Goal: Task Accomplishment & Management: Manage account settings

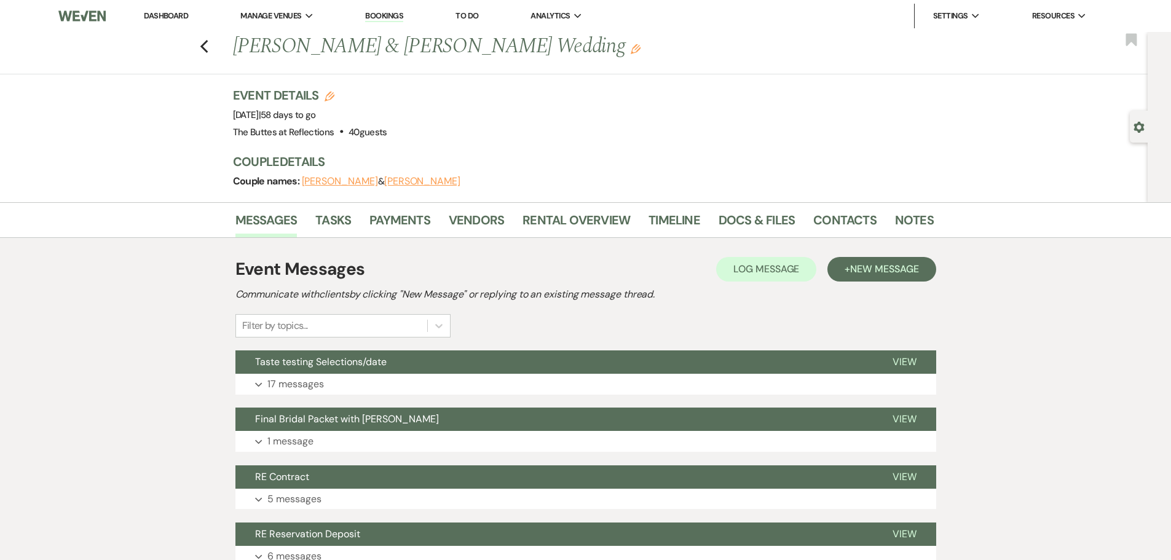
click at [176, 10] on link "Dashboard" at bounding box center [166, 15] width 44 height 10
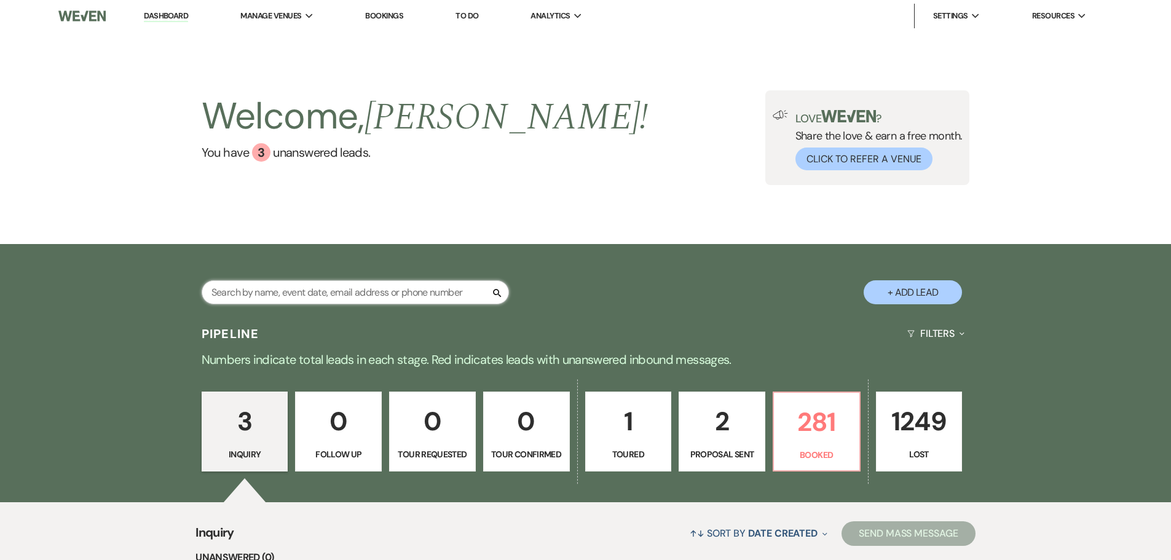
click at [427, 295] on input "text" at bounding box center [355, 292] width 307 height 24
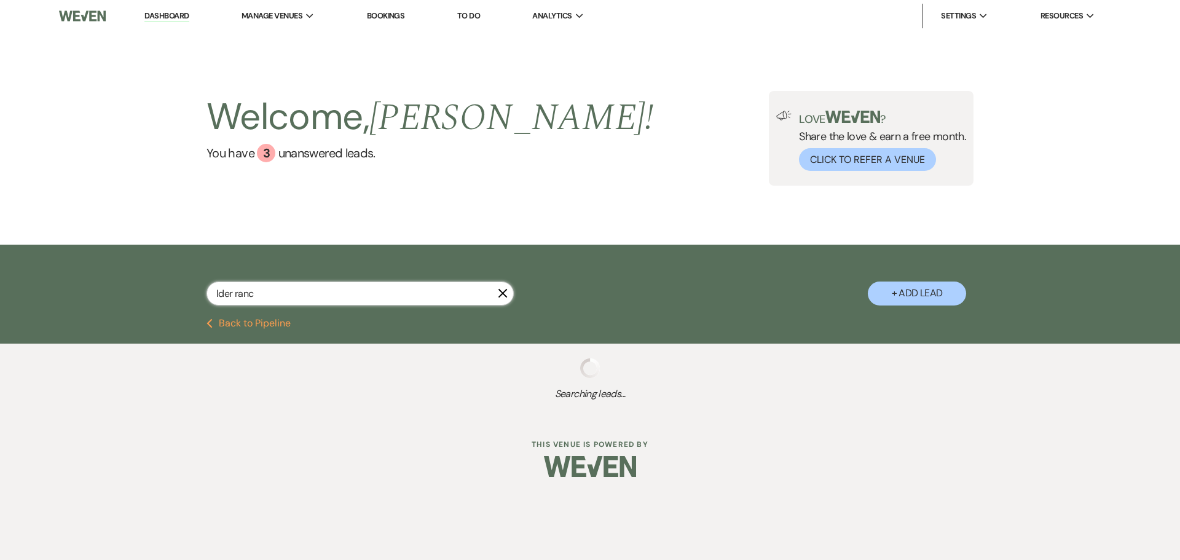
type input "lder rance"
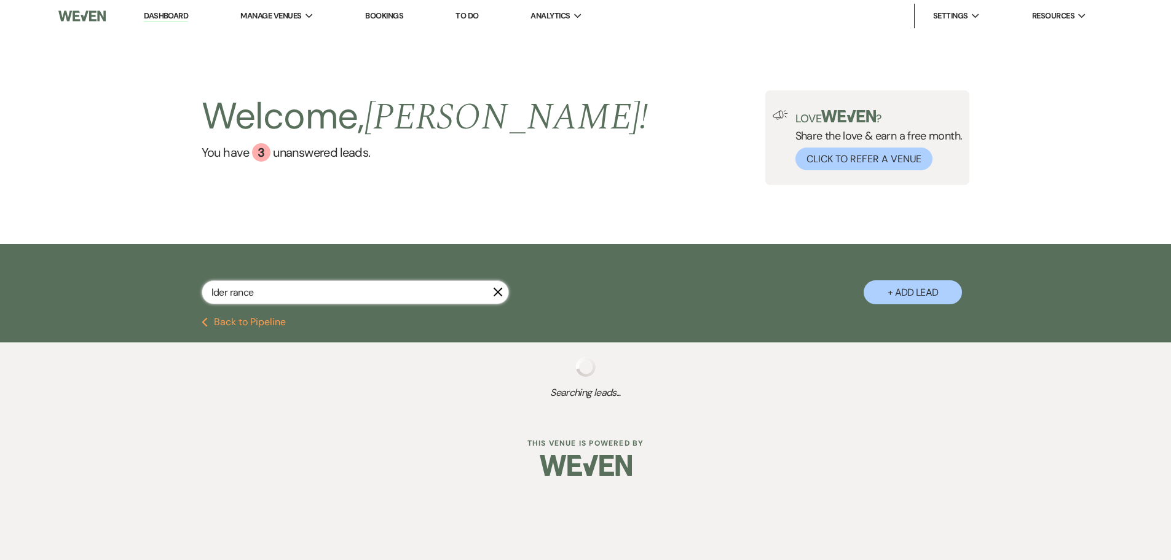
select select "8"
select select "5"
select select "8"
select select "5"
select select "8"
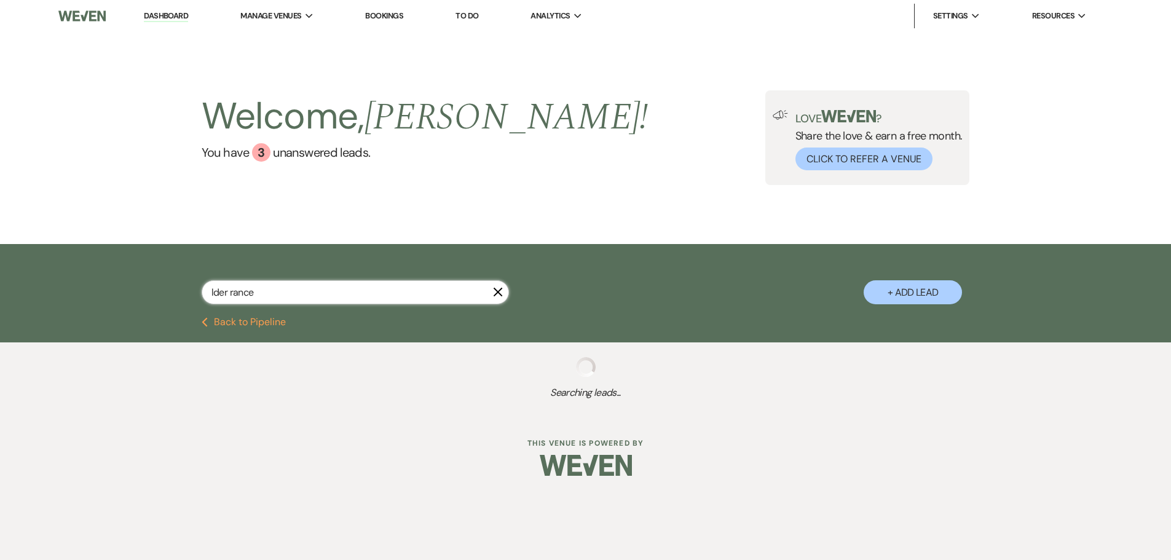
select select "5"
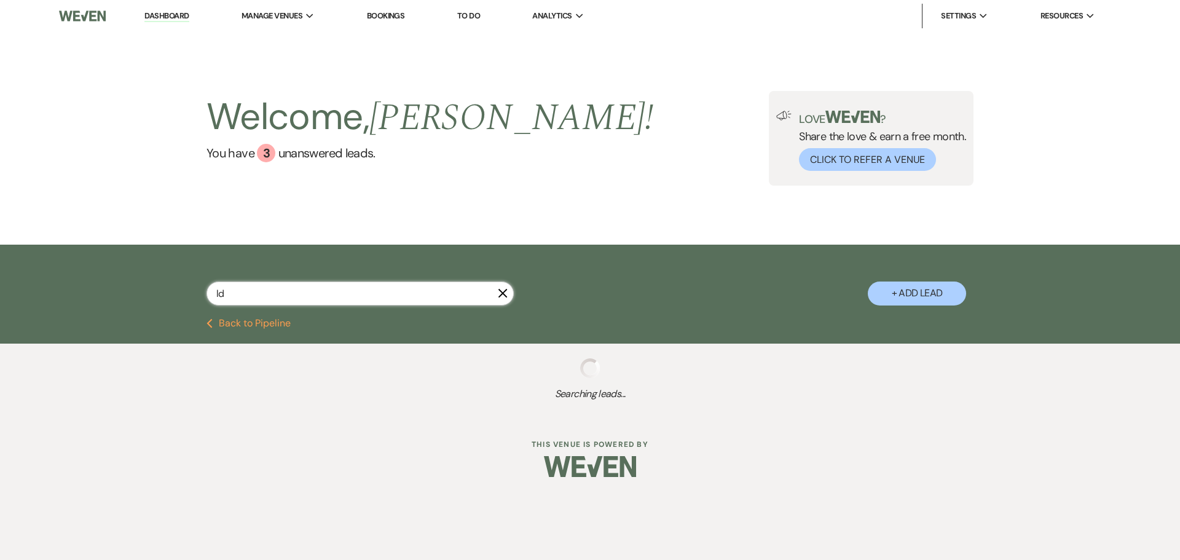
type input "l"
select select "8"
select select "5"
select select "8"
select select "5"
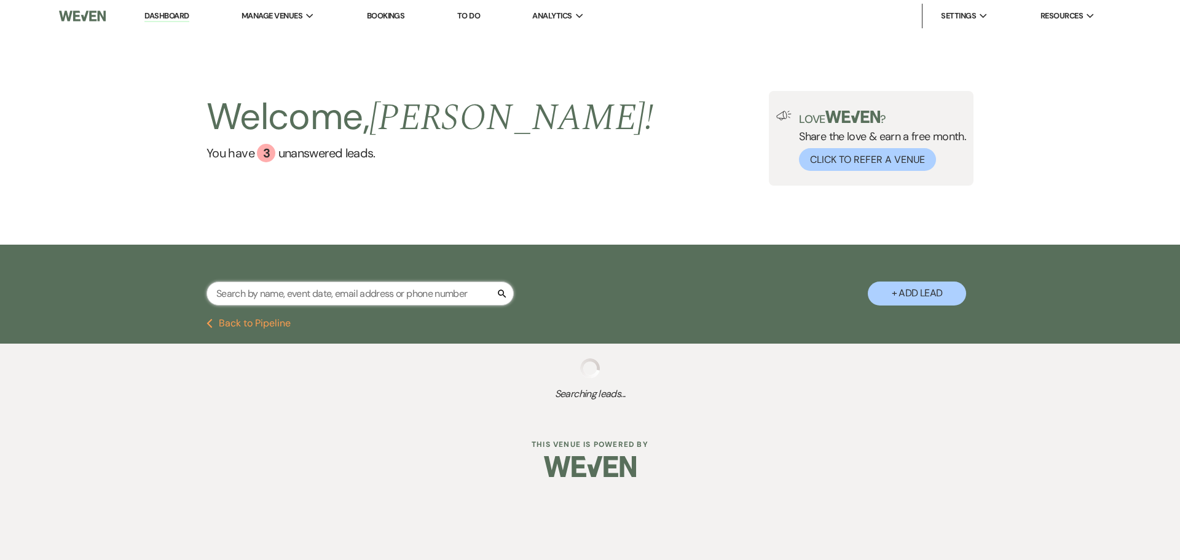
select select "8"
select select "3"
select select "8"
select select "5"
select select "8"
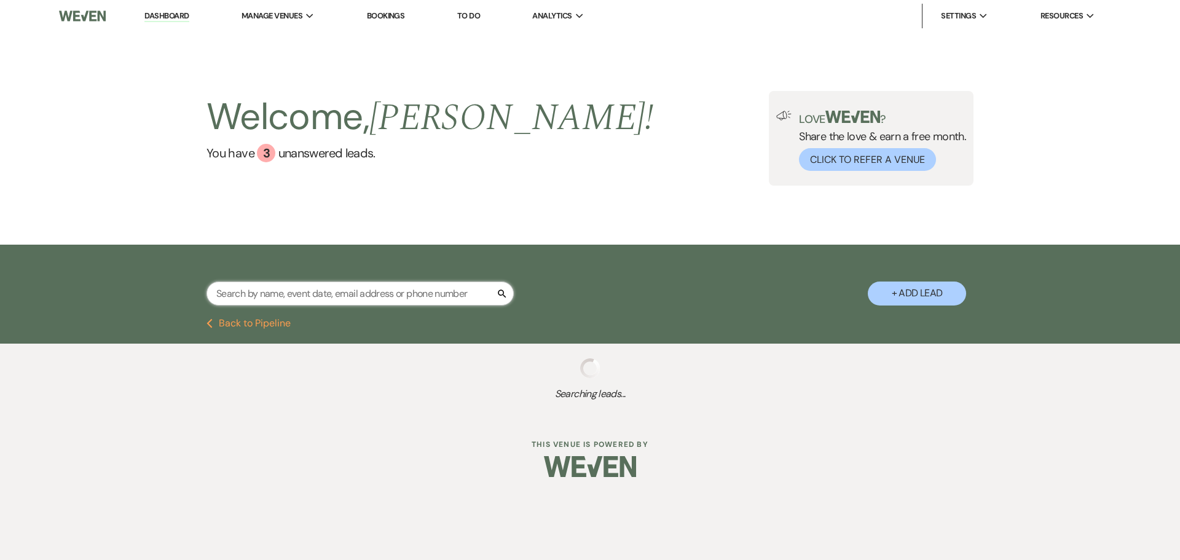
select select "5"
select select "8"
select select "5"
select select "8"
select select "6"
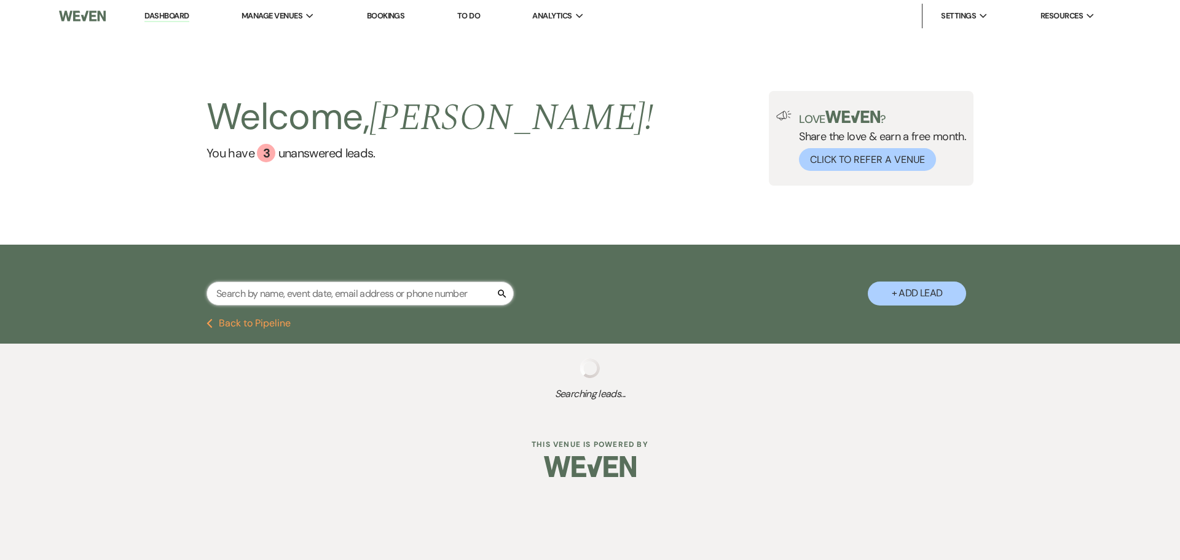
select select "8"
select select "3"
select select "8"
select select "5"
select select "8"
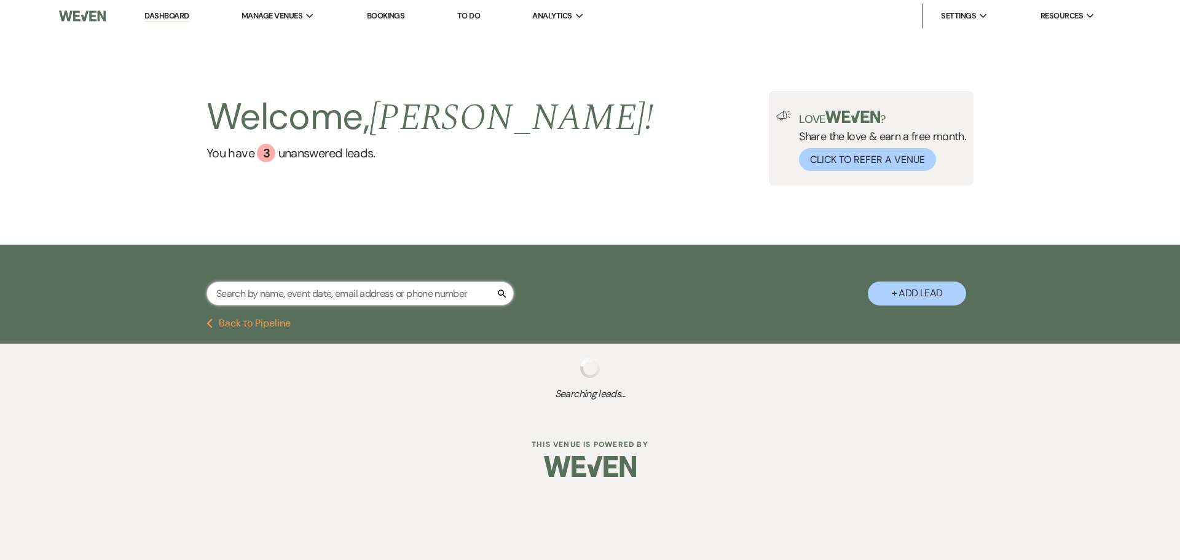
select select "5"
select select "8"
select select "5"
select select "8"
select select "7"
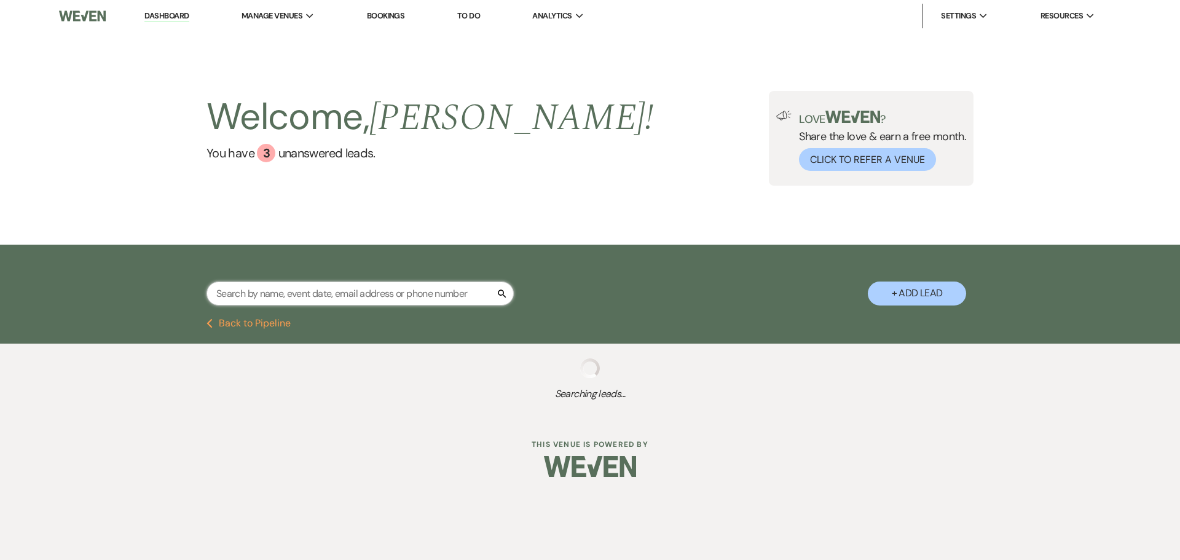
select select "8"
select select "5"
select select "8"
select select "5"
select select "8"
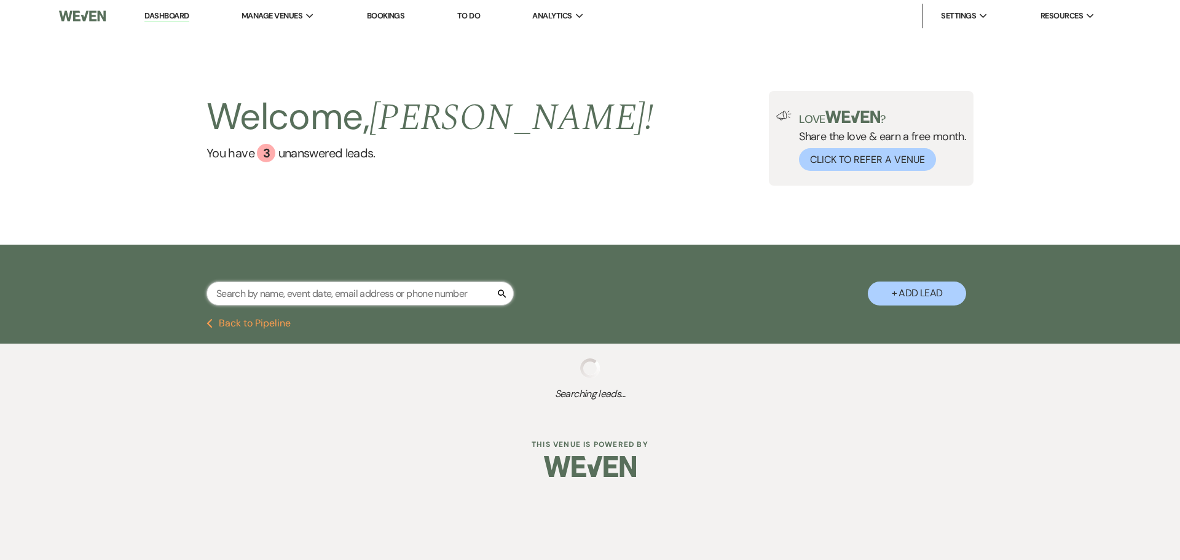
select select "5"
select select "8"
select select "5"
select select "8"
select select "5"
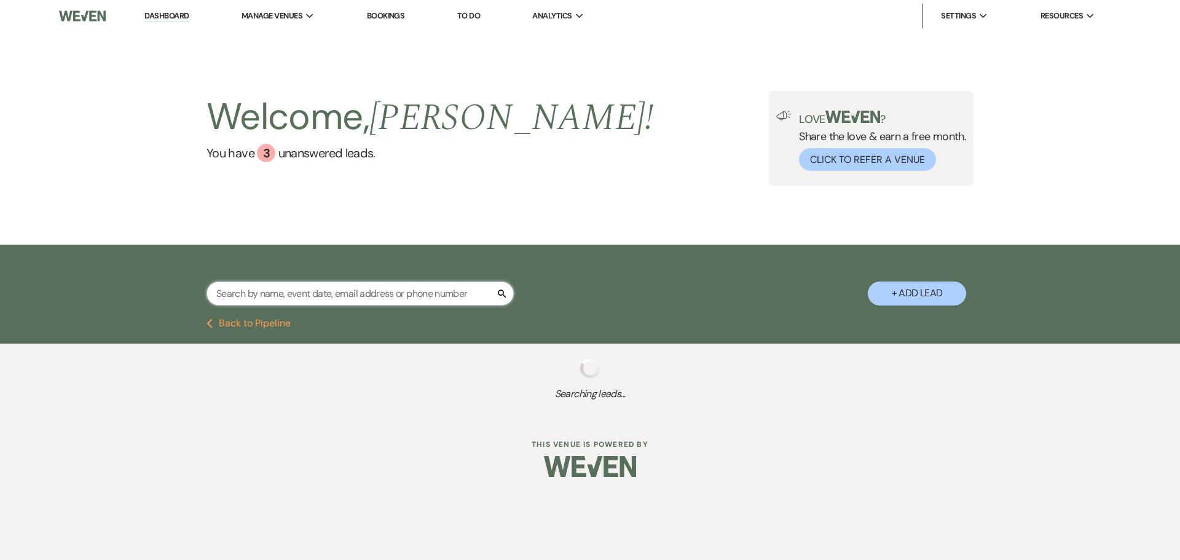
select select "8"
select select "5"
select select "8"
select select "5"
select select "8"
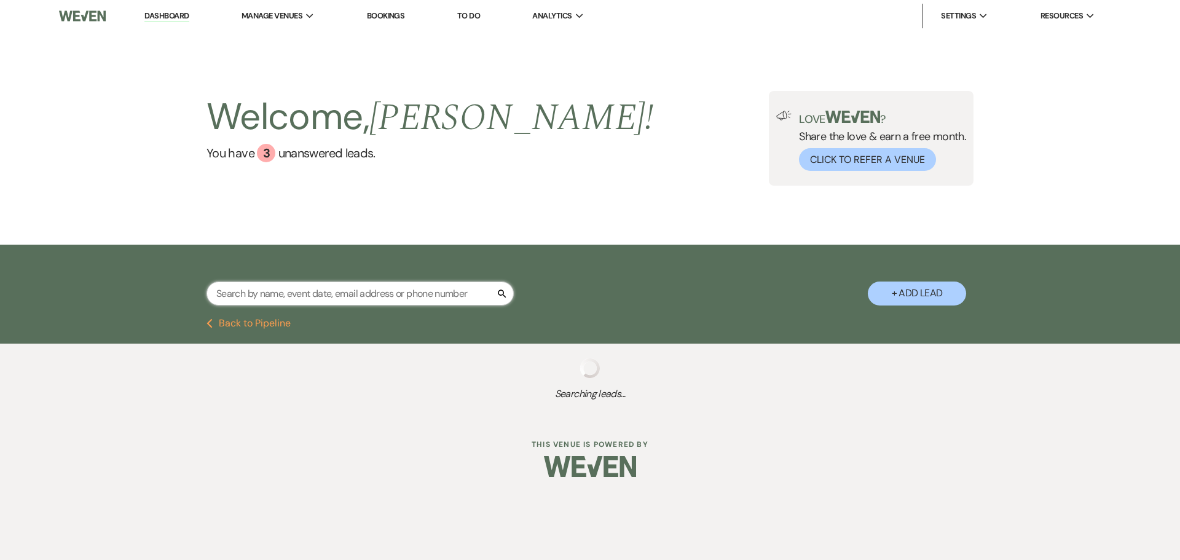
select select "3"
select select "8"
select select "6"
select select "8"
select select "1"
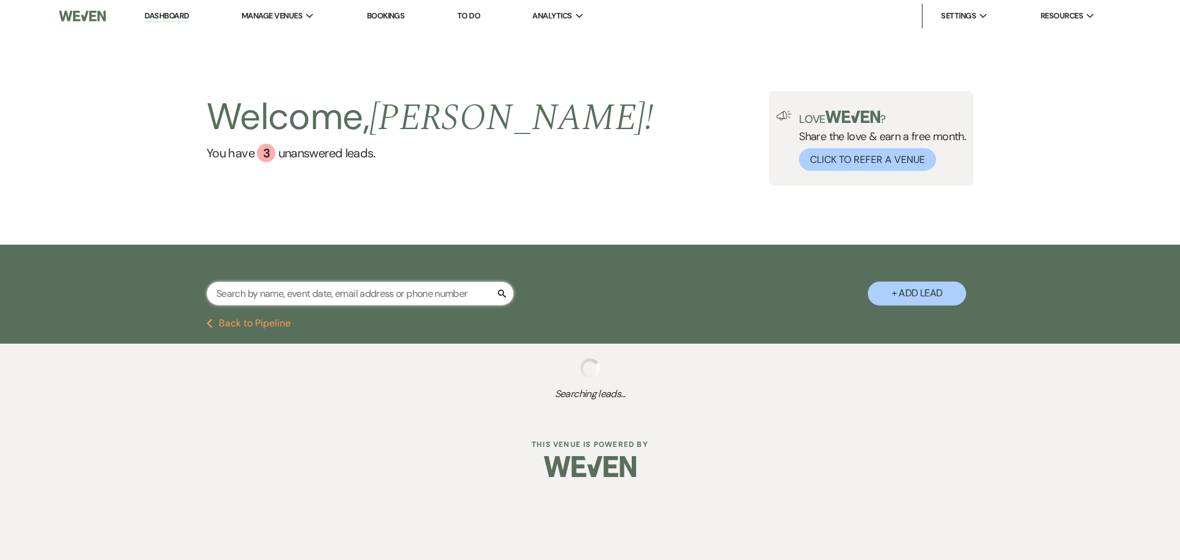
select select "8"
select select "4"
select select "8"
select select "5"
select select "8"
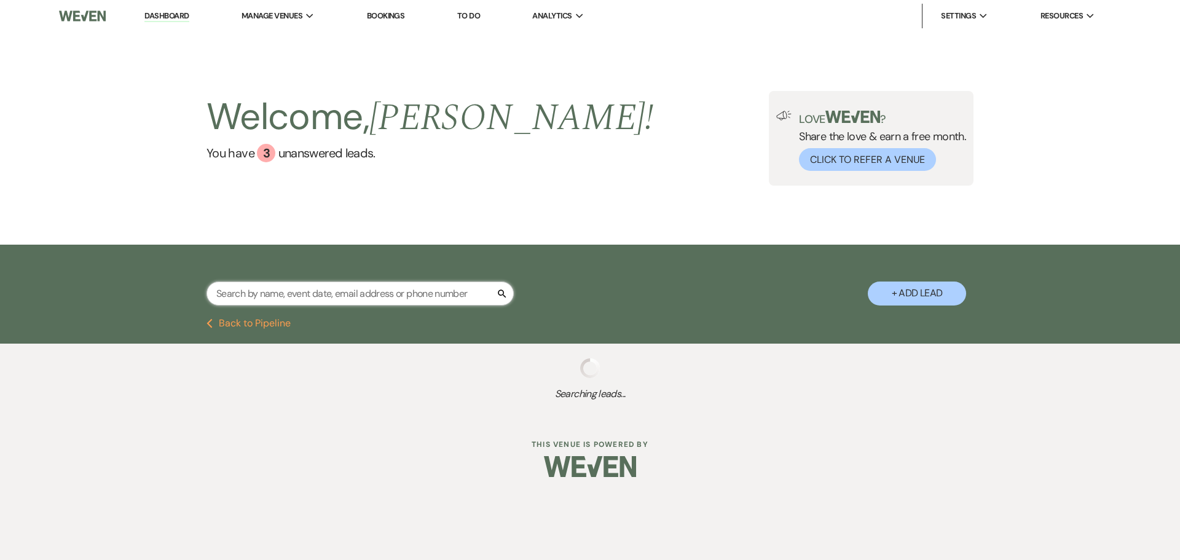
select select "5"
select select "8"
select select "5"
select select "8"
select select "5"
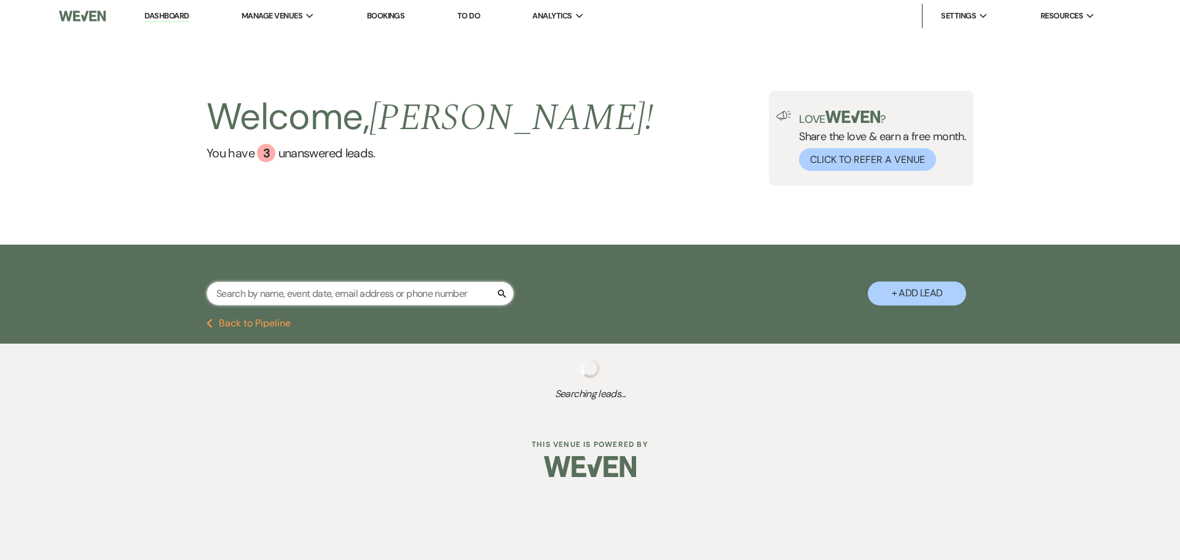
select select "8"
select select "5"
select select "8"
select select "5"
select select "8"
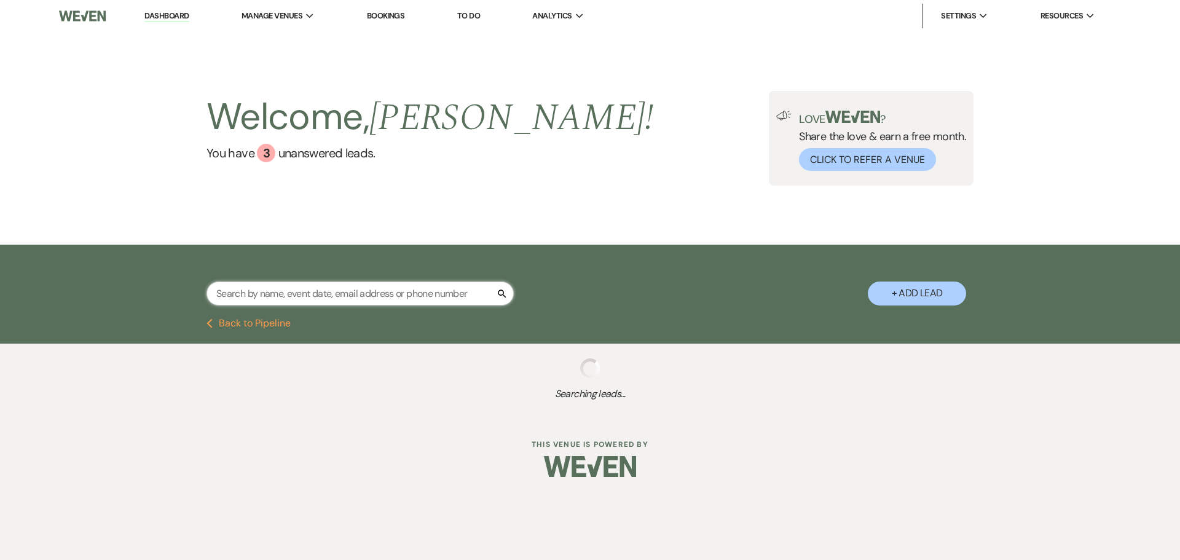
select select "5"
select select "8"
select select "5"
select select "8"
select select "5"
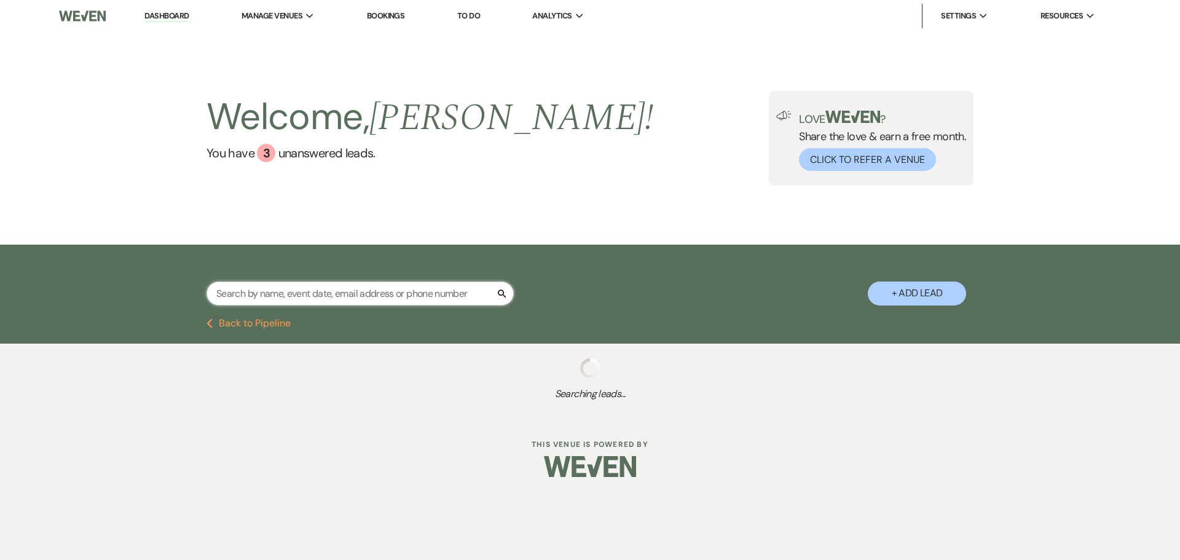
select select "8"
select select "6"
select select "8"
select select "6"
select select "8"
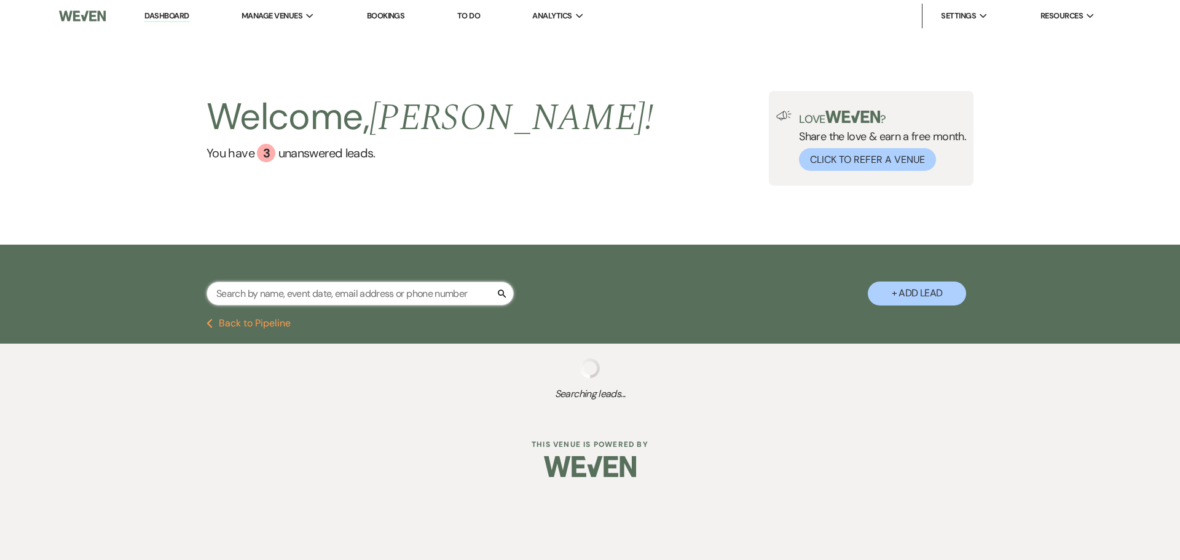
select select "6"
select select "8"
select select "5"
select select "8"
select select "5"
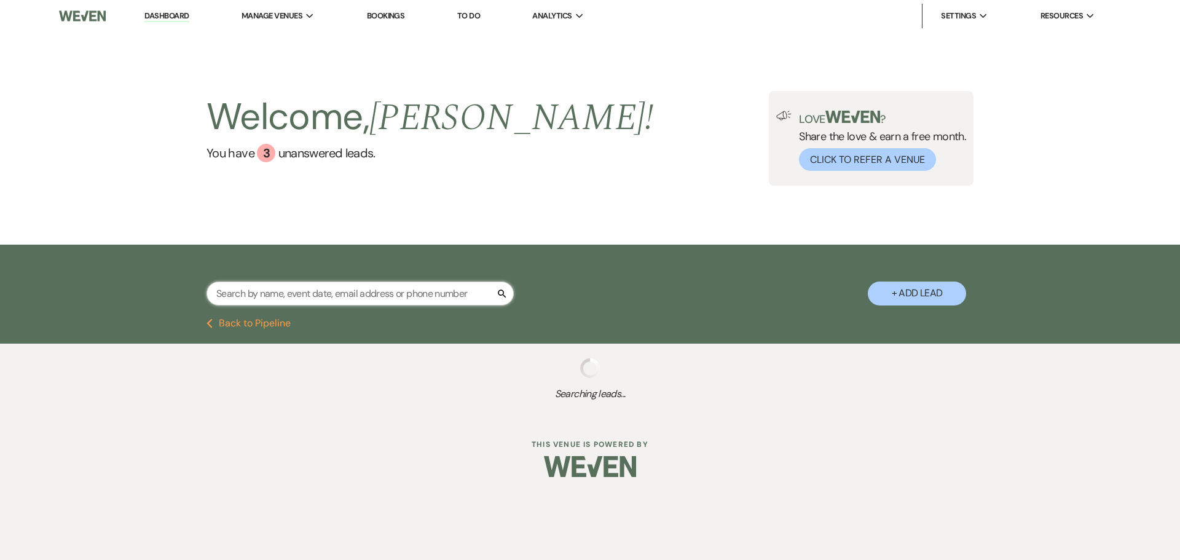
select select "8"
select select "5"
select select "8"
select select "5"
select select "8"
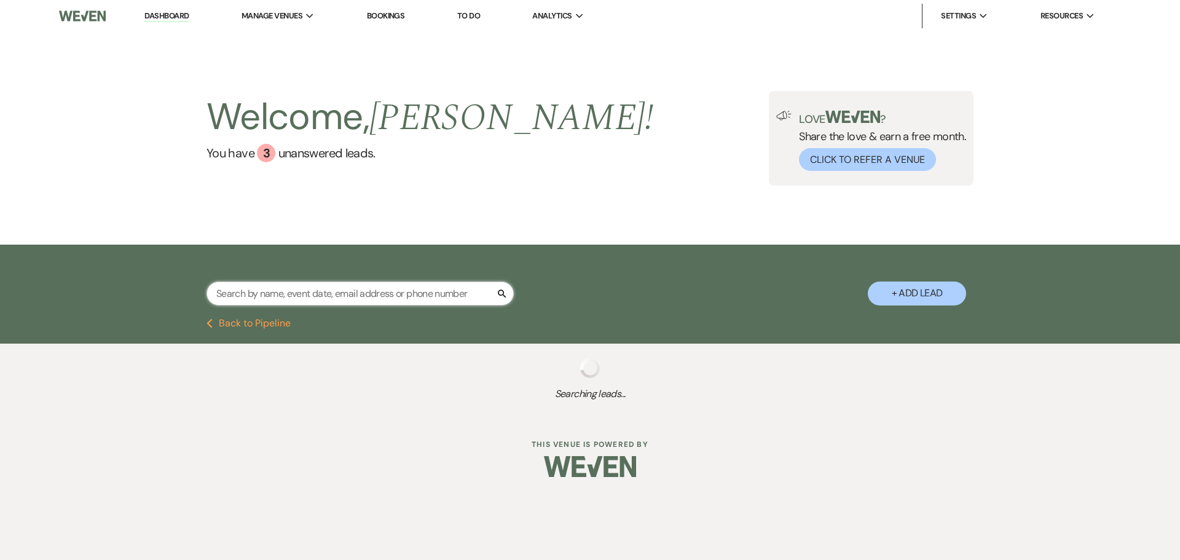
select select "4"
select select "8"
select select "5"
select select "8"
select select "5"
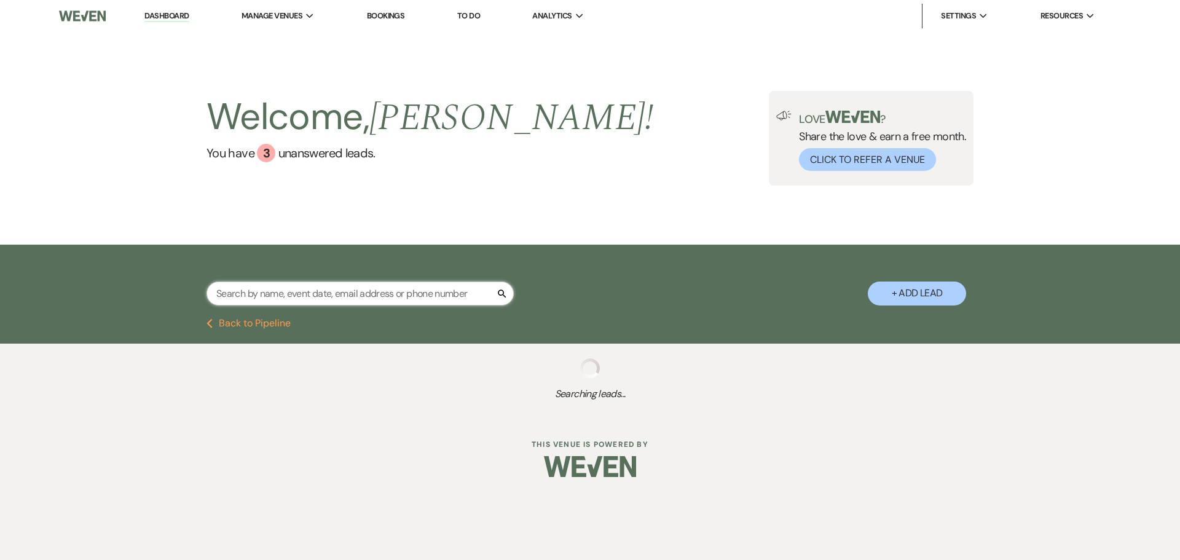
select select "8"
select select "5"
select select "8"
select select "5"
select select "8"
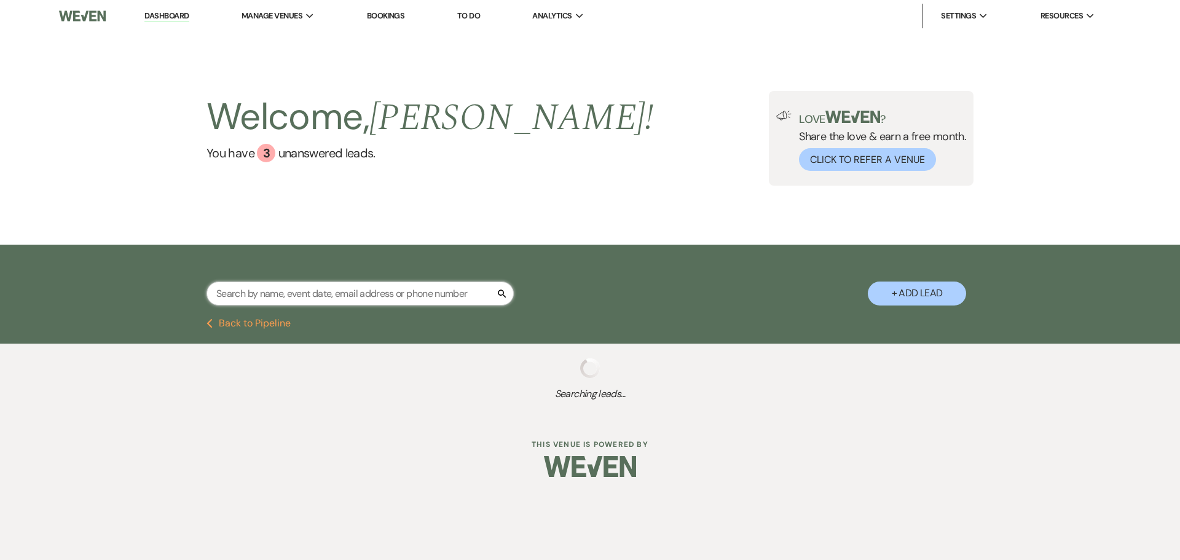
select select "5"
select select "8"
select select "5"
select select "8"
select select "5"
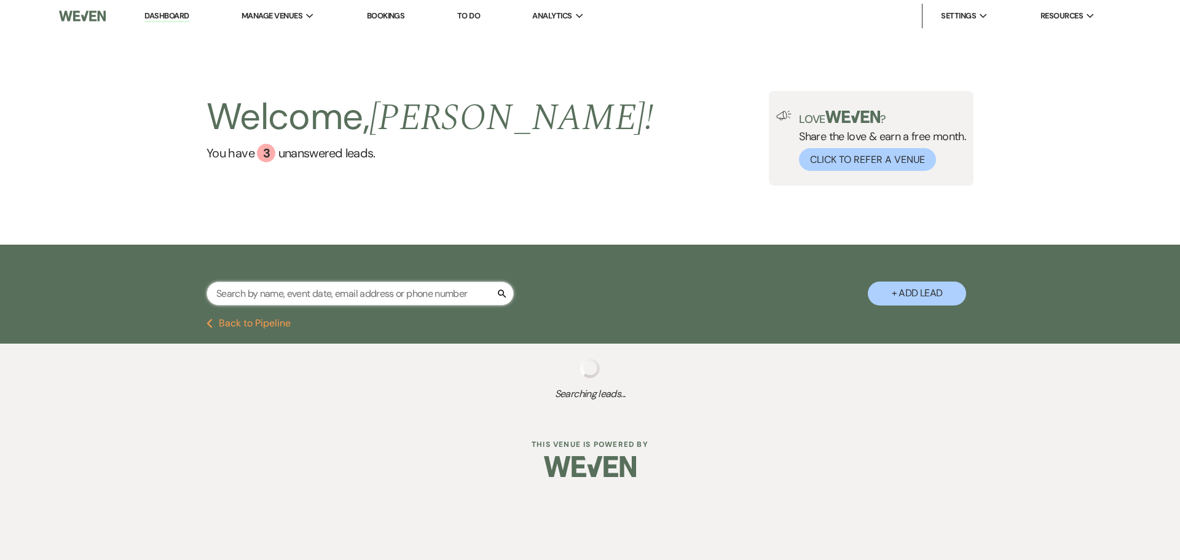
select select "8"
select select "5"
select select "8"
select select "5"
select select "8"
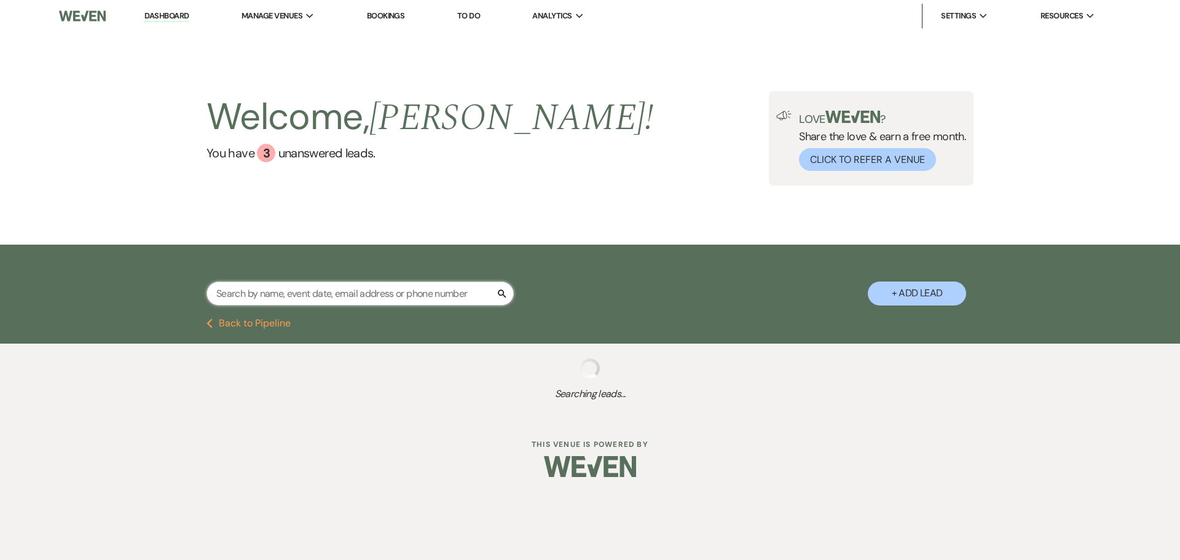
select select "5"
select select "8"
select select "5"
select select "8"
select select "5"
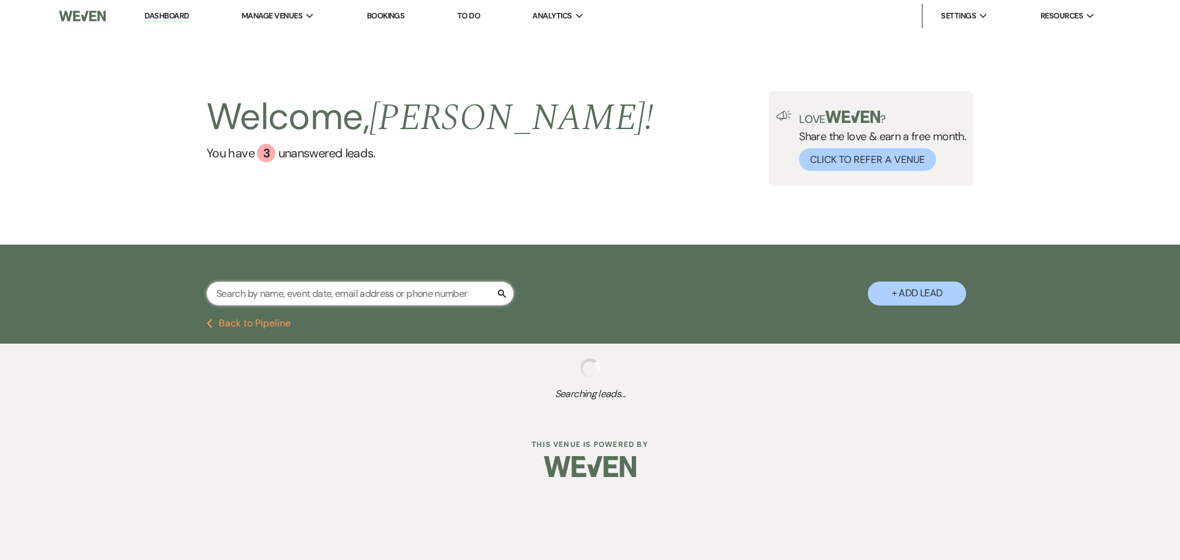
select select "8"
select select "5"
select select "8"
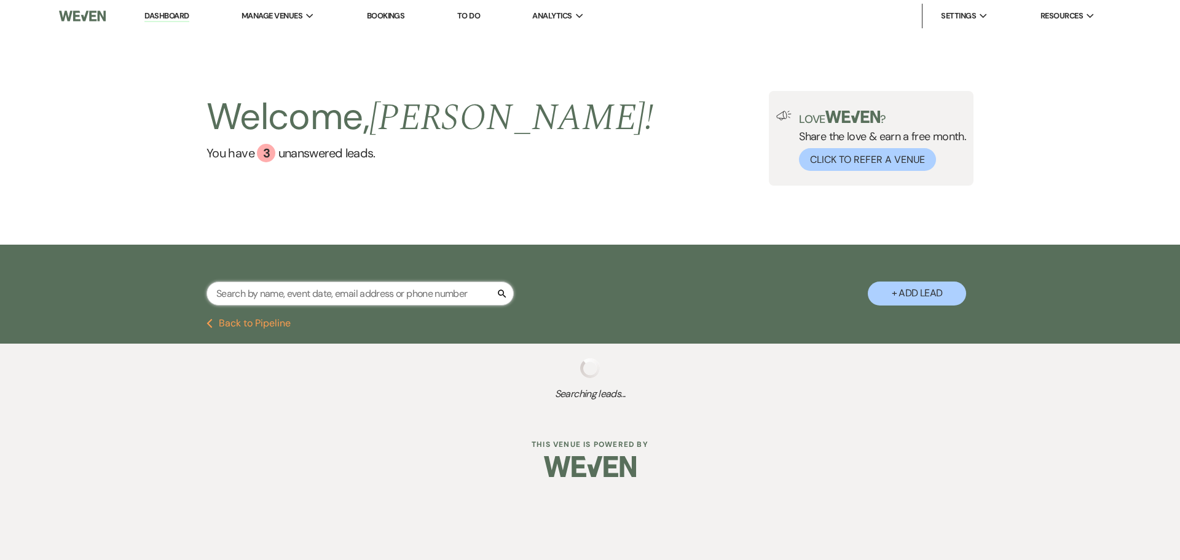
select select "5"
select select "8"
select select "5"
select select "8"
select select "5"
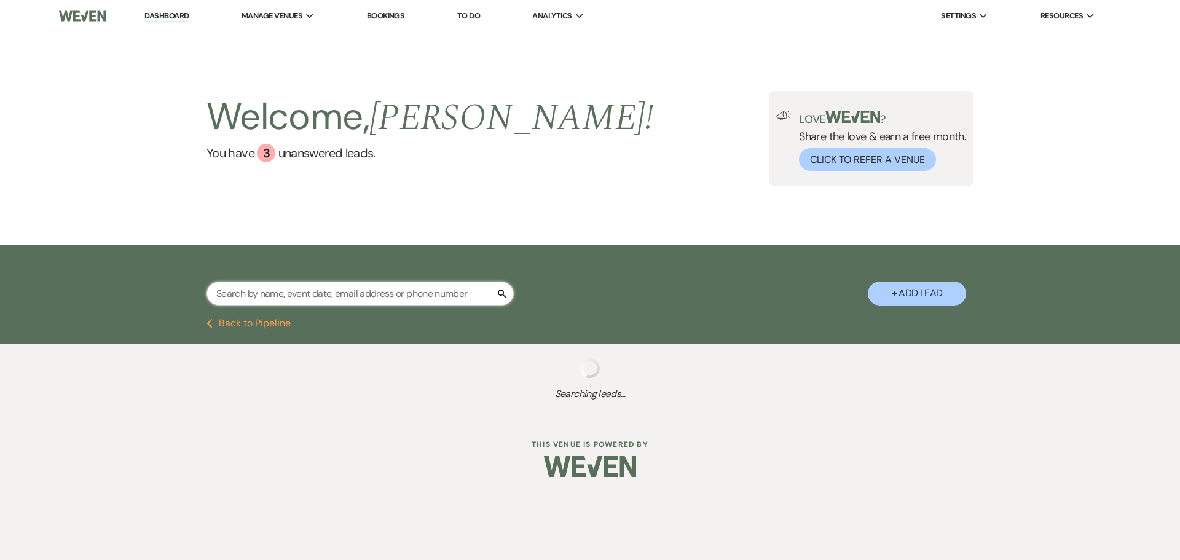
select select "8"
select select "6"
select select "8"
select select "5"
select select "8"
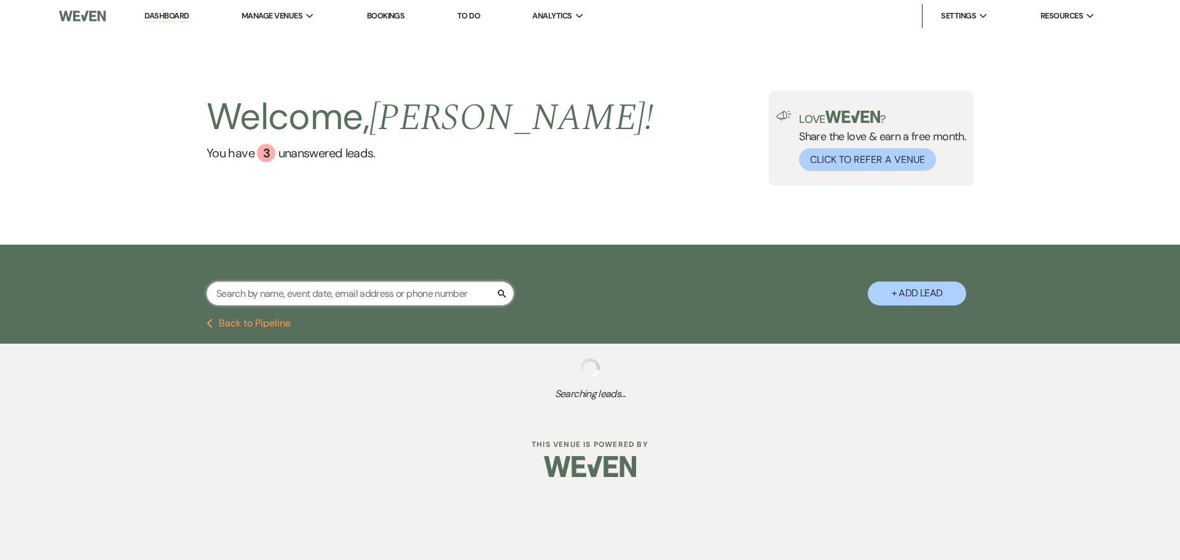
select select "5"
select select "8"
select select "5"
select select "8"
select select "5"
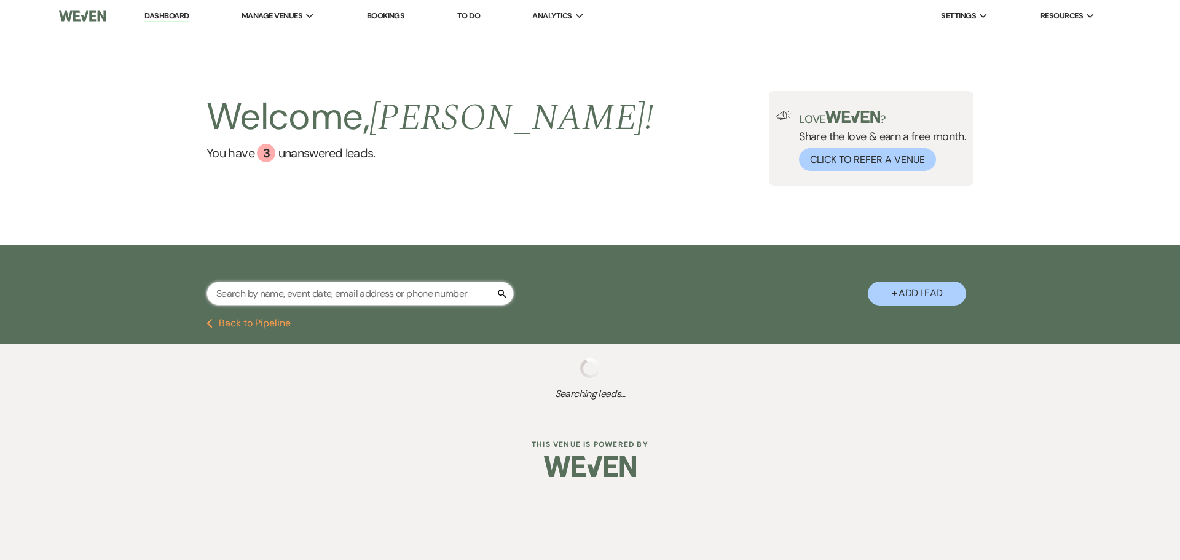
select select "8"
select select "5"
select select "8"
select select "10"
select select "8"
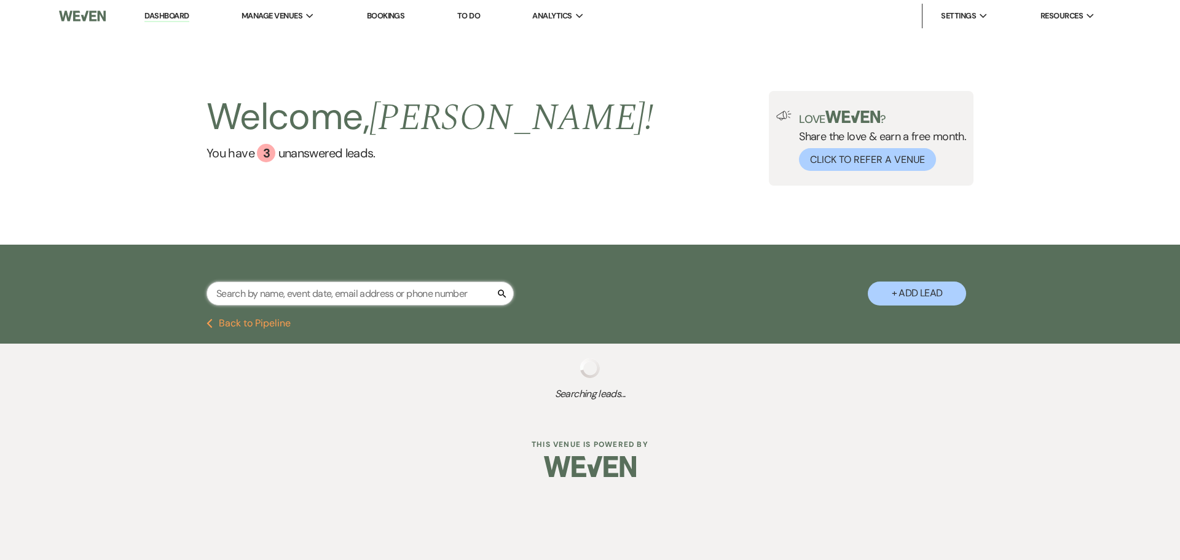
select select "5"
select select "8"
select select "5"
select select "8"
select select "5"
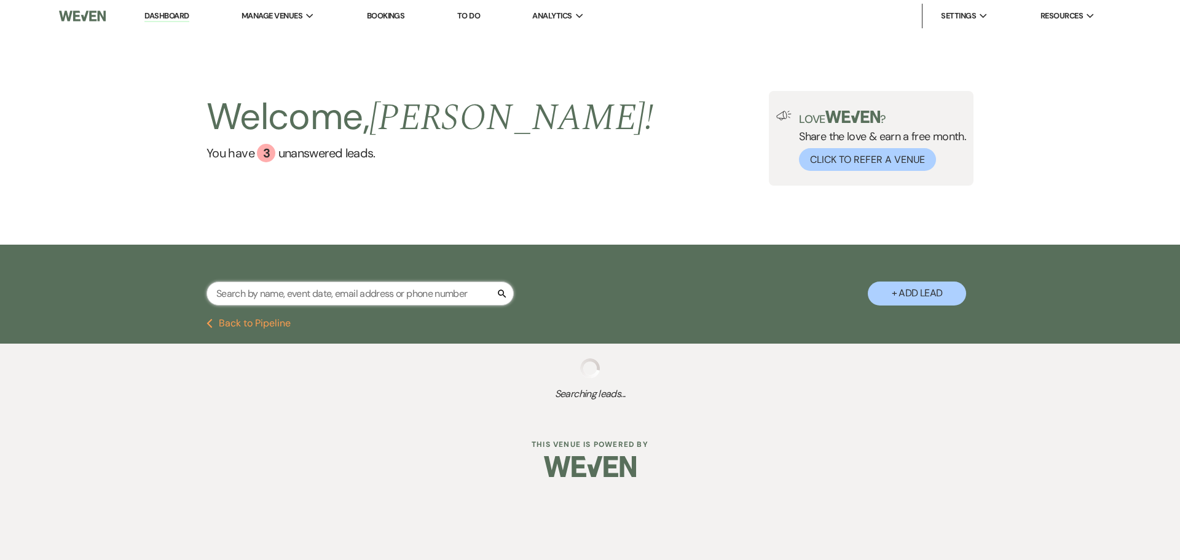
select select "8"
select select "5"
select select "8"
select select "5"
select select "8"
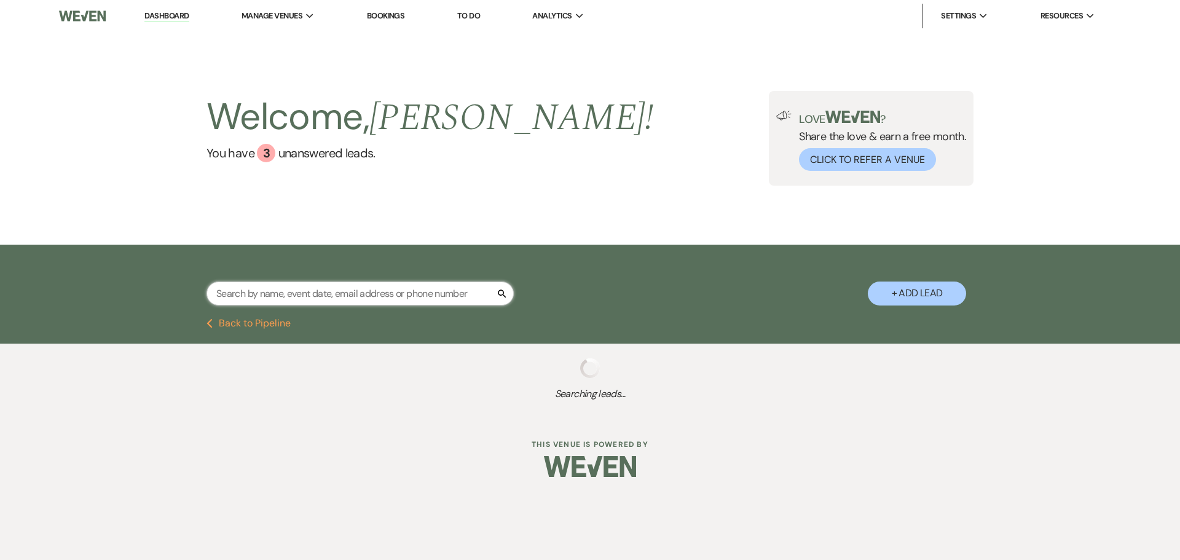
select select "5"
select select "8"
select select "5"
select select "8"
select select "6"
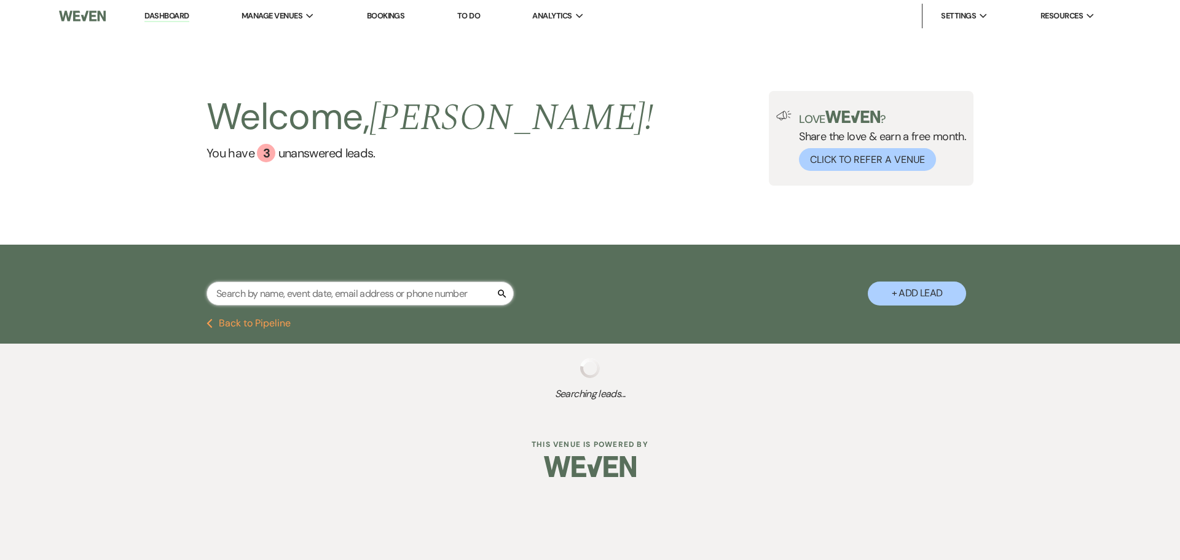
select select "8"
select select "9"
select select "8"
select select "10"
select select "8"
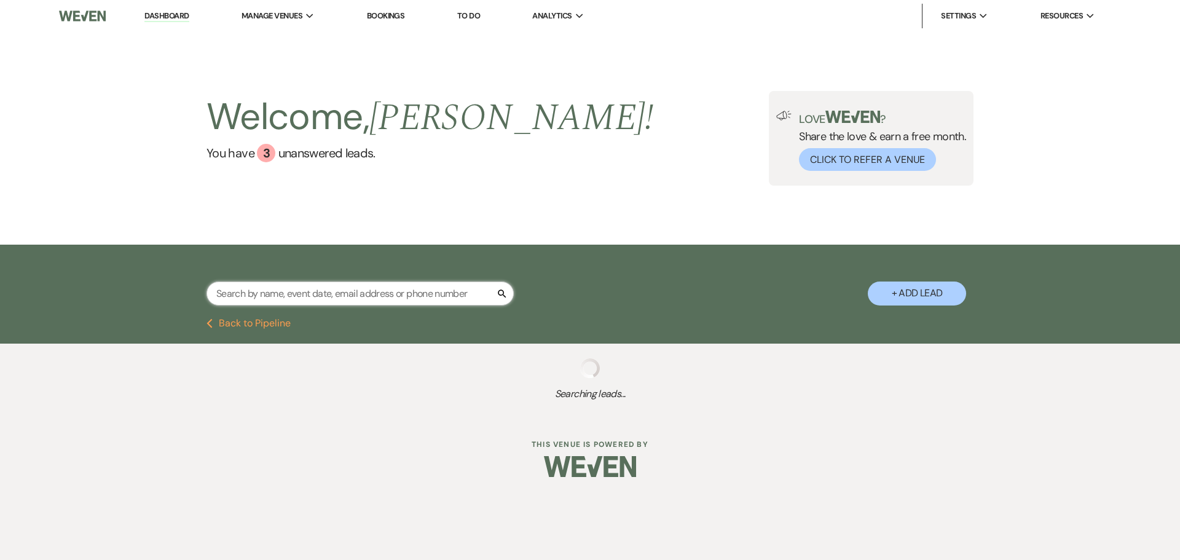
select select "5"
select select "8"
select select "5"
select select "8"
select select "5"
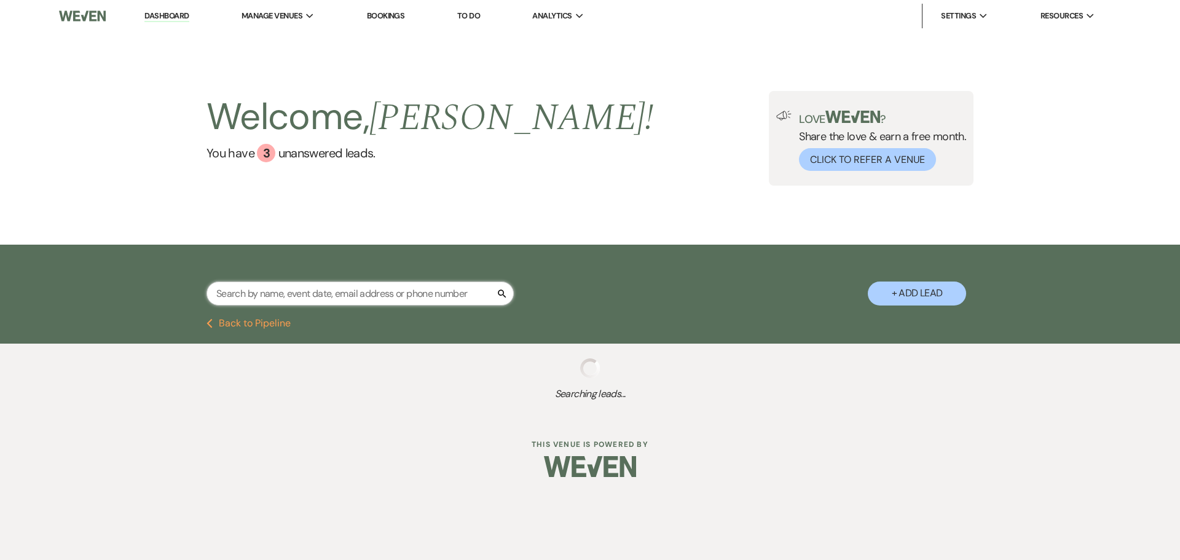
select select "8"
select select "4"
select select "8"
select select "5"
select select "8"
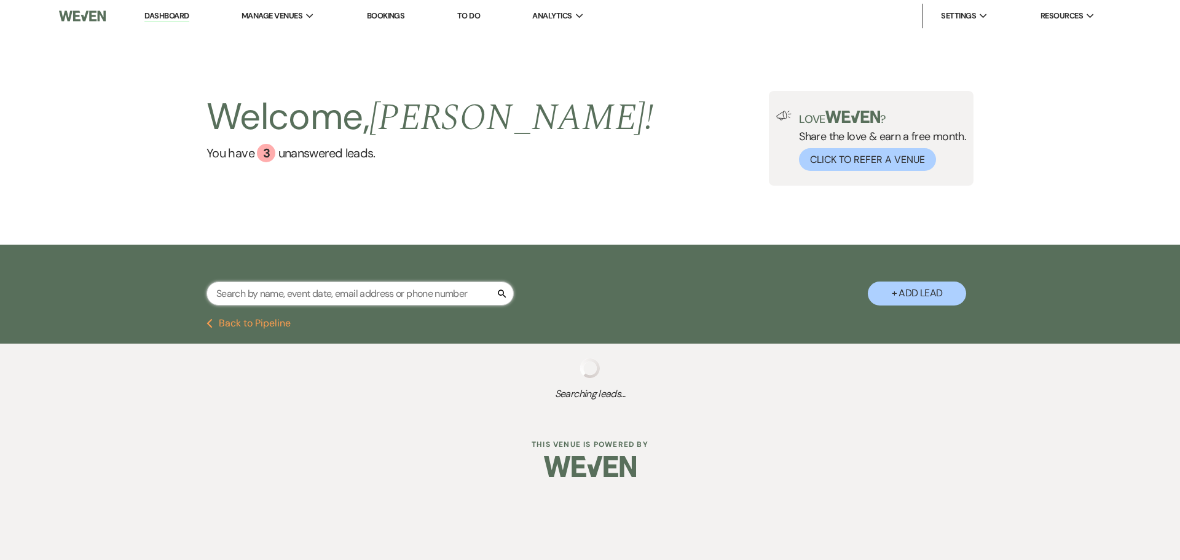
select select "5"
select select "8"
select select "5"
select select "8"
select select "6"
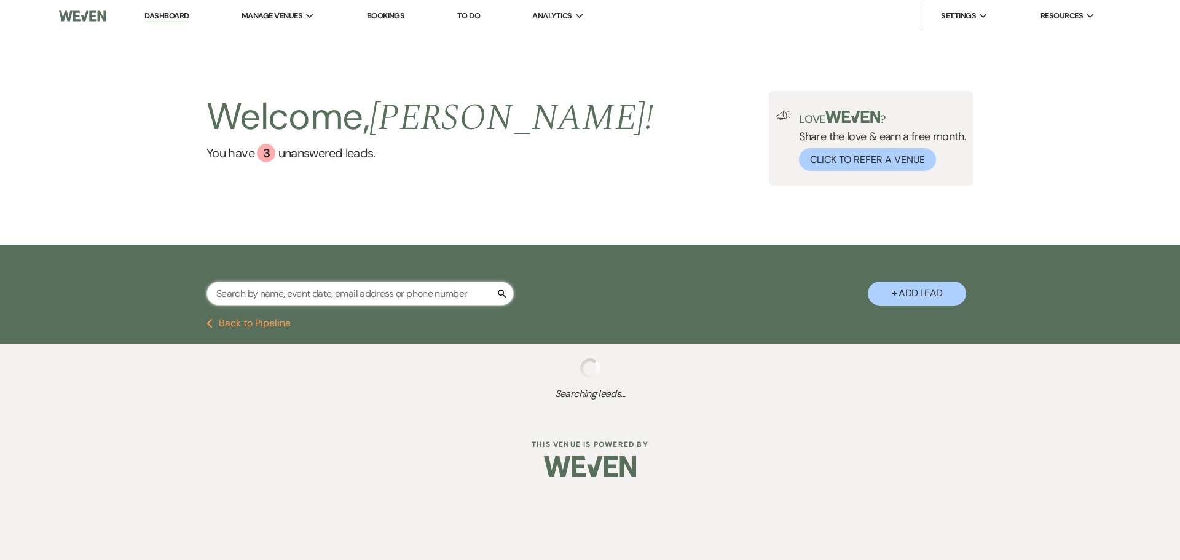
select select "8"
select select "5"
select select "8"
select select "5"
select select "8"
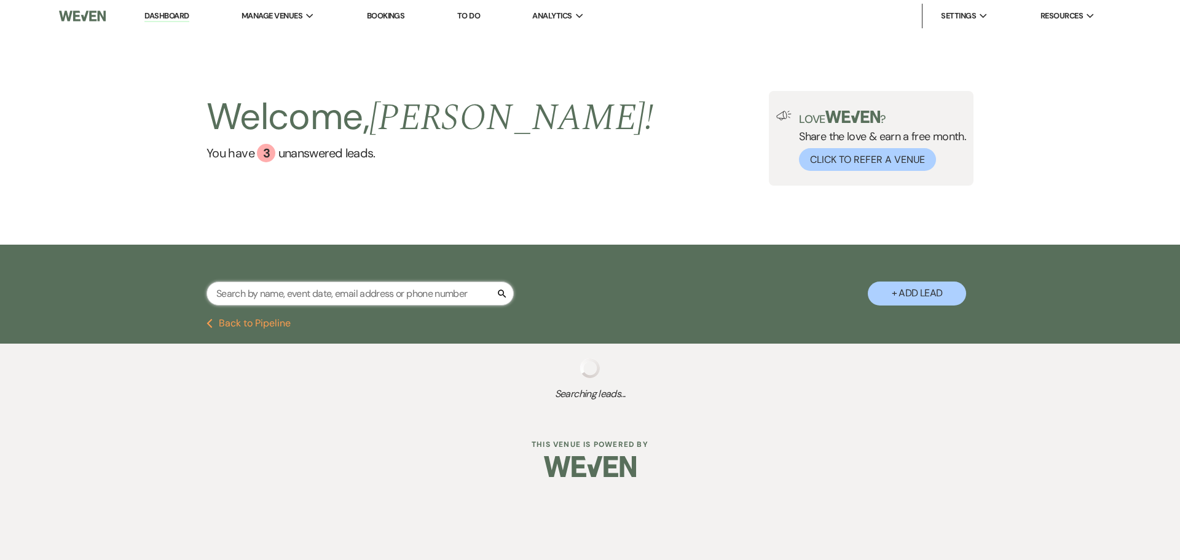
select select "5"
select select "8"
select select "5"
select select "8"
select select "5"
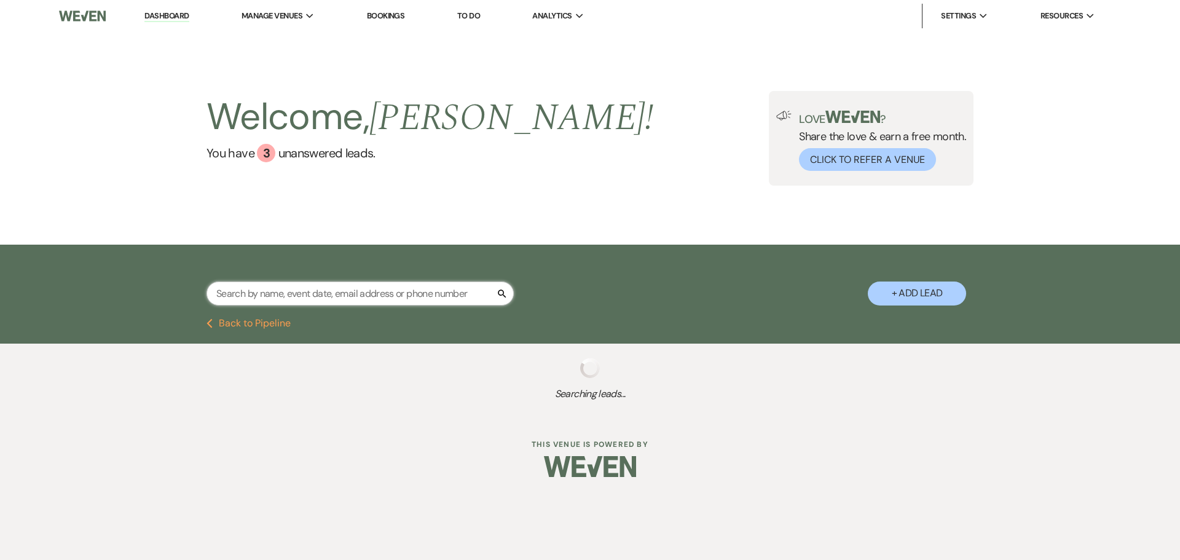
select select "8"
select select "3"
select select "8"
select select "5"
select select "8"
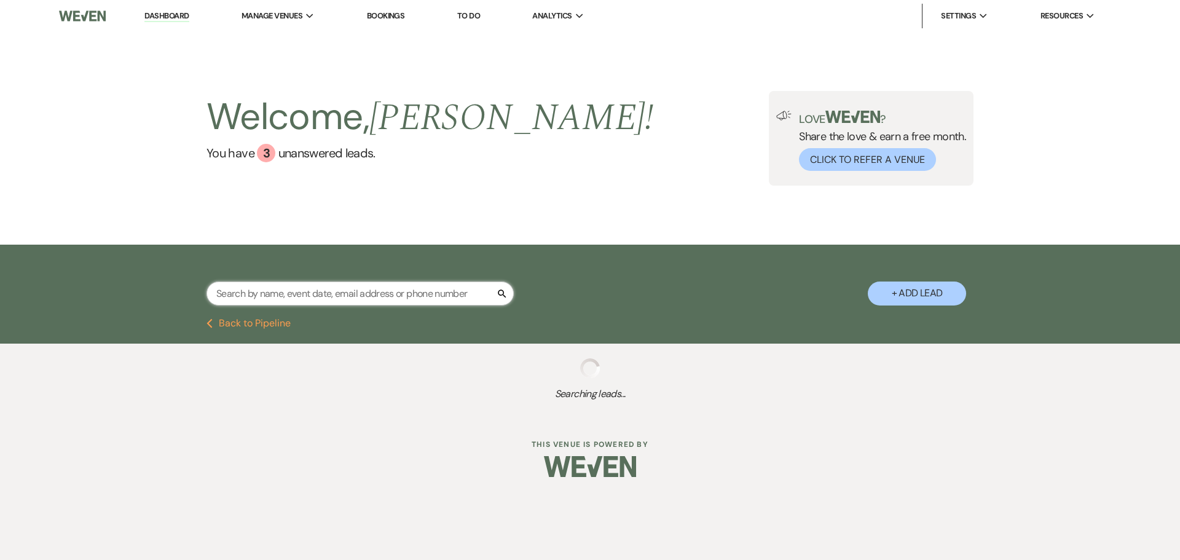
select select "10"
select select "8"
select select "6"
select select "8"
select select "5"
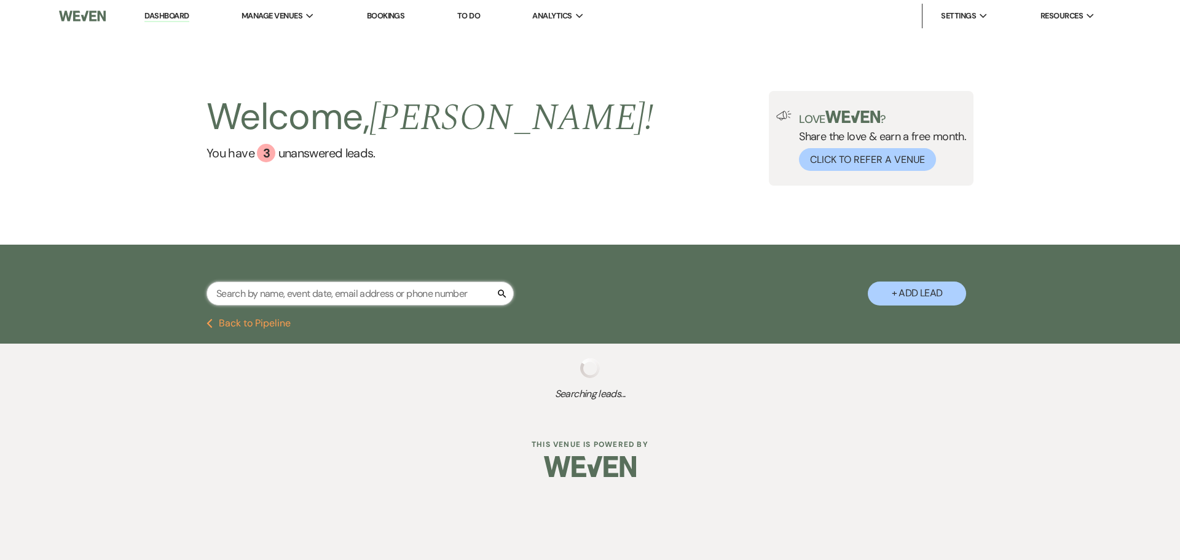
select select "8"
select select "5"
select select "8"
select select "5"
select select "8"
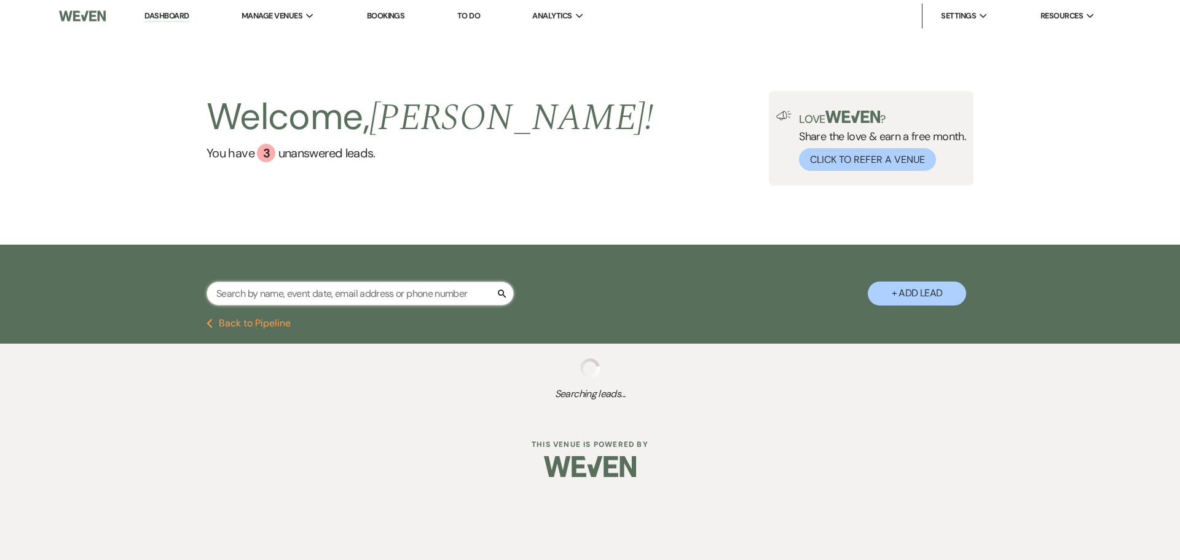
select select "5"
select select "8"
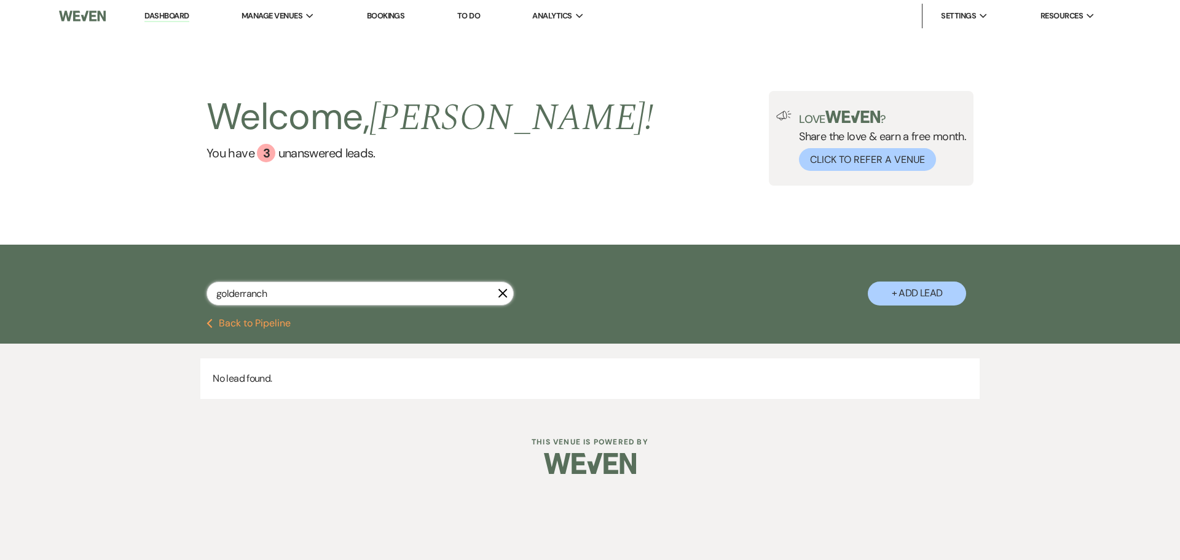
click at [243, 291] on input "golderranch" at bounding box center [360, 294] width 307 height 24
click at [349, 296] on input "golder ranch" at bounding box center [360, 294] width 307 height 24
drag, startPoint x: 274, startPoint y: 294, endPoint x: 210, endPoint y: 293, distance: 64.6
click at [210, 293] on input "golder ranch" at bounding box center [360, 294] width 307 height 24
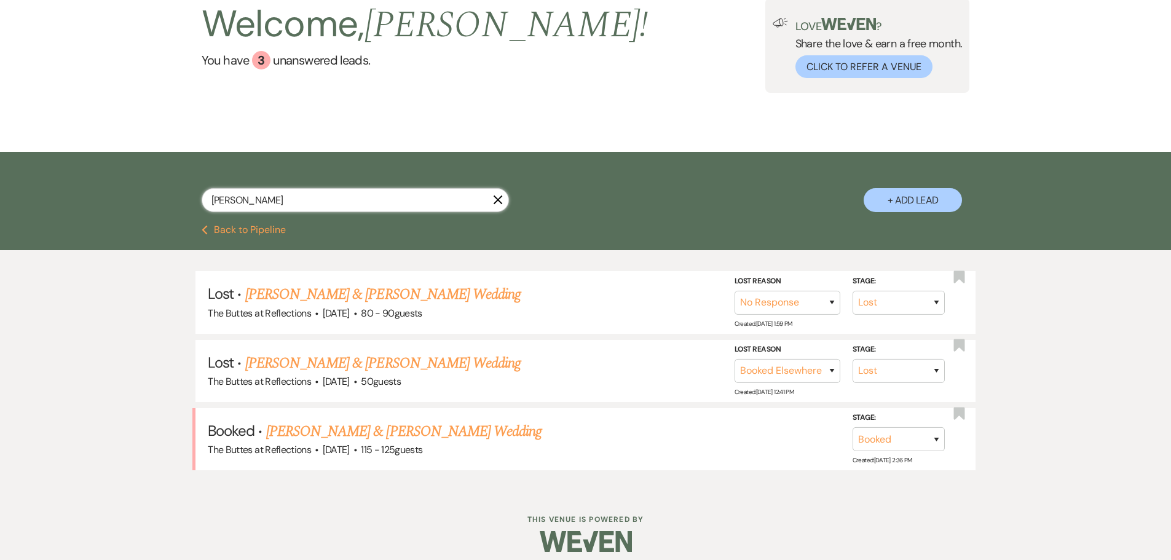
scroll to position [103, 0]
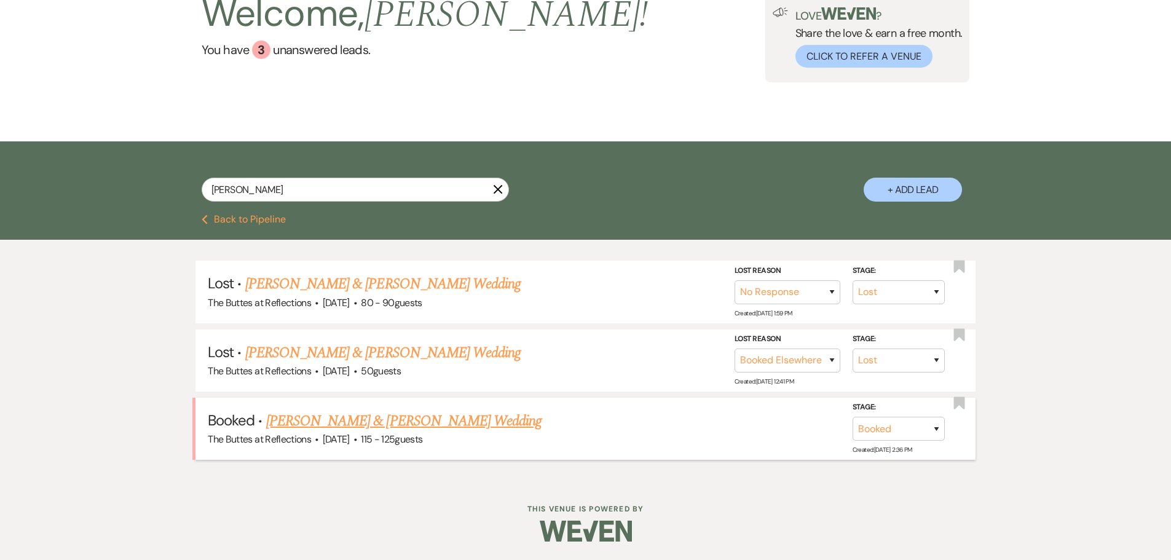
click at [356, 422] on link "[PERSON_NAME] & [PERSON_NAME] Wedding" at bounding box center [403, 421] width 275 height 22
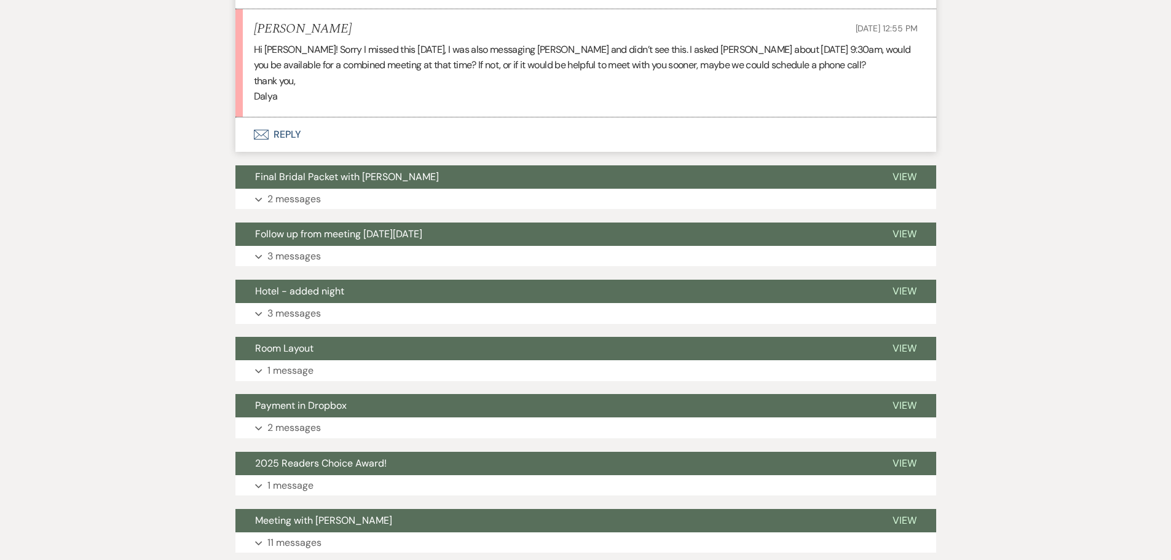
scroll to position [2009, 0]
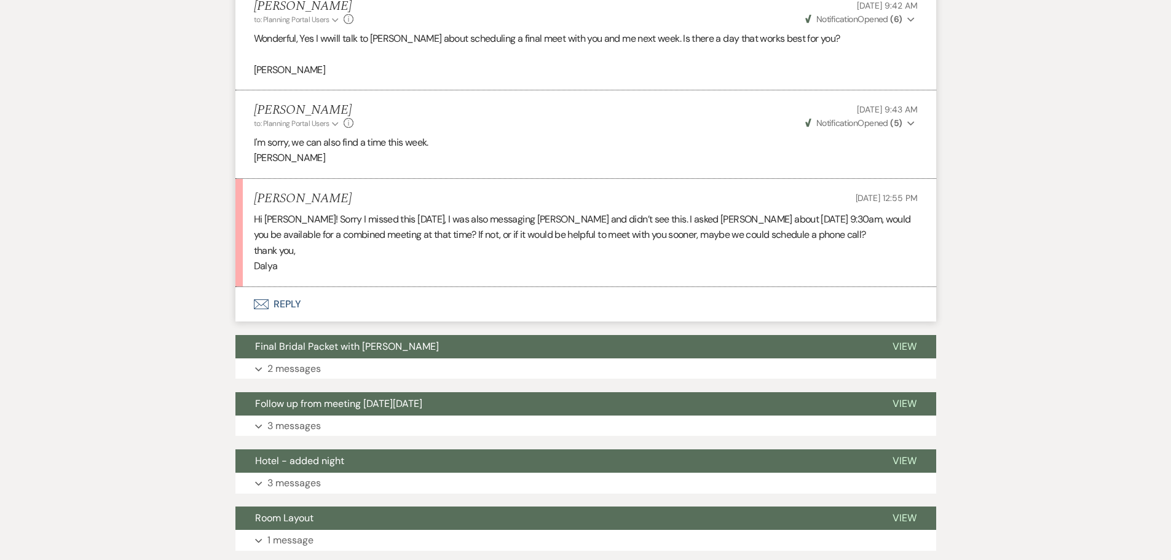
click at [269, 303] on button "Envelope Reply" at bounding box center [585, 304] width 701 height 34
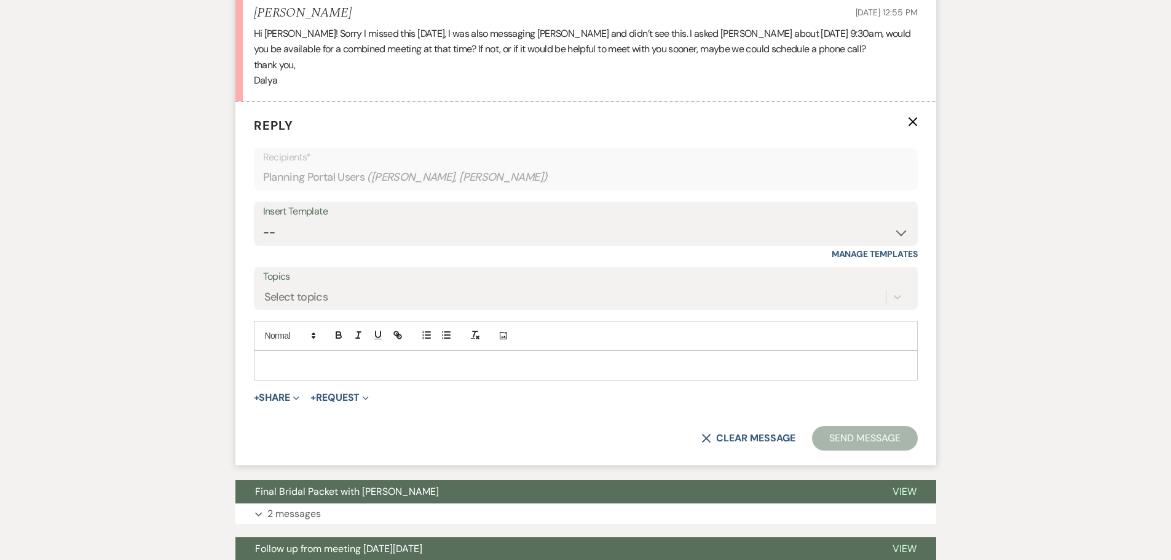
scroll to position [2197, 0]
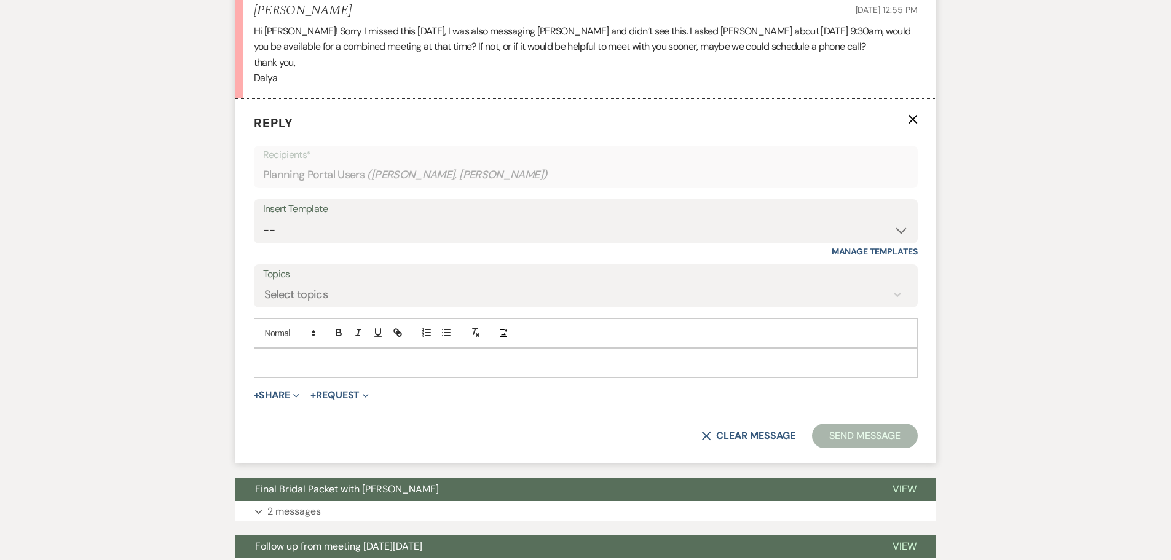
click at [330, 360] on p at bounding box center [586, 363] width 644 height 14
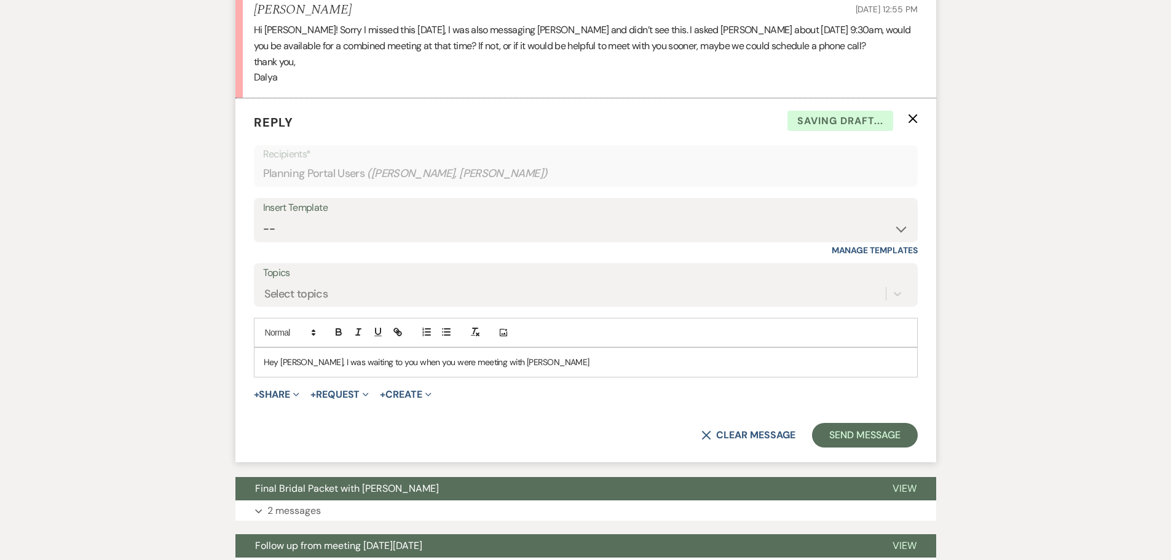
scroll to position [2196, 0]
click at [665, 366] on p "Hey Dayla, I was waiting to you when you were meeting with Debi. SInce you are …" at bounding box center [586, 363] width 644 height 14
click at [658, 364] on p "Hey Dayla, I was waiting to you when you were meeting with Debi. SInce you are …" at bounding box center [586, 363] width 644 height 14
drag, startPoint x: 658, startPoint y: 364, endPoint x: 615, endPoint y: 364, distance: 43.0
click at [615, 364] on p "Hey Dayla, I was waiting to you when you were meeting with Debi. SInce you are …" at bounding box center [586, 363] width 644 height 14
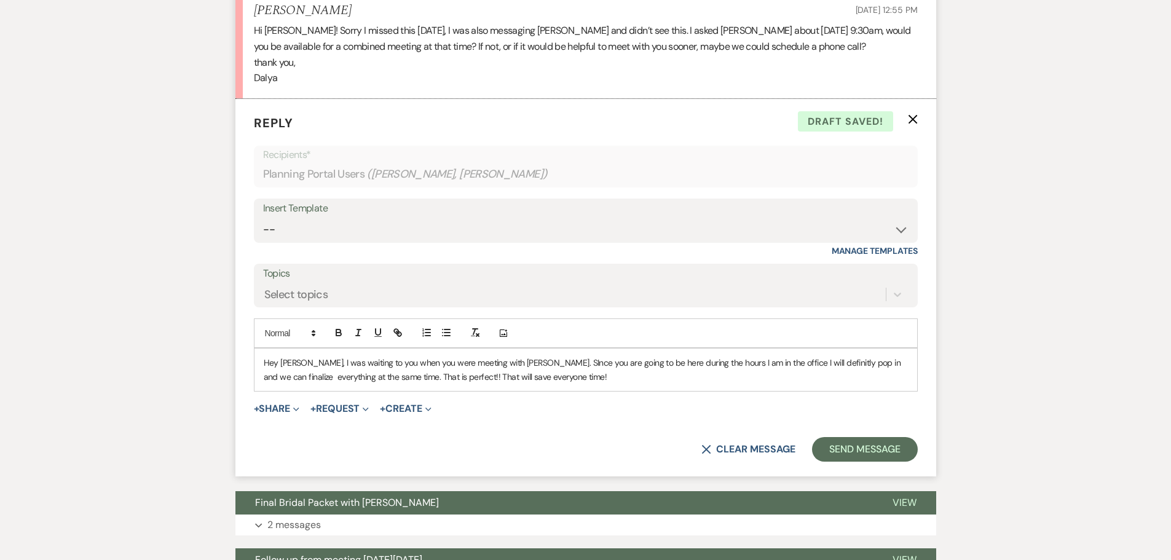
click at [365, 378] on p "Hey Dayla, I was waiting to you when you were meeting with Debi. SInce you are …" at bounding box center [586, 370] width 644 height 28
click at [735, 376] on p "Hey Dayla, I was waiting to you when you were meeting with Debi. SInce you are …" at bounding box center [586, 370] width 644 height 28
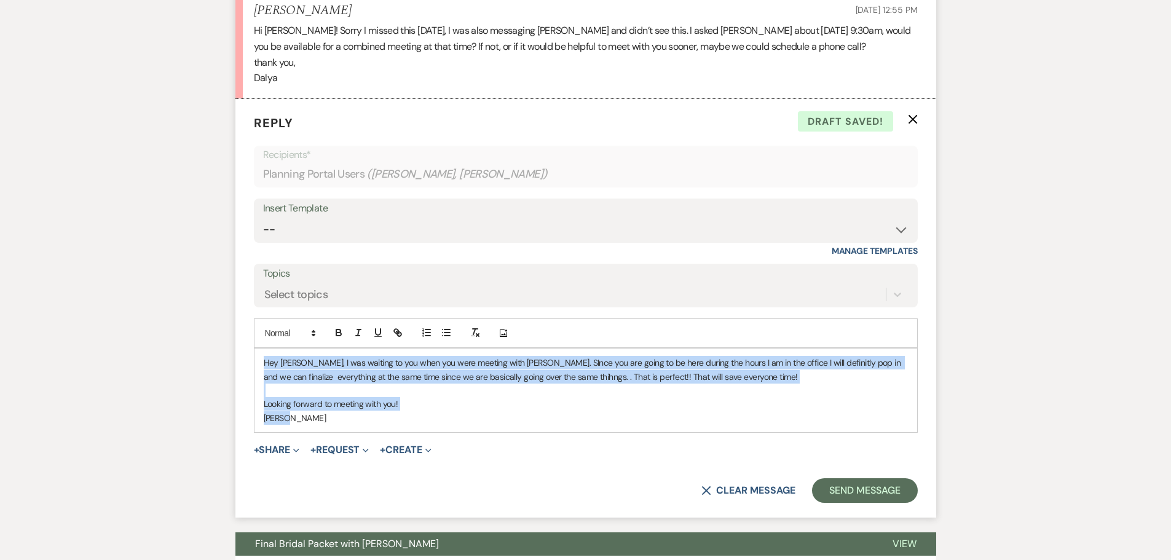
drag, startPoint x: 325, startPoint y: 417, endPoint x: 260, endPoint y: 359, distance: 87.1
click at [260, 359] on div "Hey Dayla, I was waiting to you when you were meeting with Debi. SInce you are …" at bounding box center [586, 391] width 663 height 84
copy div "Hey Dayla, I was waiting to you when you were meeting with Debi. SInce you are …"
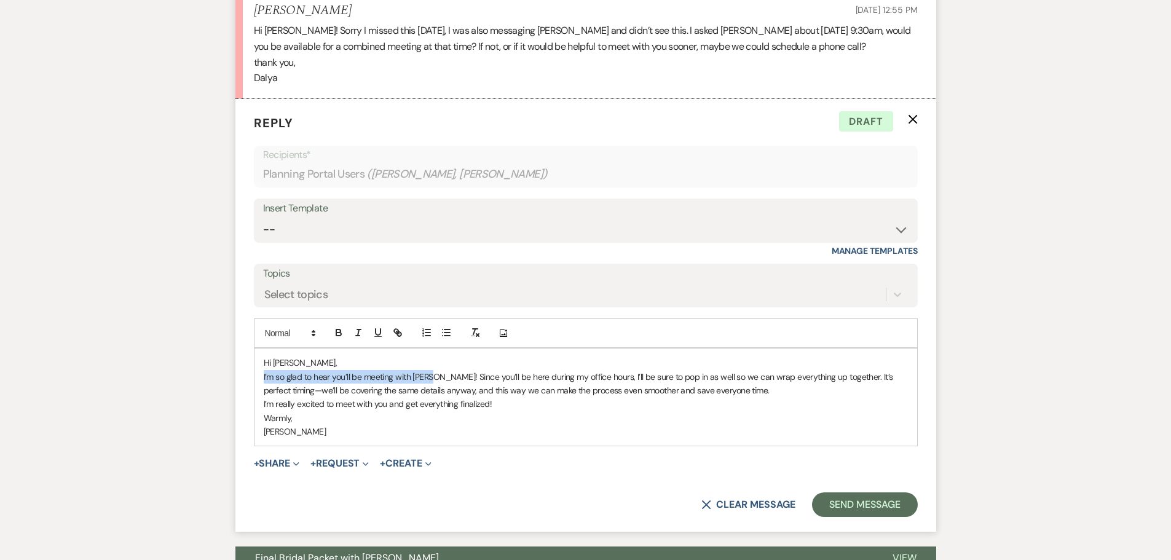
drag, startPoint x: 432, startPoint y: 374, endPoint x: 255, endPoint y: 379, distance: 177.7
click at [257, 379] on div "Hi Dayla, I’m so glad to hear you’ll be meeting with Debi! Since you’ll be here…" at bounding box center [586, 397] width 663 height 97
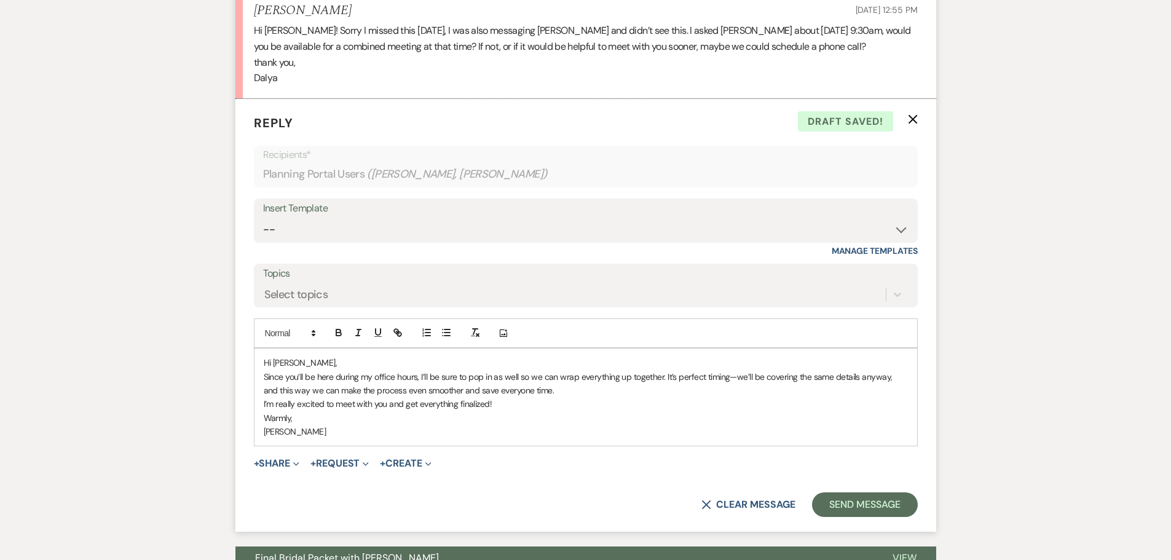
click at [337, 375] on p "Since you’ll be here during my office hours, I’ll be sure to pop in as well so …" at bounding box center [586, 384] width 644 height 28
click at [866, 500] on button "Send Message" at bounding box center [864, 504] width 105 height 25
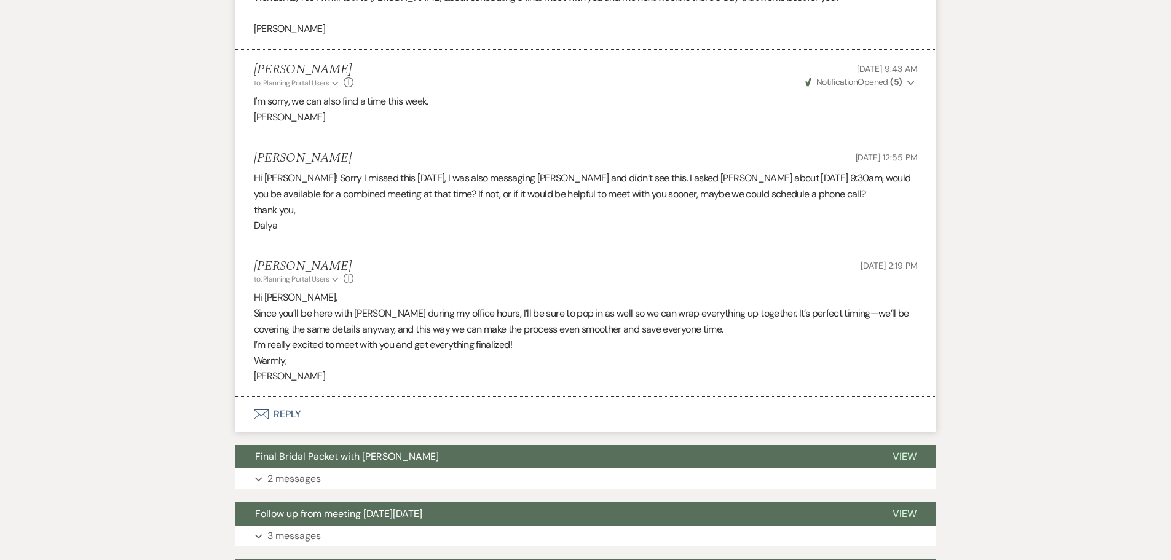
scroll to position [2012, 0]
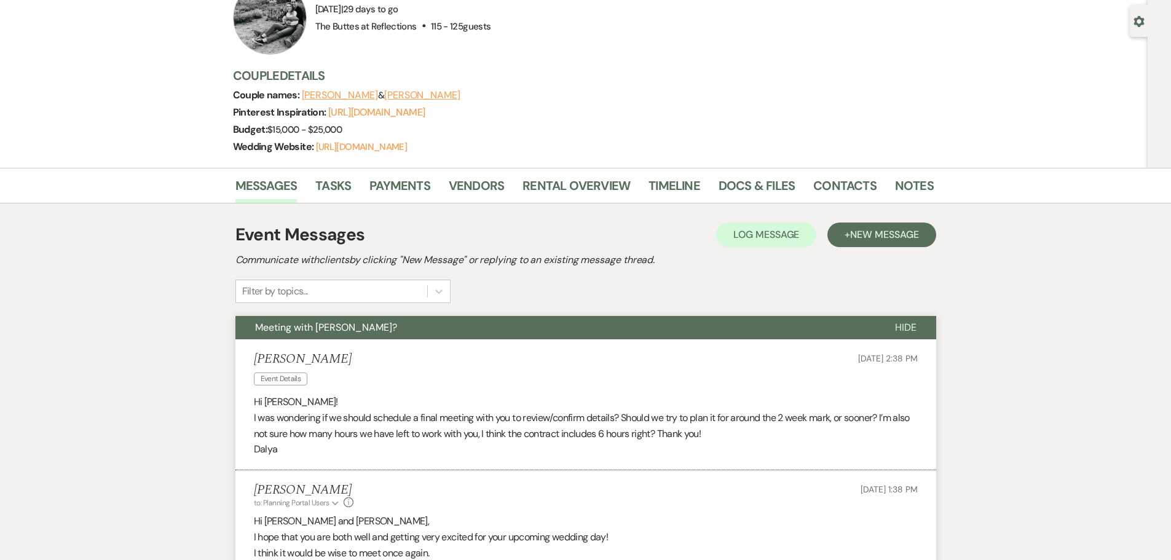
scroll to position [0, 0]
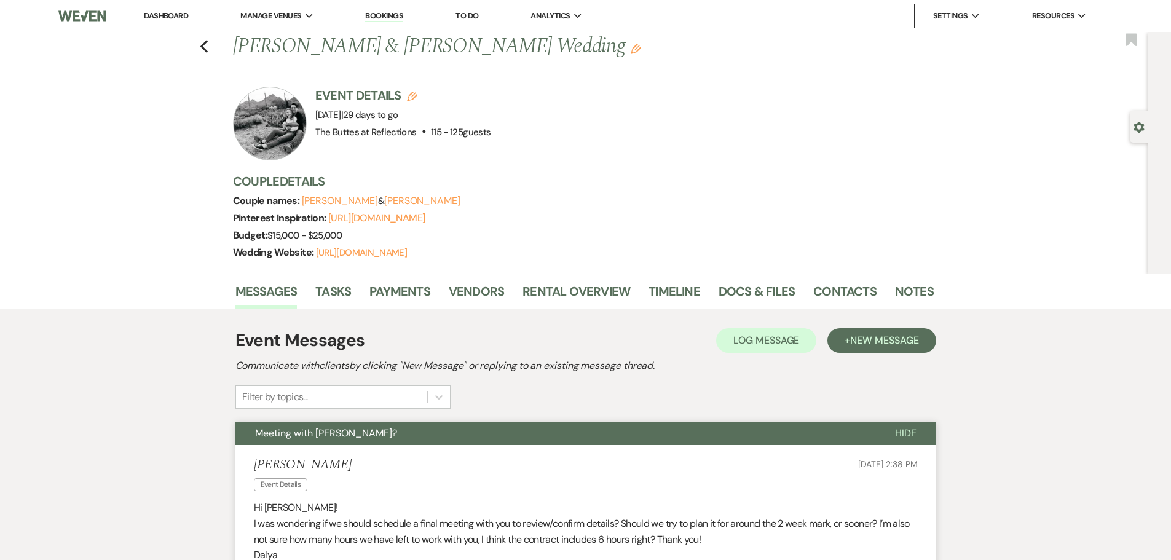
click at [168, 14] on link "Dashboard" at bounding box center [166, 15] width 44 height 10
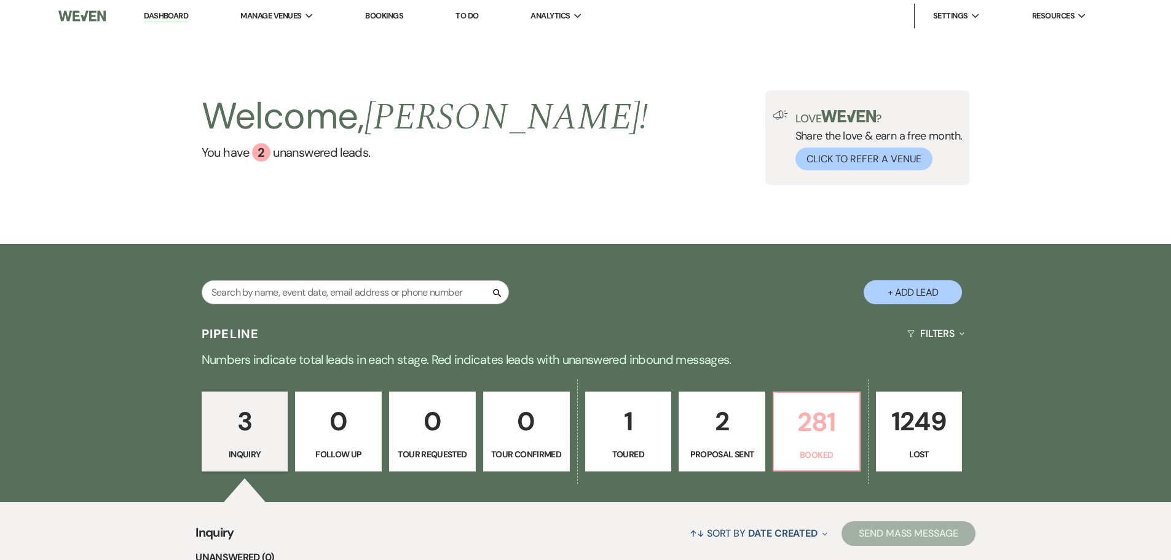
click at [816, 427] on p "281" at bounding box center [816, 421] width 71 height 41
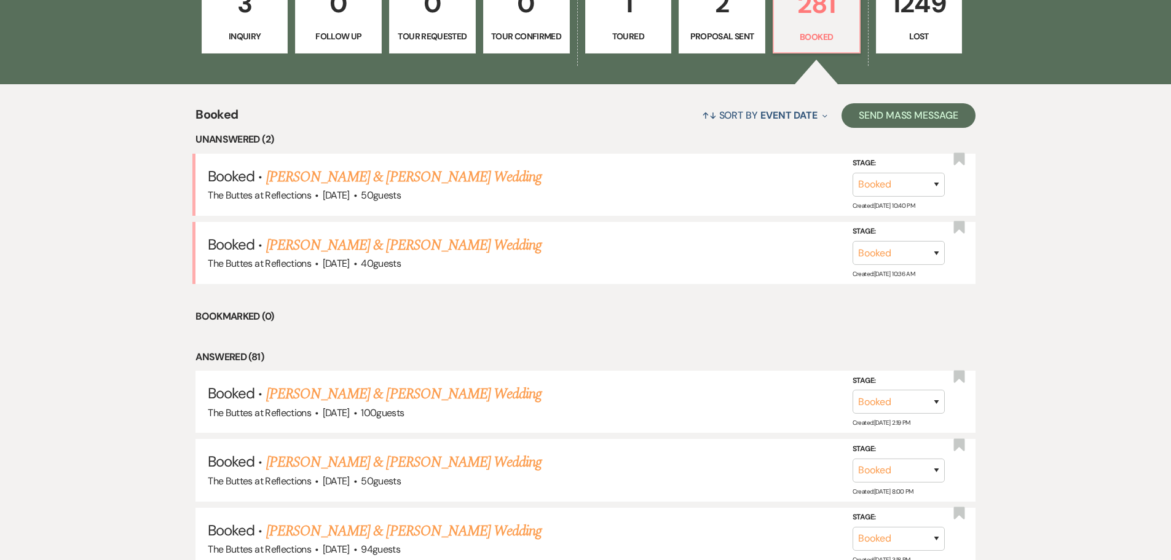
scroll to position [430, 0]
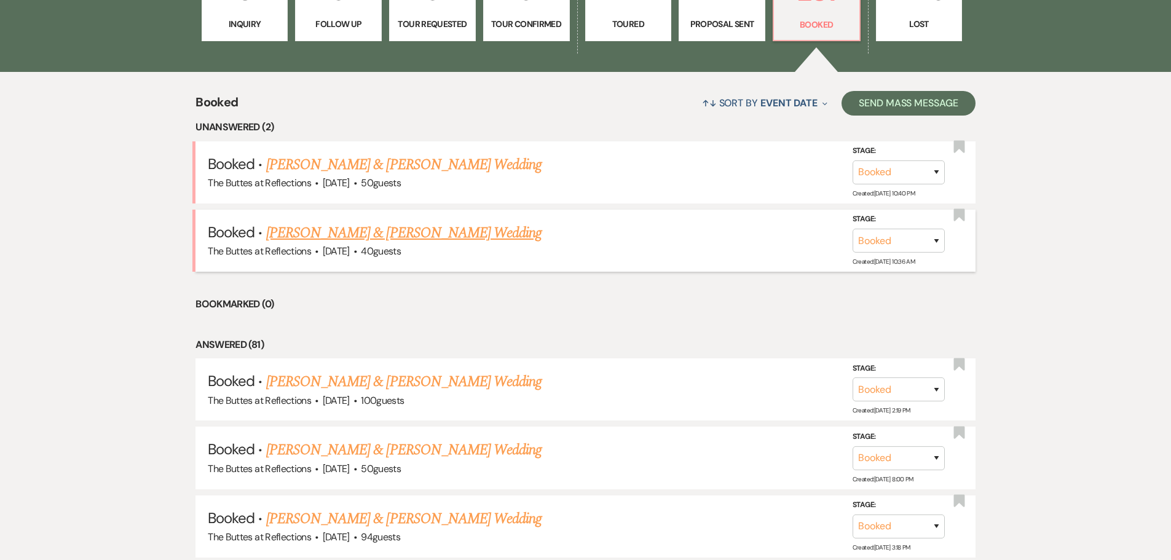
click at [354, 231] on link "[PERSON_NAME] & [PERSON_NAME] Wedding" at bounding box center [403, 233] width 275 height 22
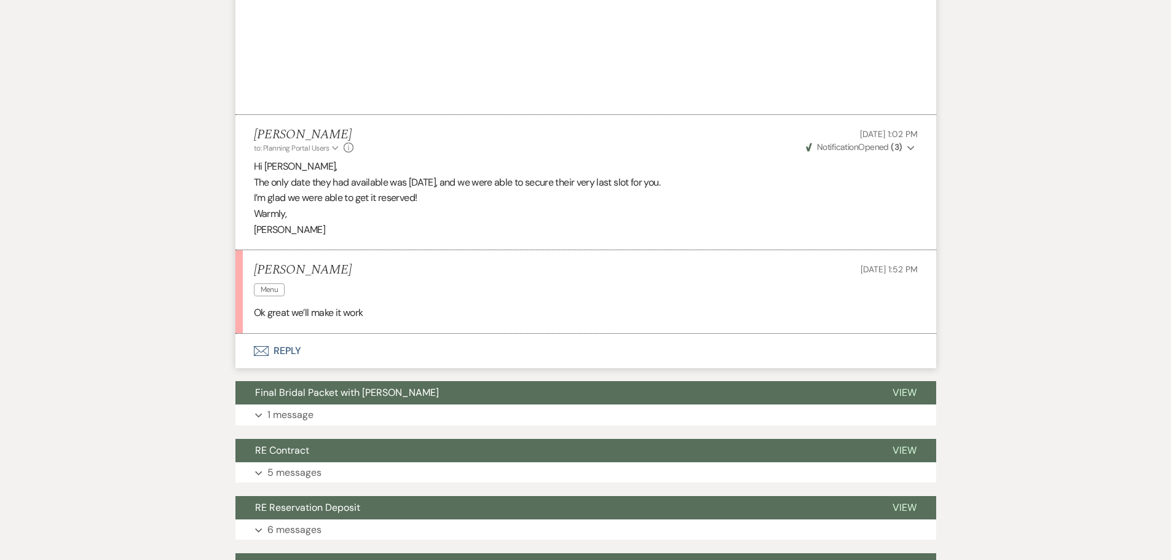
scroll to position [3451, 0]
click at [272, 352] on button "Envelope Reply" at bounding box center [585, 351] width 701 height 34
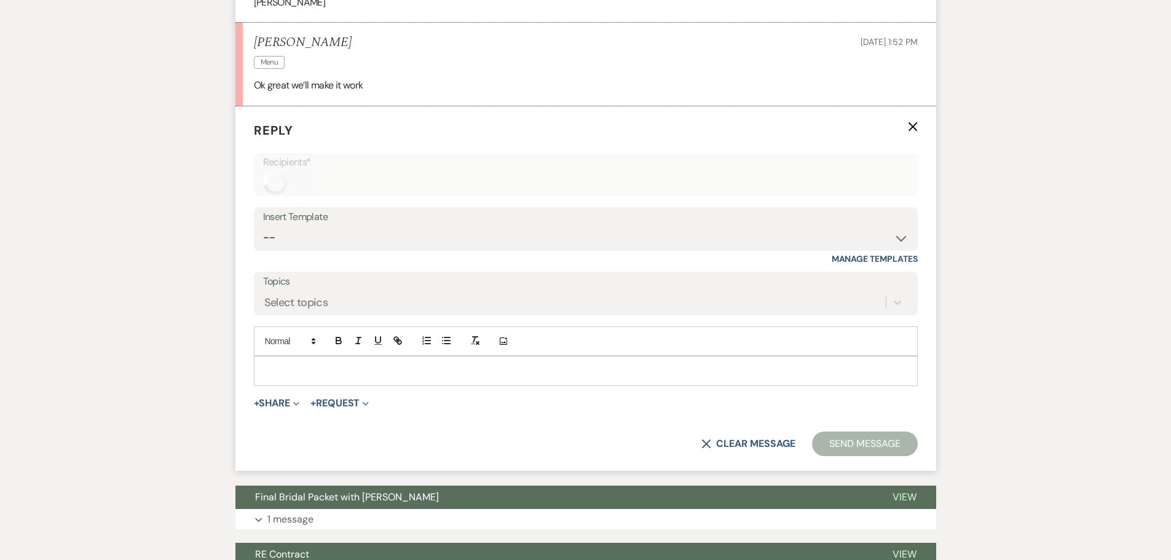
scroll to position [3688, 0]
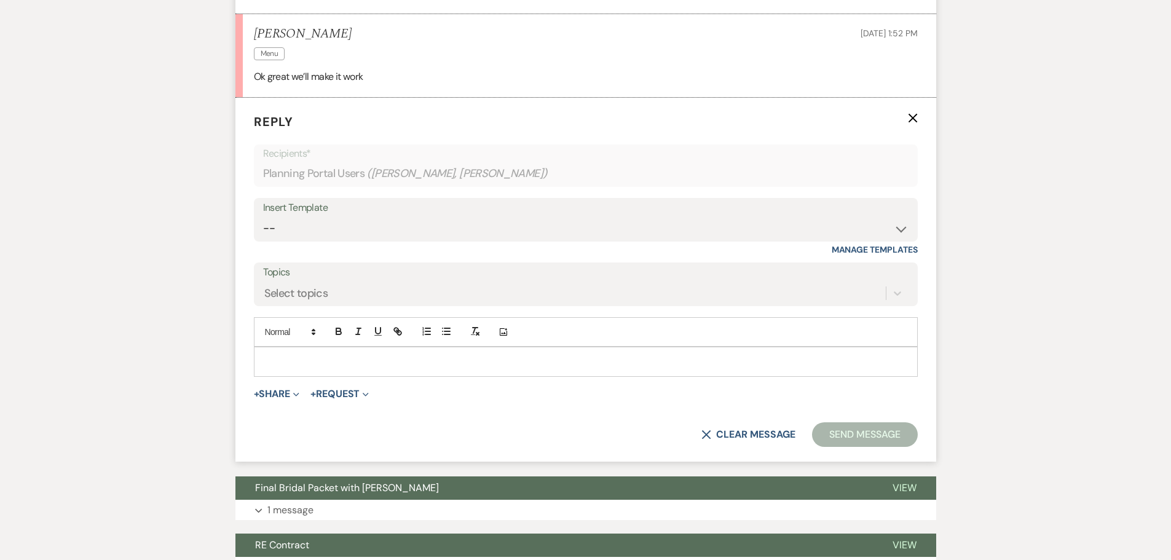
click at [315, 357] on p at bounding box center [586, 362] width 644 height 14
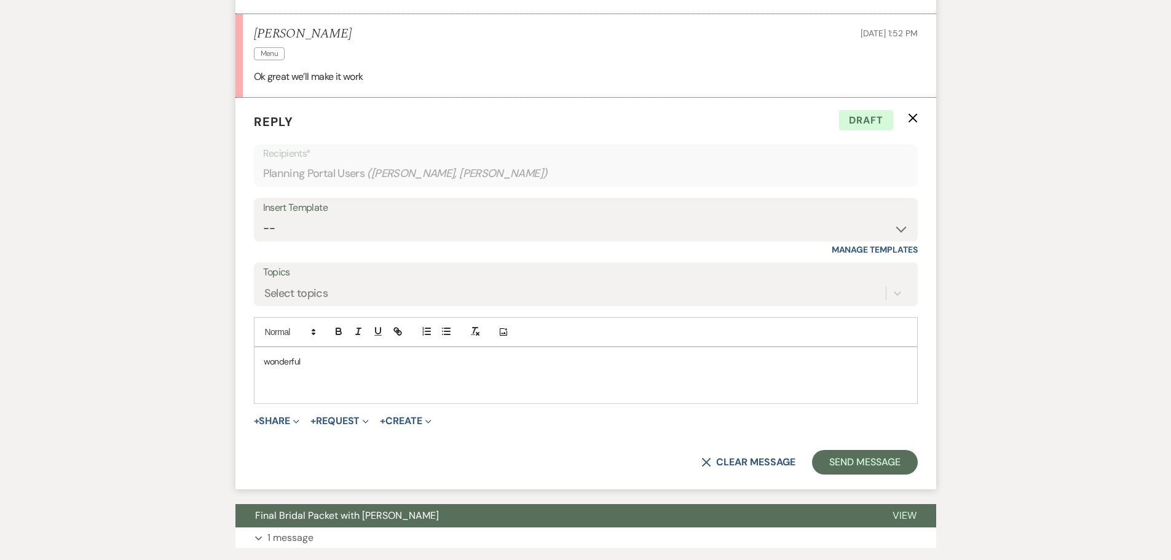
click at [267, 360] on p "wonderful" at bounding box center [586, 362] width 644 height 14
click at [308, 366] on p "Wonderful" at bounding box center [586, 362] width 644 height 14
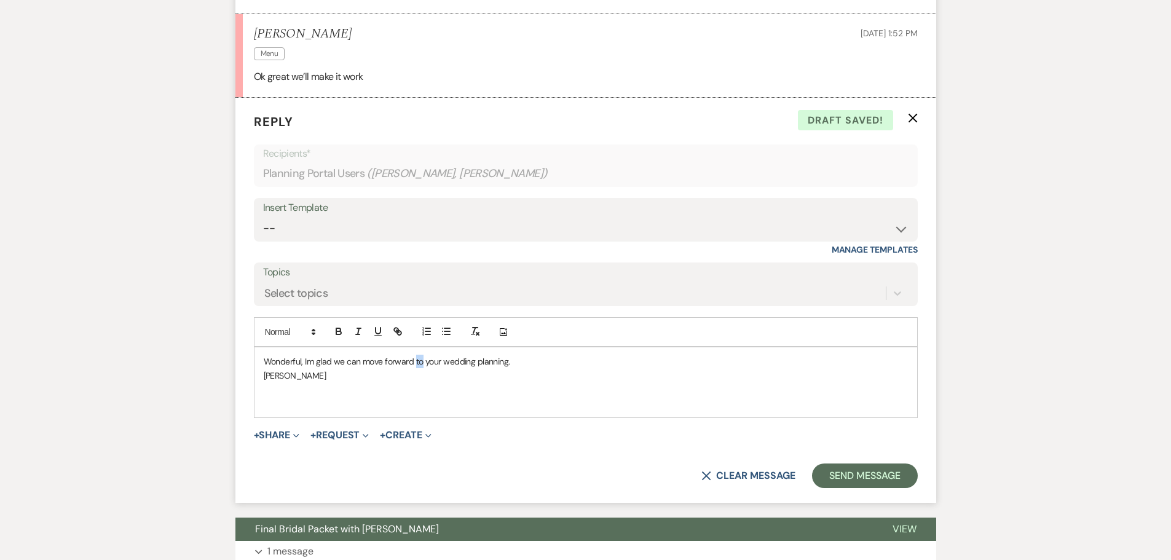
drag, startPoint x: 413, startPoint y: 361, endPoint x: 419, endPoint y: 360, distance: 6.9
click at [419, 360] on p "Wonderful, Im glad we can move forward to your wedding planning." at bounding box center [586, 362] width 644 height 14
drag, startPoint x: 306, startPoint y: 380, endPoint x: 263, endPoint y: 355, distance: 50.4
click at [263, 355] on div "Wonderful, Im glad we can move forward with your wedding planning. Sheila" at bounding box center [586, 382] width 663 height 70
copy div "Wonderful, Im glad we can move forward with your wedding planning. Sheila"
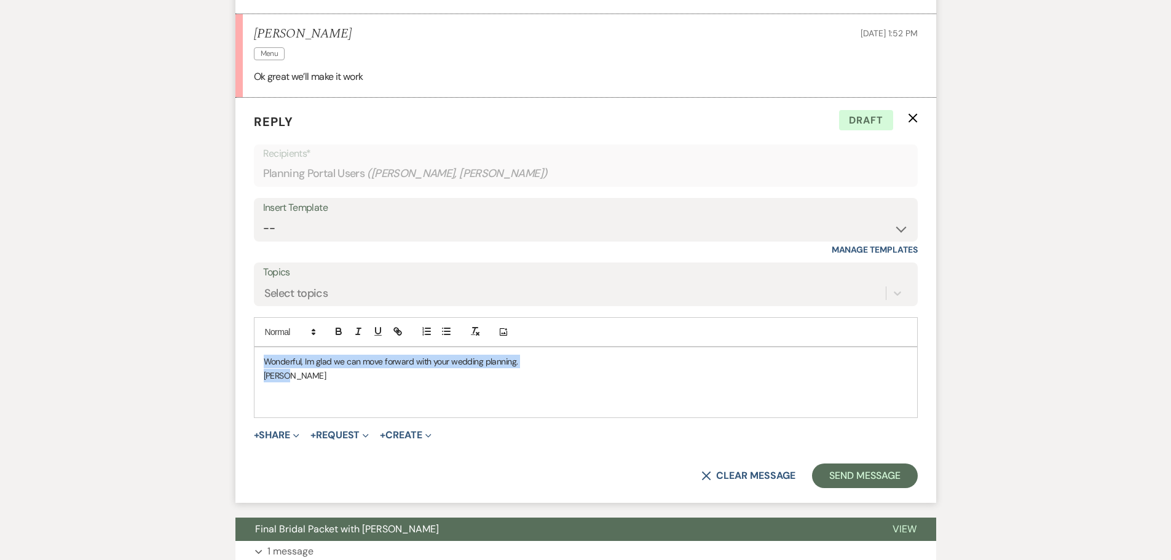
drag, startPoint x: 288, startPoint y: 376, endPoint x: 257, endPoint y: 364, distance: 33.1
click at [257, 364] on div "Wonderful, Im glad we can move forward with your wedding planning. Sheila" at bounding box center [586, 382] width 663 height 70
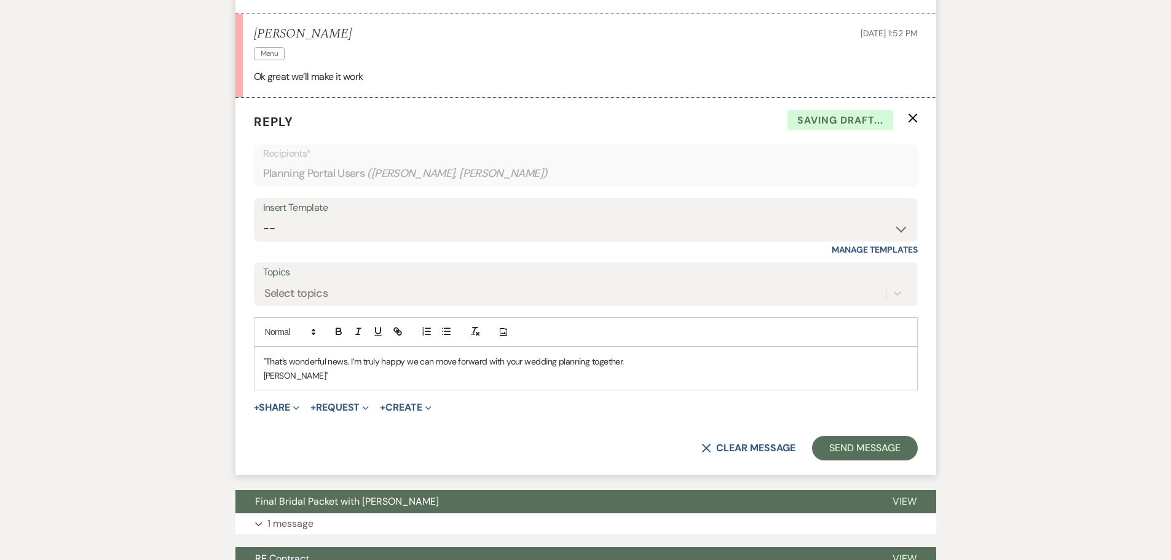
click at [267, 361] on p ""That’s wonderful news. I’m truly happy we can move forward with your wedding p…" at bounding box center [586, 362] width 644 height 14
drag, startPoint x: 620, startPoint y: 360, endPoint x: 583, endPoint y: 363, distance: 37.0
click at [583, 363] on p "That’s wonderful news. I’m truly happy we can move forward with your wedding pl…" at bounding box center [586, 362] width 644 height 14
click at [541, 436] on div "X Clear message Send Message" at bounding box center [586, 448] width 664 height 25
click at [291, 373] on p "Sheila"" at bounding box center [586, 376] width 644 height 14
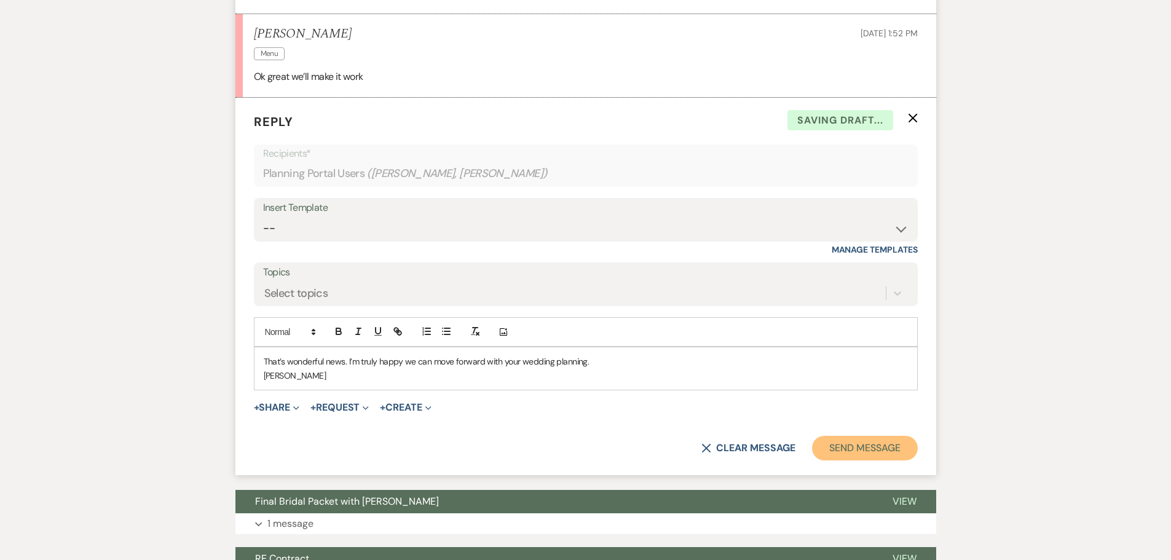
click at [869, 443] on button "Send Message" at bounding box center [864, 448] width 105 height 25
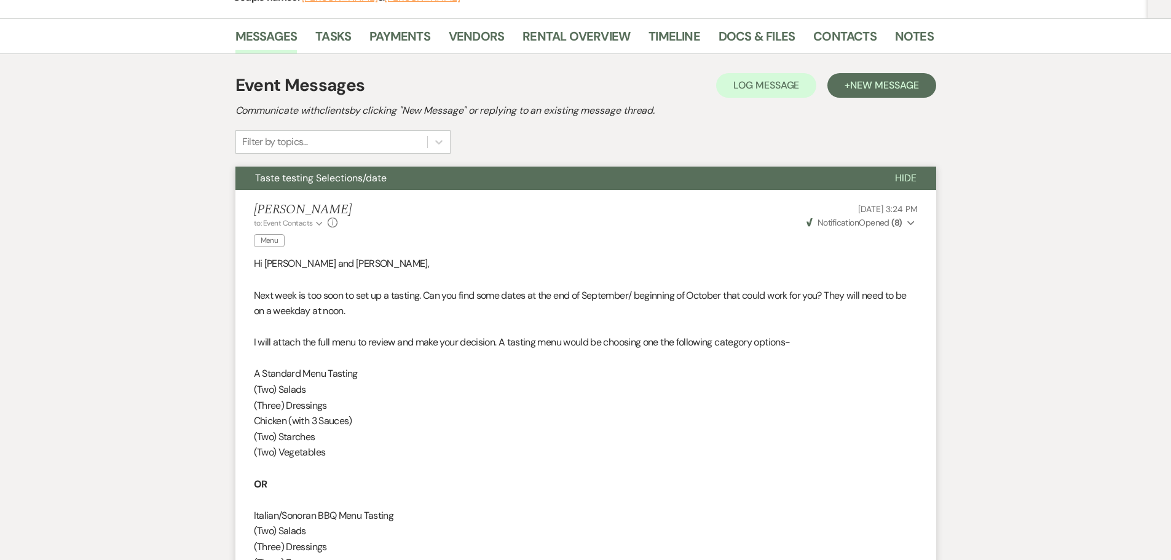
scroll to position [0, 0]
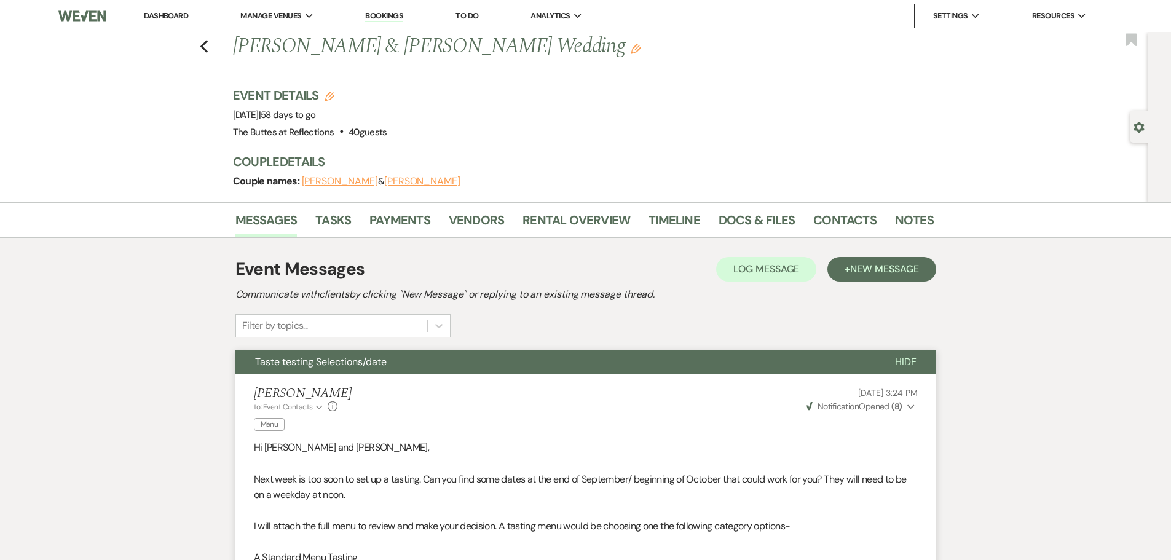
click at [456, 361] on button "Taste testing Selections/date" at bounding box center [555, 361] width 640 height 23
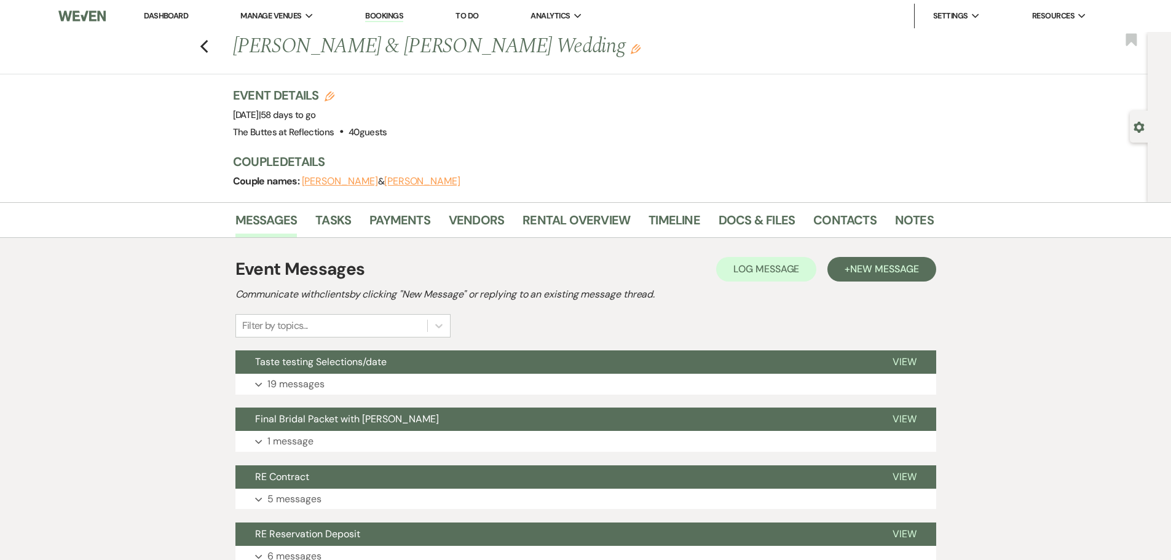
click at [165, 15] on link "Dashboard" at bounding box center [166, 15] width 44 height 10
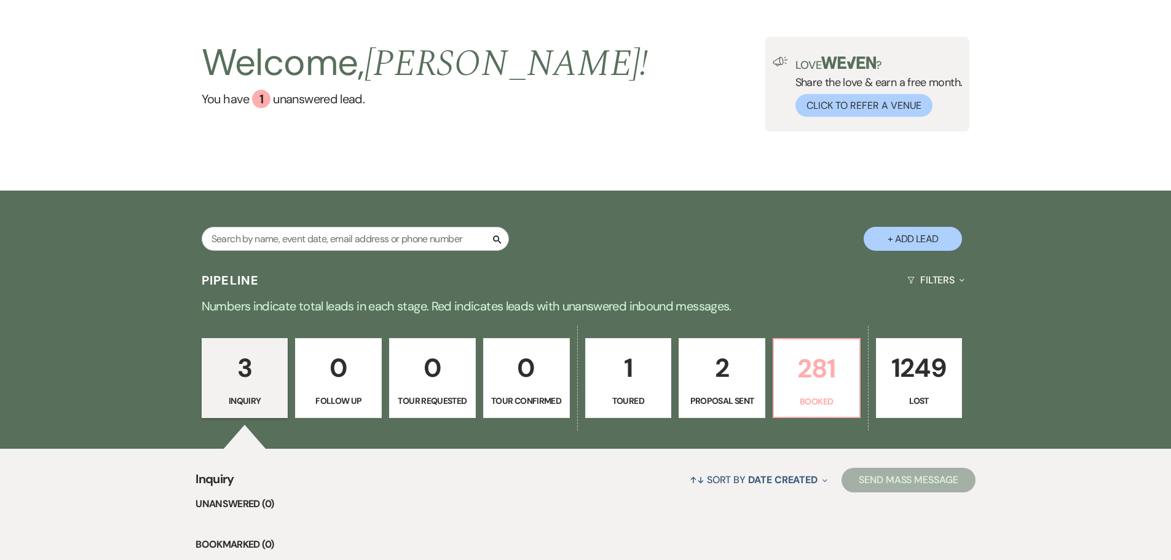
scroll to position [123, 0]
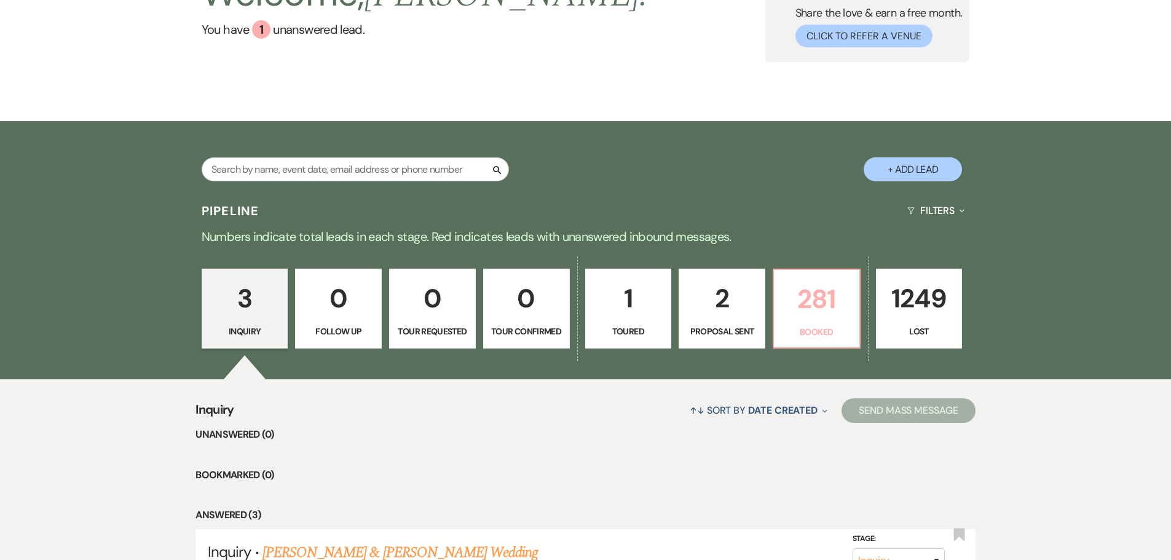
click at [821, 306] on p "281" at bounding box center [816, 299] width 71 height 41
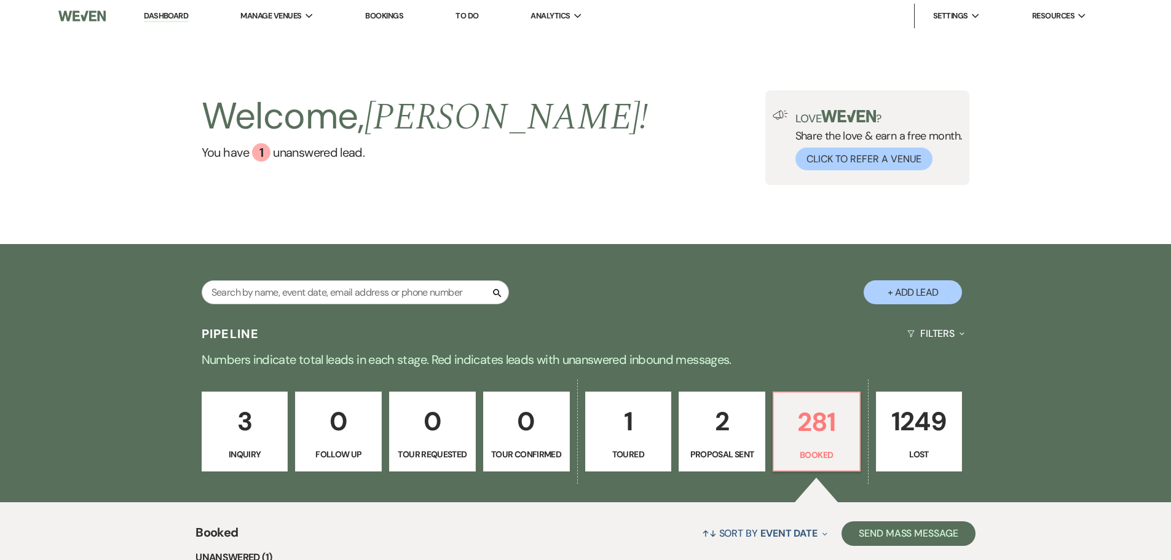
click at [15, 200] on div "Welcome, Sheila ! You have 1 unanswered lead . Love ? Share the love & earn a f…" at bounding box center [585, 138] width 1171 height 212
click at [310, 291] on input "text" at bounding box center [355, 292] width 307 height 24
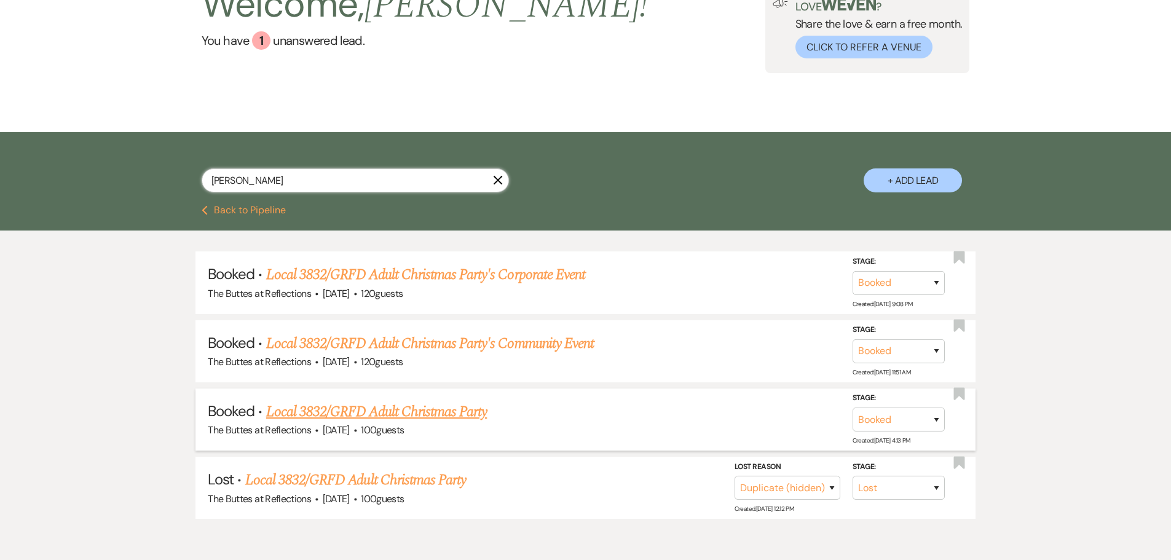
scroll to position [123, 0]
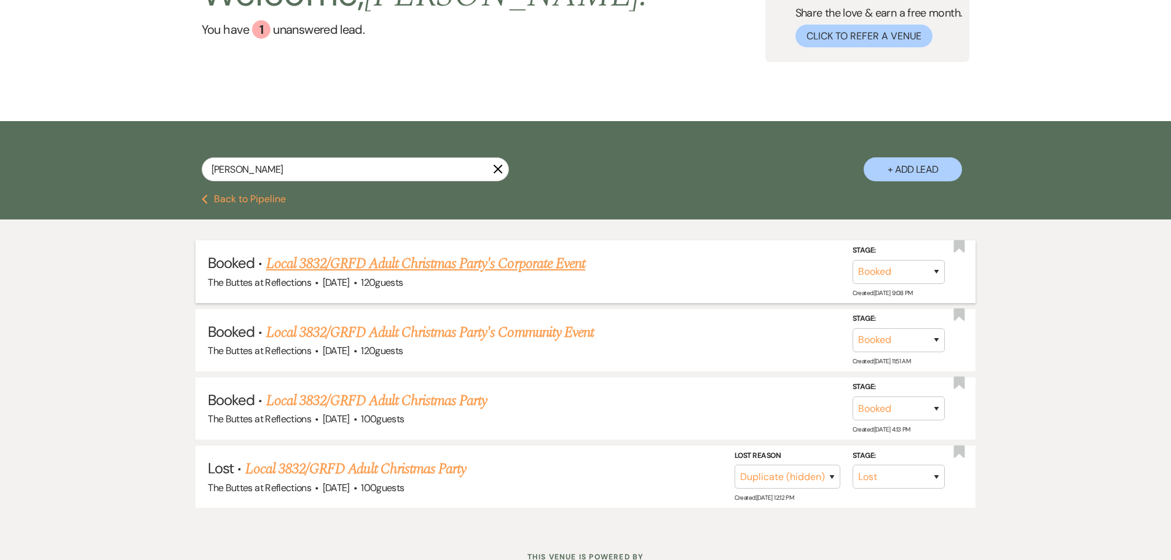
click at [400, 263] on link "Local 3832/GRFD Adult Christmas Party's Corporate Event" at bounding box center [425, 264] width 319 height 22
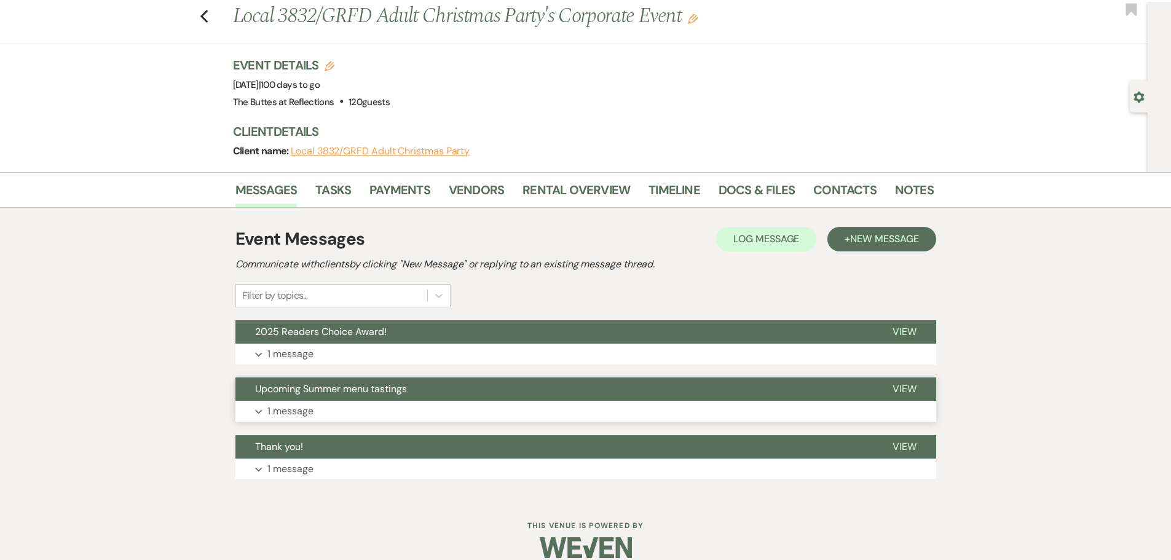
scroll to position [47, 0]
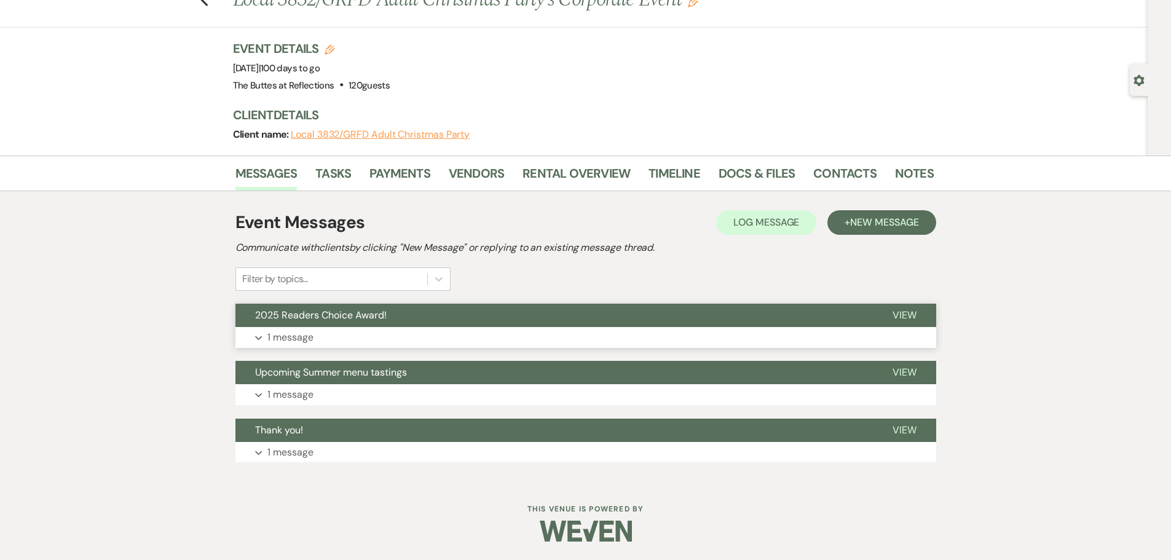
click at [291, 334] on p "1 message" at bounding box center [290, 338] width 46 height 16
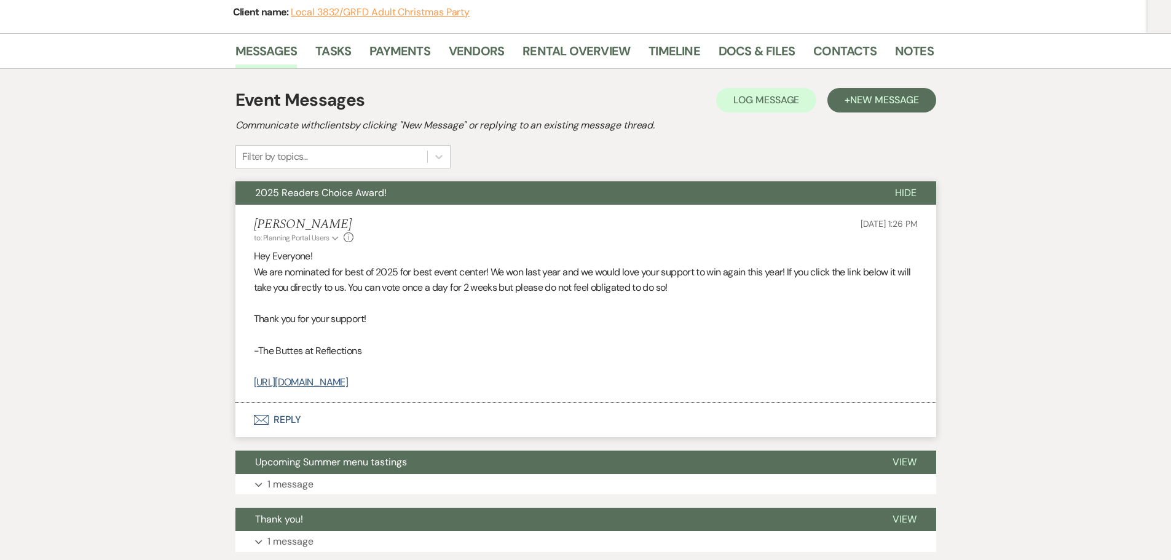
scroll to position [231, 0]
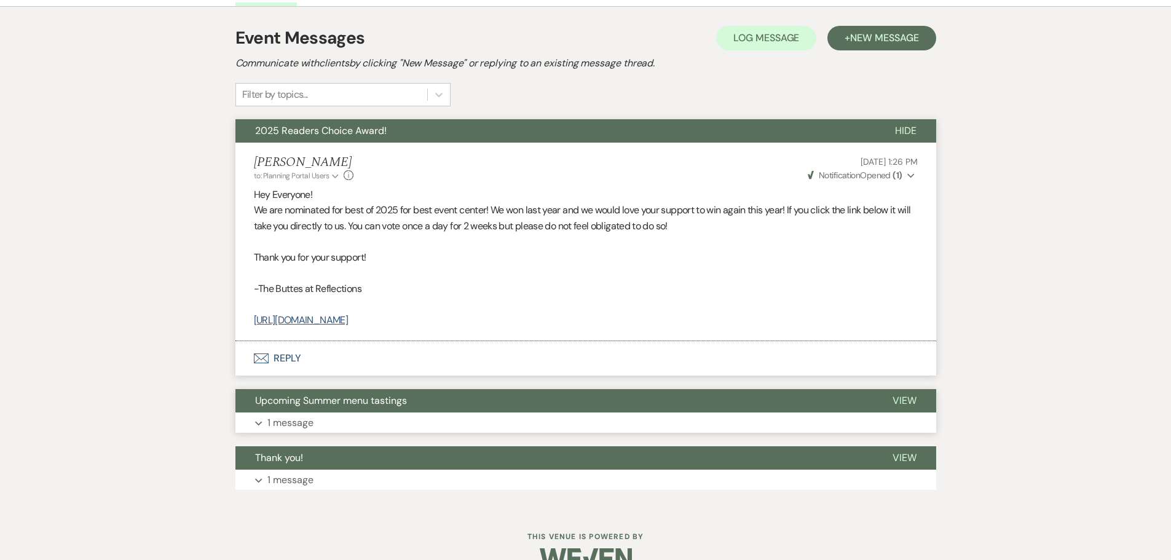
click at [267, 419] on p "1 message" at bounding box center [290, 423] width 46 height 16
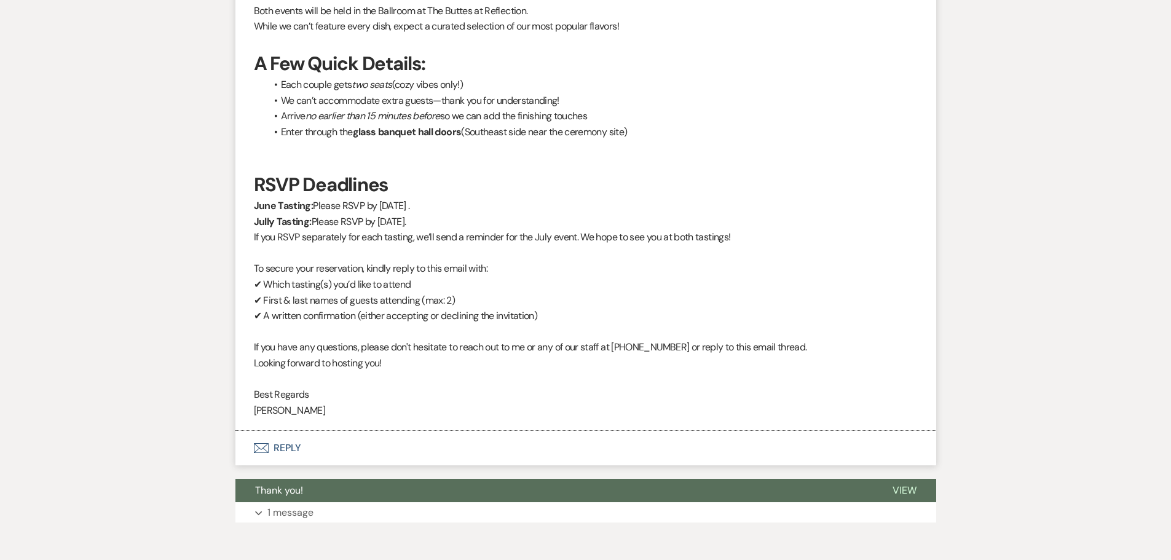
scroll to position [902, 0]
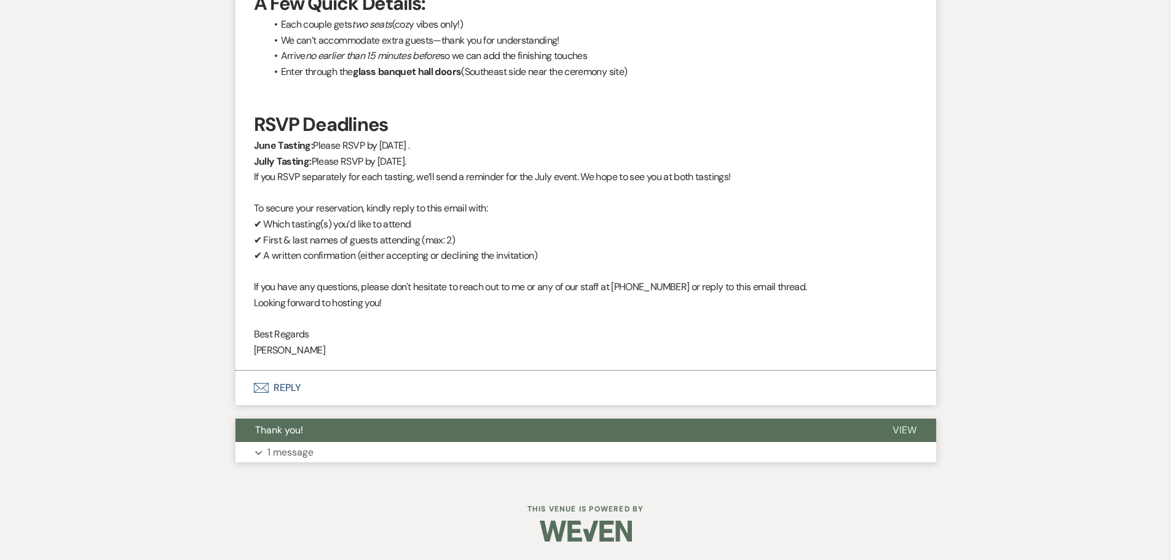
click at [294, 448] on p "1 message" at bounding box center [290, 452] width 46 height 16
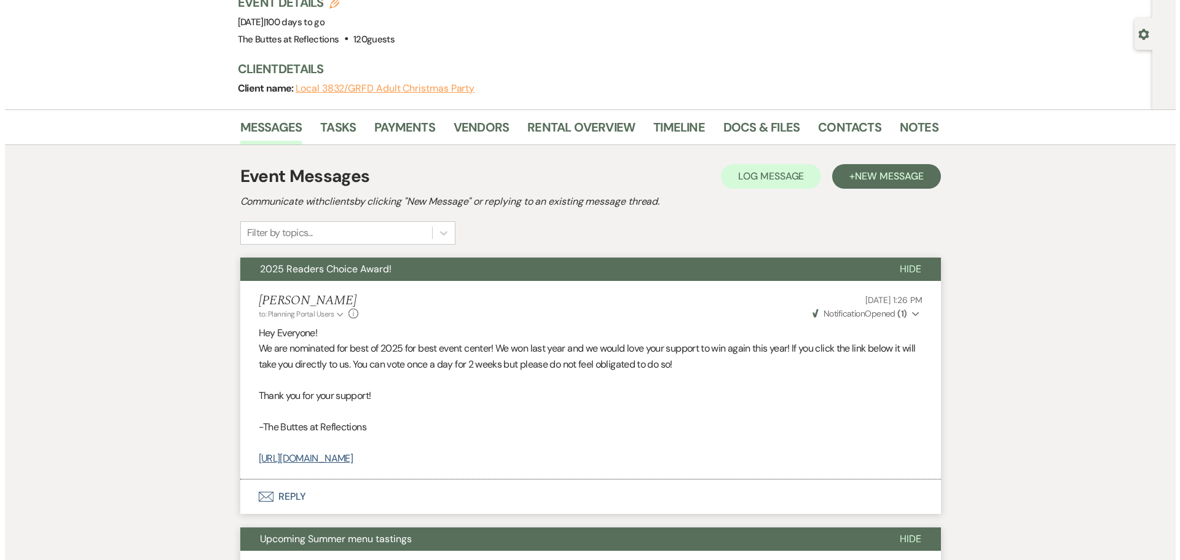
scroll to position [0, 0]
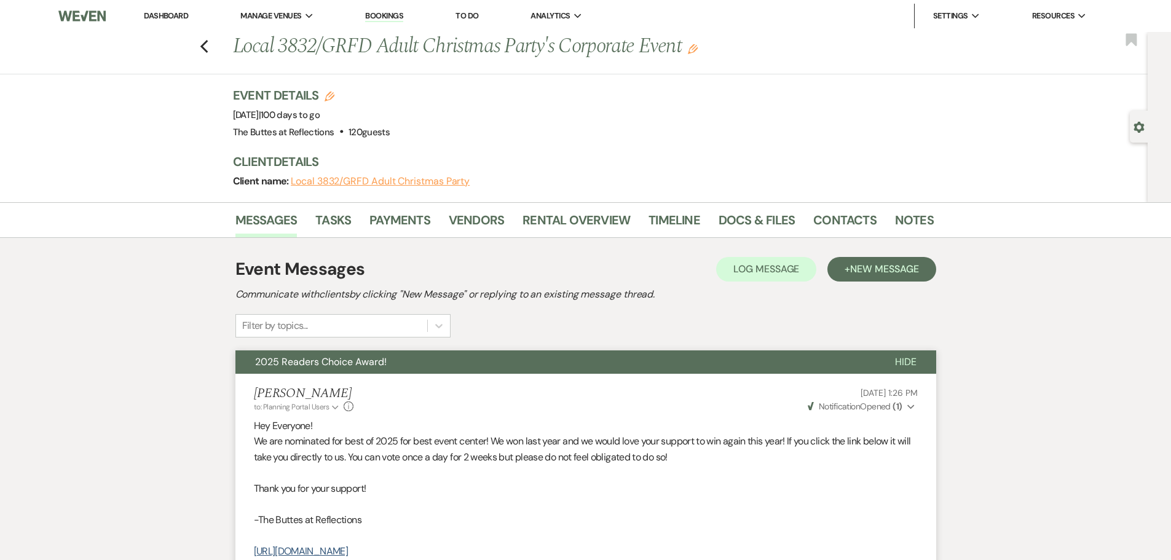
click at [355, 183] on button "Local 3832/GRFD Adult Christmas Party" at bounding box center [380, 181] width 179 height 10
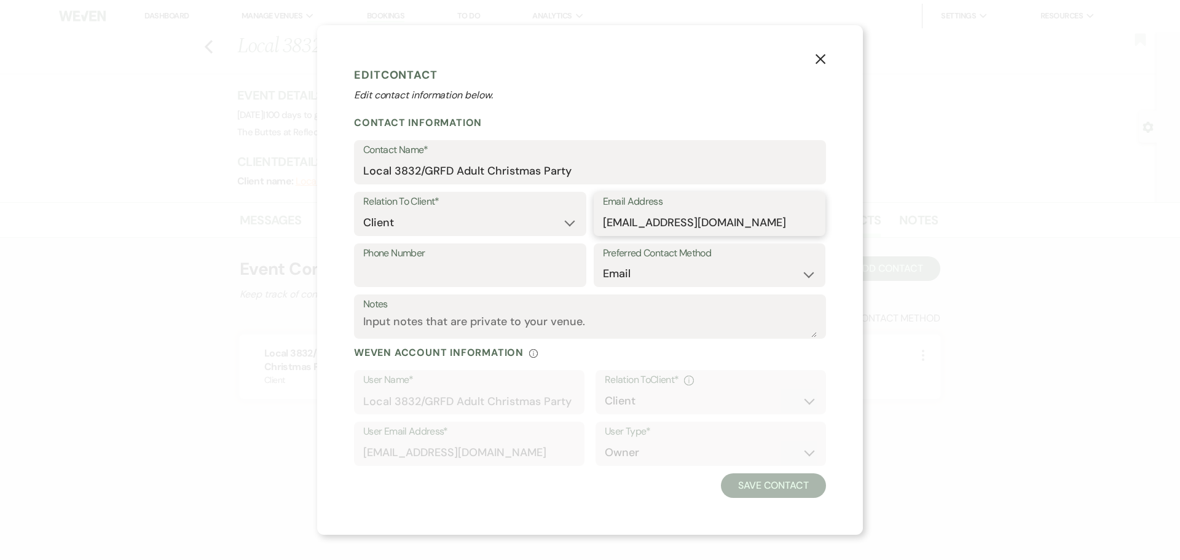
drag, startPoint x: 728, startPoint y: 224, endPoint x: 602, endPoint y: 229, distance: 125.5
click at [603, 229] on input "gloverusa@gmail.com" at bounding box center [710, 223] width 214 height 24
click at [817, 59] on icon "X" at bounding box center [820, 58] width 11 height 11
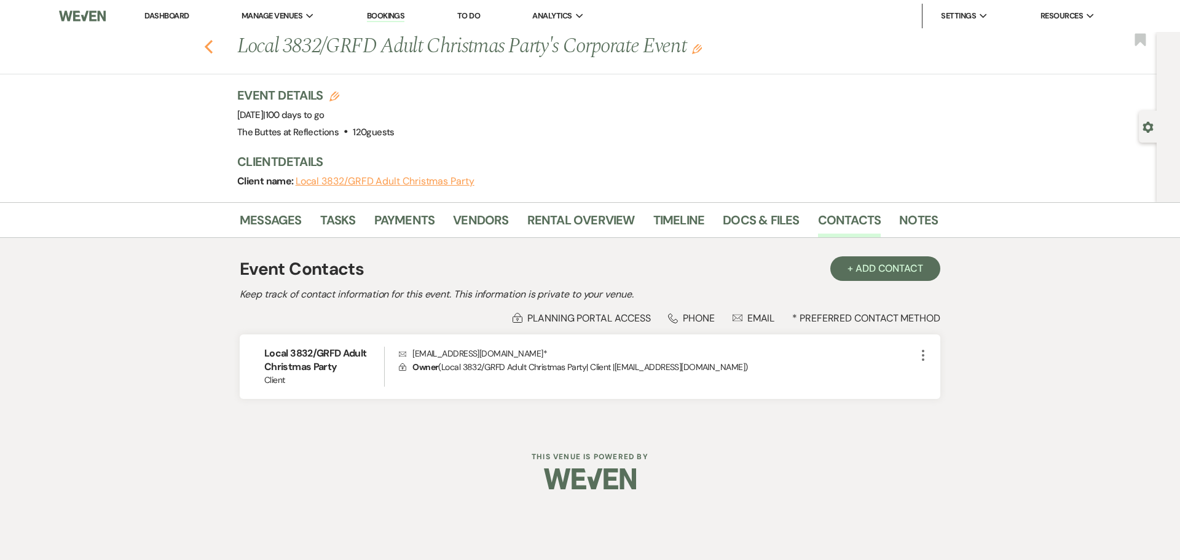
click at [208, 50] on use "button" at bounding box center [209, 47] width 8 height 14
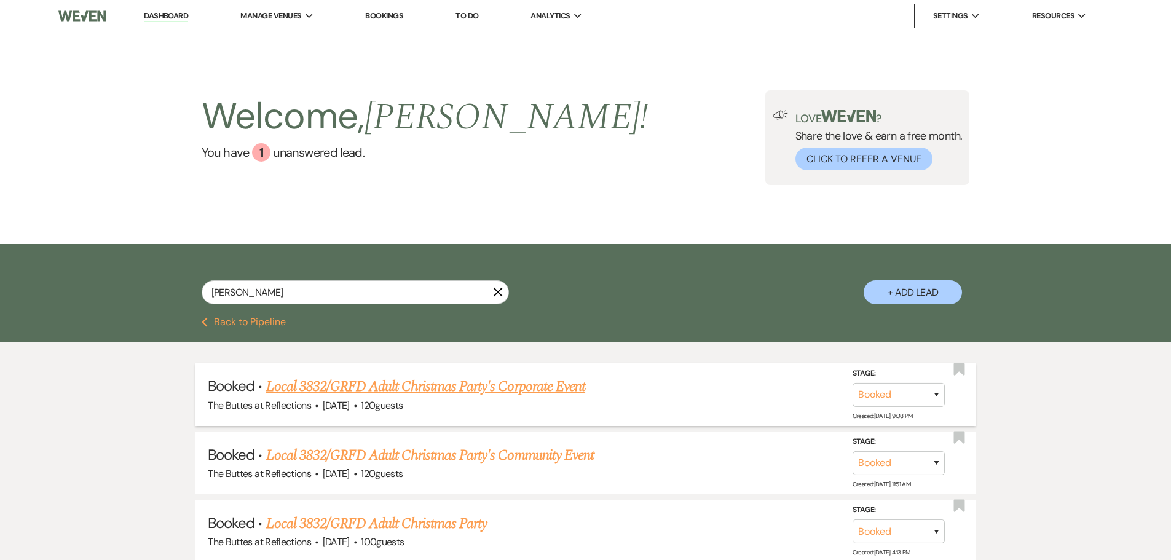
click at [354, 383] on link "Local 3832/GRFD Adult Christmas Party's Corporate Event" at bounding box center [425, 387] width 319 height 22
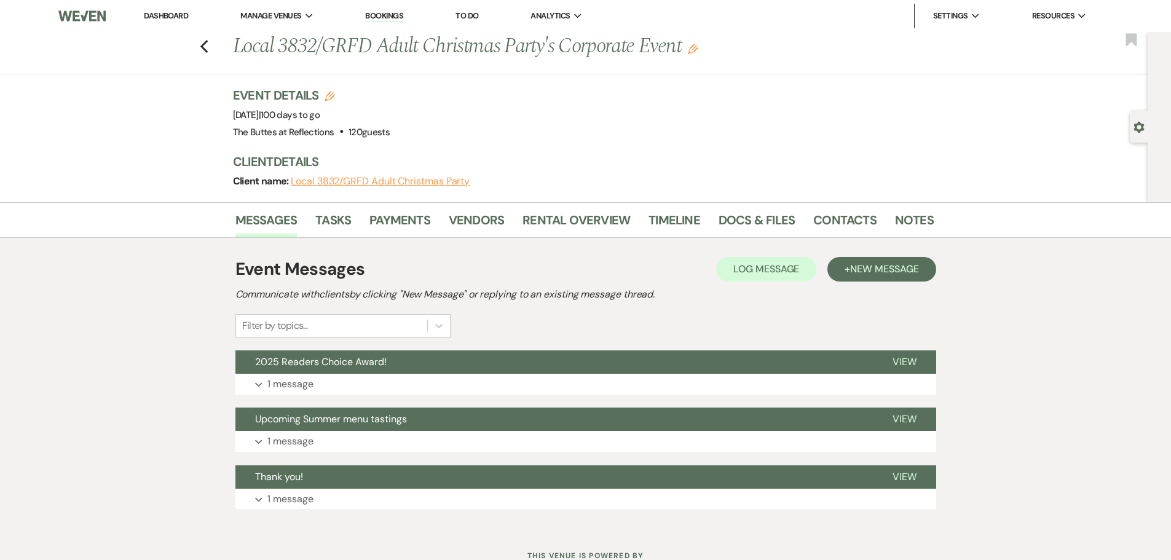
click at [698, 47] on icon "Edit" at bounding box center [693, 49] width 10 height 10
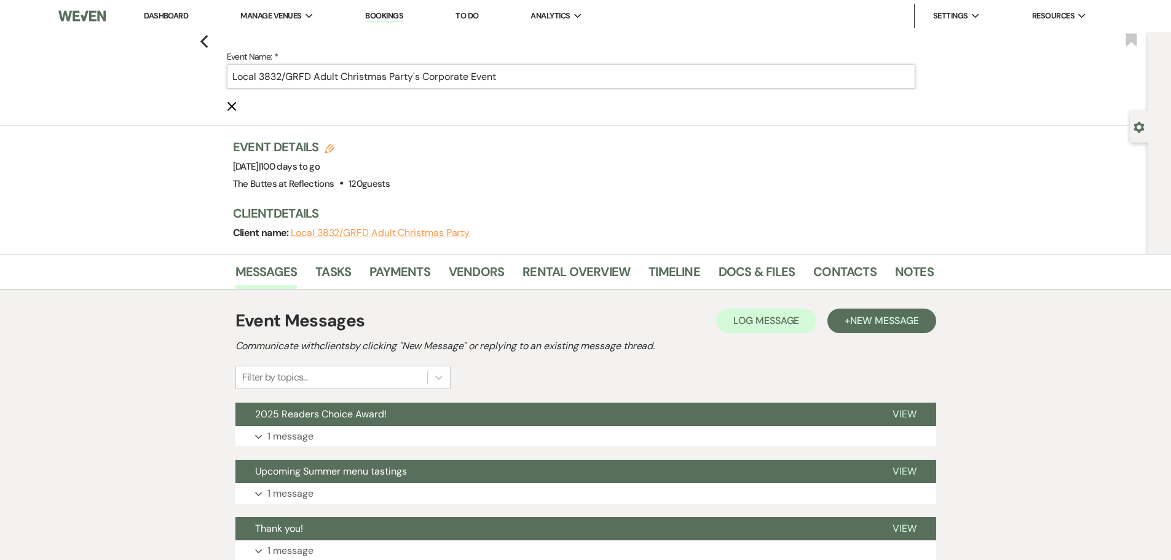
drag, startPoint x: 520, startPoint y: 76, endPoint x: 237, endPoint y: 86, distance: 282.4
click at [237, 86] on input "Local 3832/GRFD Adult Christmas Party's Corporate Event" at bounding box center [571, 77] width 689 height 24
click at [148, 159] on div "Previous Event Name: * Local 3832/GRFD Adult Christmas Party's Corporate Event …" at bounding box center [574, 143] width 1148 height 222
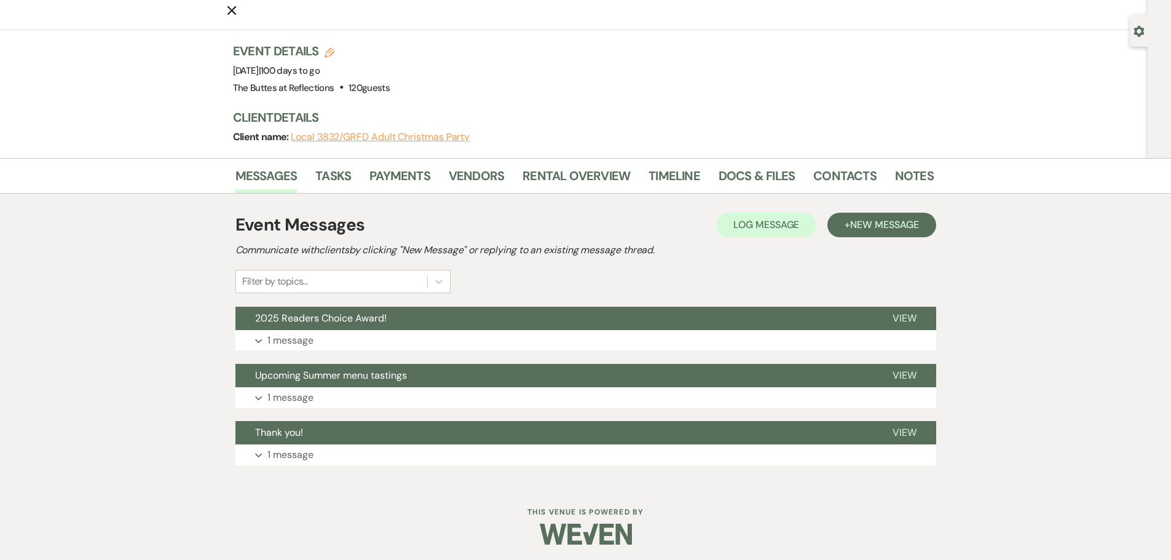
scroll to position [99, 0]
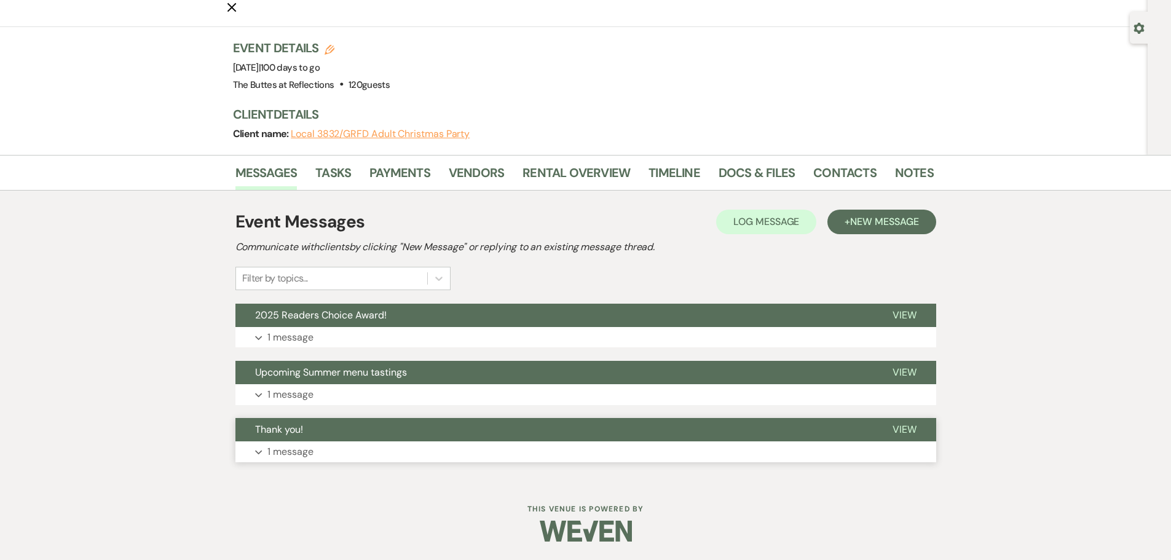
click at [283, 447] on p "1 message" at bounding box center [290, 452] width 46 height 16
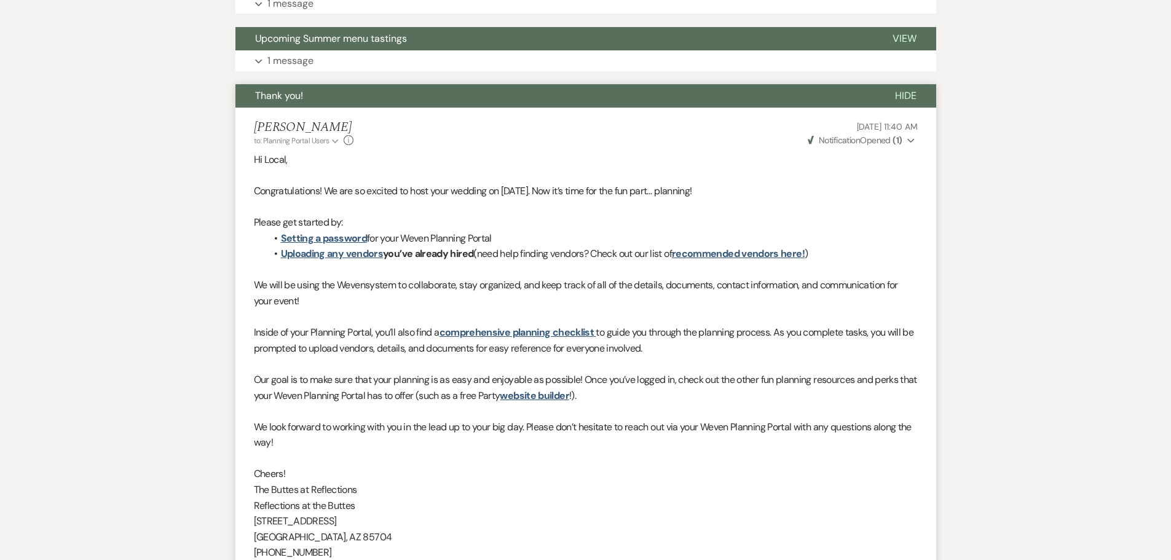
scroll to position [397, 0]
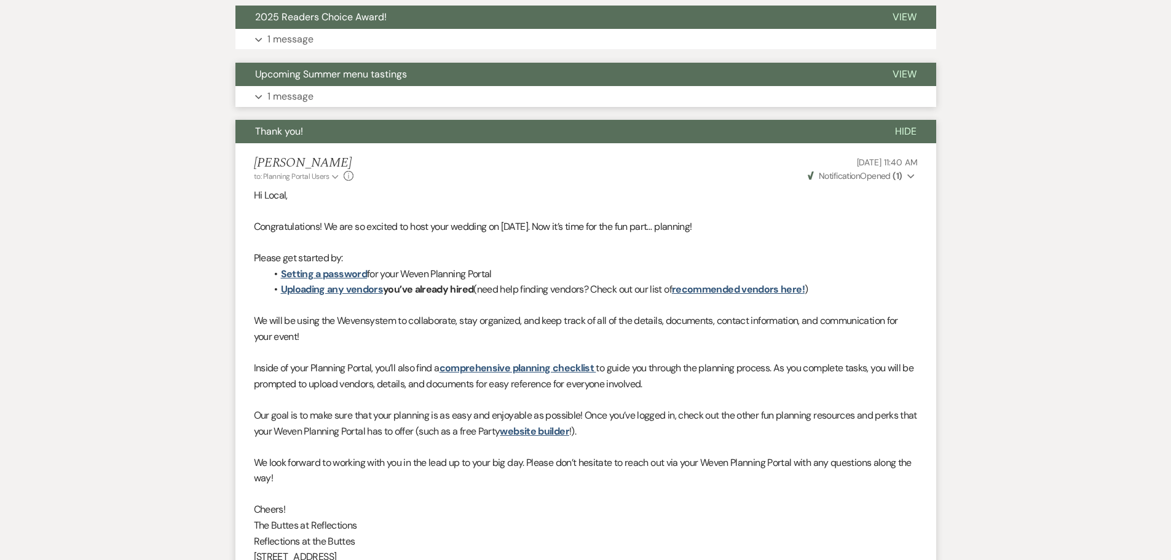
click at [281, 93] on p "1 message" at bounding box center [290, 97] width 46 height 16
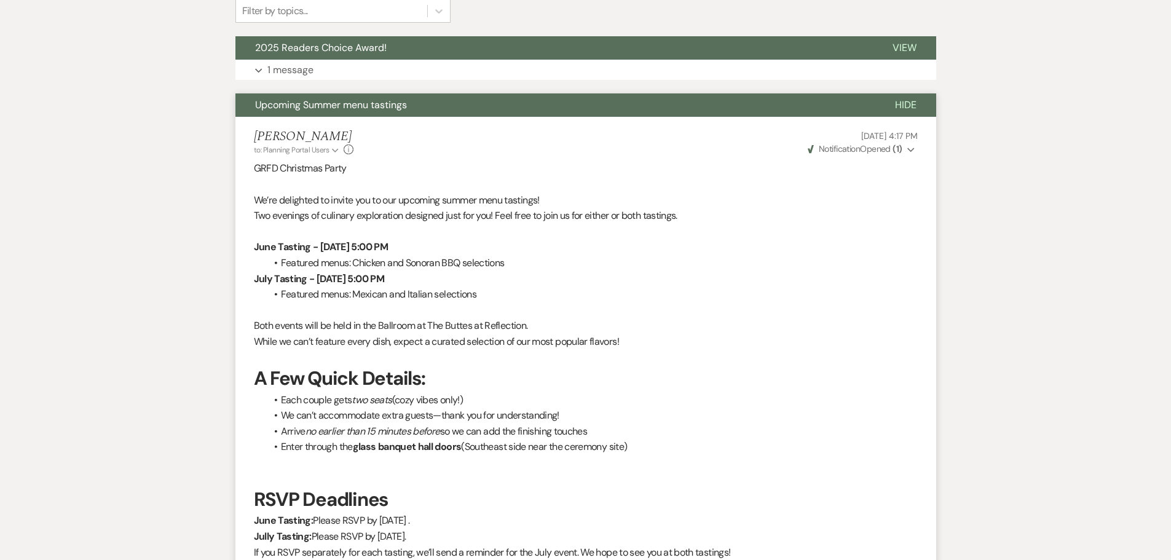
scroll to position [365, 0]
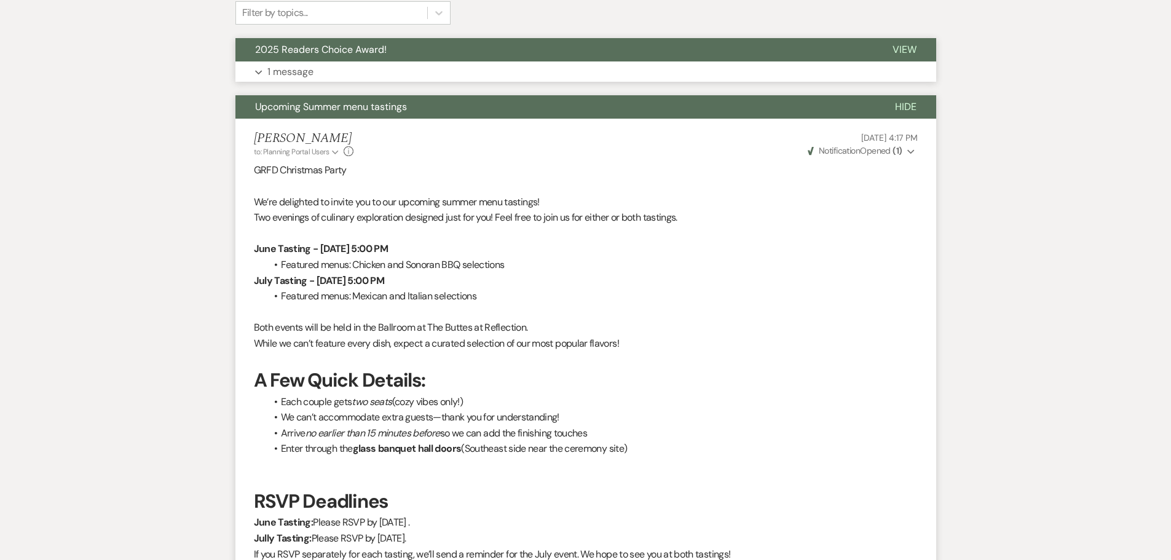
click at [293, 69] on p "1 message" at bounding box center [290, 72] width 46 height 16
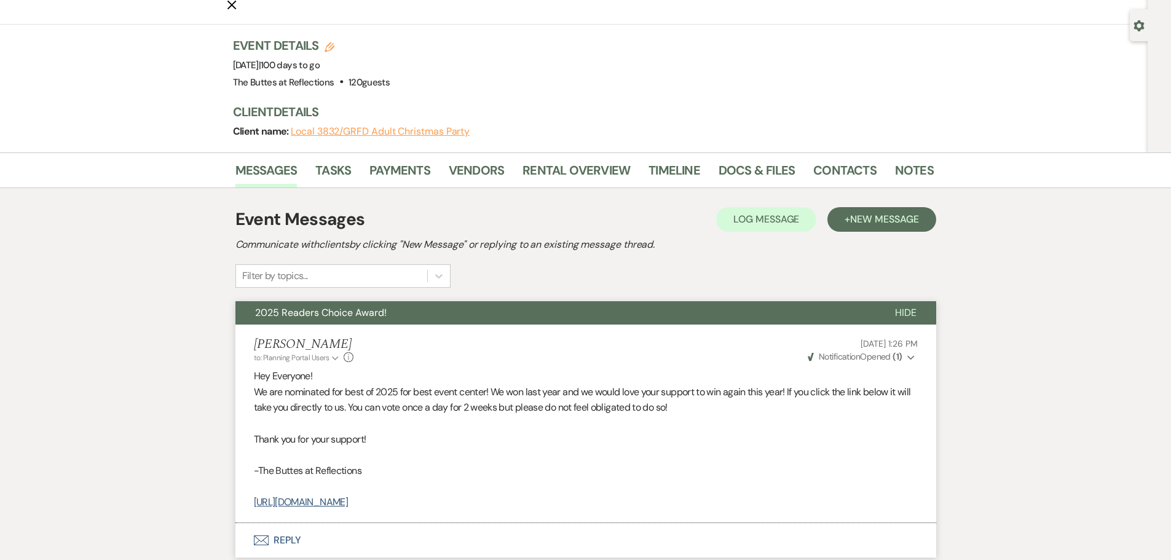
scroll to position [0, 0]
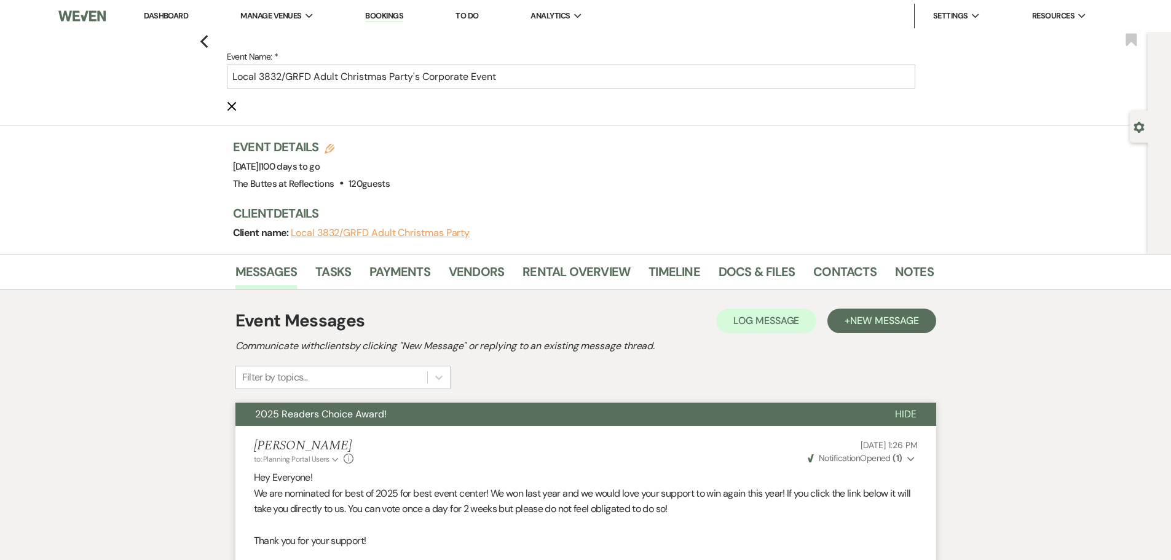
click at [375, 231] on button "Local 3832/GRFD Adult Christmas Party" at bounding box center [380, 233] width 179 height 10
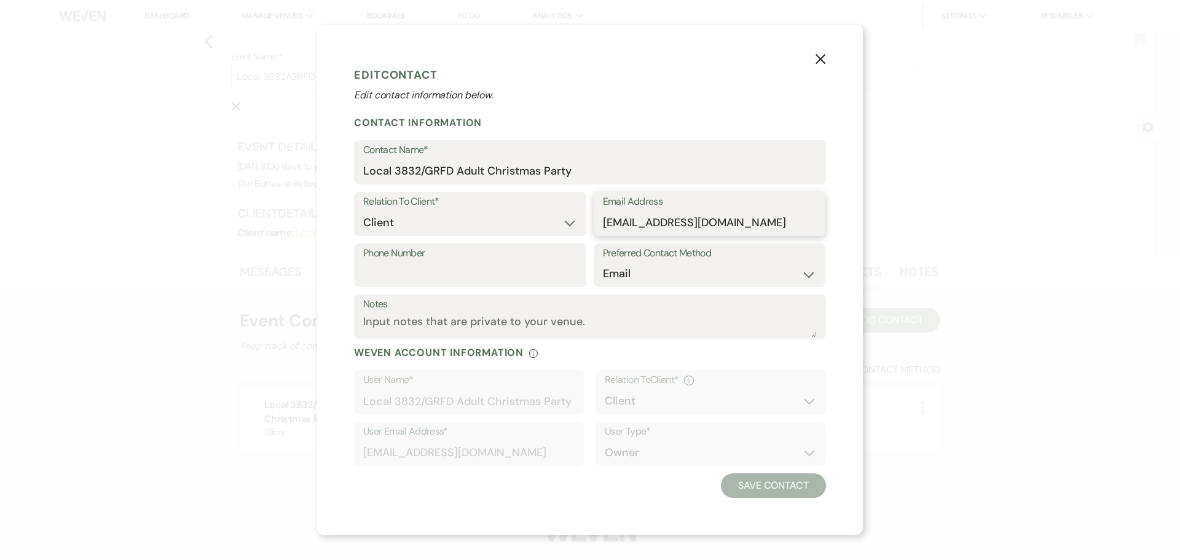
drag, startPoint x: 725, startPoint y: 221, endPoint x: 605, endPoint y: 224, distance: 120.5
click at [605, 224] on input "gloverusa@gmail.com" at bounding box center [710, 223] width 214 height 24
click at [579, 169] on input "Local 3832/GRFD Adult Christmas Party" at bounding box center [590, 171] width 454 height 24
drag, startPoint x: 576, startPoint y: 170, endPoint x: 360, endPoint y: 176, distance: 215.9
click at [360, 176] on div "Contact Name* Local 3832/GRFD Adult Christmas Party" at bounding box center [590, 162] width 472 height 44
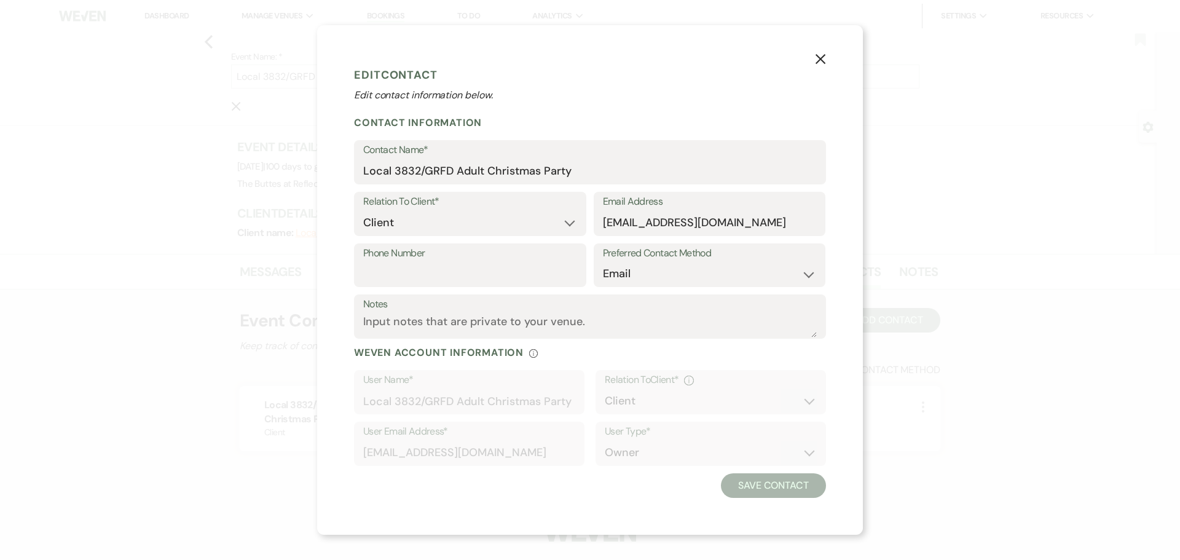
click at [946, 451] on div "X Edit Contact Edit contact information below. Contact Information Contact Name…" at bounding box center [590, 280] width 1180 height 560
click at [820, 58] on use "button" at bounding box center [821, 58] width 10 height 10
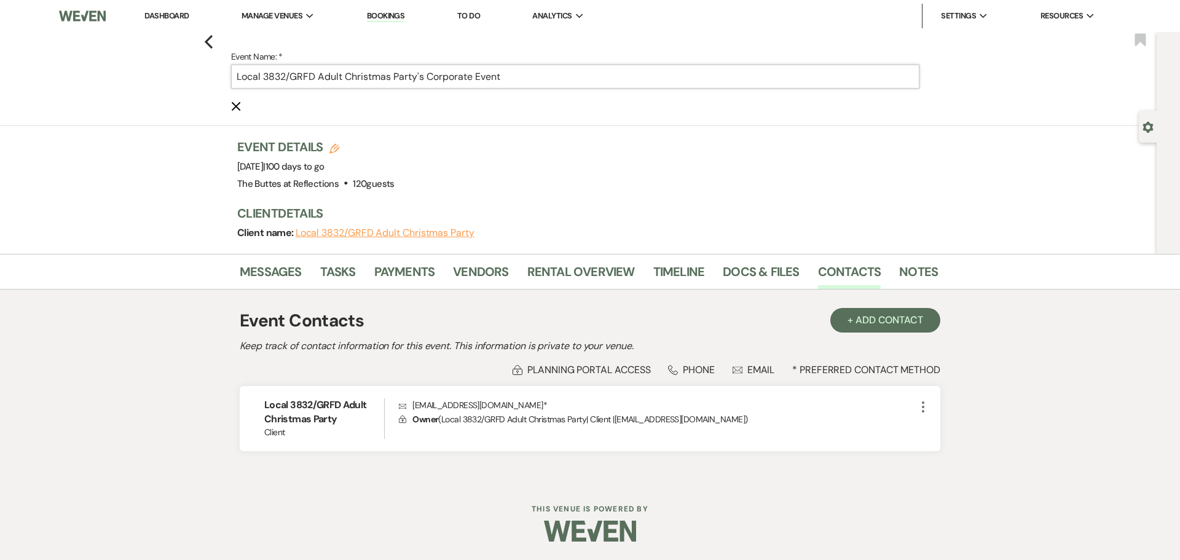
drag, startPoint x: 516, startPoint y: 79, endPoint x: 202, endPoint y: 82, distance: 314.2
click at [202, 82] on div "Previous Event Name: * Local 3832/GRFD Adult Christmas Party's Corporate Event …" at bounding box center [575, 79] width 1163 height 94
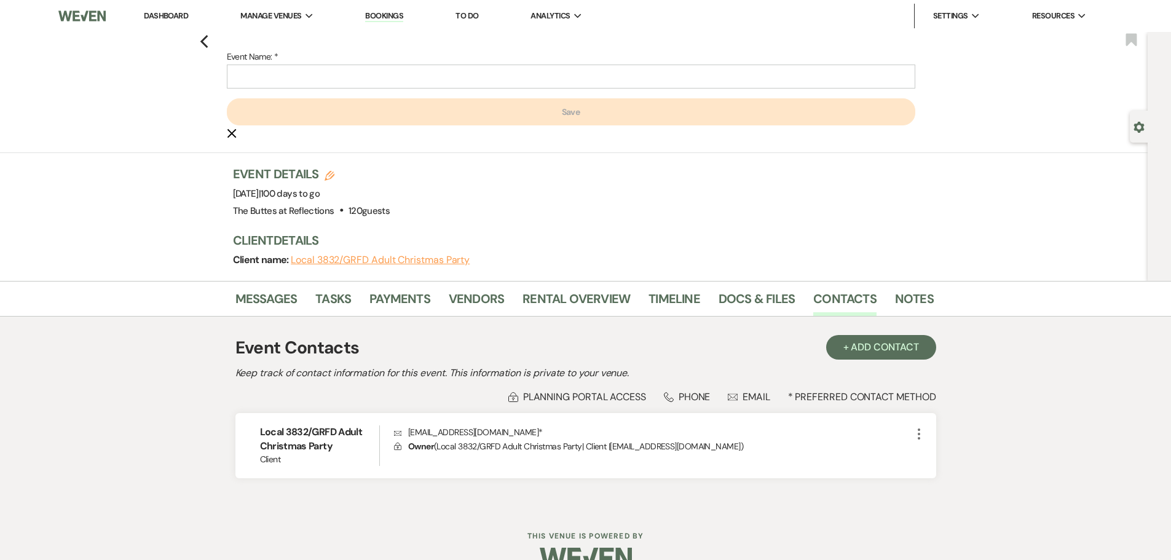
click at [120, 158] on div "Previous Event Name: * Save Cancel Edit Bookmark Gear Settings Event Details Ed…" at bounding box center [574, 156] width 1148 height 249
click at [90, 20] on img at bounding box center [81, 16] width 47 height 26
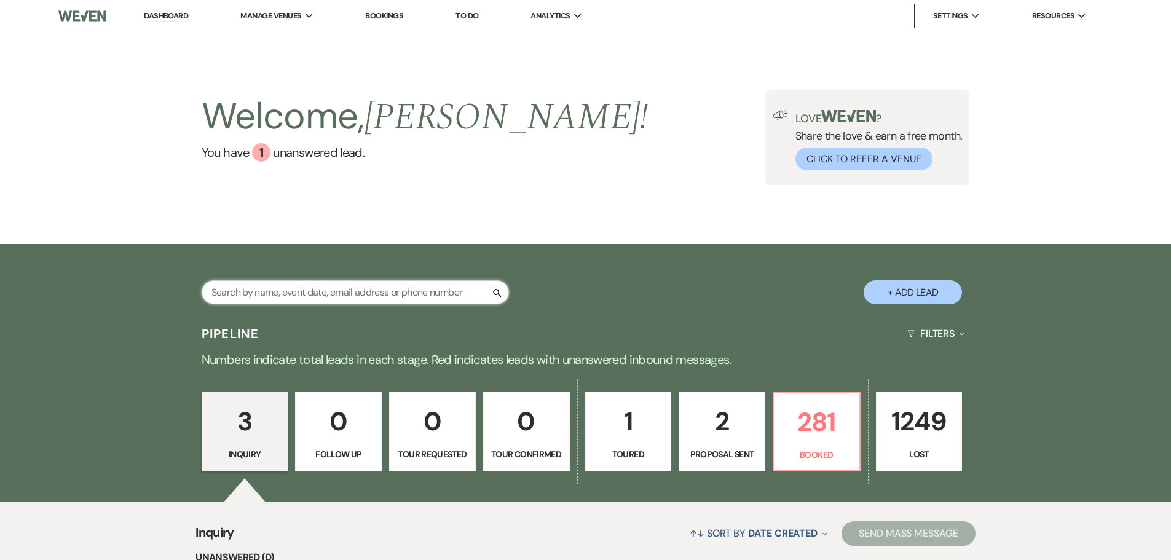
click at [405, 293] on input "text" at bounding box center [355, 292] width 307 height 24
type input "simo"
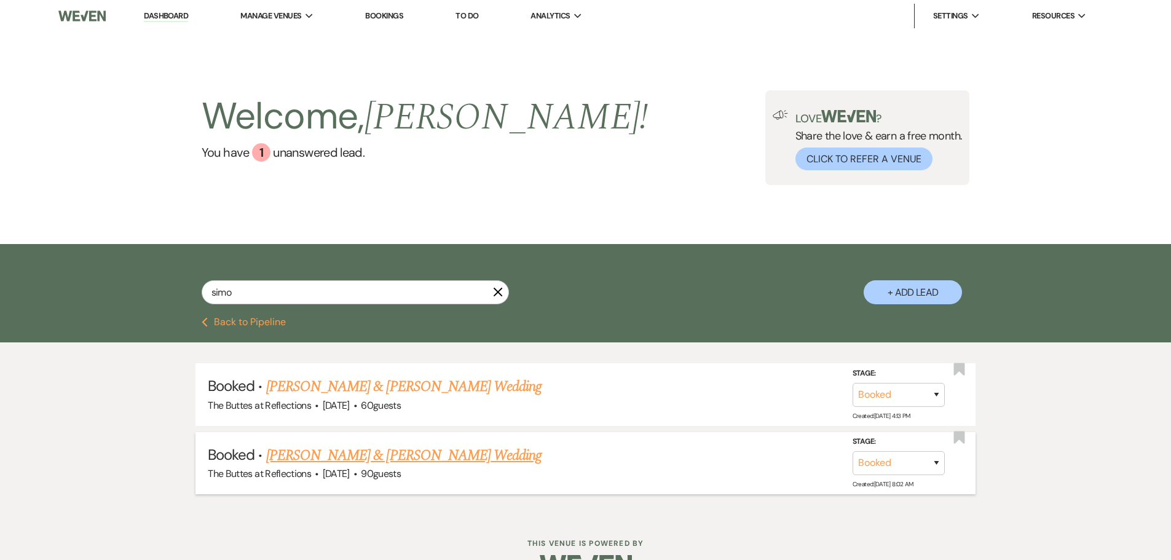
click at [434, 456] on link "[PERSON_NAME] & [PERSON_NAME] Wedding" at bounding box center [403, 455] width 275 height 22
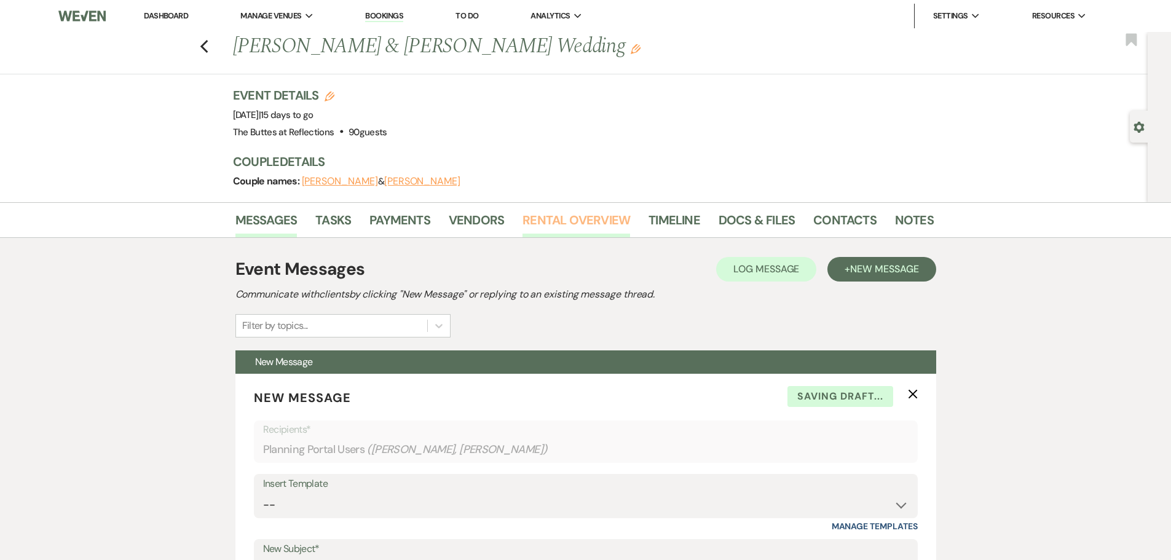
click at [575, 222] on link "Rental Overview" at bounding box center [577, 223] width 108 height 27
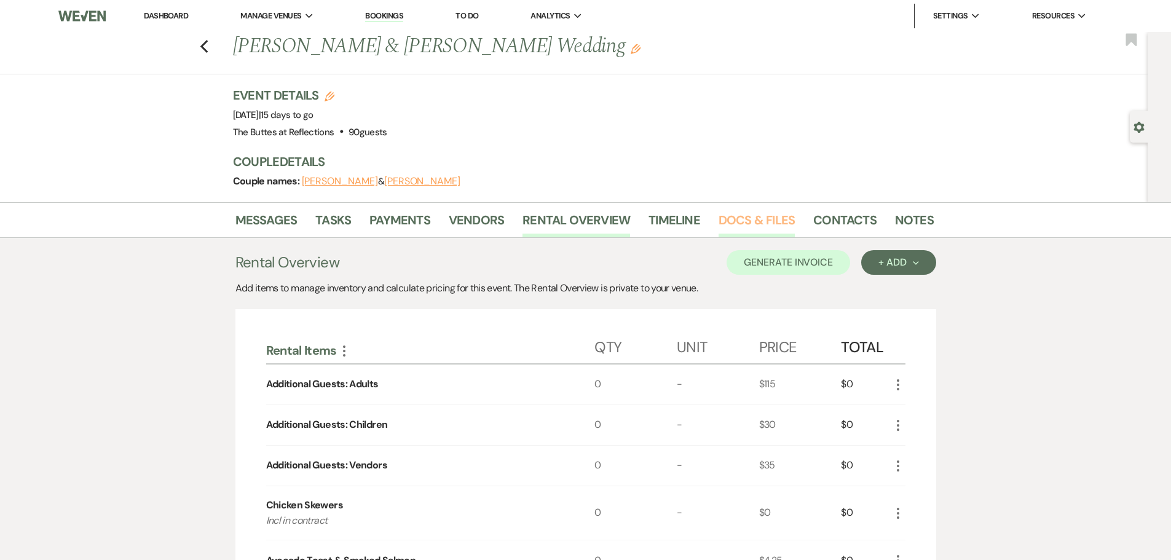
click at [740, 215] on link "Docs & Files" at bounding box center [757, 223] width 76 height 27
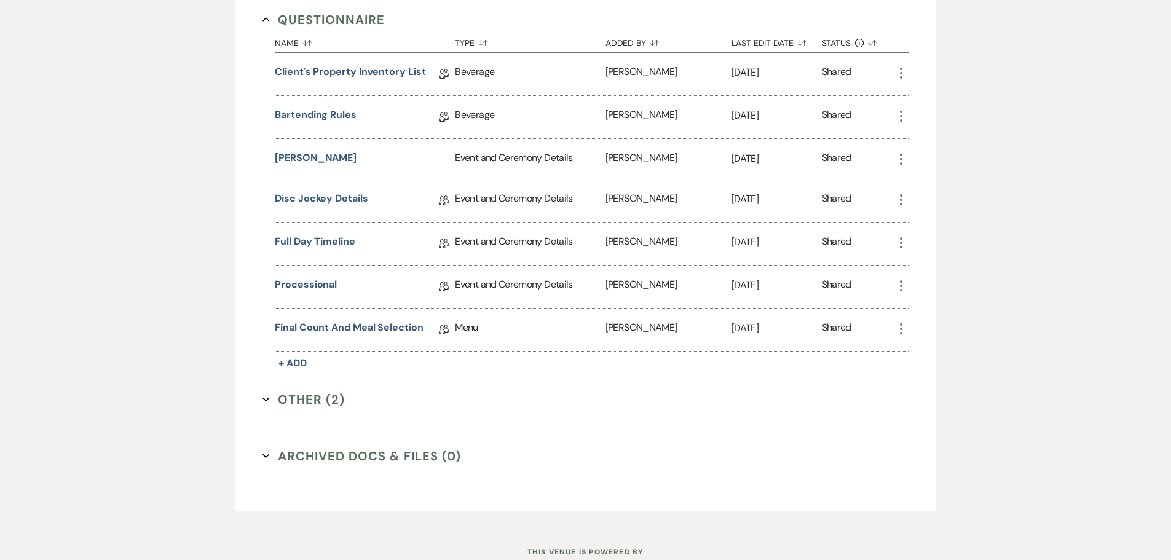
scroll to position [1045, 0]
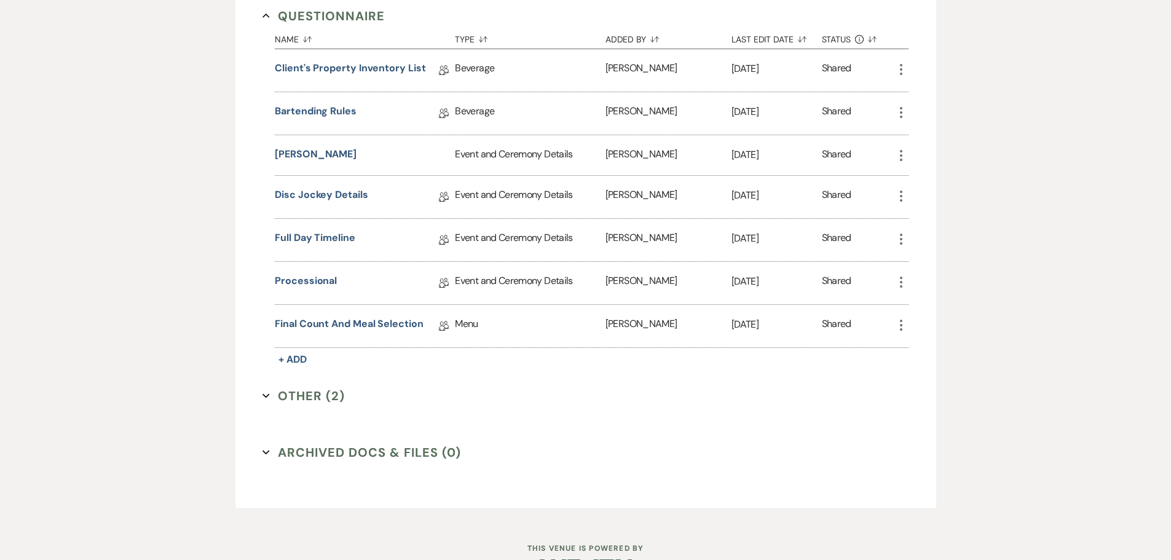
click at [291, 392] on button "Other (2) Expand" at bounding box center [304, 396] width 82 height 18
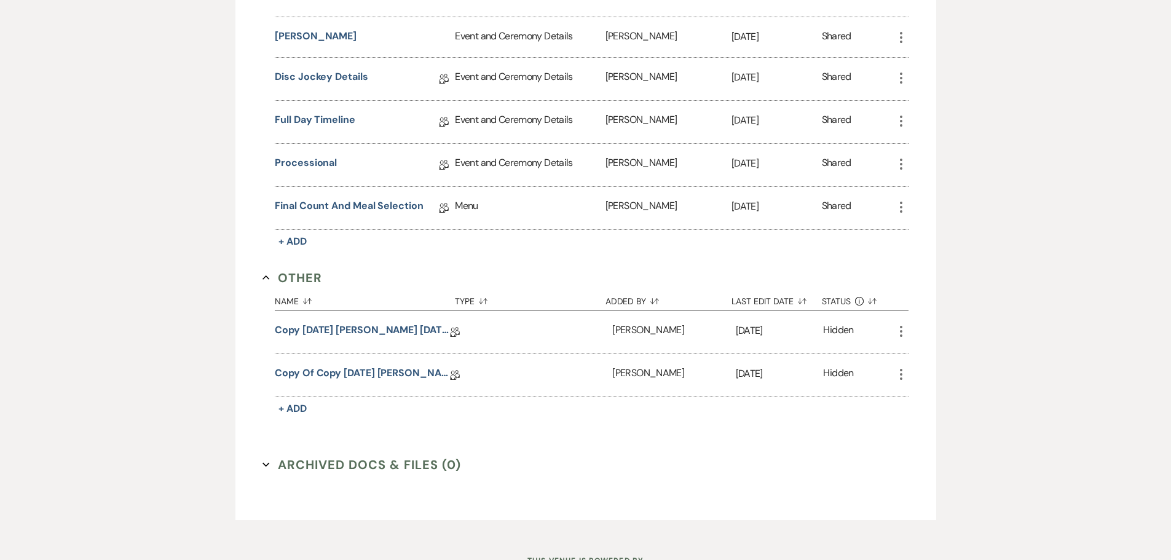
scroll to position [1168, 0]
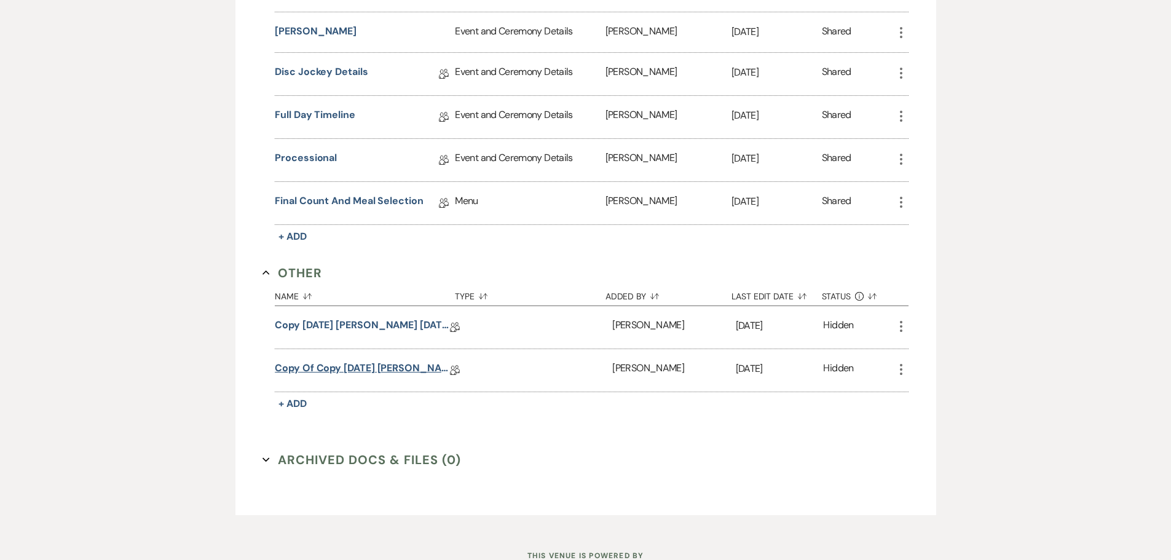
click at [380, 366] on link "Copy of Copy 05.14.2025 Simo, Julia 09.26.2025 Eucalyptus Wedding Details" at bounding box center [362, 370] width 175 height 19
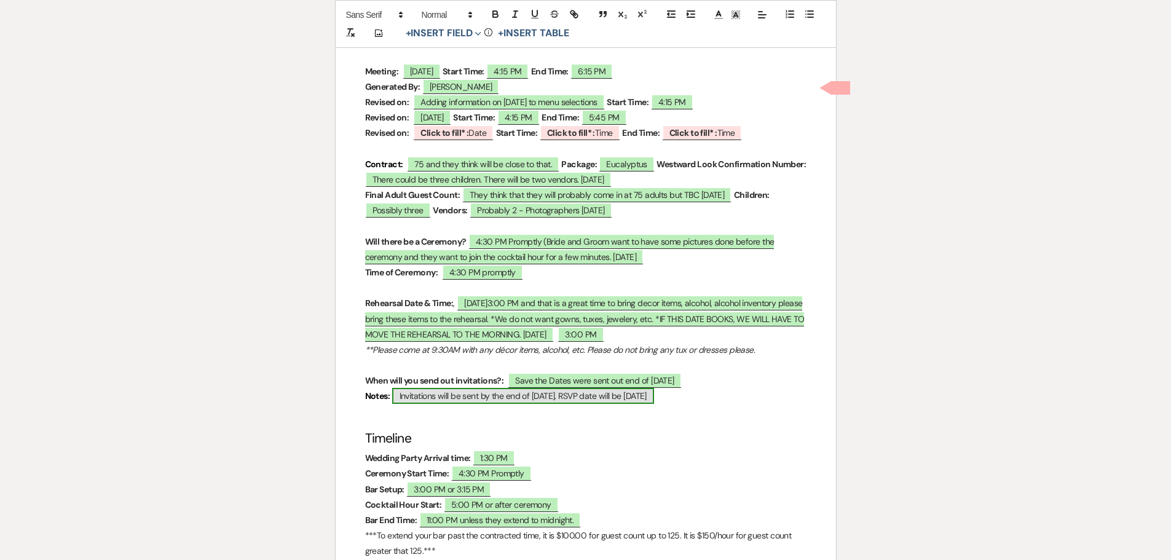
scroll to position [553, 0]
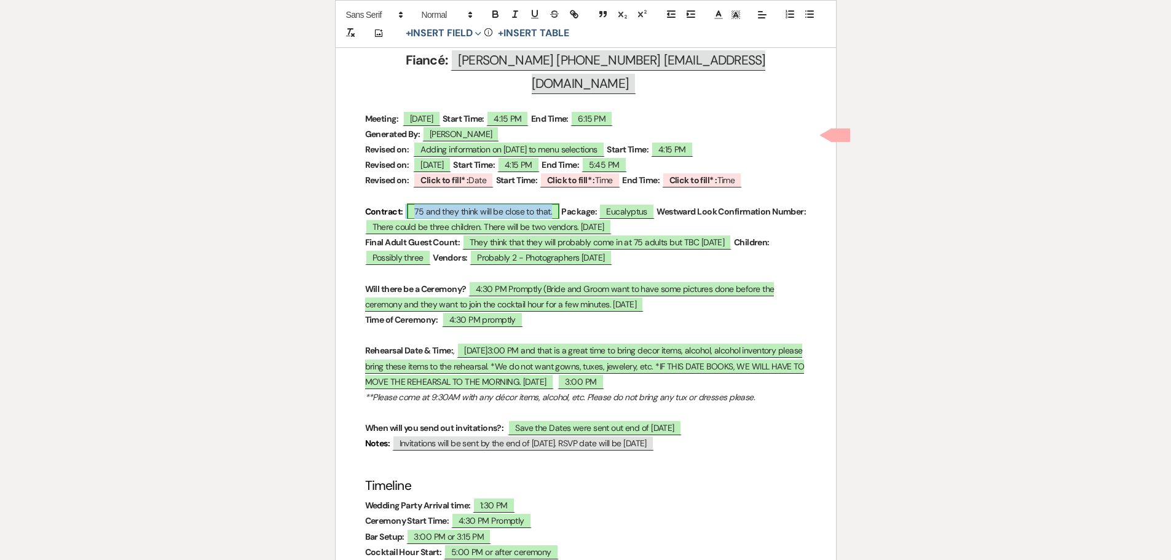
click at [424, 203] on span "75 and they think will be close to that." at bounding box center [483, 211] width 152 height 16
select select "smartCustomField"
select select "owner"
select select "{{guestCount}}"
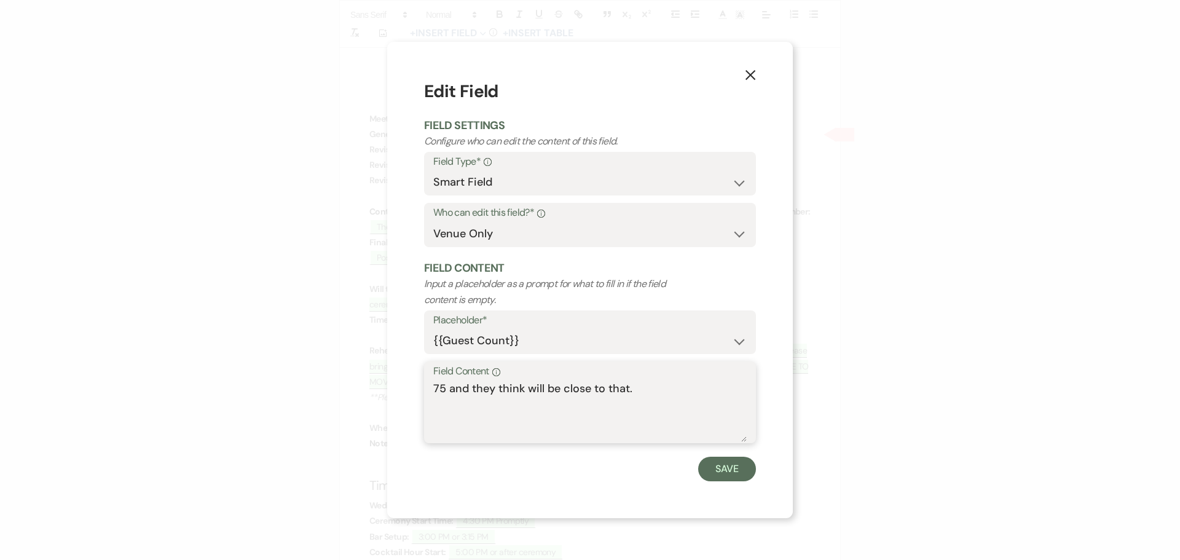
drag, startPoint x: 602, startPoint y: 390, endPoint x: 429, endPoint y: 378, distance: 173.2
click at [429, 378] on div "Field Content Info 75 and they think will be close to that." at bounding box center [590, 402] width 332 height 82
click at [751, 74] on use "button" at bounding box center [751, 75] width 10 height 10
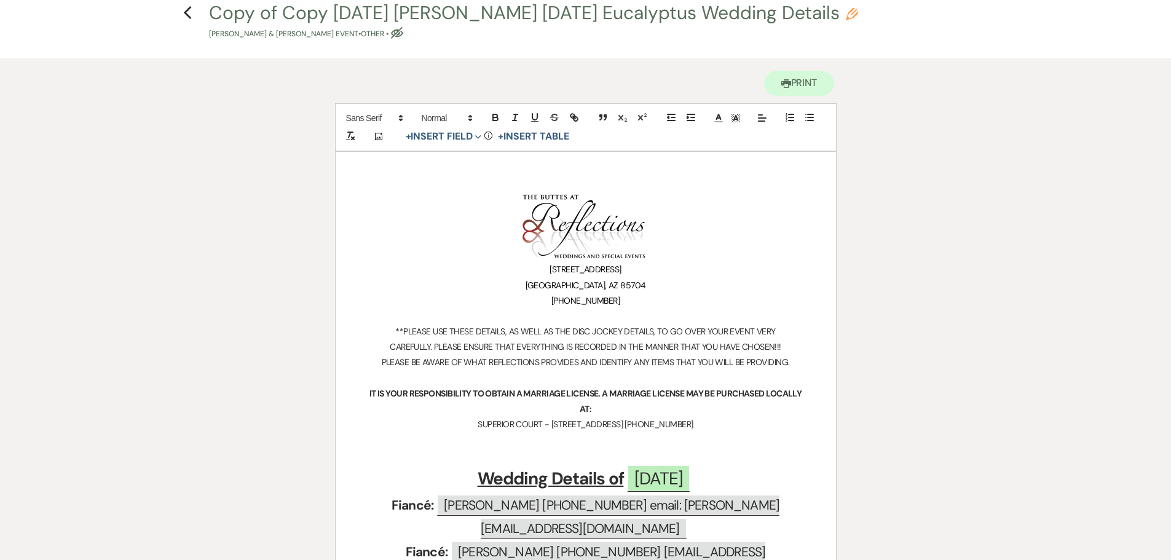
scroll to position [0, 0]
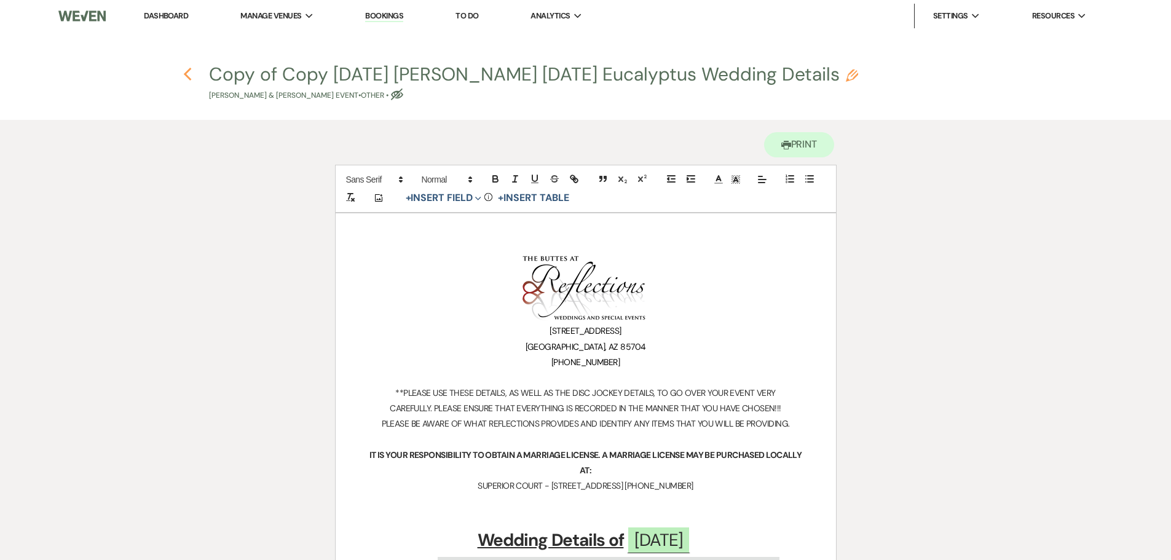
click at [186, 77] on icon "Previous" at bounding box center [187, 74] width 9 height 15
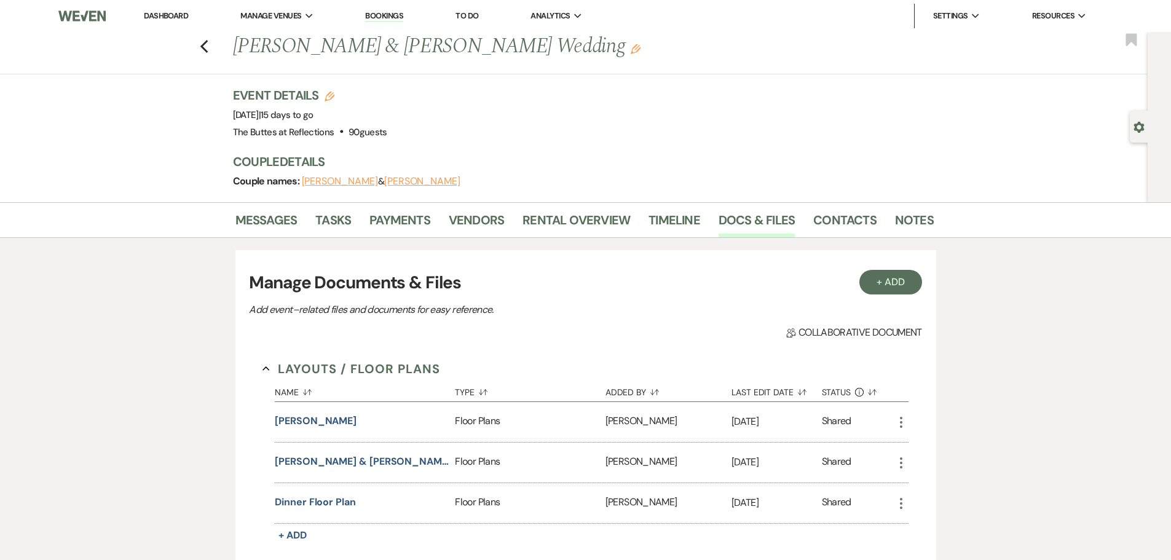
scroll to position [1084, 0]
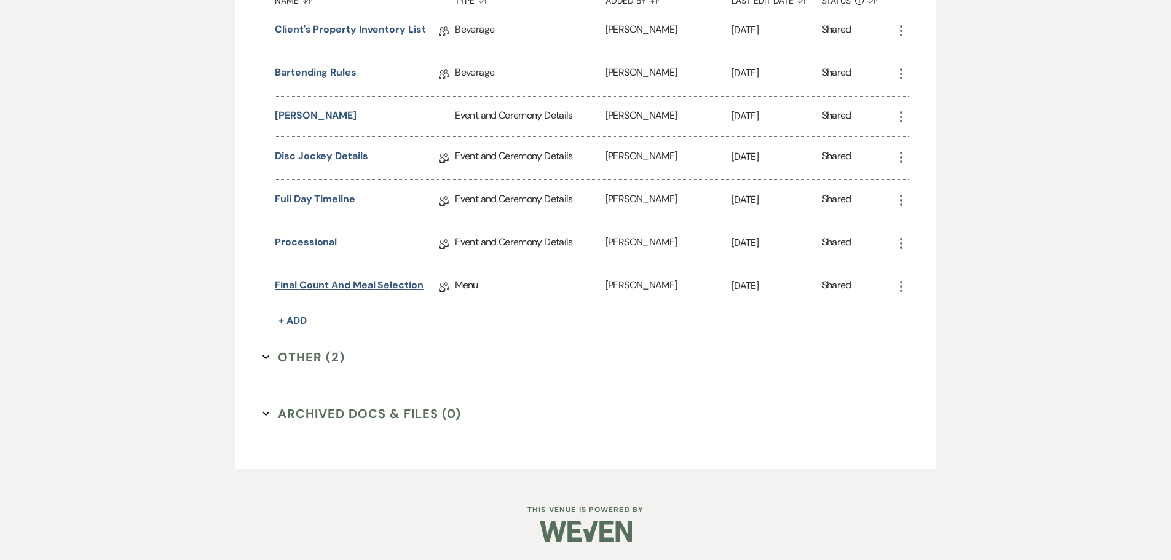
click at [342, 286] on link "Final Count and Meal Selection" at bounding box center [349, 287] width 149 height 19
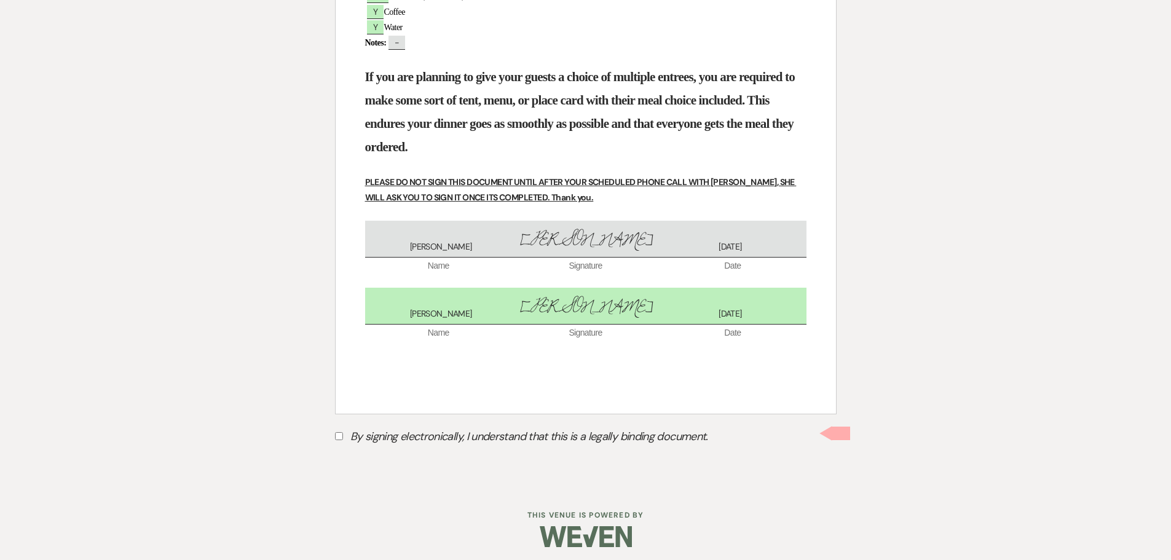
scroll to position [895, 0]
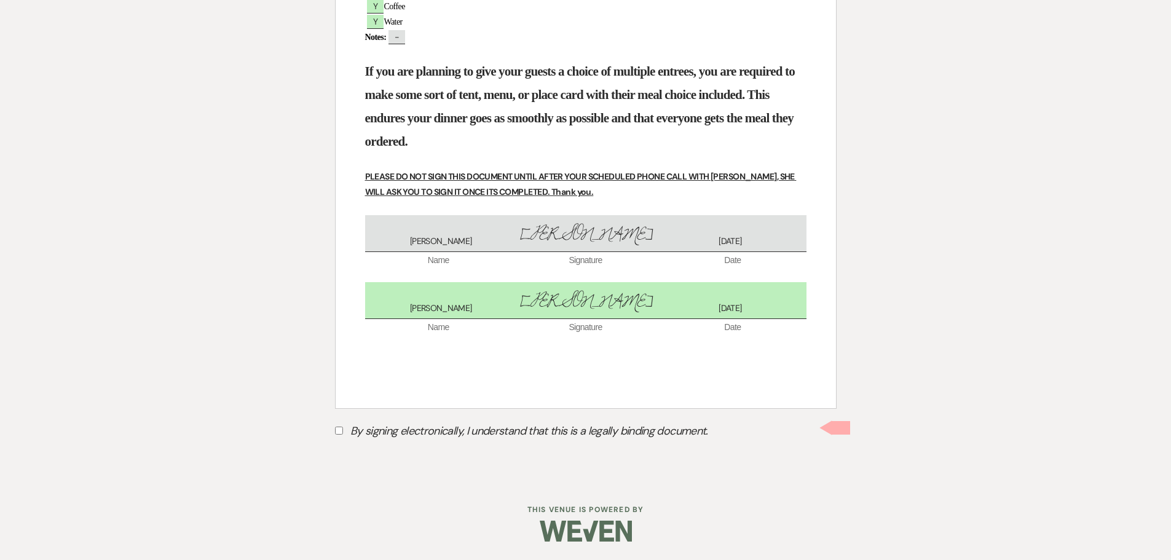
click at [341, 429] on input "By signing electronically, I understand that this is a legally binding document." at bounding box center [339, 431] width 8 height 8
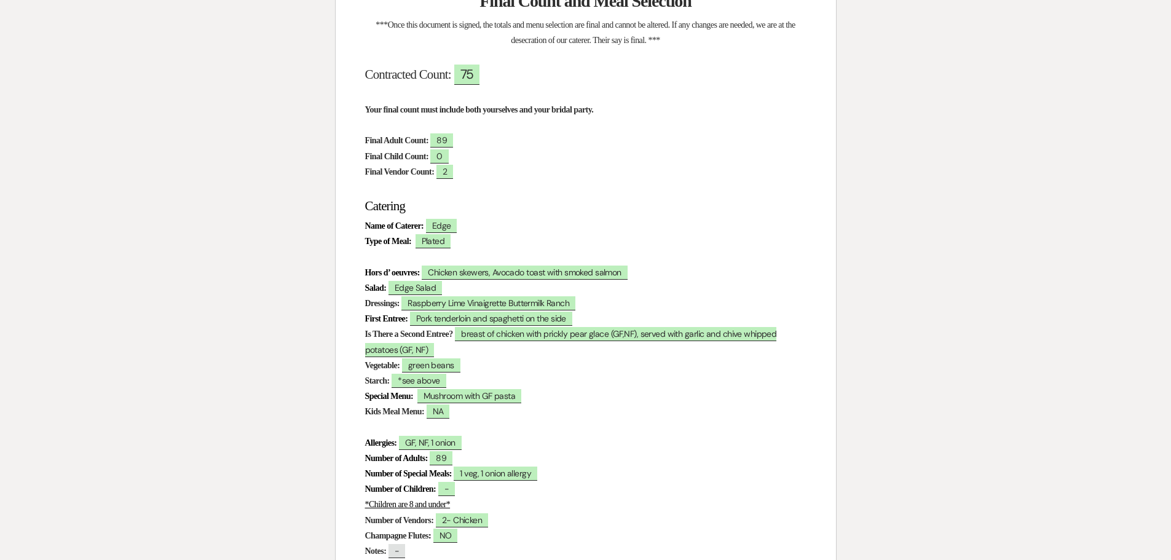
scroll to position [157, 0]
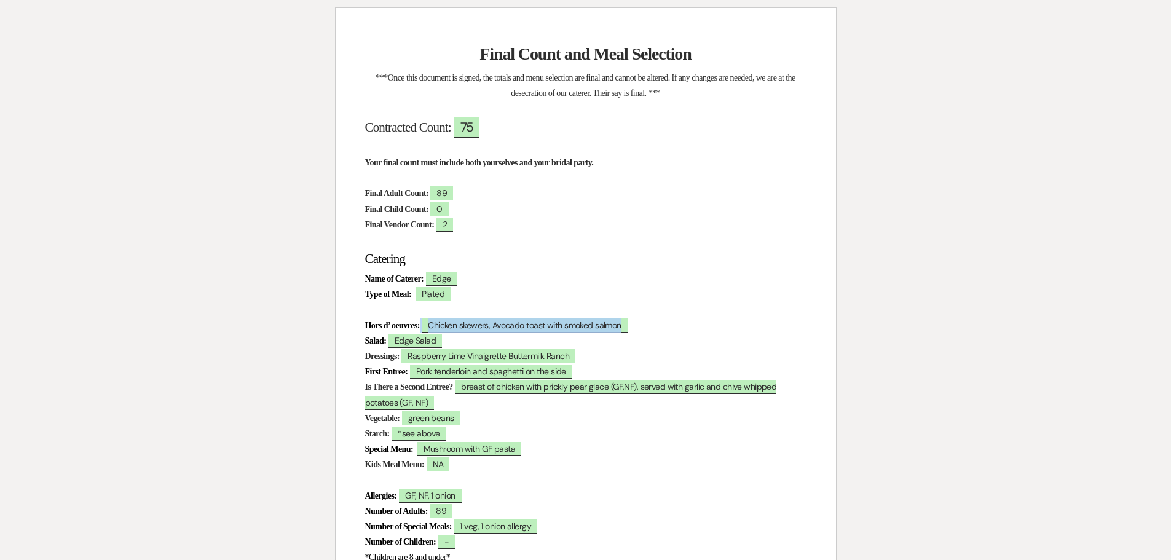
click at [478, 325] on span "Chicken skewers, Avocado toast with smoked salmon" at bounding box center [525, 325] width 206 height 14
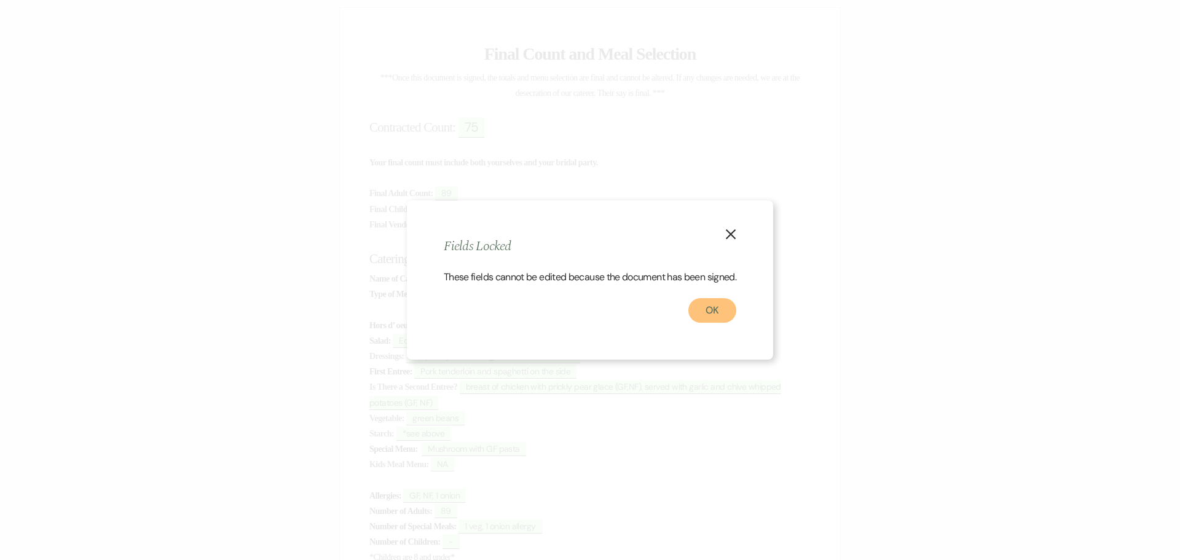
click at [713, 312] on button "OK" at bounding box center [713, 310] width 48 height 25
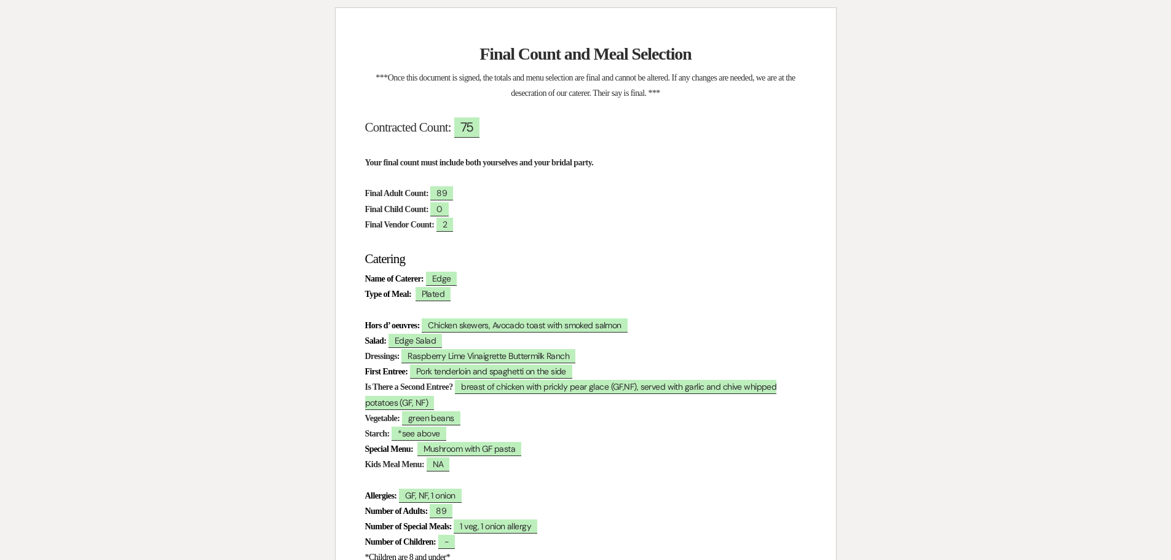
click at [548, 283] on p "Name of Caterer: ﻿ Edge ﻿" at bounding box center [585, 278] width 441 height 15
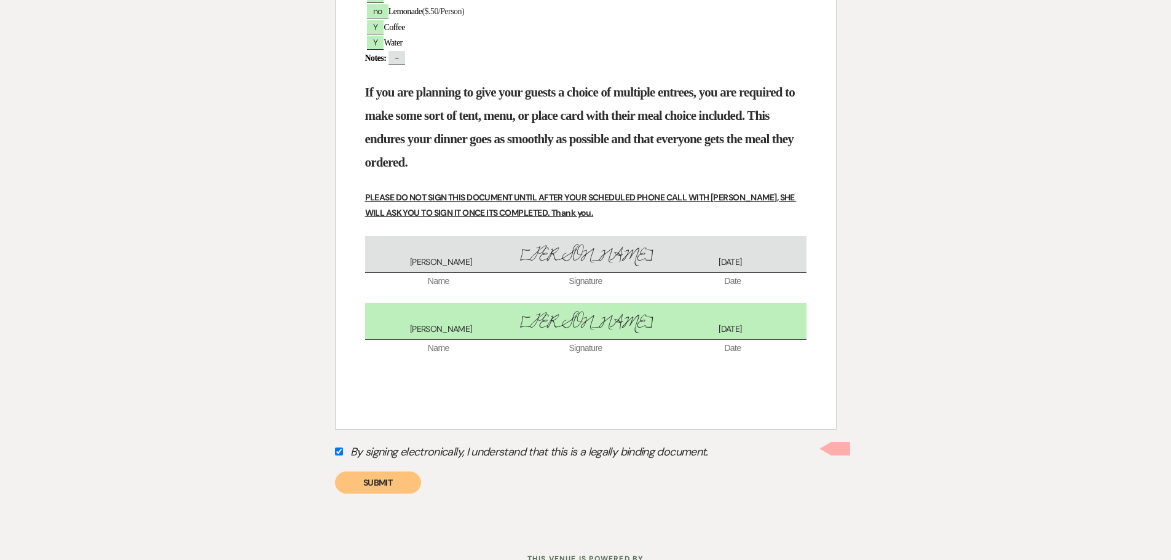
scroll to position [895, 0]
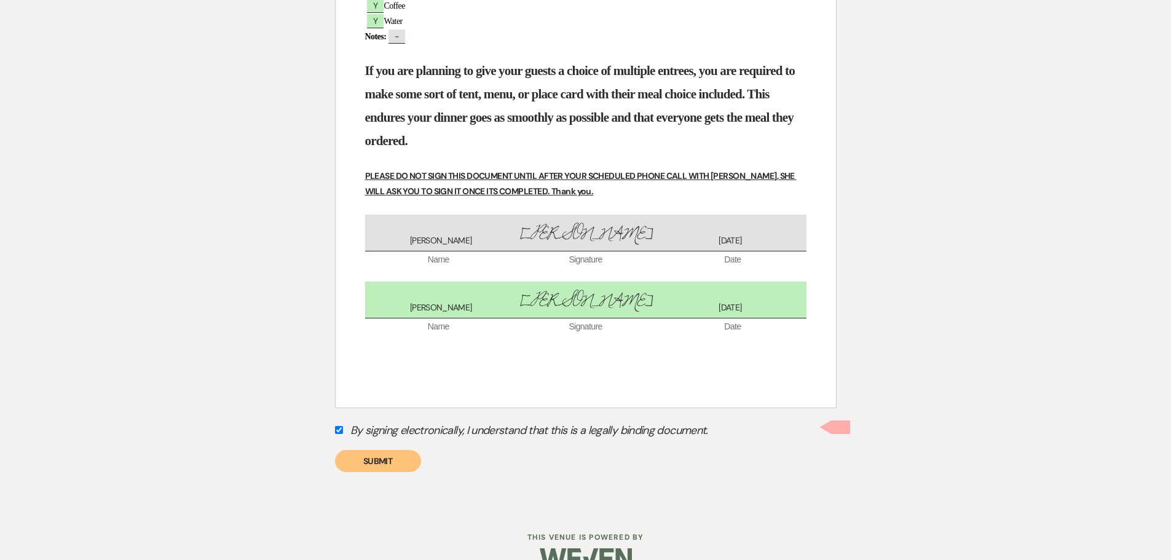
click at [339, 431] on input "By signing electronically, I understand that this is a legally binding document." at bounding box center [339, 430] width 8 height 8
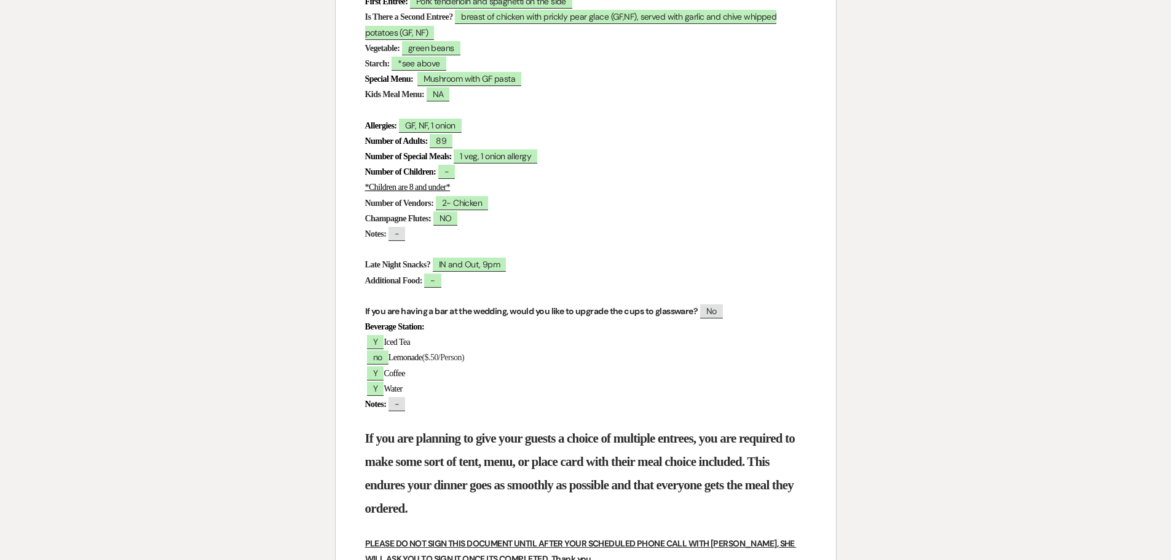
scroll to position [526, 0]
click at [499, 159] on span "1 veg, 1 onion allergy" at bounding box center [496, 158] width 84 height 14
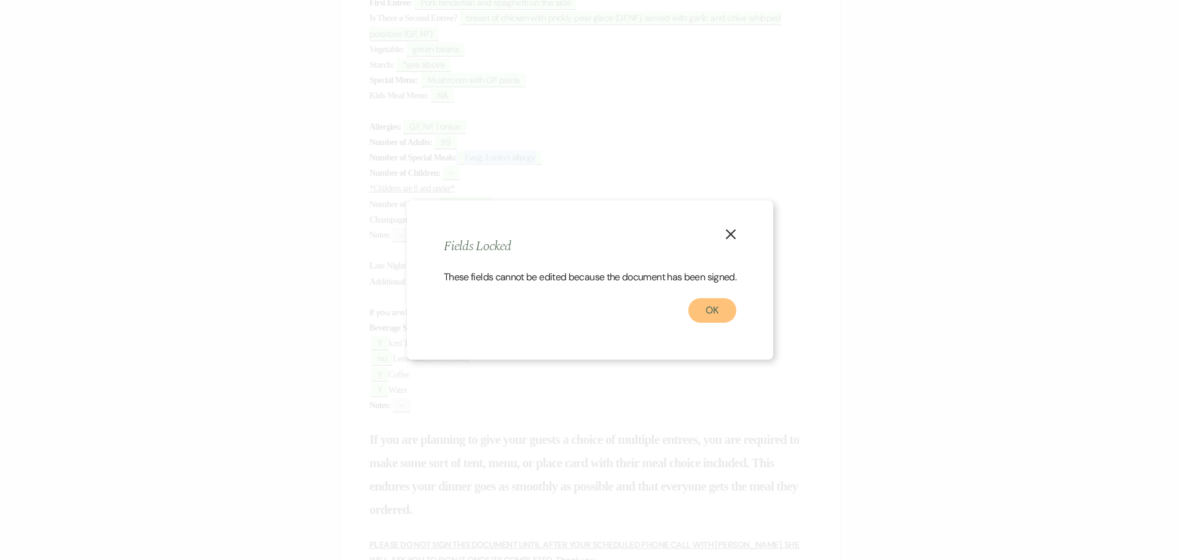
click at [708, 320] on button "OK" at bounding box center [713, 310] width 48 height 25
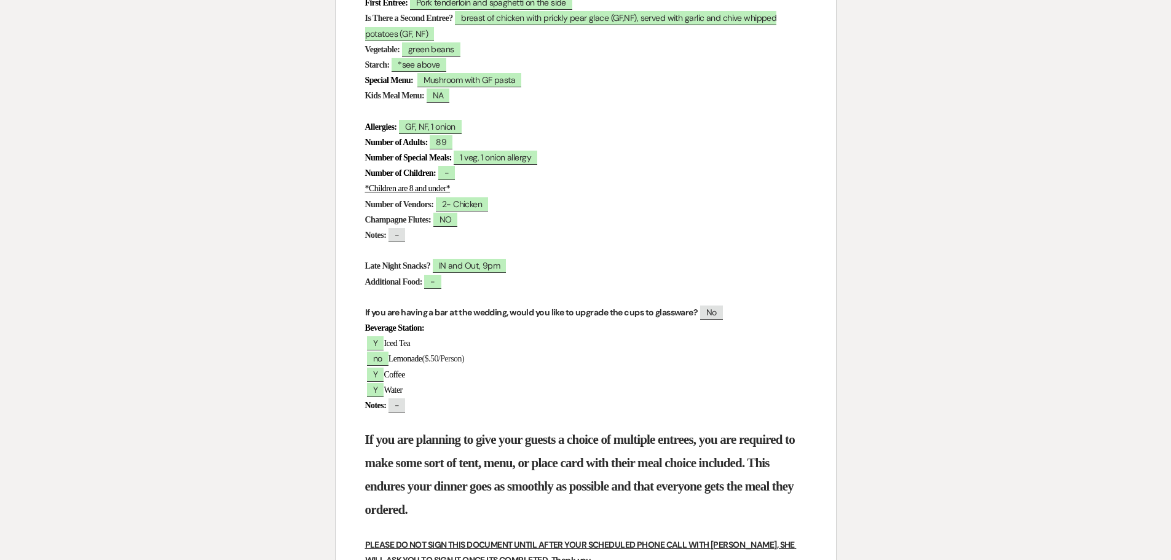
click at [525, 381] on p "﻿ Y ﻿ Coffee" at bounding box center [585, 374] width 441 height 15
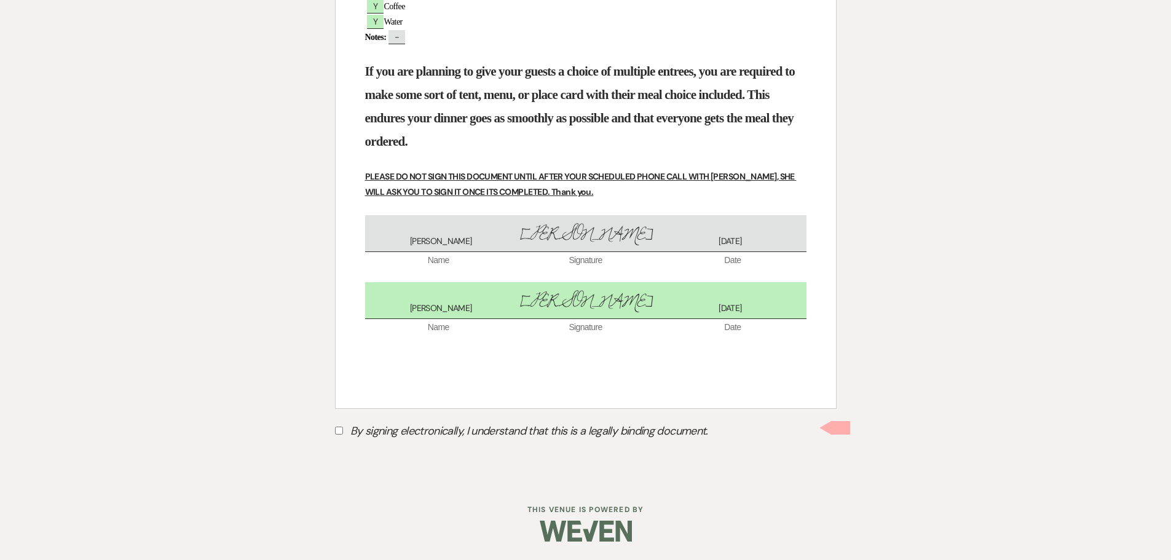
scroll to position [895, 0]
click at [336, 431] on input "By signing electronically, I understand that this is a legally binding document." at bounding box center [339, 431] width 8 height 8
checkbox input "true"
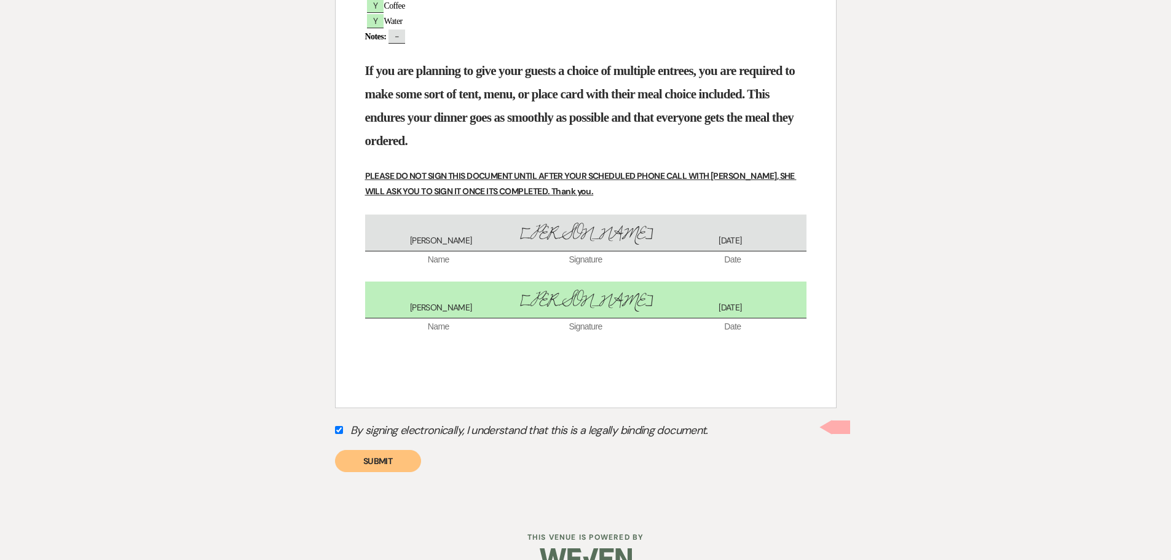
click at [363, 462] on button "Submit" at bounding box center [378, 461] width 86 height 22
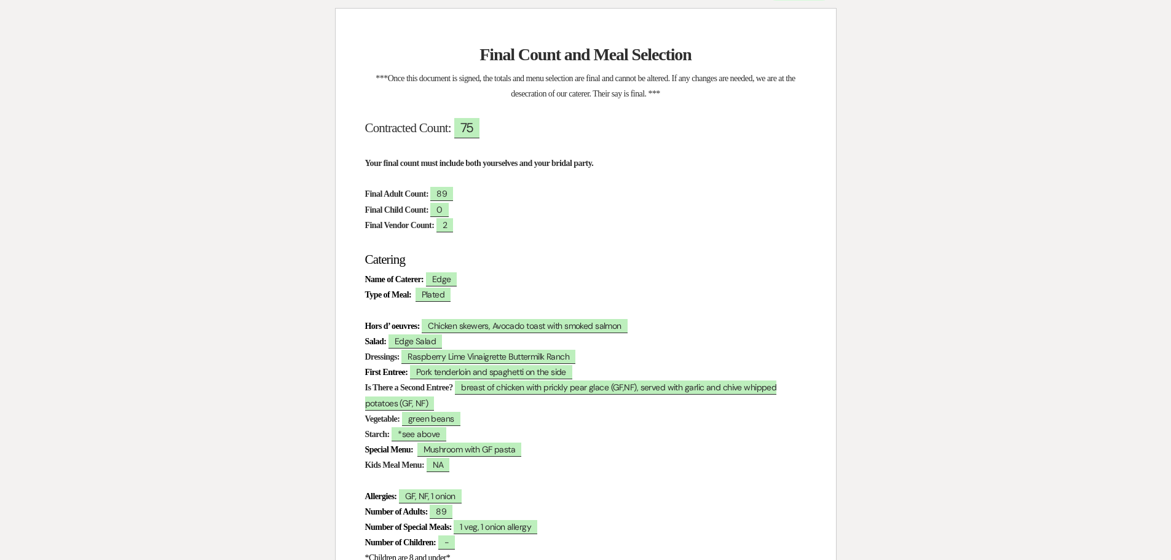
scroll to position [0, 0]
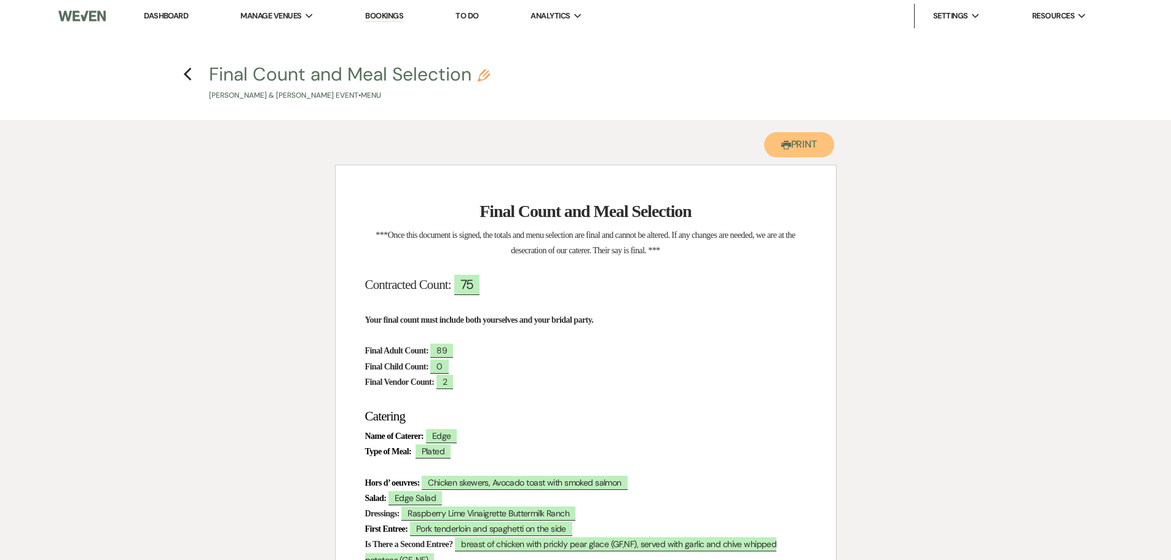
drag, startPoint x: 802, startPoint y: 143, endPoint x: 906, endPoint y: 489, distance: 361.2
click at [802, 143] on button "Printer Print" at bounding box center [799, 144] width 71 height 25
click at [191, 69] on use "button" at bounding box center [188, 75] width 8 height 14
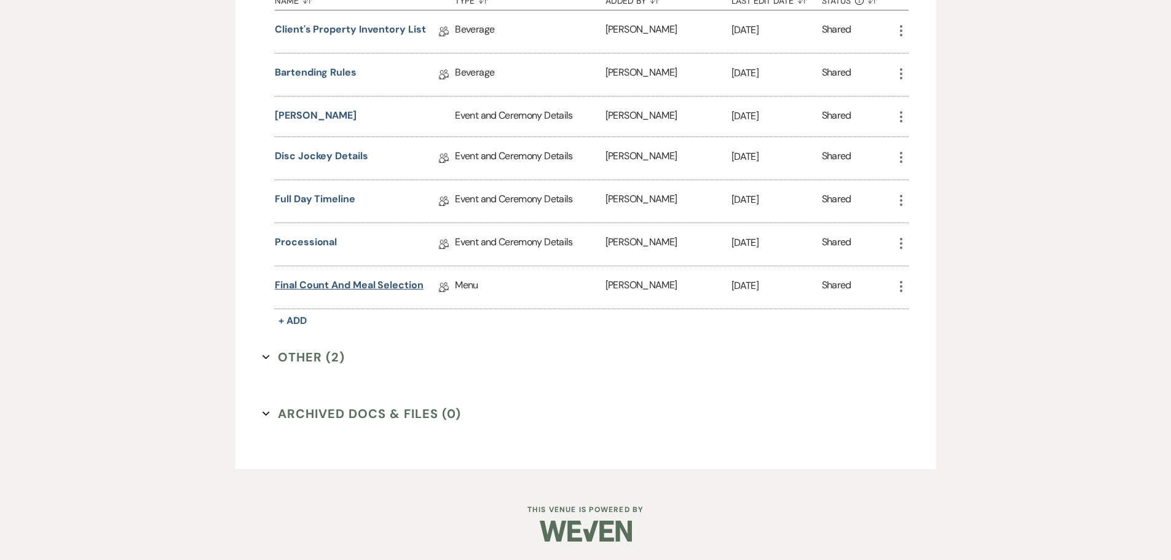
scroll to position [961, 0]
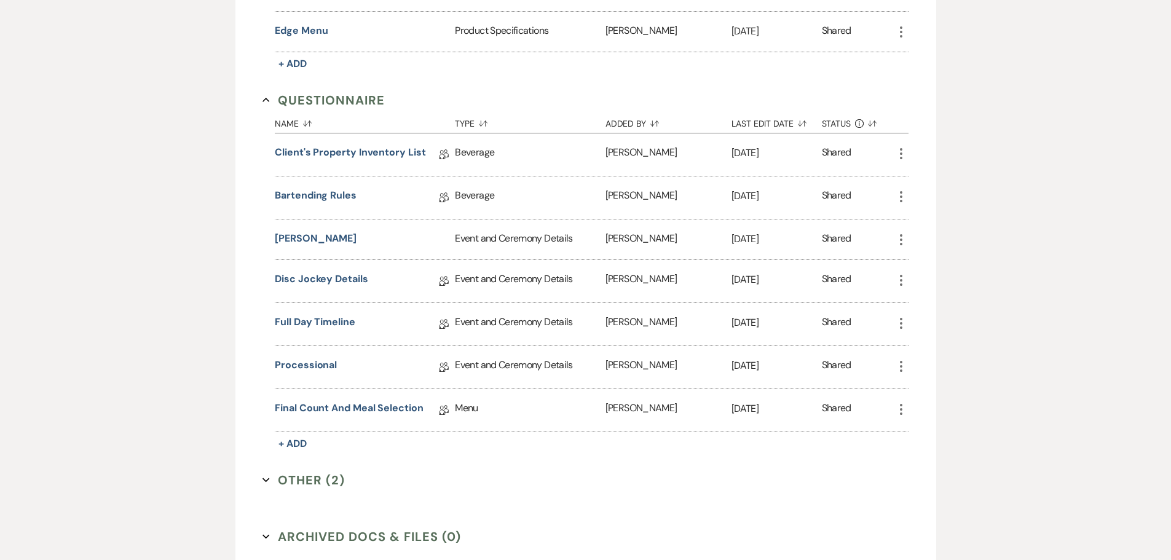
click at [309, 482] on button "Other (2) Expand" at bounding box center [304, 480] width 82 height 18
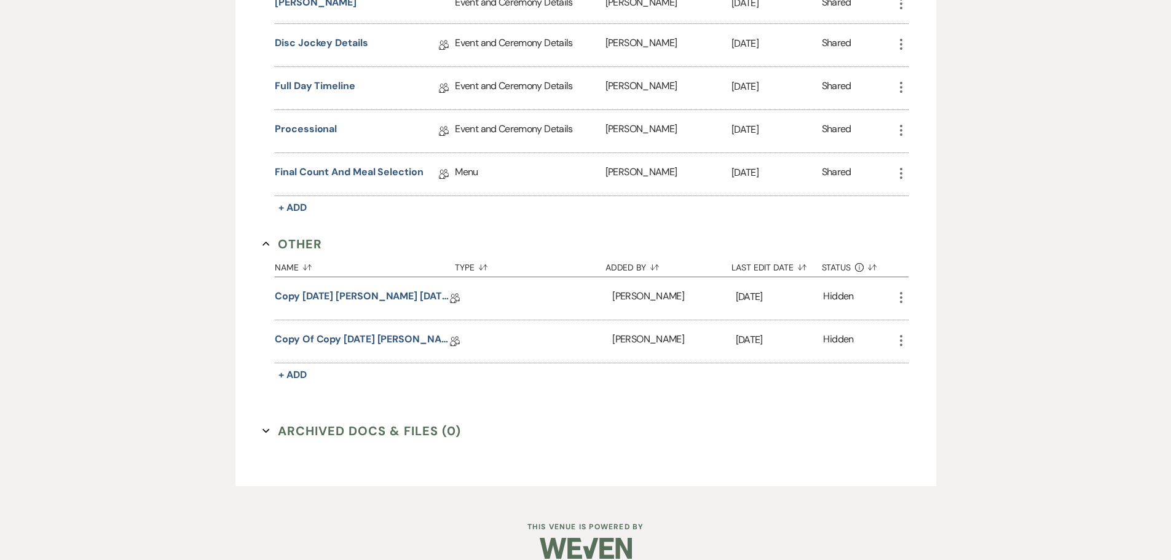
scroll to position [1207, 0]
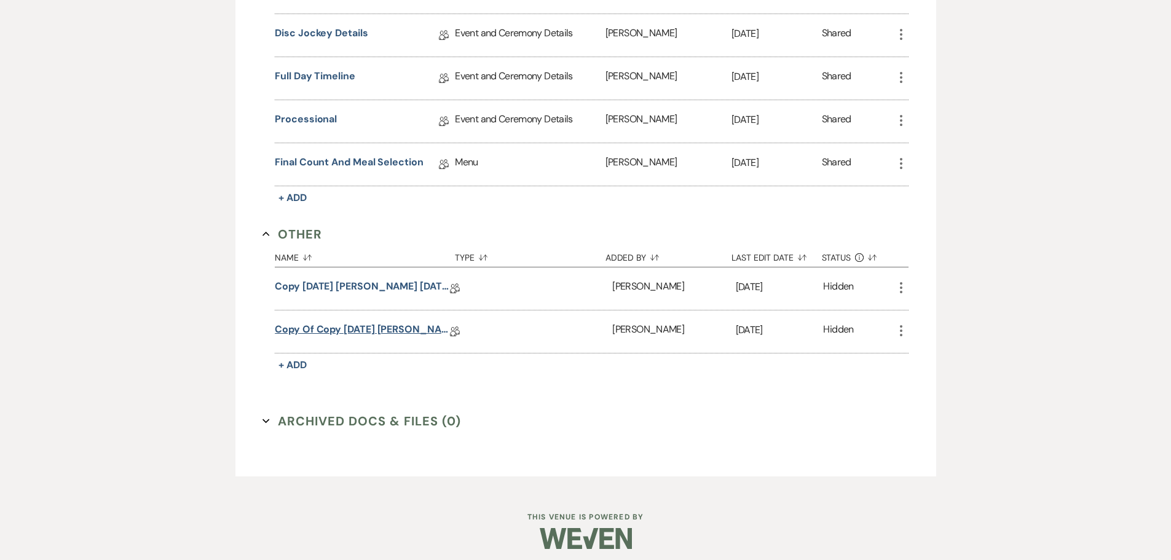
click at [387, 327] on link "Copy of Copy 05.14.2025 Simo, Julia 09.26.2025 Eucalyptus Wedding Details" at bounding box center [362, 331] width 175 height 19
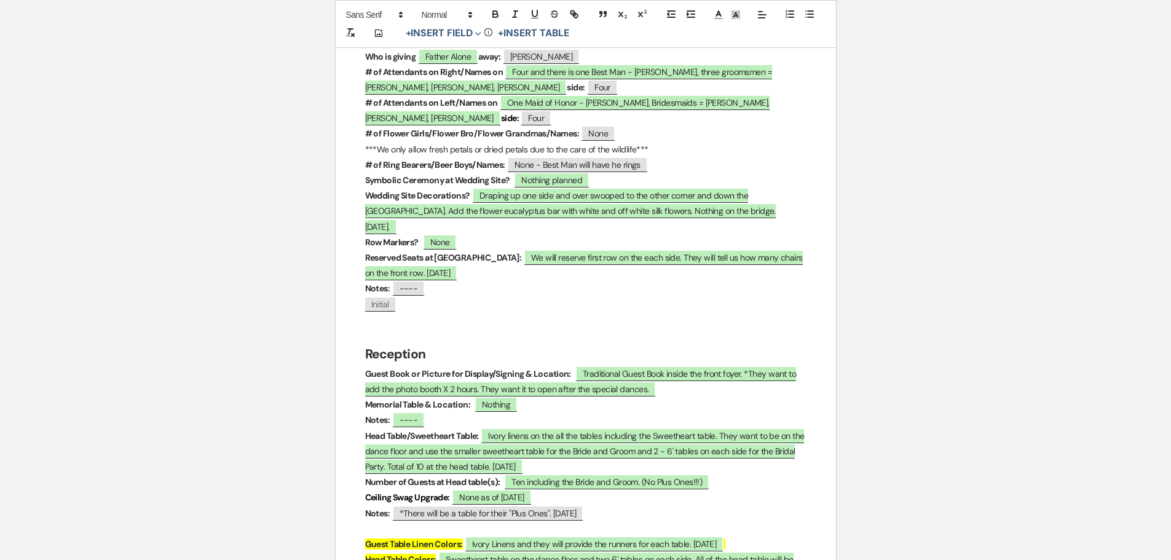
scroll to position [1476, 0]
click at [509, 489] on span "None as of 02.13.2025" at bounding box center [491, 497] width 79 height 16
select select "owner"
select select "custom_placeholder"
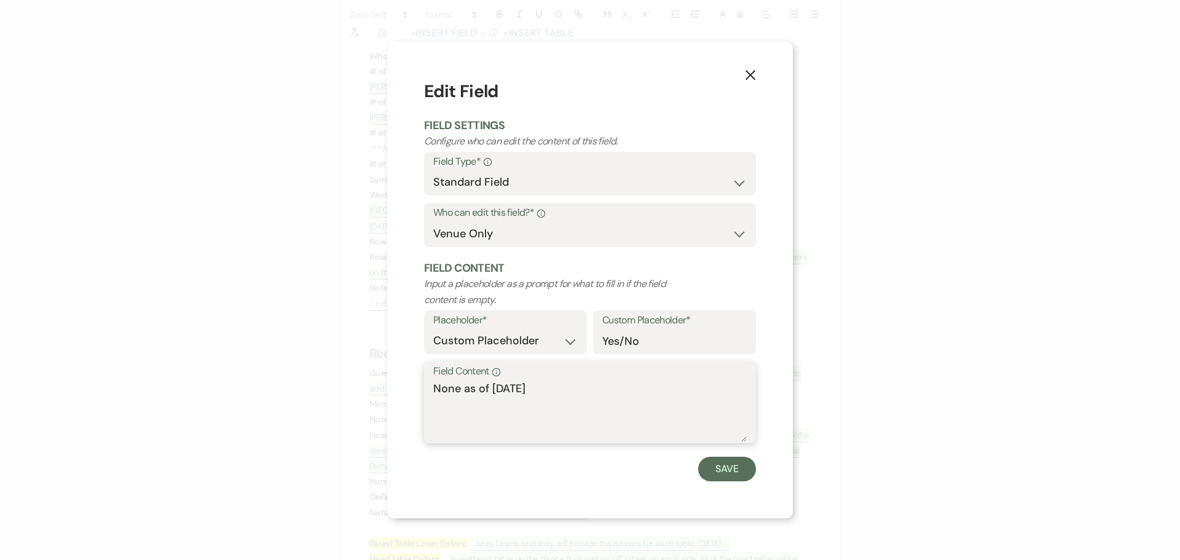
drag, startPoint x: 488, startPoint y: 384, endPoint x: 433, endPoint y: 393, distance: 55.5
click at [433, 393] on div "Field Content Info None as of 02.13.2025" at bounding box center [590, 402] width 332 height 82
type textarea "NO"
click at [732, 468] on button "Save" at bounding box center [727, 469] width 58 height 25
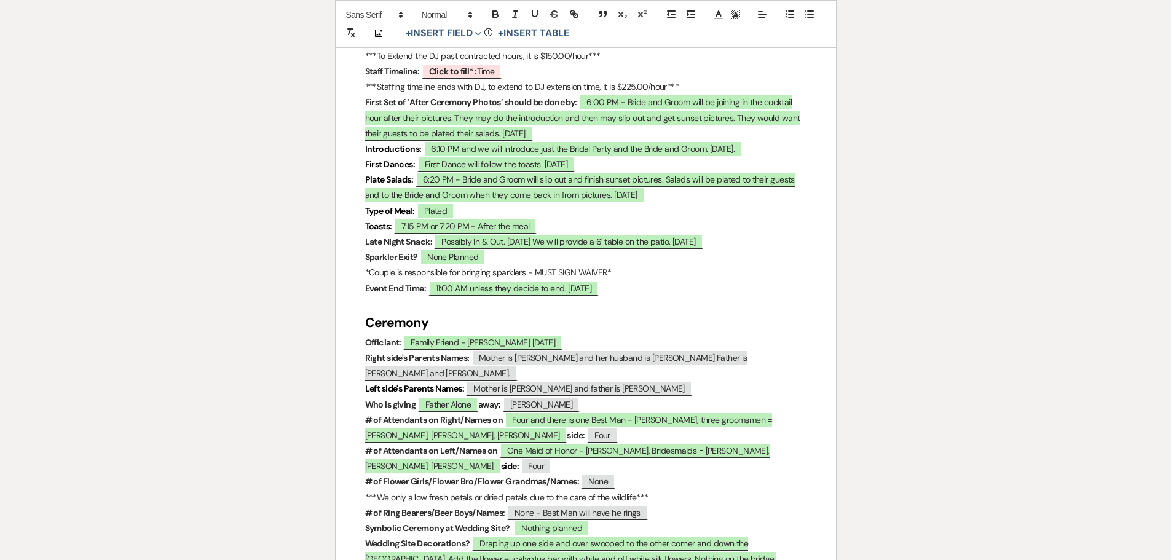
scroll to position [1107, 0]
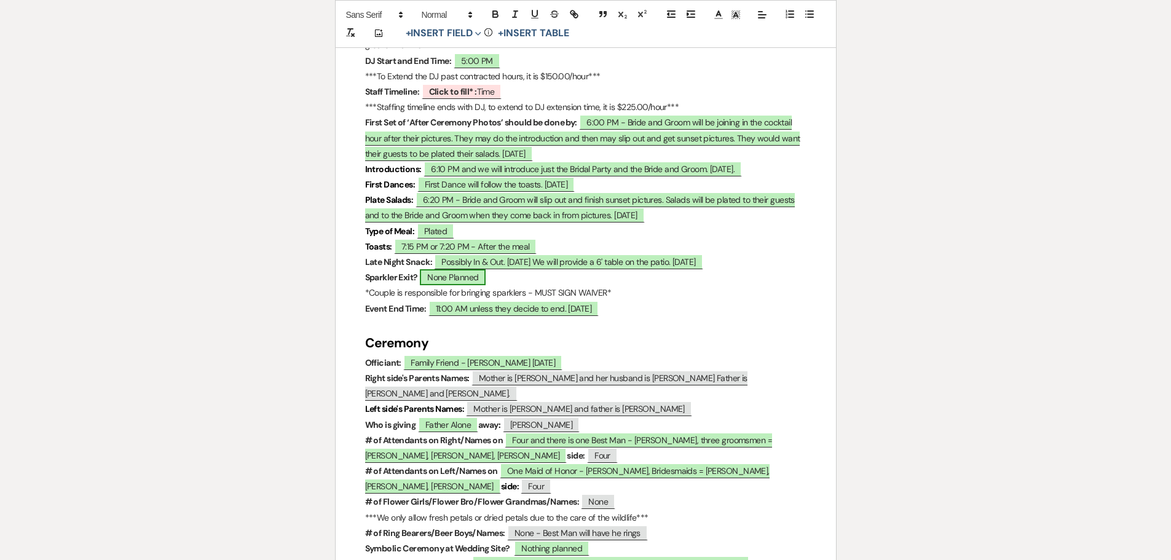
click at [436, 269] on span "None Planned" at bounding box center [453, 277] width 66 height 16
select select "owner"
select select "custom_placeholder"
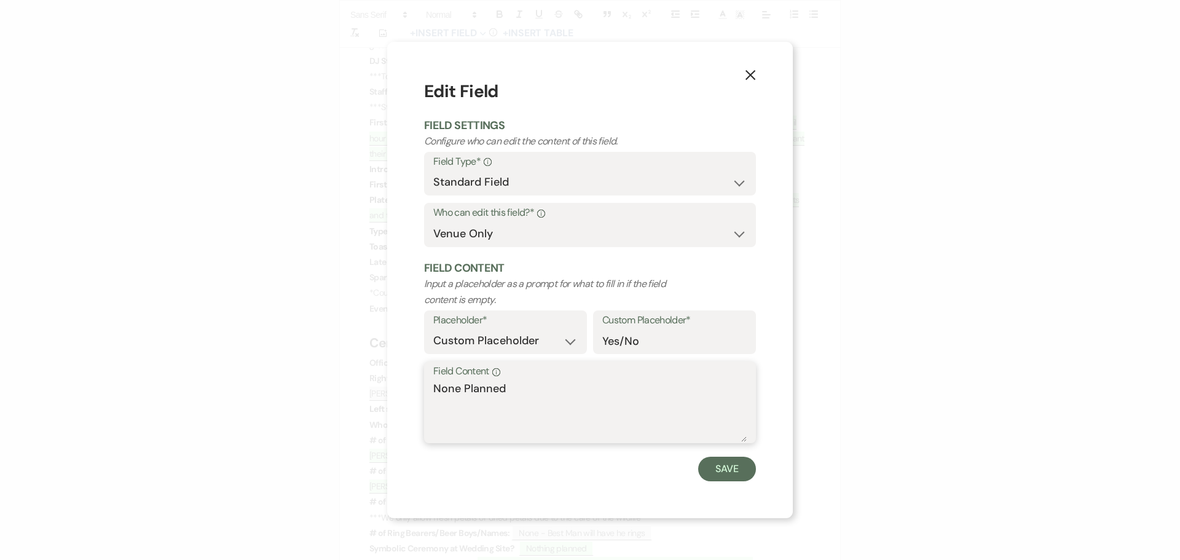
drag, startPoint x: 510, startPoint y: 387, endPoint x: 422, endPoint y: 391, distance: 88.0
click at [422, 391] on div "X Edit Field Field Settings Configure who can edit the content of this field. F…" at bounding box center [590, 280] width 406 height 476
type textarea "NO"
click at [739, 468] on button "Save" at bounding box center [727, 469] width 58 height 25
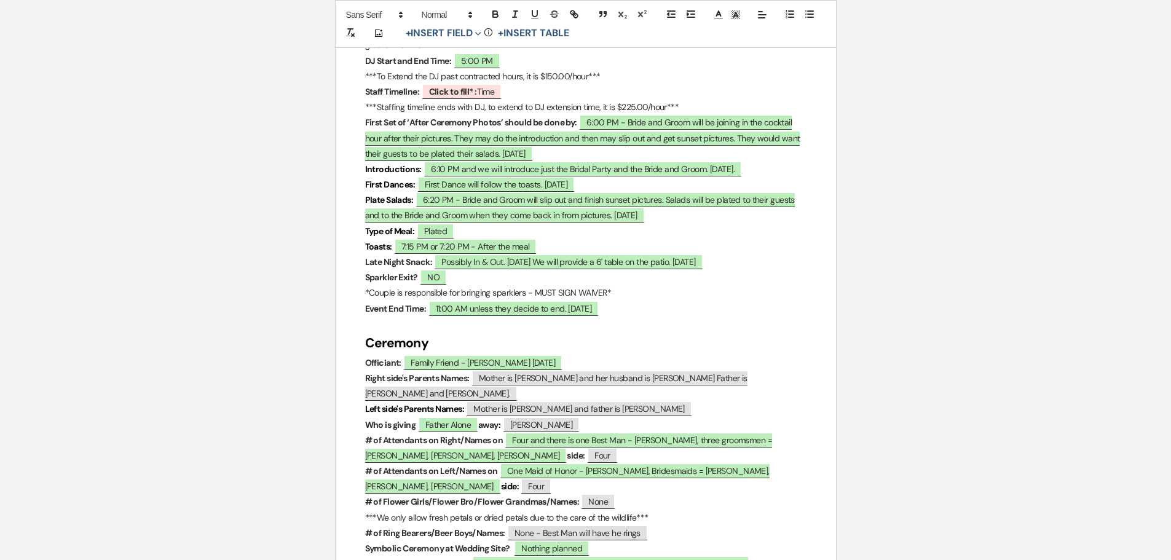
click at [726, 332] on h2 "Ceremony" at bounding box center [585, 343] width 441 height 23
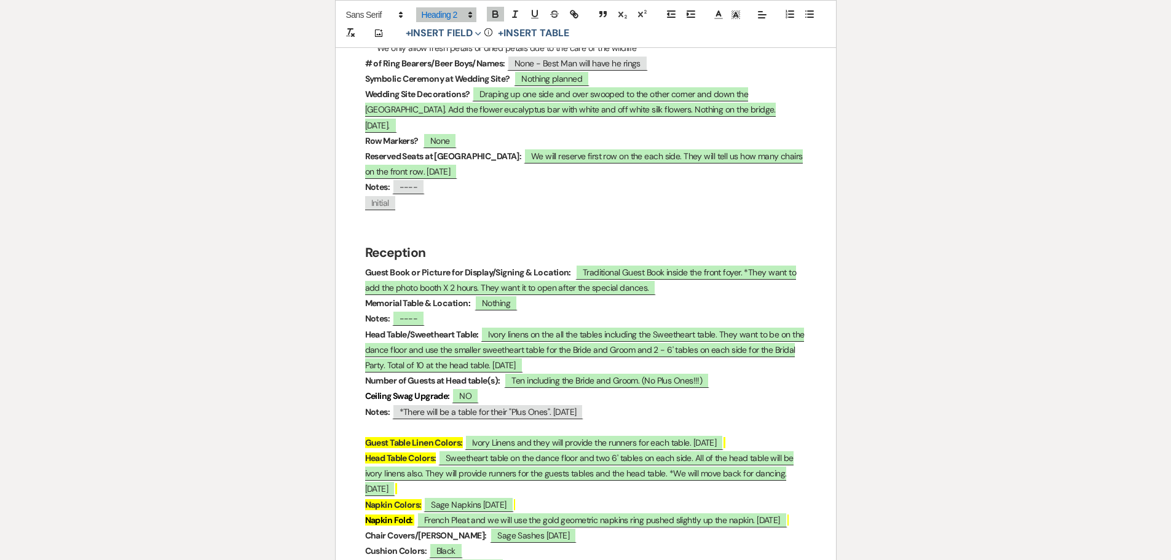
scroll to position [1598, 0]
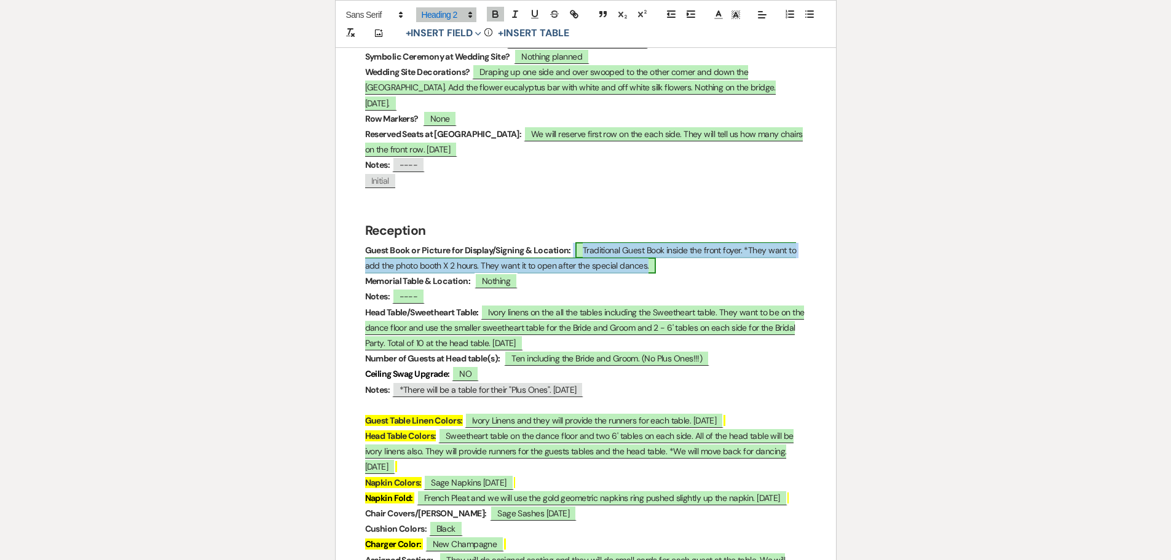
click at [764, 242] on span "Traditional Guest Book inside the front foyer. *They want to add the photo boot…" at bounding box center [581, 257] width 432 height 31
select select "owner"
select select "custom_placeholder"
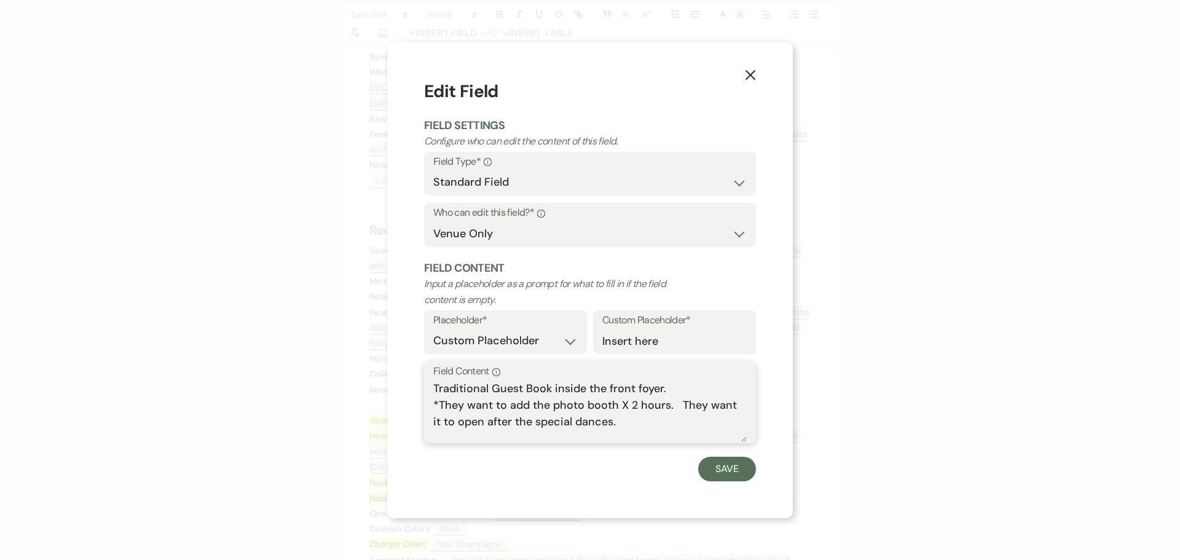
drag, startPoint x: 551, startPoint y: 408, endPoint x: 612, endPoint y: 423, distance: 62.2
click at [612, 423] on textarea "Traditional Guest Book inside the front foyer. *They want to add the photo boot…" at bounding box center [590, 411] width 314 height 61
click at [544, 405] on textarea "Traditional Guest Book inside the front foyer. *They want to add the photo boot…" at bounding box center [590, 411] width 314 height 61
drag, startPoint x: 431, startPoint y: 402, endPoint x: 480, endPoint y: 408, distance: 49.5
click at [480, 408] on div "Field Content Info Traditional Guest Book inside the front foyer. *They want to…" at bounding box center [590, 402] width 332 height 82
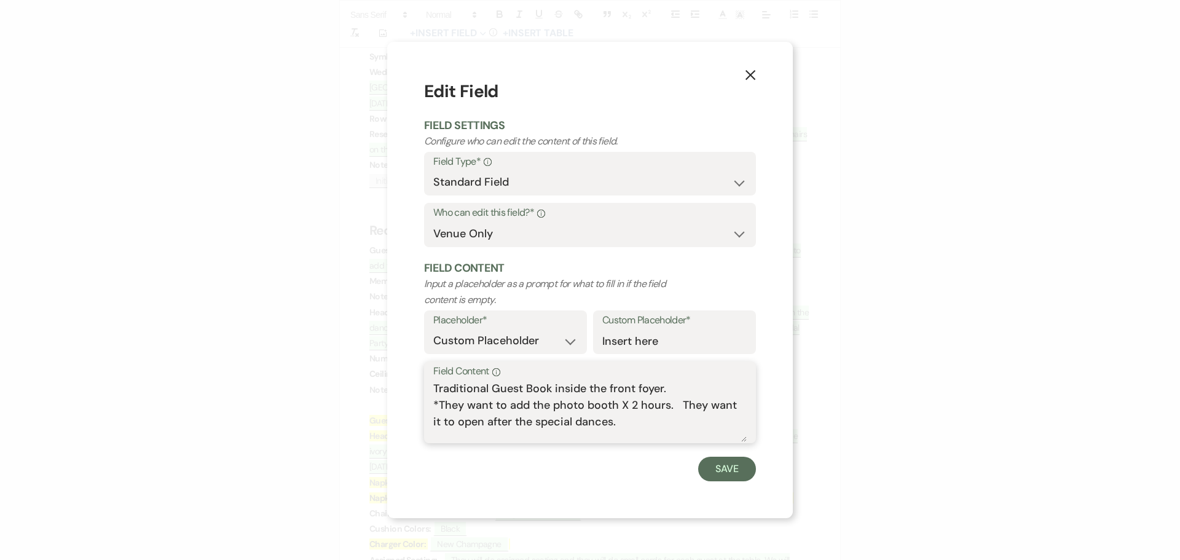
click at [436, 406] on textarea "Traditional Guest Book inside the front foyer. *They want to add the photo boot…" at bounding box center [590, 411] width 314 height 61
drag, startPoint x: 434, startPoint y: 404, endPoint x: 618, endPoint y: 427, distance: 185.9
click at [618, 427] on textarea "Traditional Guest Book inside the front foyer. *They want to add the photo boot…" at bounding box center [590, 411] width 314 height 61
type textarea "Traditional Guest Book inside the front foyer."
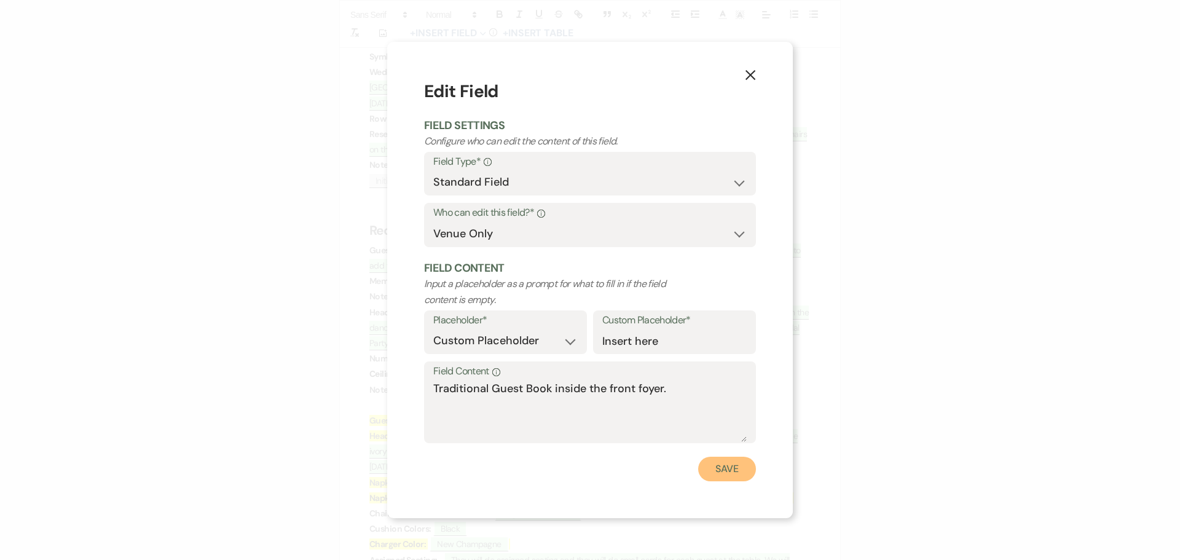
click at [728, 472] on button "Save" at bounding box center [727, 469] width 58 height 25
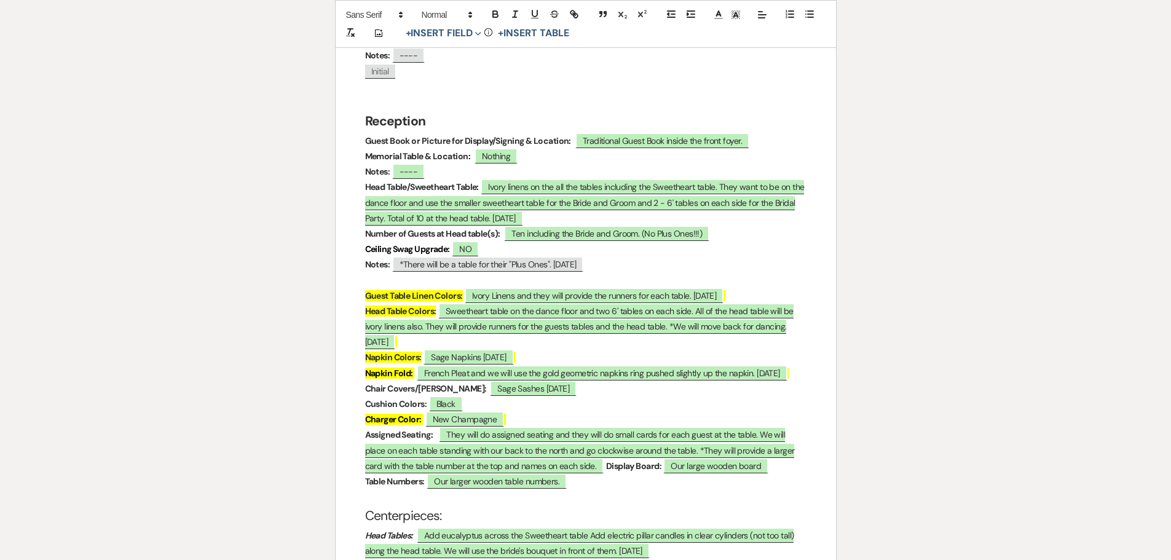
scroll to position [1721, 0]
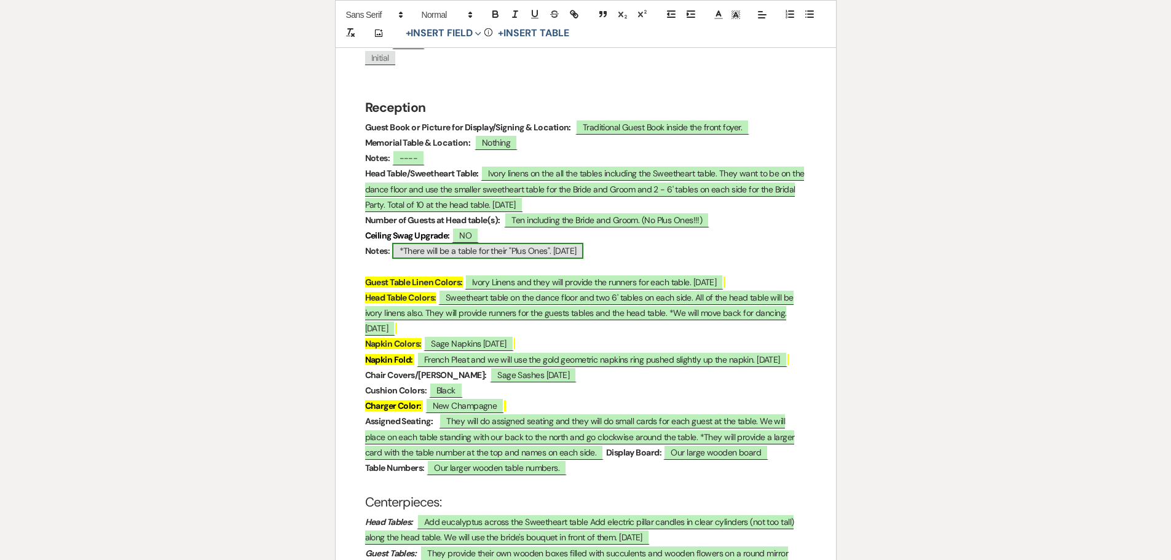
click at [584, 243] on span "*There will be a table for their "Plus Ones". 02.13.2025" at bounding box center [488, 251] width 192 height 16
select select "custom_placeholder"
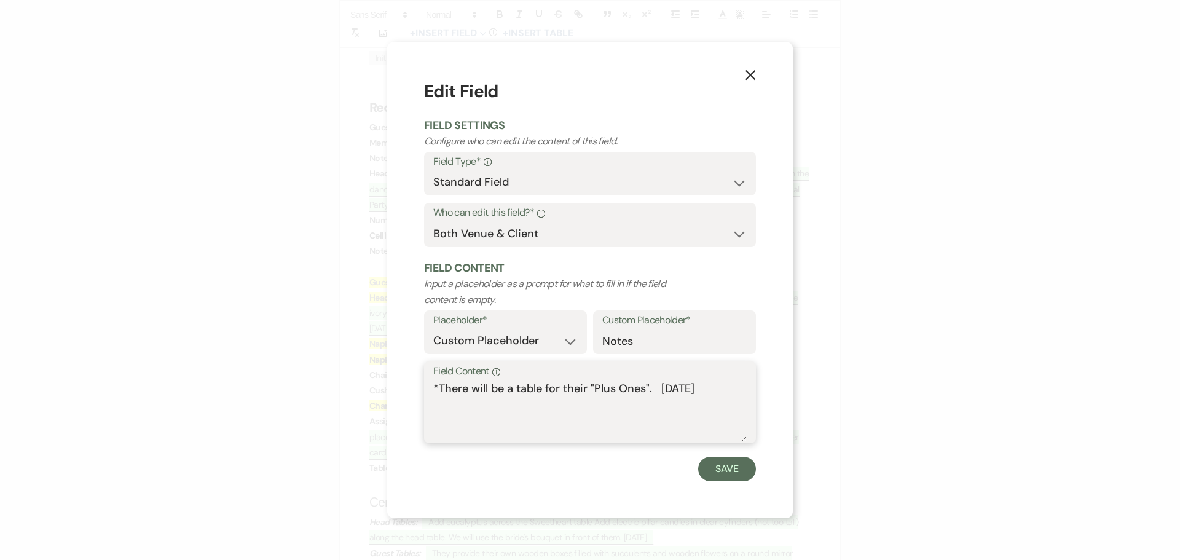
click at [726, 387] on textarea "*There will be a table for their "Plus Ones". 02.13.2025" at bounding box center [590, 411] width 314 height 61
paste textarea "photo booth X 2 hours. They want it to open after the special dances."
drag, startPoint x: 440, startPoint y: 404, endPoint x: 429, endPoint y: 407, distance: 11.5
click at [429, 407] on div "Field Content Info *There will be a table for their "Plus Ones". 02.13.2025 pho…" at bounding box center [590, 402] width 332 height 82
click at [478, 406] on textarea "*There will be a table for their "Plus Ones". 02.13.2025 *Photo booth X 2 hours…" at bounding box center [590, 411] width 314 height 61
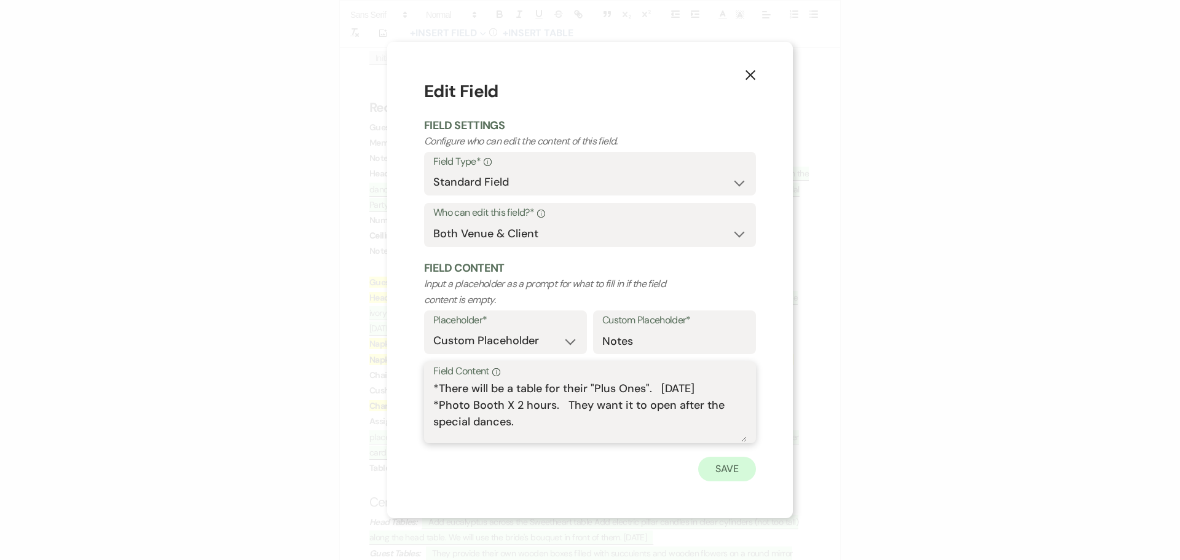
type textarea "*There will be a table for their "Plus Ones". 02.13.2025 *Photo Booth X 2 hours…"
click at [722, 469] on button "Save" at bounding box center [727, 469] width 58 height 25
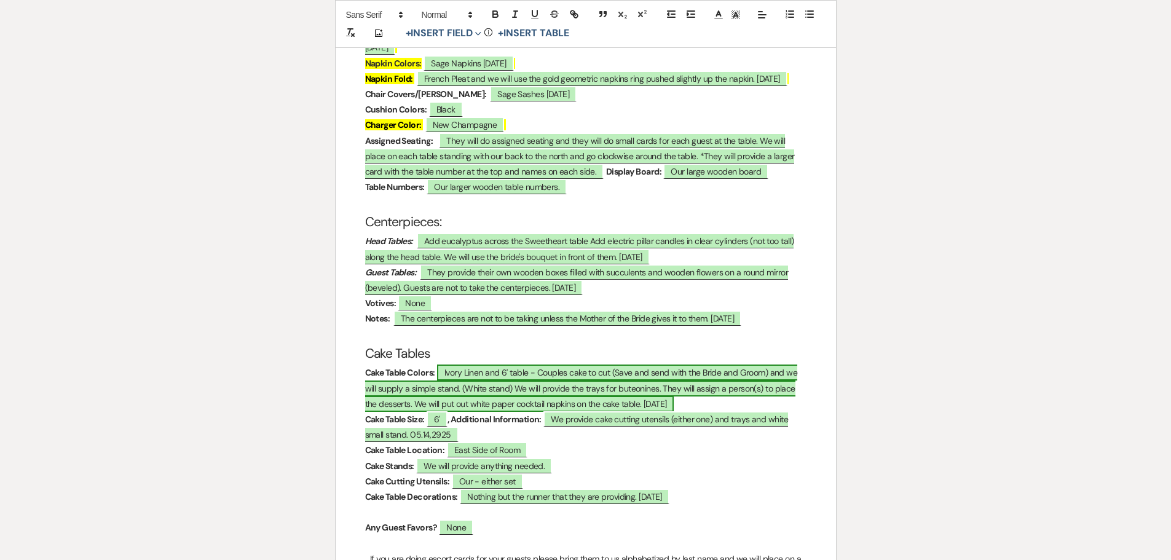
scroll to position [2029, 0]
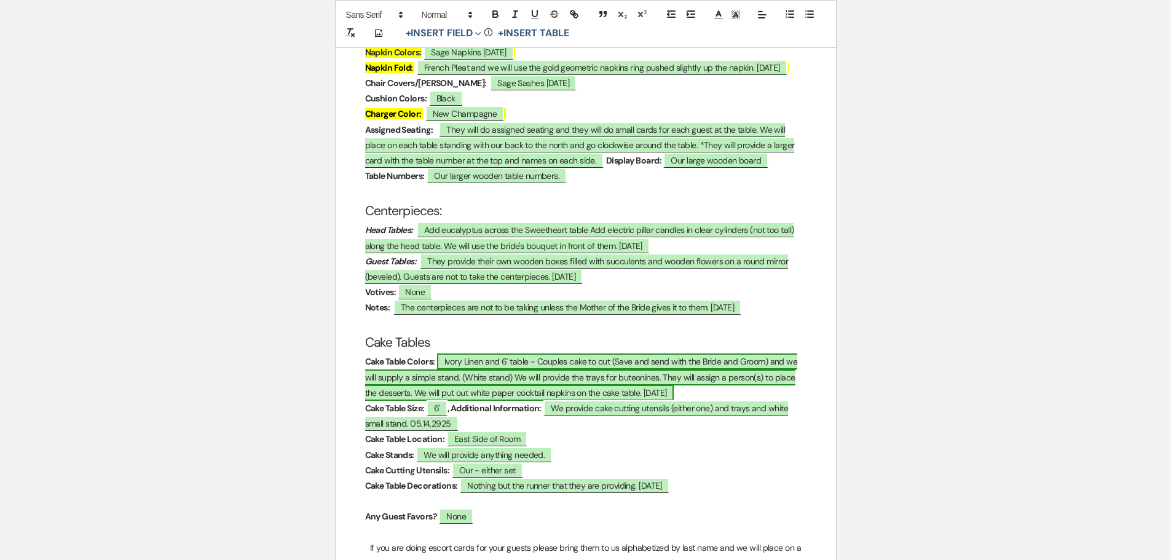
click at [537, 354] on span "Ivory Linen and 6' table - Couples cake to cut (Save and send with the Bride an…" at bounding box center [581, 377] width 433 height 47
select select "owner"
select select "custom_placeholder"
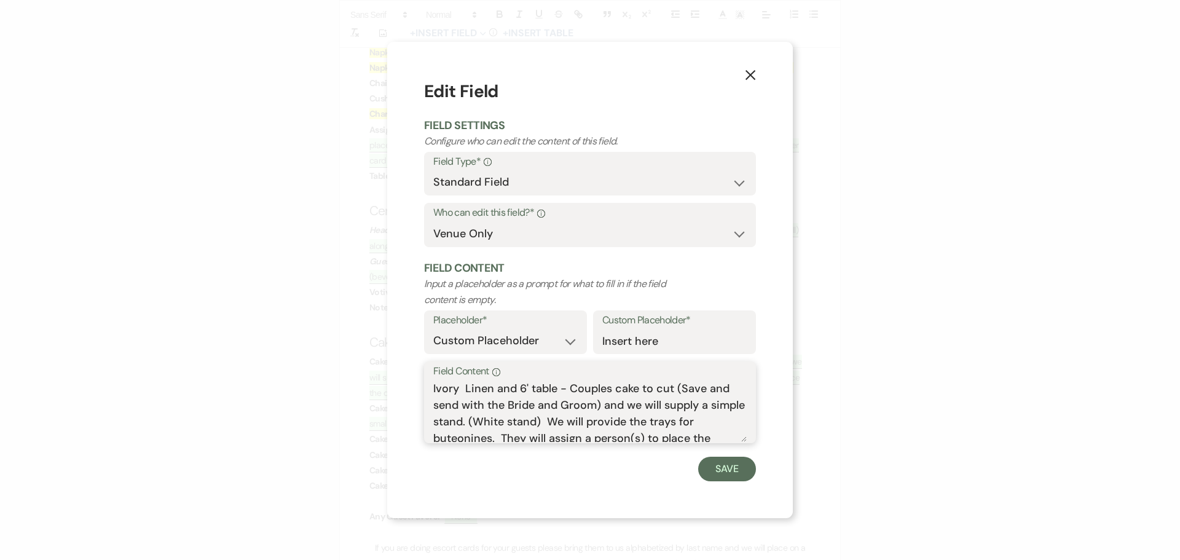
drag, startPoint x: 560, startPoint y: 388, endPoint x: 601, endPoint y: 405, distance: 44.1
click at [601, 405] on textarea "Ivory Linen and 6' table - Couples cake to cut (Save and send with the Bride an…" at bounding box center [590, 411] width 314 height 61
type textarea "Ivory Linen and 6' table and we will supply a simple stand. (White stand) We wi…"
click at [719, 456] on form "Edit Field Field Settings Configure who can edit the content of this field. Fie…" at bounding box center [590, 280] width 332 height 403
click at [714, 469] on button "Save" at bounding box center [727, 469] width 58 height 25
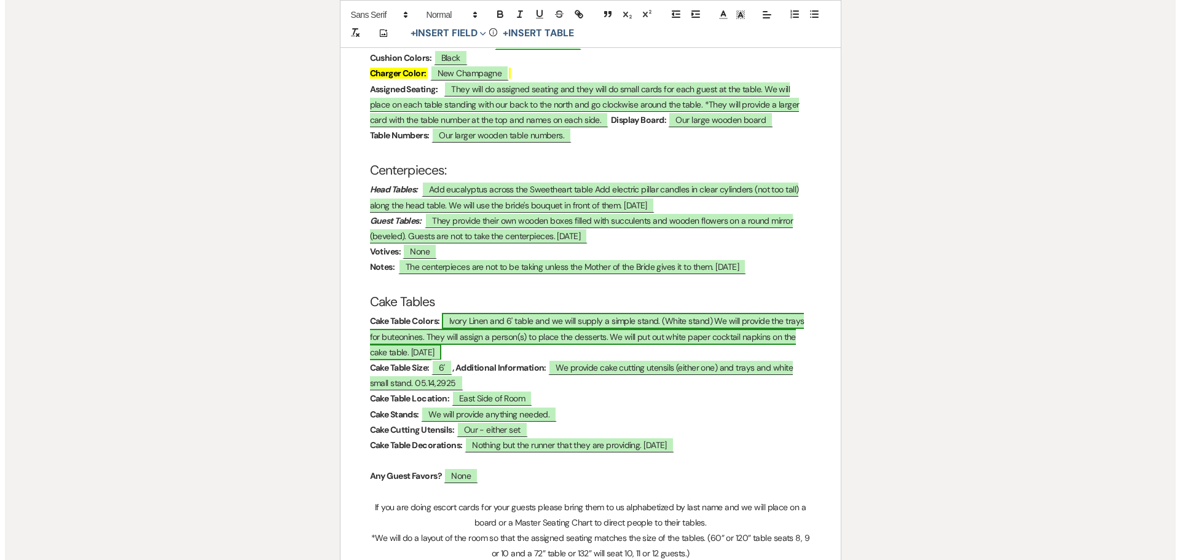
scroll to position [2090, 0]
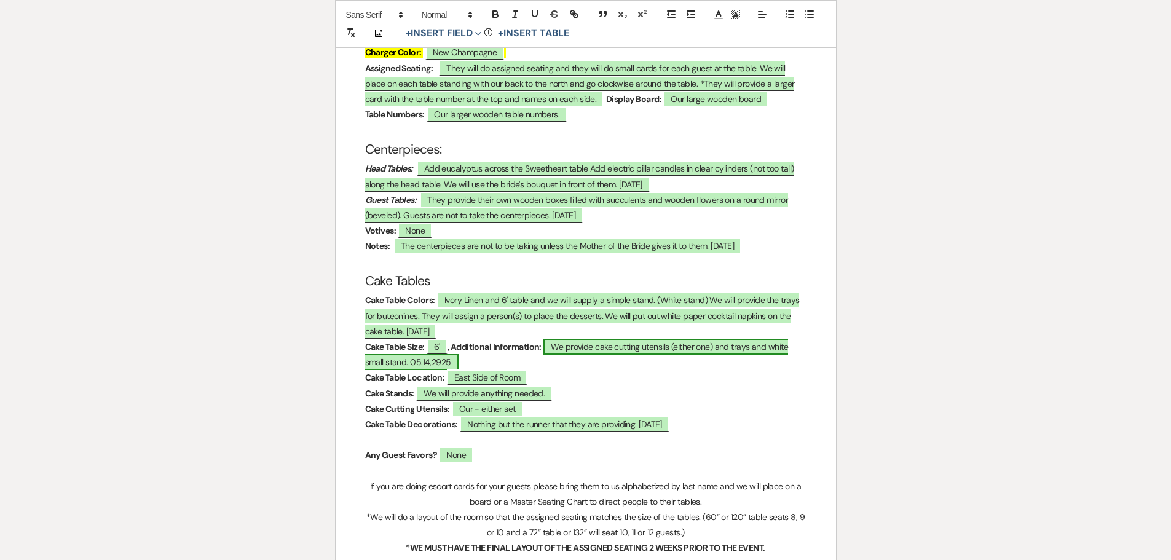
click at [556, 339] on span "We provide cake cutting utensils (either one) and trays and white small stand. …" at bounding box center [576, 354] width 423 height 31
select select "owner"
select select "Type"
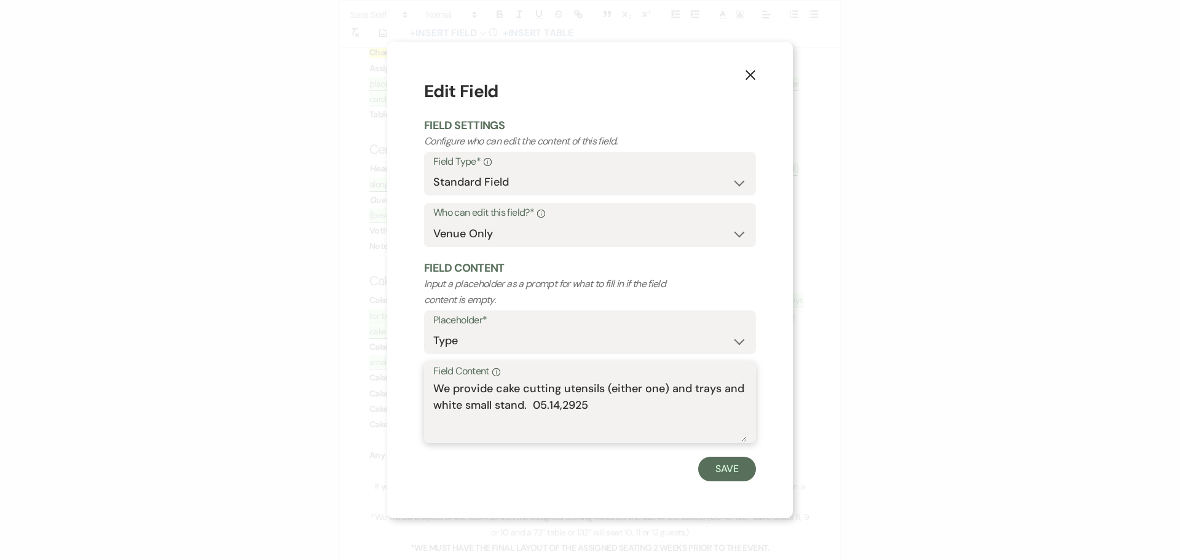
click at [435, 388] on textarea "We provide cake cutting utensils (either one) and trays and white small stand. …" at bounding box center [590, 411] width 314 height 61
paste textarea "- Couples cake to cut (Save and send with the Bride and Groom)"
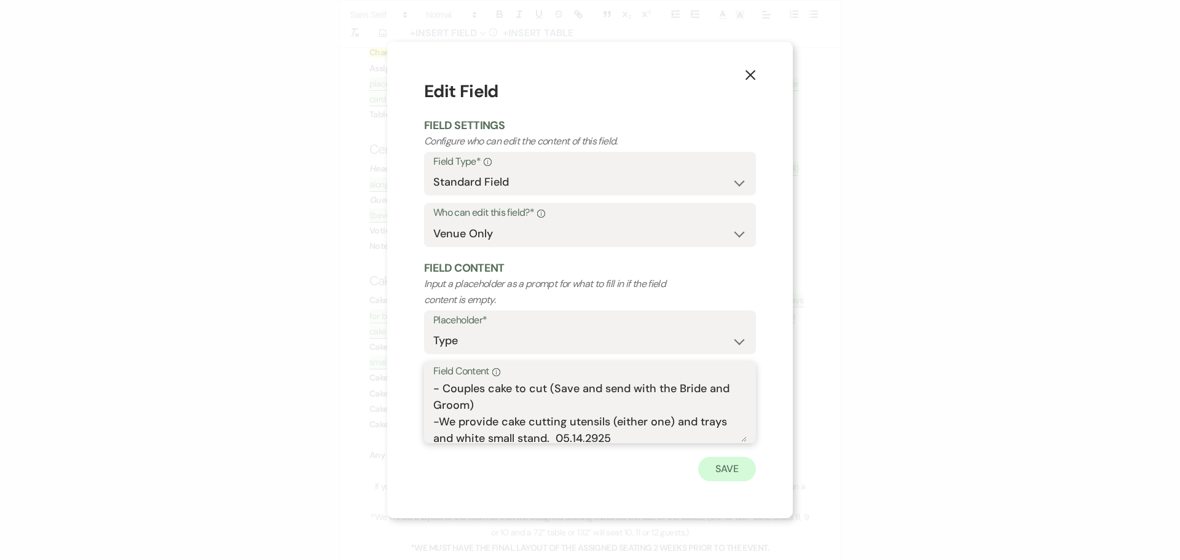
type textarea "- Couples cake to cut (Save and send with the Bride and Groom) -We provide cake…"
click at [722, 468] on button "Save" at bounding box center [727, 469] width 58 height 25
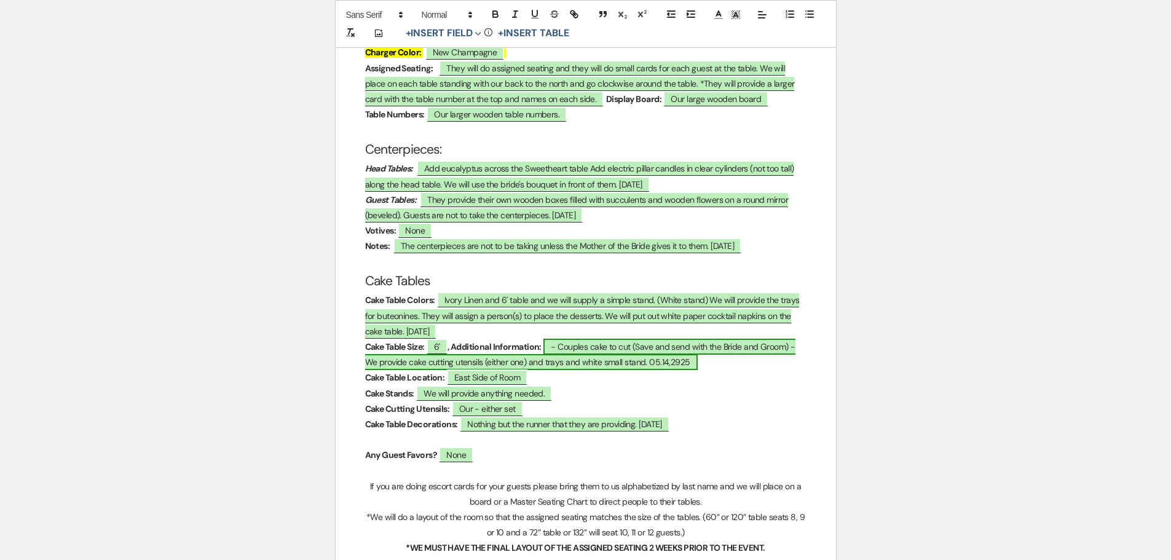
click at [489, 339] on span "- Couples cake to cut (Save and send with the Bride and Groom) -We provide cake…" at bounding box center [580, 354] width 430 height 31
select select "owner"
select select "Type"
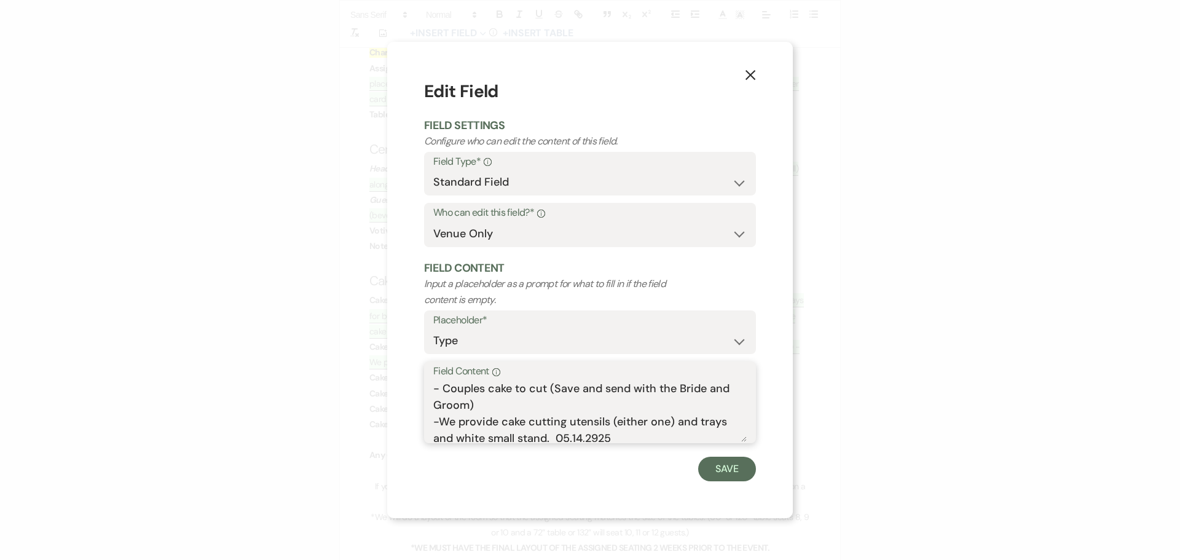
scroll to position [5, 0]
drag, startPoint x: 433, startPoint y: 419, endPoint x: 621, endPoint y: 441, distance: 188.8
click at [621, 441] on textarea "- Couples cake to cut (Save and send with the Bride and Groom) -We provide cake…" at bounding box center [590, 411] width 314 height 61
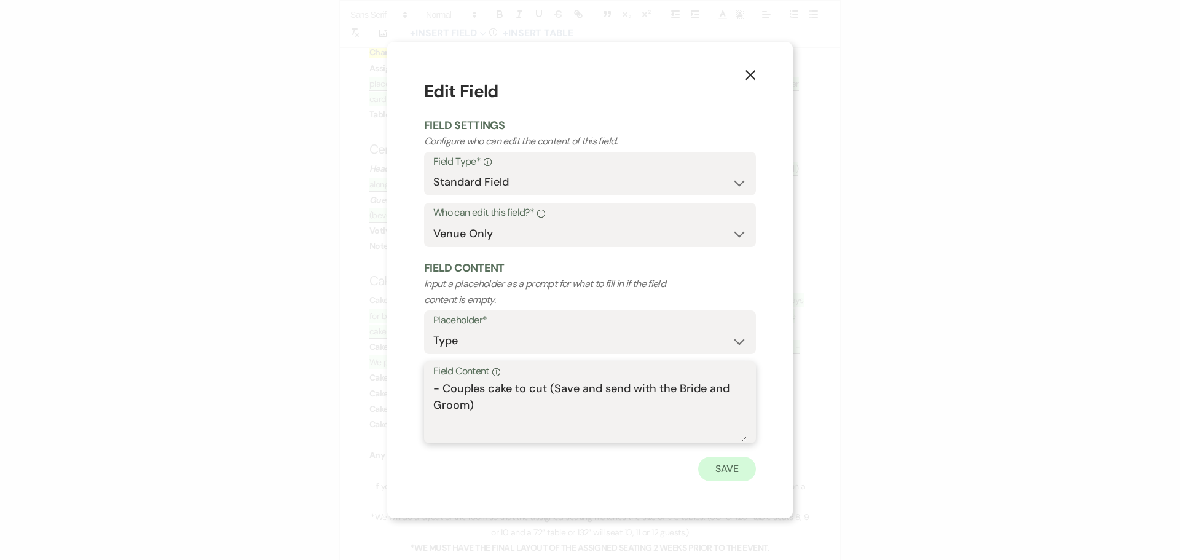
type textarea "- Couples cake to cut (Save and send with the Bride and Groom)"
click at [721, 467] on button "Save" at bounding box center [727, 469] width 58 height 25
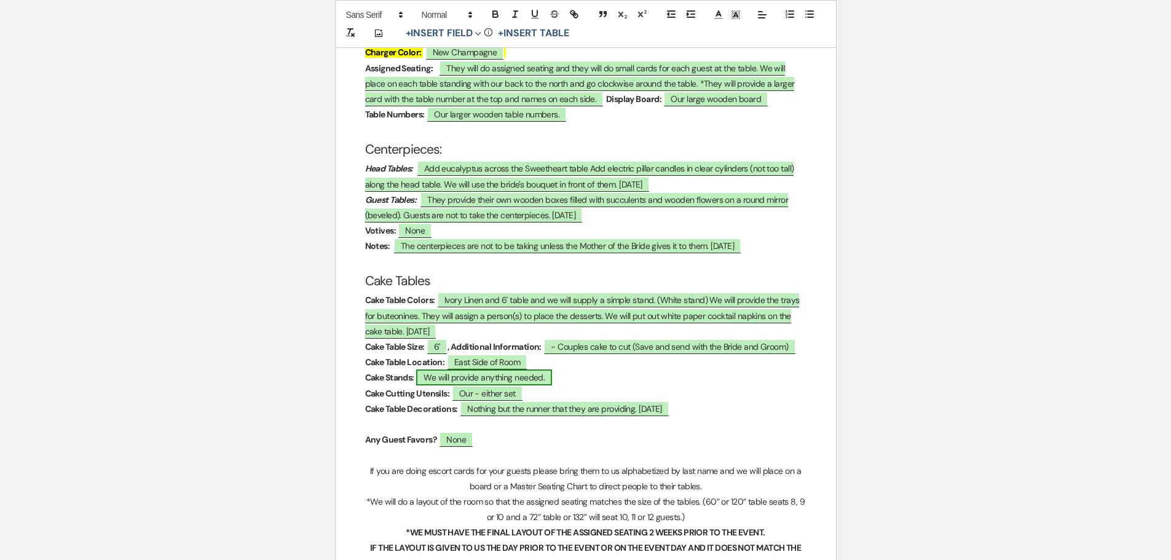
click at [530, 369] on span "We will provide anything needed." at bounding box center [484, 377] width 136 height 16
select select "owner"
select select "Type"
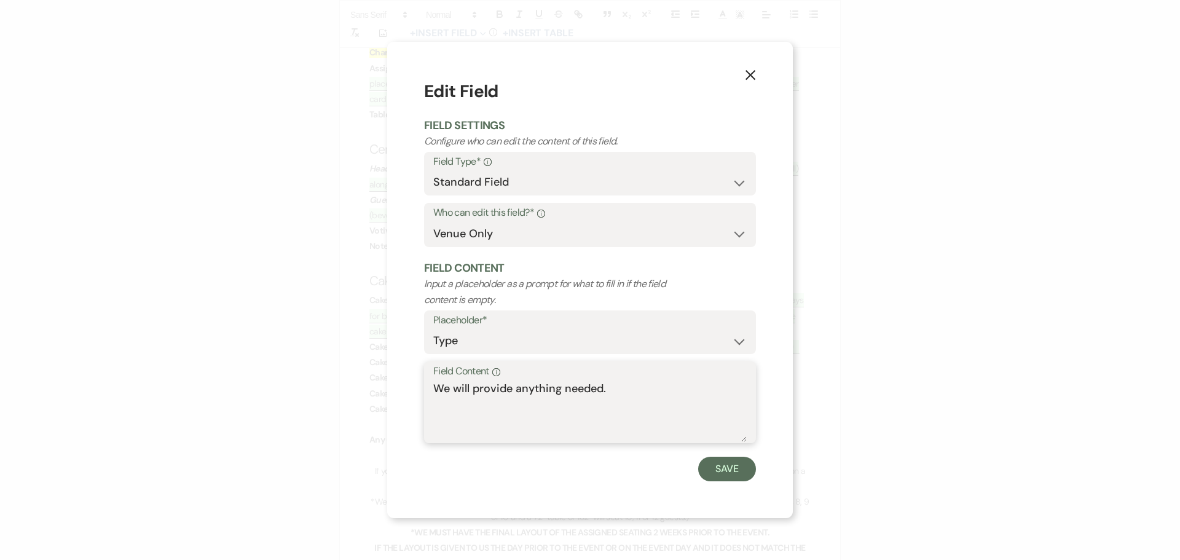
click at [612, 387] on textarea "We will provide anything needed." at bounding box center [590, 411] width 314 height 61
type textarea "We will provide anything needed. -white cake stands"
click at [710, 467] on button "Save" at bounding box center [727, 469] width 58 height 25
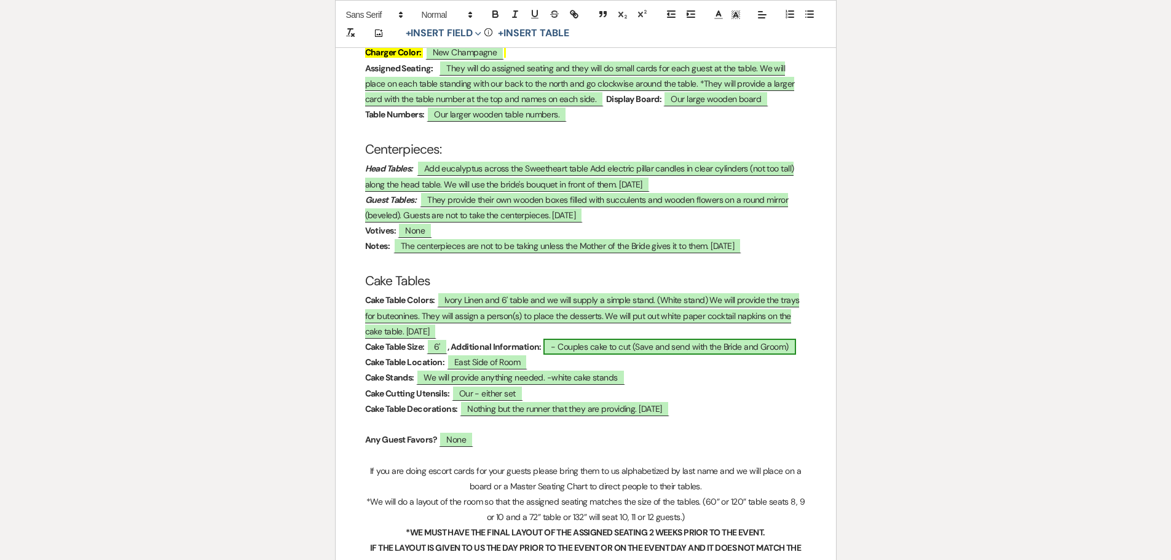
click at [796, 339] on span "- Couples cake to cut (Save and send with the Bride and Groom)" at bounding box center [669, 347] width 252 height 16
select select "owner"
select select "Type"
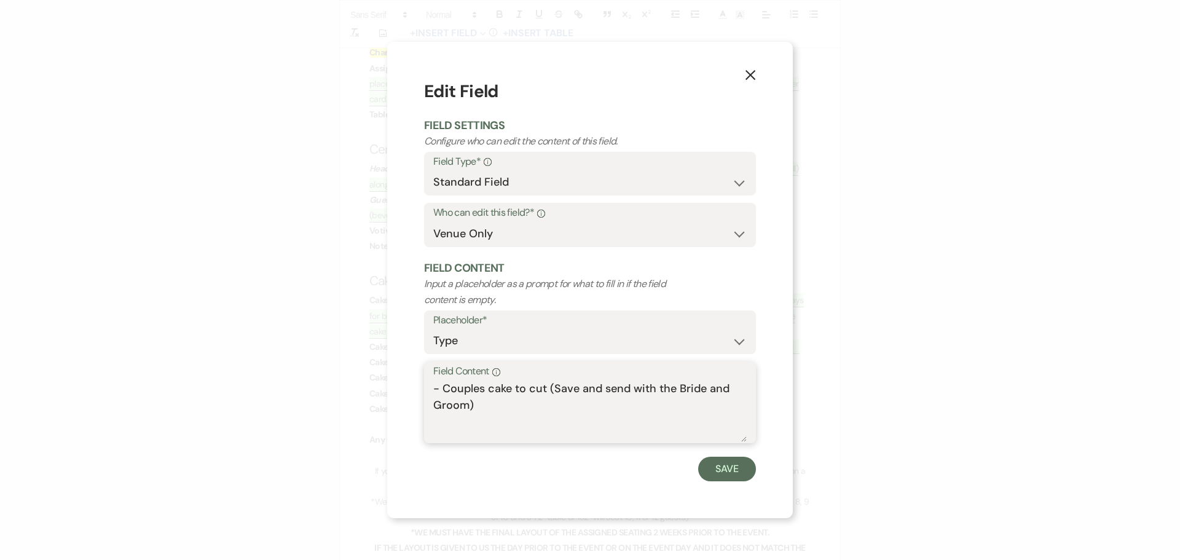
click at [476, 408] on textarea "- Couples cake to cut (Save and send with the Bride and Groom)" at bounding box center [590, 411] width 314 height 61
click at [582, 420] on textarea "- Couples cake to cut (Save and send with the Bride and Groom) - Dessert table …" at bounding box center [590, 411] width 314 height 61
click at [690, 421] on textarea "- Couples cake to cut (Save and send with the Bride and Groom) - Dessert table …" at bounding box center [590, 411] width 314 height 61
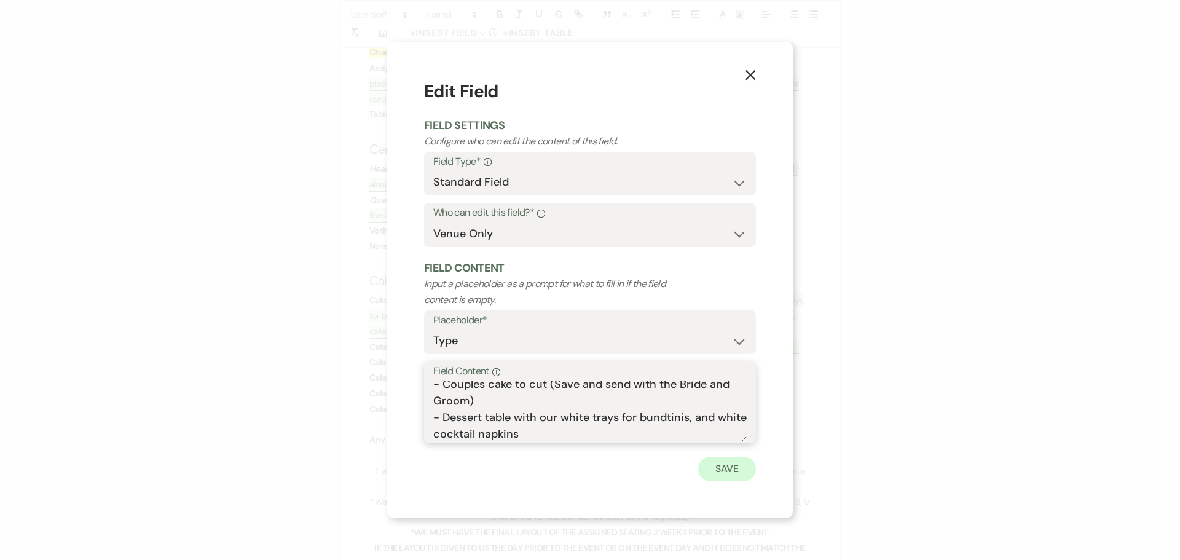
type textarea "- Couples cake to cut (Save and send with the Bride and Groom) - Dessert table …"
click at [727, 468] on button "Save" at bounding box center [727, 469] width 58 height 25
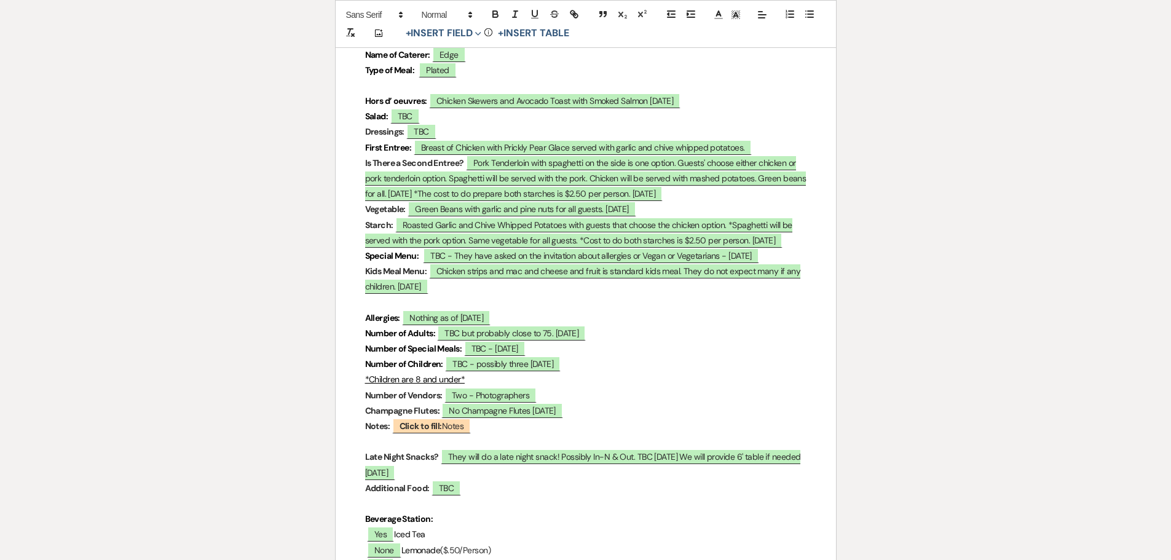
scroll to position [3465, 0]
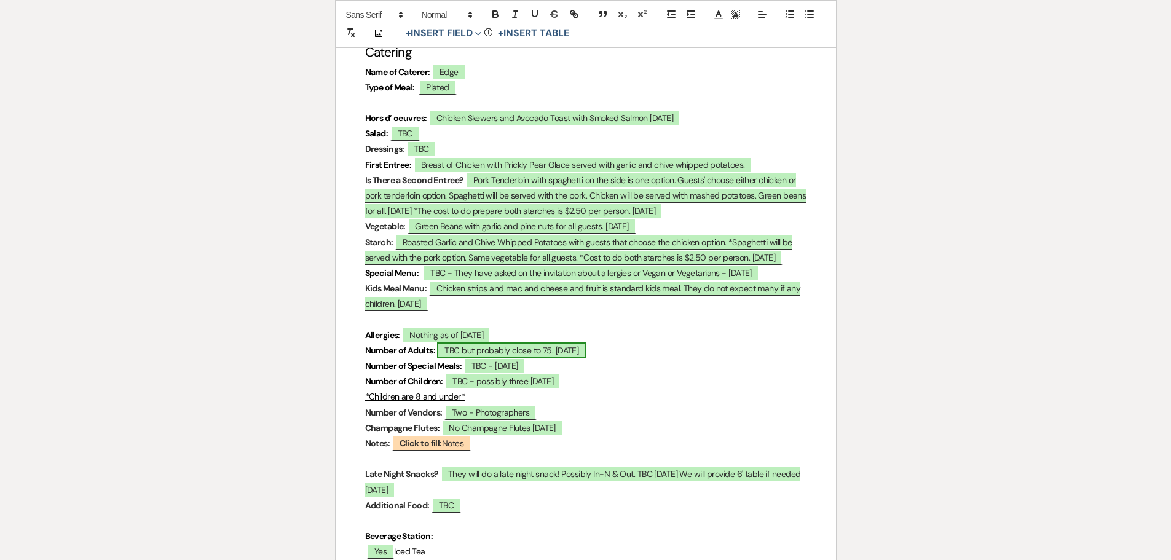
click at [540, 342] on span "TBC but probably close to 75. 05.14.2025" at bounding box center [511, 350] width 149 height 16
select select "owner"
select select "custom_placeholder"
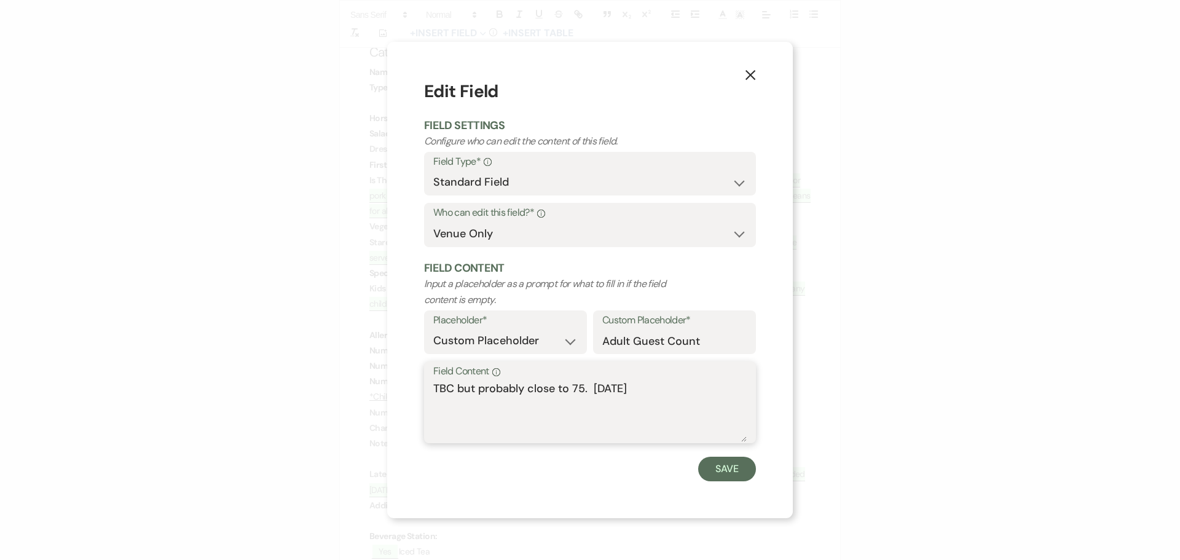
drag, startPoint x: 568, startPoint y: 386, endPoint x: 433, endPoint y: 392, distance: 135.4
click at [433, 392] on div "Field Content Info TBC but probably close to 75. 05.14.2025" at bounding box center [590, 402] width 332 height 82
drag, startPoint x: 520, startPoint y: 389, endPoint x: 447, endPoint y: 392, distance: 72.6
click at [447, 392] on textarea "75. 05.14.2025" at bounding box center [590, 411] width 314 height 61
type textarea "75"
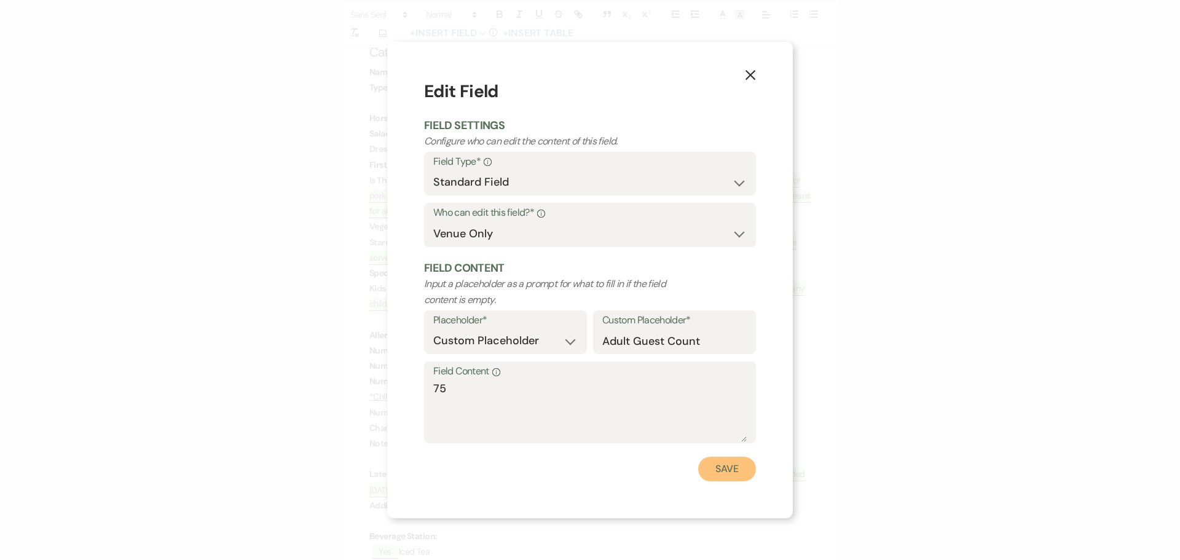
click at [725, 471] on button "Save" at bounding box center [727, 469] width 58 height 25
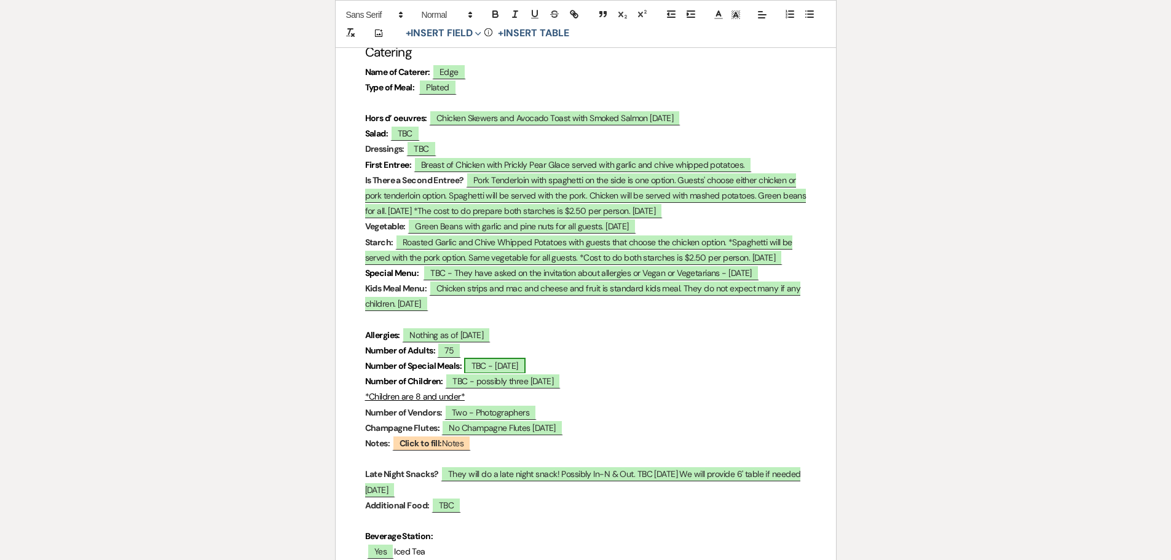
click at [499, 358] on span "TBC - 05.14.2025" at bounding box center [494, 366] width 61 height 16
select select "owner"
select select "custom_placeholder"
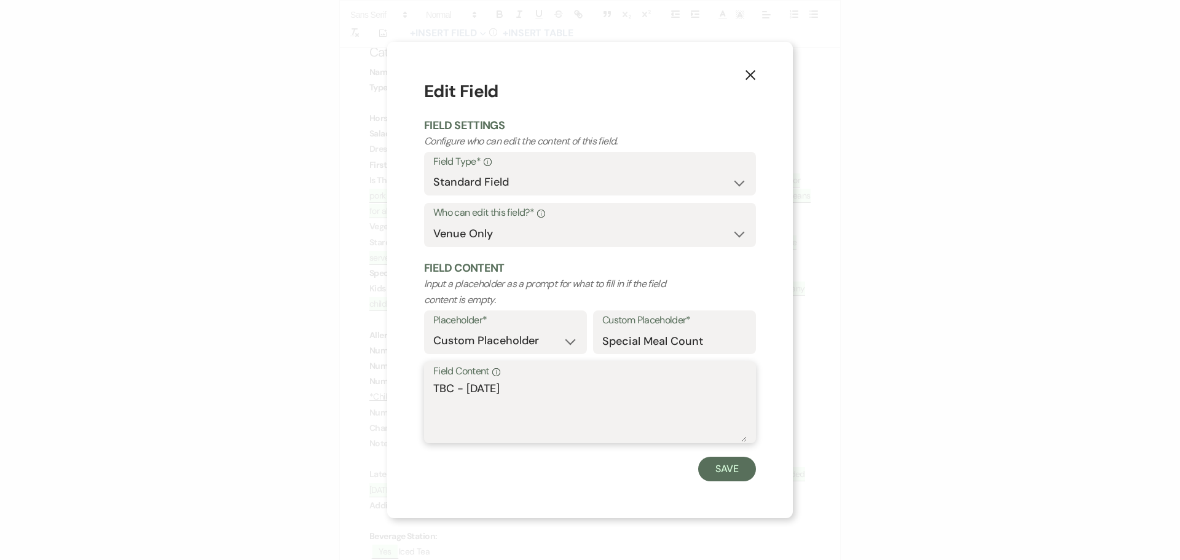
drag, startPoint x: 538, startPoint y: 386, endPoint x: 420, endPoint y: 388, distance: 118.1
click at [420, 388] on div "X Edit Field Field Settings Configure who can edit the content of this field. F…" at bounding box center [590, 280] width 406 height 476
click at [497, 387] on textarea "1 Veg and 1 onion Free" at bounding box center [590, 411] width 314 height 61
type textarea "1 Veg and 1 Onion Free"
click at [731, 469] on button "Save" at bounding box center [727, 469] width 58 height 25
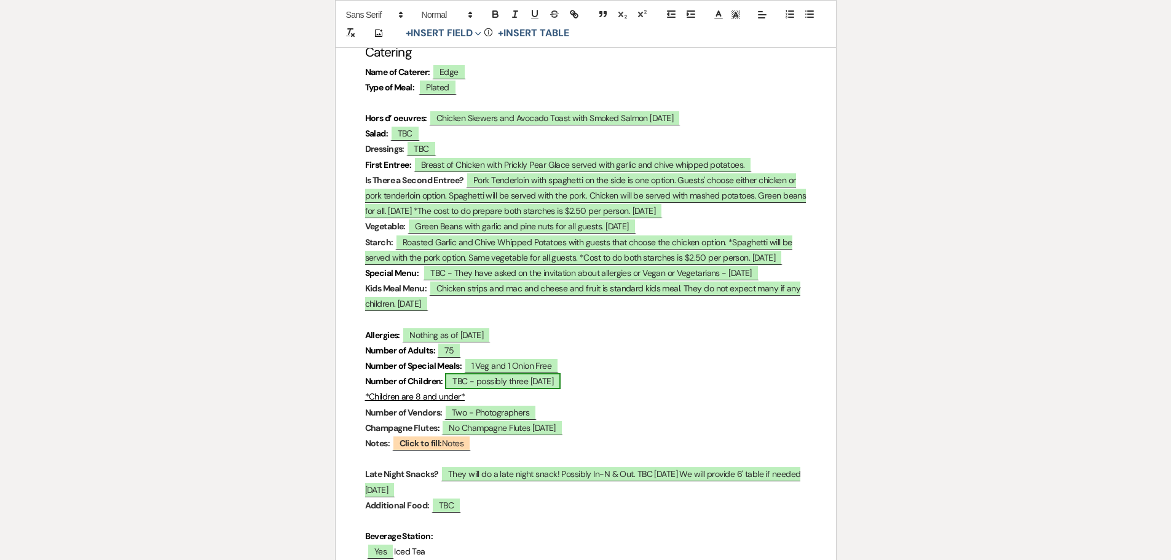
click at [502, 373] on span "TBC - possibly three 05.14.2025" at bounding box center [503, 381] width 116 height 16
select select "owner"
select select "custom_placeholder"
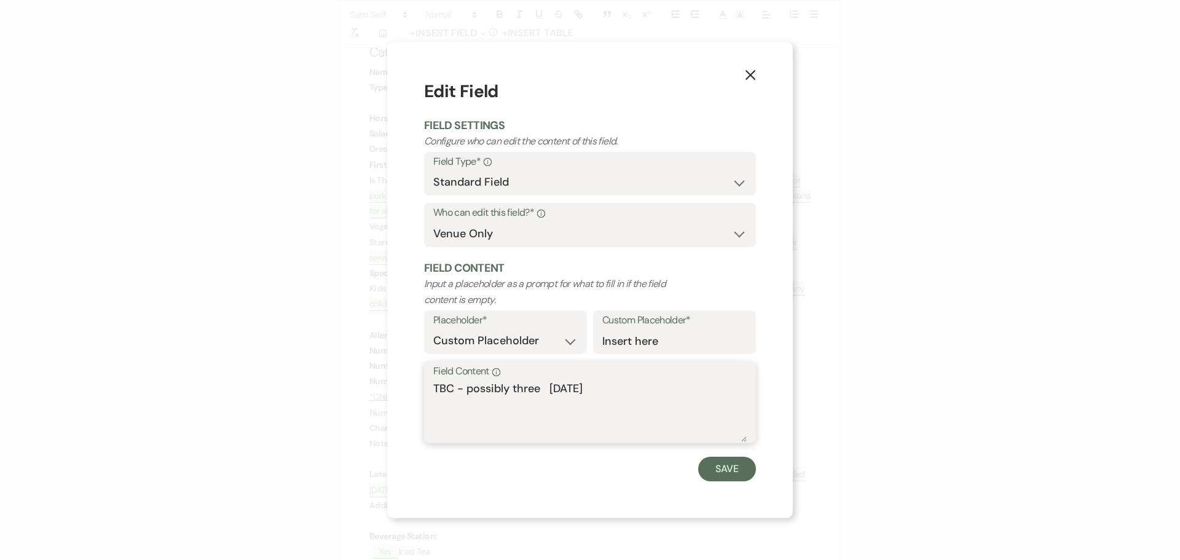
drag, startPoint x: 634, startPoint y: 393, endPoint x: 379, endPoint y: 386, distance: 255.2
click at [379, 386] on div "X Edit Field Field Settings Configure who can edit the content of this field. F…" at bounding box center [590, 280] width 1180 height 560
type textarea "None"
click at [738, 464] on button "Save" at bounding box center [727, 469] width 58 height 25
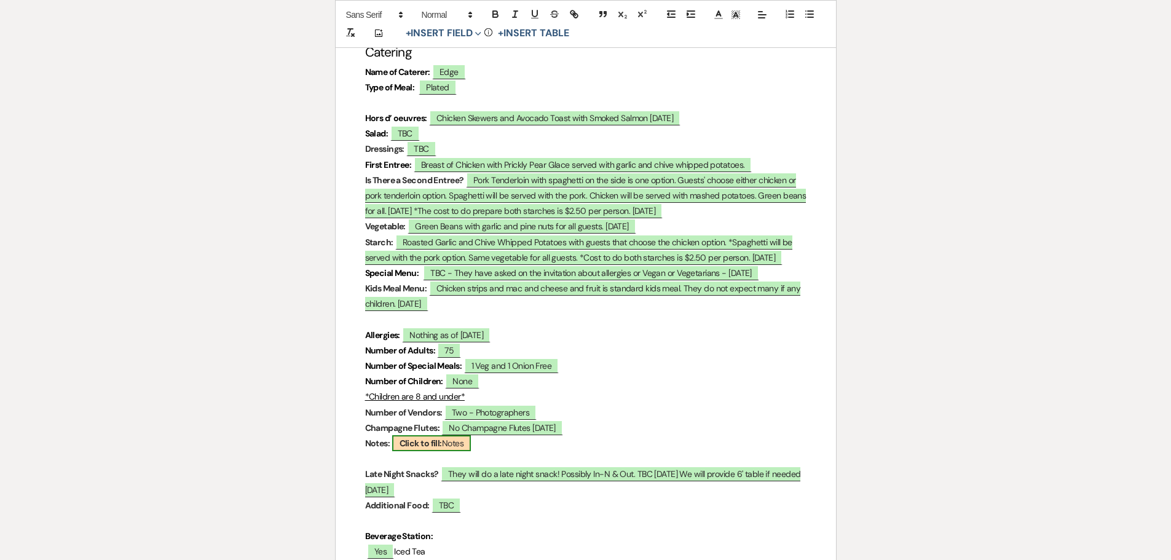
click at [442, 438] on b "Click to fill:" at bounding box center [421, 443] width 42 height 11
select select "custom_placeholder"
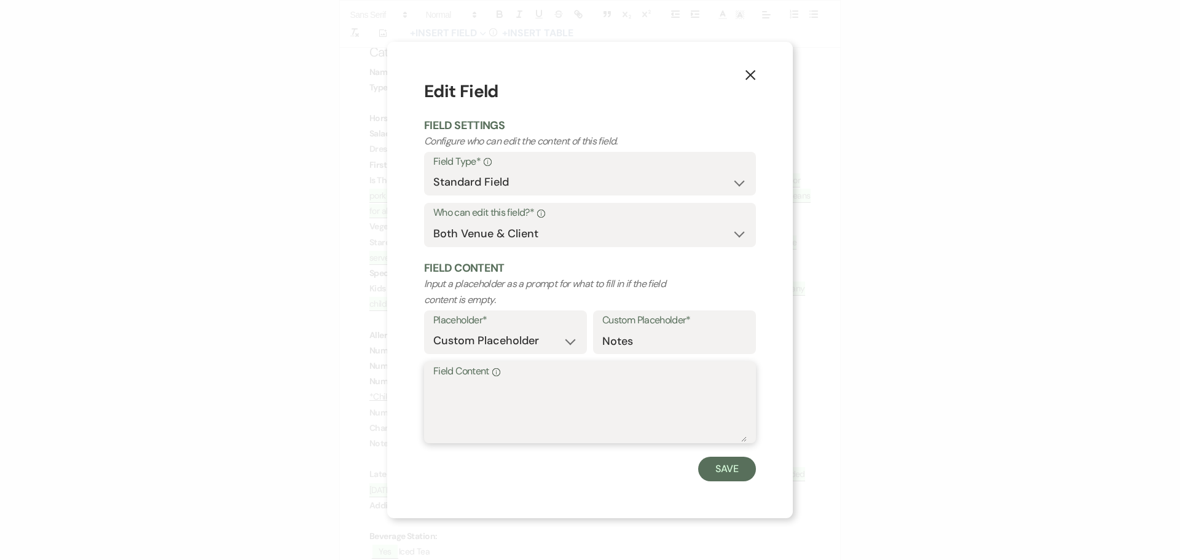
click at [464, 383] on textarea "Field Content Info" at bounding box center [590, 411] width 314 height 61
type textarea "-"
click at [730, 467] on button "Save" at bounding box center [727, 469] width 58 height 25
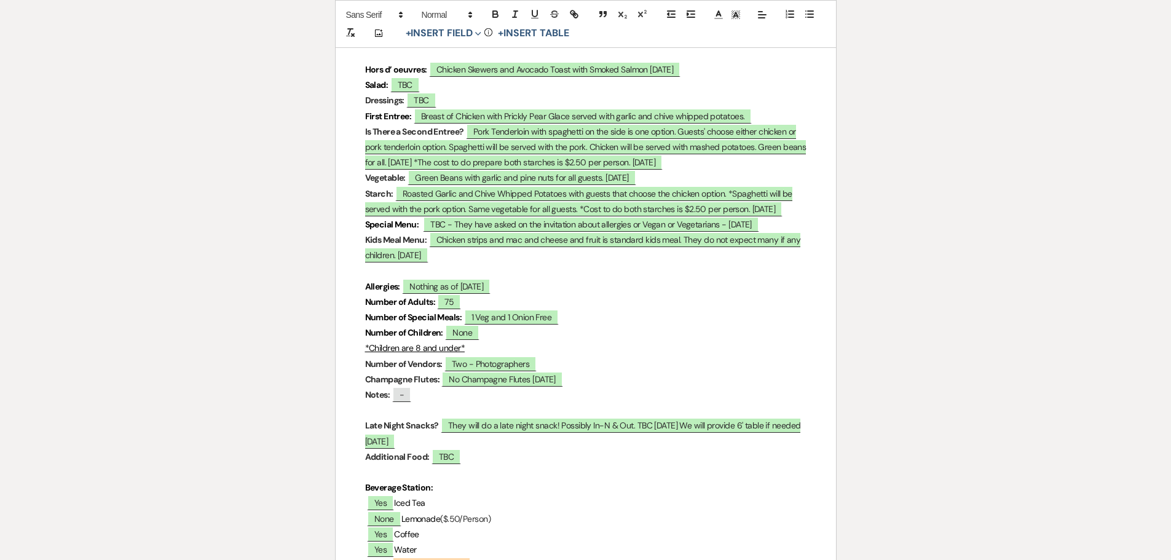
scroll to position [3588, 0]
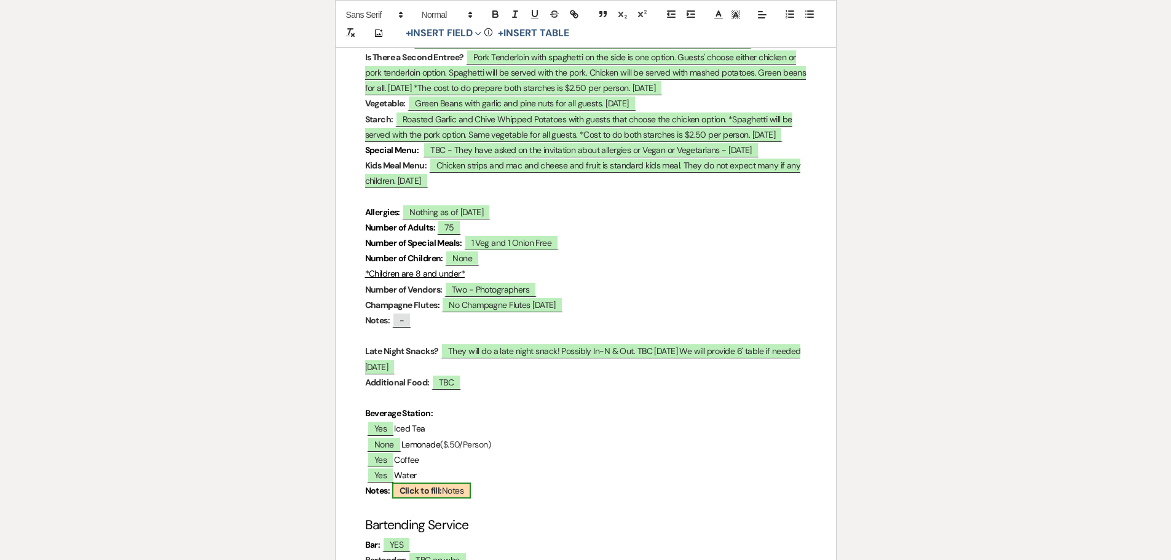
click at [451, 483] on span "Click to fill: Notes" at bounding box center [431, 491] width 79 height 16
select select "custom_placeholder"
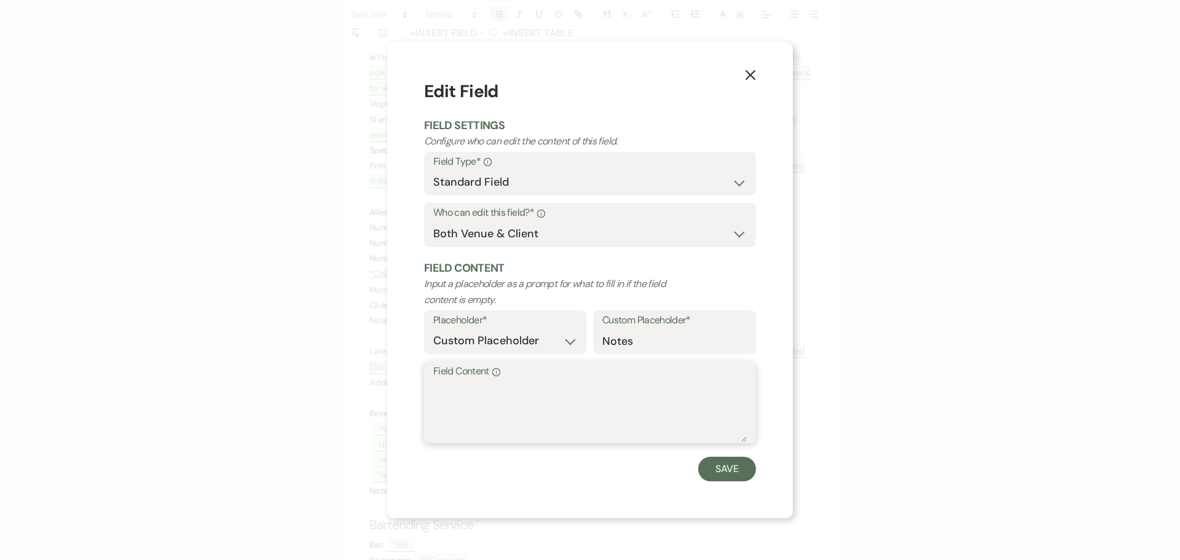
click at [507, 405] on textarea "Field Content Info" at bounding box center [590, 411] width 314 height 61
type textarea "-"
click at [727, 472] on button "Save" at bounding box center [727, 469] width 58 height 25
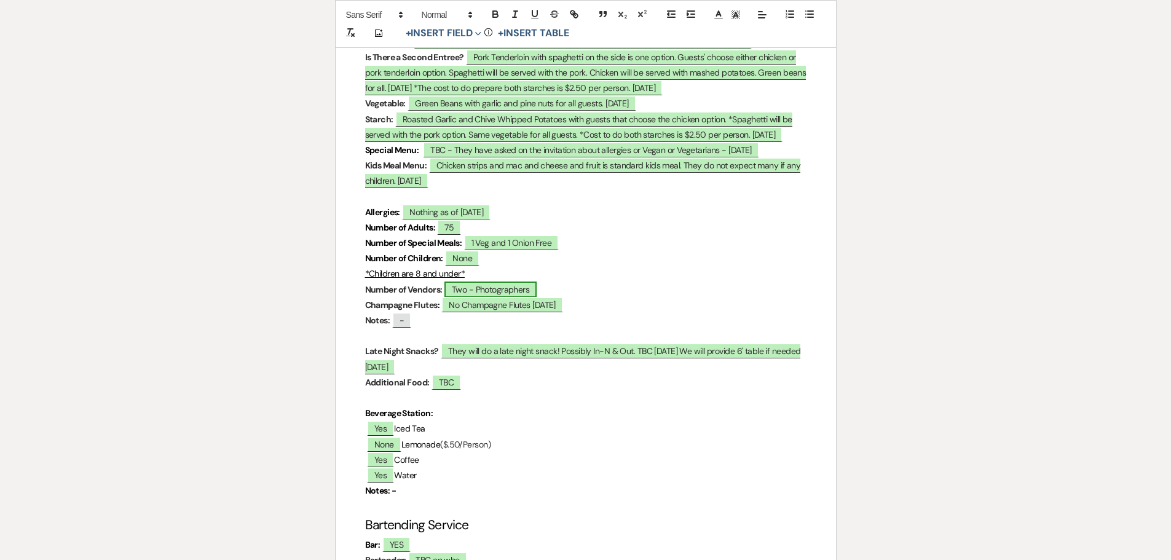
click at [510, 282] on span "Two - Photographers" at bounding box center [490, 290] width 92 height 16
select select "owner"
select select "custom_placeholder"
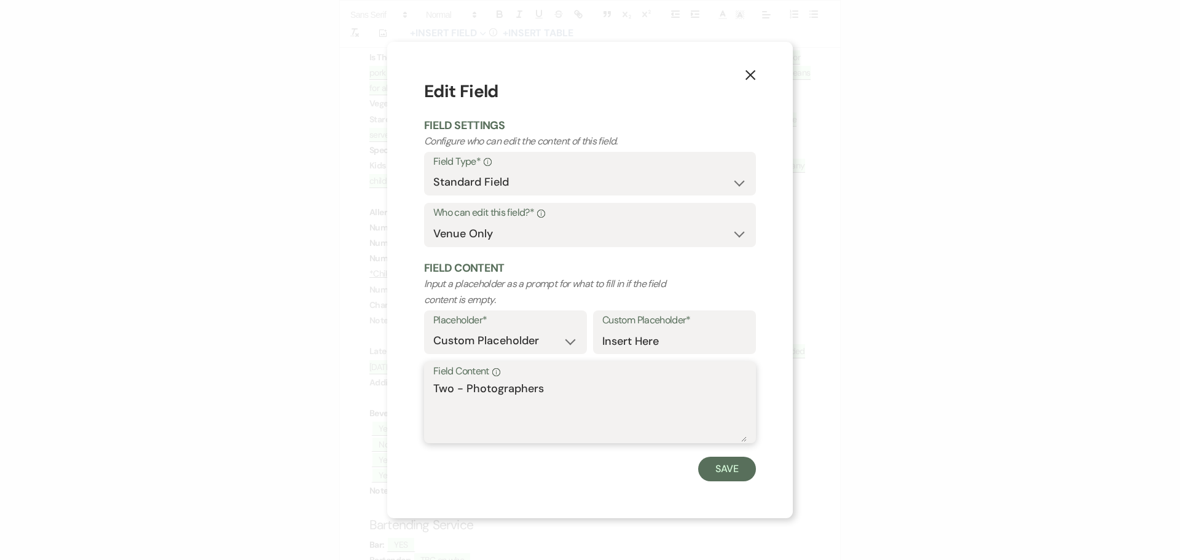
click at [558, 390] on textarea "Two - Photographers" at bounding box center [590, 411] width 314 height 61
type textarea "Two - Photographers- Chicken meal"
click at [733, 472] on button "Save" at bounding box center [727, 469] width 58 height 25
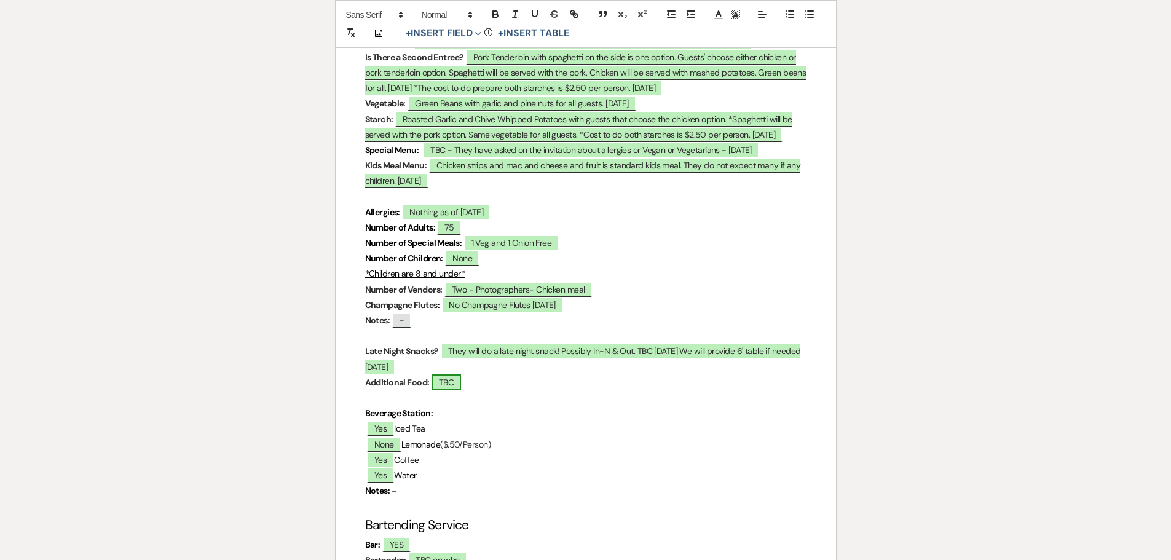
click at [443, 374] on span "TBC" at bounding box center [447, 382] width 30 height 16
select select "owner"
select select "Type"
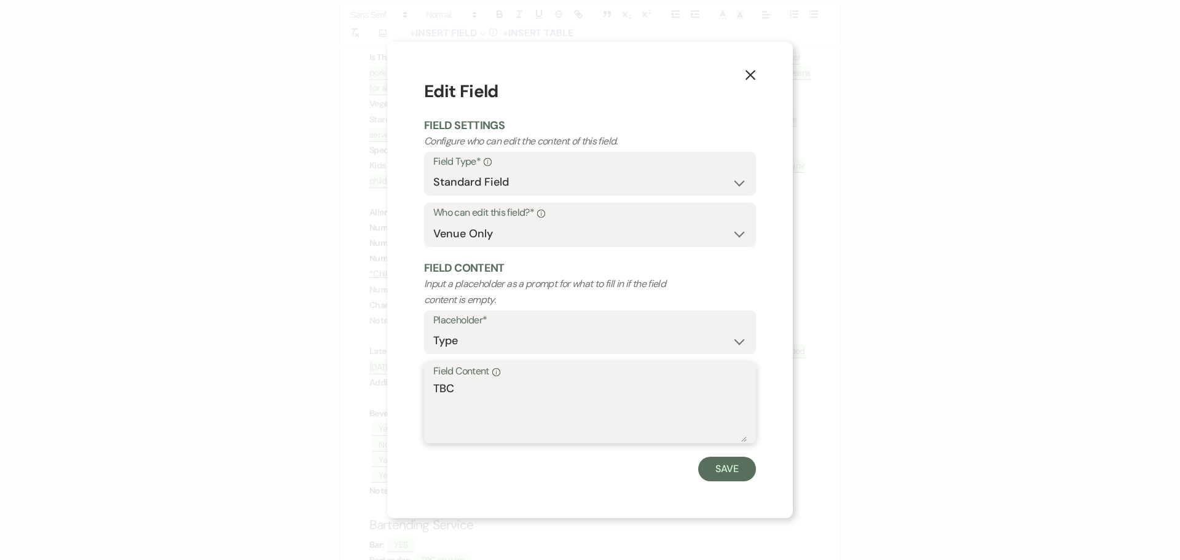
drag, startPoint x: 470, startPoint y: 388, endPoint x: 432, endPoint y: 385, distance: 38.9
click at [432, 385] on div "Field Content Info TBC" at bounding box center [590, 402] width 332 height 82
type textarea "-"
click at [713, 467] on button "Save" at bounding box center [727, 469] width 58 height 25
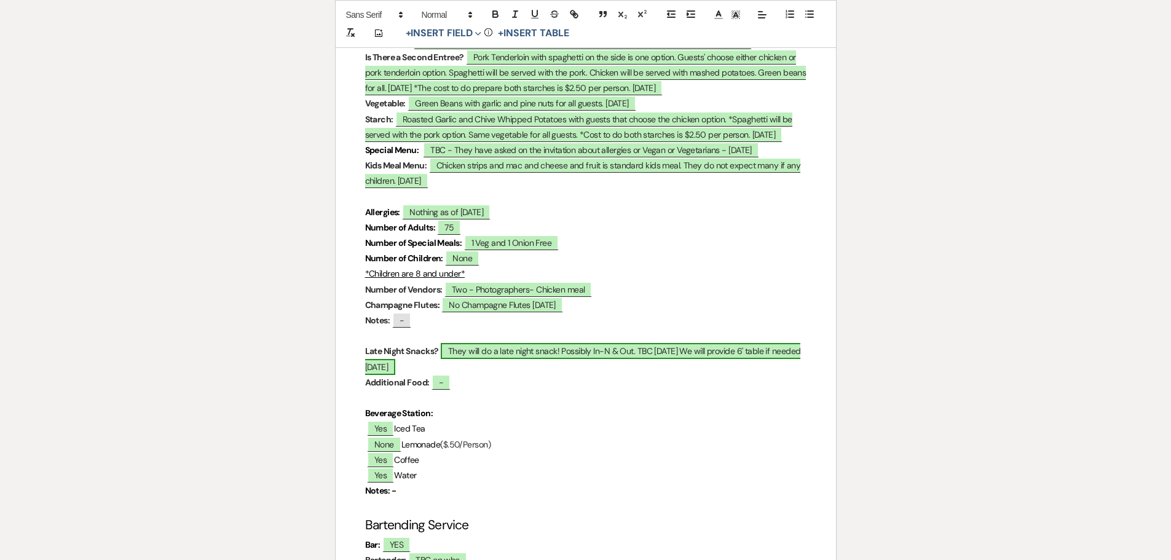
click at [548, 343] on span "They will do a late night snack! Possibly In-N & Out. TBC 05.14.2025 We will pr…" at bounding box center [583, 358] width 436 height 31
select select "owner"
select select "custom_placeholder"
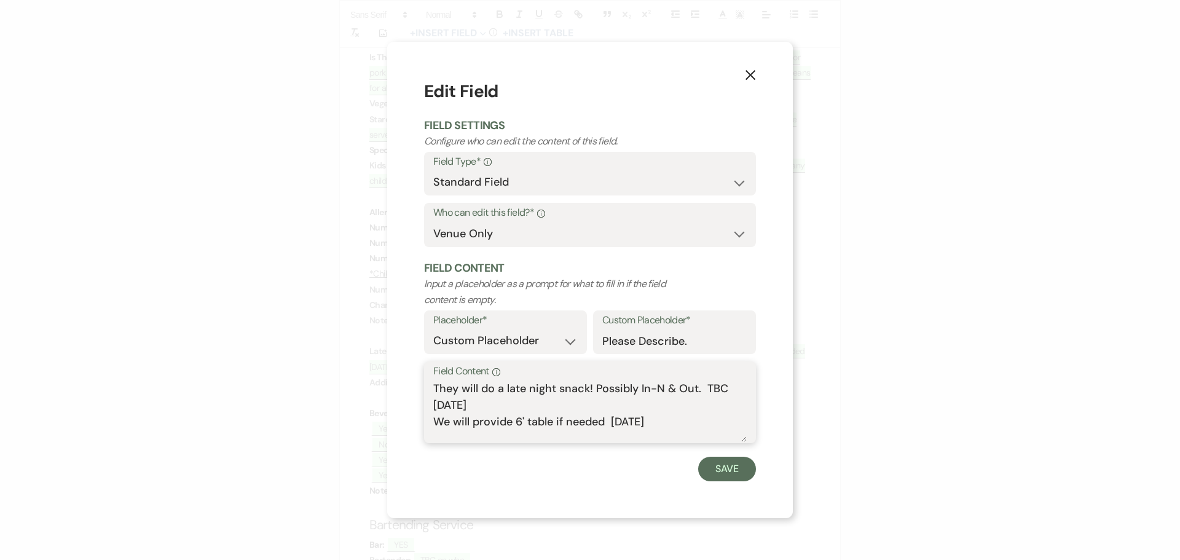
drag, startPoint x: 636, startPoint y: 389, endPoint x: 439, endPoint y: 385, distance: 197.4
click at [439, 385] on textarea "They will do a late night snack! Possibly In-N & Out. TBC 05.14.2025 We will pr…" at bounding box center [590, 411] width 314 height 61
click at [441, 386] on textarea "T9:00pm In-N & Out. TBC 05.14.2025 We will provide 6' table if needed 05.14.2025" at bounding box center [590, 411] width 314 height 61
click at [474, 389] on textarea "9:00pm In-N & Out. TBC 05.14.2025 We will provide 6' table if needed 05.14.2025" at bounding box center [590, 411] width 314 height 61
drag, startPoint x: 544, startPoint y: 386, endPoint x: 635, endPoint y: 385, distance: 91.0
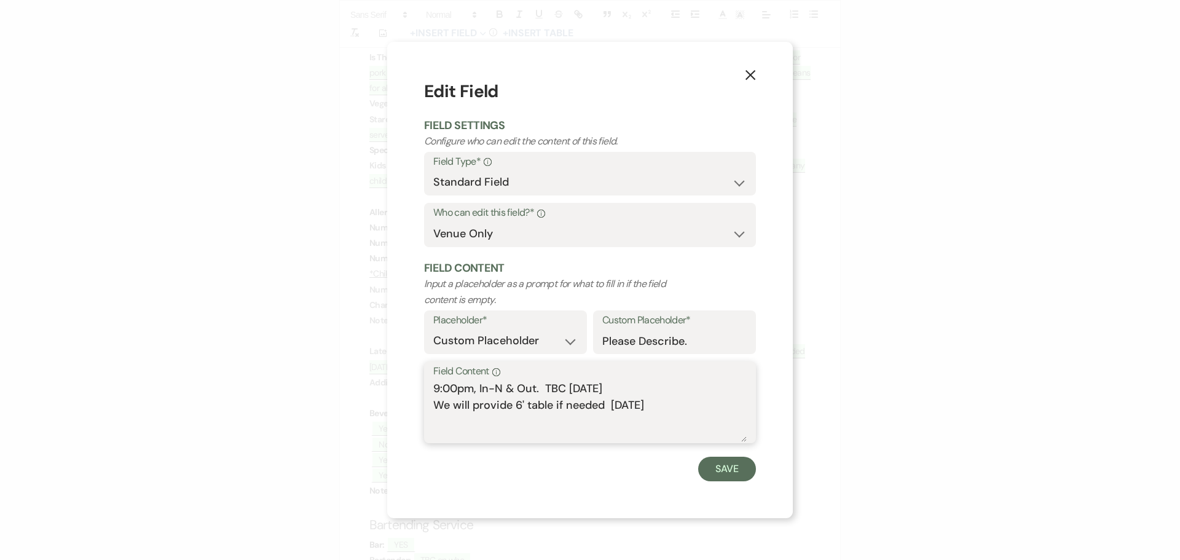
click at [635, 385] on textarea "9:00pm, In-N & Out. TBC 05.14.2025 We will provide 6' table if needed 05.14.2025" at bounding box center [590, 411] width 314 height 61
drag, startPoint x: 555, startPoint y: 406, endPoint x: 679, endPoint y: 420, distance: 125.0
click at [679, 420] on textarea "9:00pm, In-N & Out. We will provide 6' table if needed 05.14.2025" at bounding box center [590, 411] width 314 height 61
type textarea "9:00pm, In-N & Out. We will provide 6' table"
click at [736, 469] on button "Save" at bounding box center [727, 469] width 58 height 25
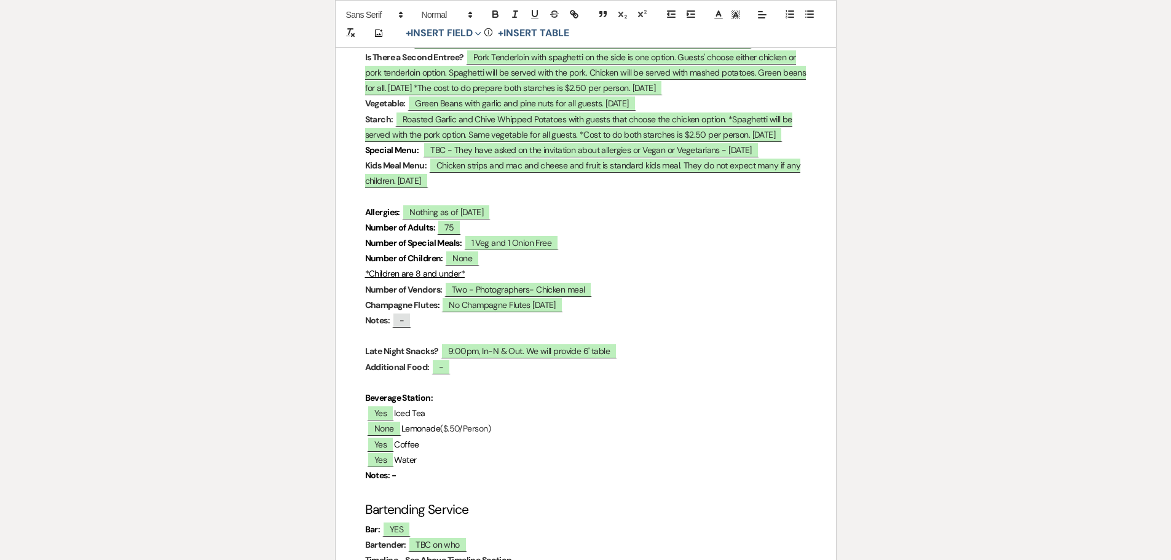
select select "owner"
select select "Type"
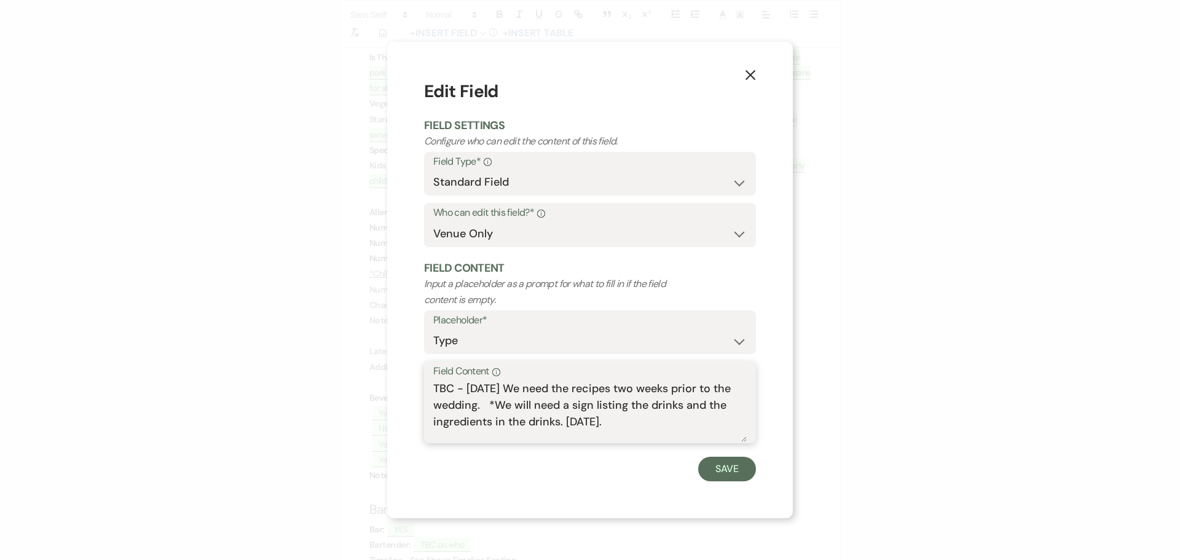
drag, startPoint x: 637, startPoint y: 422, endPoint x: 405, endPoint y: 390, distance: 234.5
click at [405, 390] on div "X Edit Field Field Settings Configure who can edit the content of this field. F…" at bounding box center [590, 280] width 406 height 476
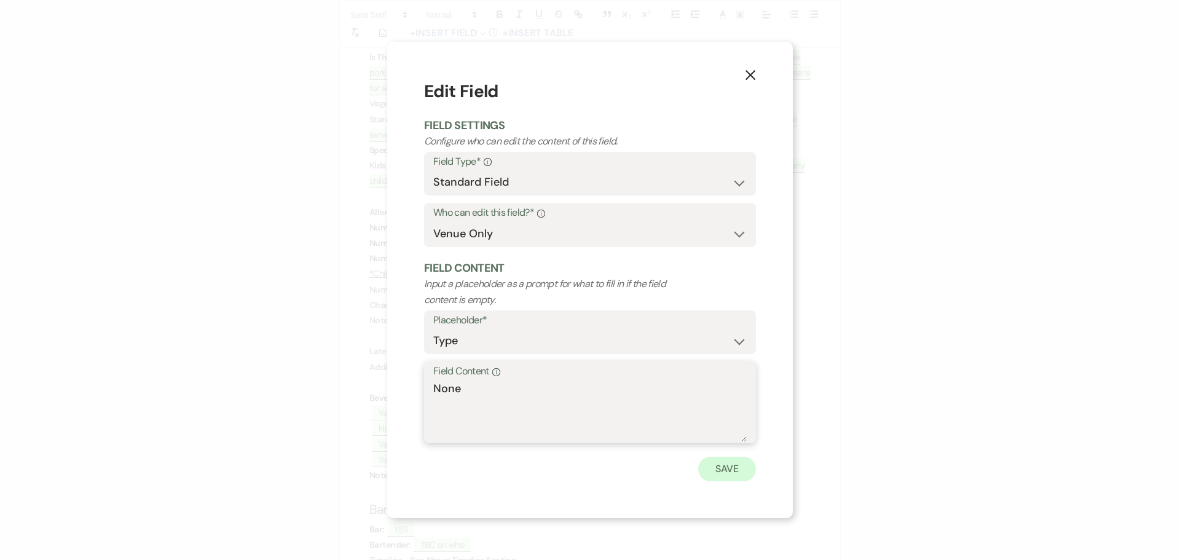
type textarea "None"
click at [719, 470] on button "Save" at bounding box center [727, 469] width 58 height 25
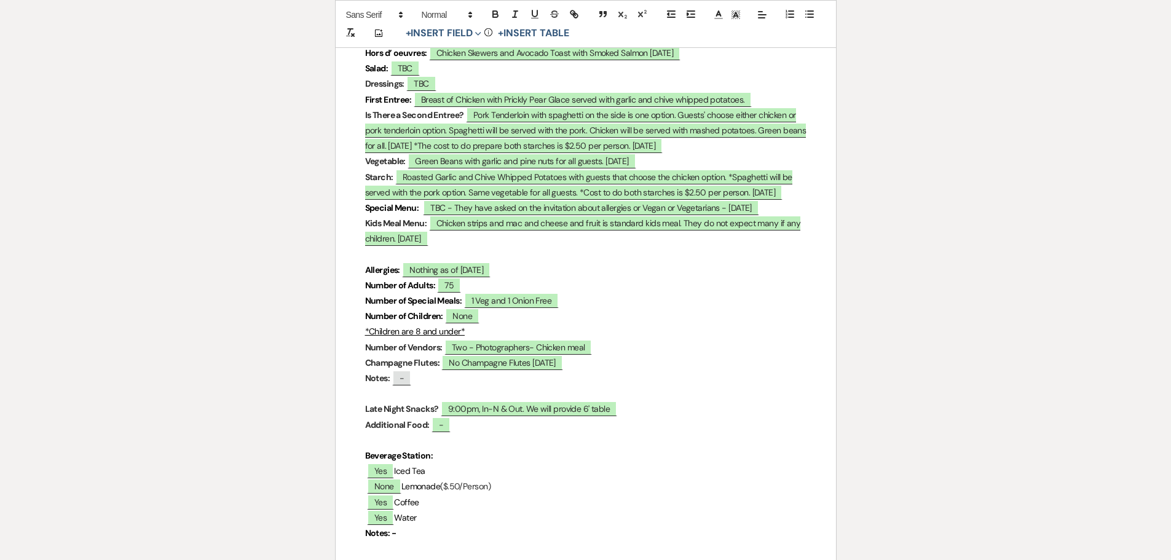
scroll to position [3496, 0]
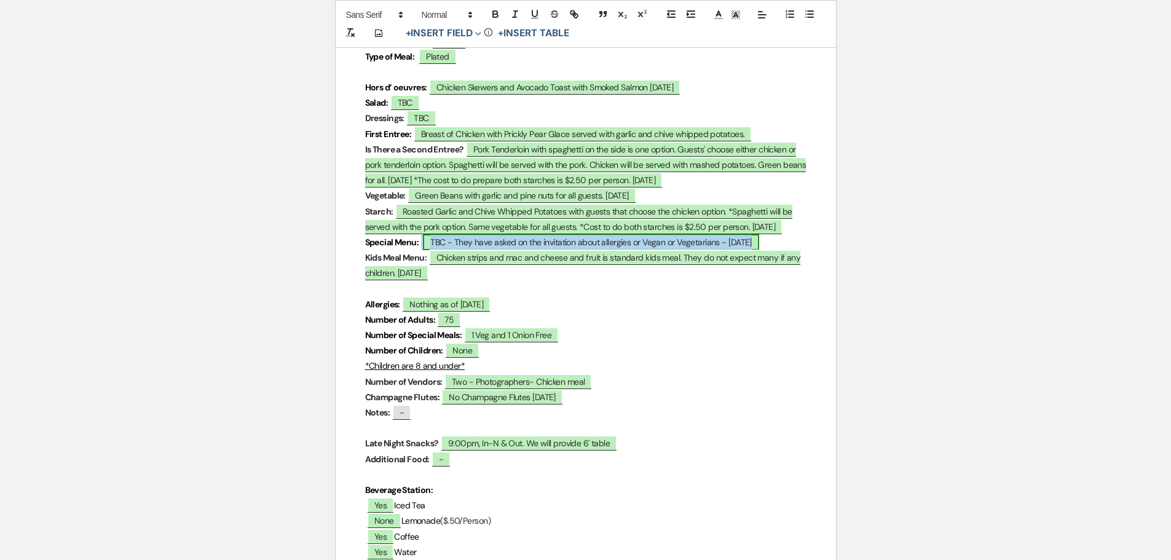
click at [484, 234] on span "TBC - They have asked on the invitation about allergies or Vegan or Vegetarians…" at bounding box center [591, 242] width 336 height 16
select select "owner"
select select "custom_placeholder"
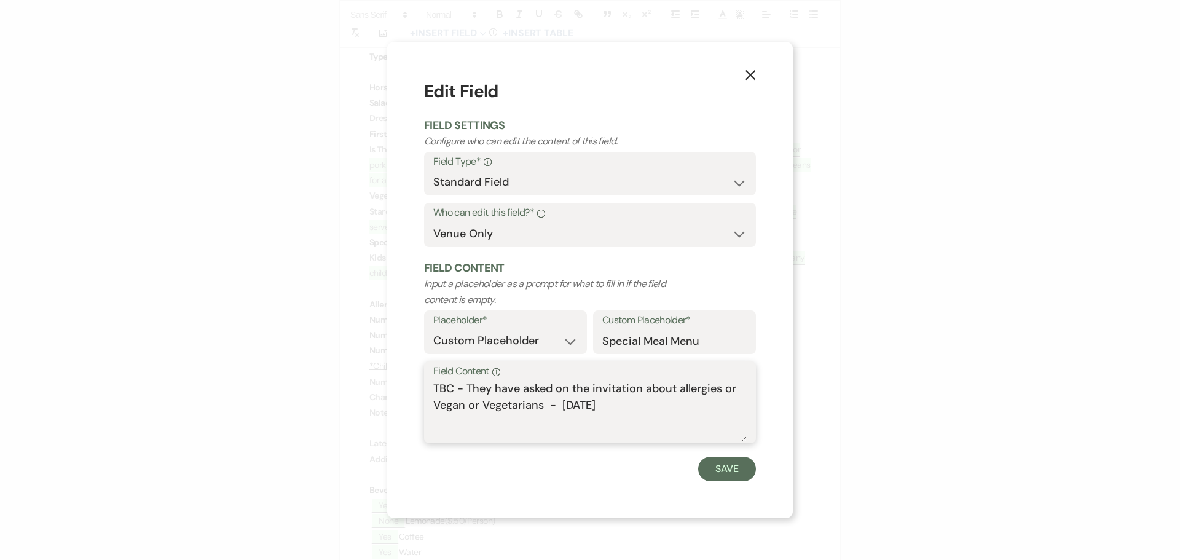
drag, startPoint x: 465, startPoint y: 387, endPoint x: 430, endPoint y: 392, distance: 35.4
click at [430, 392] on div "Field Content Info TBC - They have asked on the invitation about allergies or V…" at bounding box center [590, 402] width 332 height 82
type textarea "They have asked on the invitation about allergies or Vegan or Vegetarians - 05.…"
click at [720, 469] on button "Save" at bounding box center [727, 469] width 58 height 25
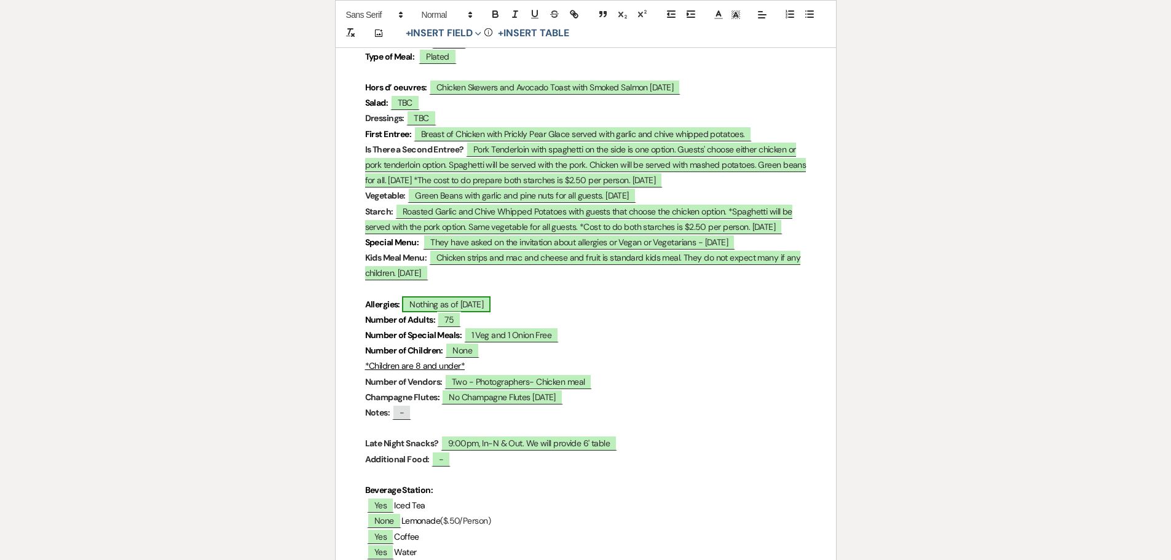
click at [446, 296] on span "Nothing as of 05.14.2025" at bounding box center [446, 304] width 89 height 16
select select "owner"
select select "custom_placeholder"
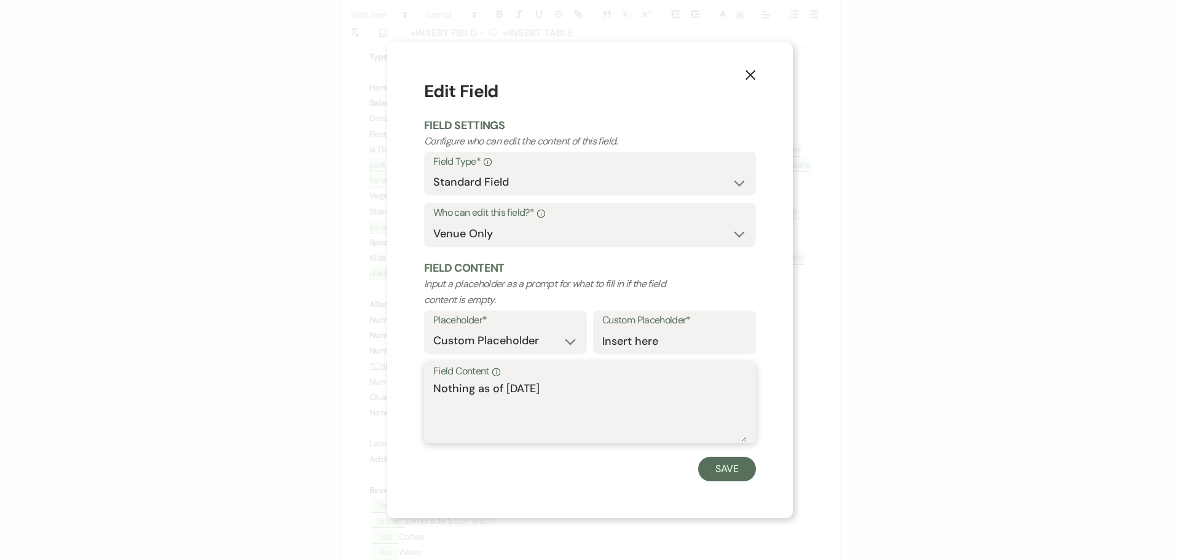
drag, startPoint x: 567, startPoint y: 390, endPoint x: 416, endPoint y: 381, distance: 150.9
click at [421, 383] on div "X Edit Field Field Settings Configure who can edit the content of this field. F…" at bounding box center [590, 280] width 406 height 476
type textarea "1 onion allergy"
click at [717, 478] on button "Save" at bounding box center [727, 469] width 58 height 25
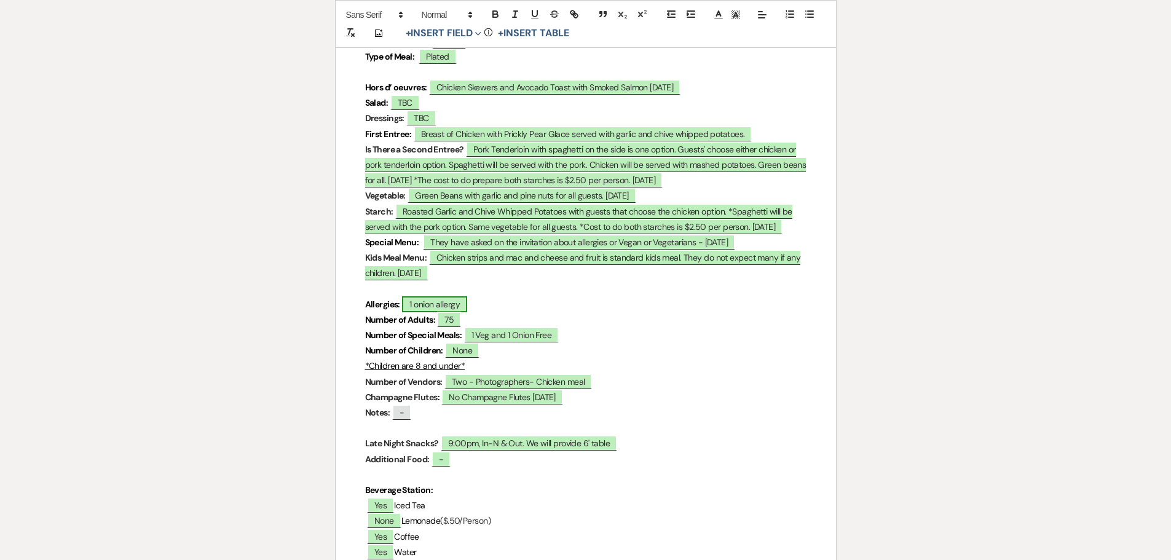
click at [463, 296] on span "1 onion allergy" at bounding box center [434, 304] width 65 height 16
select select "owner"
select select "custom_placeholder"
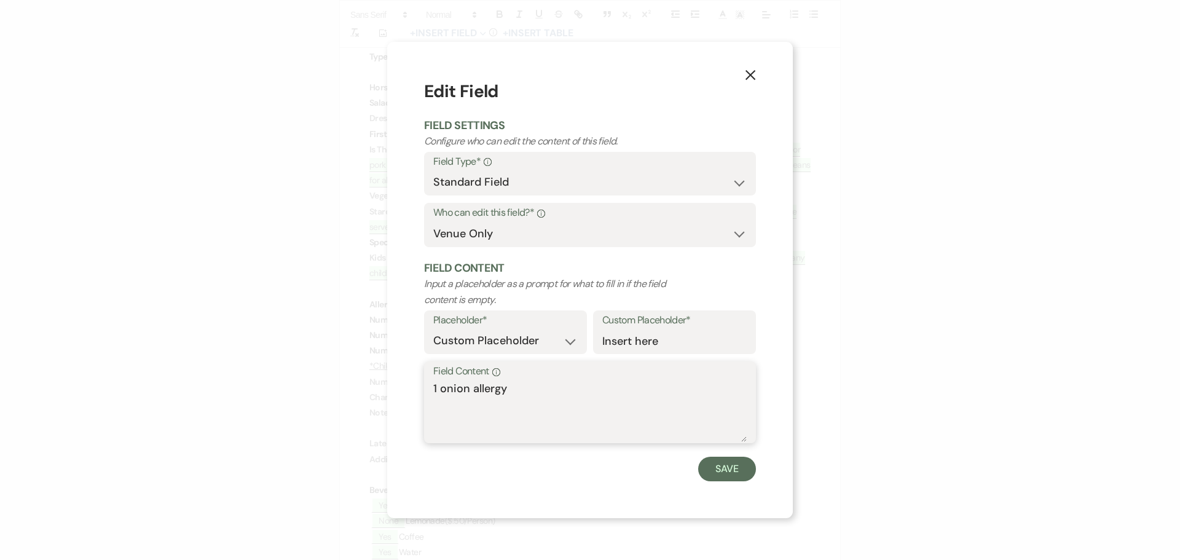
click at [517, 393] on textarea "1 onion allergy" at bounding box center [590, 411] width 314 height 61
type textarea "1 onion allergy, GF, NF"
click at [714, 465] on button "Save" at bounding box center [727, 469] width 58 height 25
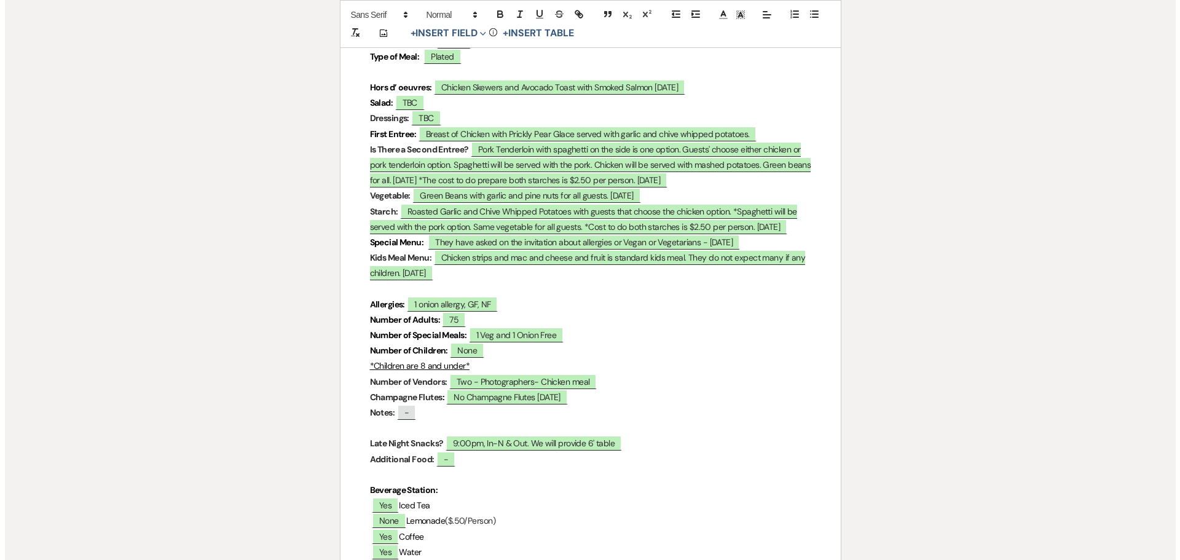
scroll to position [3434, 0]
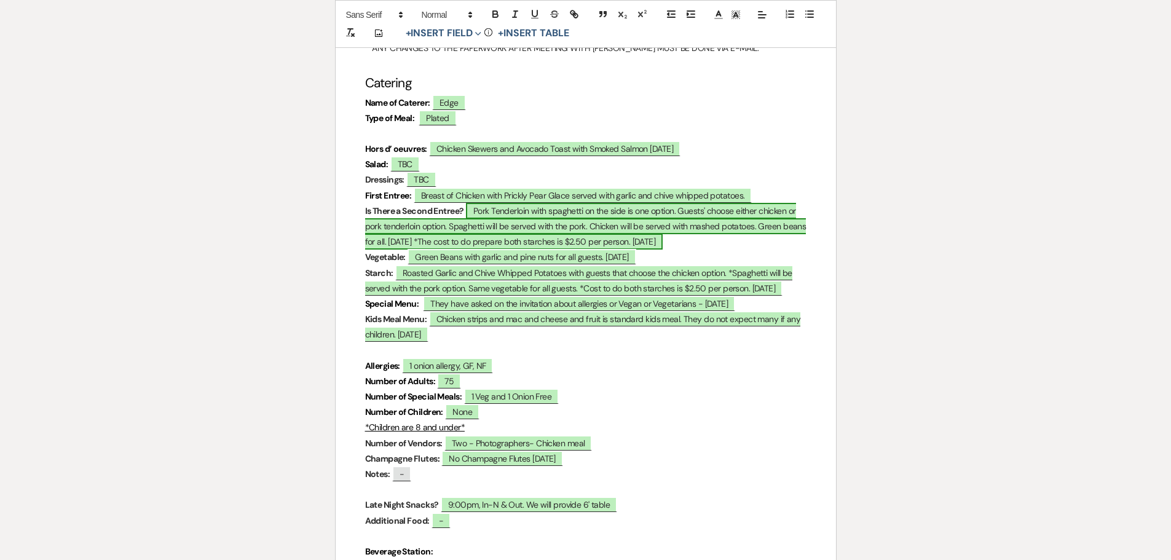
click at [541, 203] on span "Pork Tenderloin with spaghetti on the side is one option. Guests' choose either…" at bounding box center [585, 226] width 441 height 47
select select "owner"
select select "Type"
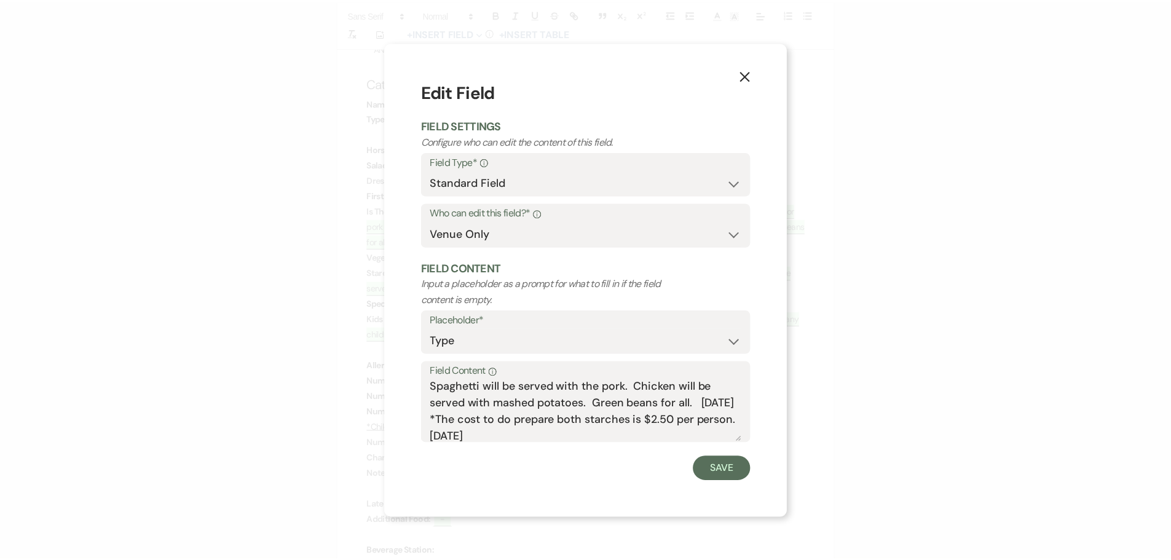
scroll to position [55, 0]
drag, startPoint x: 588, startPoint y: 417, endPoint x: 636, endPoint y: 418, distance: 48.0
click at [636, 418] on textarea "Pork Tenderloin with spaghetti on the side is one option. Guests' choose either…" at bounding box center [590, 411] width 314 height 61
type textarea "Pork Tenderloin with spaghetti on the side is one option. Guests' choose either…"
click at [720, 470] on button "Save" at bounding box center [727, 469] width 58 height 25
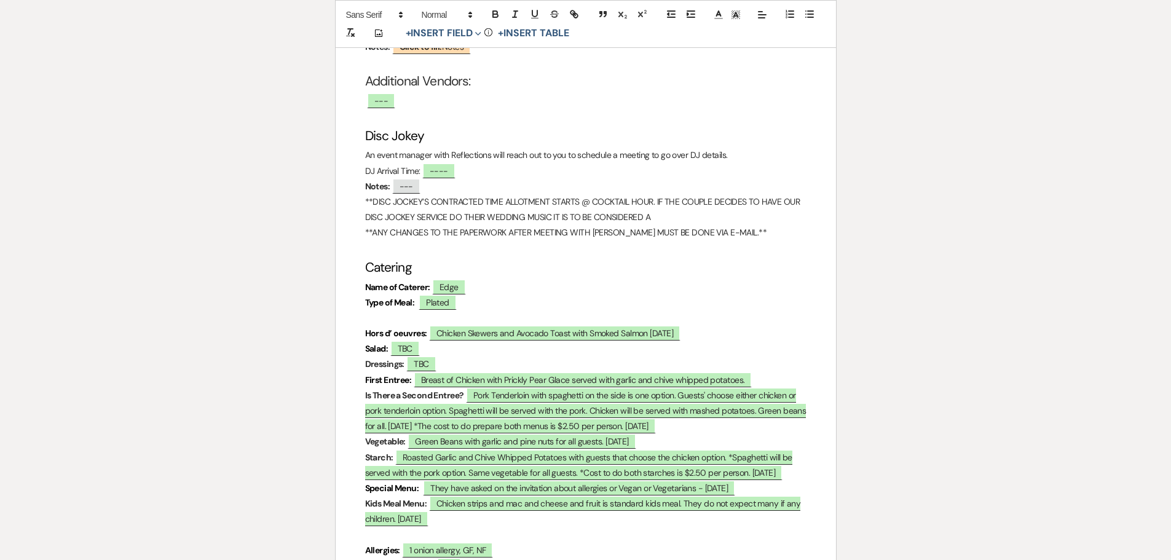
scroll to position [2758, 0]
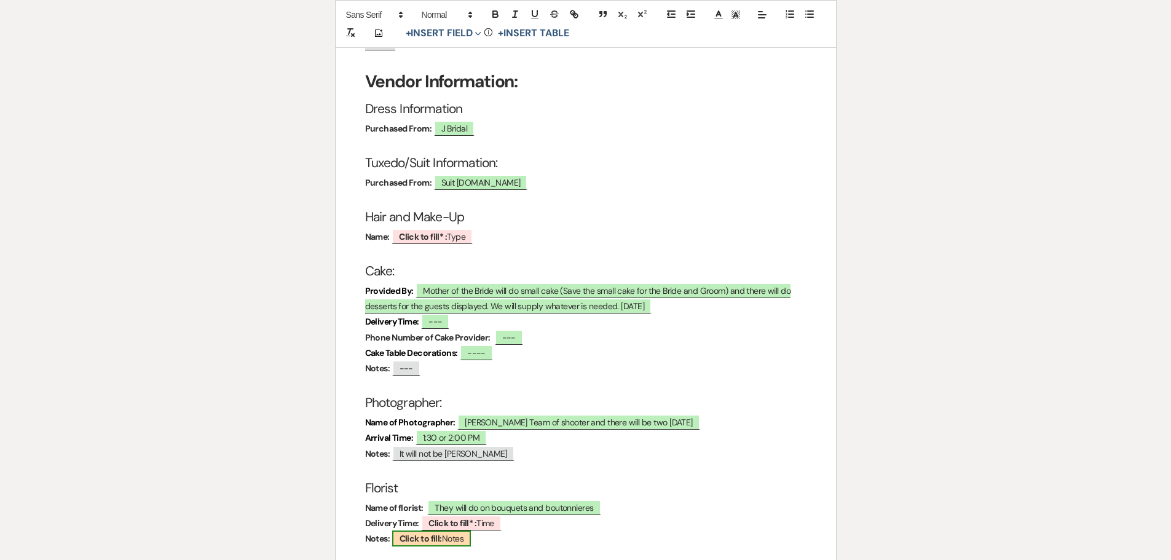
click at [448, 531] on span "Click to fill: Notes" at bounding box center [431, 539] width 79 height 16
select select "custom_placeholder"
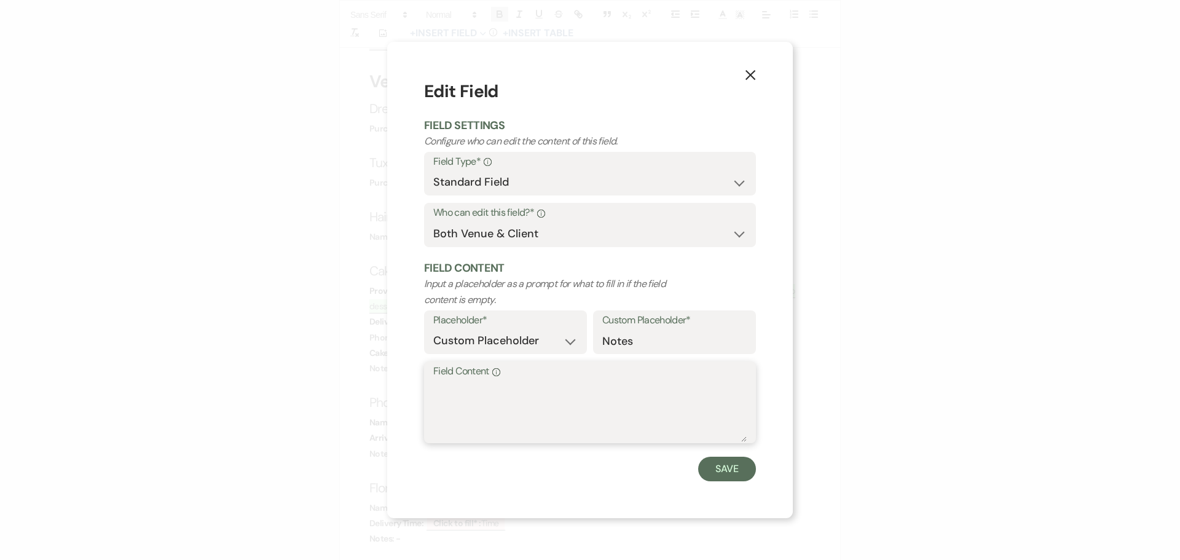
click at [558, 422] on textarea "Field Content Info" at bounding box center [590, 411] width 314 height 61
type textarea "-"
click at [727, 465] on button "Save" at bounding box center [727, 469] width 58 height 25
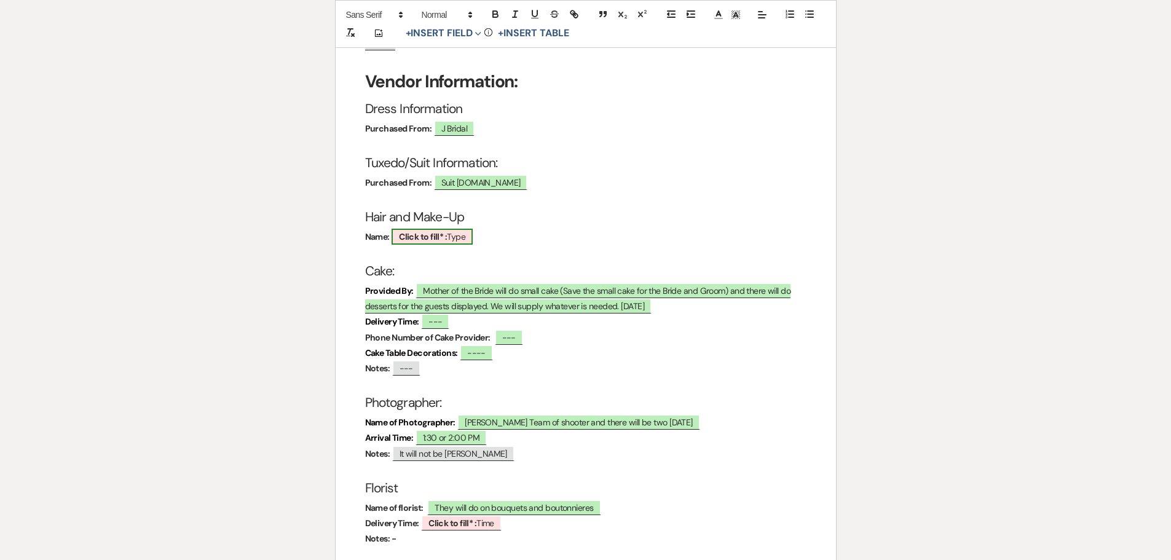
click at [423, 231] on b "Click to fill* :" at bounding box center [423, 236] width 48 height 11
select select "owner"
select select "Type"
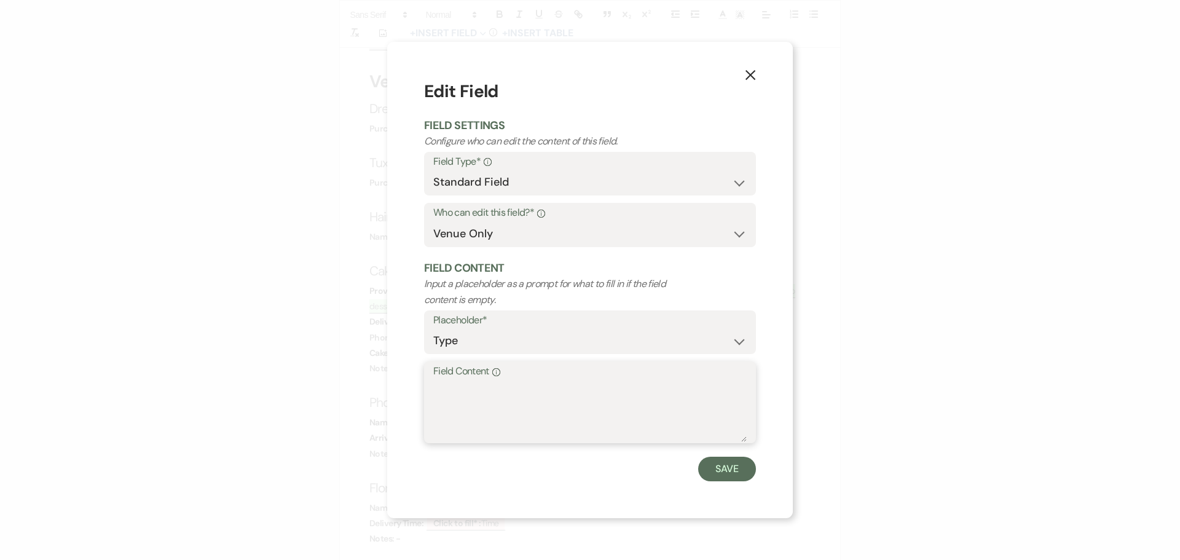
click at [461, 393] on textarea "Field Content Info" at bounding box center [590, 411] width 314 height 61
type textarea "-"
click at [737, 468] on button "Save" at bounding box center [727, 469] width 58 height 25
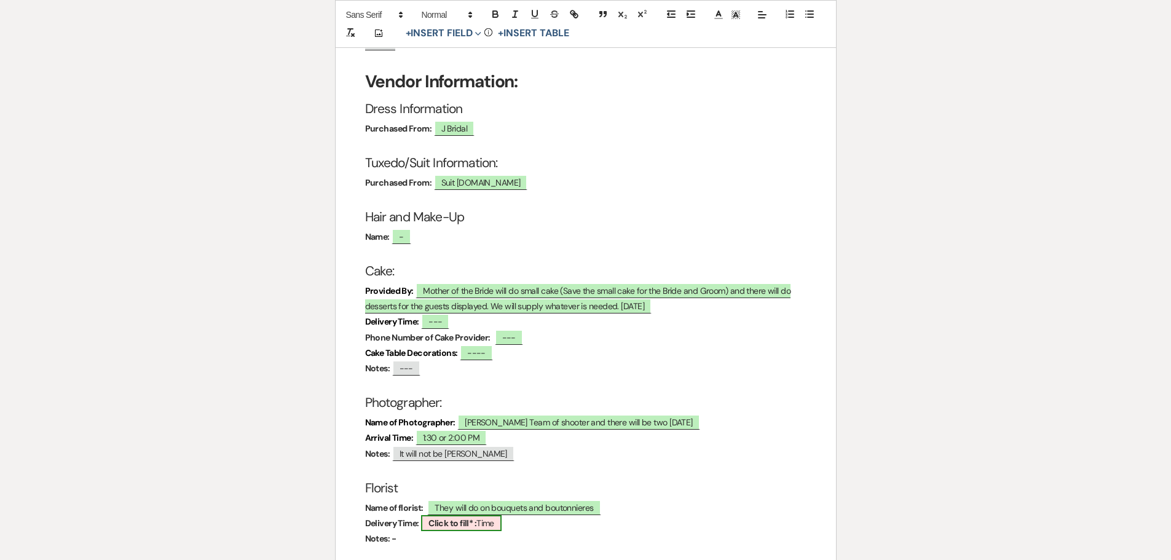
click at [465, 518] on b "Click to fill* :" at bounding box center [453, 523] width 48 height 11
select select "owner"
select select "Time"
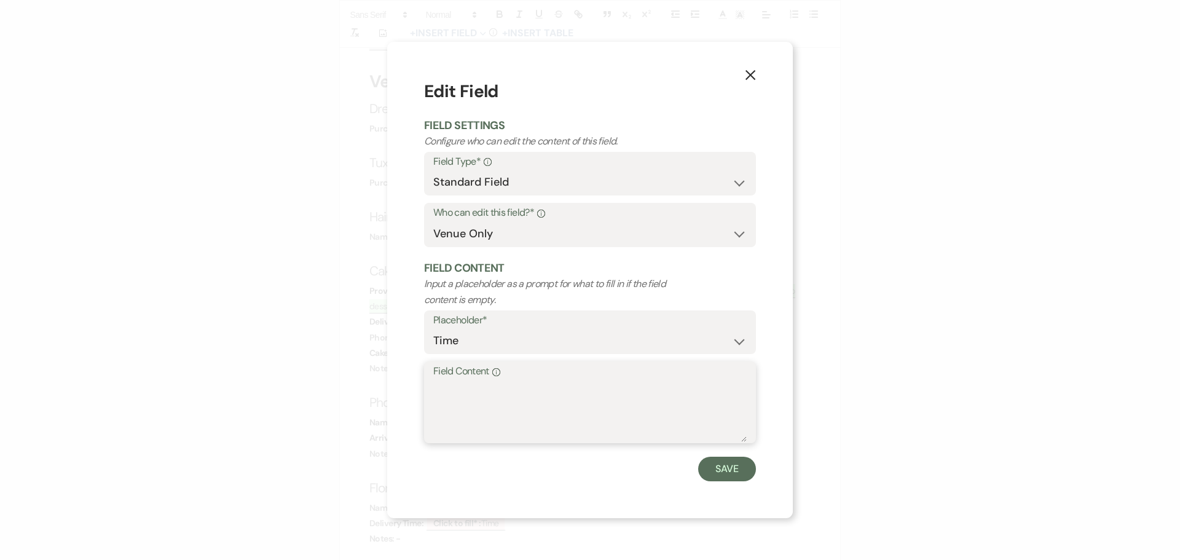
click at [462, 389] on textarea "Field Content Info" at bounding box center [590, 411] width 314 height 61
type textarea "-"
click at [711, 470] on button "Save" at bounding box center [727, 469] width 58 height 25
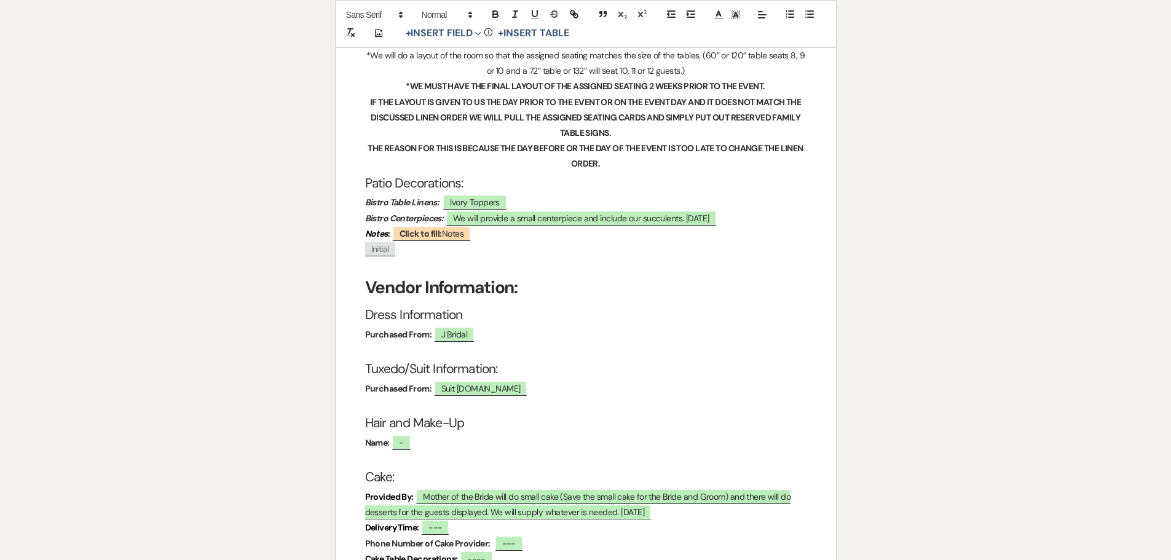
scroll to position [2512, 0]
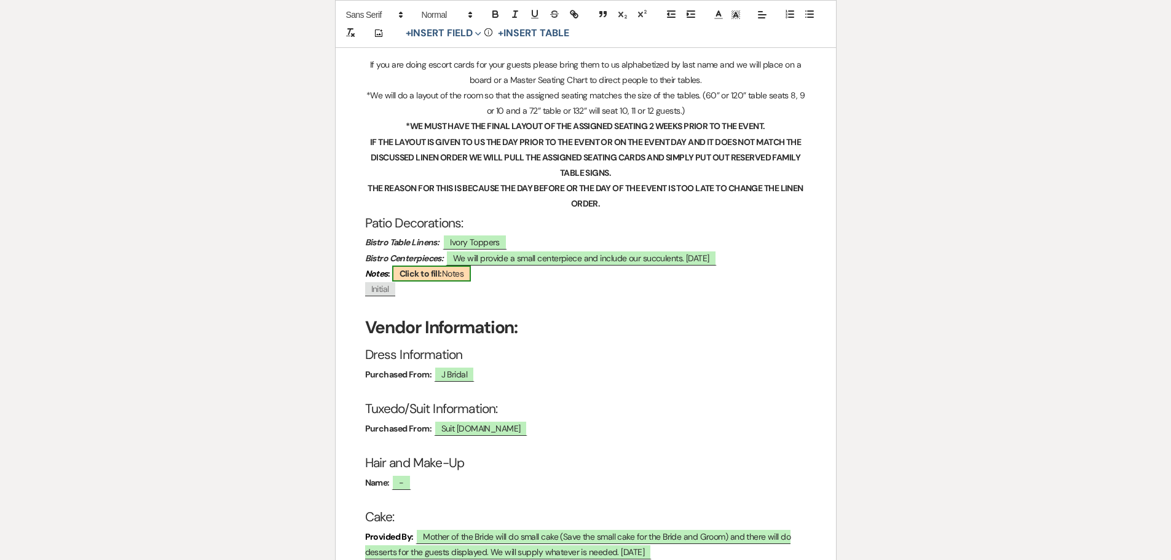
click at [424, 268] on b "Click to fill:" at bounding box center [421, 273] width 42 height 11
select select "custom_placeholder"
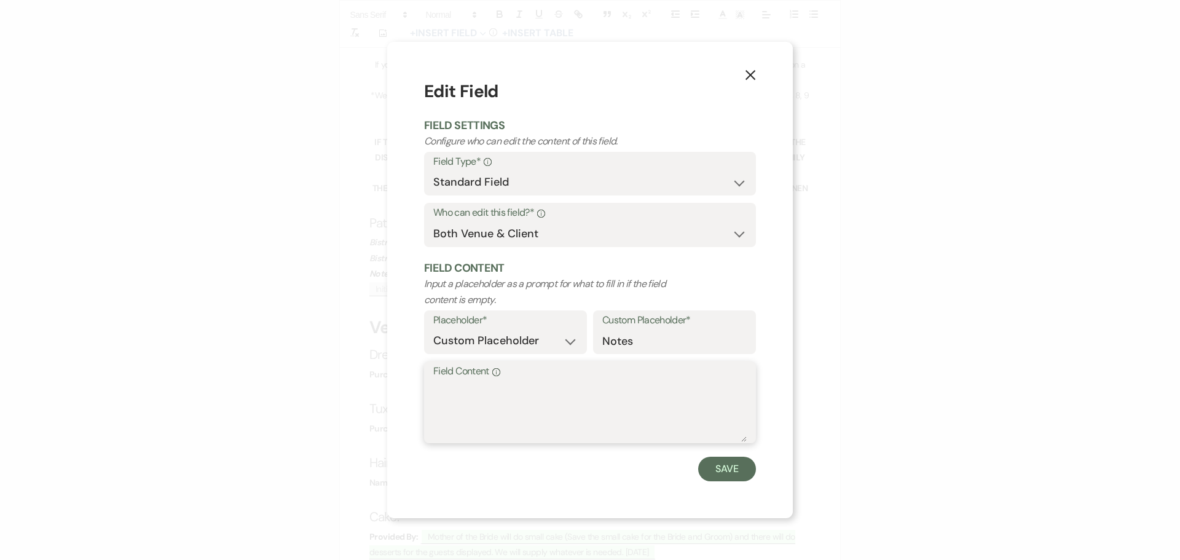
click at [453, 388] on textarea "Field Content Info" at bounding box center [590, 411] width 314 height 61
type textarea "-"
click at [725, 463] on button "Save" at bounding box center [727, 469] width 58 height 25
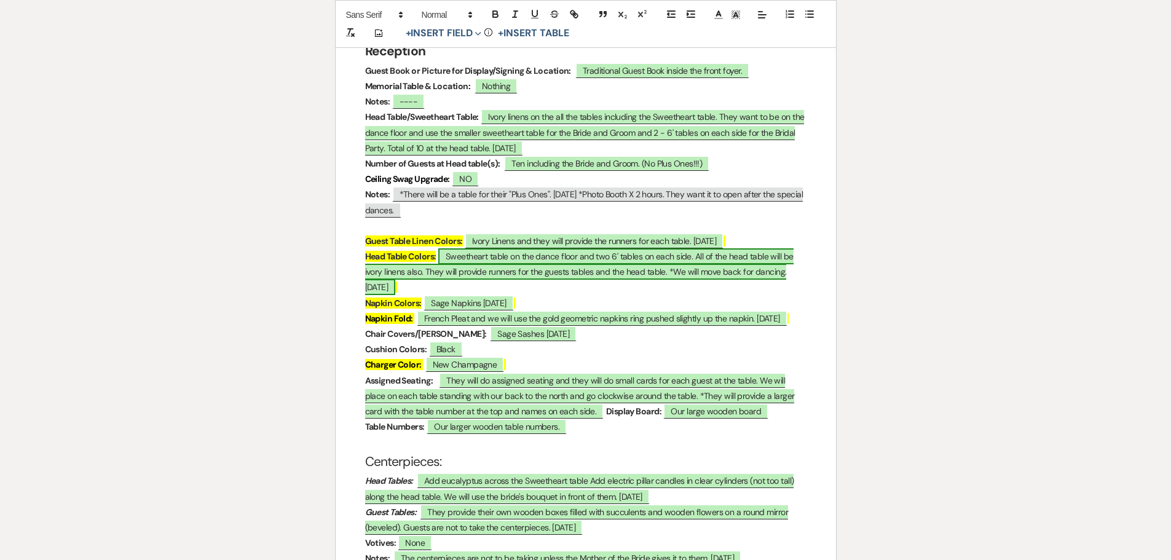
scroll to position [1774, 0]
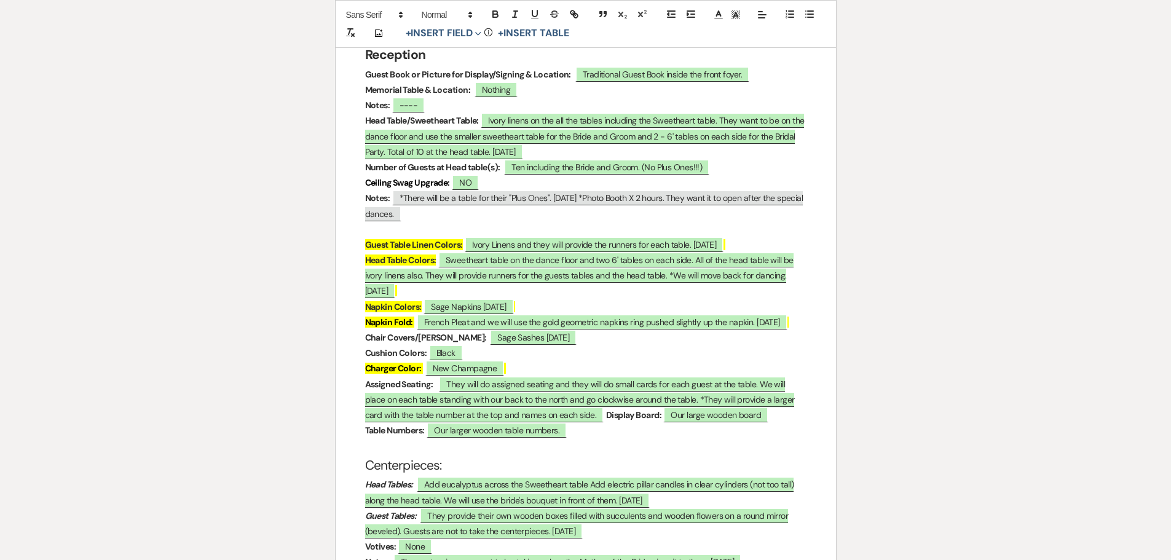
click at [363, 185] on div "﻿ ﻿ 9800 N Oracle Road Tucson, AZ 85704 520-229-0627 **PLEASE USE THESE DETAILS…" at bounding box center [586, 486] width 500 height 4095
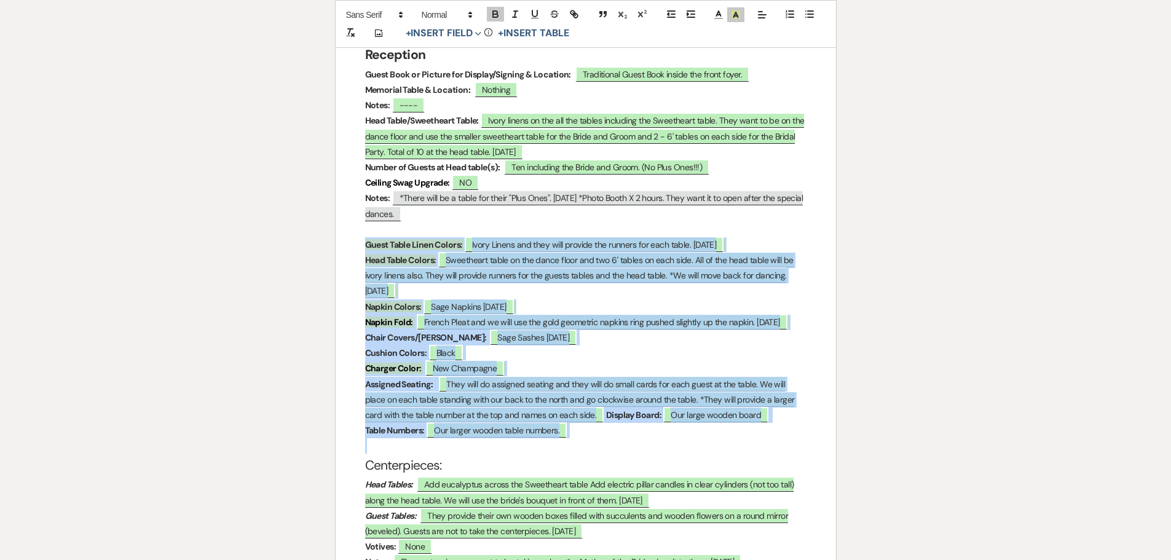
drag, startPoint x: 363, startPoint y: 184, endPoint x: 577, endPoint y: 380, distance: 289.8
click at [577, 380] on div "﻿ ﻿ 9800 N Oracle Road Tucson, AZ 85704 520-229-0627 **PLEASE USE THESE DETAILS…" at bounding box center [586, 486] width 500 height 4095
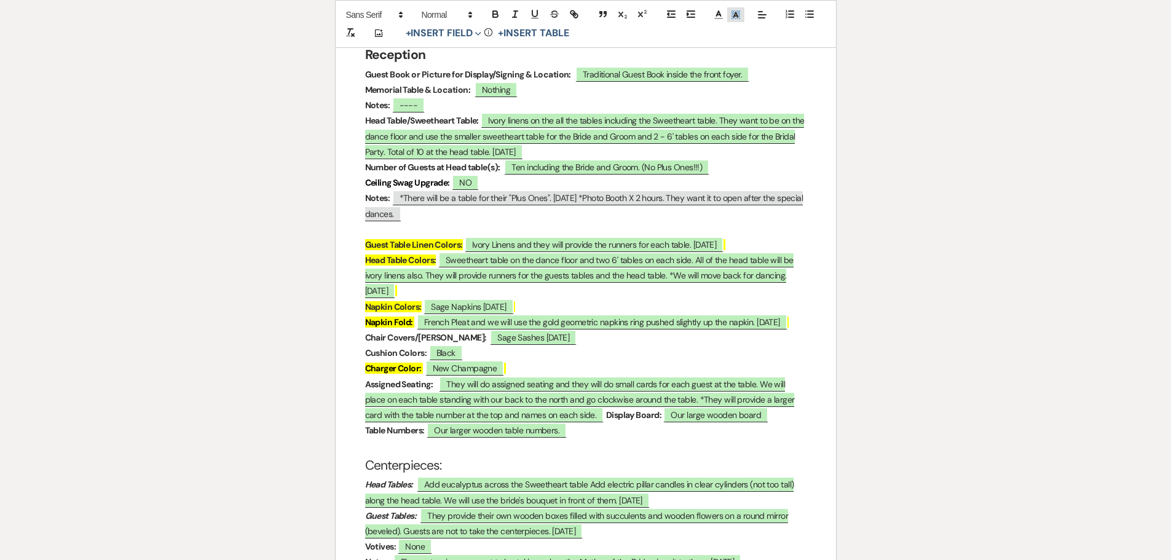
click at [733, 14] on icon at bounding box center [735, 14] width 11 height 11
click at [737, 40] on span at bounding box center [737, 43] width 10 height 10
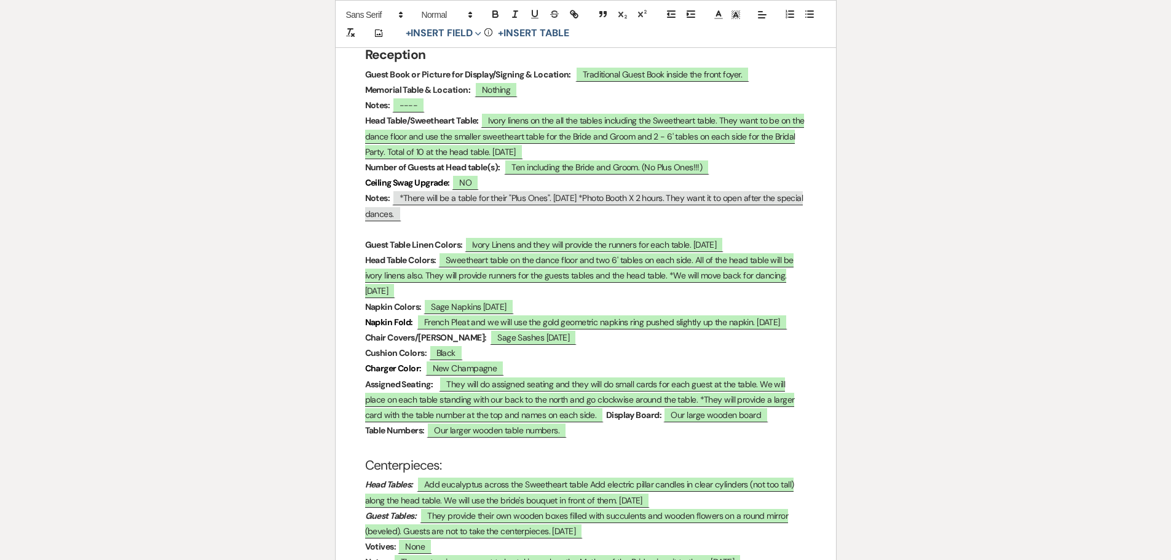
click at [272, 182] on div "Printer Print Add Photo + Insert Field Expand Standard Field Smart Field Signat…" at bounding box center [585, 459] width 885 height 4226
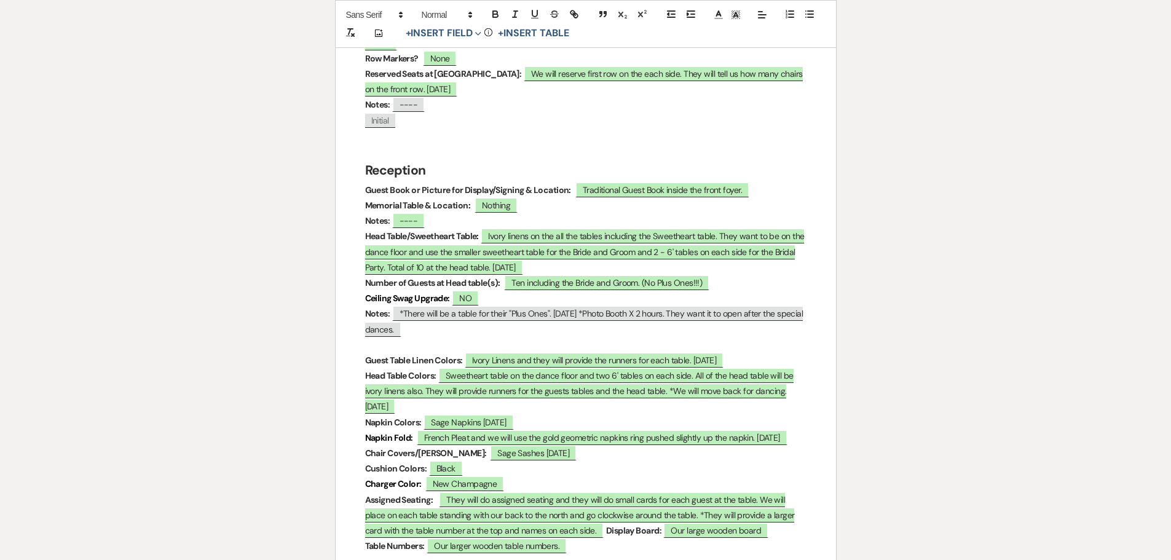
scroll to position [1651, 0]
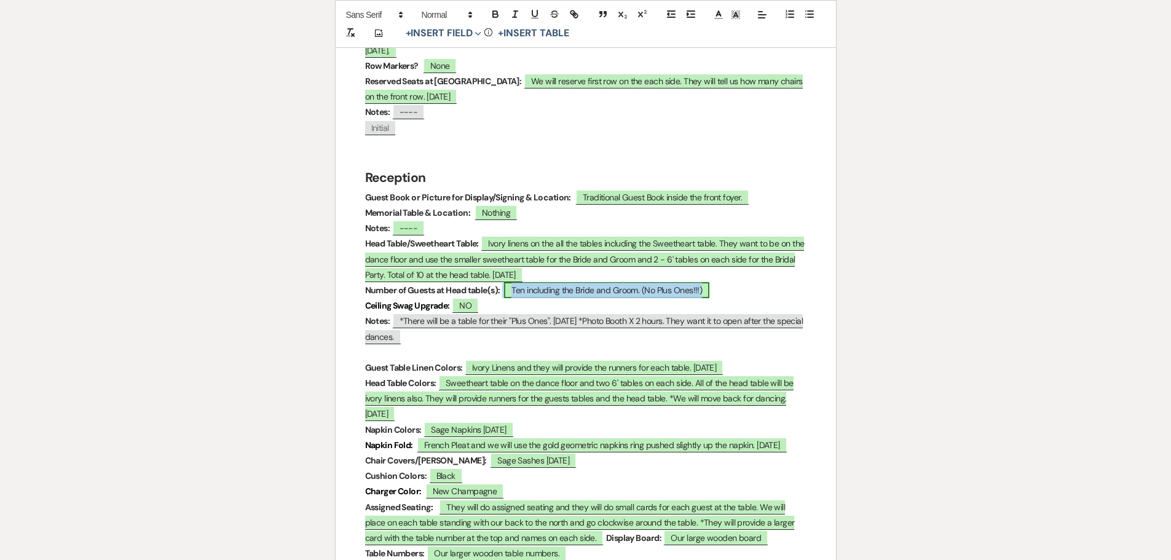
click at [643, 282] on span "Ten including the Bride and Groom. (No Plus Ones!!!)" at bounding box center [606, 290] width 205 height 16
select select "owner"
select select "custom_placeholder"
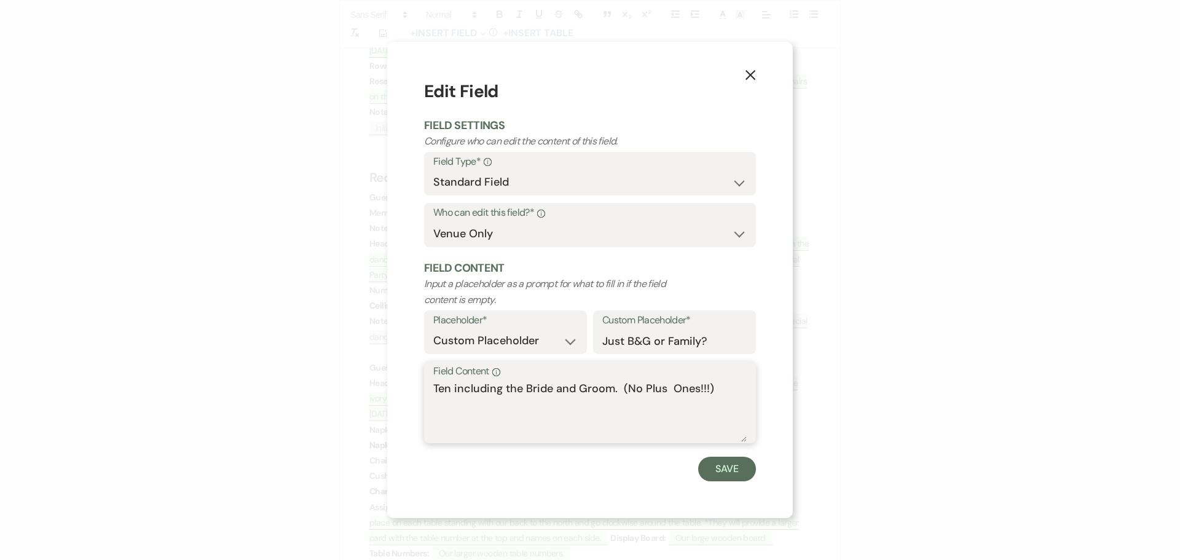
drag, startPoint x: 724, startPoint y: 389, endPoint x: 618, endPoint y: 390, distance: 105.1
click at [618, 390] on textarea "Ten including the Bride and Groom. (No Plus Ones!!!)" at bounding box center [590, 411] width 314 height 61
click at [593, 472] on div "Save" at bounding box center [590, 469] width 332 height 25
click at [751, 75] on use "button" at bounding box center [751, 75] width 10 height 10
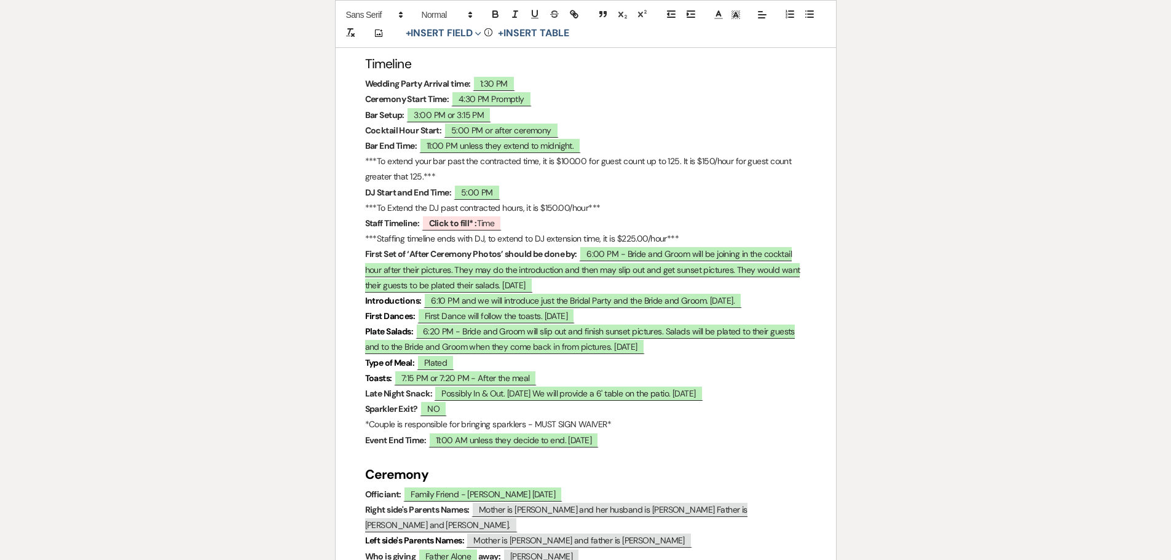
scroll to position [914, 0]
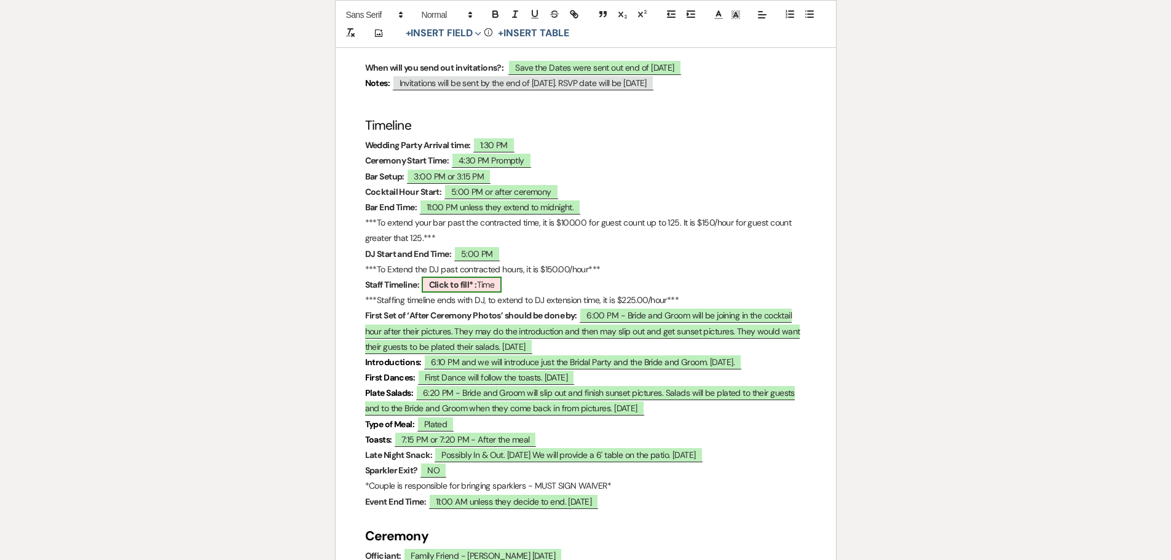
click at [446, 279] on b "Click to fill* :" at bounding box center [453, 284] width 48 height 11
select select "owner"
select select "Time"
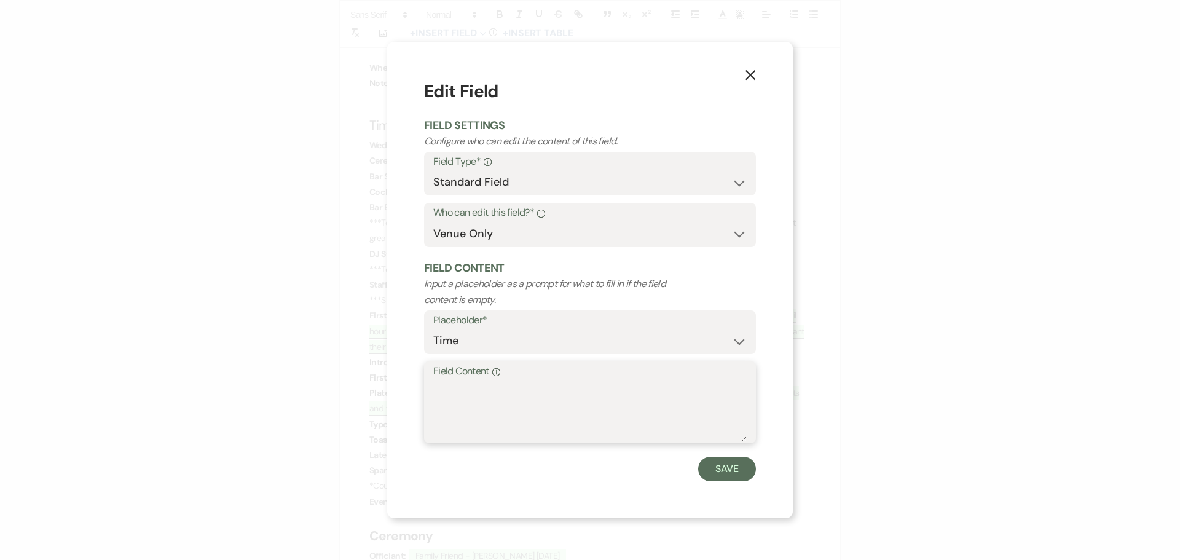
click at [486, 388] on textarea "Field Content Info" at bounding box center [590, 411] width 314 height 61
click at [752, 73] on icon "X" at bounding box center [750, 74] width 11 height 11
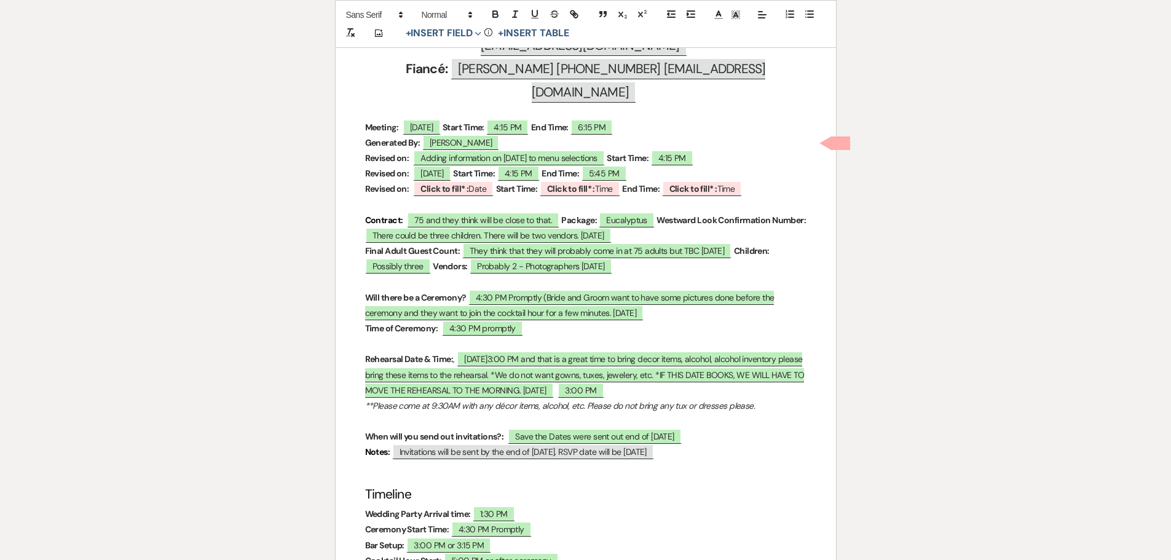
scroll to position [483, 0]
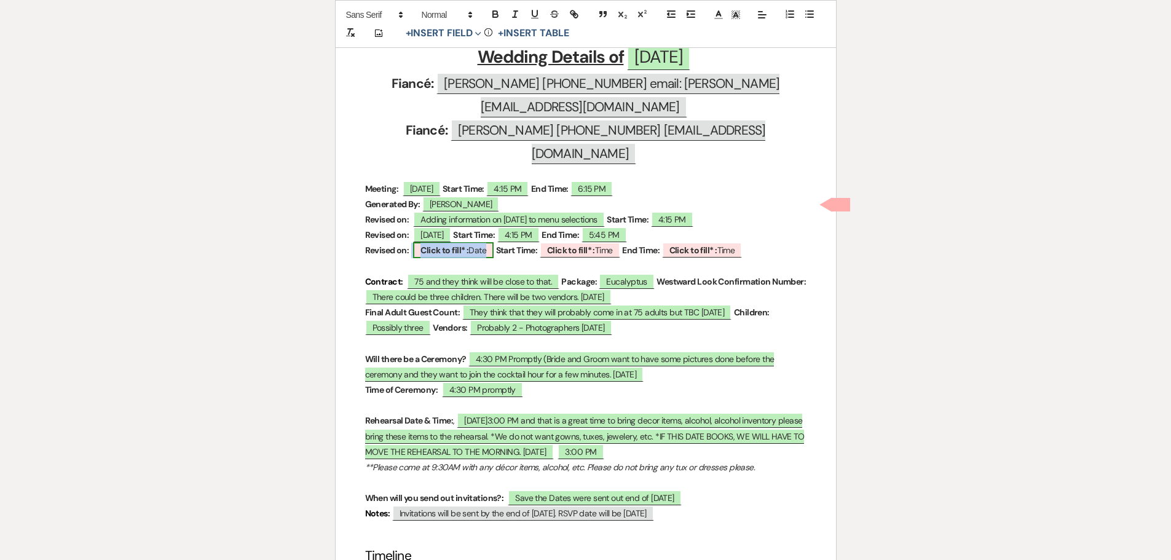
click at [435, 245] on b "Click to fill* :" at bounding box center [445, 250] width 48 height 11
select select "owner"
select select "Date"
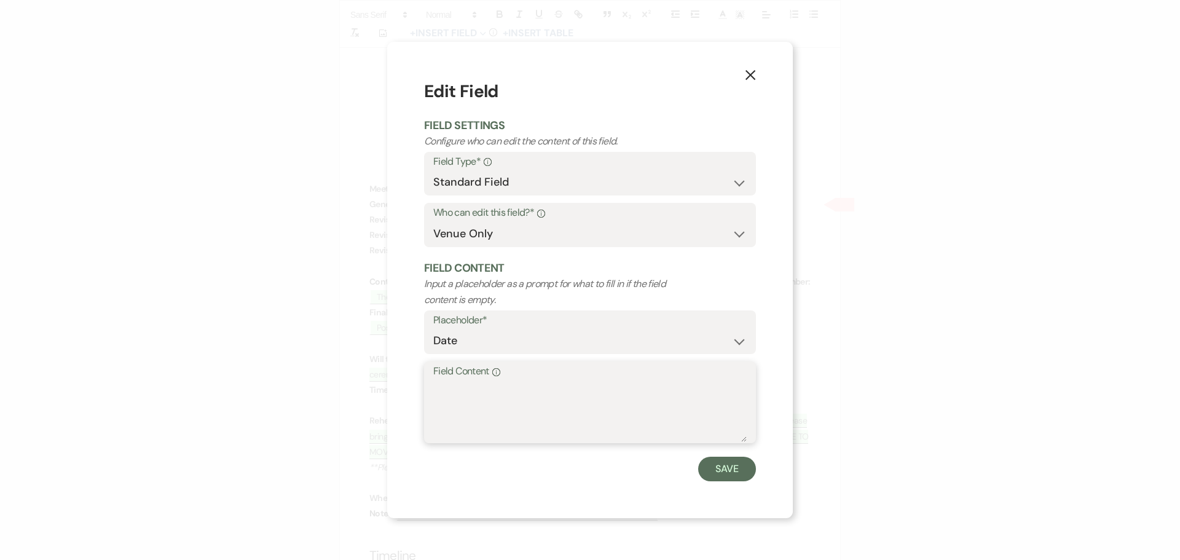
click at [526, 395] on textarea "Field Content Info" at bounding box center [590, 411] width 314 height 61
type textarea "09/10/2025 SB"
click at [731, 476] on button "Save" at bounding box center [727, 469] width 58 height 25
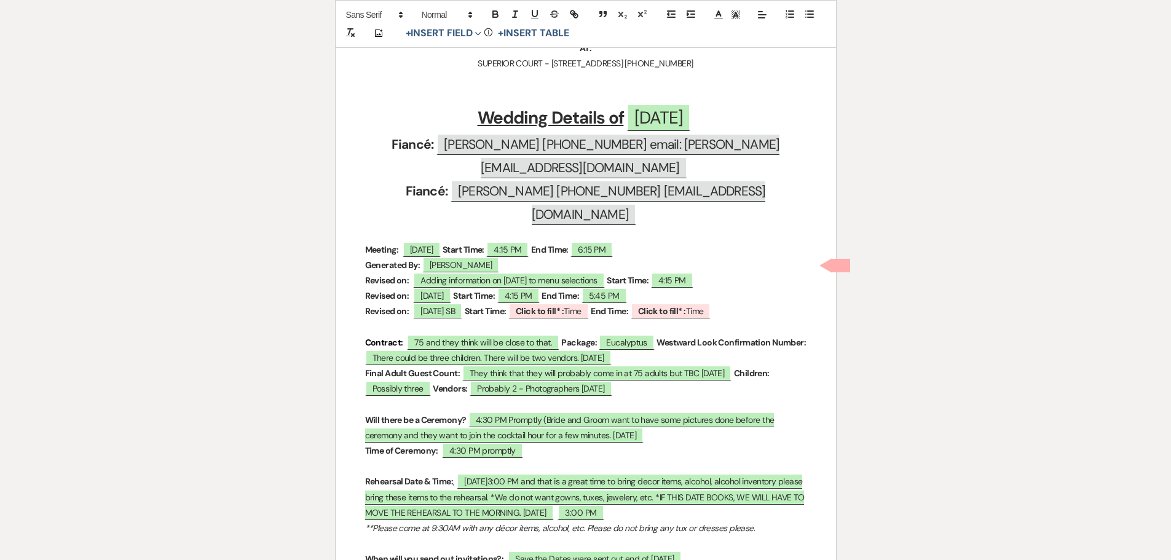
scroll to position [422, 0]
click at [564, 306] on b "Click to fill* :" at bounding box center [540, 311] width 48 height 11
select select "owner"
select select "Time"
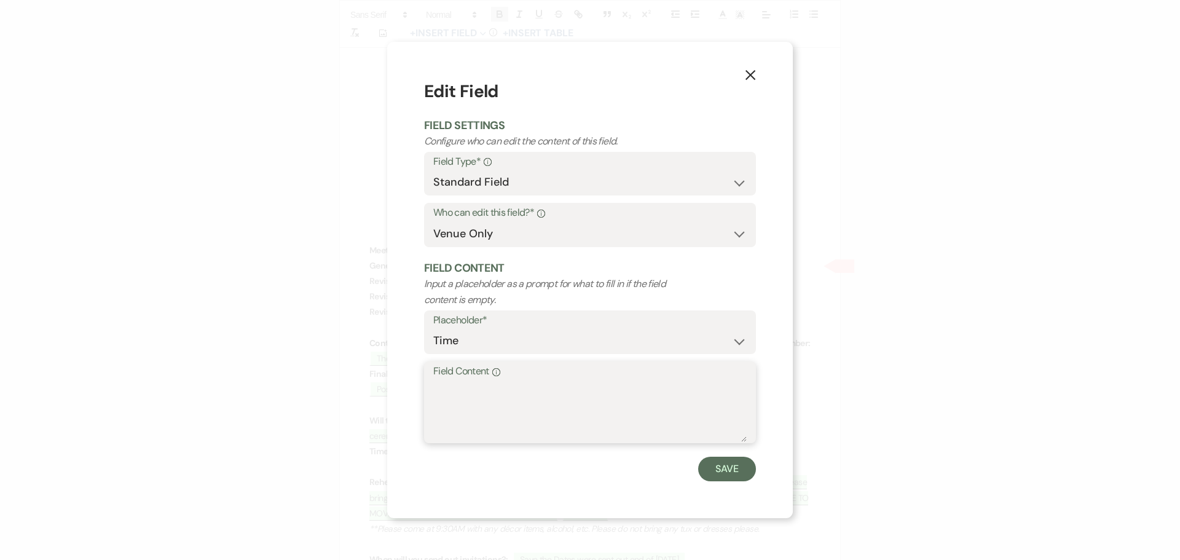
click at [527, 422] on textarea "Field Content Info" at bounding box center [590, 411] width 314 height 61
type textarea "-"
click at [743, 467] on button "Save" at bounding box center [727, 469] width 58 height 25
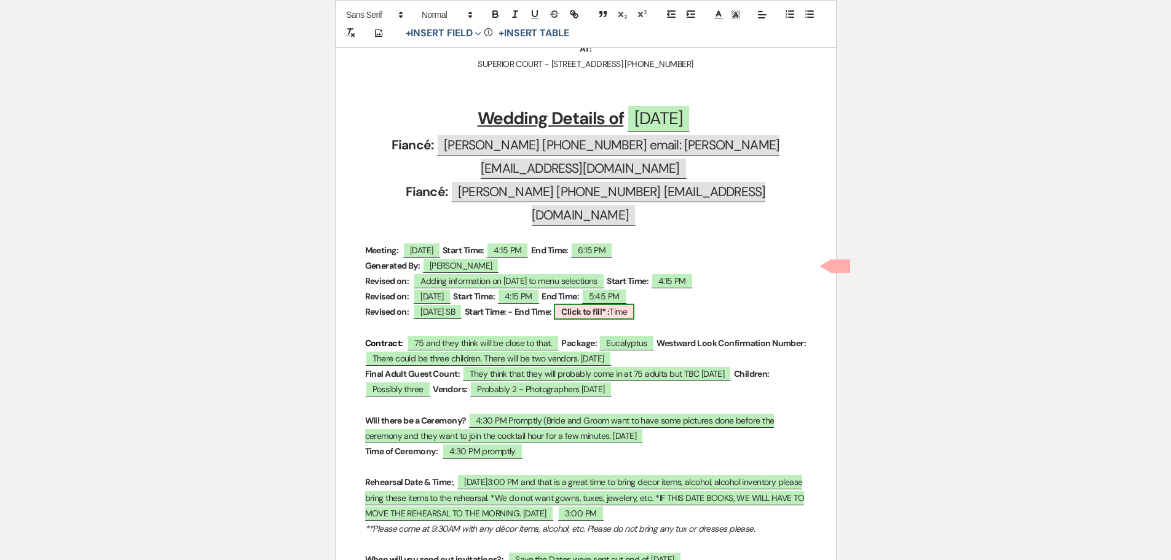
click at [634, 304] on span "Click to fill* : Time" at bounding box center [594, 312] width 81 height 16
select select "owner"
select select "Time"
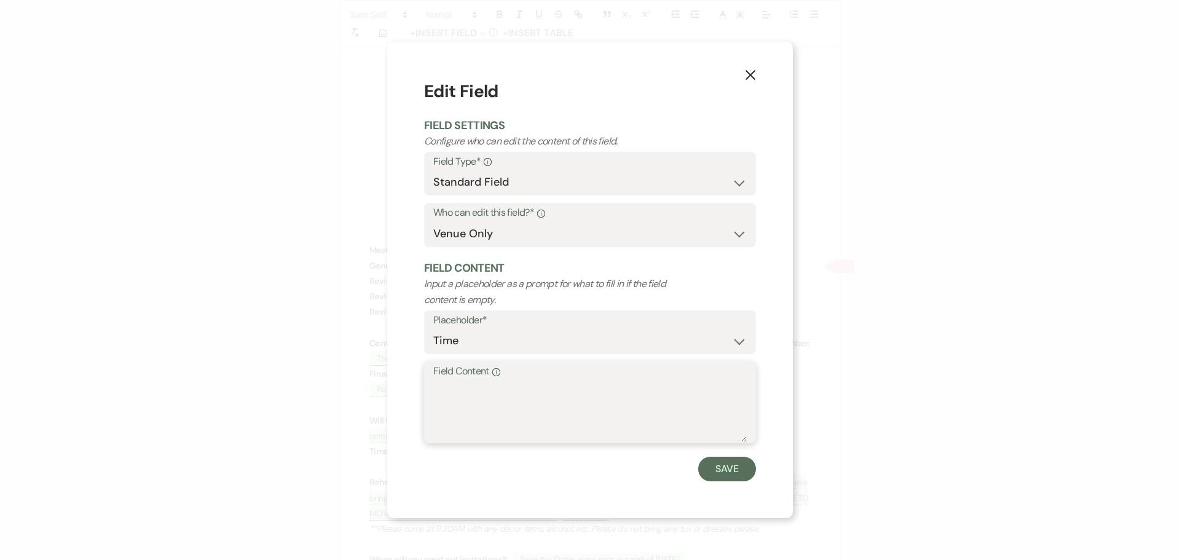
click at [459, 425] on textarea "Field Content Info" at bounding box center [590, 411] width 314 height 61
type textarea "-"
click at [727, 470] on button "Save" at bounding box center [727, 469] width 58 height 25
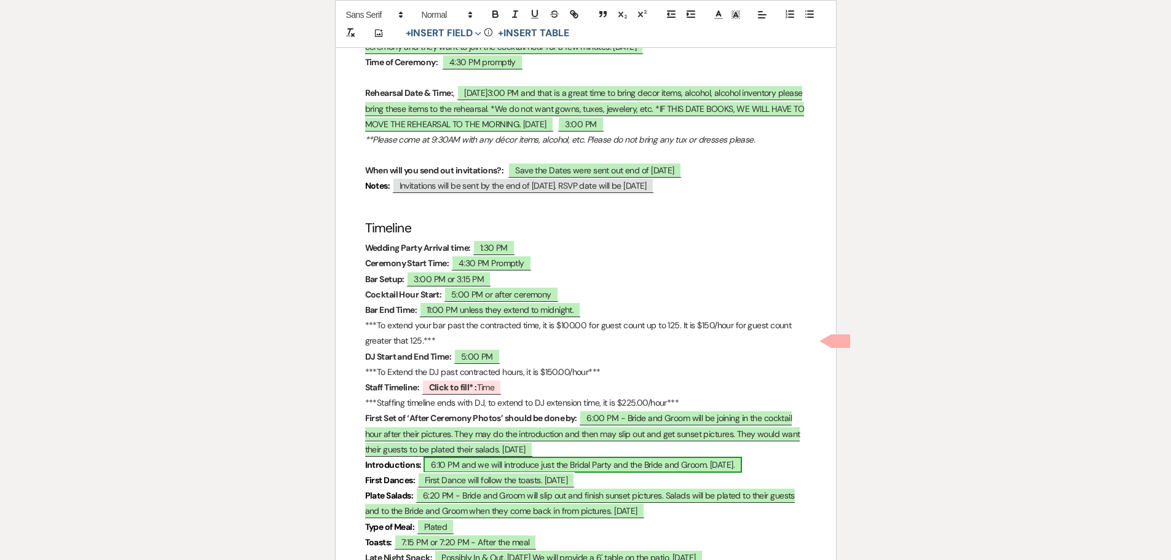
scroll to position [852, 0]
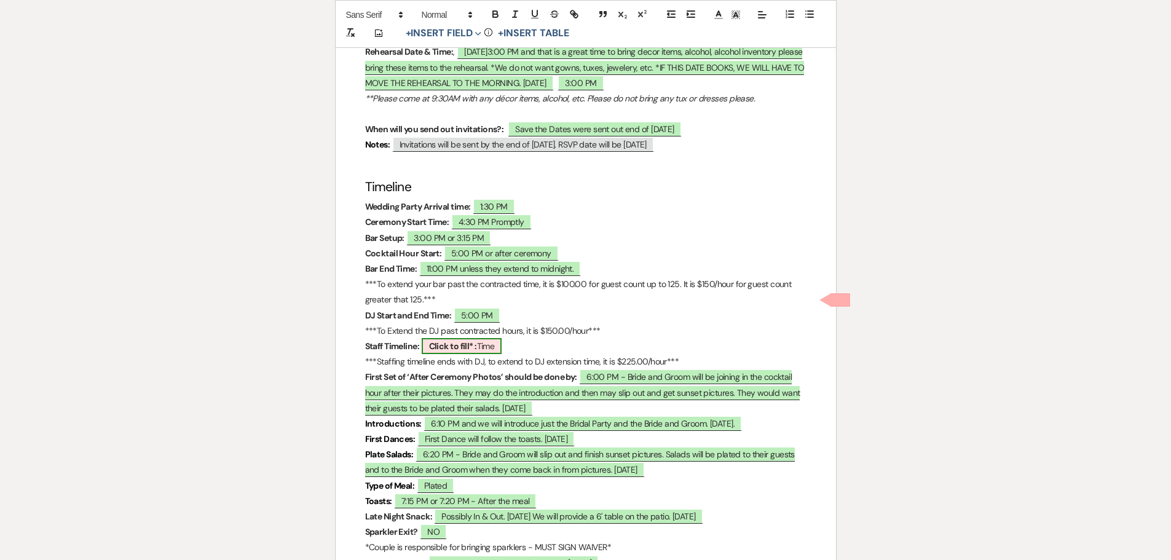
click at [460, 341] on b "Click to fill* :" at bounding box center [453, 346] width 48 height 11
select select "owner"
select select "Time"
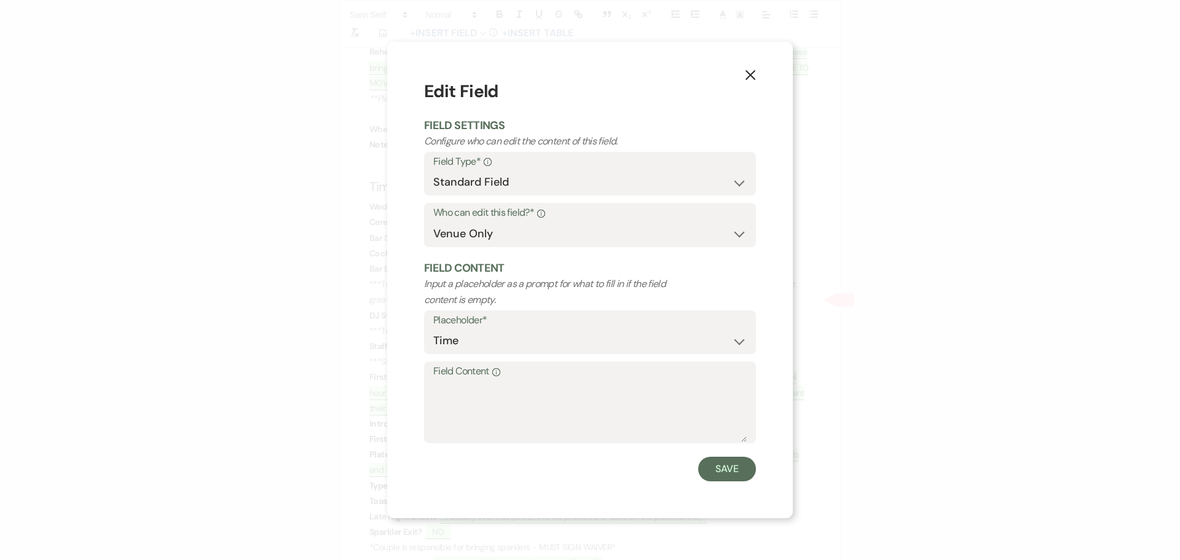
click at [466, 379] on label "Field Content Info" at bounding box center [590, 372] width 314 height 18
click at [466, 381] on textarea "Field Content Info" at bounding box center [590, 411] width 314 height 61
click at [749, 76] on icon "X" at bounding box center [750, 74] width 11 height 11
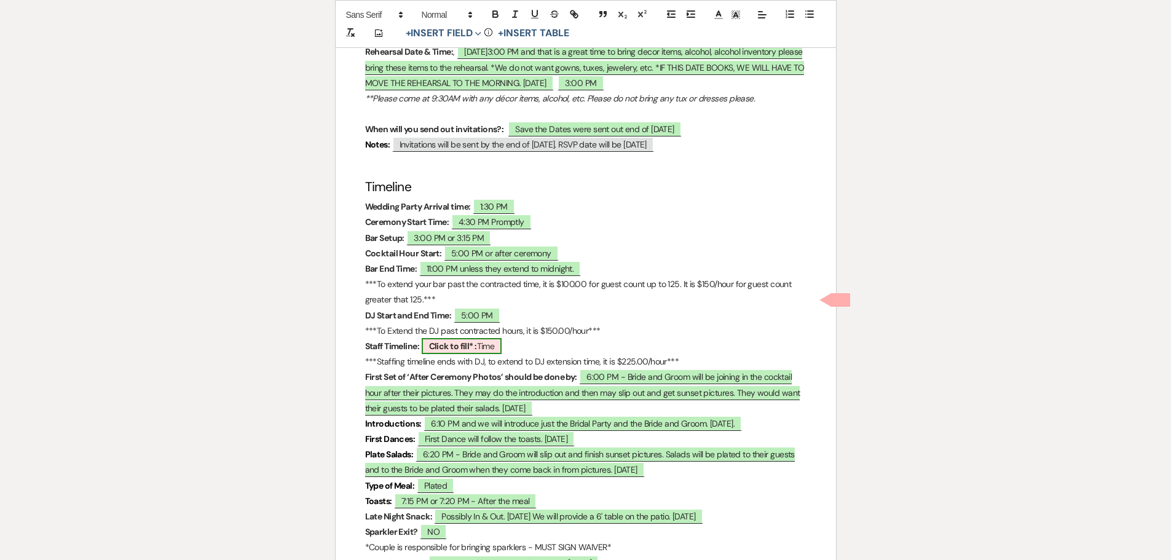
click at [450, 341] on b "Click to fill* :" at bounding box center [453, 346] width 48 height 11
select select "owner"
select select "Time"
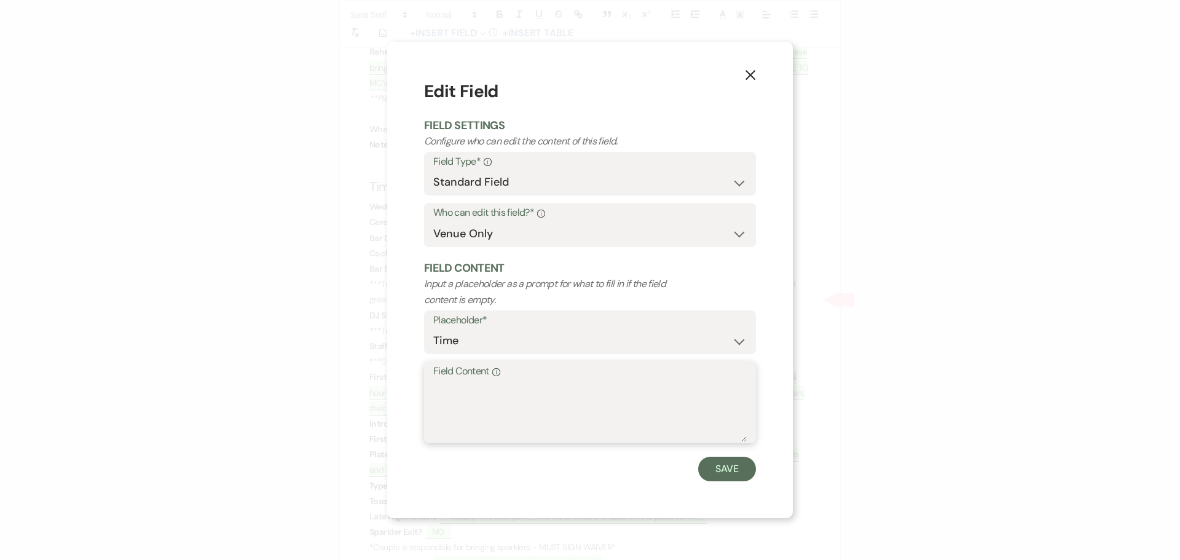
click at [459, 388] on textarea "Field Content Info" at bounding box center [590, 411] width 314 height 61
click at [456, 389] on textarea "3:30-11:30pm" at bounding box center [590, 411] width 314 height 61
type textarea "3:30pm -11:30pm"
click at [737, 468] on button "Save" at bounding box center [727, 469] width 58 height 25
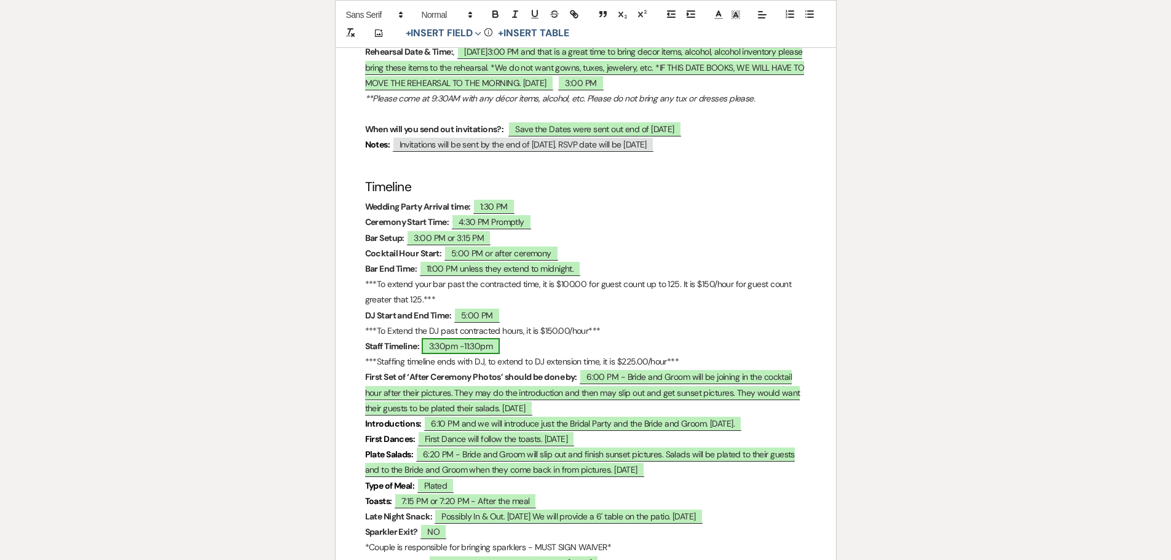
click at [472, 338] on span "3:30pm -11:30pm" at bounding box center [461, 346] width 79 height 16
select select "owner"
select select "Time"
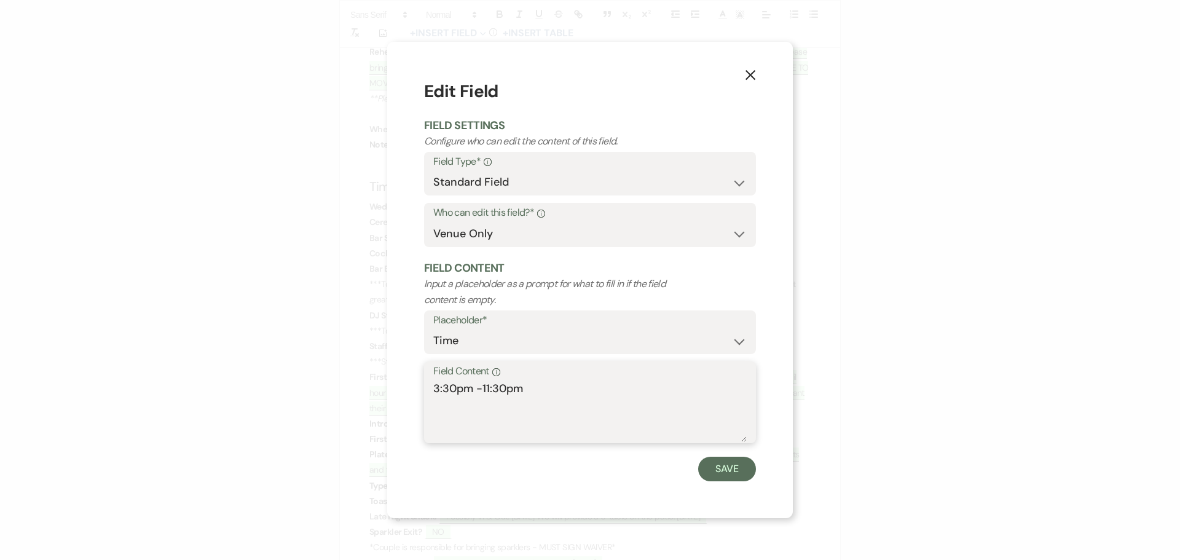
click at [483, 391] on textarea "3:30pm -11:30pm" at bounding box center [590, 411] width 314 height 61
type textarea "3:30pm - 11:30pm"
click at [736, 468] on button "Save" at bounding box center [727, 469] width 58 height 25
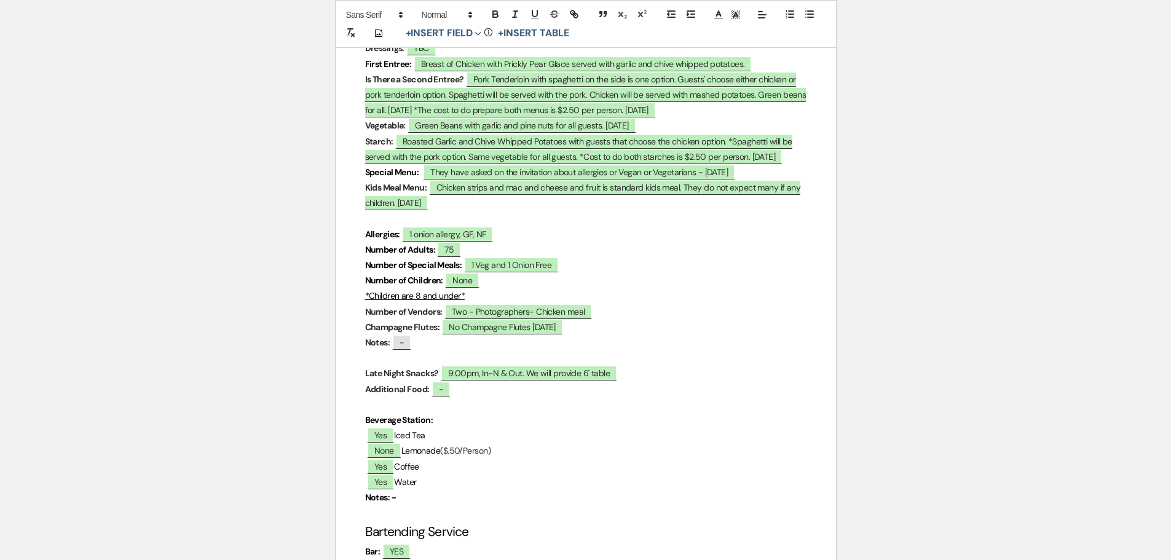
scroll to position [3803, 0]
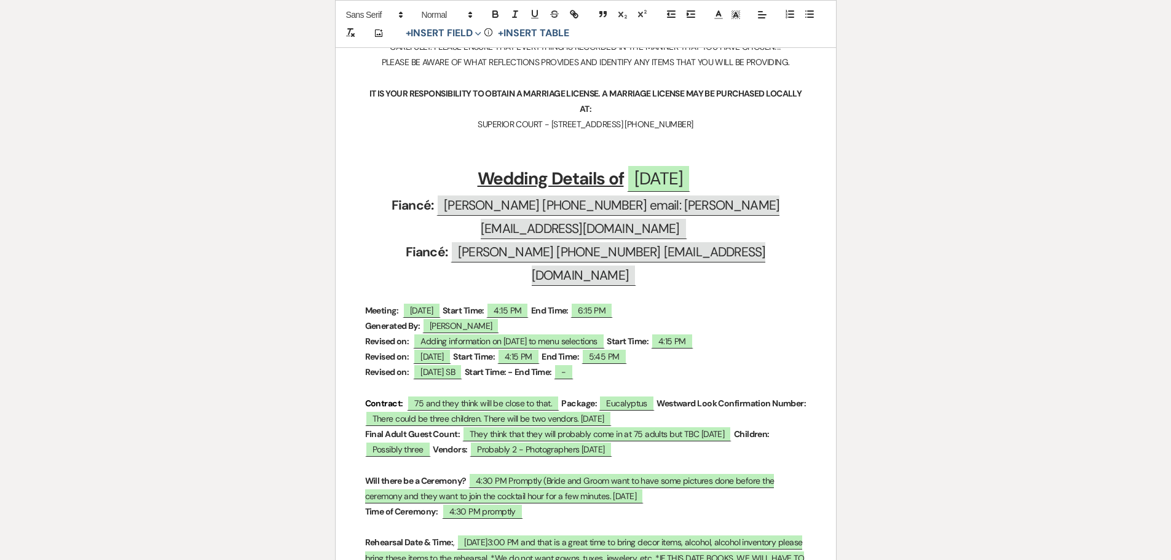
scroll to position [0, 0]
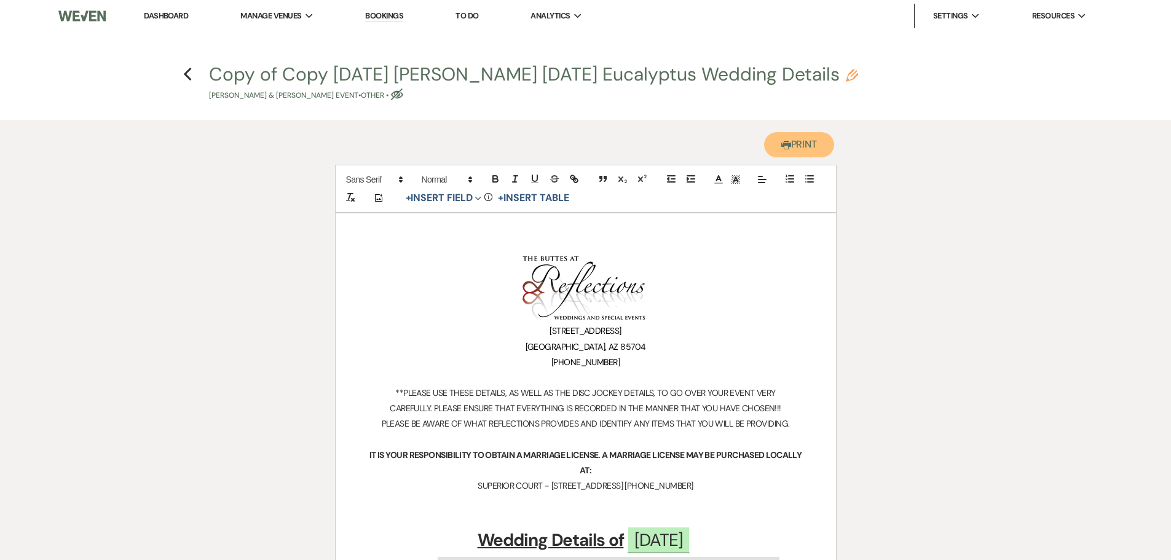
click at [808, 148] on button "Printer Print" at bounding box center [799, 144] width 71 height 25
click at [189, 76] on icon "Previous" at bounding box center [187, 74] width 9 height 15
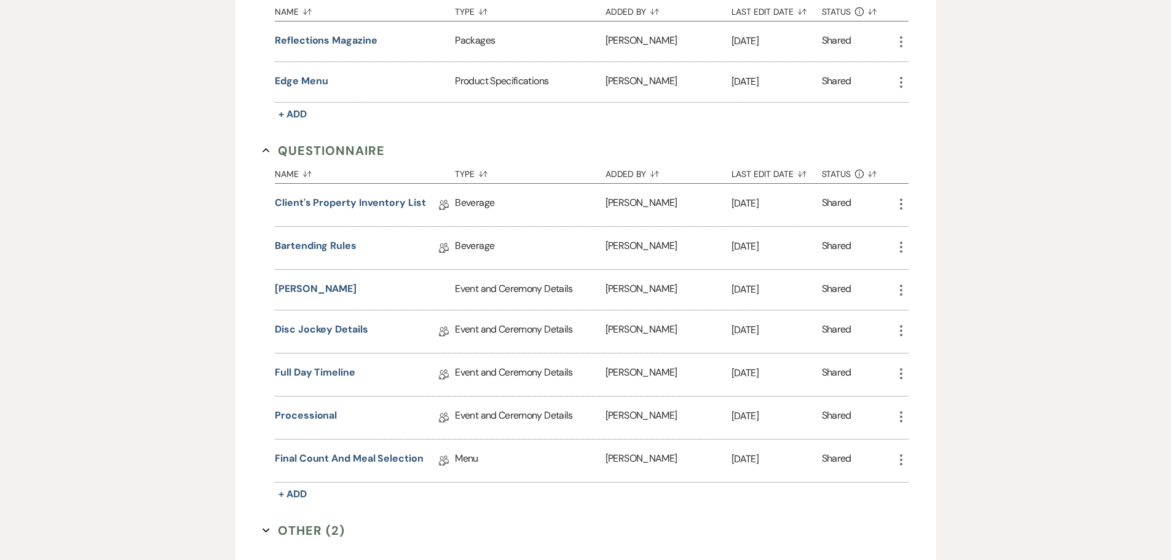
scroll to position [899, 0]
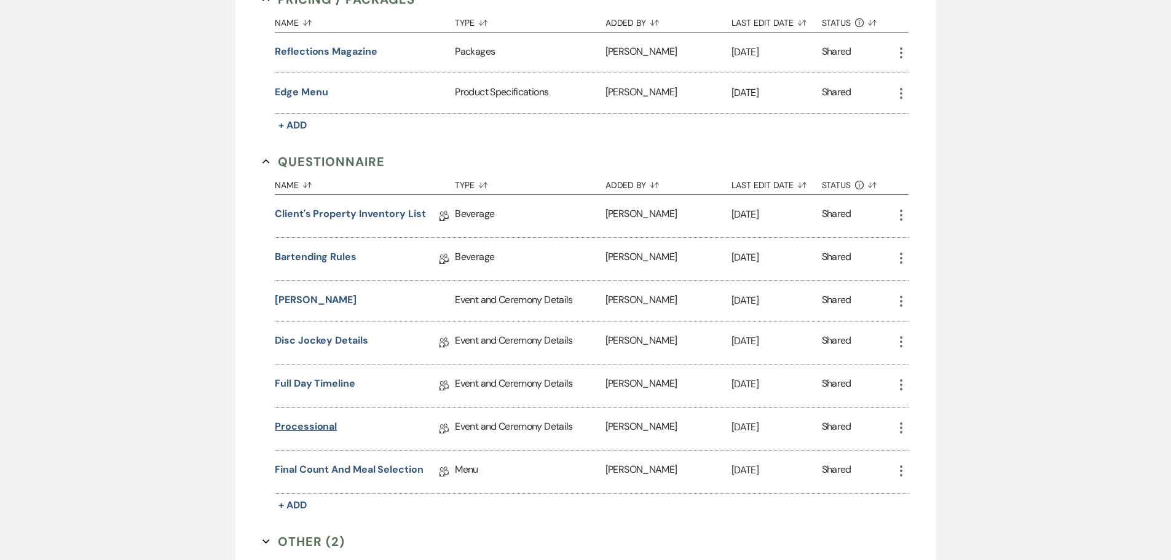
click at [301, 425] on link "Processional" at bounding box center [306, 428] width 62 height 19
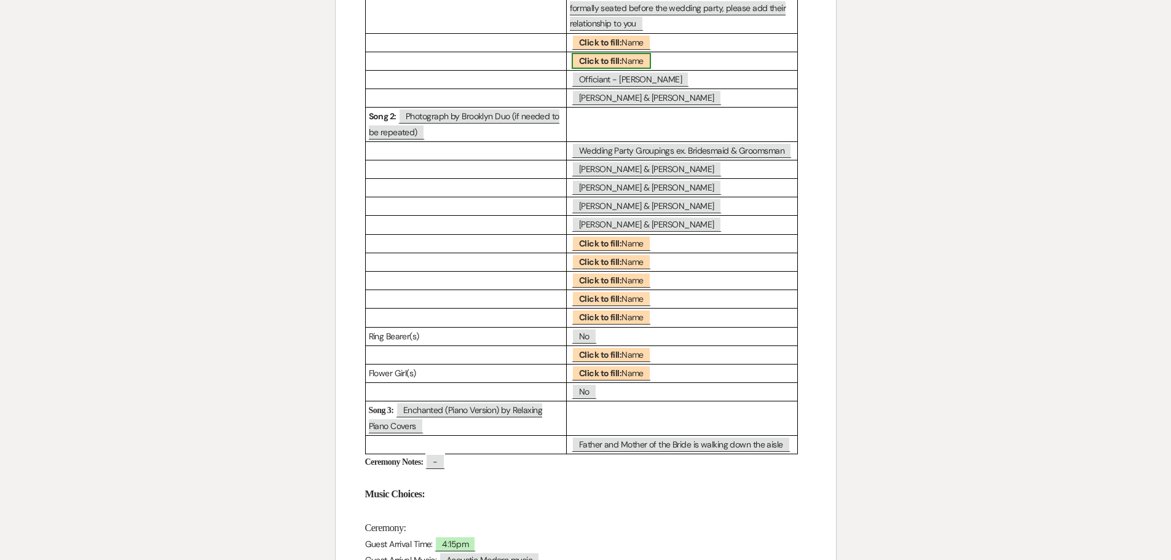
scroll to position [246, 0]
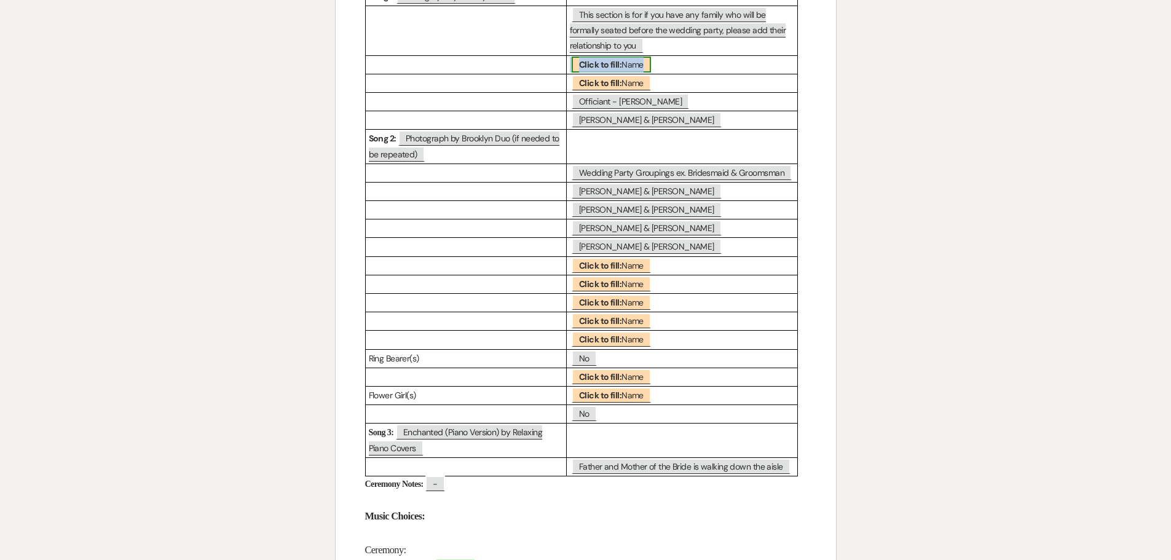
click at [625, 64] on span "Click to fill: Name" at bounding box center [611, 65] width 79 height 16
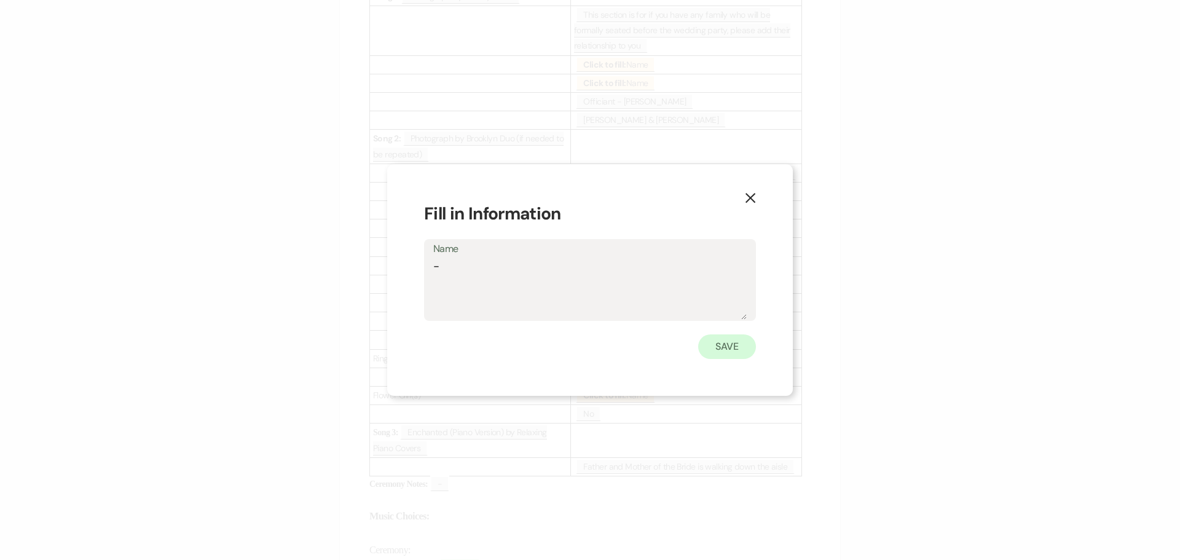
type textarea "-"
click at [742, 350] on button "Save" at bounding box center [727, 346] width 58 height 25
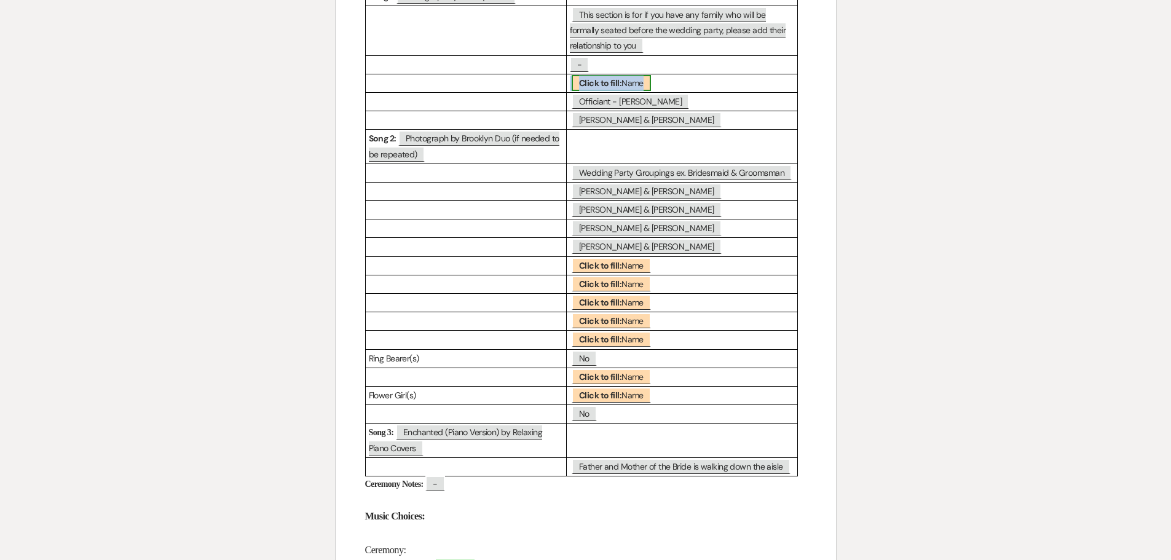
click at [606, 81] on b "Click to fill:" at bounding box center [600, 82] width 42 height 11
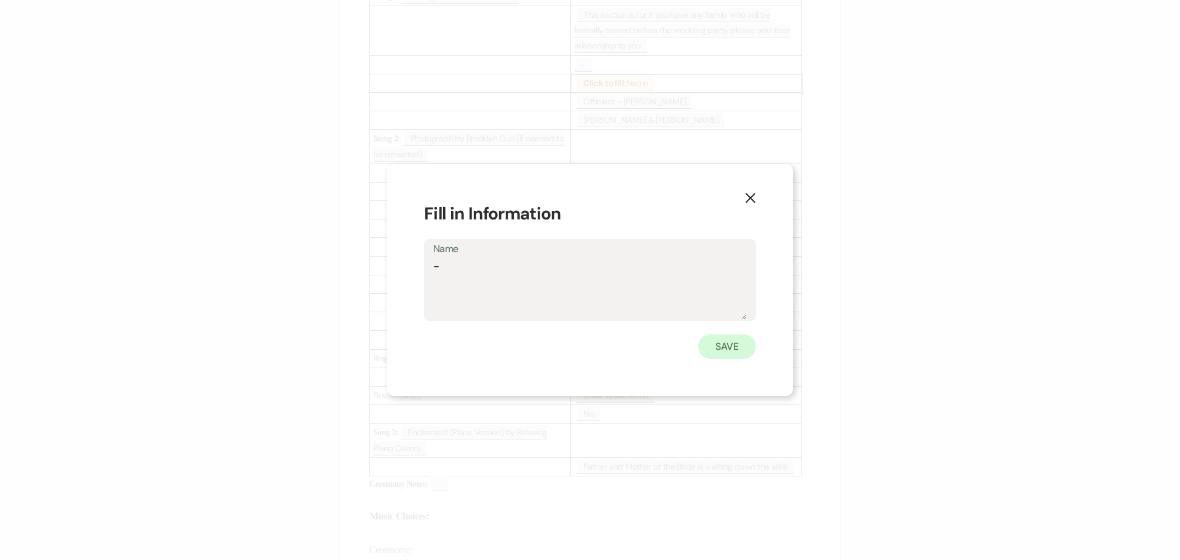
type textarea "-"
click at [722, 346] on button "Save" at bounding box center [727, 346] width 58 height 25
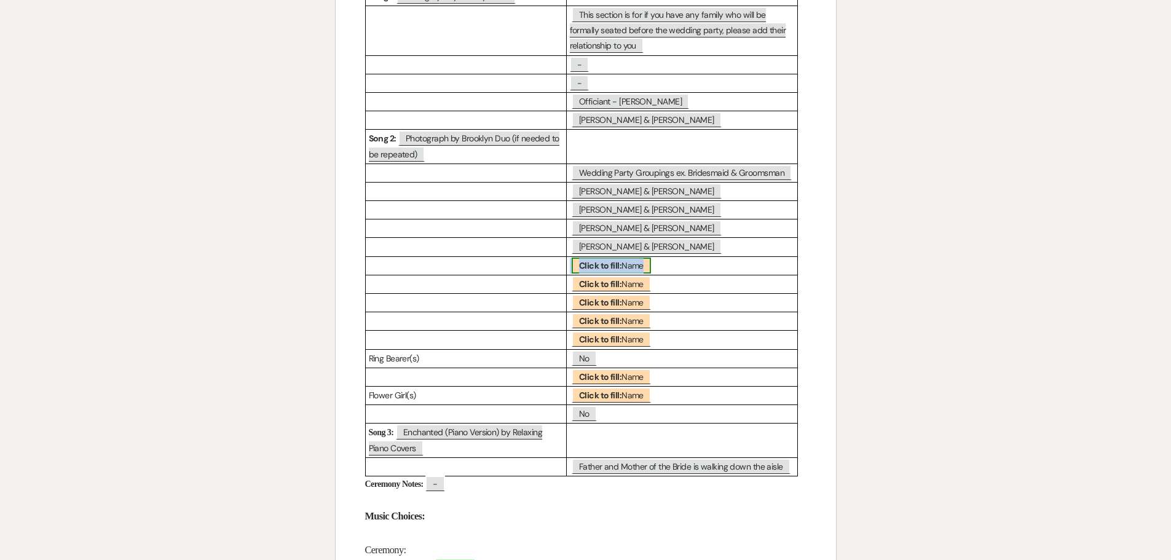
click at [620, 267] on b "Click to fill:" at bounding box center [600, 265] width 42 height 11
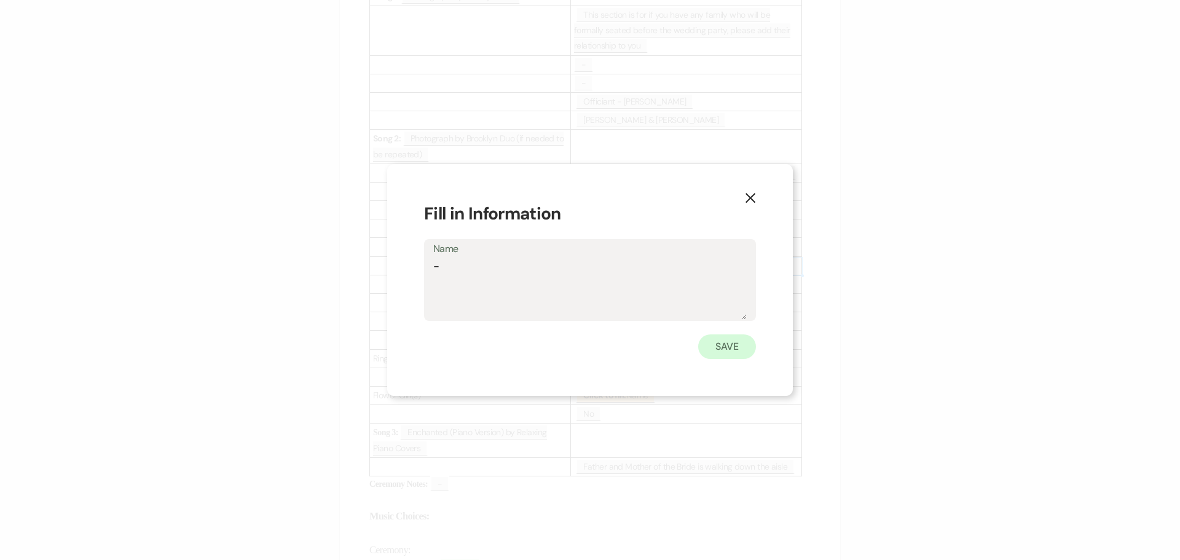
type textarea "-"
click at [729, 341] on button "Save" at bounding box center [727, 346] width 58 height 25
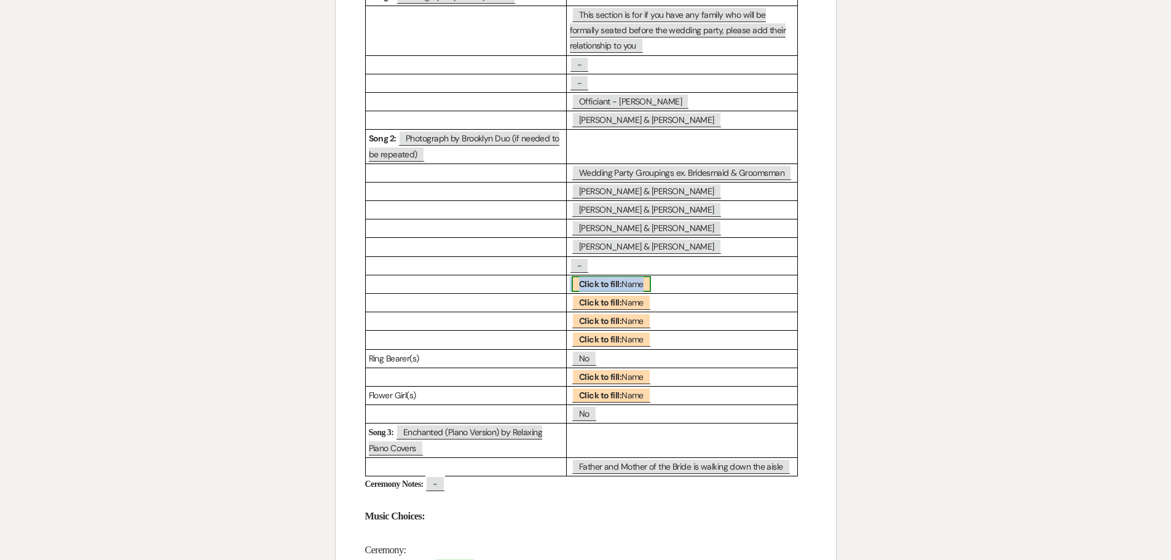
click at [618, 286] on b "Click to fill:" at bounding box center [600, 284] width 42 height 11
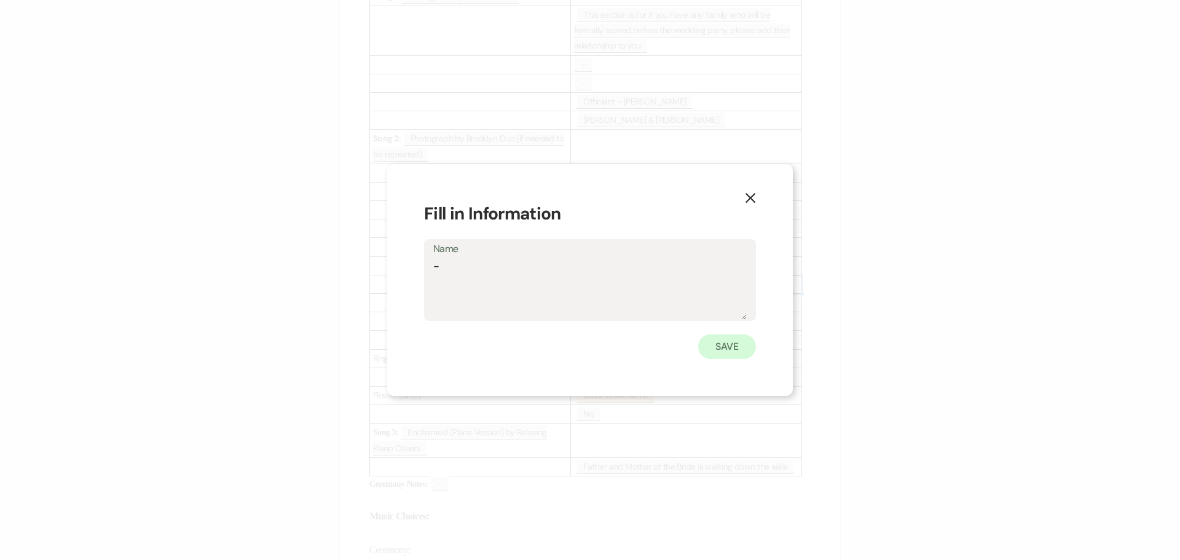
type textarea "-"
click at [725, 346] on button "Save" at bounding box center [727, 346] width 58 height 25
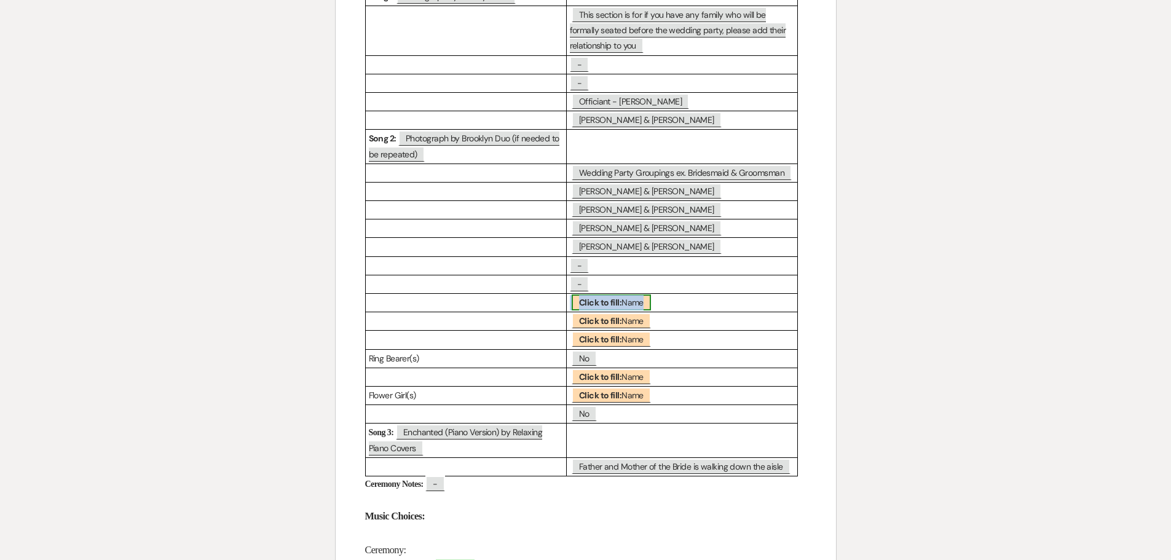
click at [598, 306] on b "Click to fill:" at bounding box center [600, 302] width 42 height 11
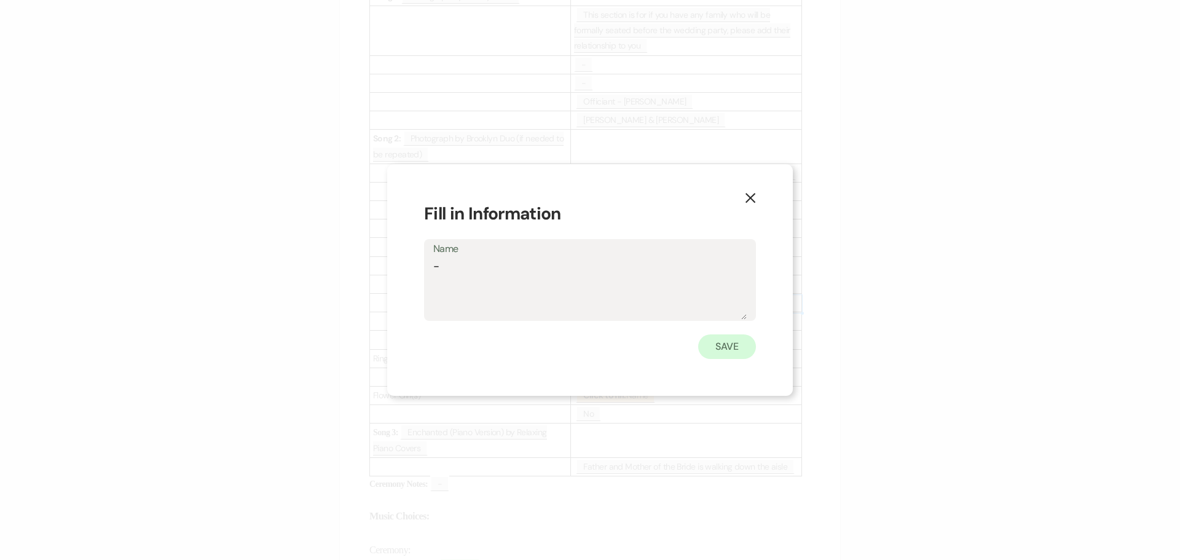
type textarea "-"
click at [729, 348] on button "Save" at bounding box center [727, 346] width 58 height 25
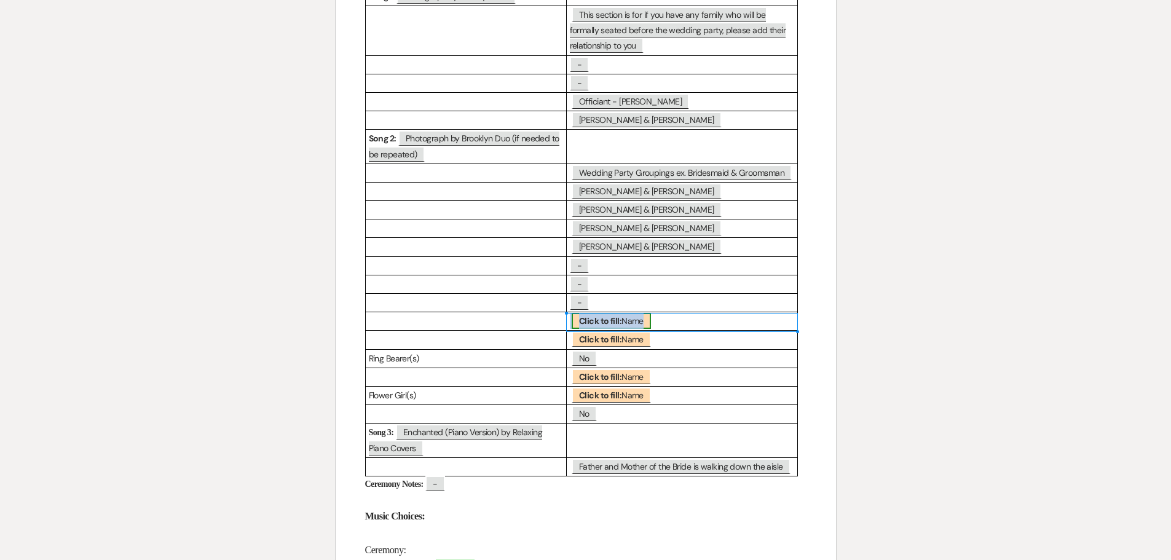
click at [611, 328] on span "Click to fill: Name" at bounding box center [611, 321] width 79 height 16
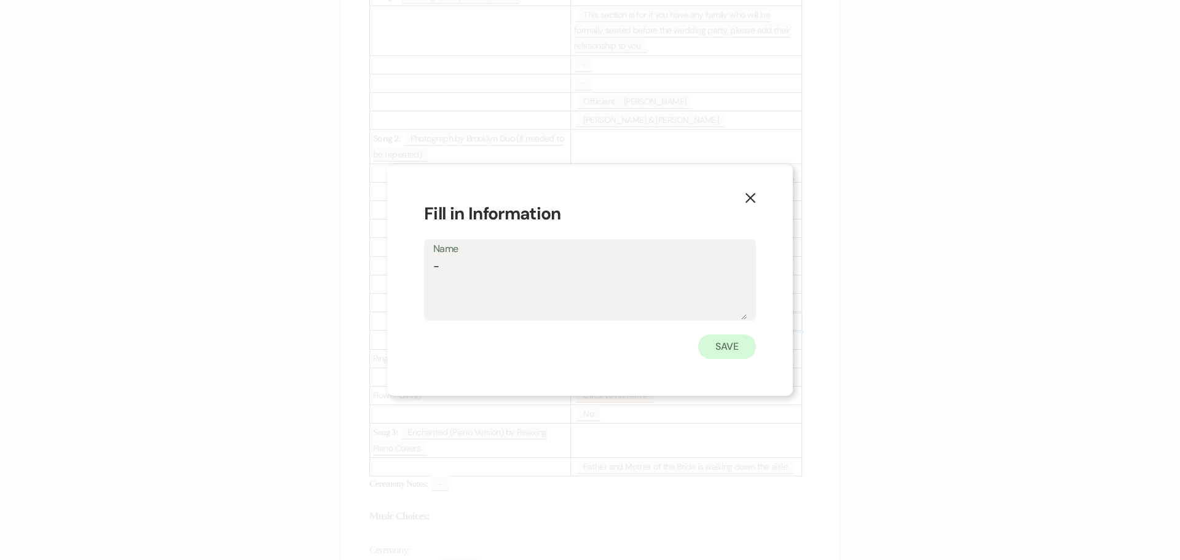
type textarea "-"
click at [724, 347] on button "Save" at bounding box center [727, 346] width 58 height 25
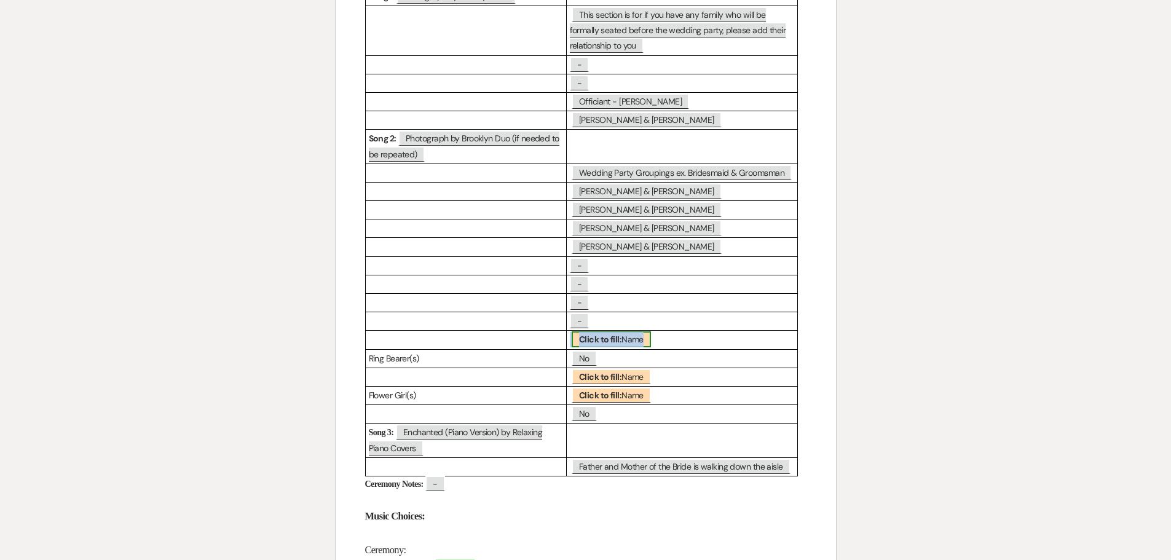
click at [626, 341] on span "Click to fill: Name" at bounding box center [611, 339] width 79 height 16
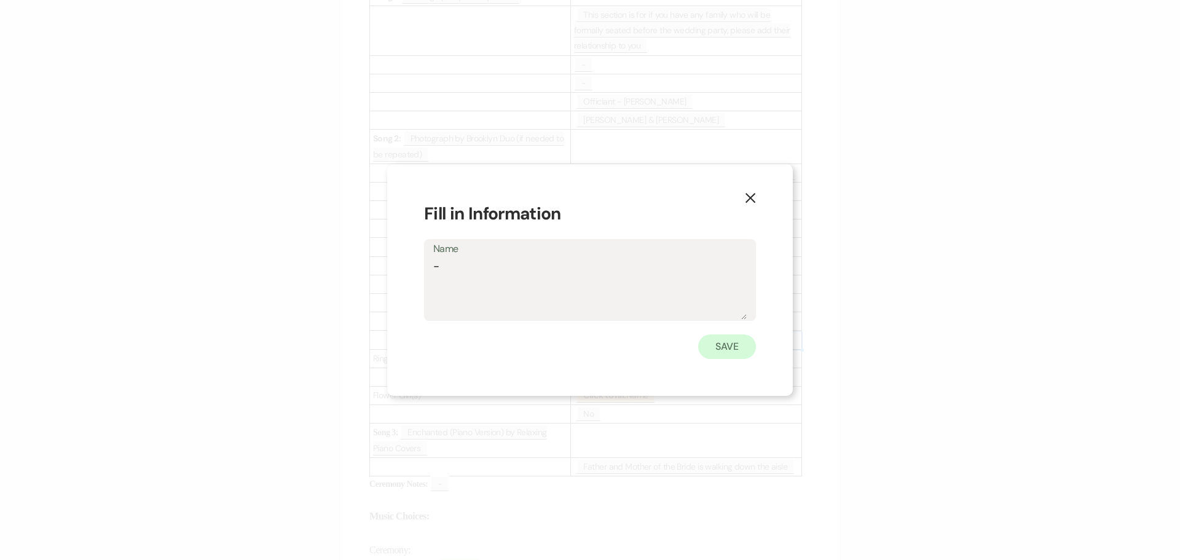
type textarea "-"
click at [727, 354] on button "Save" at bounding box center [727, 346] width 58 height 25
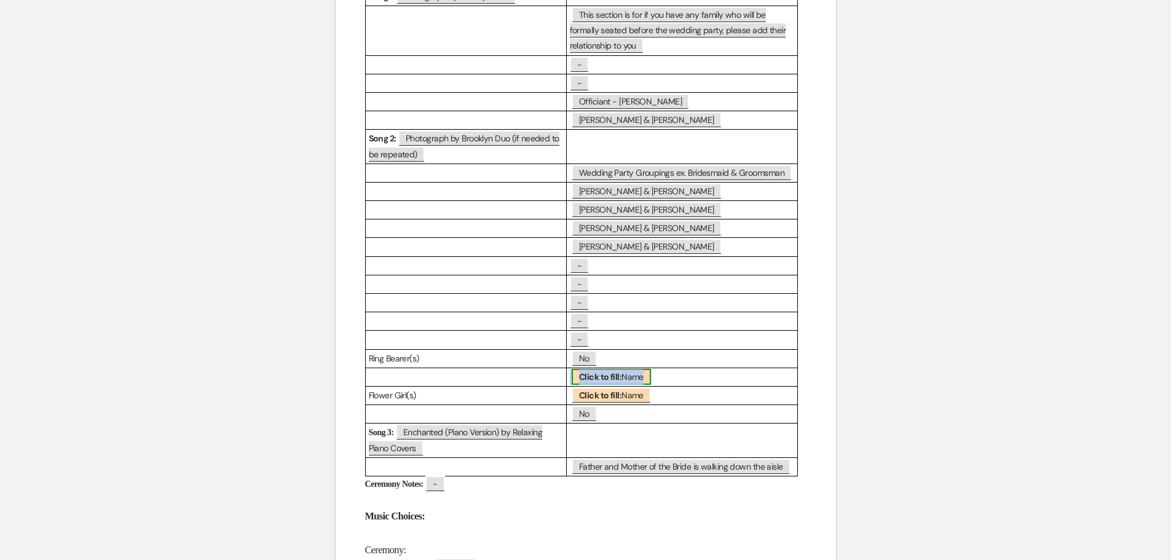
click at [646, 373] on span "Click to fill: Name" at bounding box center [611, 377] width 79 height 16
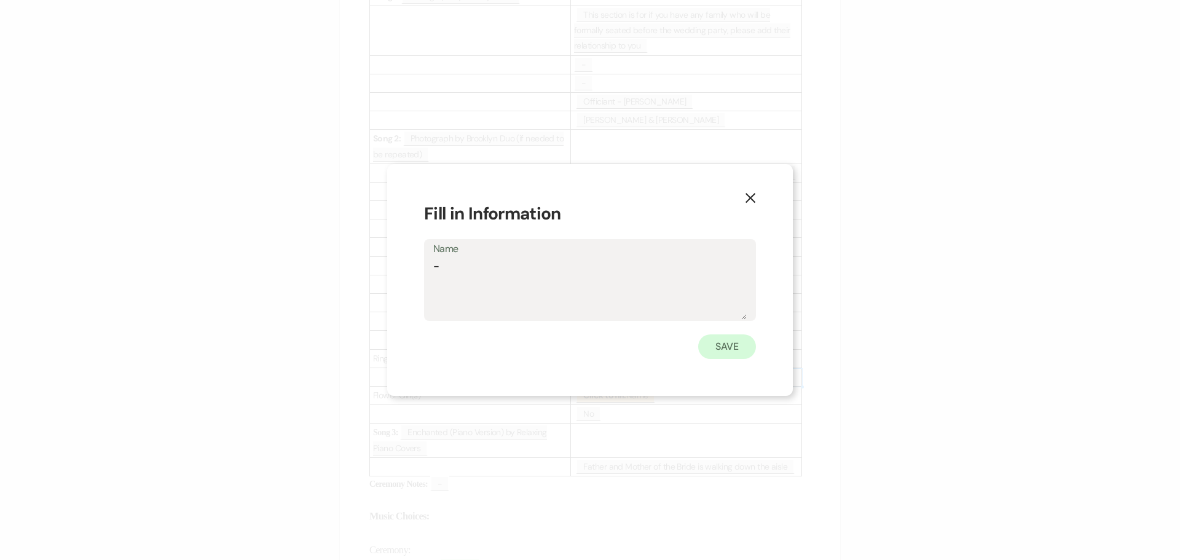
type textarea "-"
click at [744, 350] on button "Save" at bounding box center [727, 346] width 58 height 25
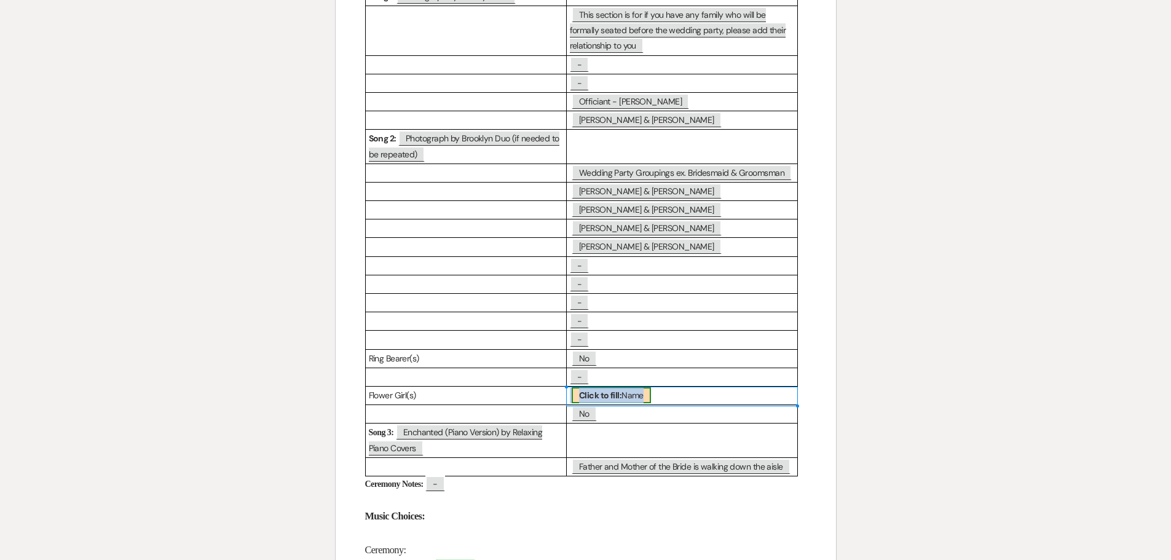
click at [638, 395] on span "Click to fill: Name" at bounding box center [611, 395] width 79 height 16
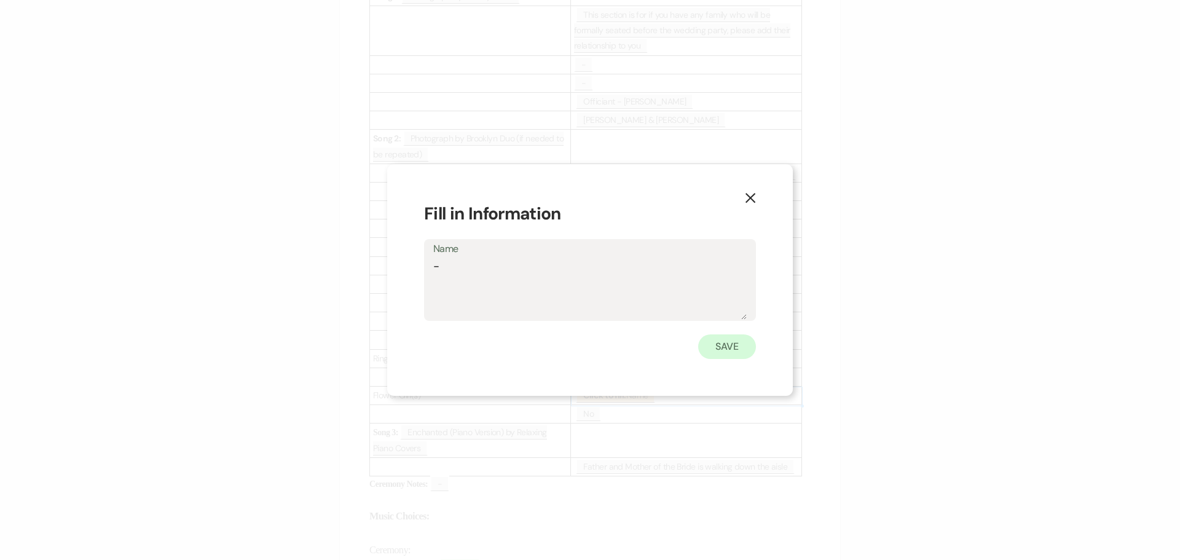
type textarea "-"
click at [735, 349] on button "Save" at bounding box center [727, 346] width 58 height 25
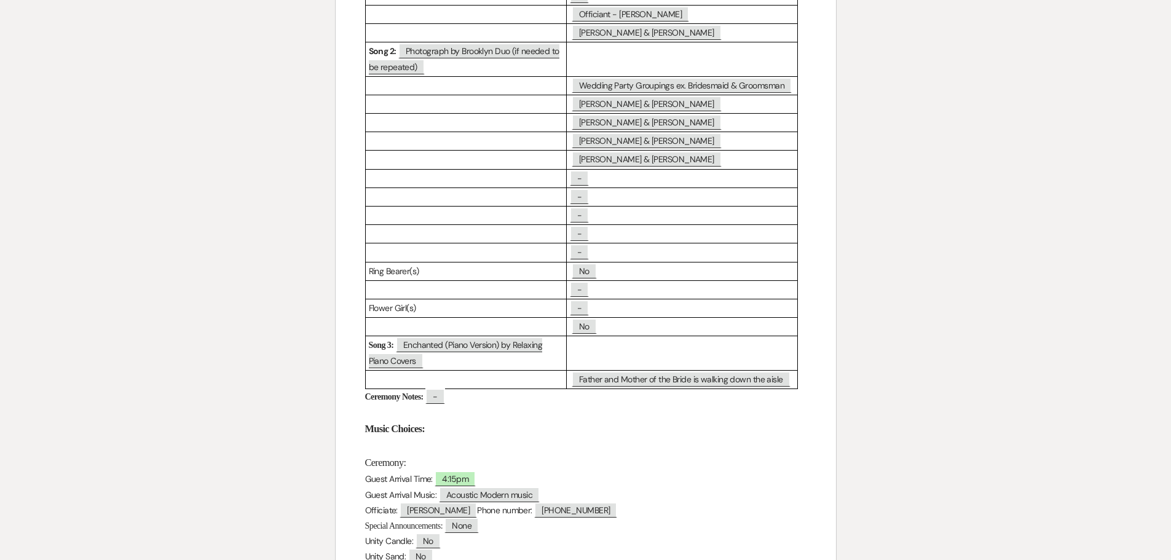
scroll to position [84, 0]
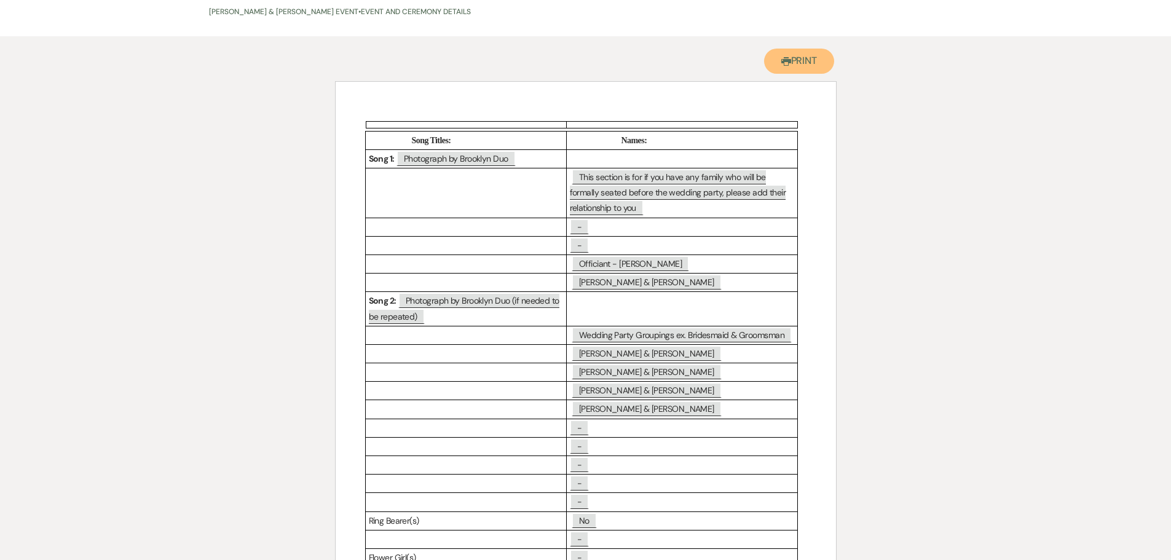
click at [804, 57] on button "Printer Print" at bounding box center [799, 61] width 71 height 25
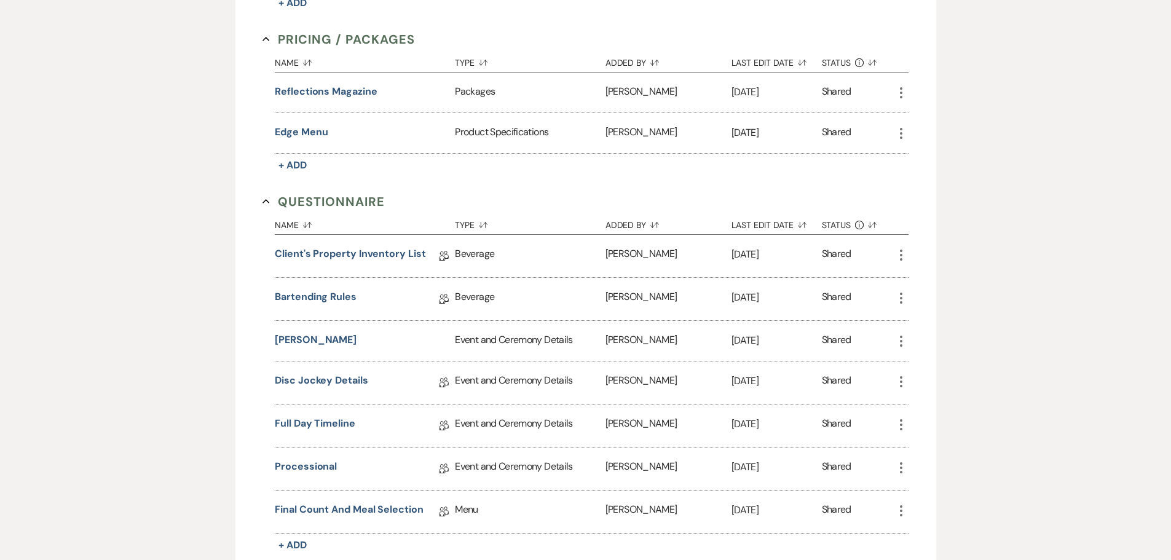
scroll to position [838, 0]
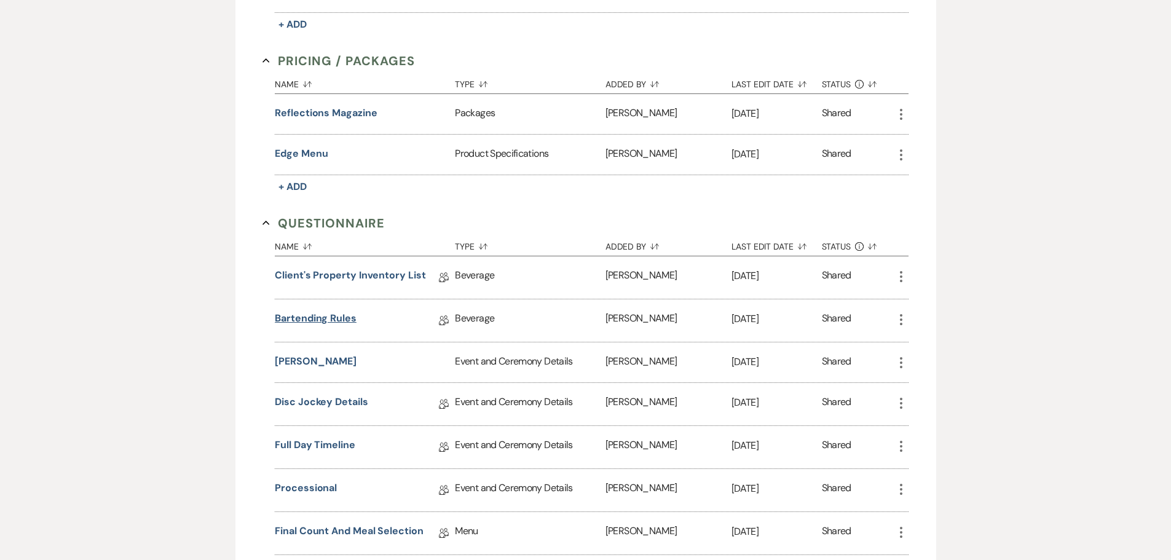
click at [328, 315] on link "Bartending Rules" at bounding box center [316, 320] width 82 height 19
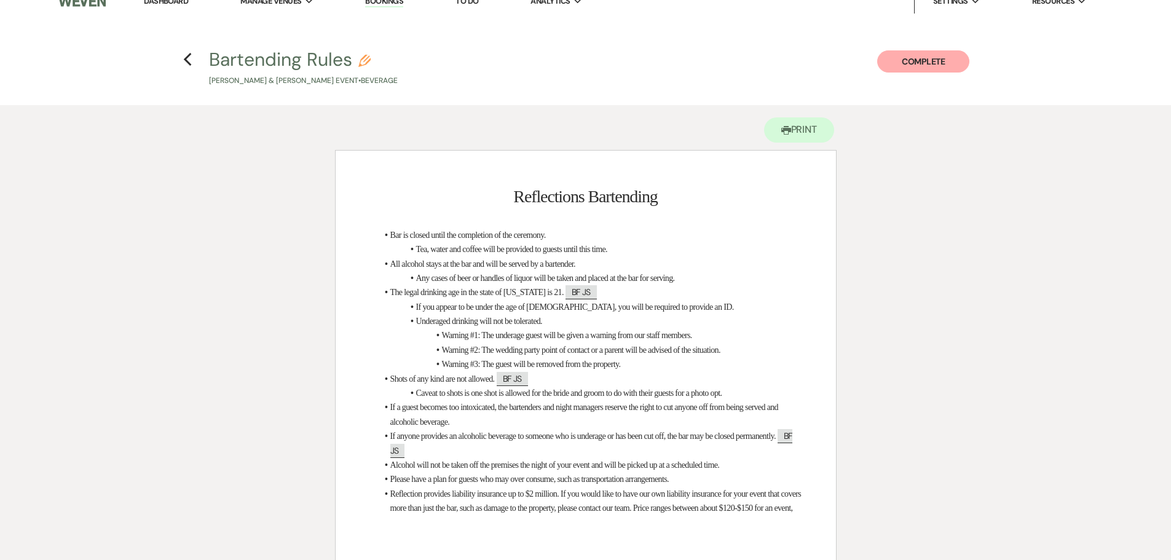
scroll to position [7, 0]
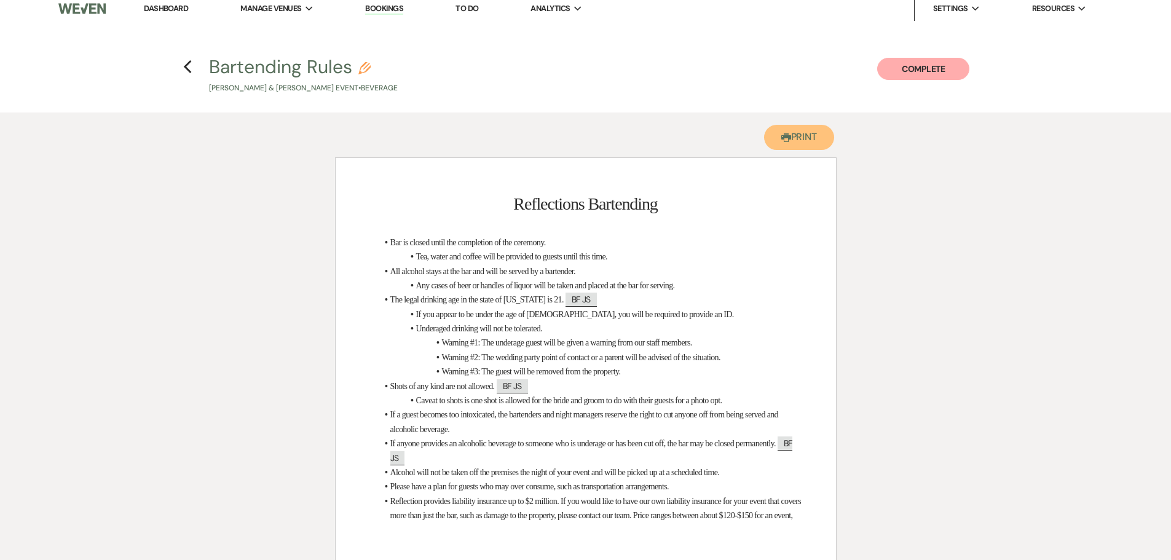
click at [794, 136] on button "Printer Print" at bounding box center [799, 137] width 71 height 25
click at [184, 67] on use "button" at bounding box center [188, 67] width 8 height 14
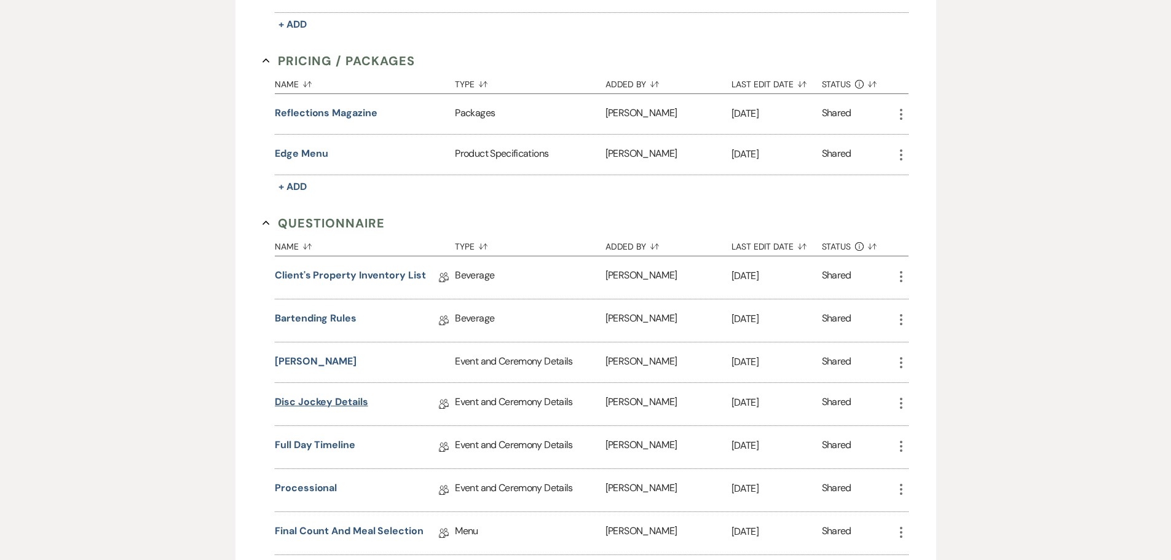
click at [324, 401] on link "Disc Jockey Details" at bounding box center [321, 404] width 93 height 19
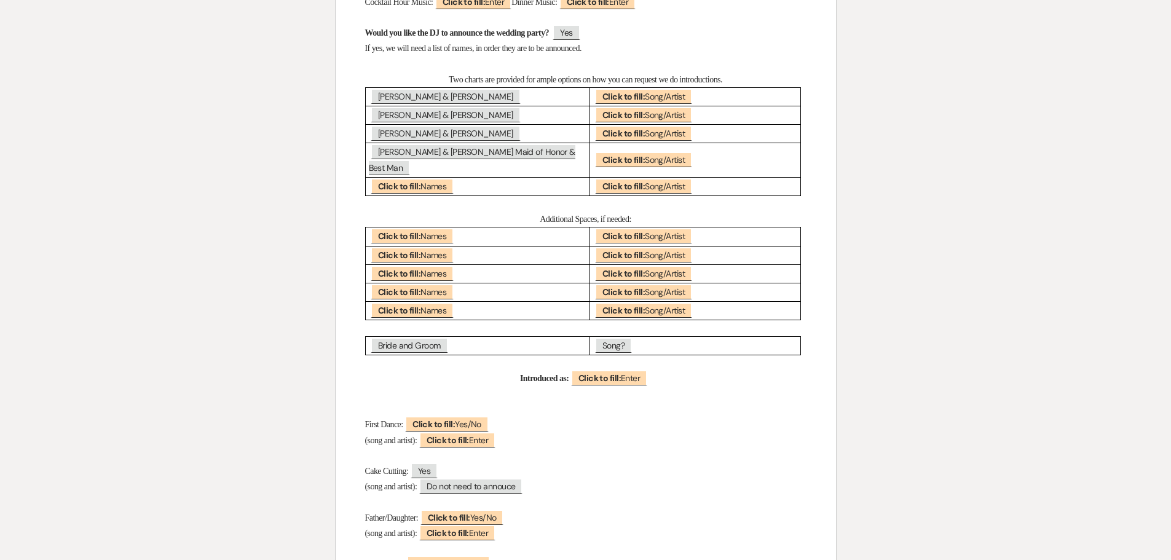
scroll to position [1107, 0]
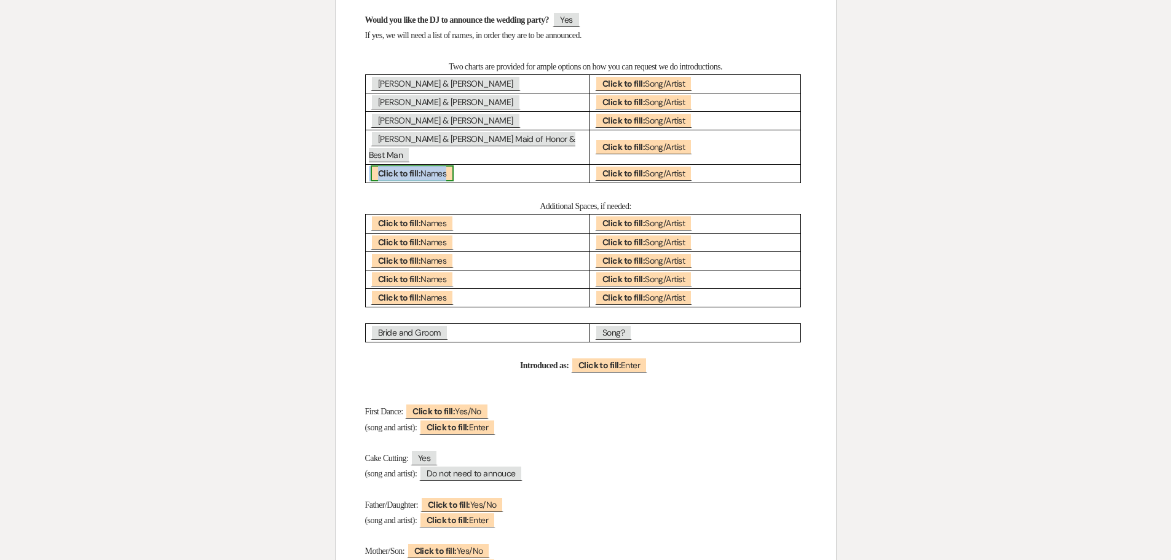
click at [435, 173] on span "Click to fill: Names" at bounding box center [412, 173] width 83 height 16
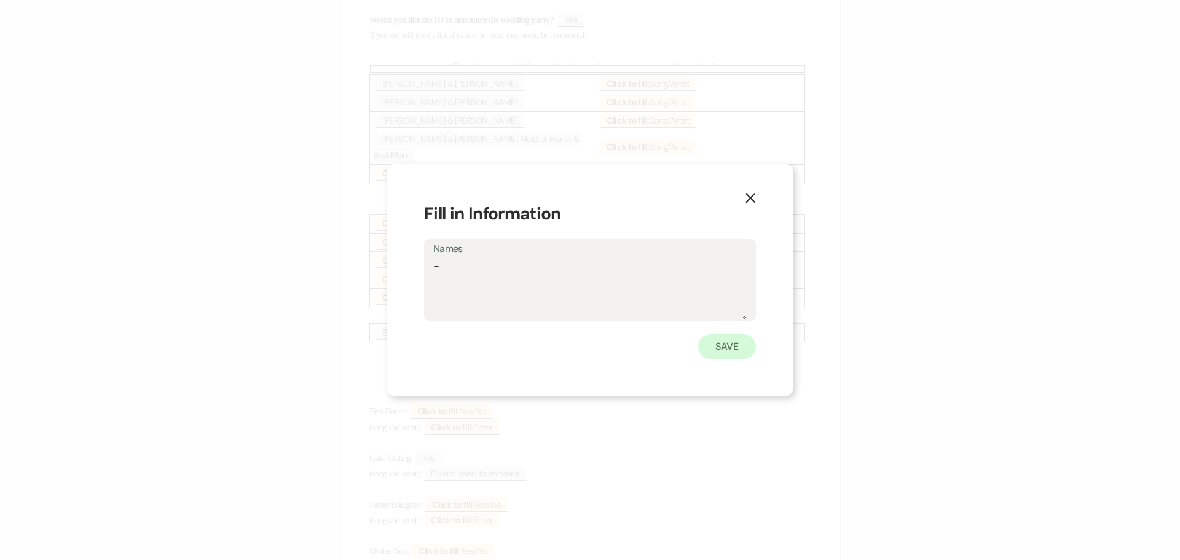
type textarea "-"
click at [722, 346] on button "Save" at bounding box center [727, 346] width 58 height 25
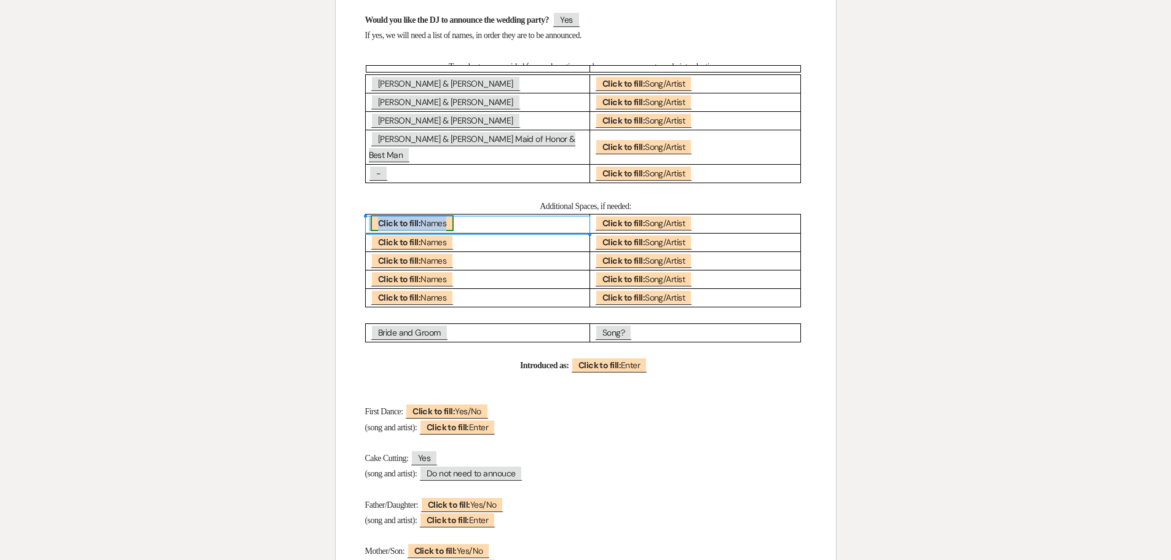
click at [424, 224] on span "Click to fill: Names" at bounding box center [412, 223] width 83 height 16
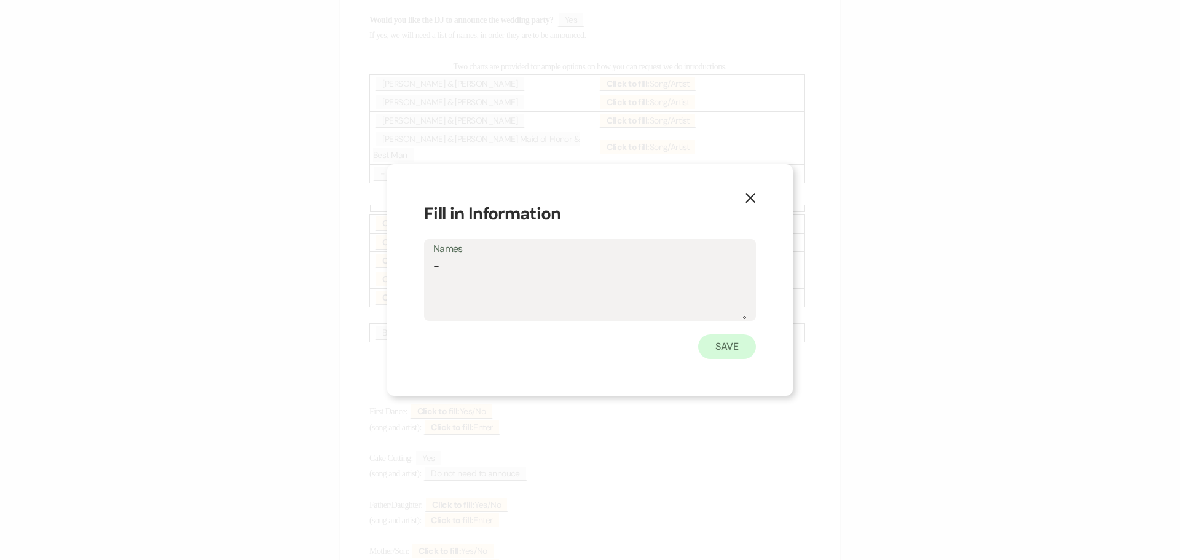
type textarea "-"
click at [732, 349] on button "Save" at bounding box center [727, 346] width 58 height 25
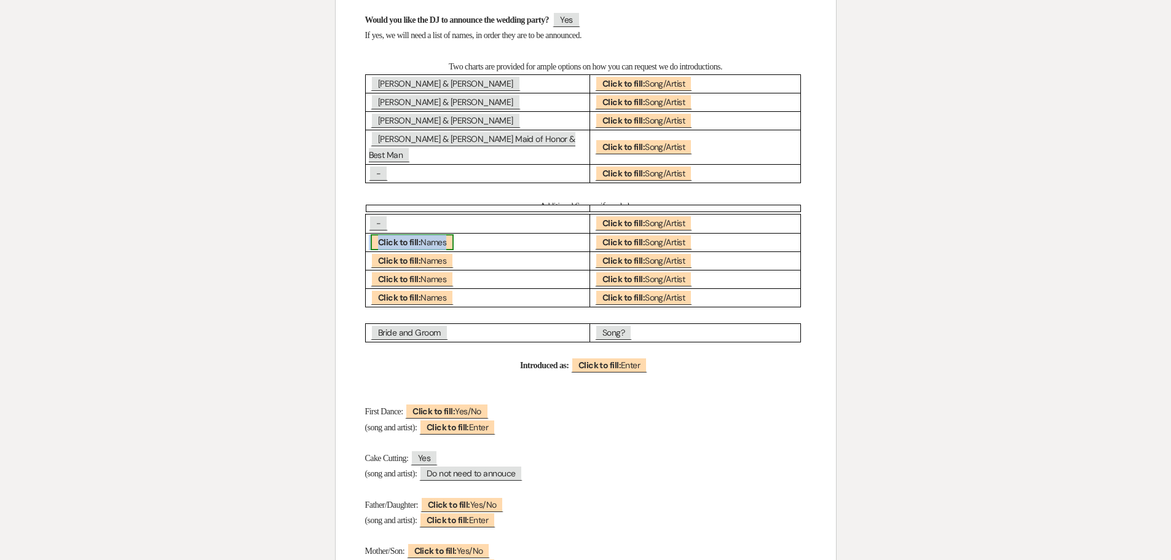
click at [431, 244] on span "Click to fill: Names" at bounding box center [412, 242] width 83 height 16
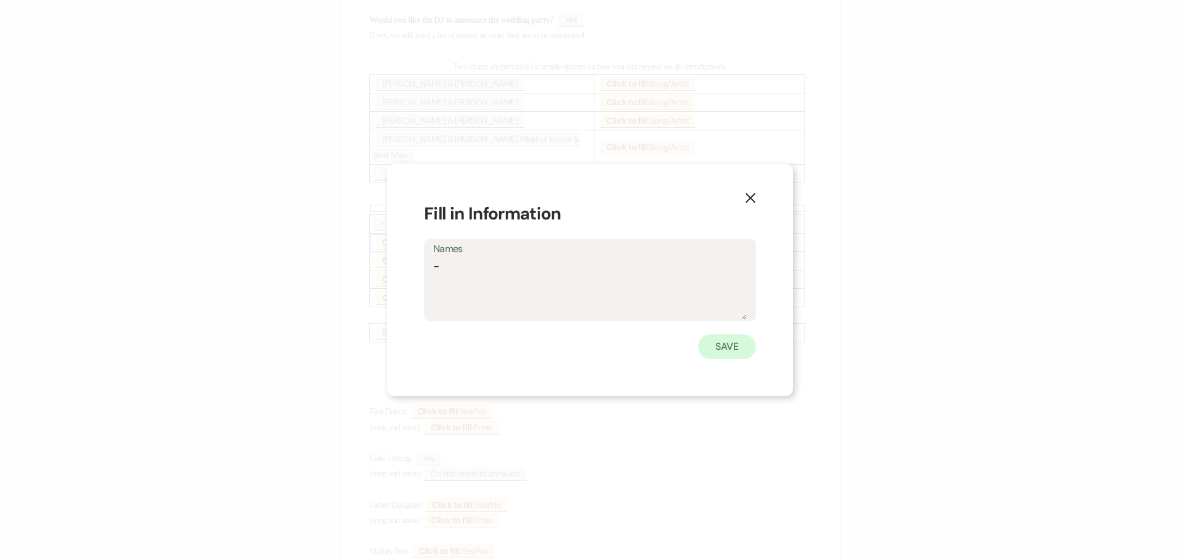
type textarea "-"
click at [731, 349] on button "Save" at bounding box center [727, 346] width 58 height 25
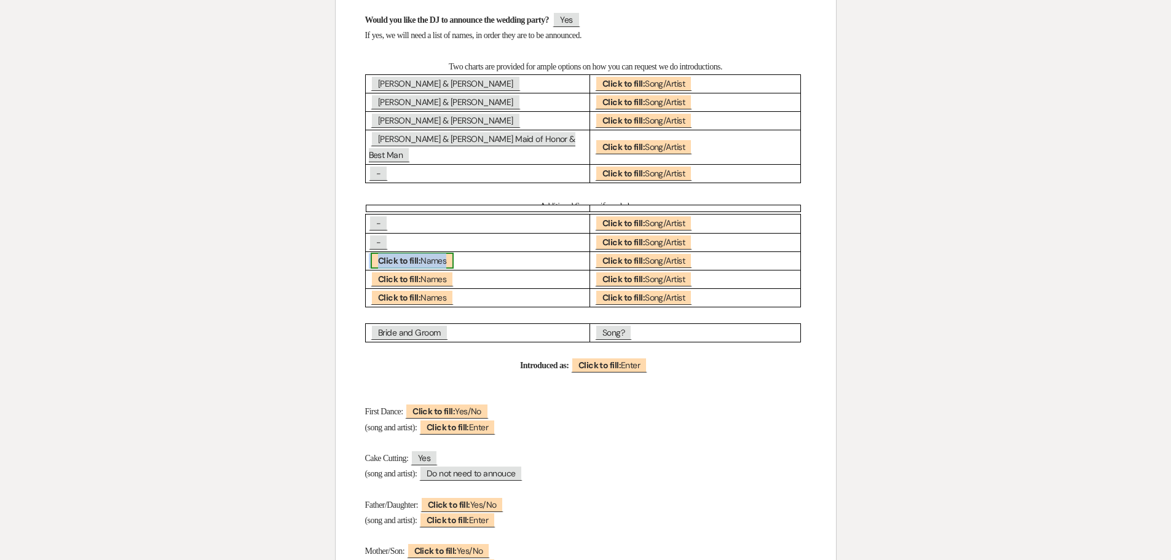
click at [431, 260] on span "Click to fill: Names" at bounding box center [412, 261] width 83 height 16
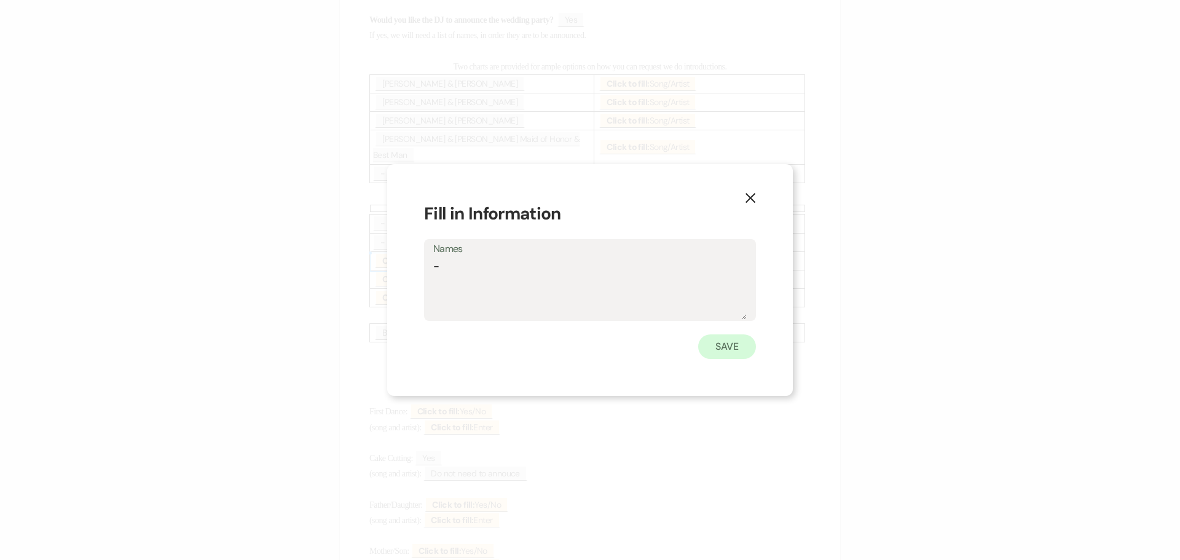
type textarea "-"
click at [727, 349] on button "Save" at bounding box center [727, 346] width 58 height 25
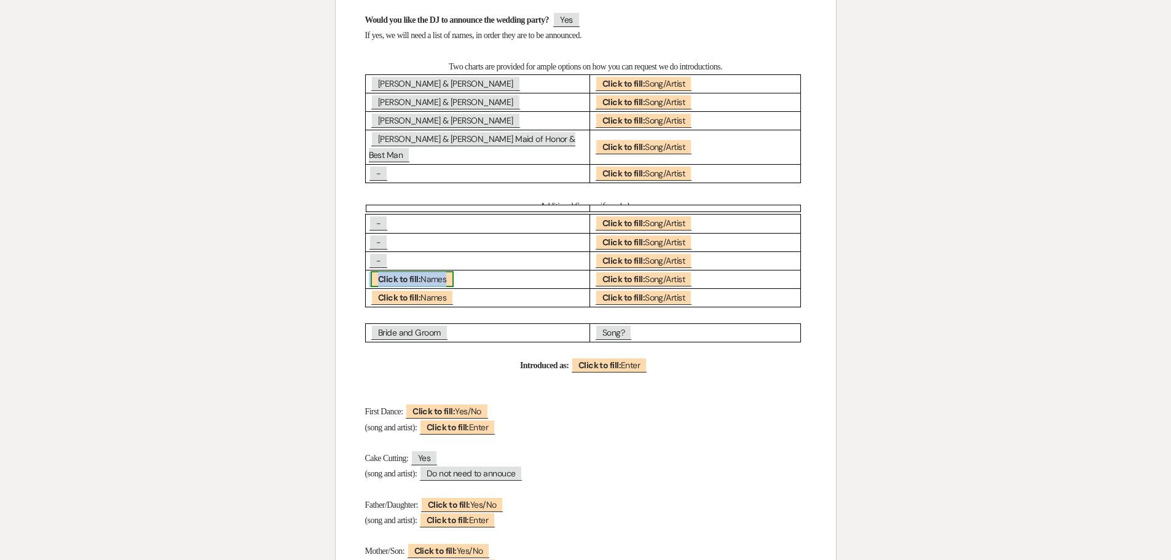
click at [427, 278] on span "Click to fill: Names" at bounding box center [412, 279] width 83 height 16
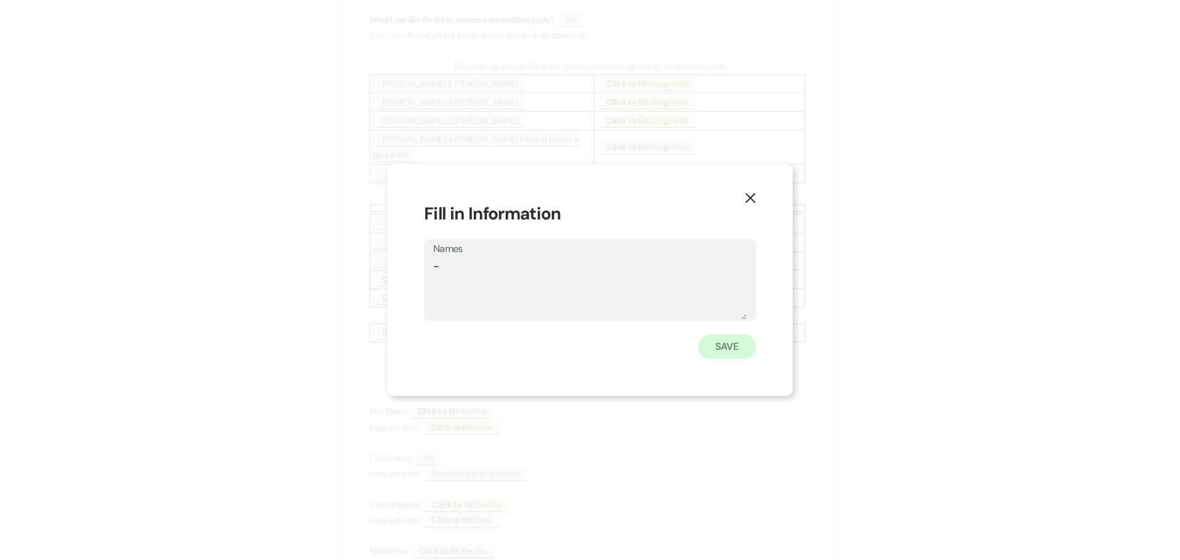
type textarea "-"
drag, startPoint x: 735, startPoint y: 348, endPoint x: 706, endPoint y: 342, distance: 29.5
click at [735, 347] on button "Save" at bounding box center [727, 346] width 58 height 25
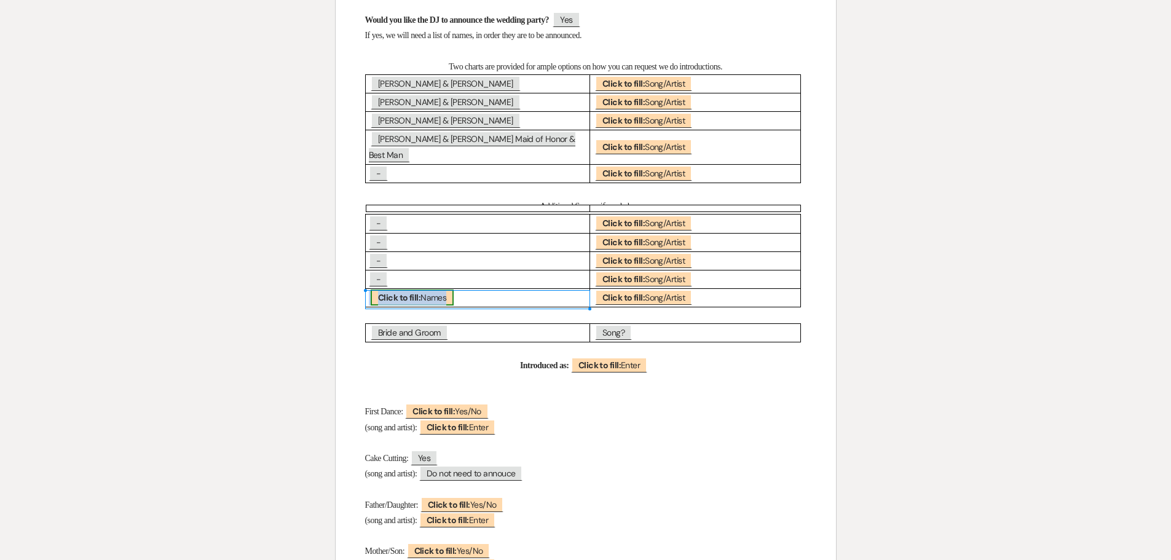
click at [437, 301] on span "Click to fill: Names" at bounding box center [412, 298] width 83 height 16
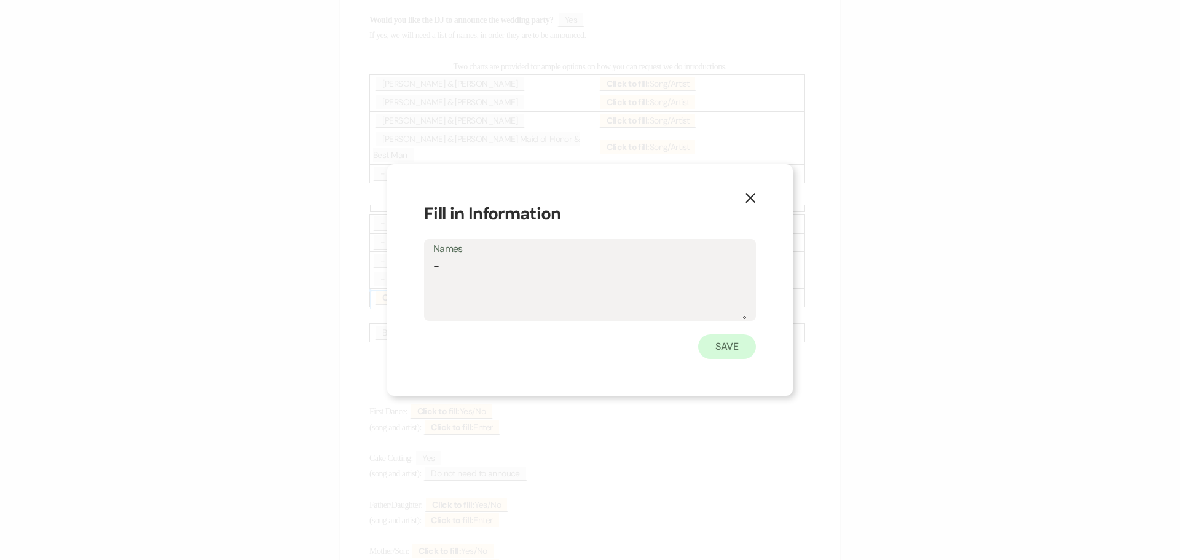
type textarea "-"
click at [713, 352] on button "Save" at bounding box center [727, 346] width 58 height 25
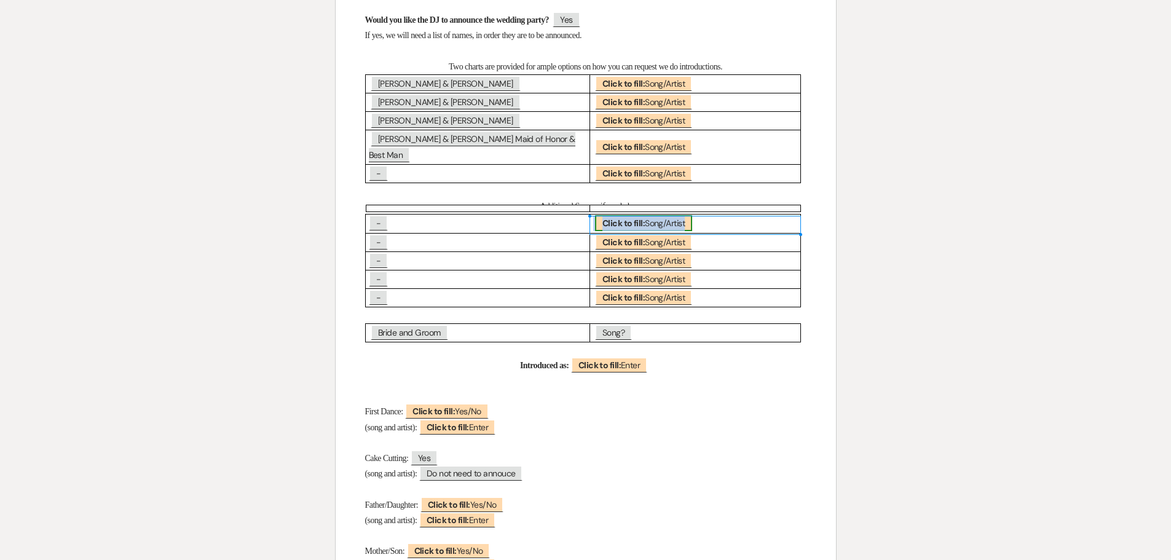
click at [632, 218] on span "Click to fill: Song/Artist" at bounding box center [643, 223] width 97 height 16
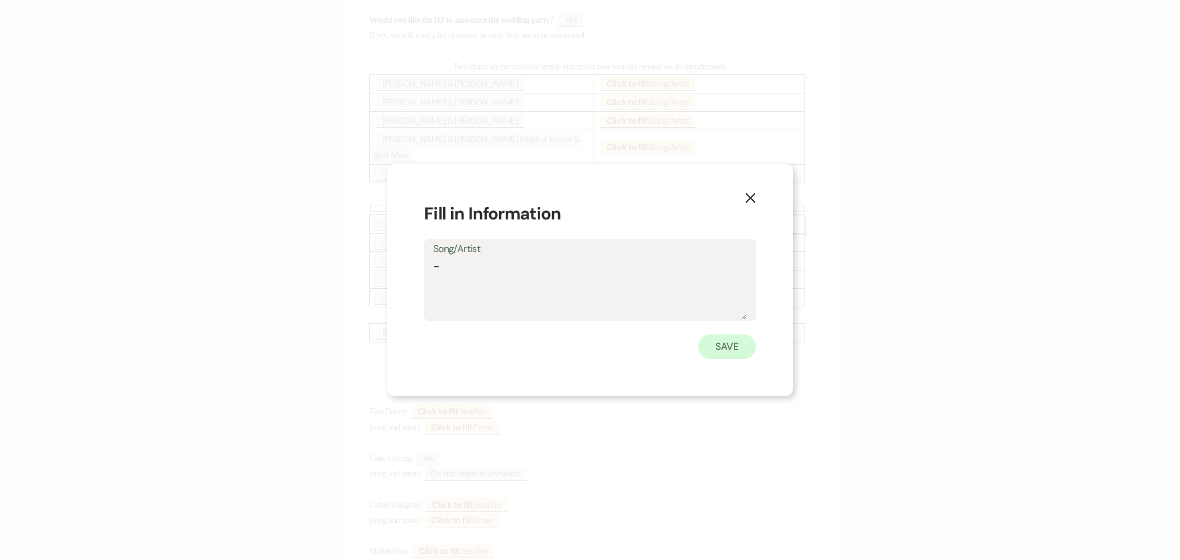
type textarea "-"
click at [726, 347] on button "Save" at bounding box center [727, 346] width 58 height 25
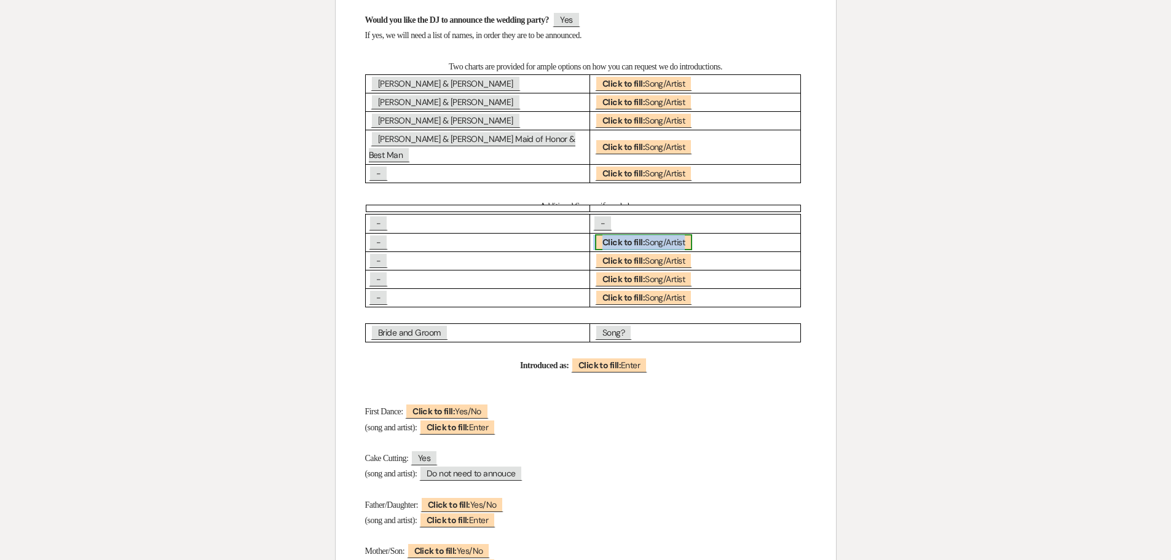
click at [638, 241] on b "Click to fill:" at bounding box center [623, 242] width 42 height 11
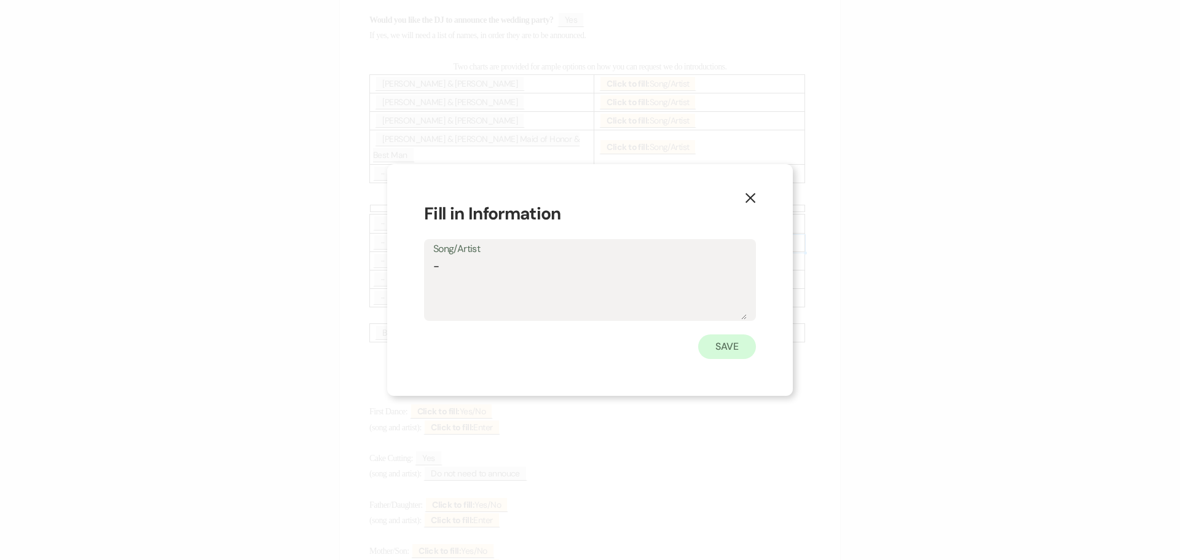
type textarea "-"
click at [721, 342] on button "Save" at bounding box center [727, 346] width 58 height 25
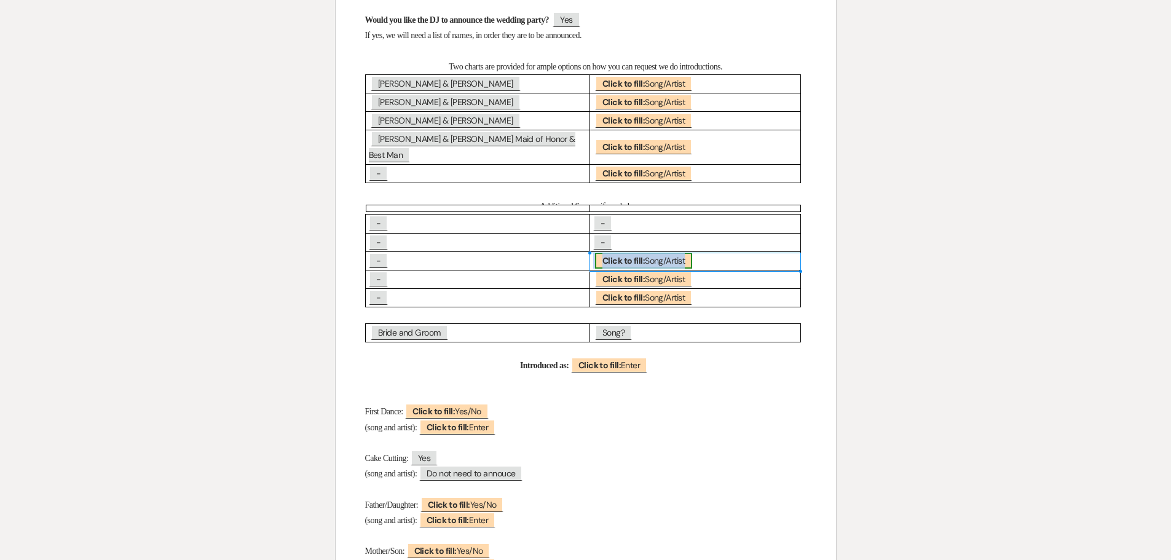
click at [650, 261] on span "Click to fill: Song/Artist" at bounding box center [643, 261] width 97 height 16
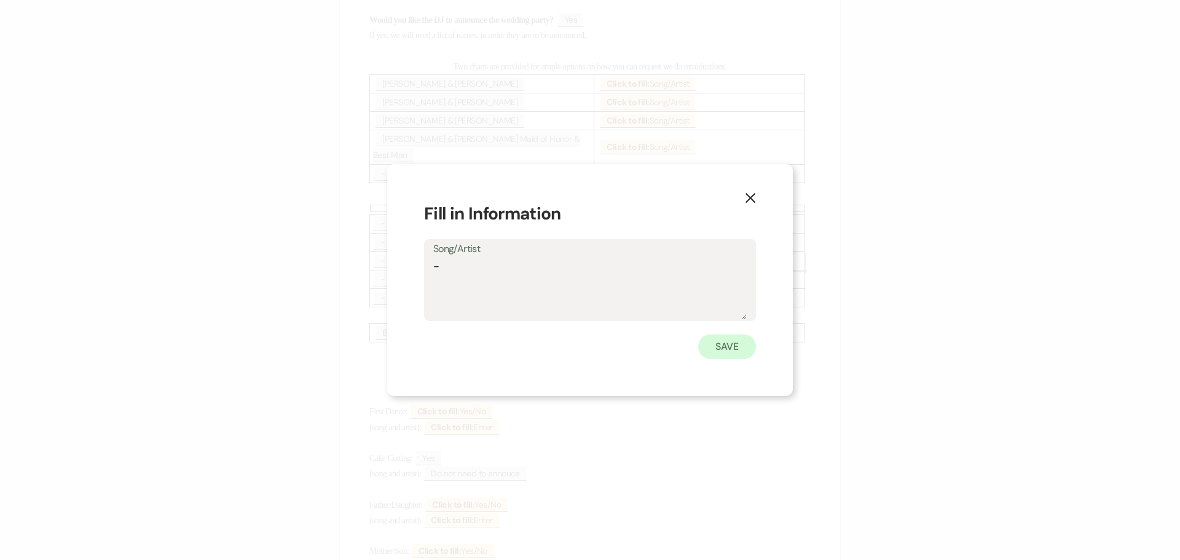
type textarea "-"
click at [729, 352] on button "Save" at bounding box center [727, 346] width 58 height 25
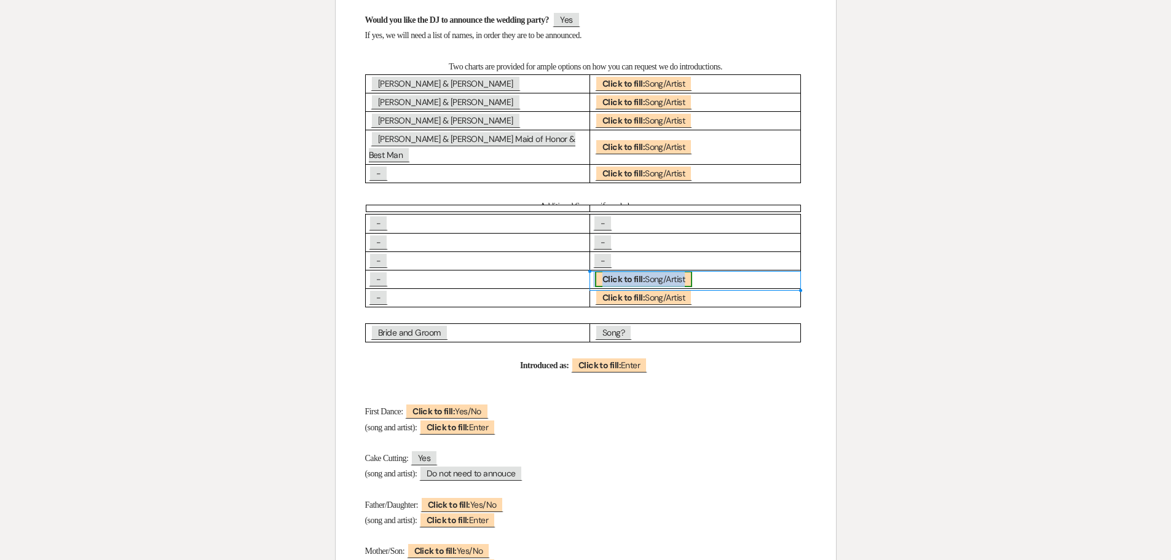
click at [670, 277] on span "Click to fill: Song/Artist" at bounding box center [643, 279] width 97 height 16
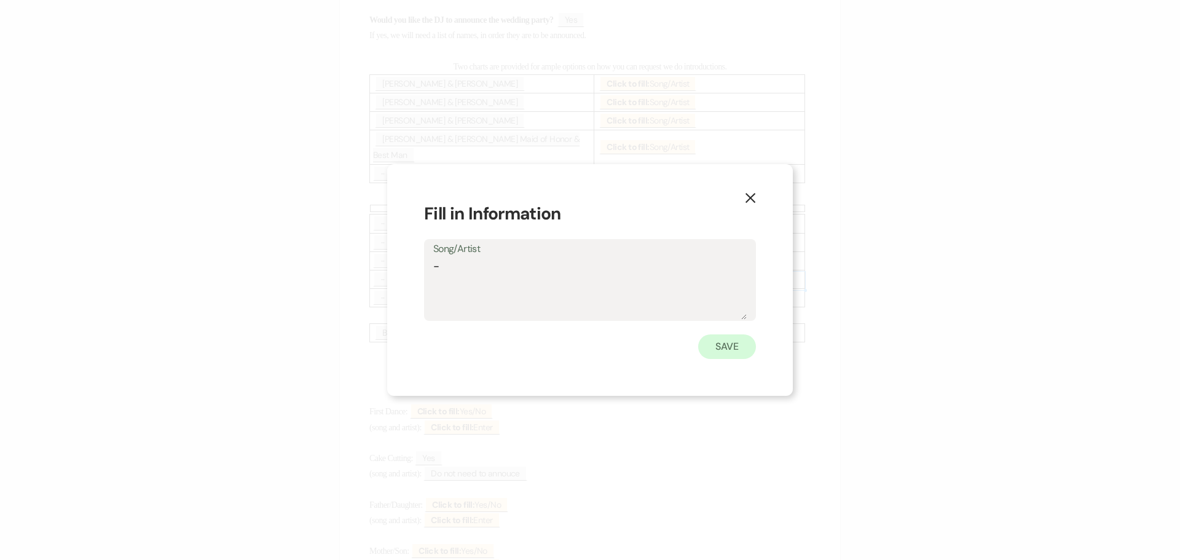
type textarea "-"
click at [719, 349] on button "Save" at bounding box center [727, 346] width 58 height 25
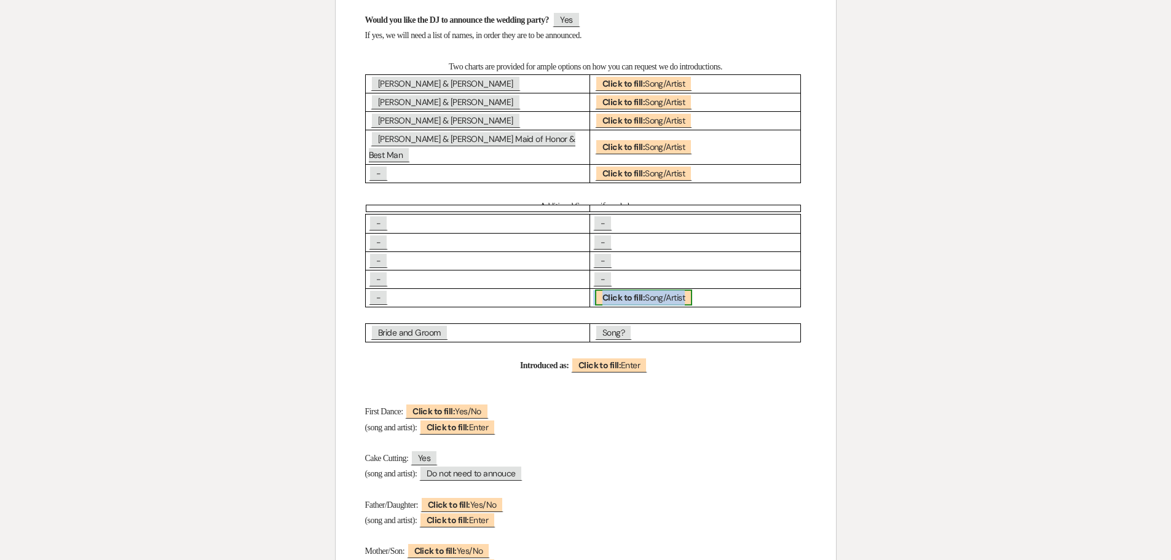
click at [660, 300] on span "Click to fill: Song/Artist" at bounding box center [643, 298] width 97 height 16
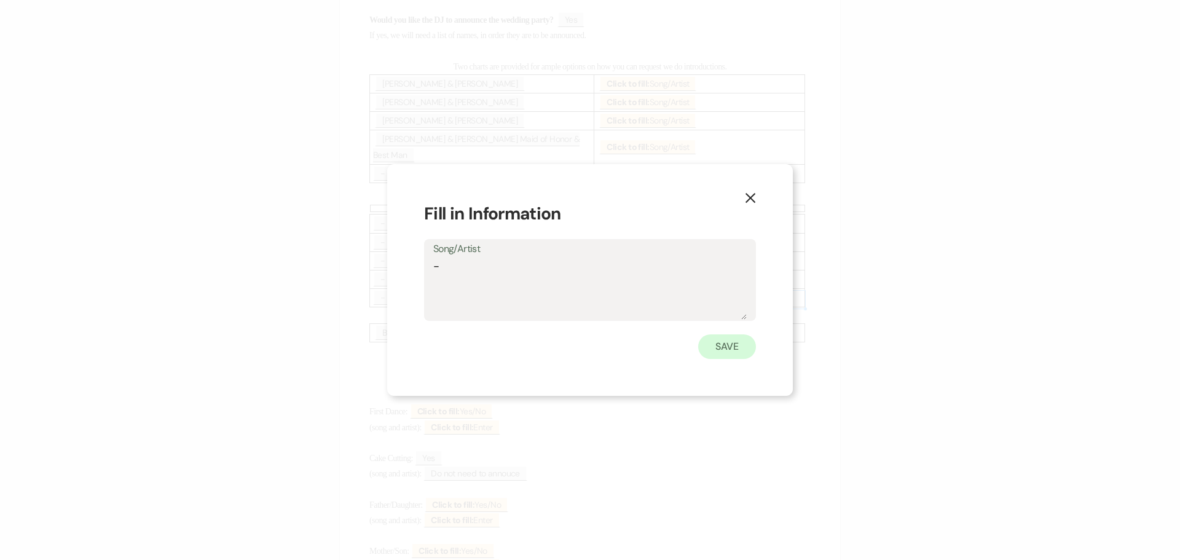
type textarea "-"
click at [721, 344] on button "Save" at bounding box center [727, 346] width 58 height 25
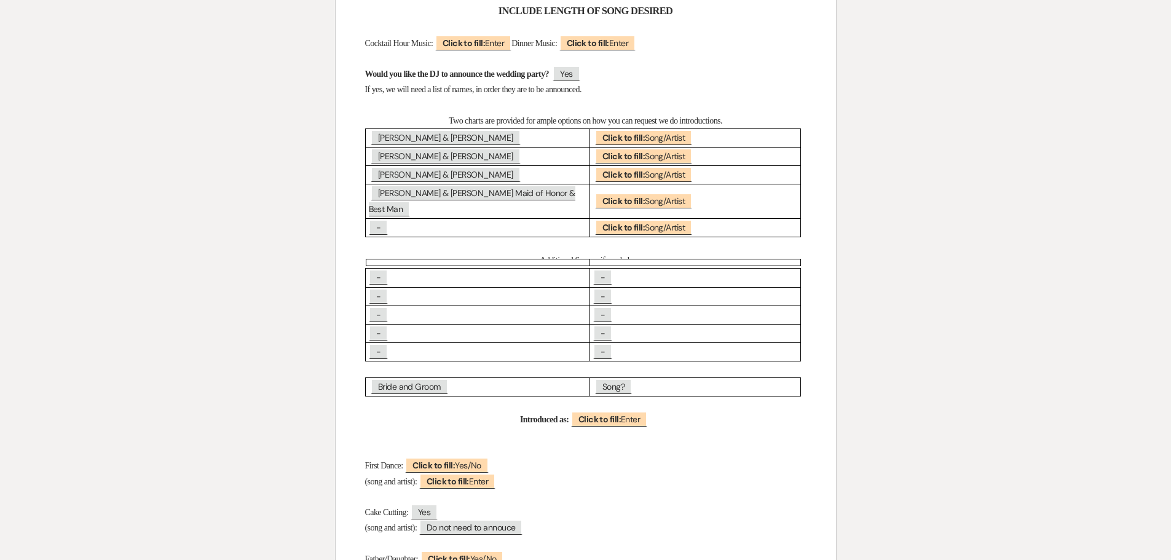
scroll to position [984, 0]
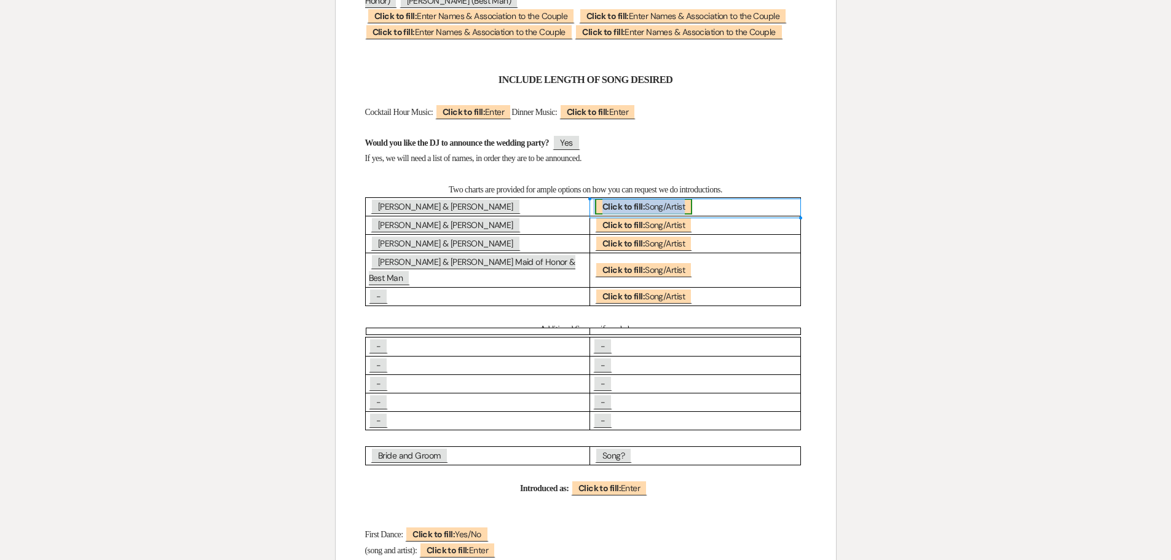
click at [653, 208] on span "Click to fill: Song/Artist" at bounding box center [643, 207] width 97 height 16
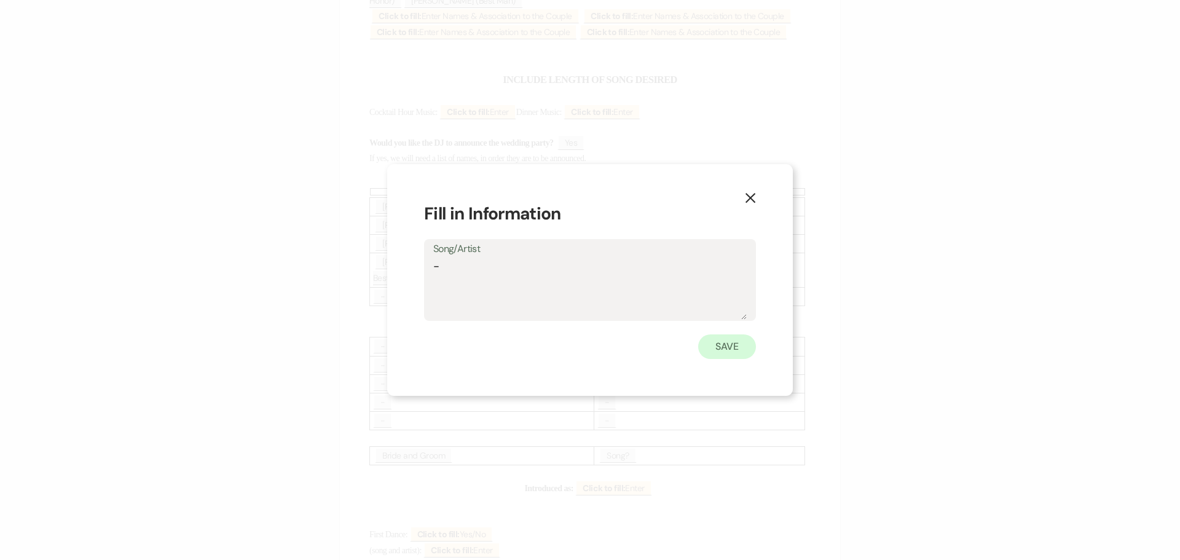
type textarea "-"
click at [713, 346] on button "Save" at bounding box center [727, 346] width 58 height 25
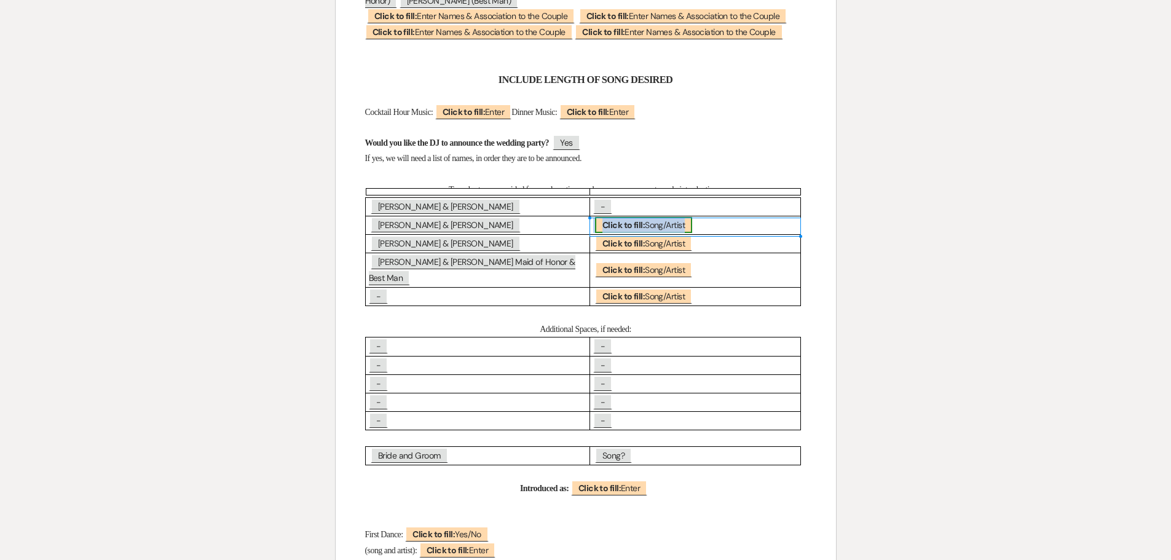
click at [650, 226] on span "Click to fill: Song/Artist" at bounding box center [643, 225] width 97 height 16
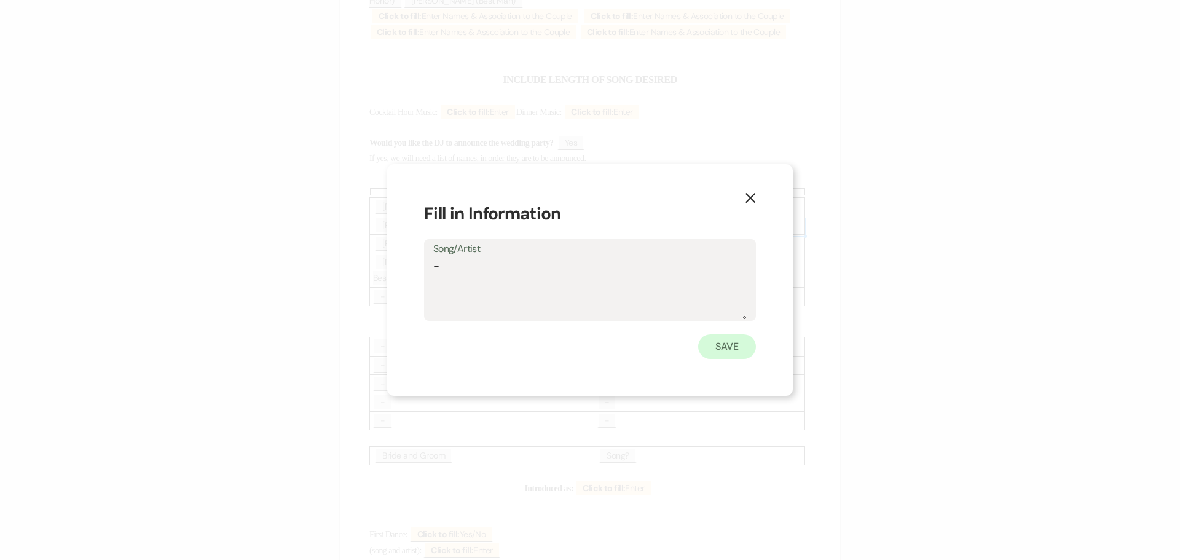
type textarea "-"
click at [720, 346] on button "Save" at bounding box center [727, 346] width 58 height 25
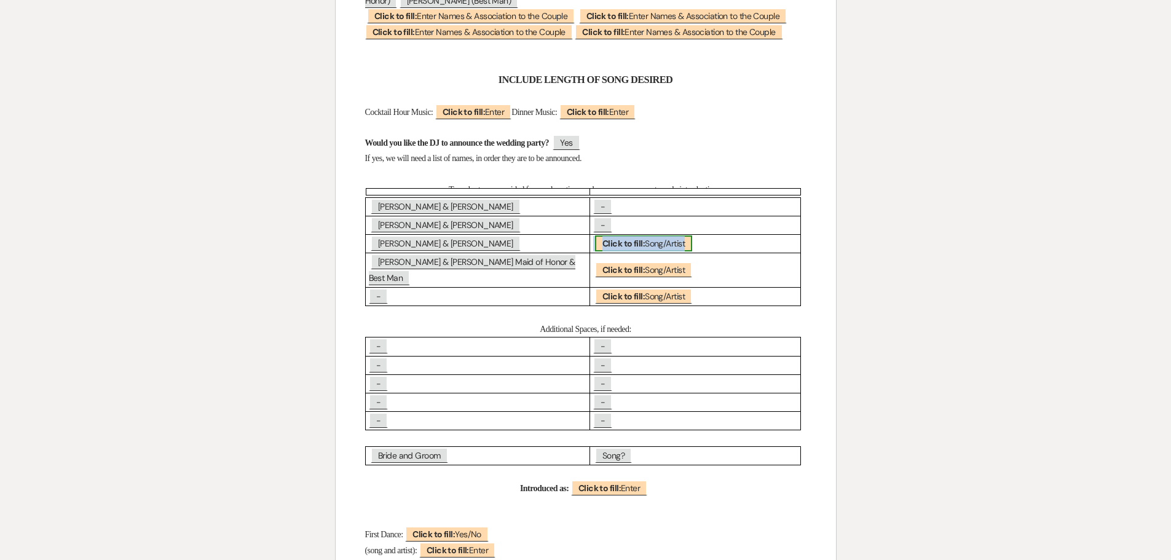
click at [664, 245] on span "Click to fill: Song/Artist" at bounding box center [643, 243] width 97 height 16
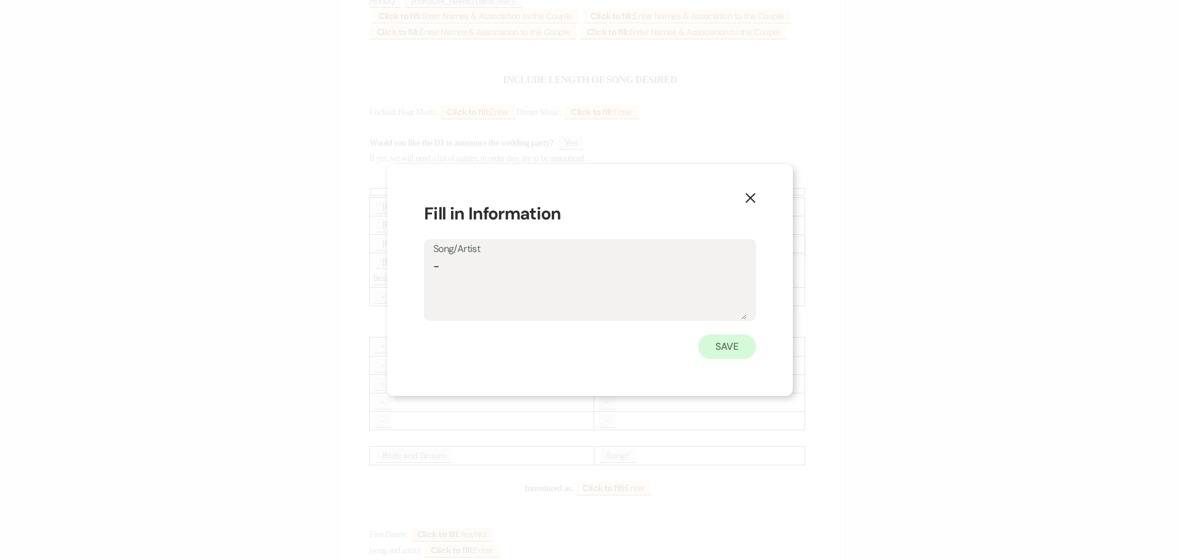
type textarea "-"
click at [724, 344] on button "Save" at bounding box center [727, 346] width 58 height 25
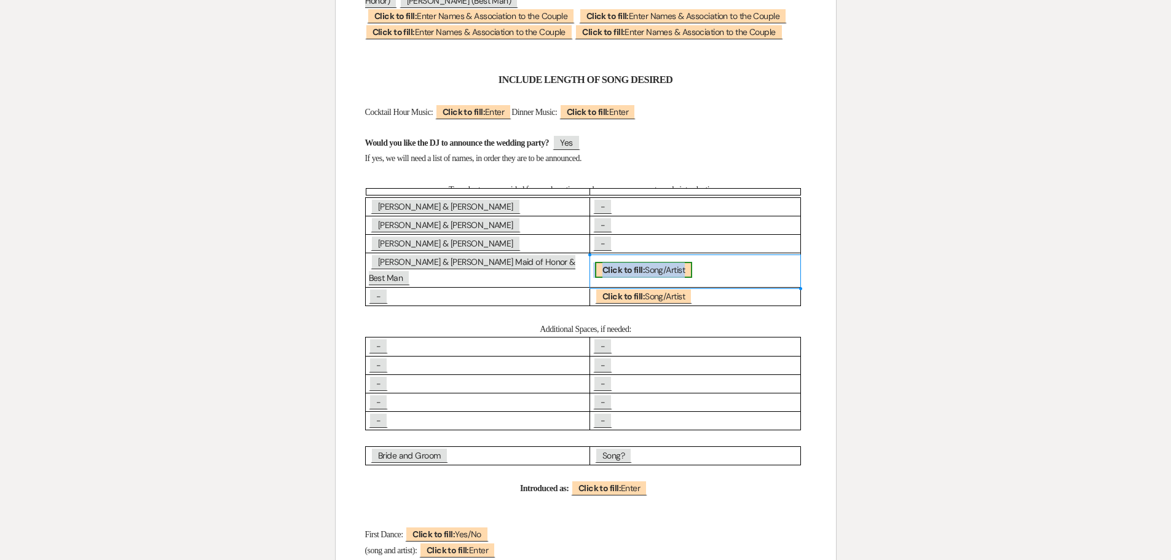
click at [671, 268] on span "Click to fill: Song/Artist" at bounding box center [643, 270] width 97 height 16
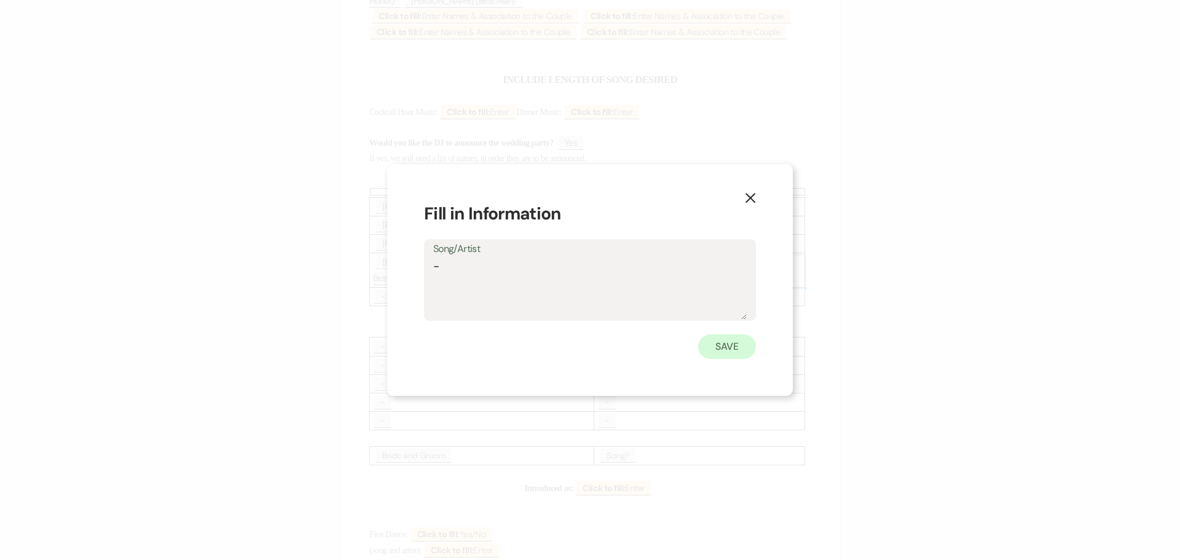
type textarea "-"
click at [735, 346] on button "Save" at bounding box center [727, 346] width 58 height 25
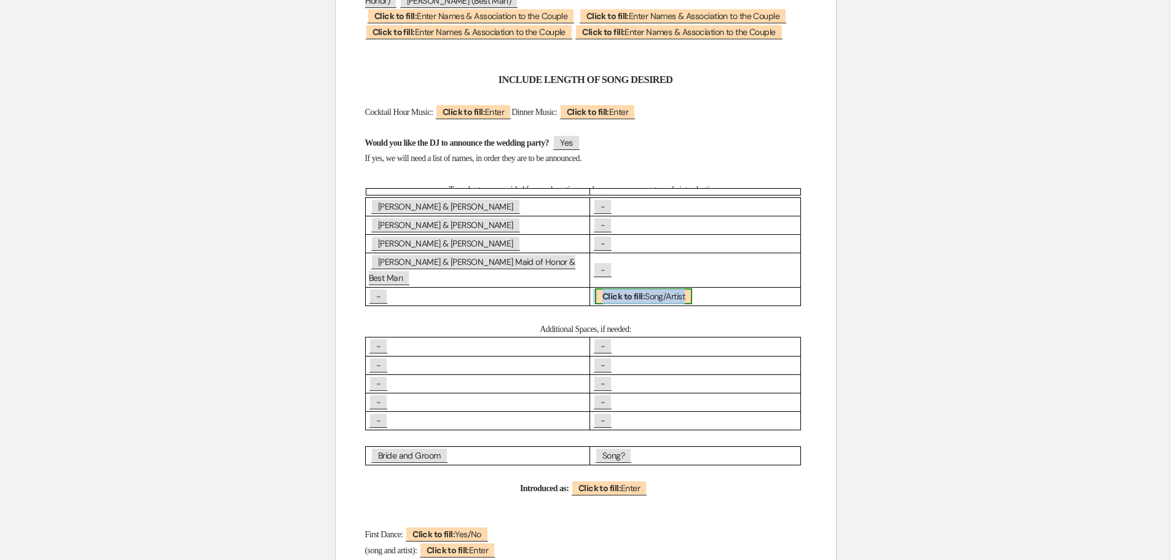
click at [634, 298] on b "Click to fill:" at bounding box center [623, 296] width 42 height 11
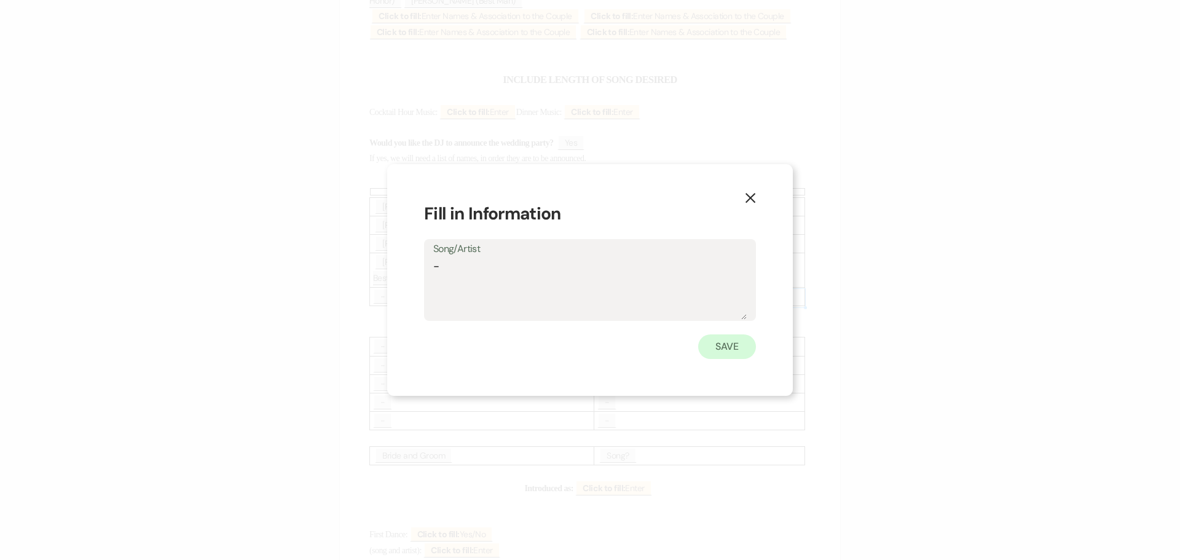
type textarea "-"
click at [720, 345] on button "Save" at bounding box center [727, 346] width 58 height 25
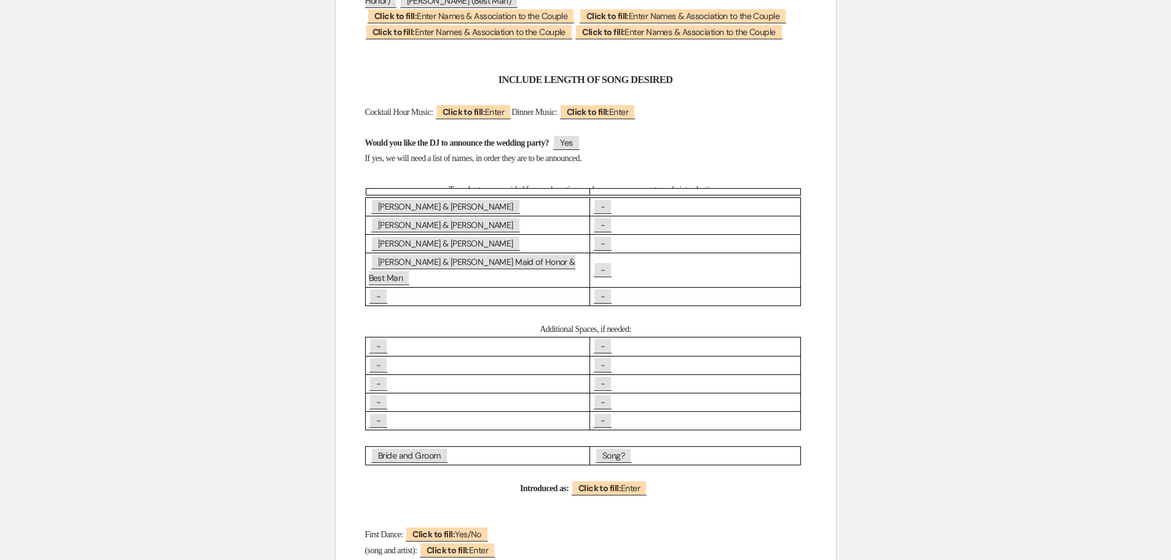
click at [669, 157] on p "If yes, we will need a list of names, in order they are to be announced." at bounding box center [585, 158] width 441 height 15
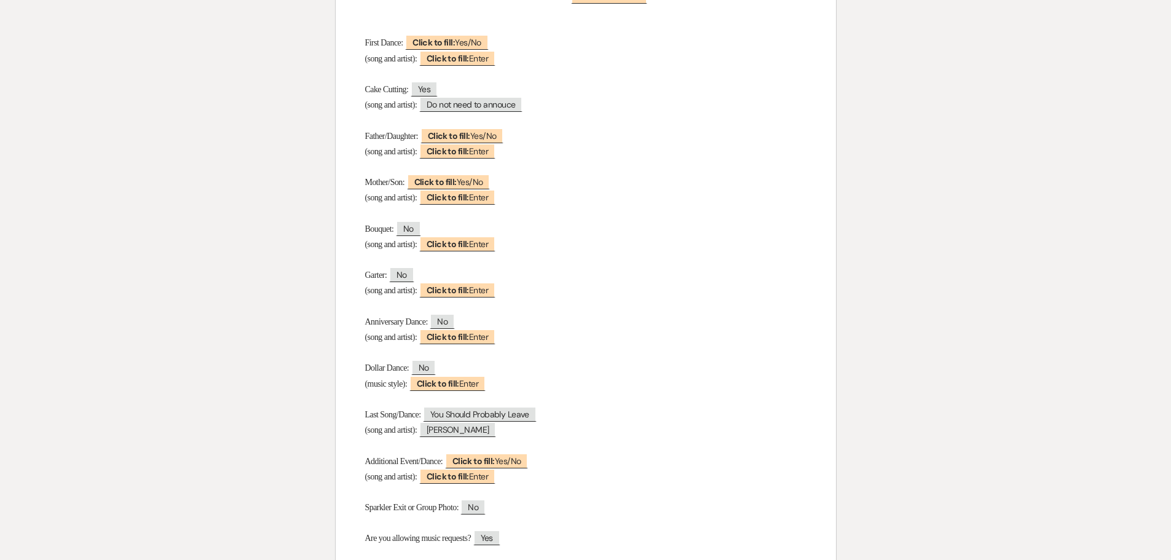
scroll to position [1537, 0]
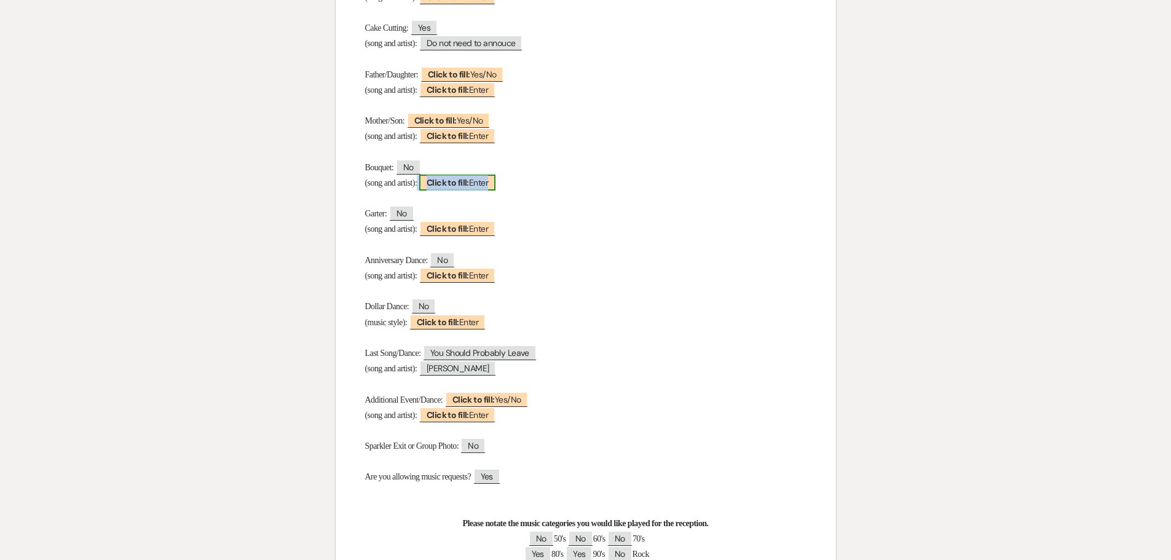
click at [469, 183] on b "Click to fill:" at bounding box center [448, 182] width 42 height 11
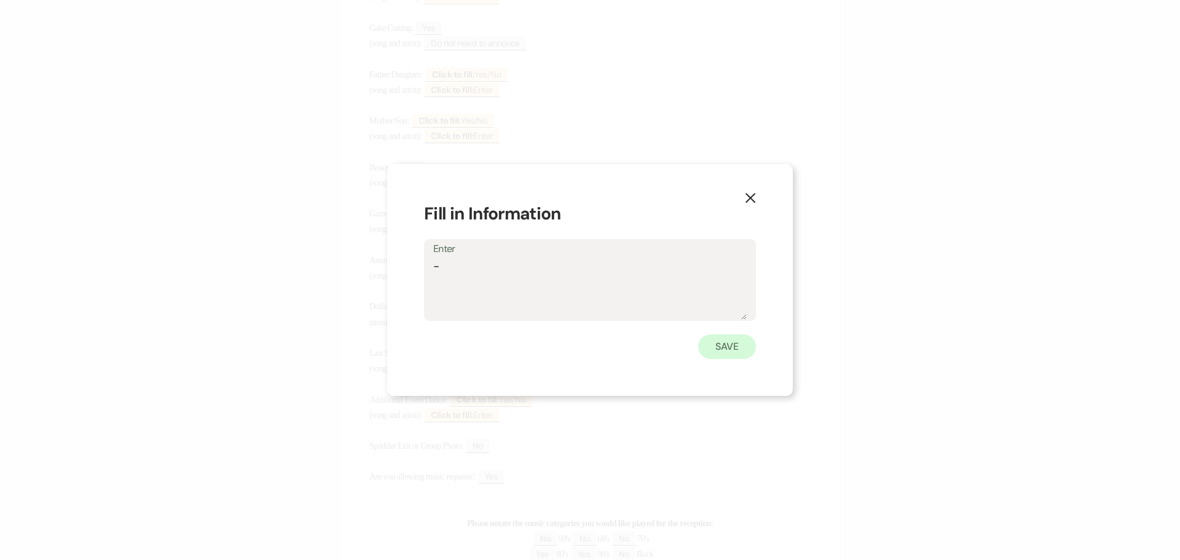
type textarea "-"
click at [735, 344] on button "Save" at bounding box center [727, 346] width 58 height 25
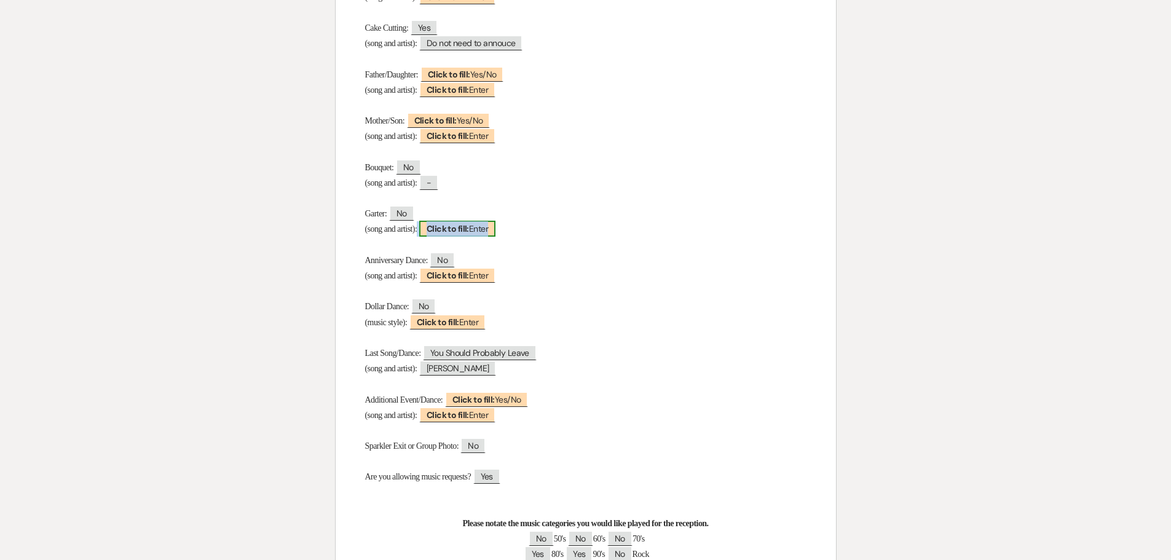
click at [449, 226] on b "Click to fill:" at bounding box center [448, 228] width 42 height 11
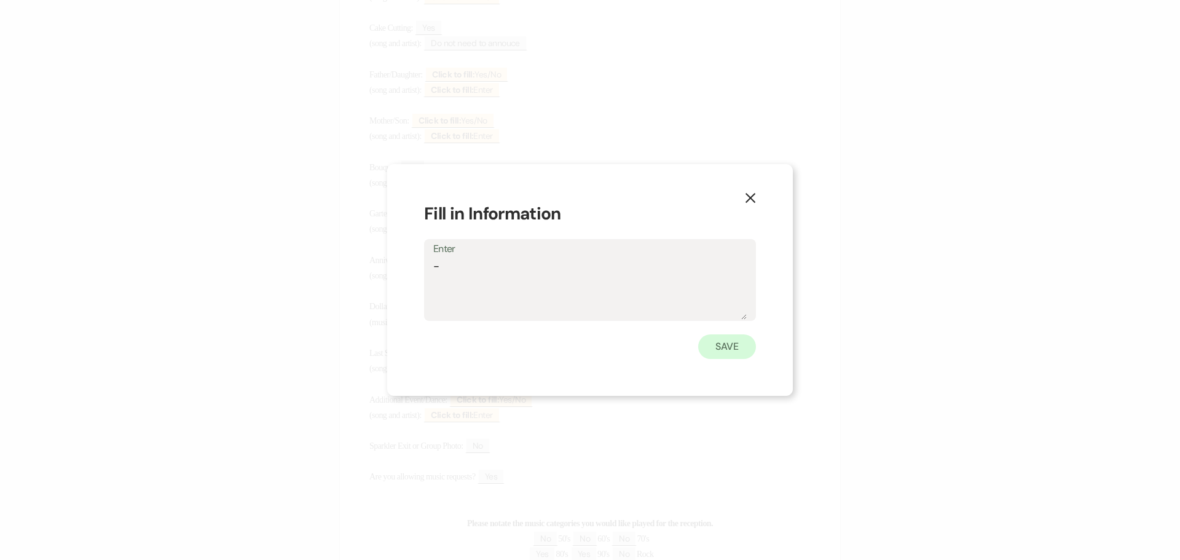
type textarea "-"
click at [725, 347] on button "Save" at bounding box center [727, 346] width 58 height 25
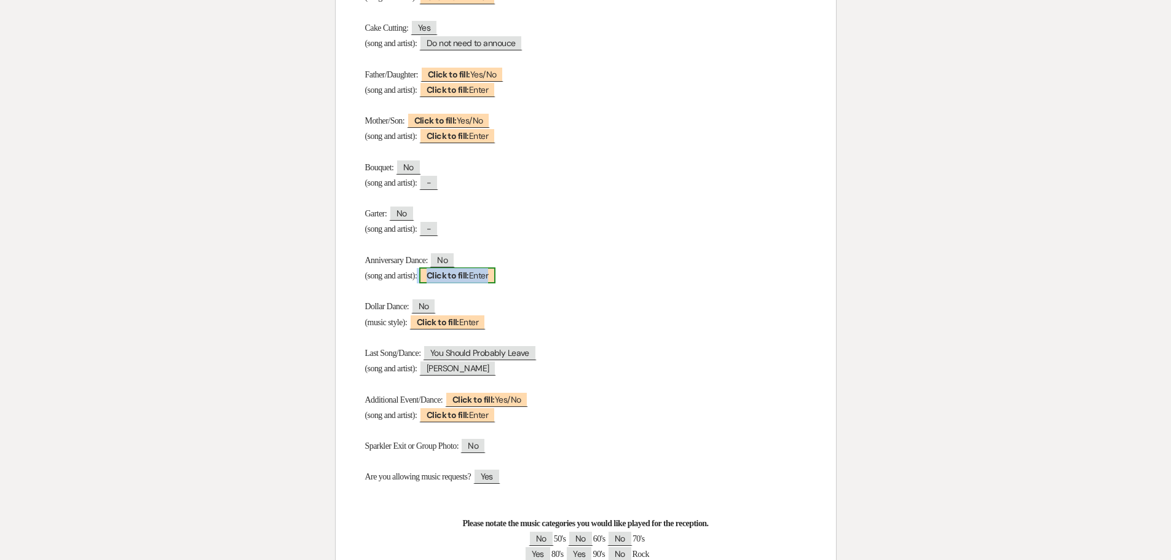
click at [464, 276] on b "Click to fill:" at bounding box center [448, 275] width 42 height 11
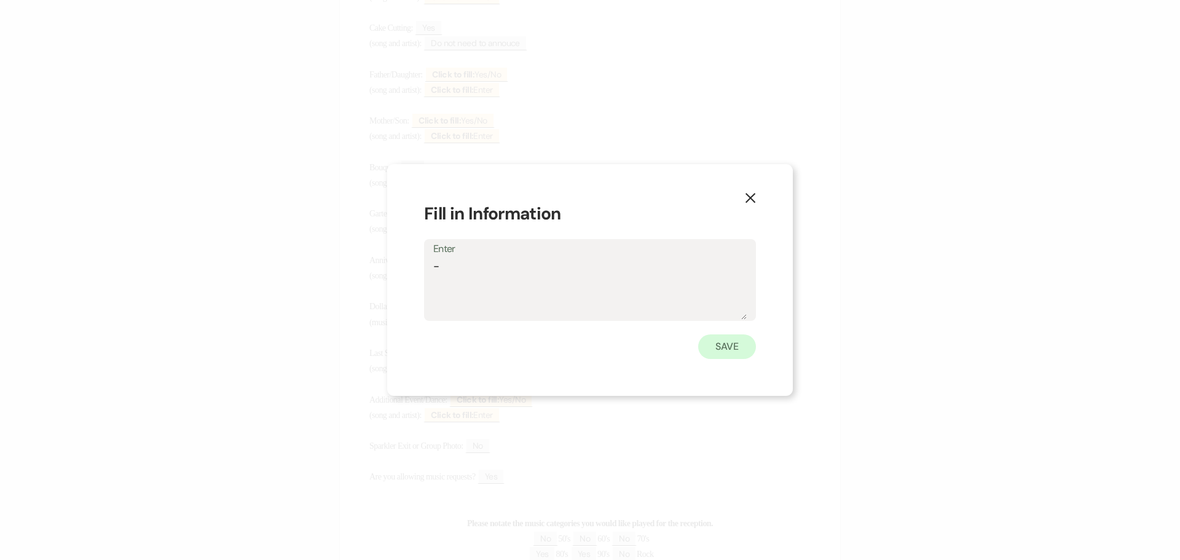
type textarea "-"
click at [735, 341] on button "Save" at bounding box center [727, 346] width 58 height 25
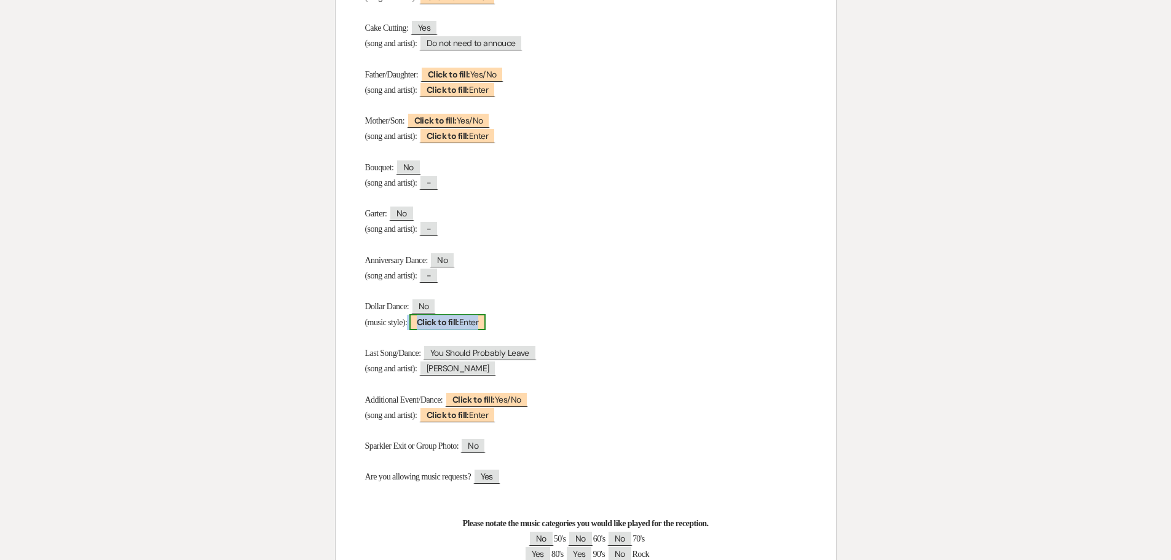
click at [446, 318] on b "Click to fill:" at bounding box center [438, 322] width 42 height 11
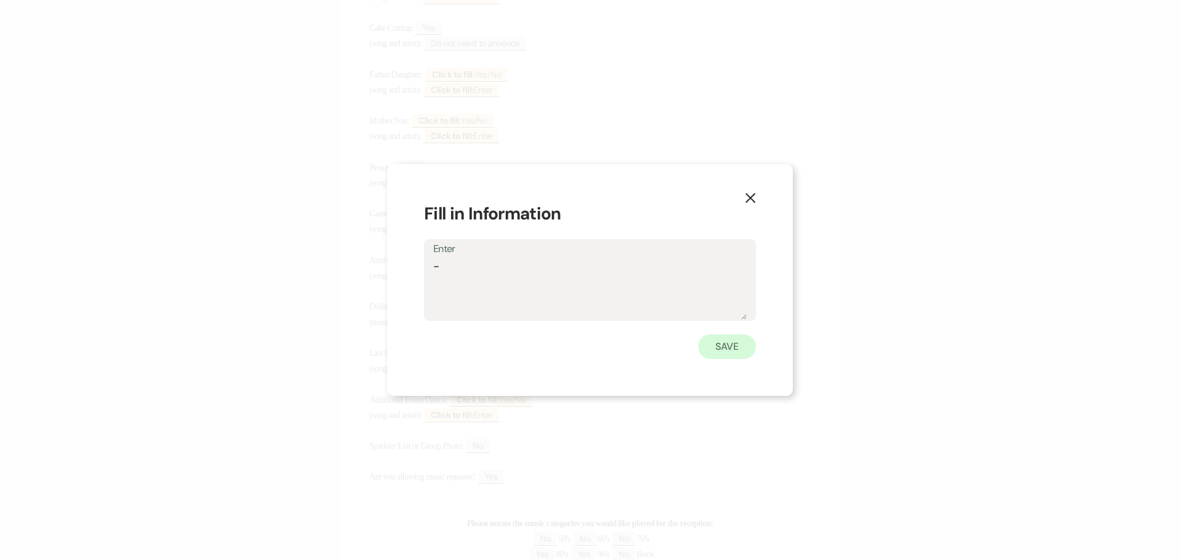
type textarea "-"
click at [727, 345] on button "Save" at bounding box center [727, 346] width 58 height 25
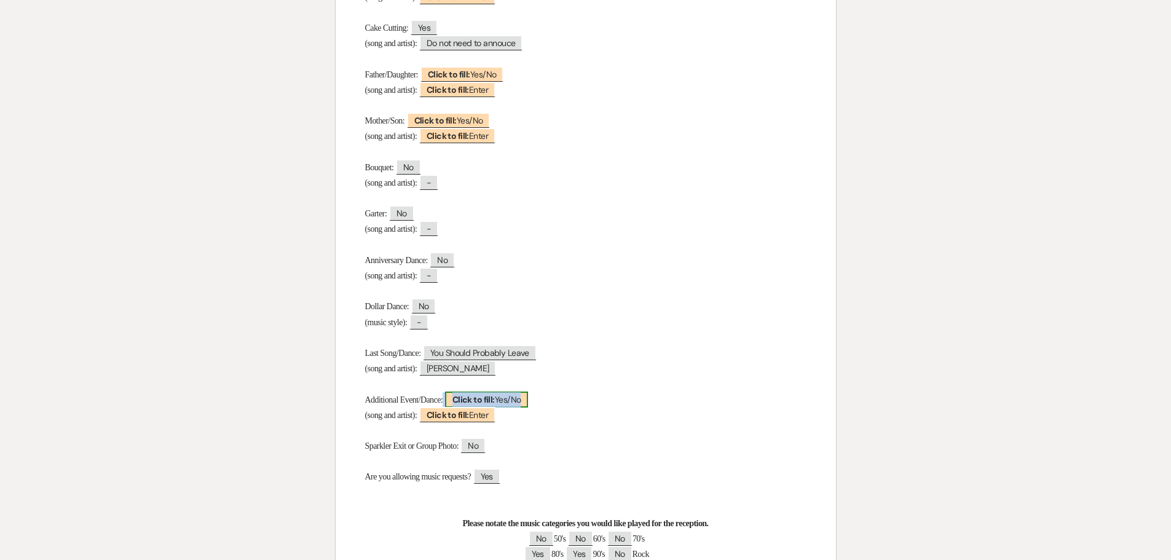
click at [492, 397] on b "Click to fill:" at bounding box center [473, 399] width 42 height 11
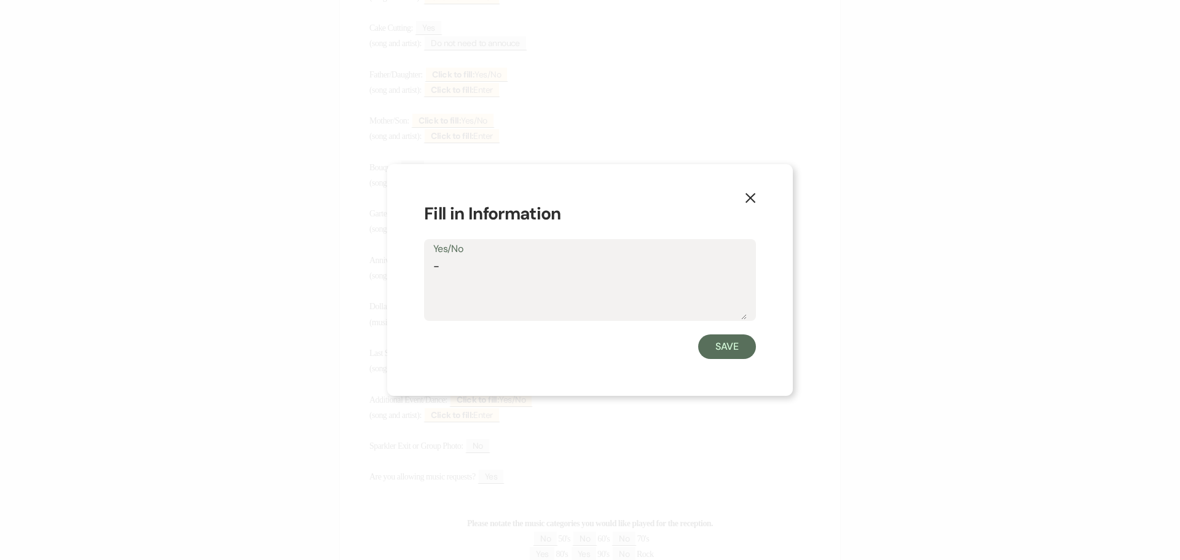
type textarea "-"
click at [718, 350] on button "Save" at bounding box center [727, 346] width 58 height 25
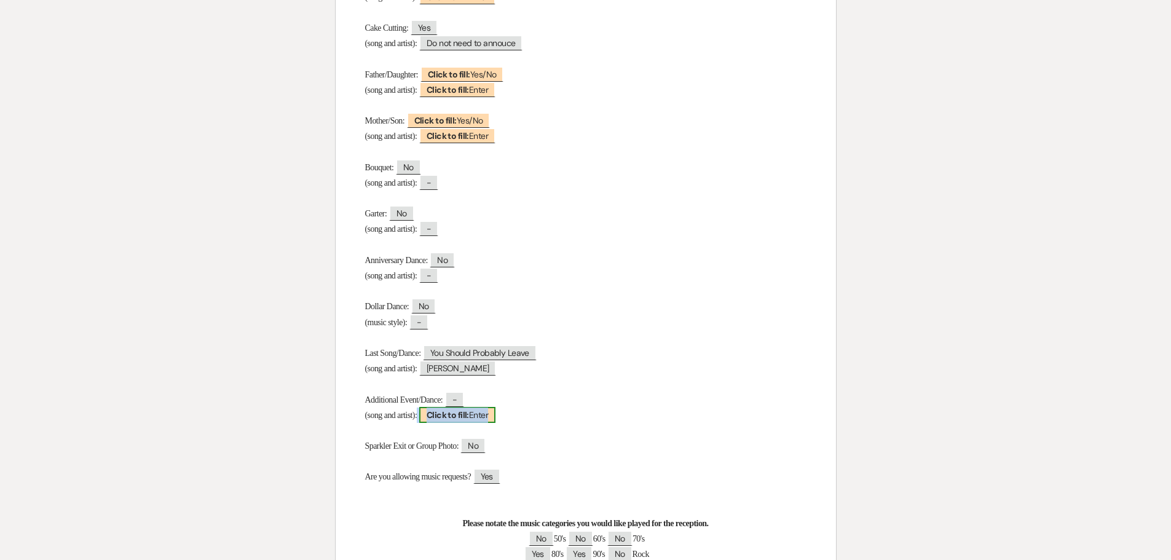
click at [491, 415] on span "Click to fill: Enter" at bounding box center [457, 415] width 76 height 16
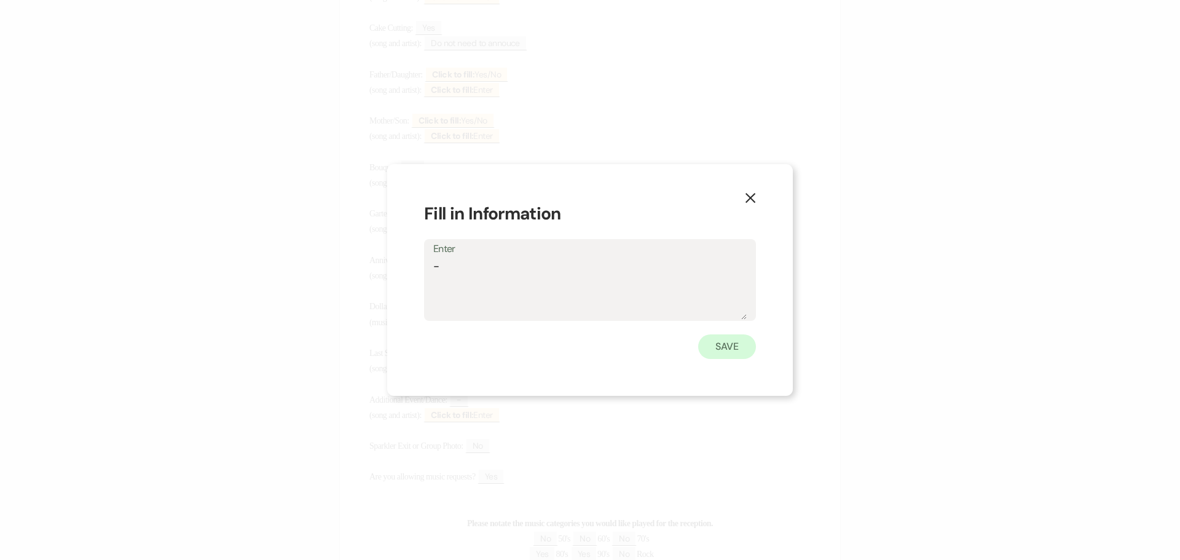
type textarea "-"
click at [725, 351] on button "Save" at bounding box center [727, 346] width 58 height 25
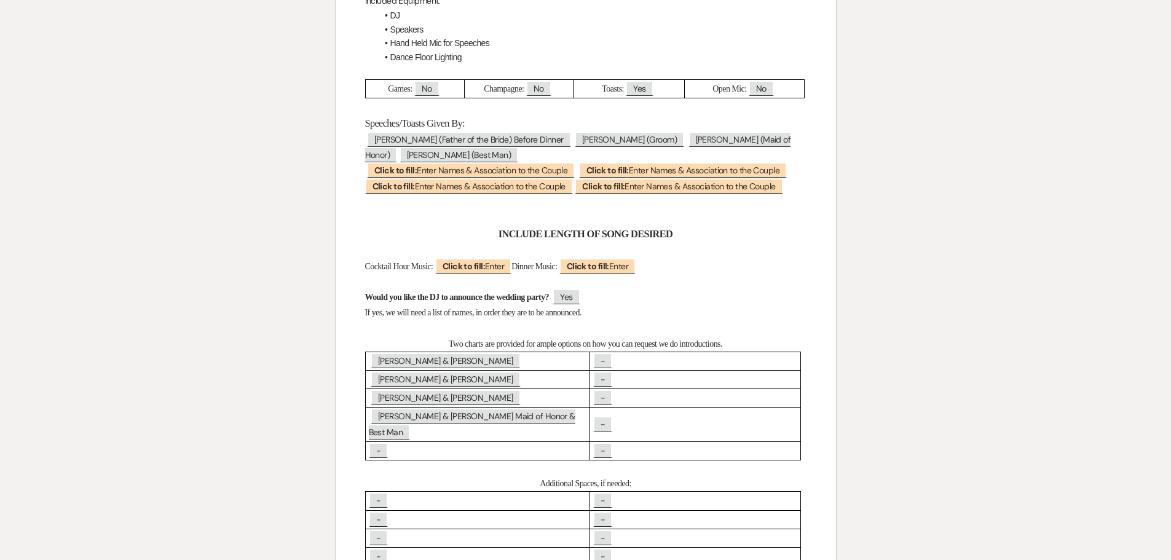
scroll to position [799, 0]
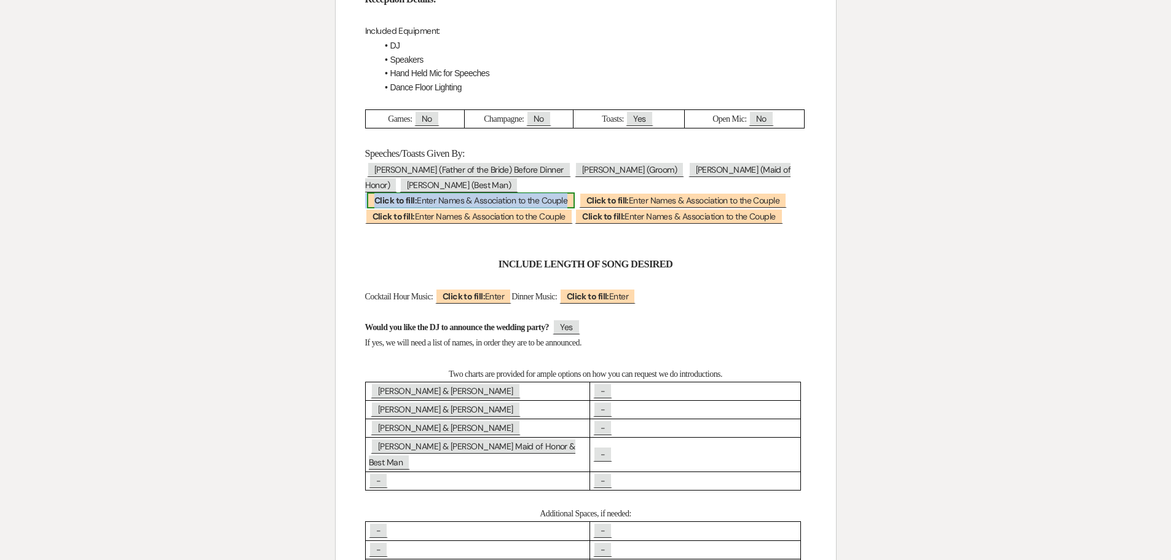
click at [504, 199] on span "Click to fill: Enter Names & Association to the Couple" at bounding box center [471, 200] width 208 height 16
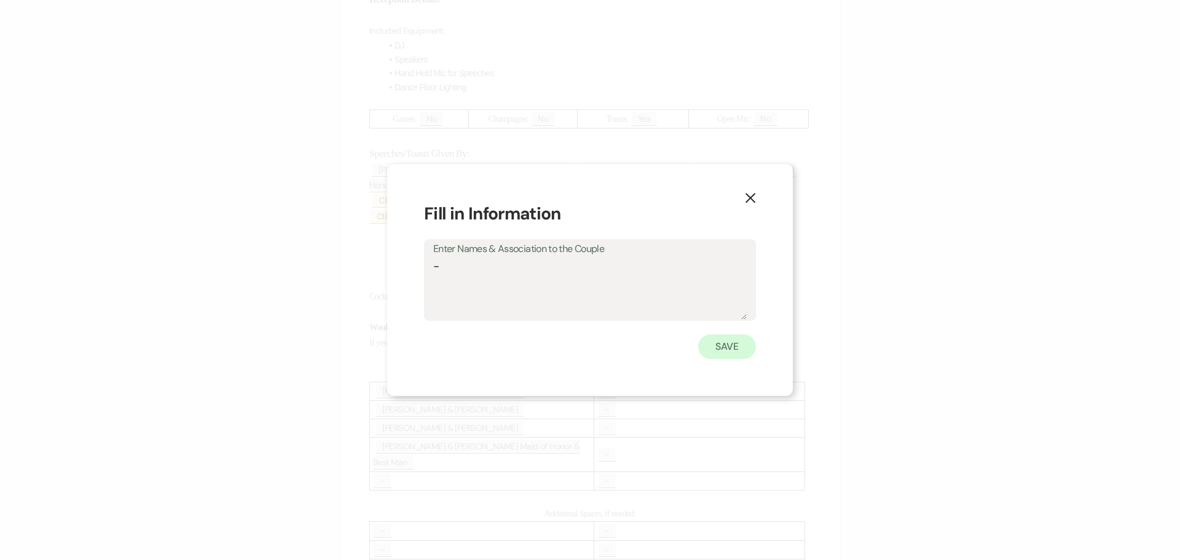
type textarea "-"
click at [727, 349] on button "Save" at bounding box center [727, 346] width 58 height 25
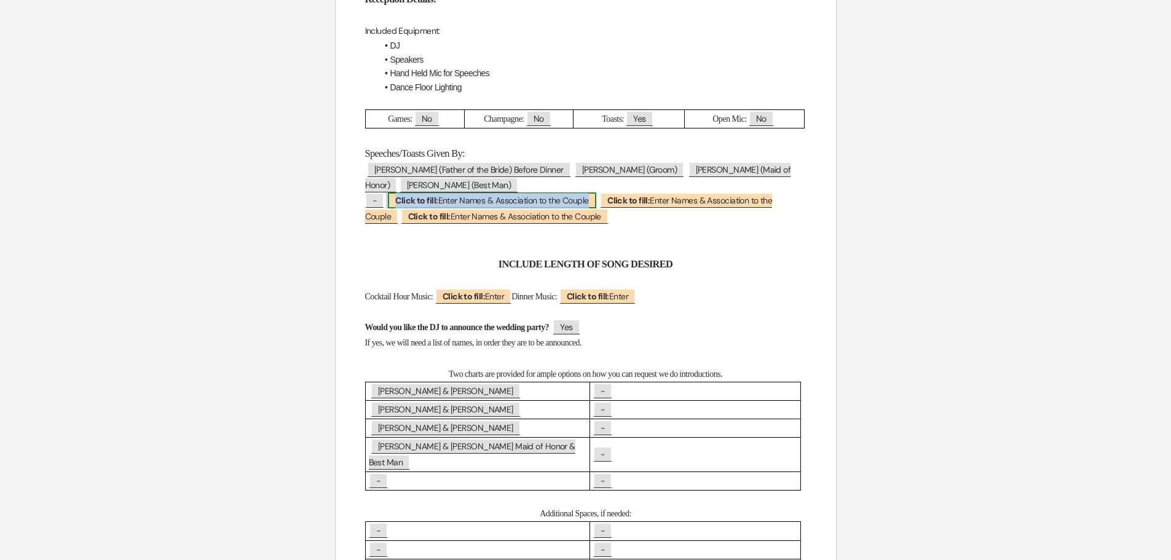
click at [536, 200] on span "Click to fill: Enter Names & Association to the Couple" at bounding box center [492, 200] width 208 height 16
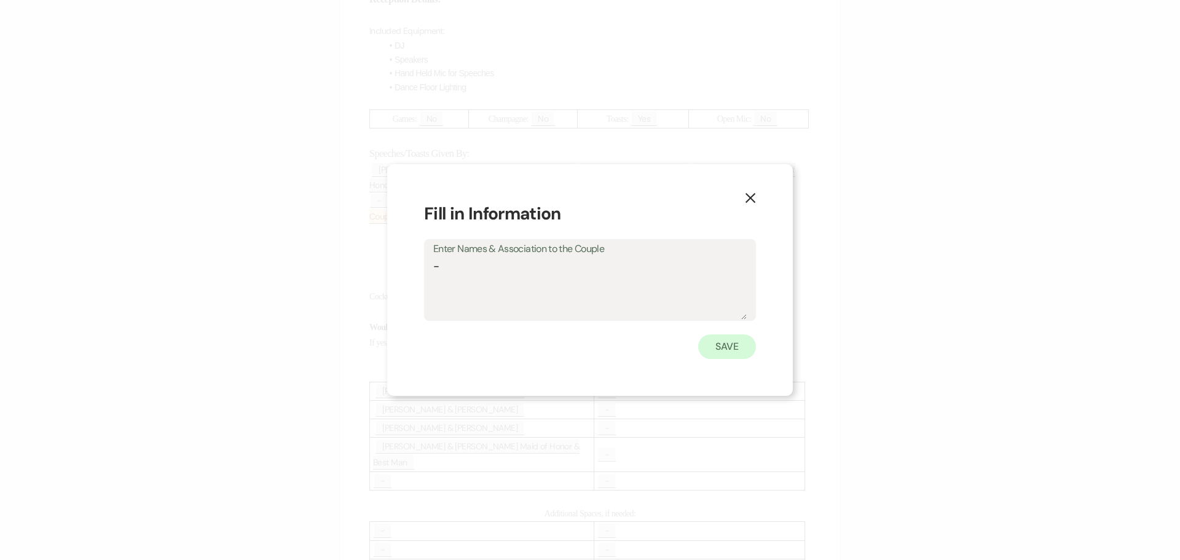
type textarea "-"
click at [729, 348] on button "Save" at bounding box center [727, 346] width 58 height 25
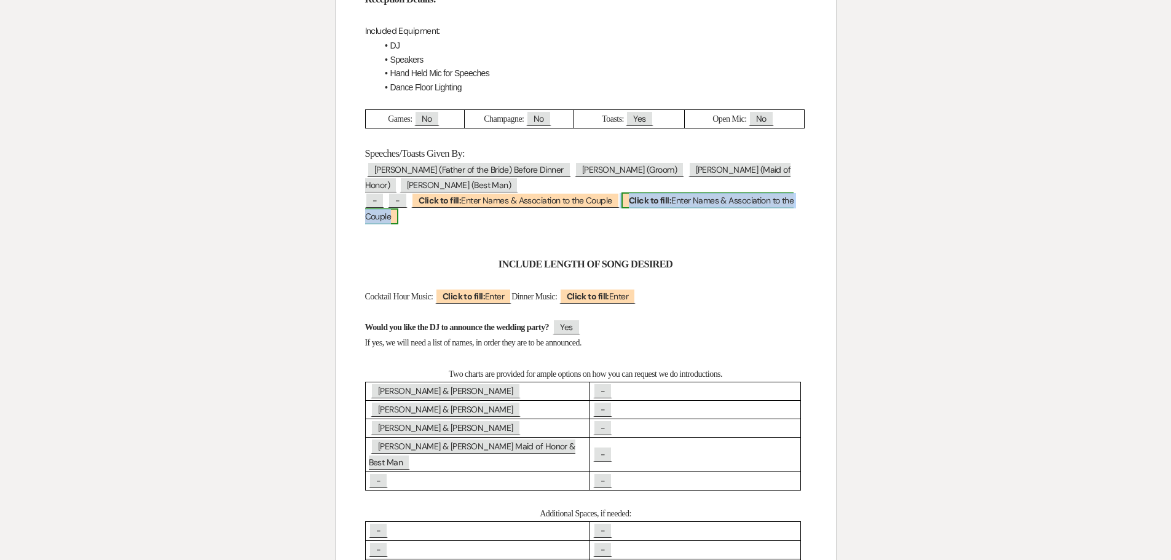
click at [671, 203] on b "Click to fill:" at bounding box center [650, 200] width 42 height 11
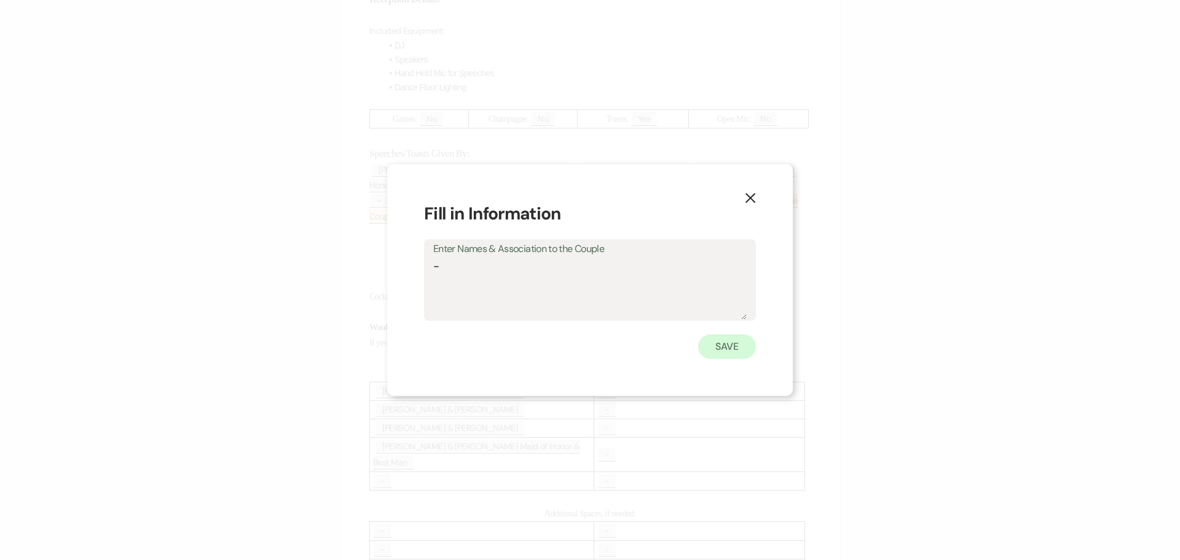
type textarea "-"
click at [725, 346] on button "Save" at bounding box center [727, 346] width 58 height 25
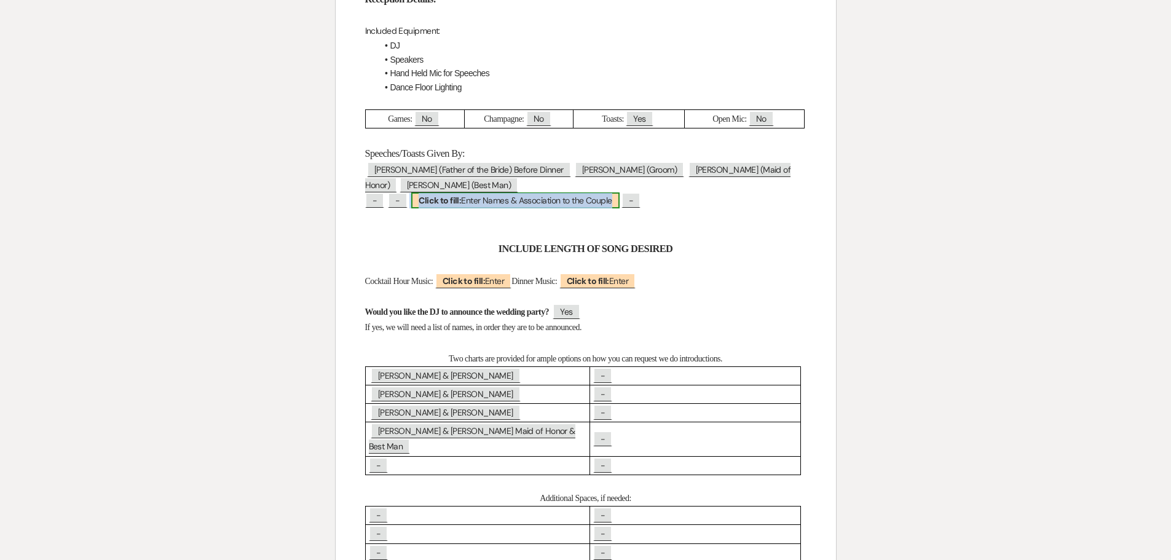
click at [526, 203] on span "Click to fill: Enter Names & Association to the Couple" at bounding box center [515, 200] width 208 height 16
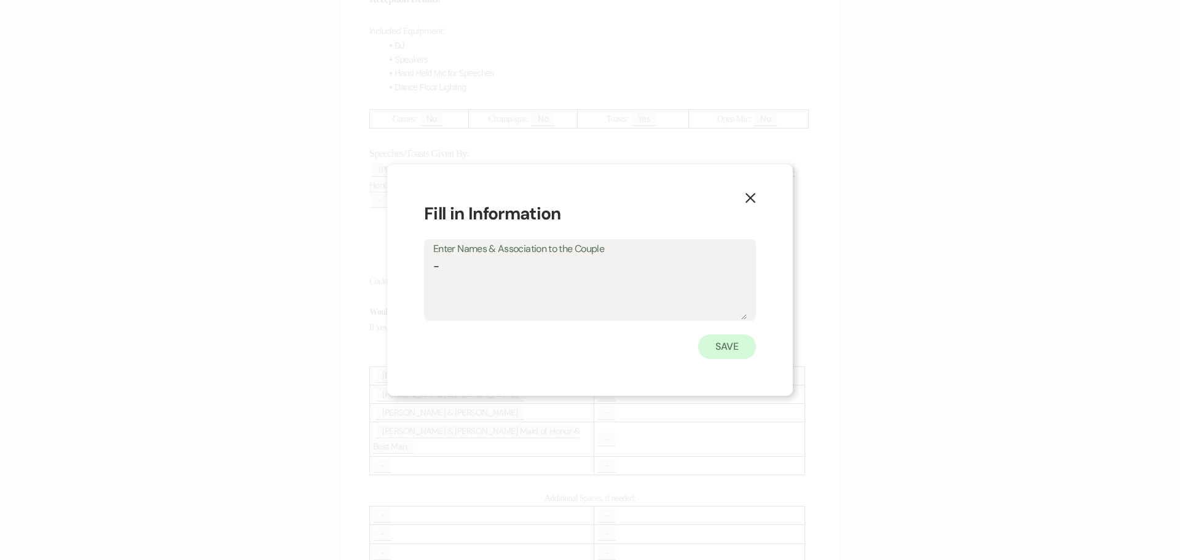
type textarea "-"
click at [724, 354] on button "Save" at bounding box center [727, 346] width 58 height 25
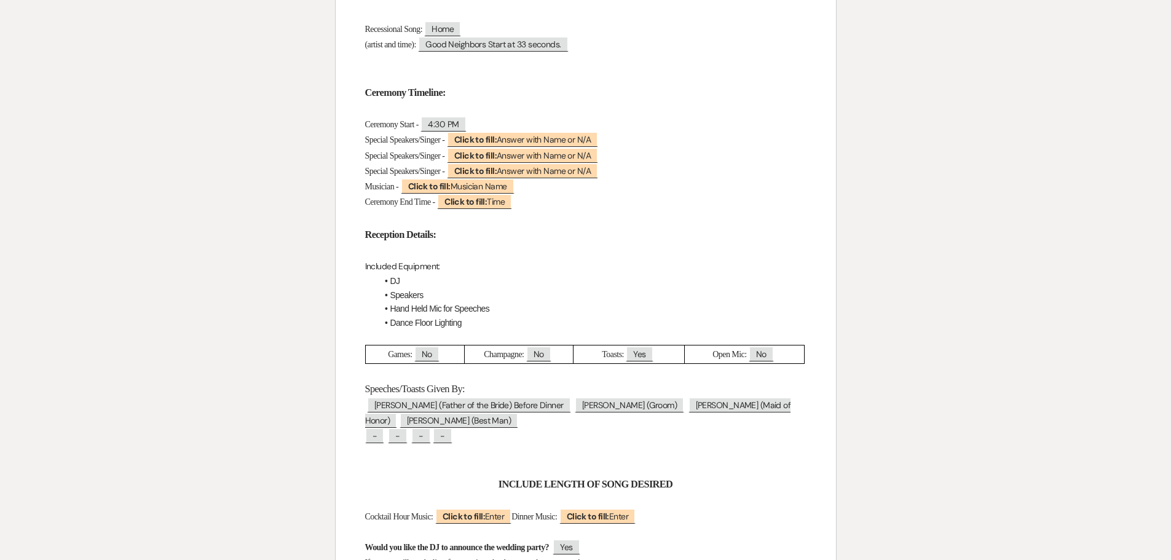
scroll to position [553, 0]
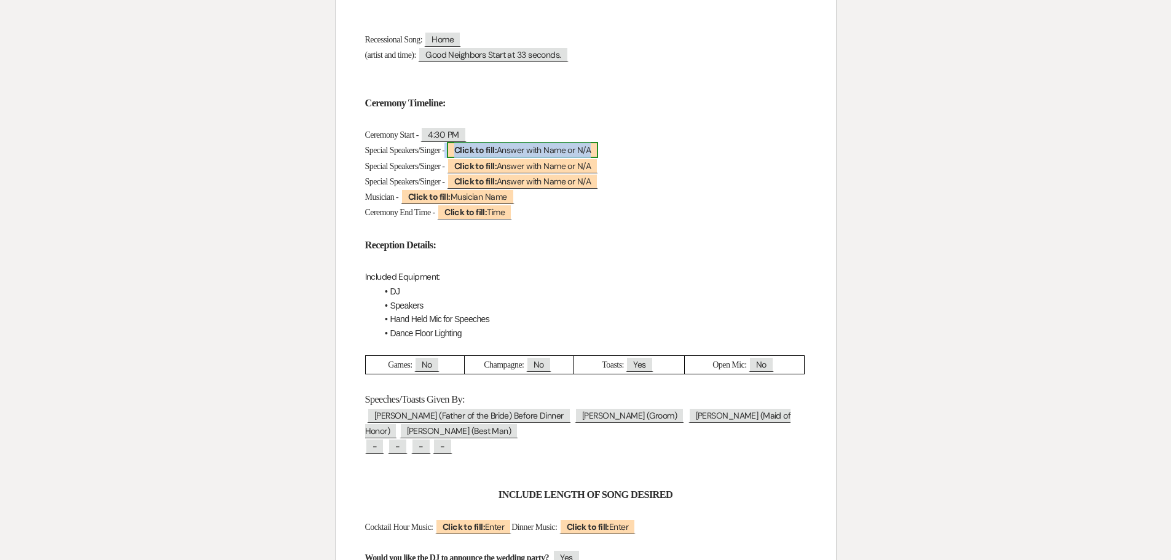
click at [515, 149] on span "Click to fill: Answer with Name or N/A" at bounding box center [522, 150] width 151 height 16
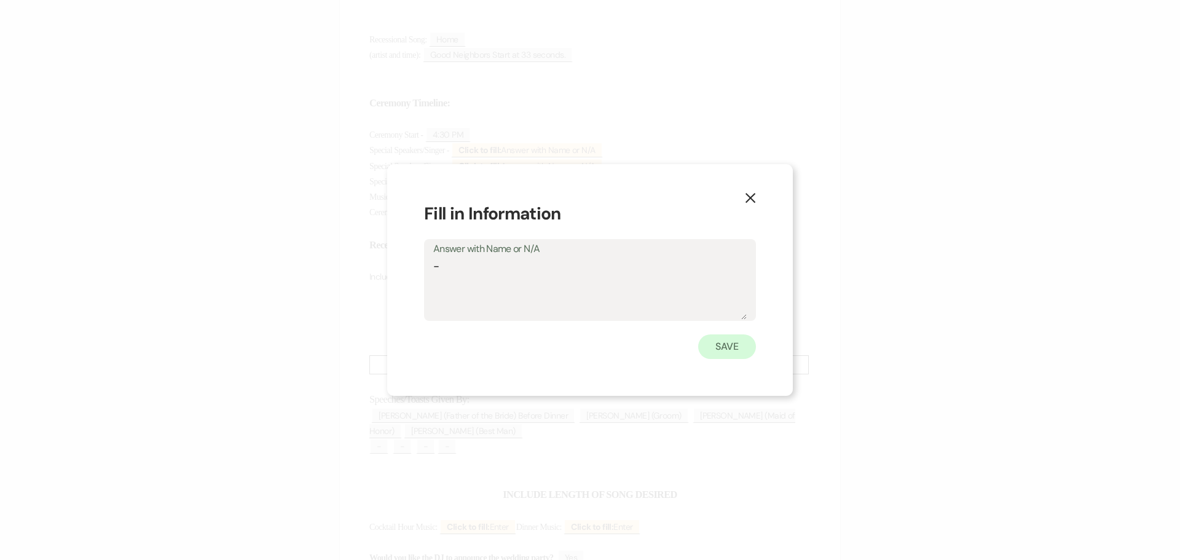
type textarea "-"
click at [727, 352] on button "Save" at bounding box center [727, 346] width 58 height 25
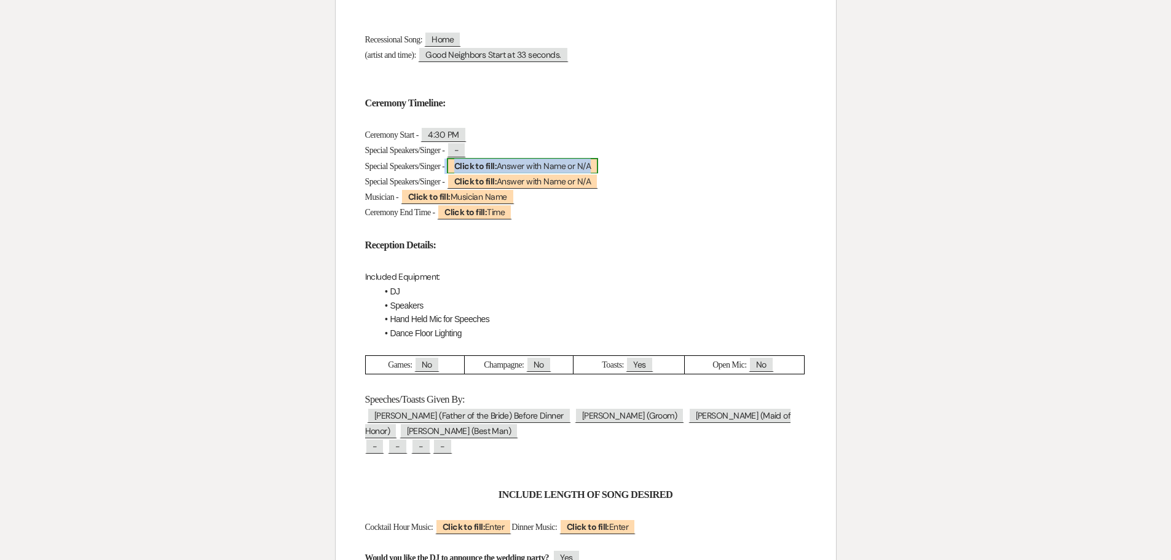
click at [518, 165] on span "Click to fill: Answer with Name or N/A" at bounding box center [522, 166] width 151 height 16
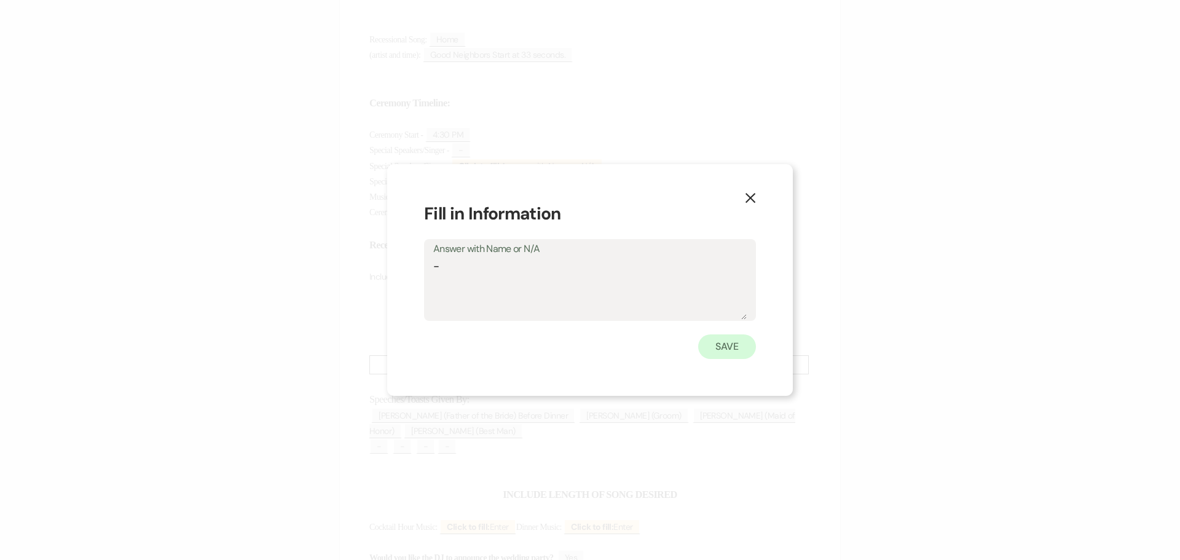
type textarea "-"
click at [713, 348] on button "Save" at bounding box center [727, 346] width 58 height 25
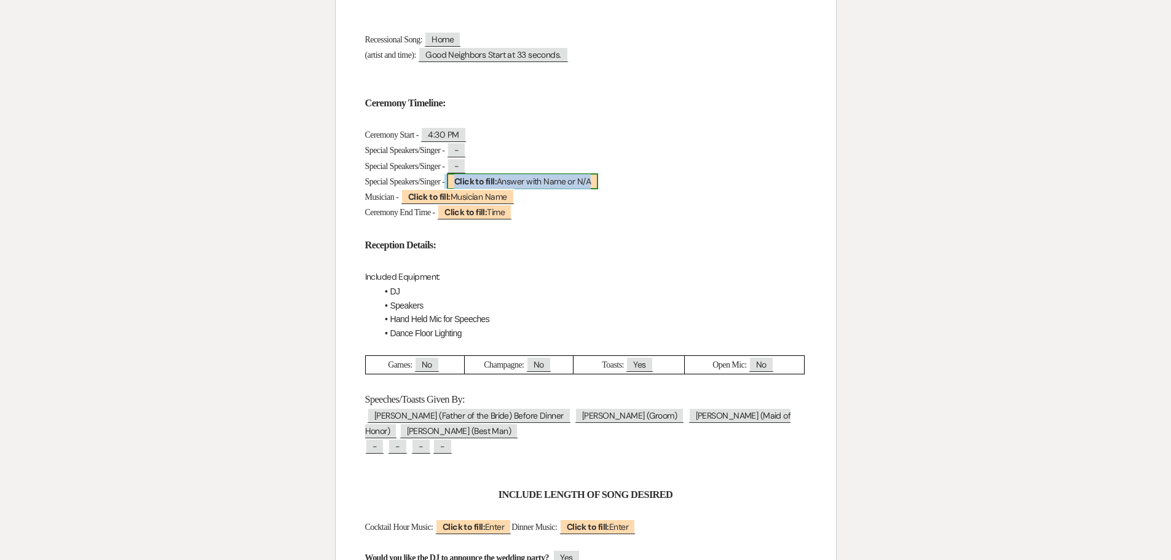
click at [511, 179] on span "Click to fill: Answer with Name or N/A" at bounding box center [522, 181] width 151 height 16
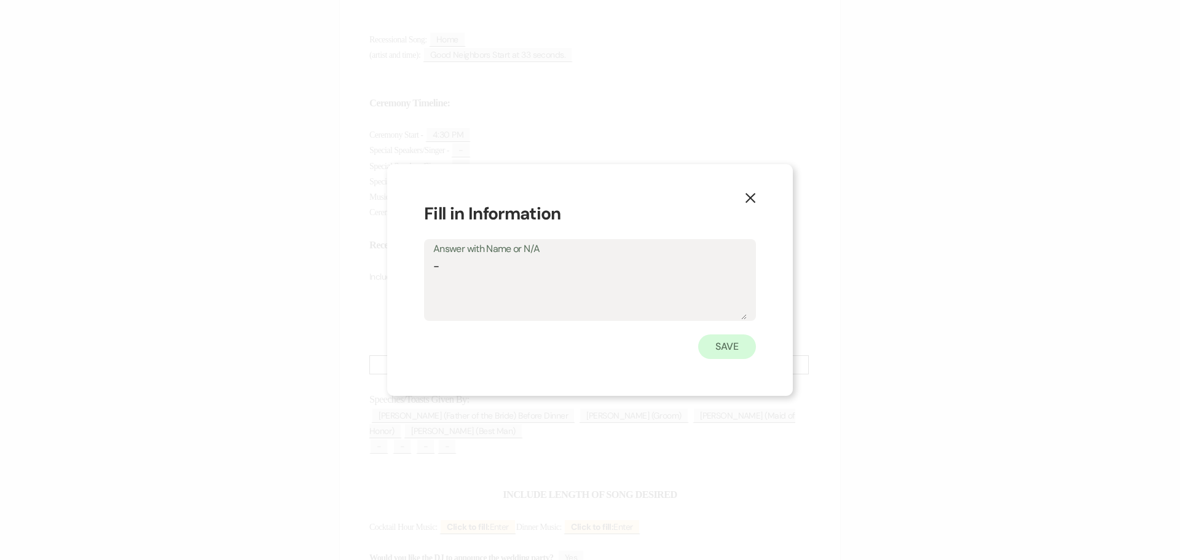
type textarea "-"
click at [727, 346] on button "Save" at bounding box center [727, 346] width 58 height 25
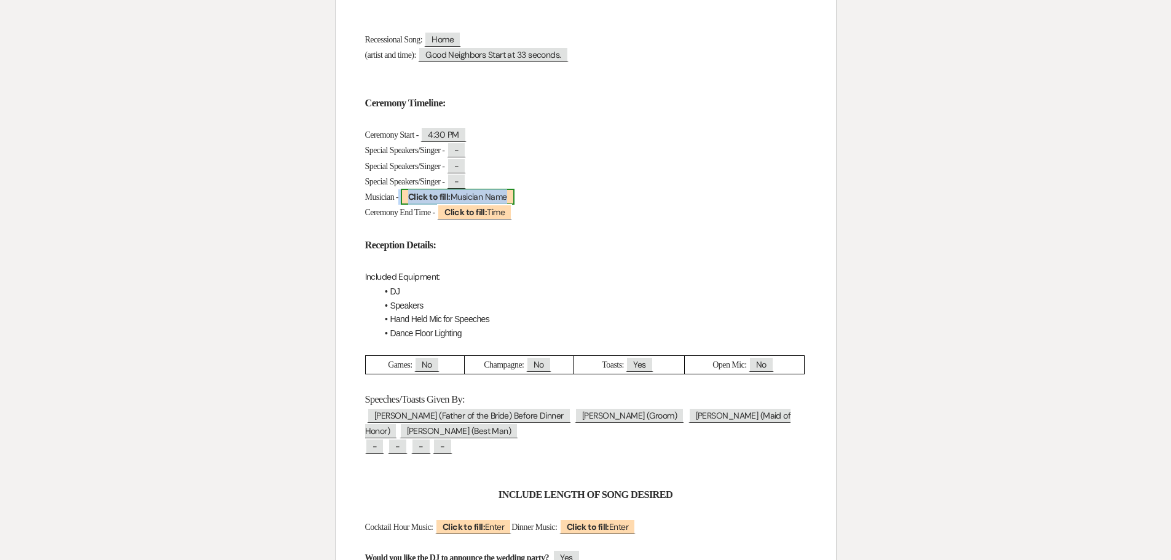
click at [500, 197] on span "Click to fill: Musician Name" at bounding box center [458, 197] width 114 height 16
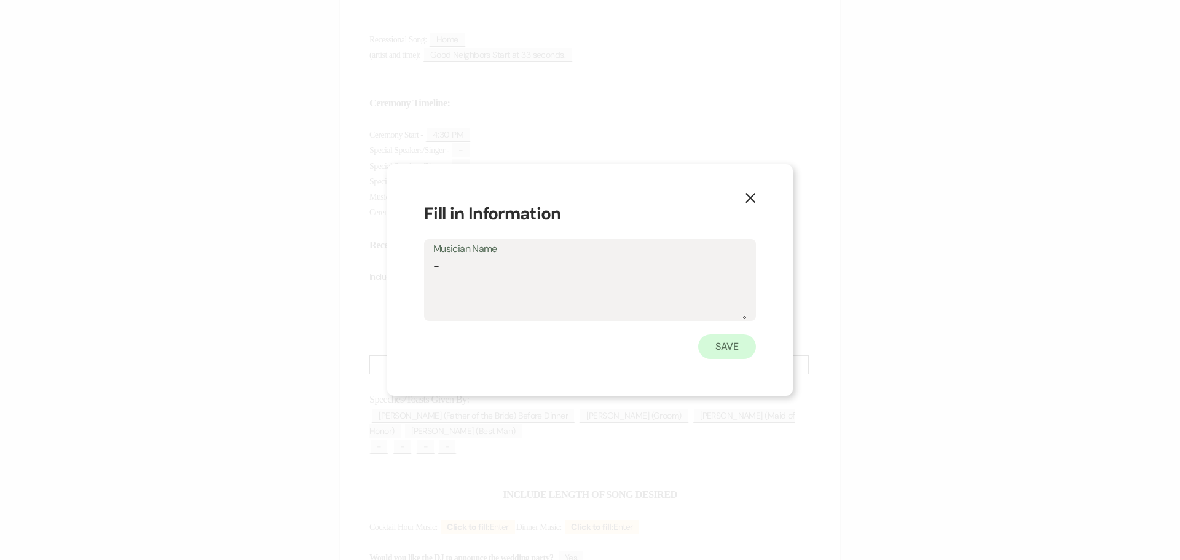
type textarea "-"
click at [725, 352] on button "Save" at bounding box center [727, 346] width 58 height 25
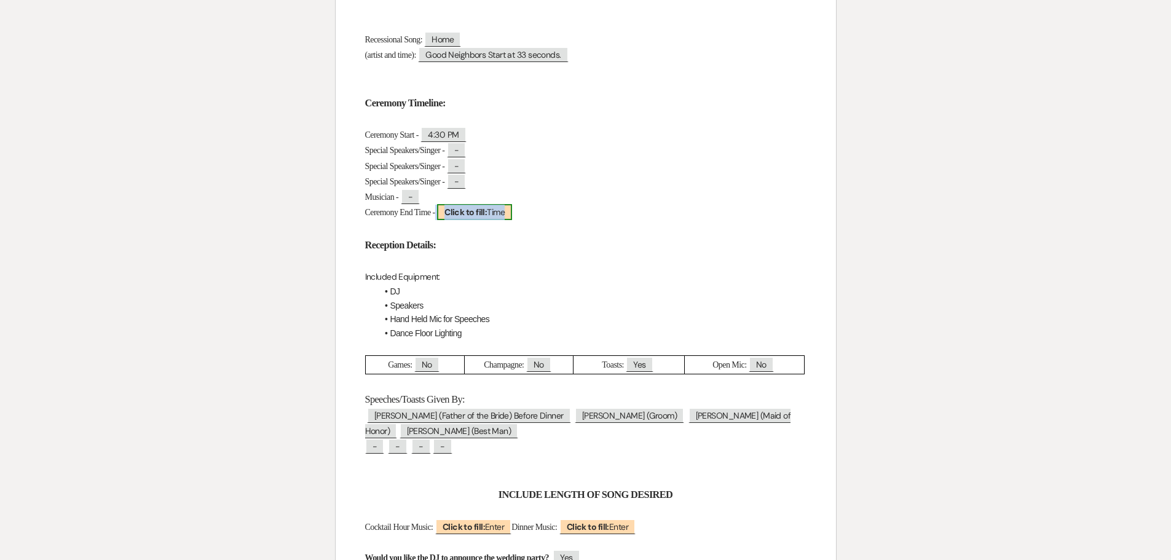
click at [483, 216] on b "Click to fill:" at bounding box center [465, 212] width 42 height 11
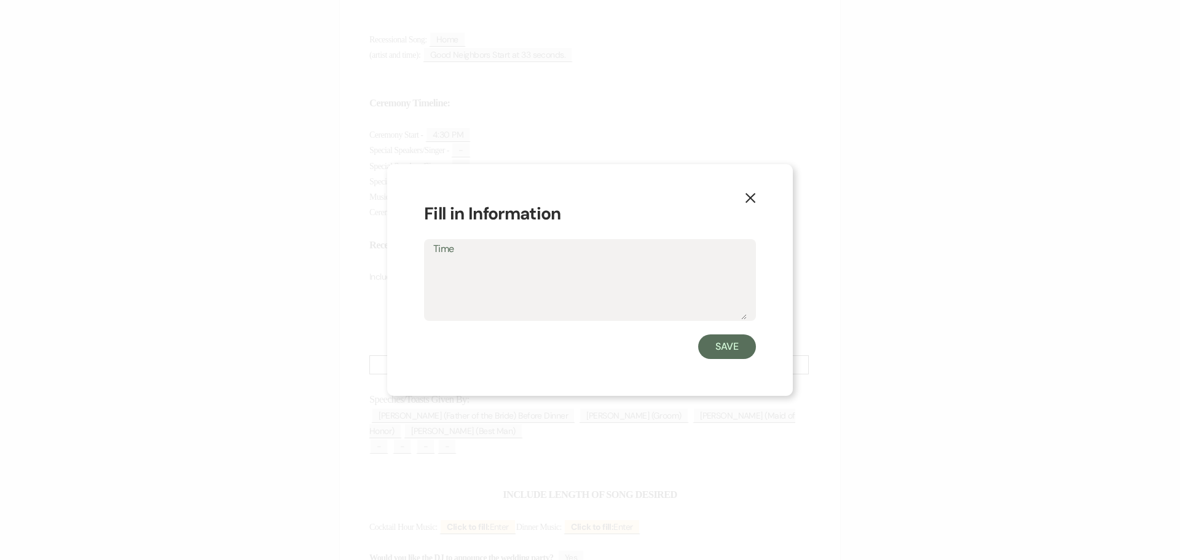
click at [751, 196] on icon "X" at bounding box center [750, 197] width 11 height 11
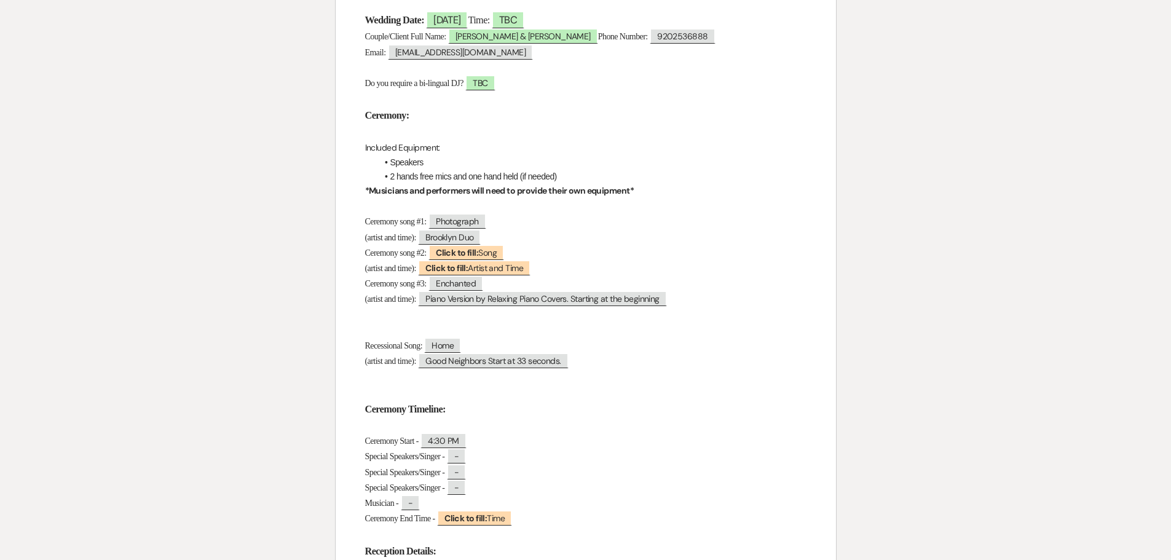
scroll to position [246, 0]
click at [502, 253] on span "Click to fill: Song" at bounding box center [467, 254] width 76 height 16
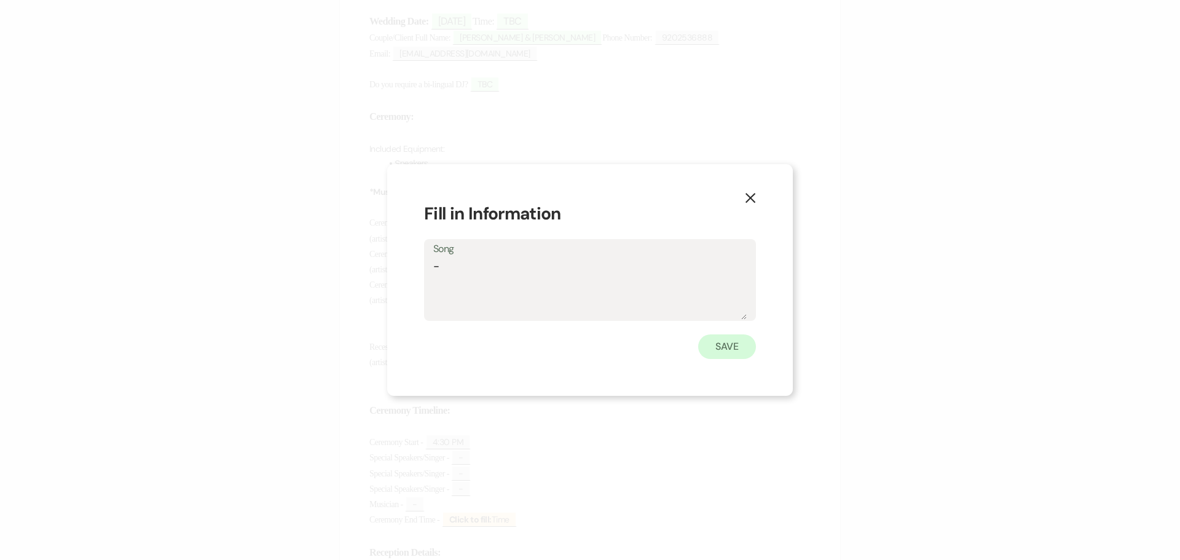
type textarea "-"
click at [726, 346] on button "Save" at bounding box center [727, 346] width 58 height 25
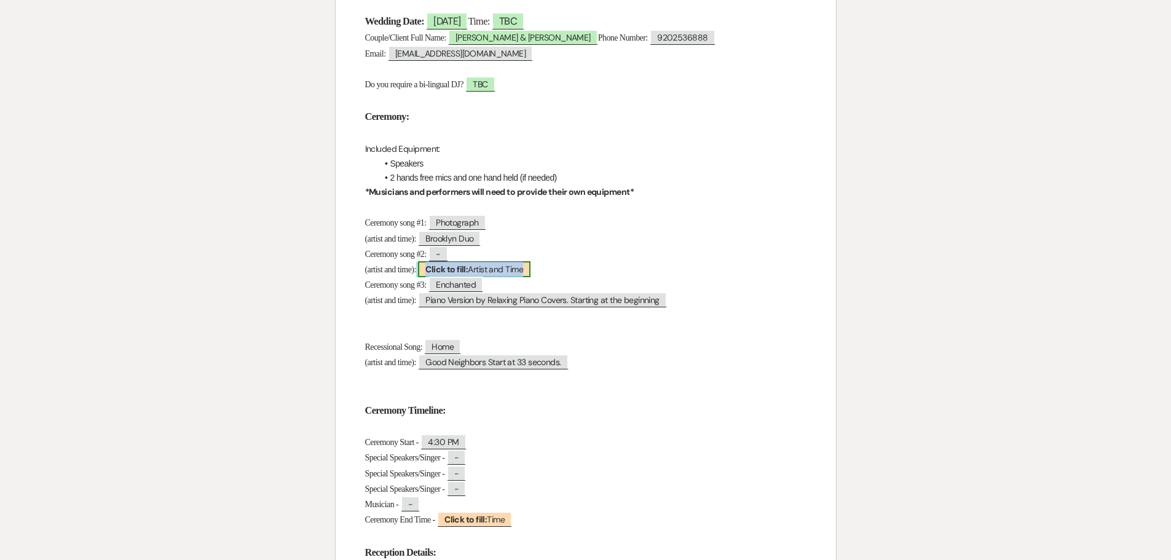
click at [454, 266] on b "Click to fill:" at bounding box center [446, 269] width 42 height 11
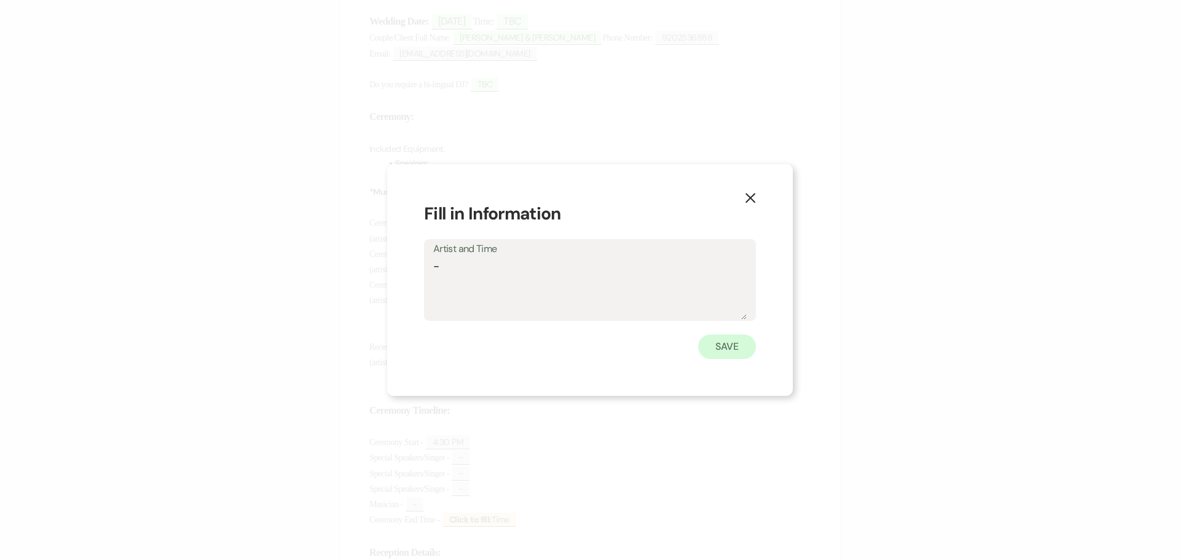
type textarea "-"
click at [731, 343] on button "Save" at bounding box center [727, 346] width 58 height 25
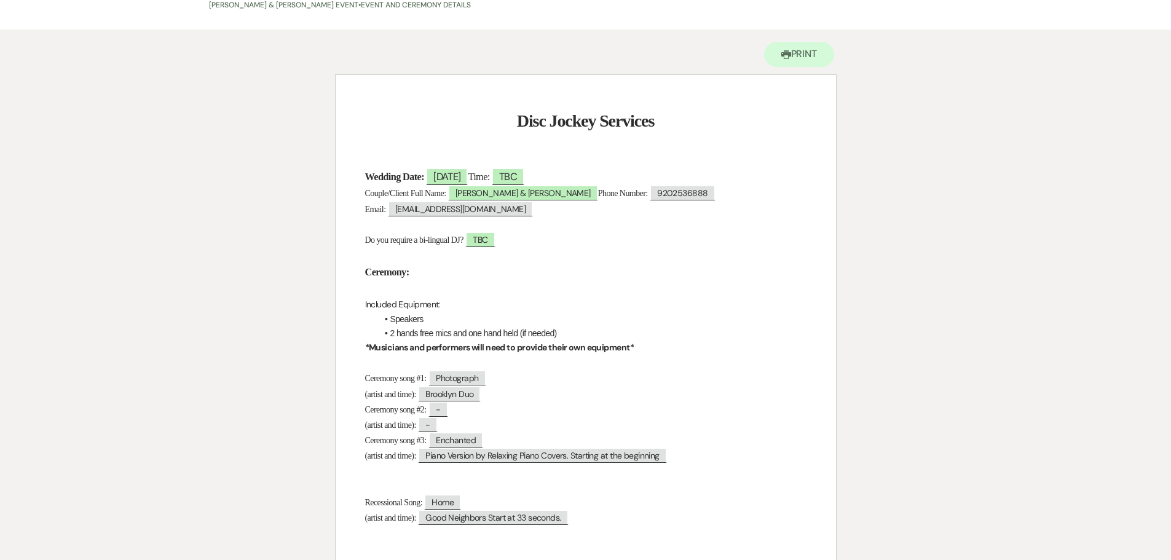
scroll to position [0, 0]
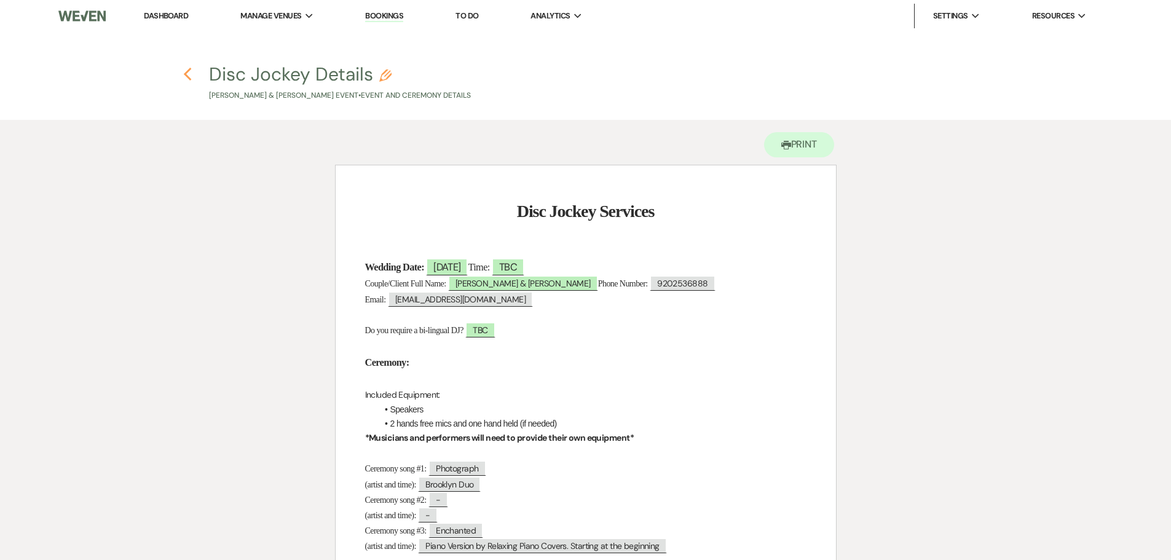
click at [188, 74] on icon "Previous" at bounding box center [187, 74] width 9 height 15
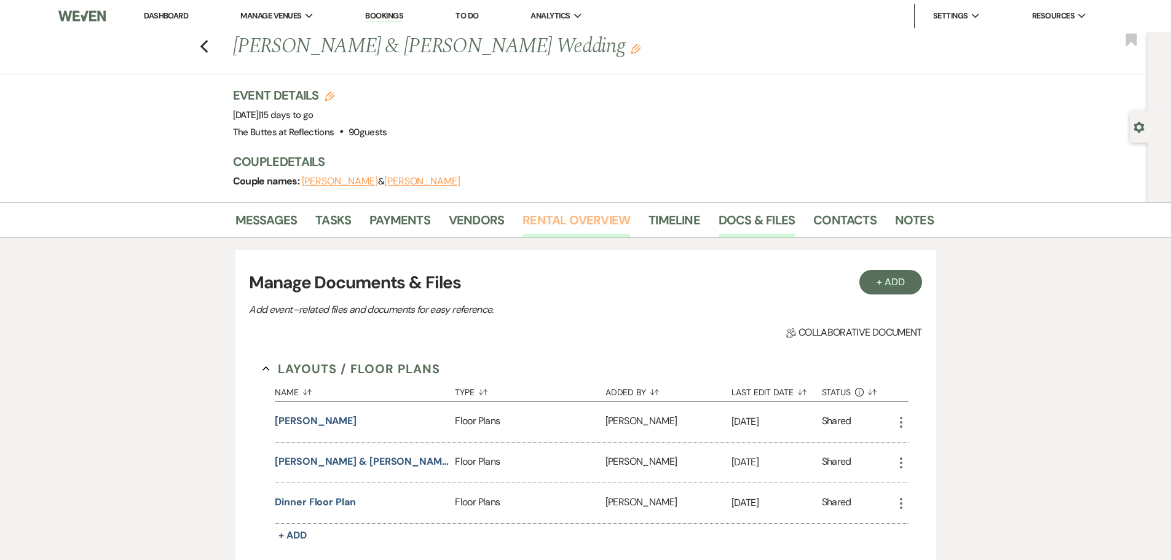
click at [604, 222] on link "Rental Overview" at bounding box center [577, 223] width 108 height 27
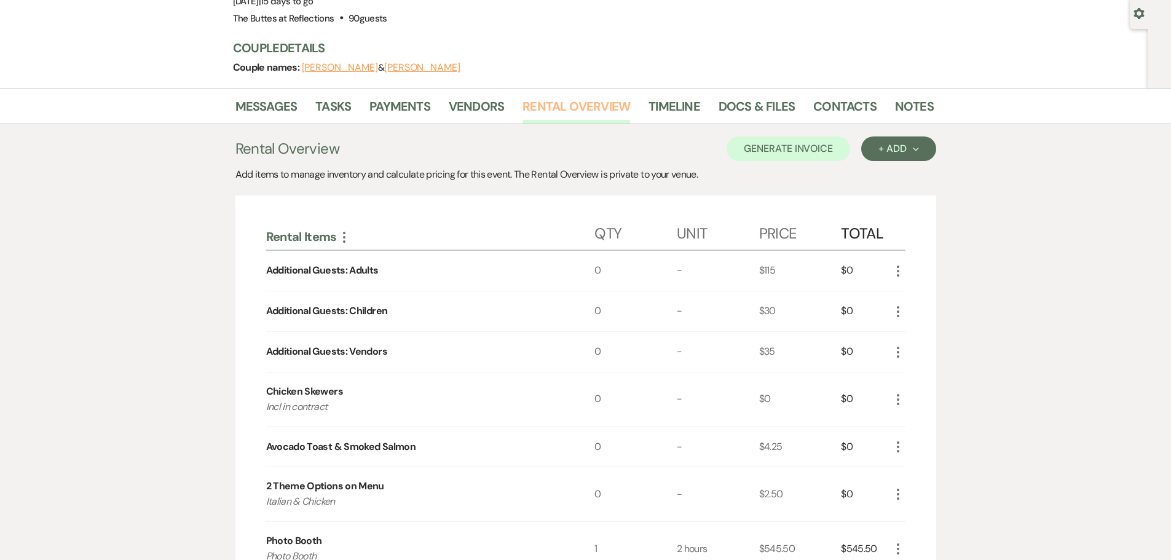
scroll to position [123, 0]
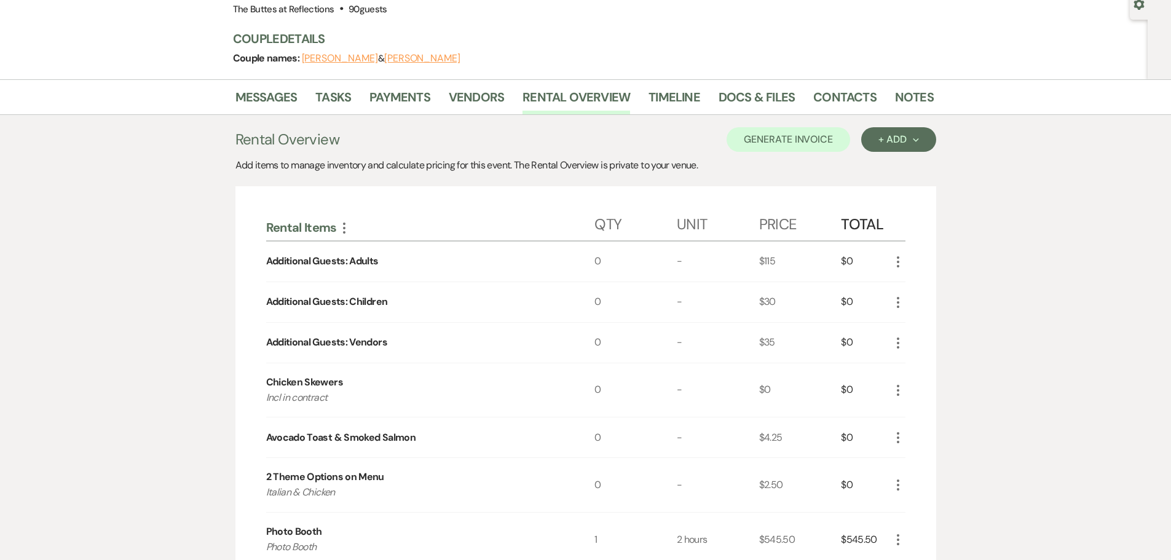
click at [601, 262] on div "0" at bounding box center [636, 262] width 82 height 40
click at [601, 261] on div "0" at bounding box center [636, 262] width 82 height 40
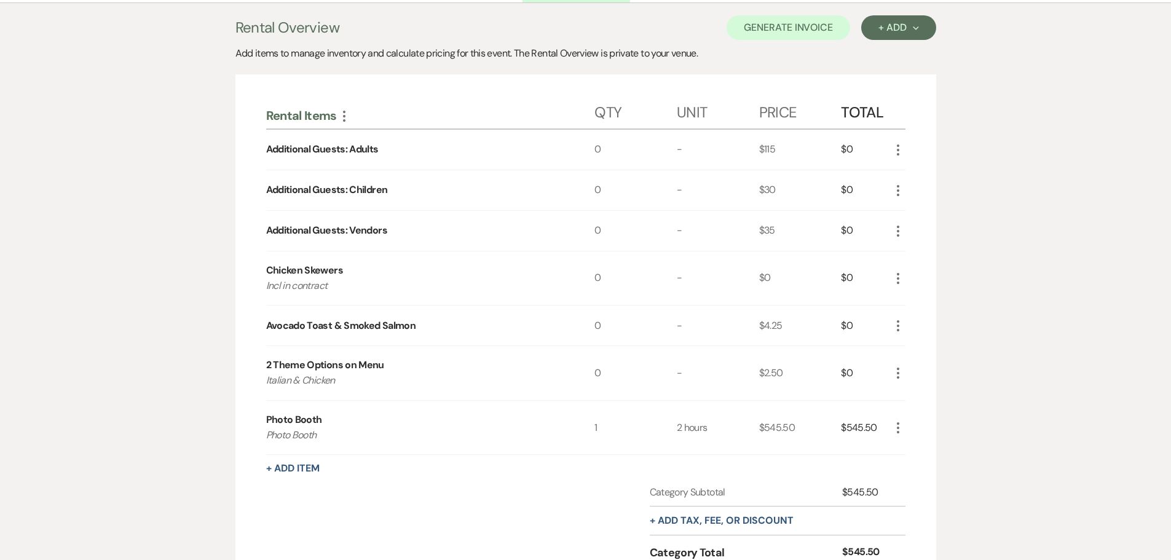
scroll to position [246, 0]
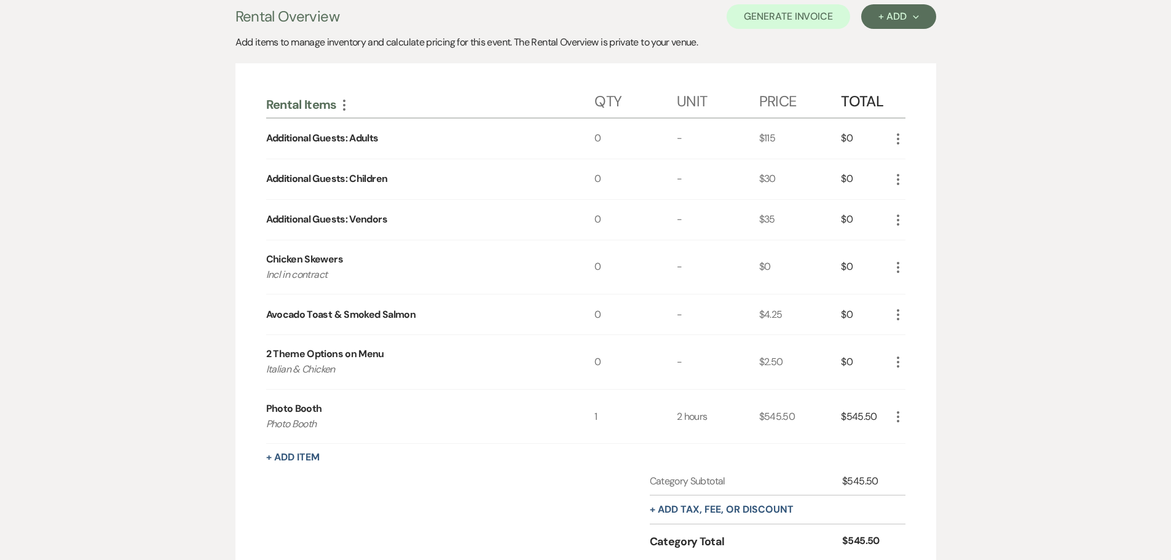
click at [598, 138] on div "0" at bounding box center [636, 139] width 82 height 40
click at [596, 140] on div "0" at bounding box center [636, 139] width 82 height 40
click at [886, 17] on div "+ Add Next" at bounding box center [899, 17] width 40 height 10
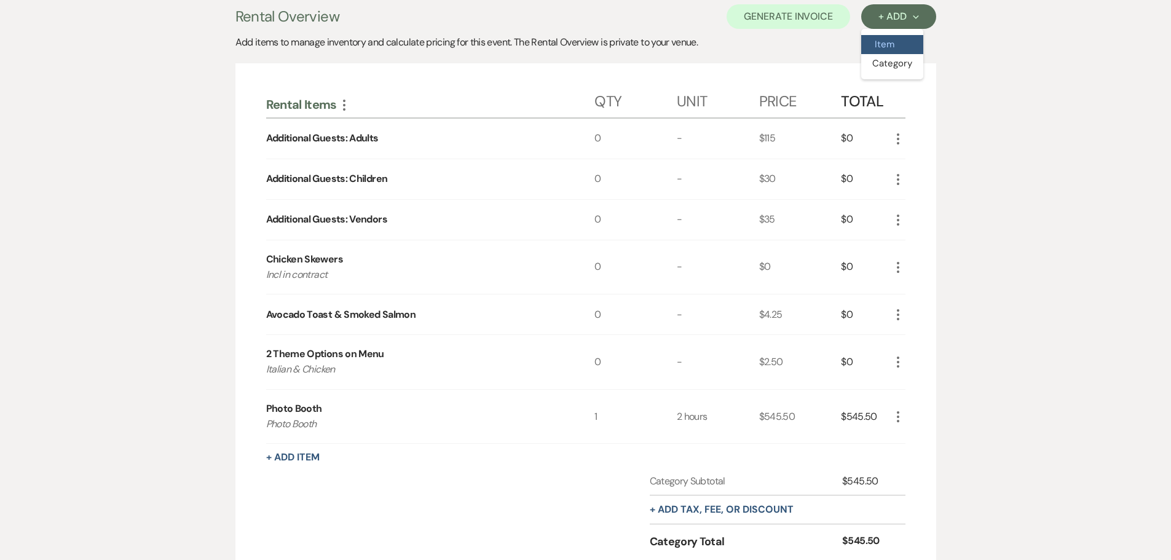
click at [882, 49] on button "Item" at bounding box center [892, 44] width 62 height 19
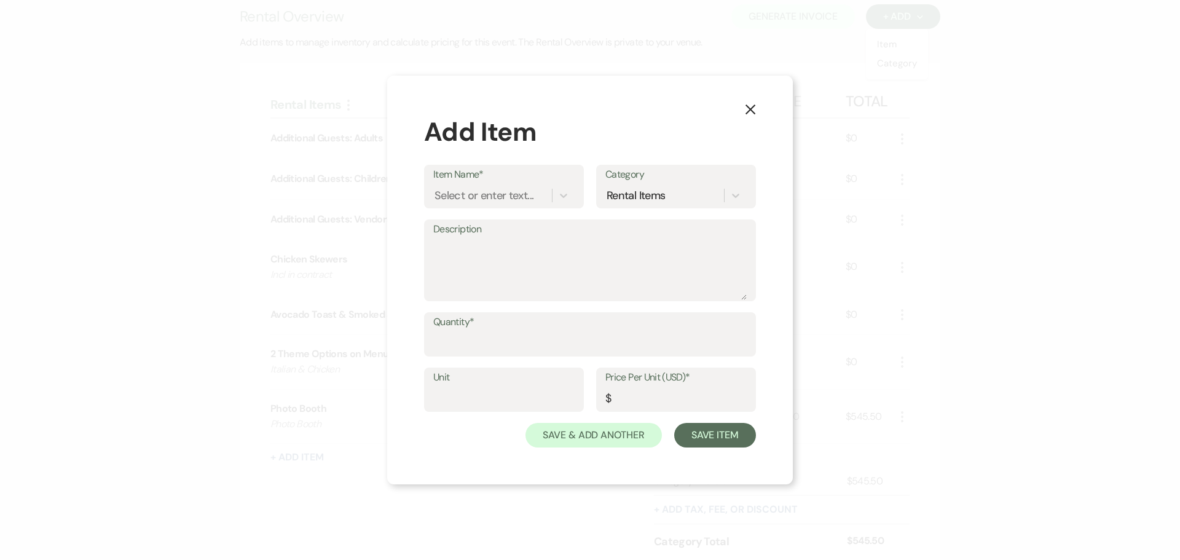
click at [751, 108] on icon "X" at bounding box center [750, 109] width 11 height 11
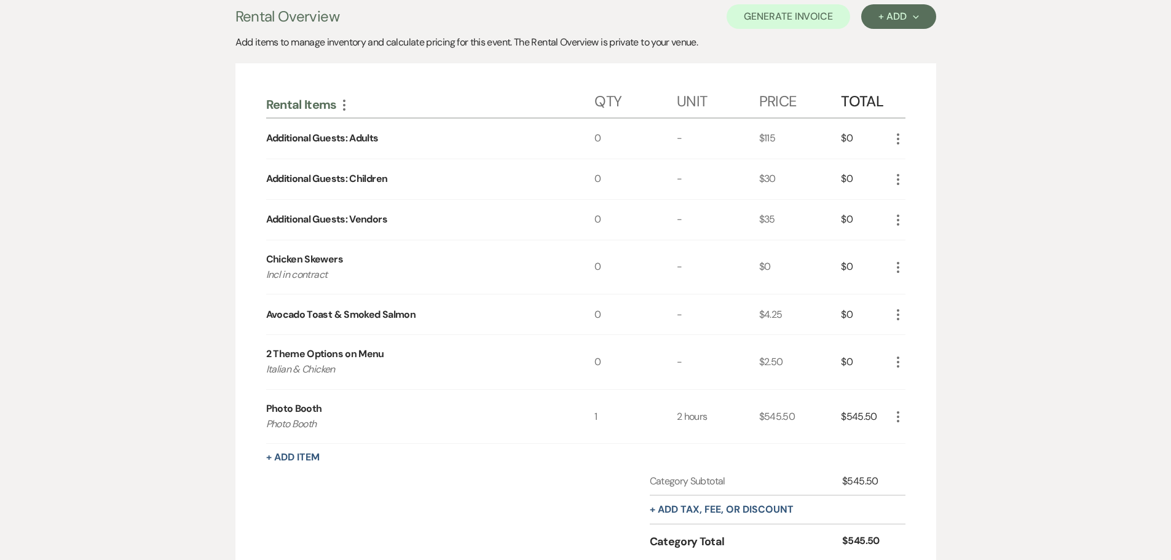
click at [898, 138] on use "button" at bounding box center [898, 138] width 2 height 11
click at [914, 159] on button "Pencil Edit" at bounding box center [923, 163] width 64 height 20
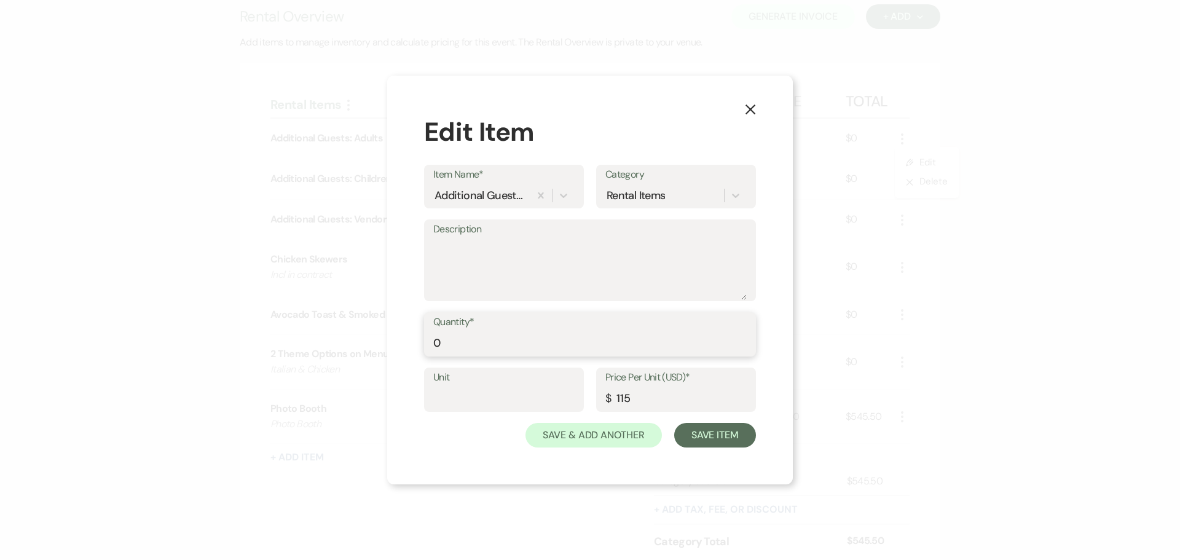
drag, startPoint x: 449, startPoint y: 345, endPoint x: 425, endPoint y: 342, distance: 23.5
click at [425, 342] on div "Quantity* 0" at bounding box center [590, 334] width 332 height 44
type input "14"
click at [711, 439] on button "Save Item" at bounding box center [715, 435] width 82 height 25
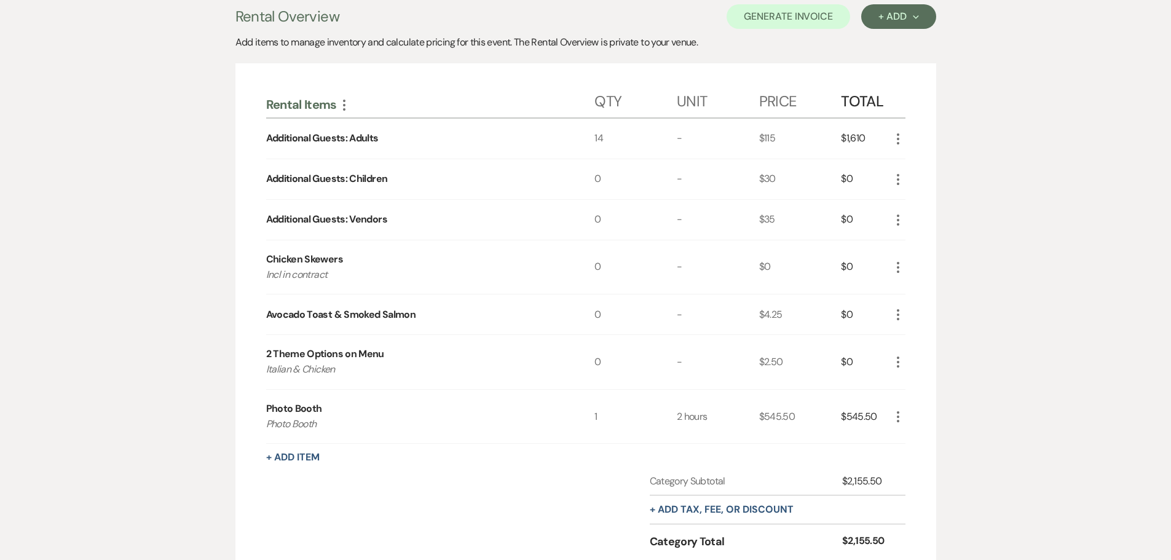
click at [599, 223] on div "0" at bounding box center [636, 220] width 82 height 40
click at [900, 222] on icon "More" at bounding box center [898, 220] width 15 height 15
click at [906, 239] on icon "Pencil" at bounding box center [907, 243] width 7 height 9
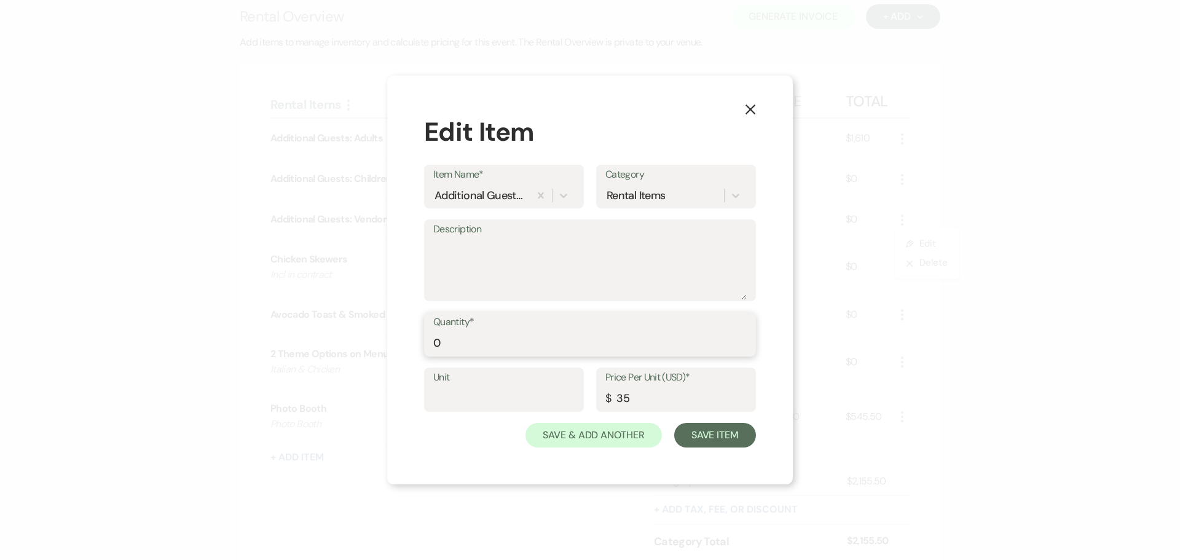
drag, startPoint x: 447, startPoint y: 341, endPoint x: 432, endPoint y: 343, distance: 15.6
click at [432, 343] on div "Quantity* 0" at bounding box center [590, 334] width 332 height 44
type input "2"
click at [714, 437] on button "Save Item" at bounding box center [715, 435] width 82 height 25
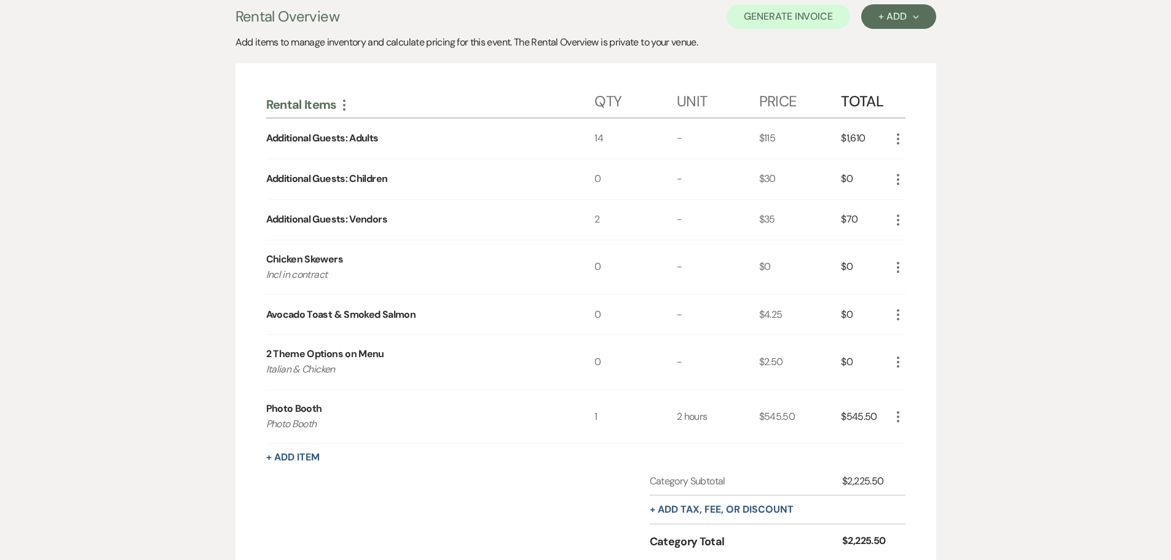
click at [898, 317] on icon "More" at bounding box center [898, 314] width 15 height 15
click at [911, 340] on icon "Pencil" at bounding box center [907, 338] width 7 height 9
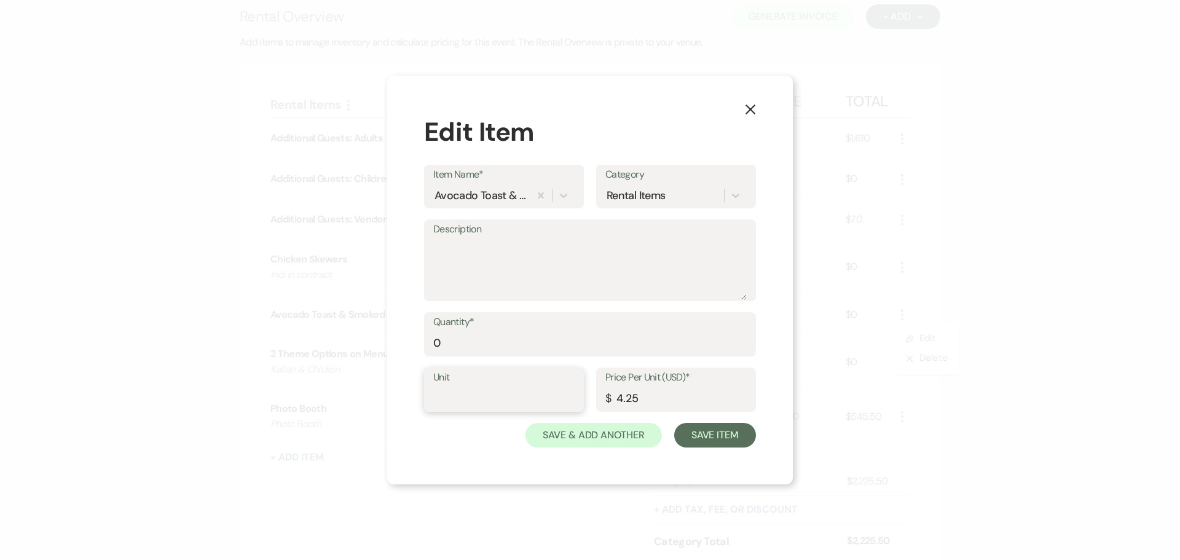
click at [494, 398] on input "Unit" at bounding box center [503, 399] width 141 height 24
click at [443, 341] on input "0" at bounding box center [590, 343] width 314 height 24
drag, startPoint x: 443, startPoint y: 341, endPoint x: 416, endPoint y: 345, distance: 27.3
click at [416, 345] on div "X Edit Item Item Name* Avocado Toast & Smoked Salmon Category Rental Items Desc…" at bounding box center [590, 280] width 406 height 409
type input "89"
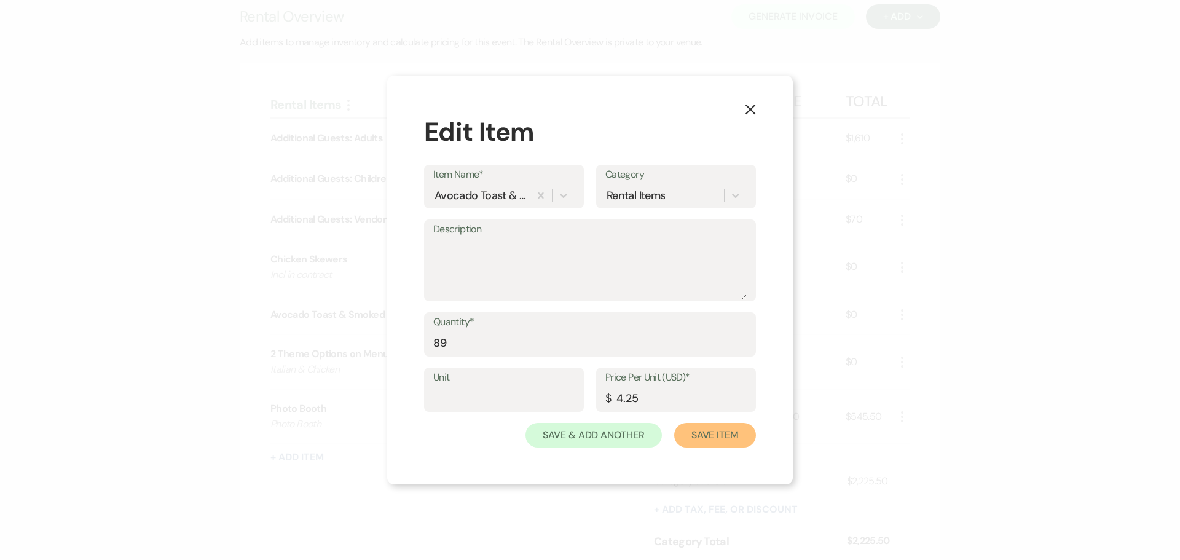
click at [716, 434] on button "Save Item" at bounding box center [715, 435] width 82 height 25
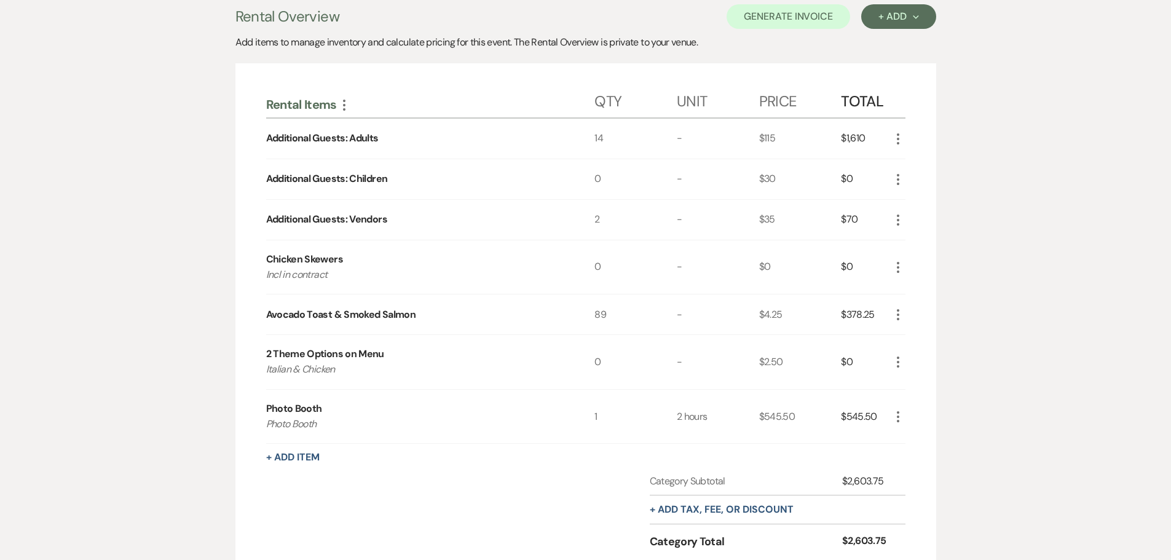
click at [901, 363] on icon "More" at bounding box center [898, 362] width 15 height 15
click at [921, 384] on button "Pencil Edit" at bounding box center [923, 386] width 64 height 20
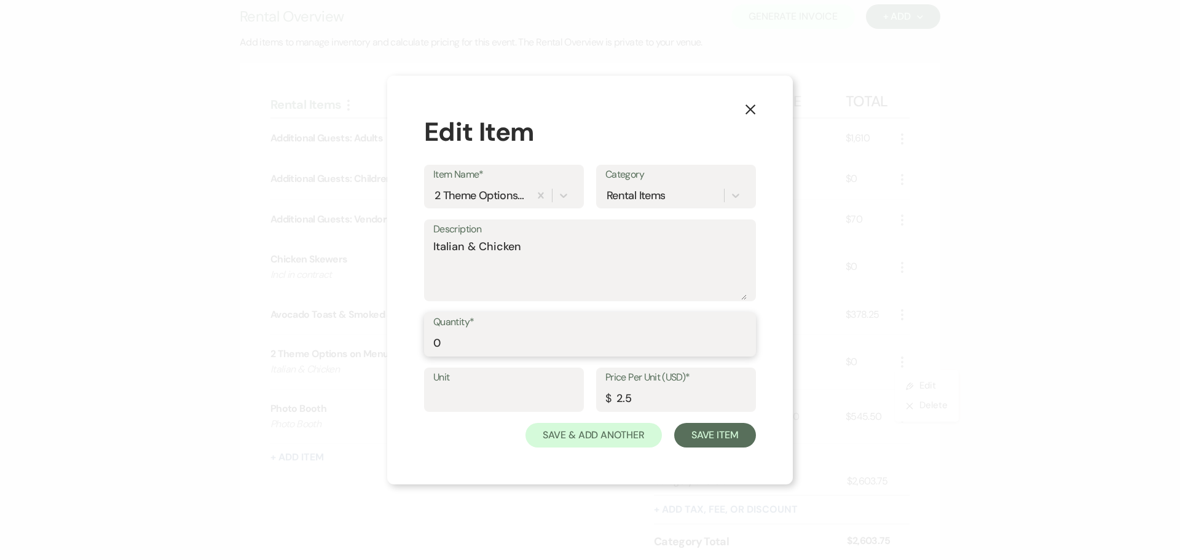
drag, startPoint x: 446, startPoint y: 342, endPoint x: 421, endPoint y: 344, distance: 25.9
click at [421, 344] on div "X Edit Item Item Name* 2 Theme Options on Menu Category Rental Items Descriptio…" at bounding box center [590, 280] width 406 height 409
type input "89"
click at [706, 433] on button "Save Item" at bounding box center [715, 435] width 82 height 25
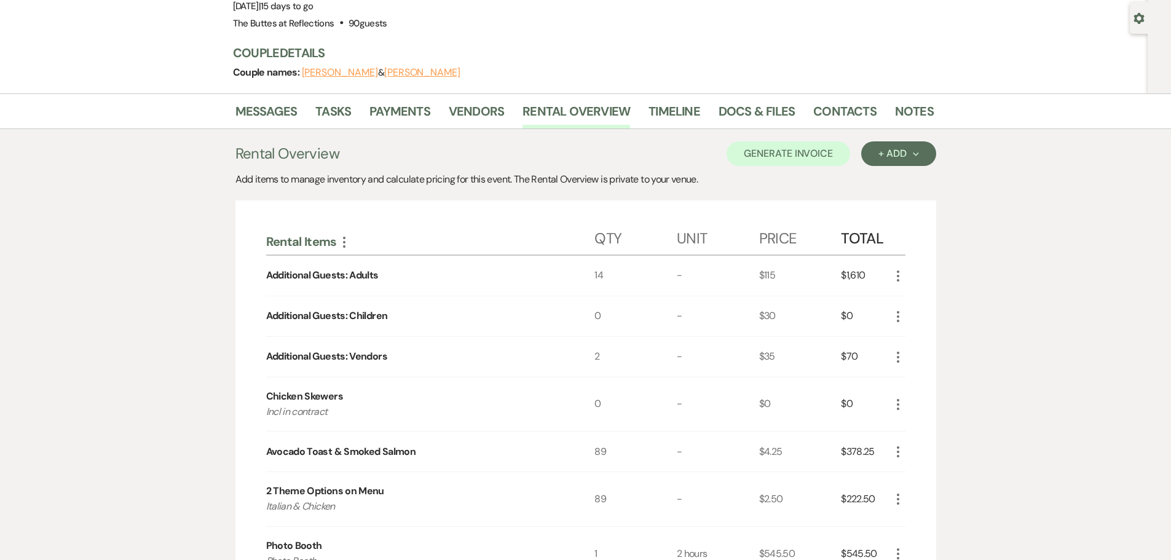
scroll to position [97, 0]
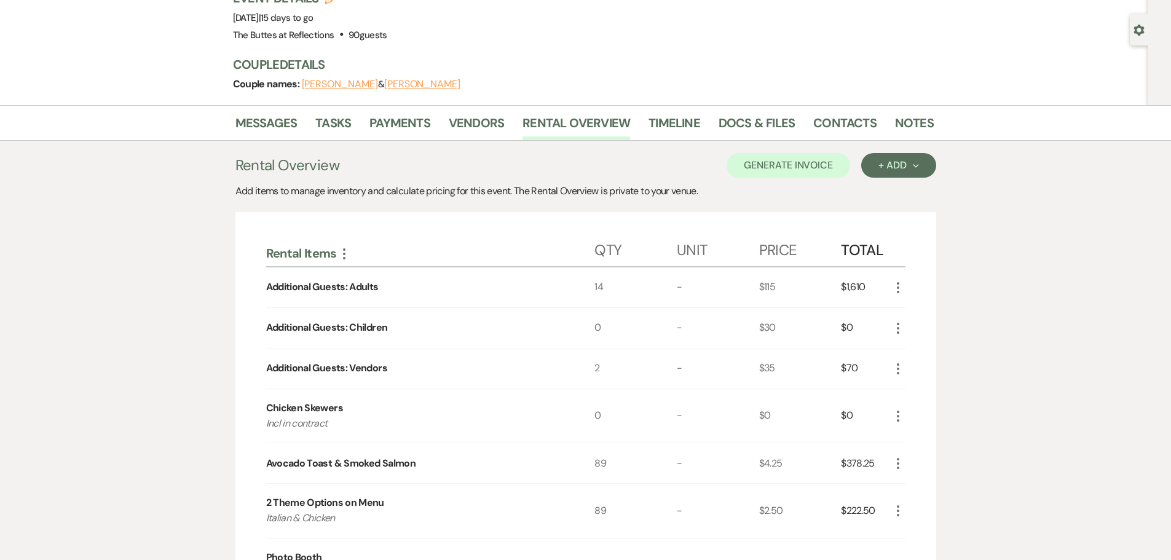
click at [1051, 302] on div "Messages Tasks Payments Vendors Rental Overview Timeline Docs & Files Contacts …" at bounding box center [585, 447] width 1171 height 684
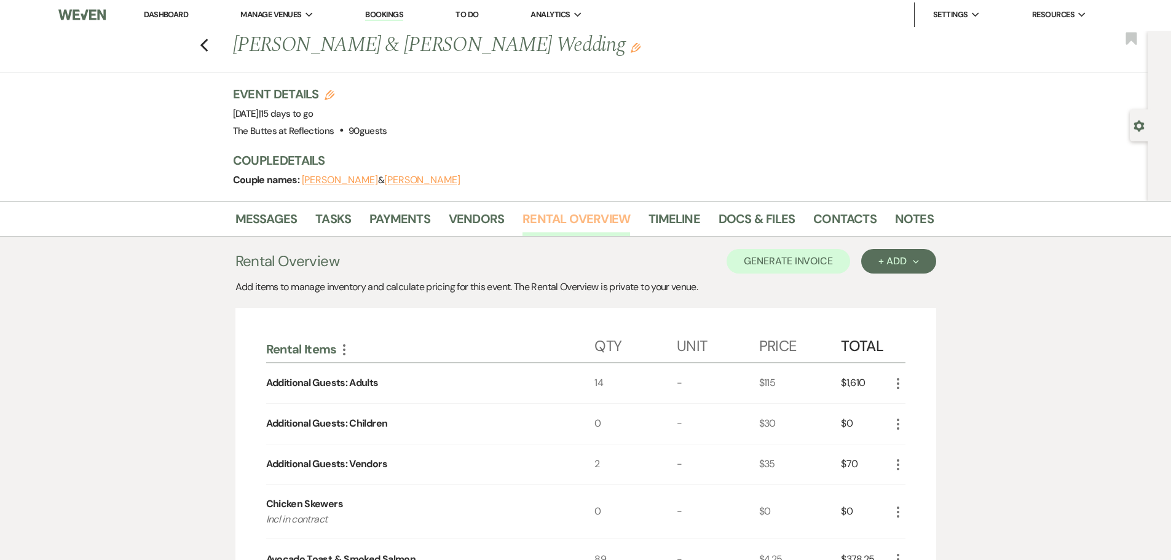
scroll to position [0, 0]
click at [209, 49] on icon "Previous" at bounding box center [204, 46] width 9 height 15
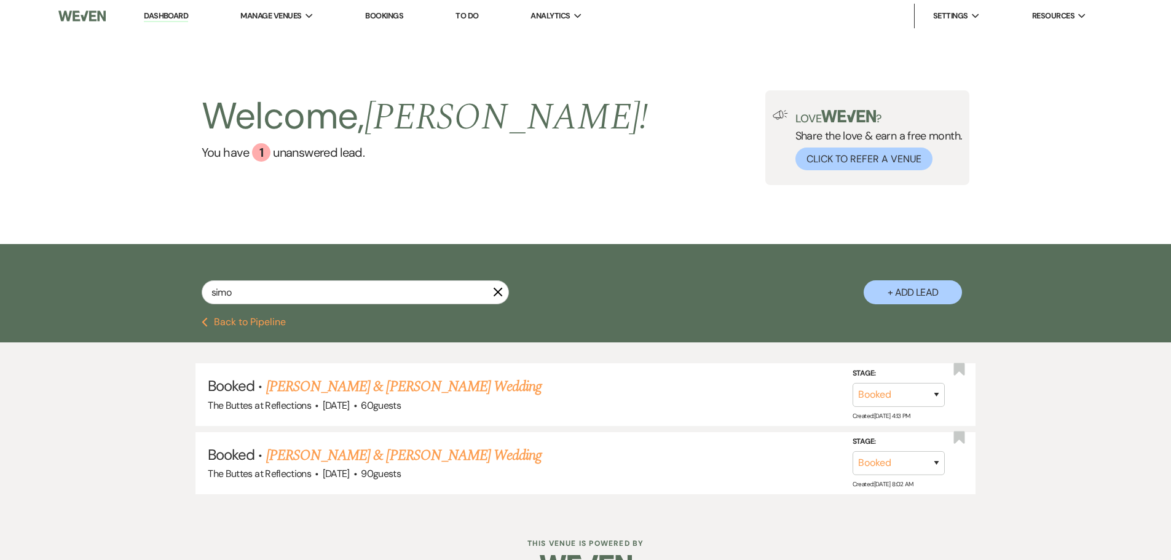
click at [496, 290] on use "button" at bounding box center [498, 292] width 9 height 9
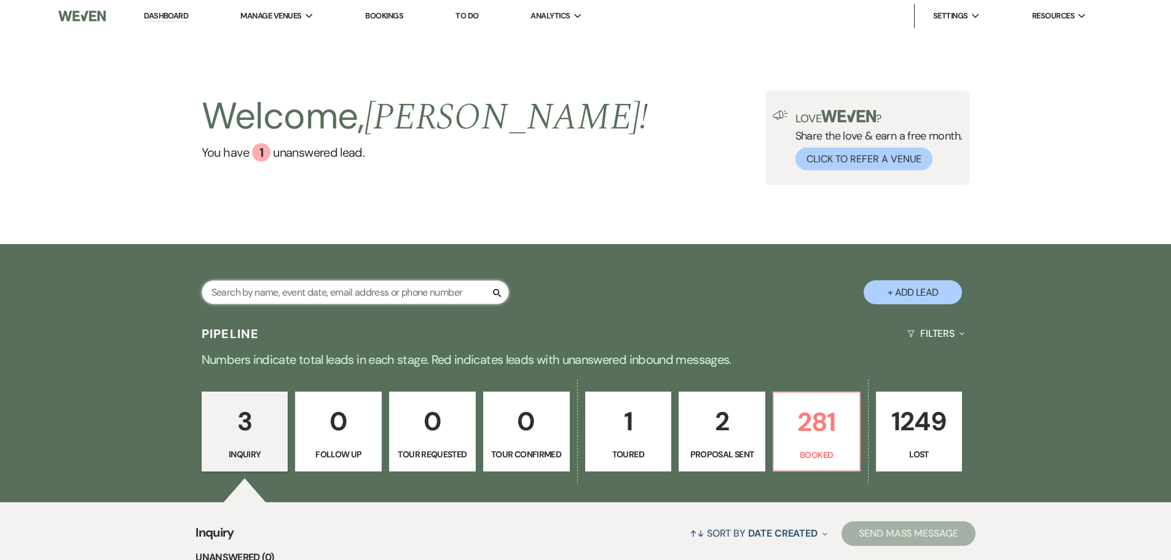
click at [475, 297] on input "text" at bounding box center [355, 292] width 307 height 24
type input "[PERSON_NAME]"
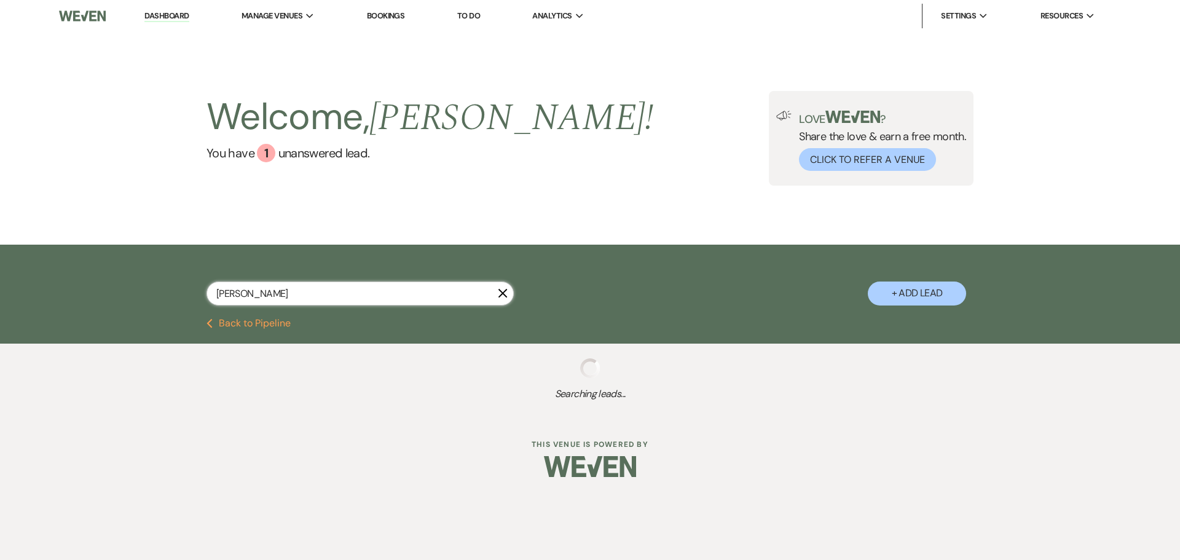
select select "8"
select select "5"
select select "8"
select select "5"
select select "8"
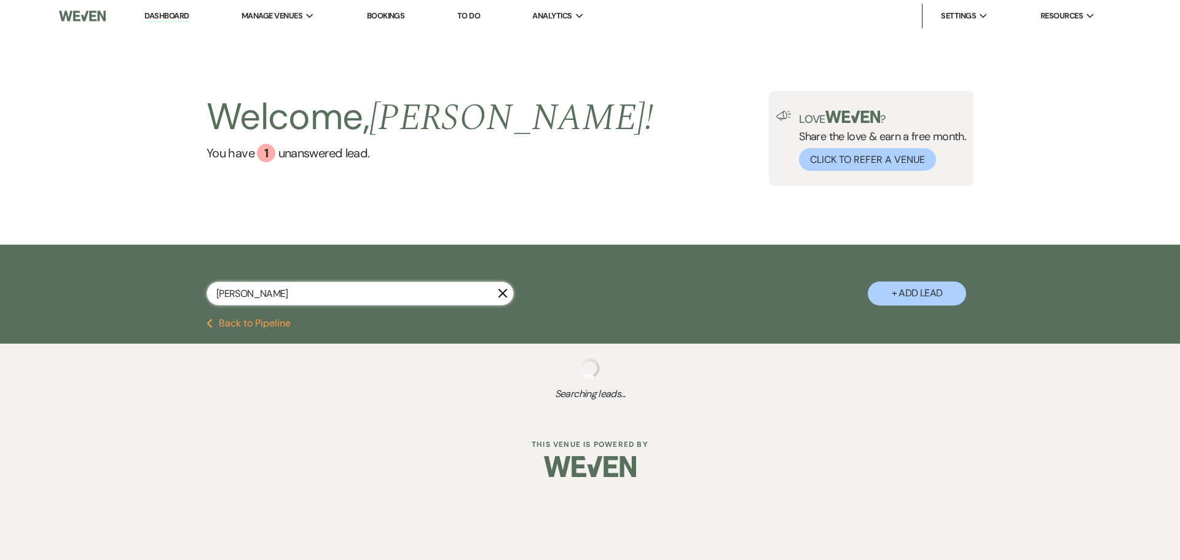
select select "5"
select select "8"
select select "5"
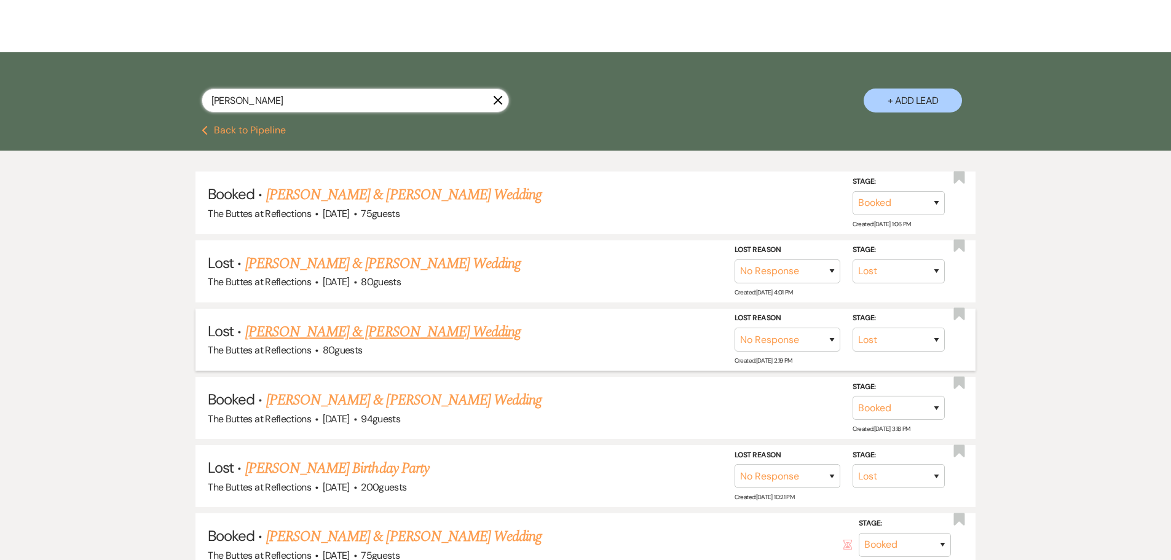
scroll to position [246, 0]
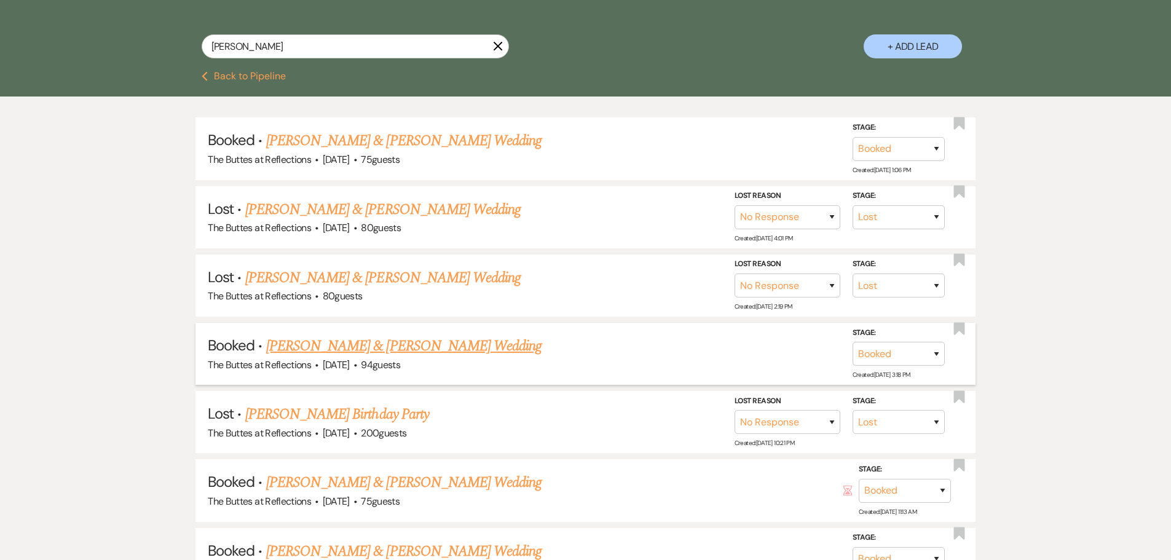
click at [394, 347] on link "[PERSON_NAME] & [PERSON_NAME] Wedding" at bounding box center [403, 346] width 275 height 22
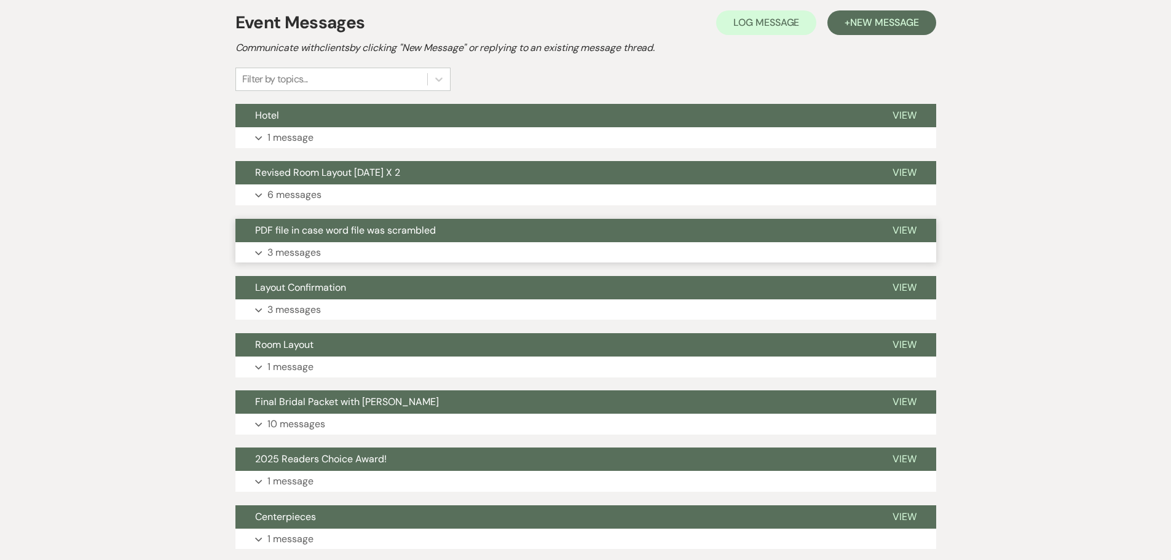
scroll to position [123, 0]
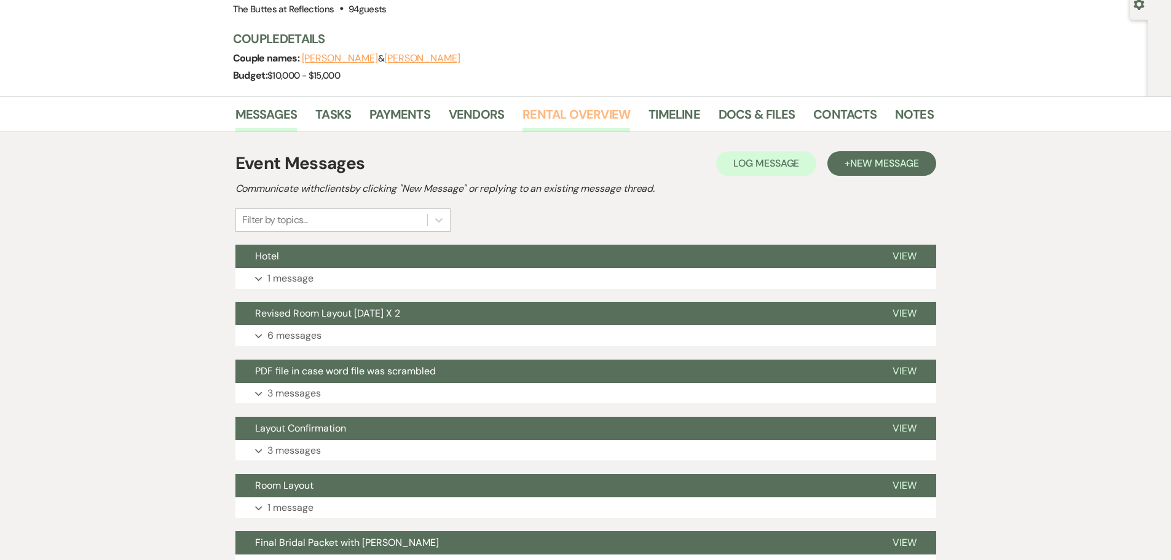
click at [543, 108] on link "Rental Overview" at bounding box center [577, 118] width 108 height 27
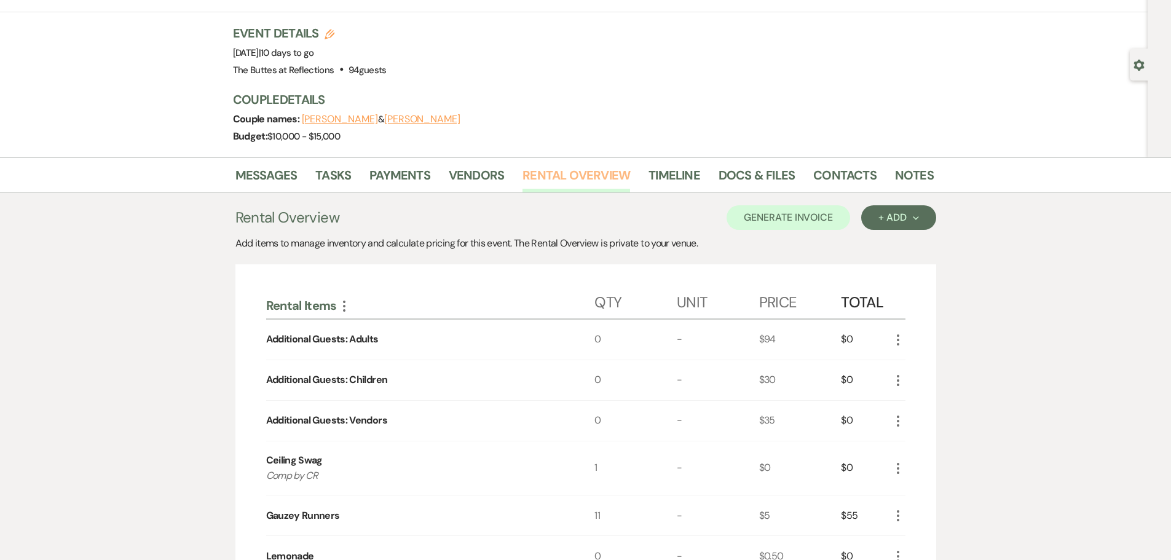
scroll to position [61, 0]
click at [746, 180] on link "Docs & Files" at bounding box center [757, 179] width 76 height 27
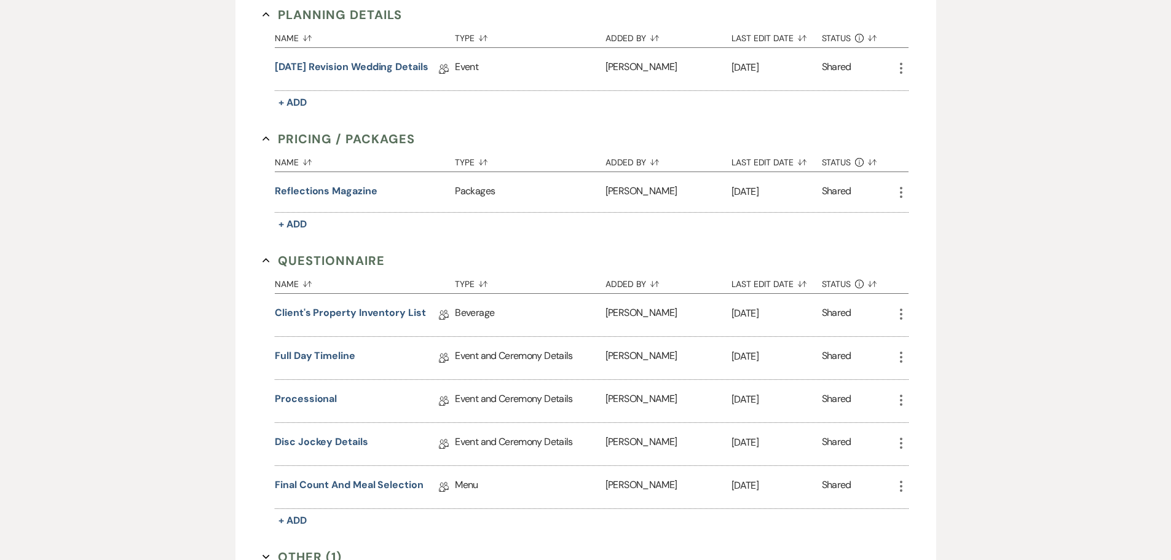
scroll to position [676, 0]
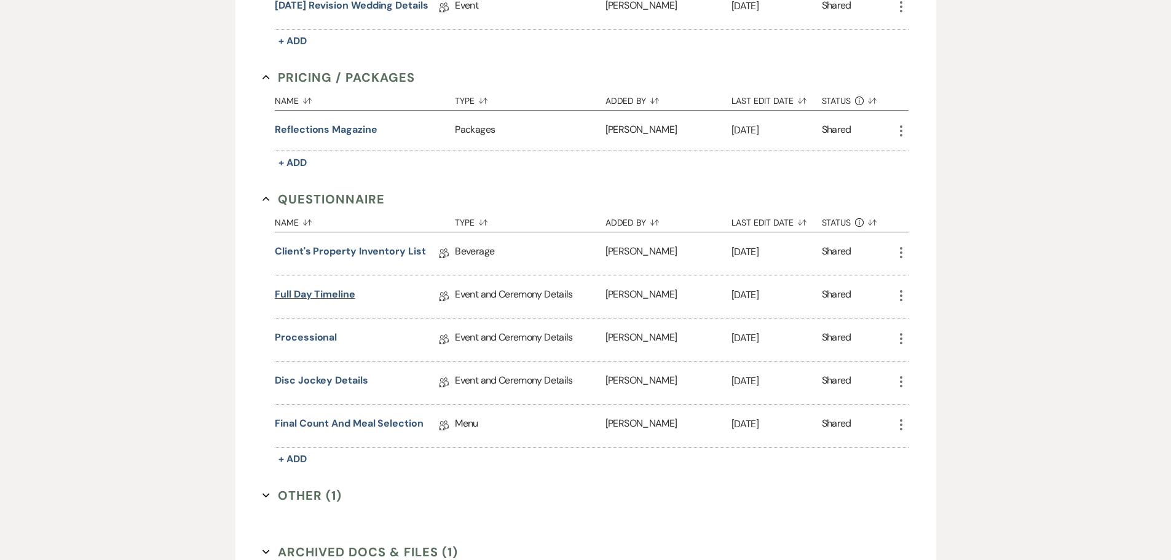
click at [328, 294] on link "Full Day Timeline" at bounding box center [315, 296] width 81 height 19
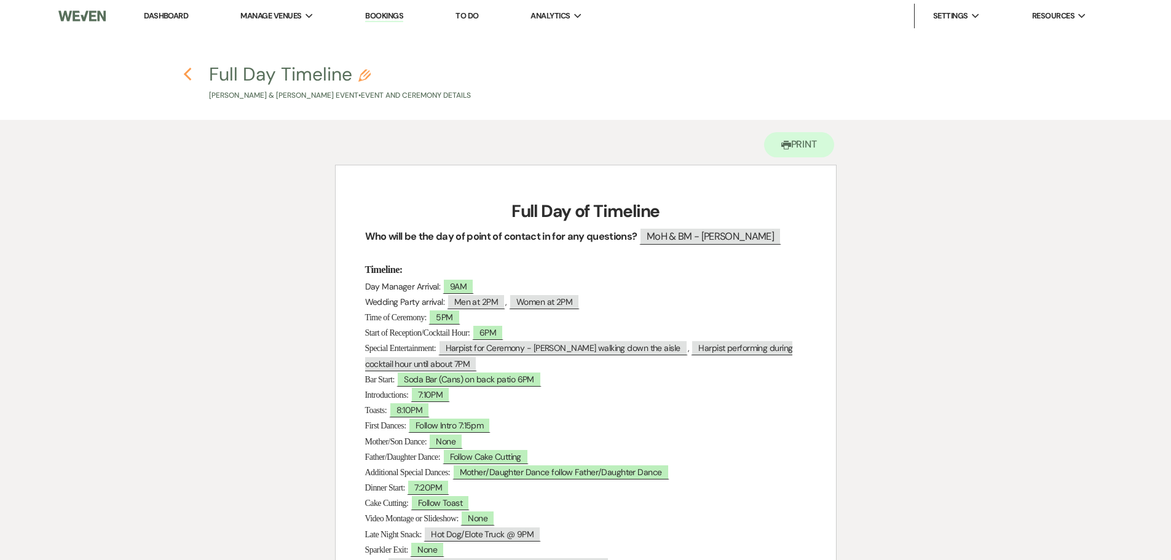
click at [191, 78] on icon "Previous" at bounding box center [187, 74] width 9 height 15
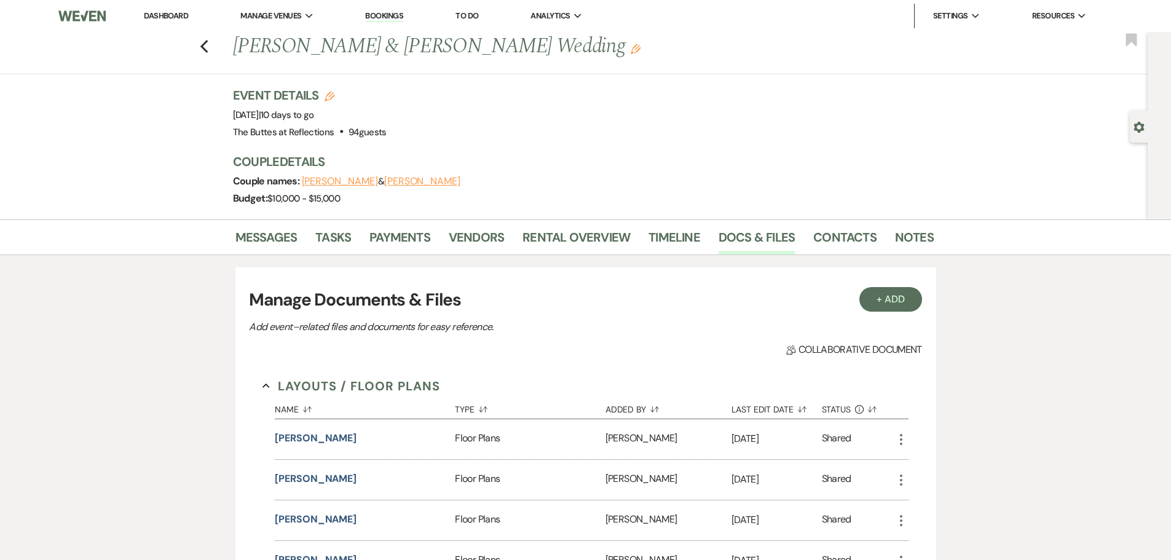
scroll to position [676, 0]
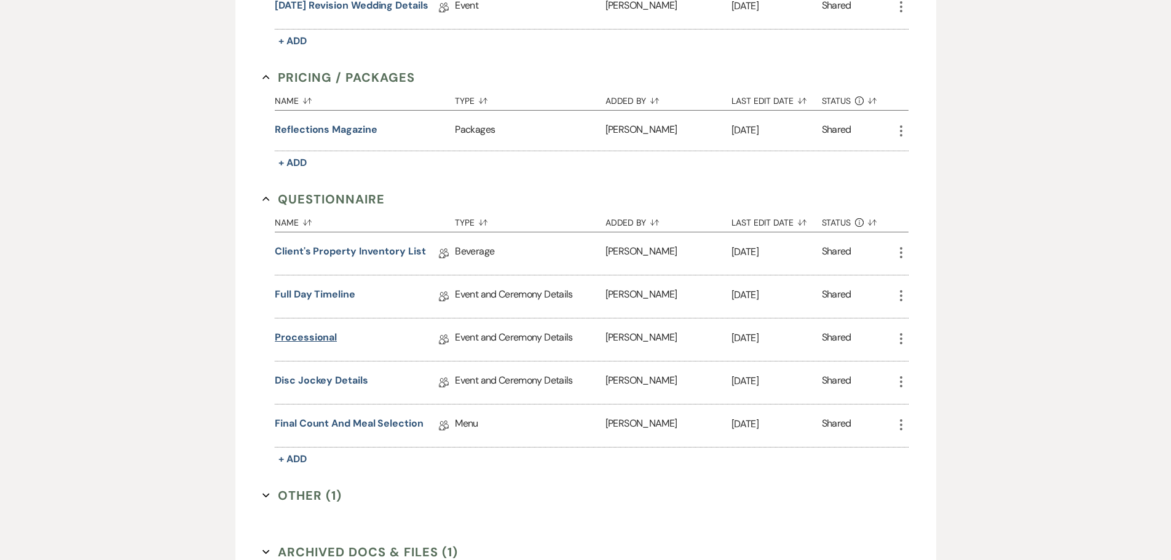
click at [310, 338] on link "Processional" at bounding box center [306, 339] width 62 height 19
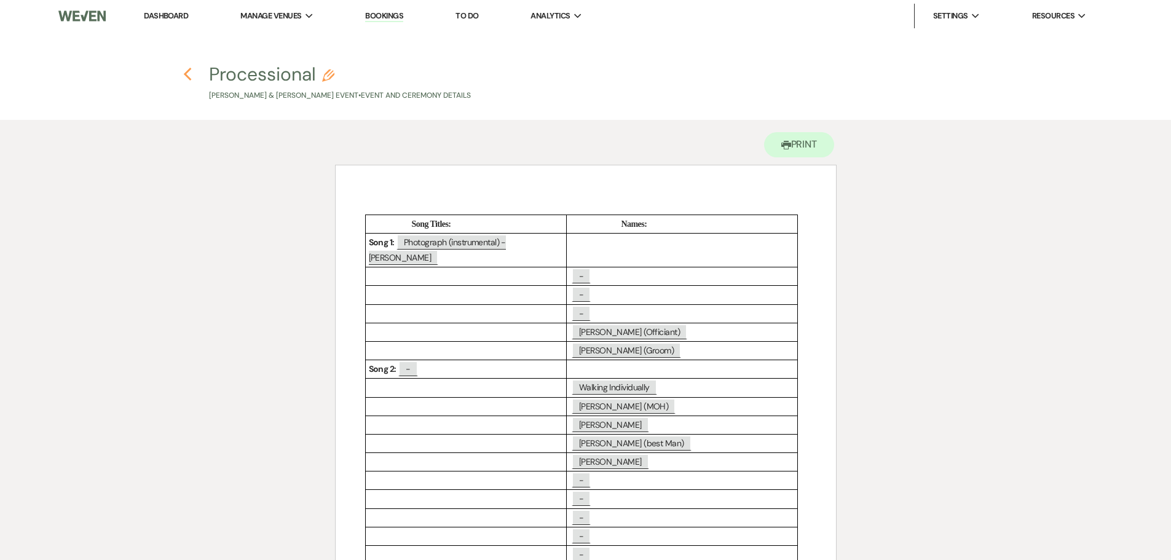
click at [188, 79] on use "button" at bounding box center [188, 75] width 8 height 14
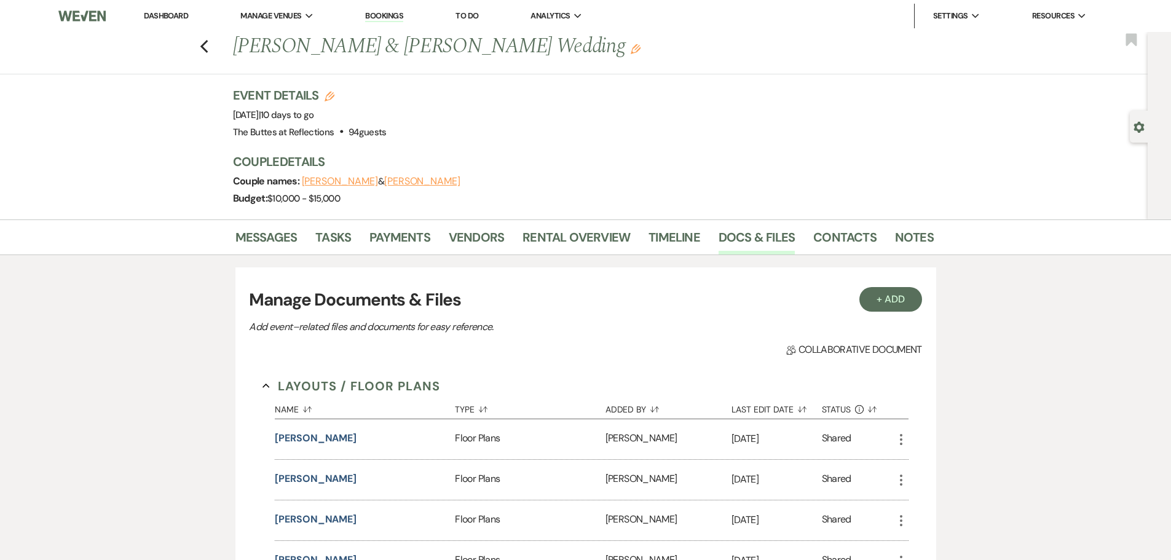
scroll to position [676, 0]
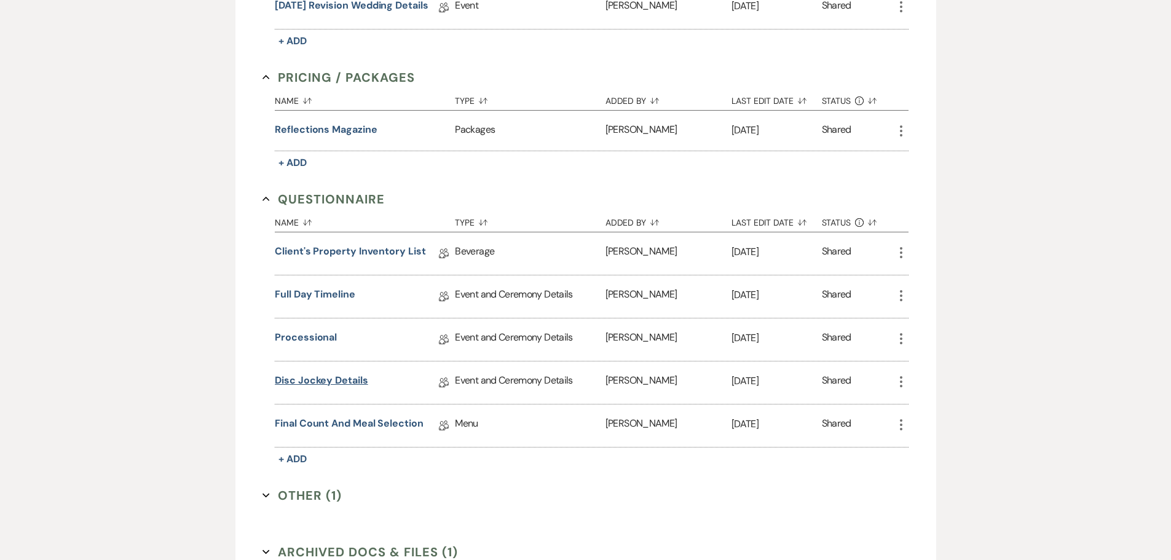
click at [347, 377] on link "Disc Jockey Details" at bounding box center [321, 382] width 93 height 19
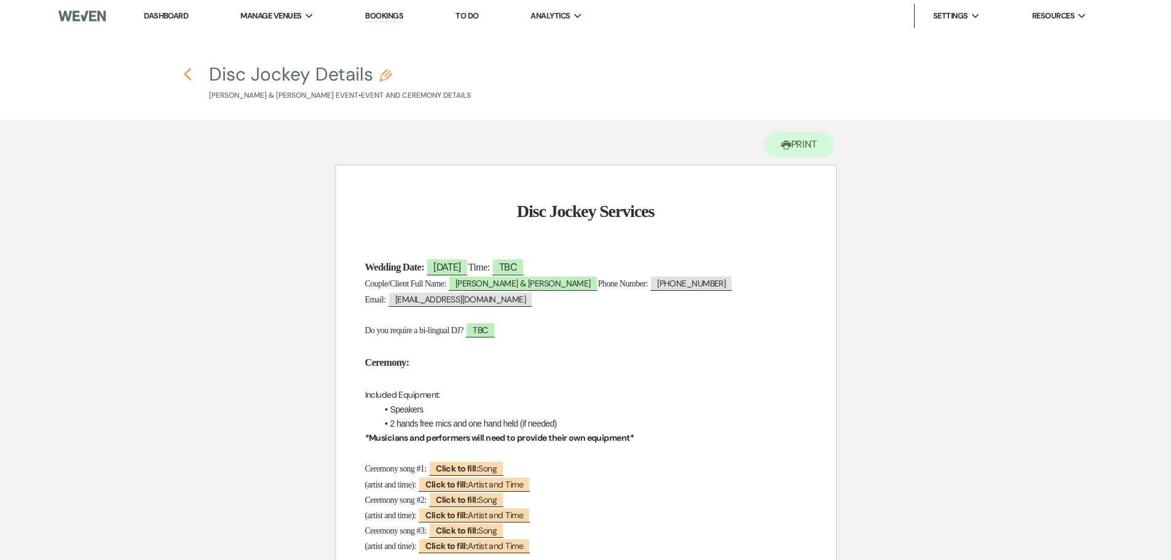
click at [191, 76] on icon "Previous" at bounding box center [187, 74] width 9 height 15
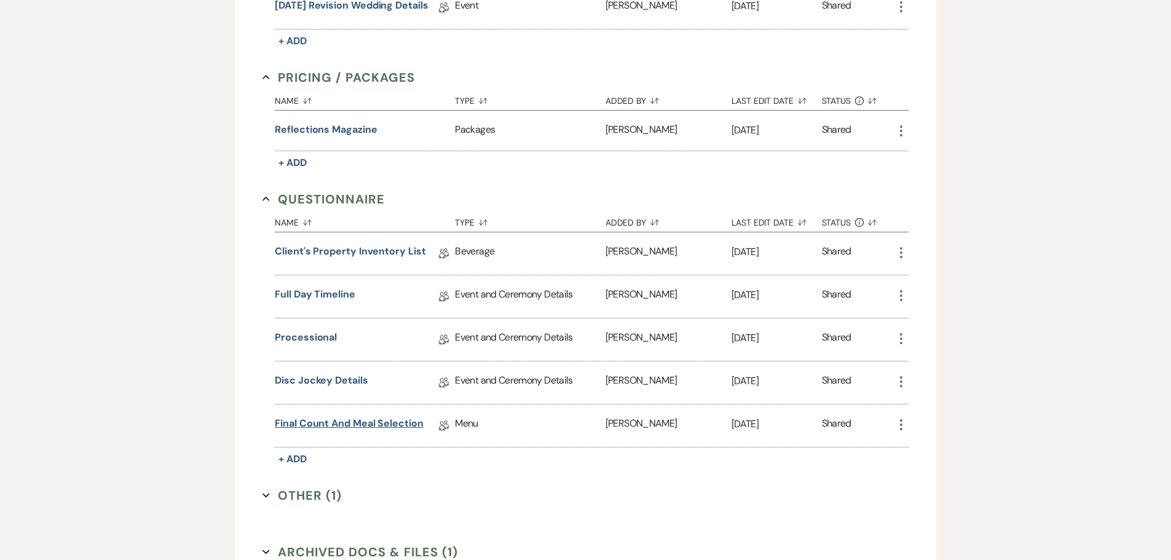
click at [346, 424] on link "Final Count and Meal Selection" at bounding box center [349, 425] width 149 height 19
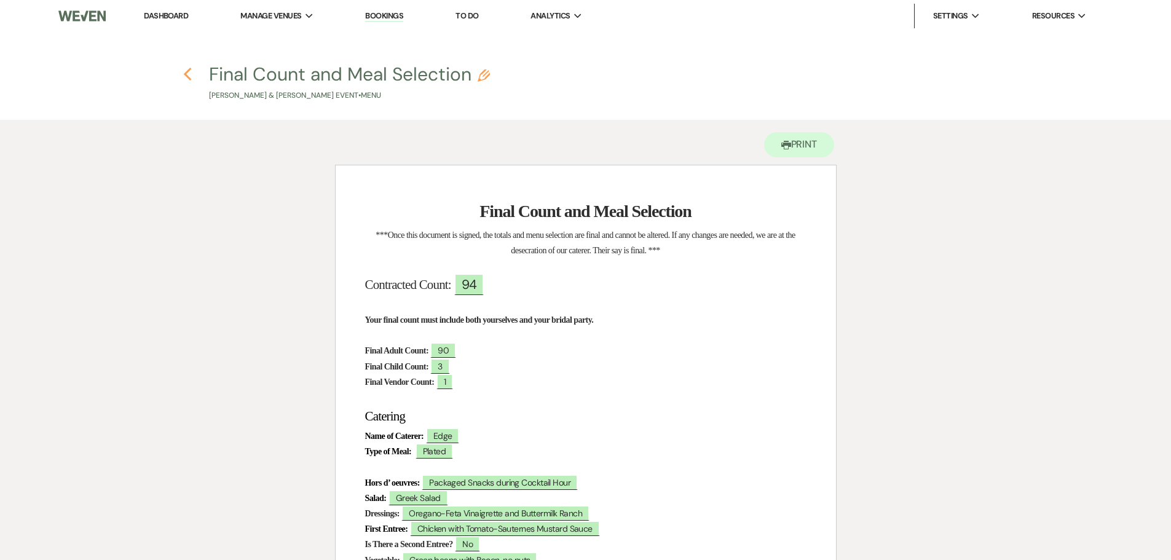
click at [187, 69] on icon "Previous" at bounding box center [187, 74] width 9 height 15
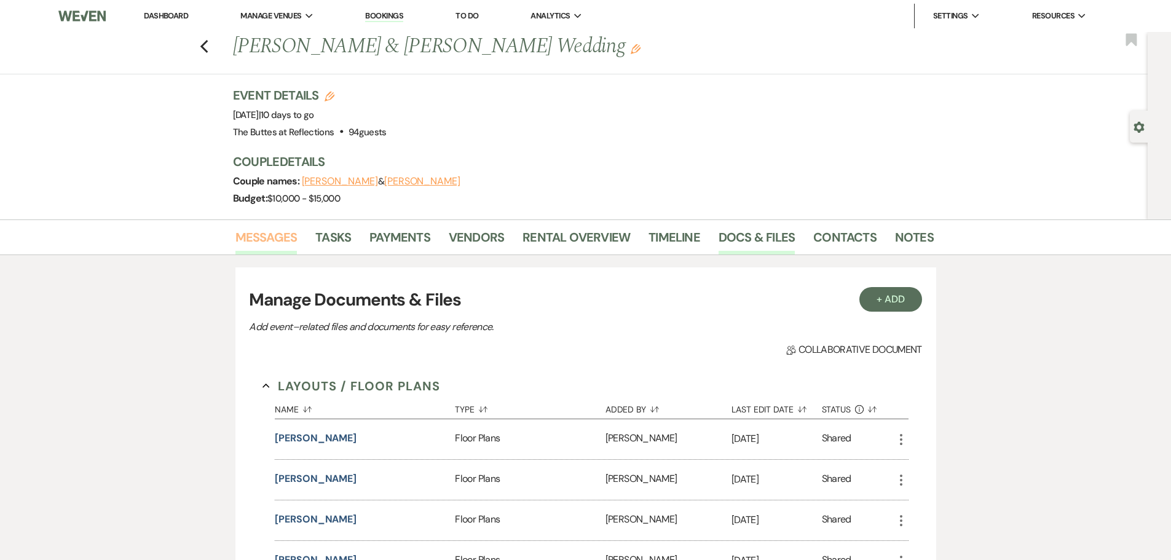
click at [266, 233] on link "Messages" at bounding box center [266, 240] width 62 height 27
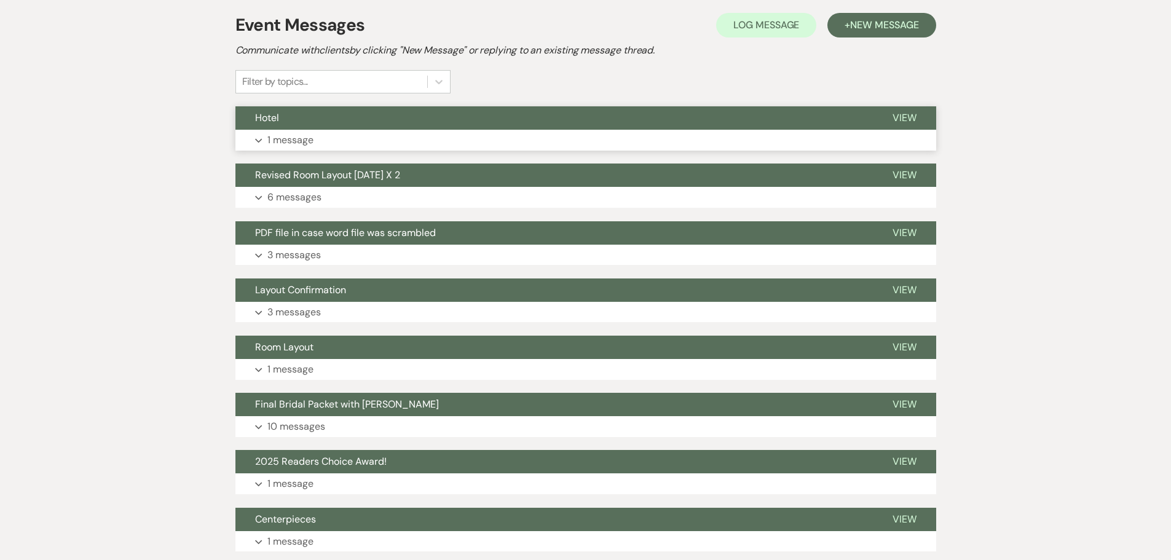
scroll to position [307, 0]
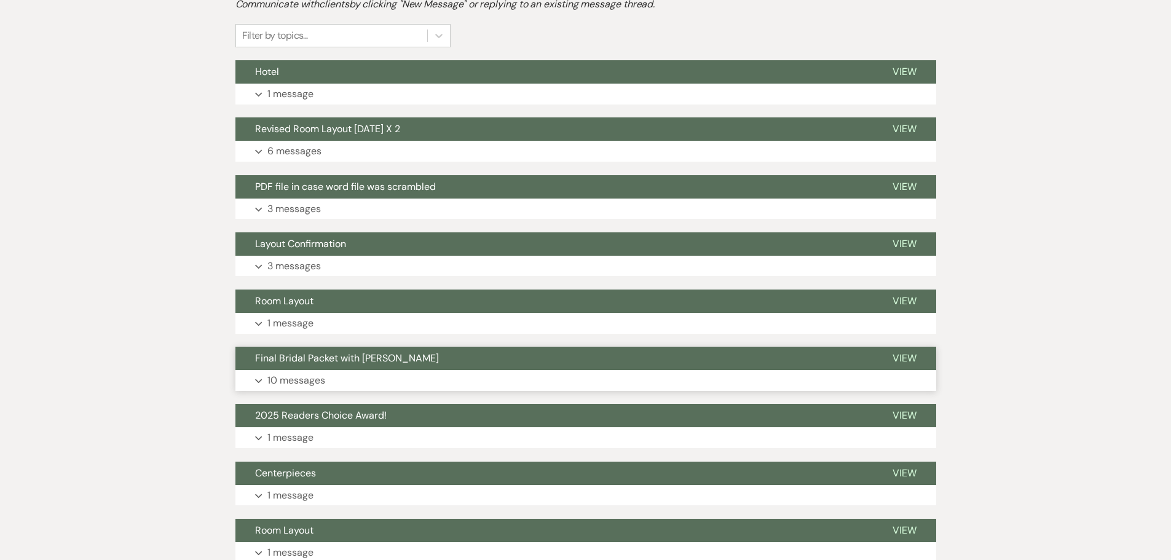
click at [302, 382] on p "10 messages" at bounding box center [296, 381] width 58 height 16
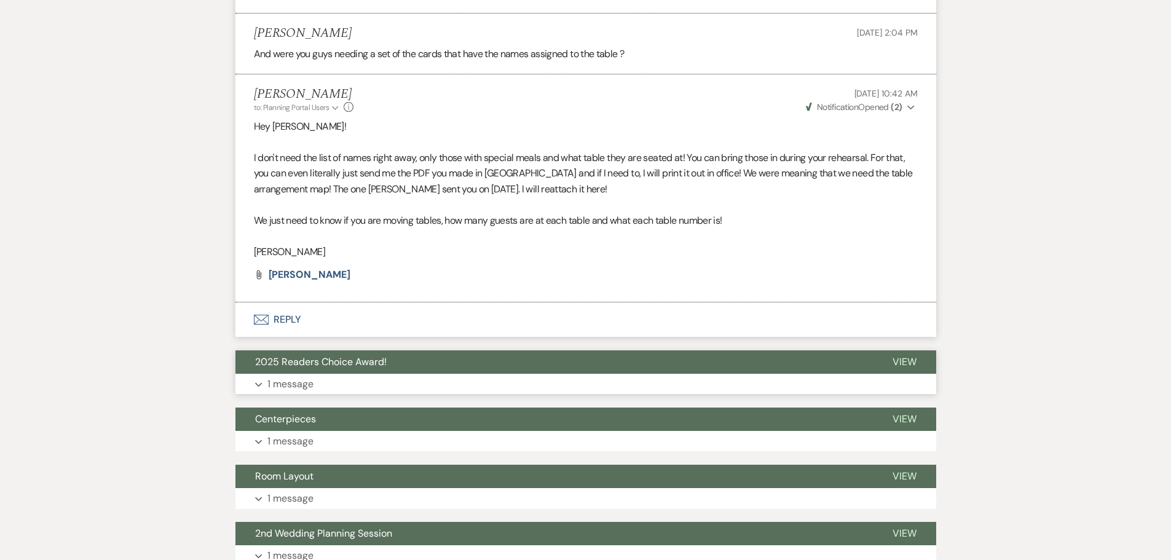
scroll to position [1846, 0]
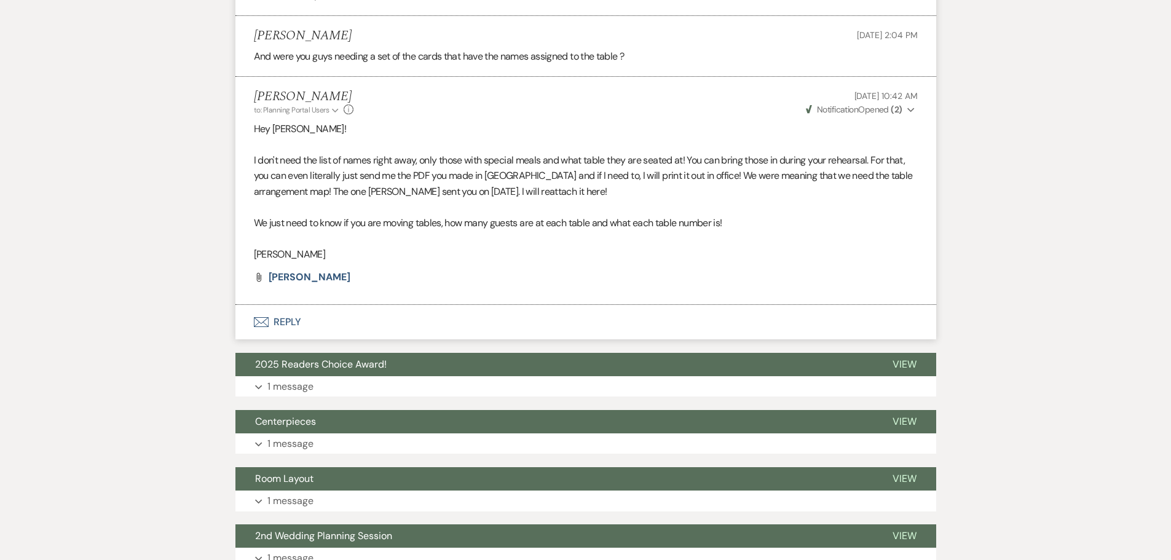
click at [280, 321] on button "Envelope Reply" at bounding box center [585, 322] width 701 height 34
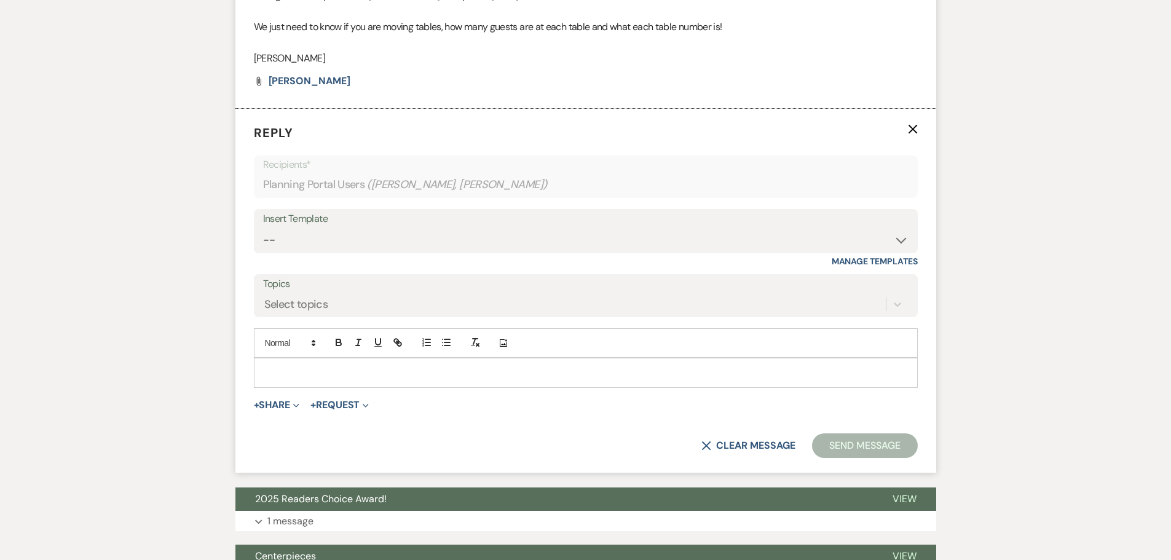
scroll to position [2053, 0]
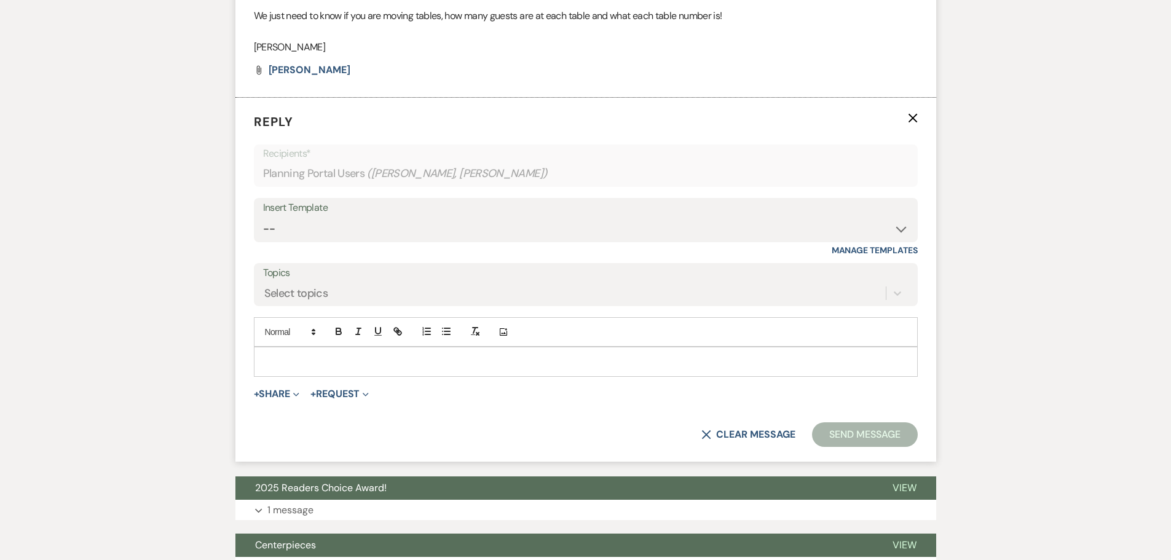
click at [286, 358] on p at bounding box center [586, 362] width 644 height 14
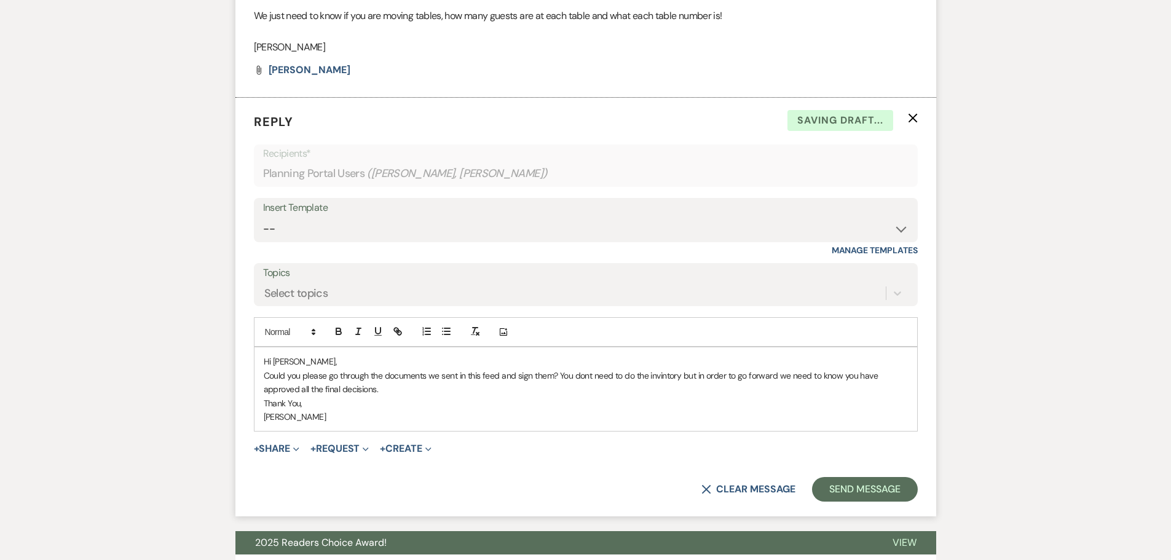
click at [386, 388] on p "Could you please go through the documents we sent in this feed and sign them? Y…" at bounding box center [586, 383] width 644 height 28
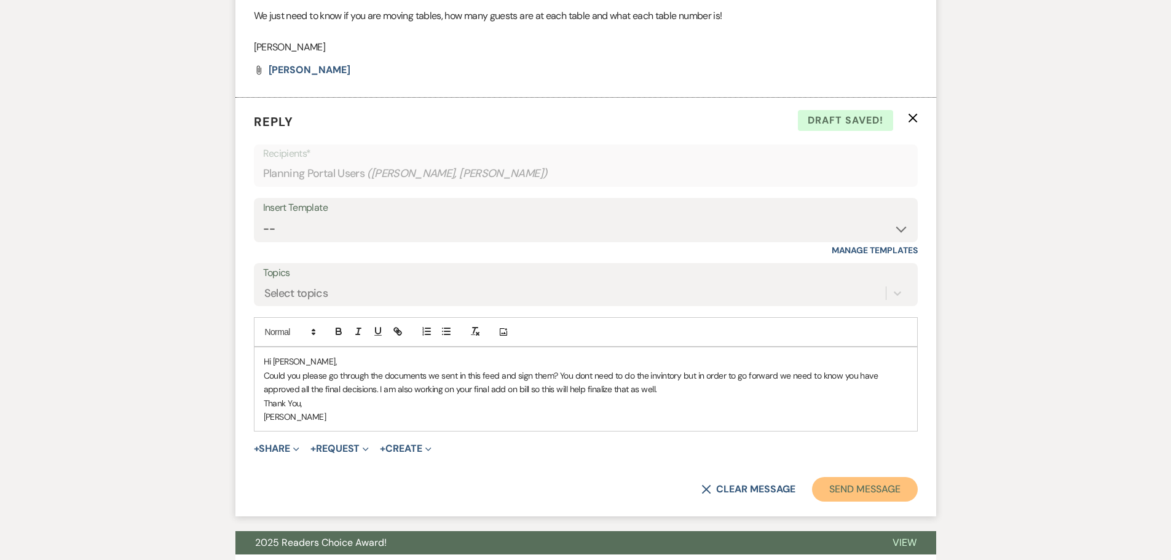
click at [857, 486] on button "Send Message" at bounding box center [864, 489] width 105 height 25
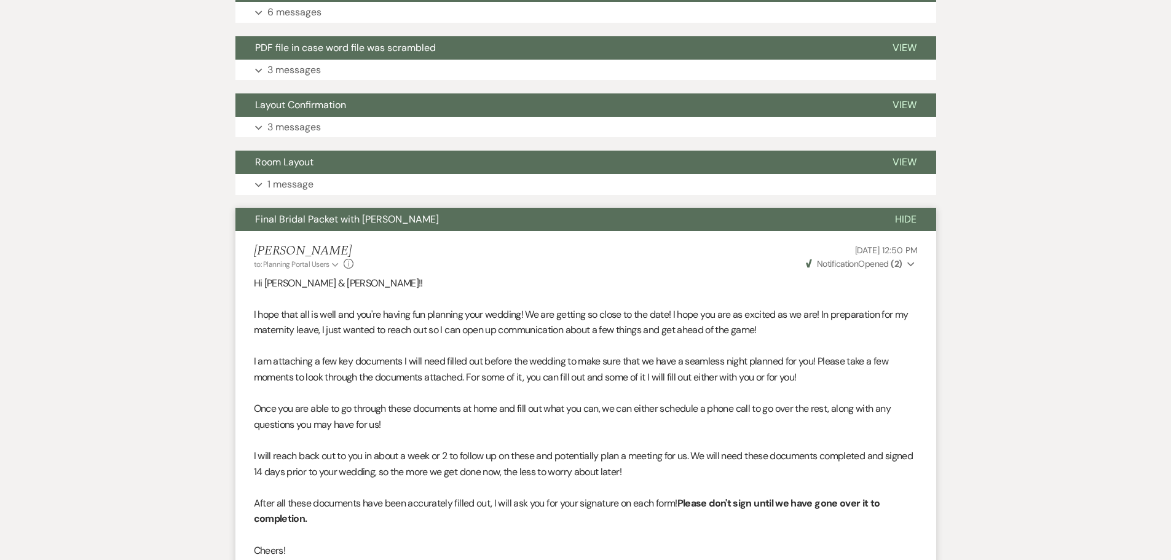
scroll to position [24, 0]
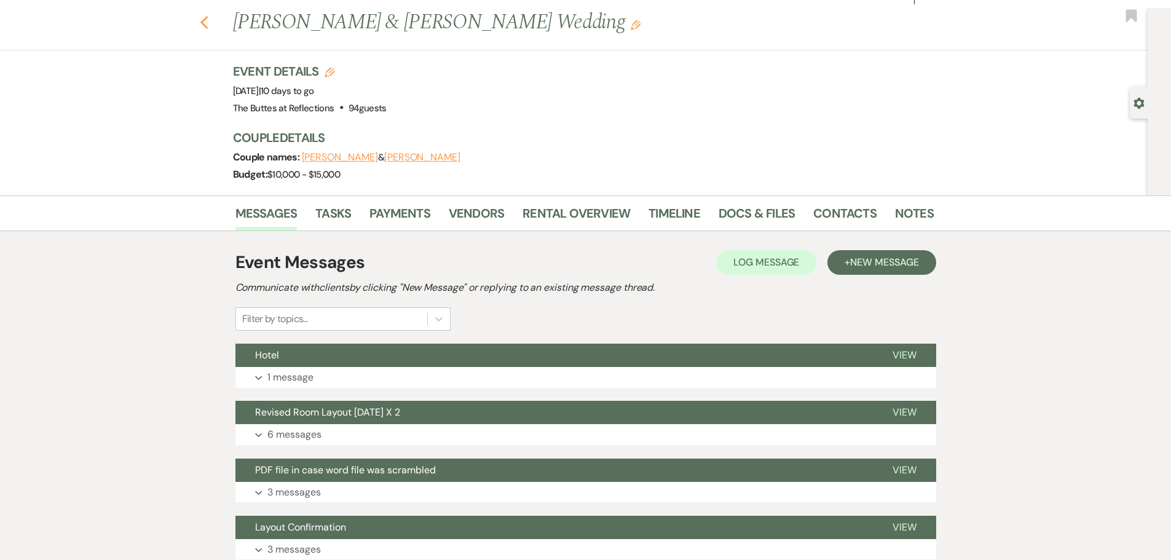
click at [209, 23] on icon "Previous" at bounding box center [204, 22] width 9 height 15
select select "8"
select select "5"
select select "8"
select select "5"
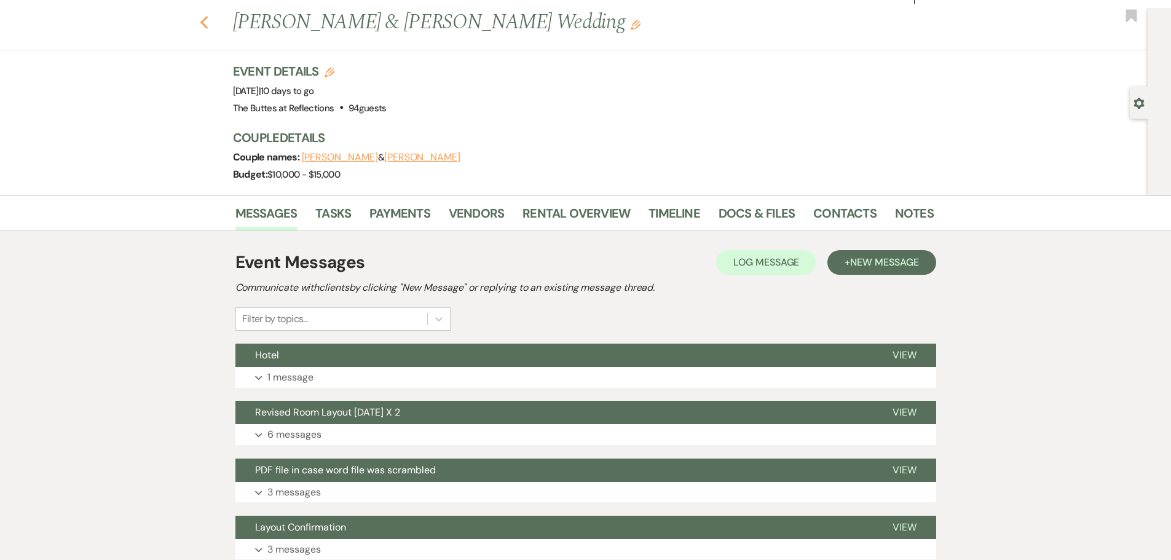
select select "8"
select select "5"
select select "8"
select select "5"
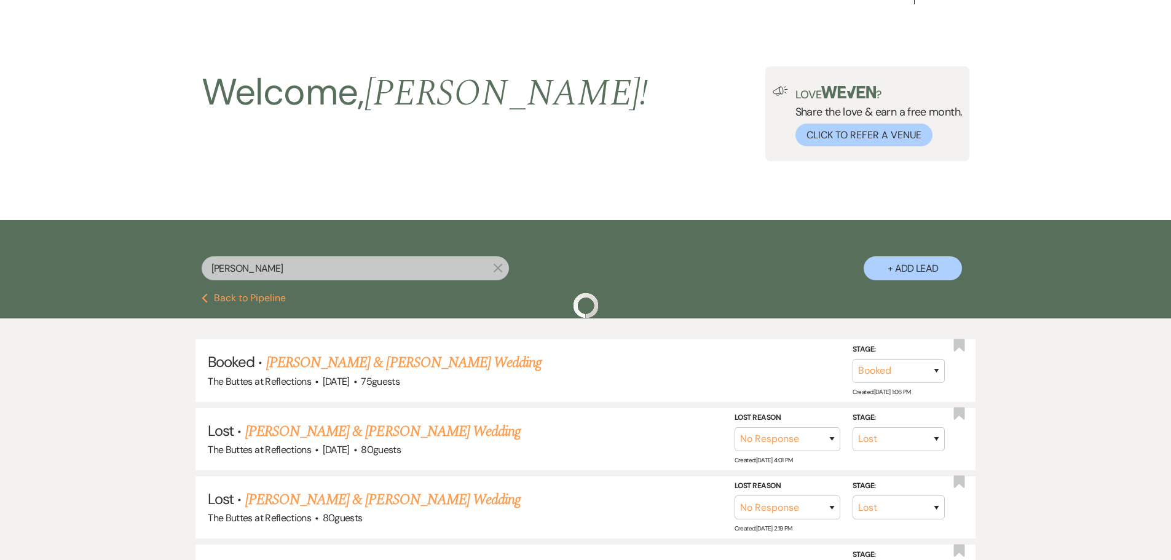
scroll to position [246, 0]
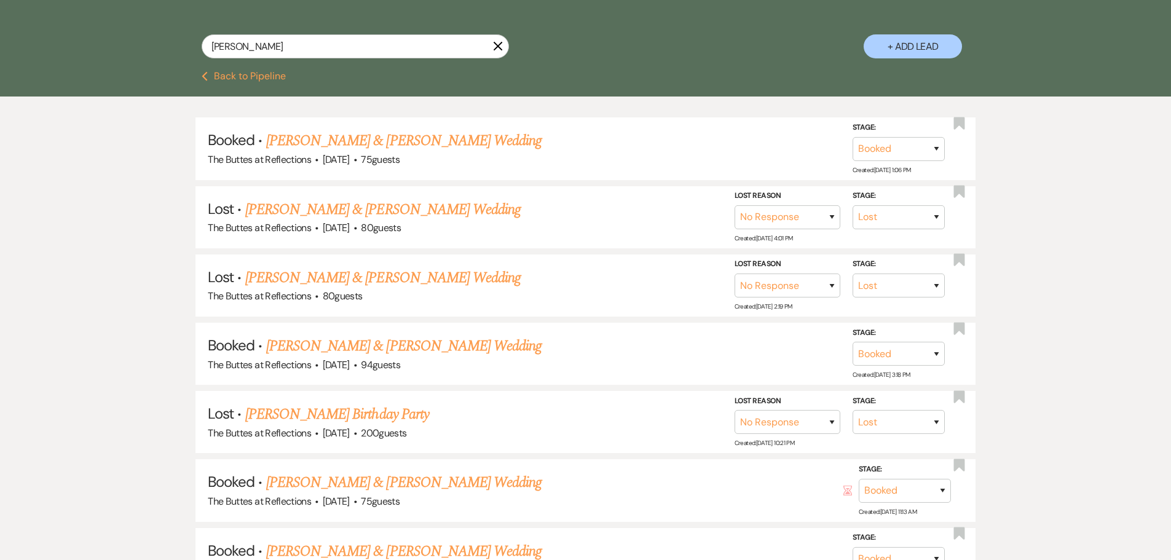
click at [501, 47] on icon "X" at bounding box center [498, 46] width 10 height 10
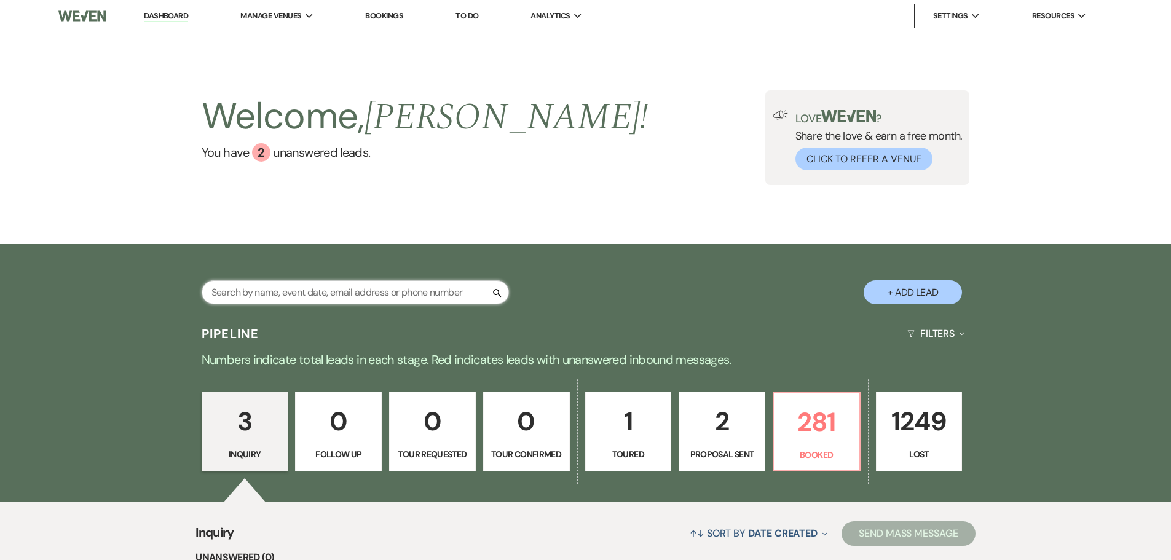
click at [438, 299] on input "text" at bounding box center [355, 292] width 307 height 24
type input "black"
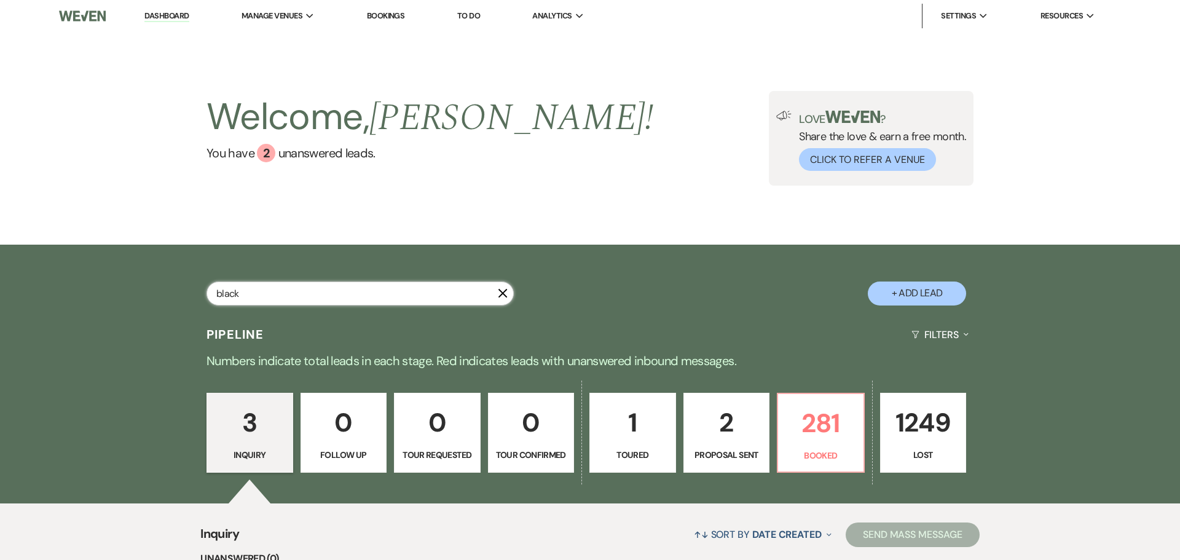
select select "8"
select select "5"
select select "8"
select select "5"
select select "8"
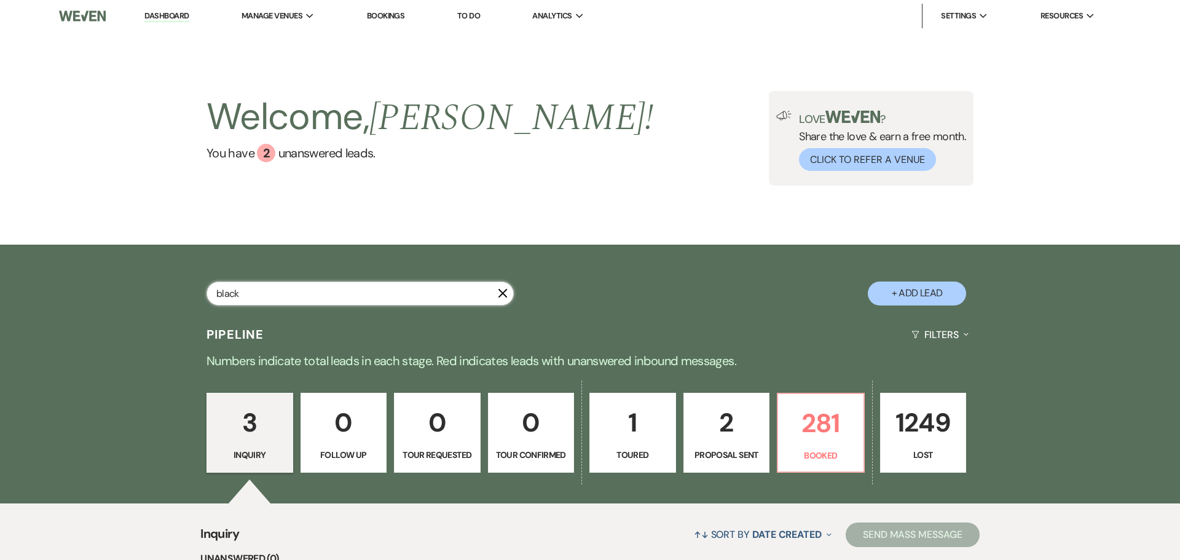
select select "10"
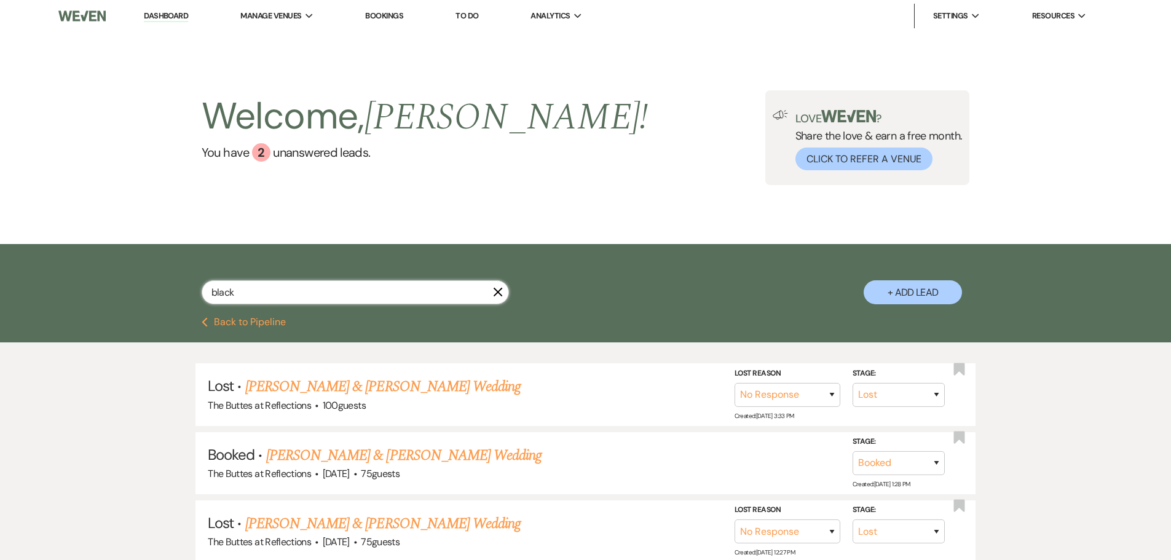
drag, startPoint x: 235, startPoint y: 293, endPoint x: 191, endPoint y: 296, distance: 45.0
click at [191, 296] on div "black X + Add Lead" at bounding box center [585, 282] width 885 height 65
type input "[PERSON_NAME]"
select select "8"
select select "5"
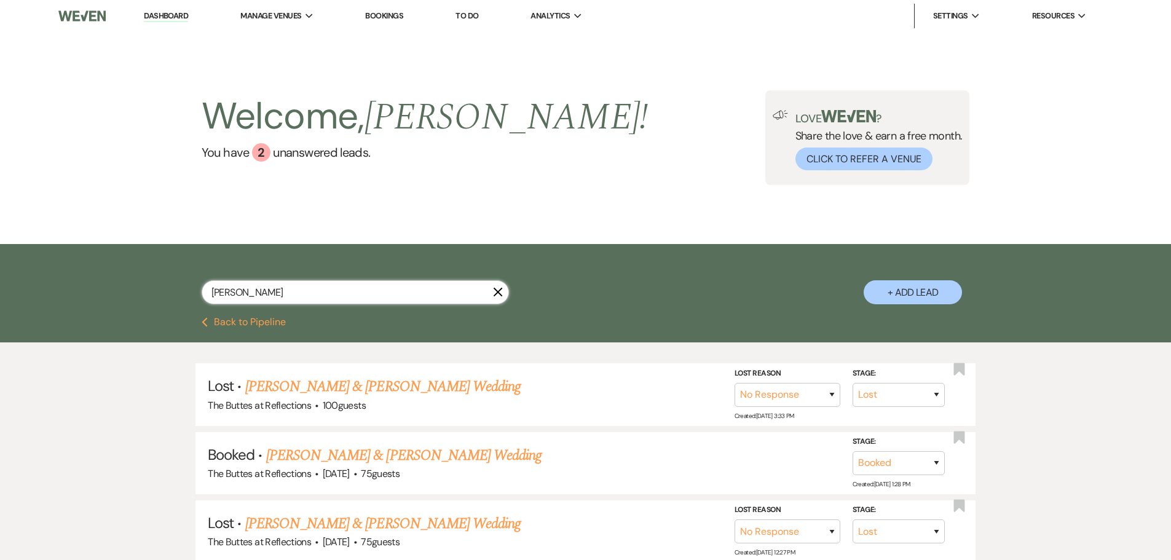
select select "8"
select select "5"
select select "8"
select select "5"
select select "8"
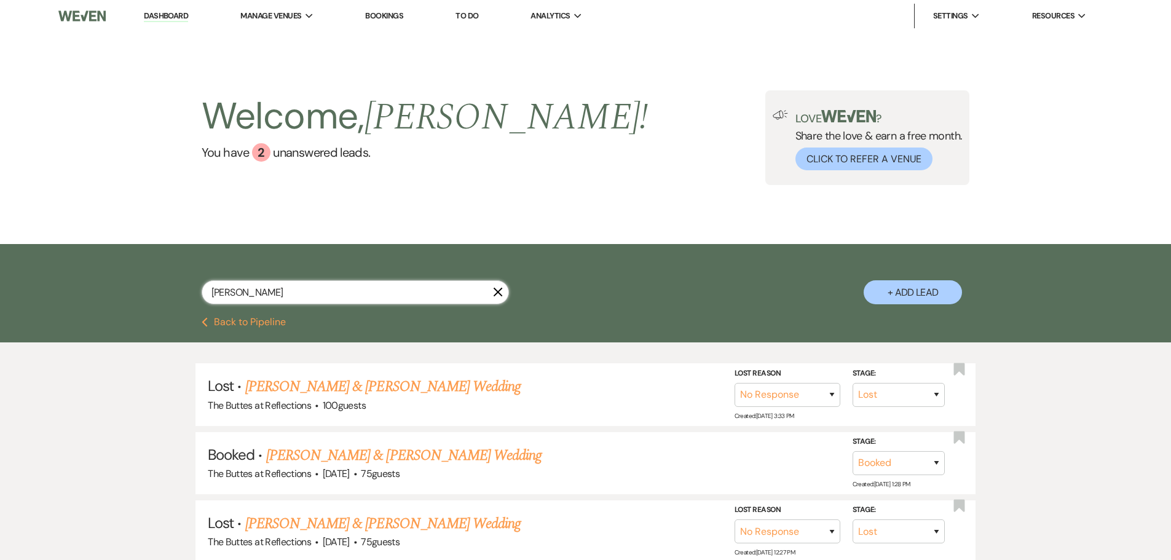
select select "5"
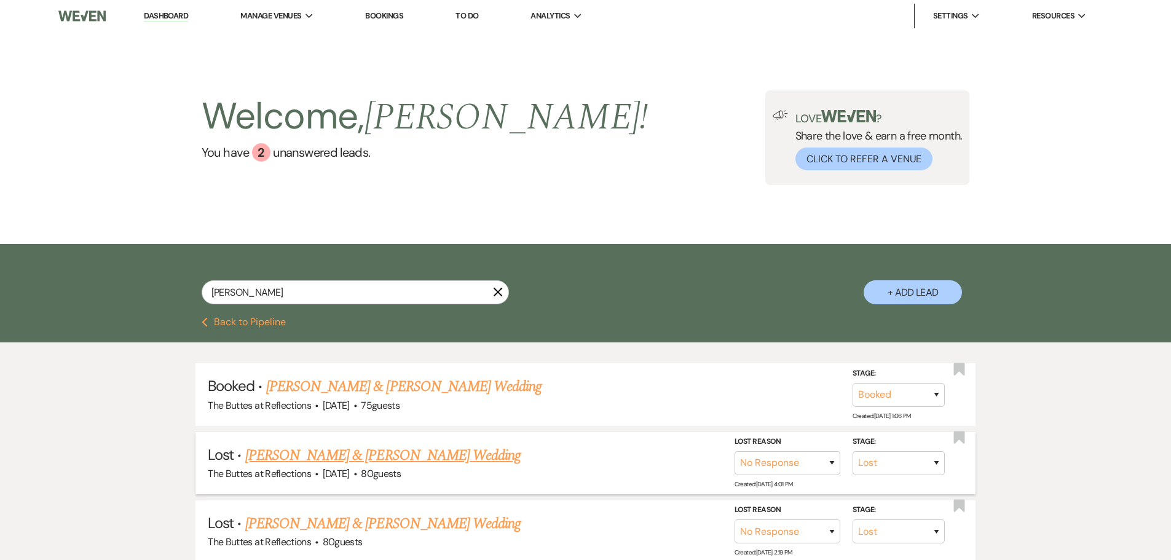
click at [358, 460] on link "[PERSON_NAME] & [PERSON_NAME] Wedding" at bounding box center [382, 455] width 275 height 22
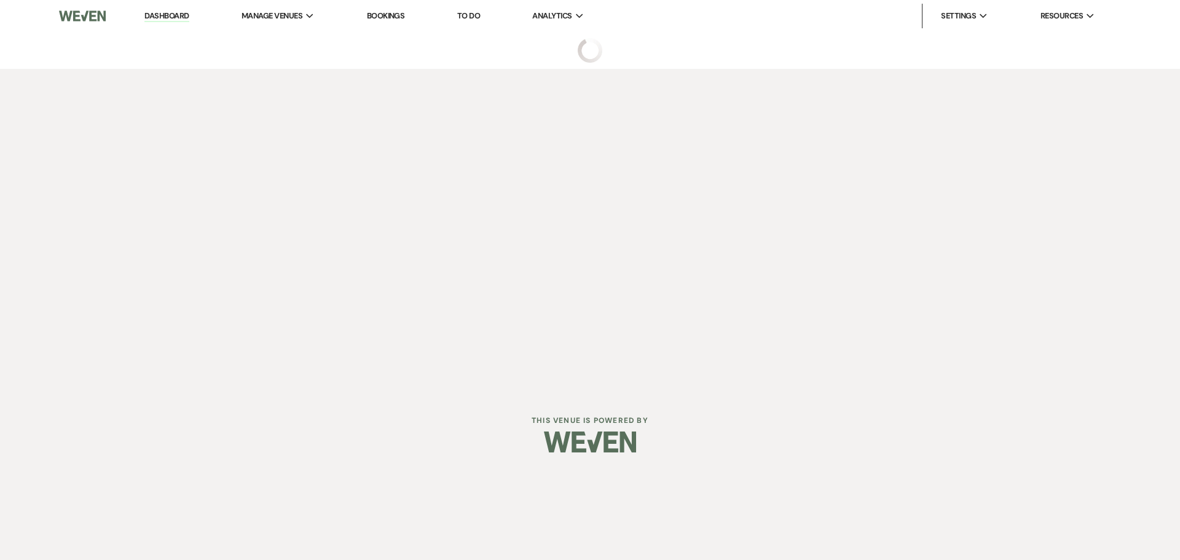
select select "8"
select select "5"
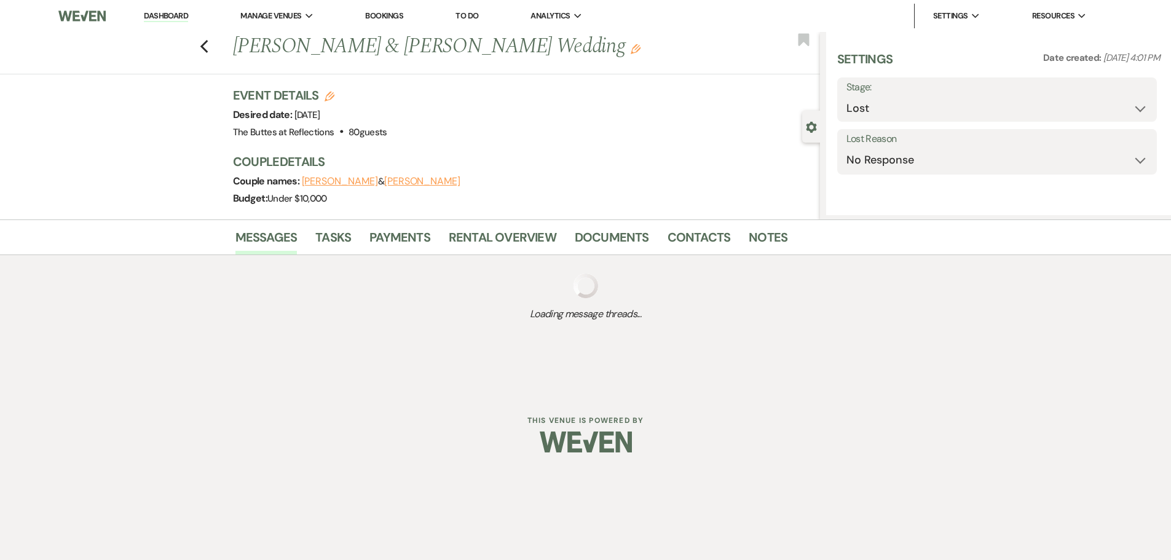
select select "5"
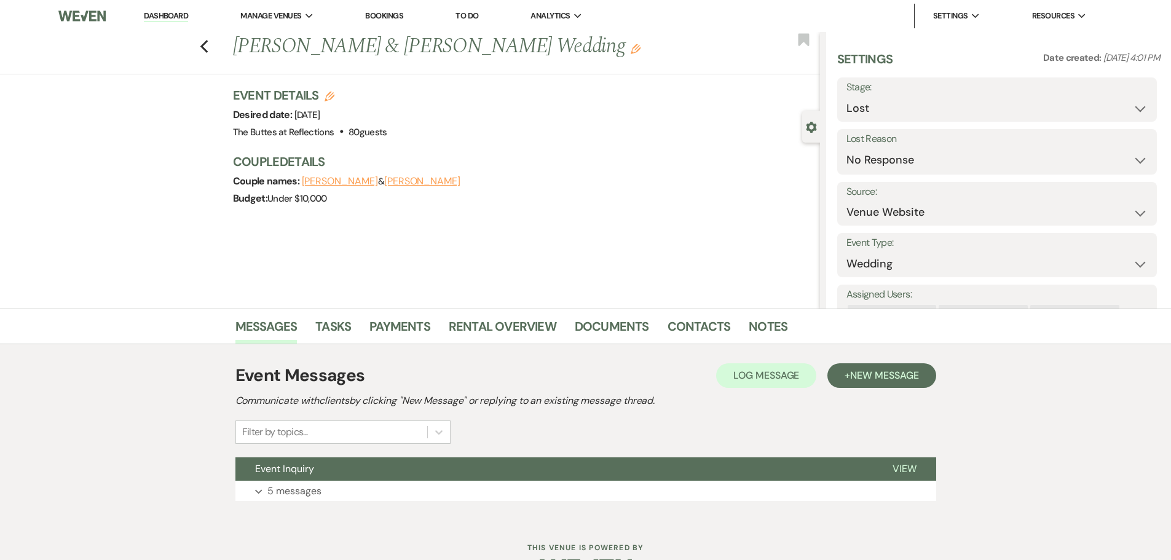
scroll to position [39, 0]
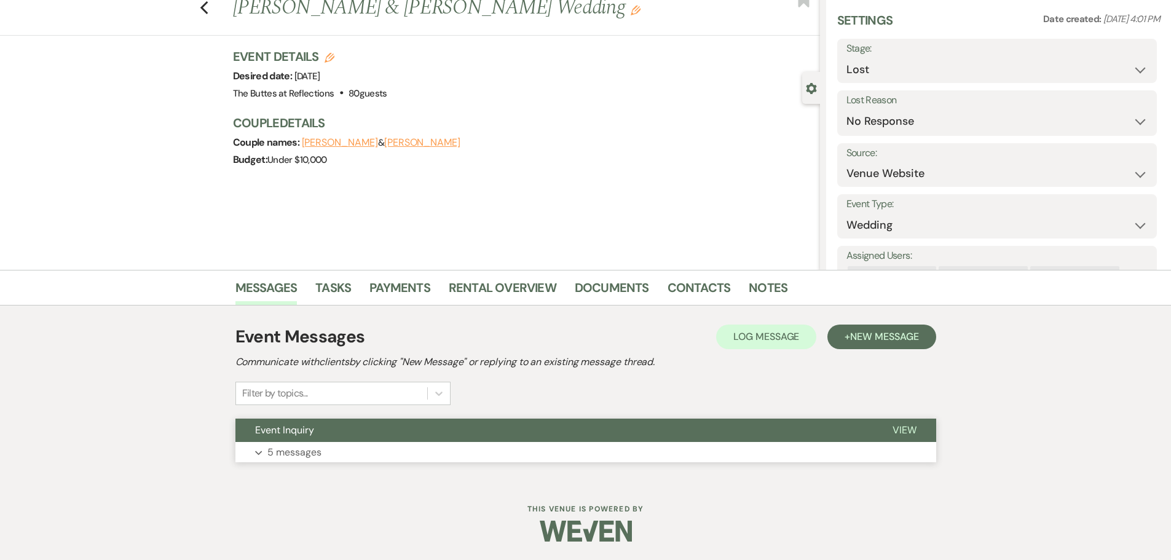
click at [287, 454] on p "5 messages" at bounding box center [294, 452] width 54 height 16
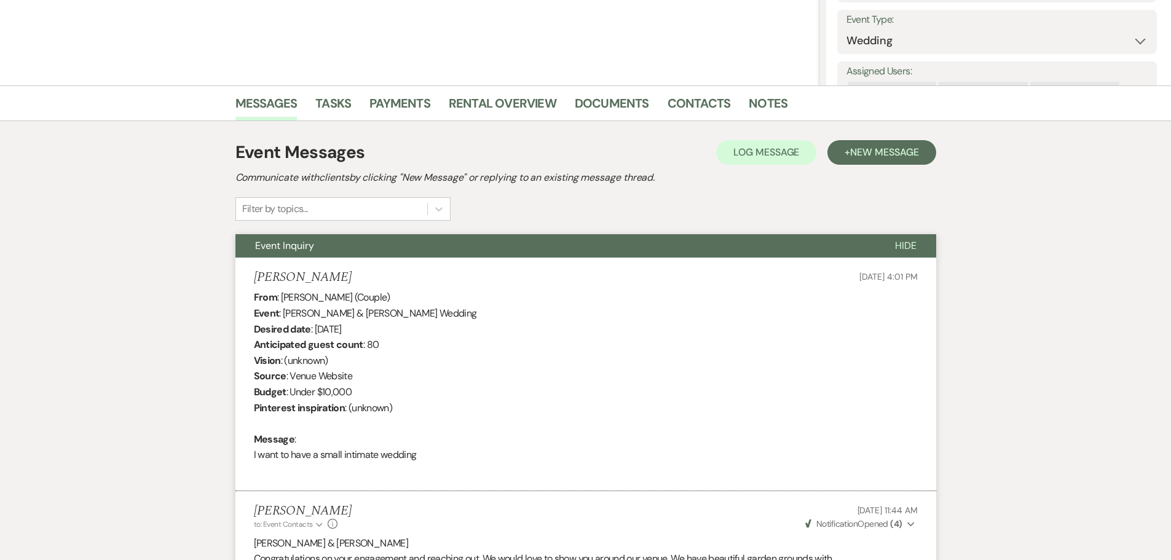
scroll to position [0, 0]
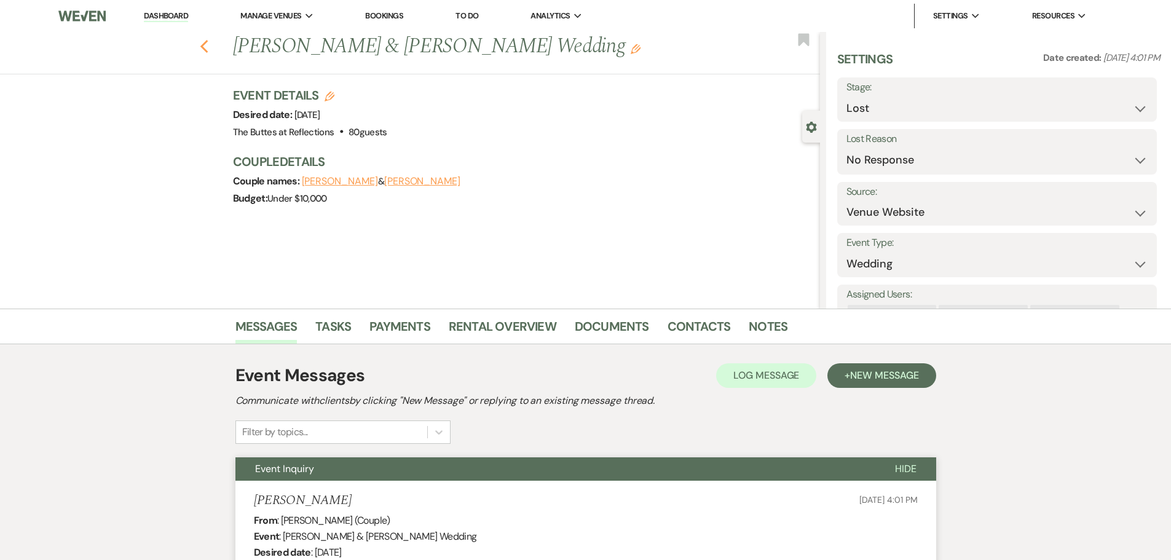
click at [209, 45] on icon "Previous" at bounding box center [204, 46] width 9 height 15
select select "8"
select select "5"
select select "8"
select select "5"
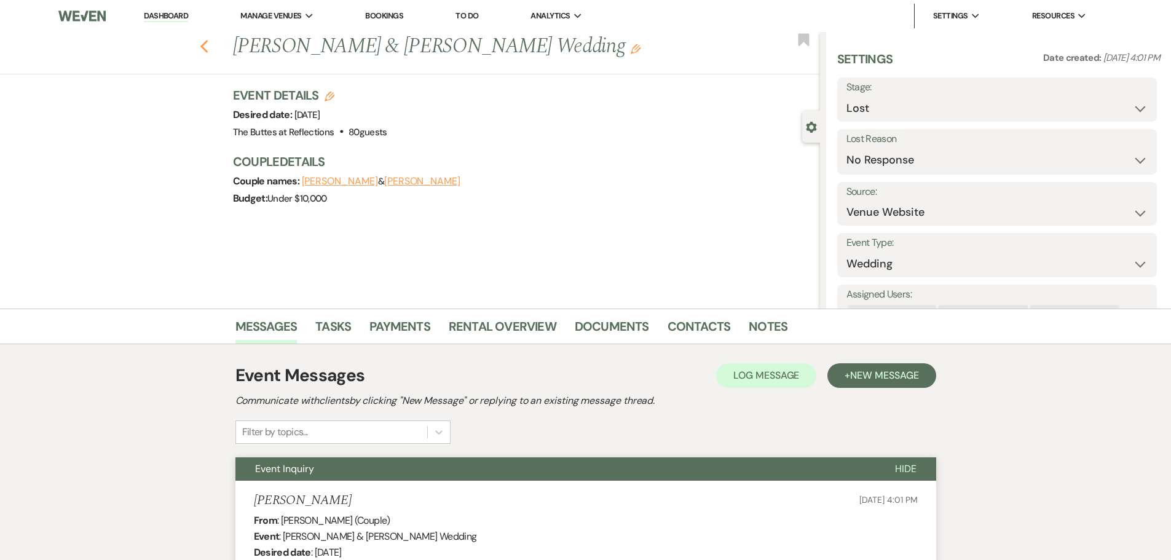
select select "8"
select select "5"
select select "8"
select select "5"
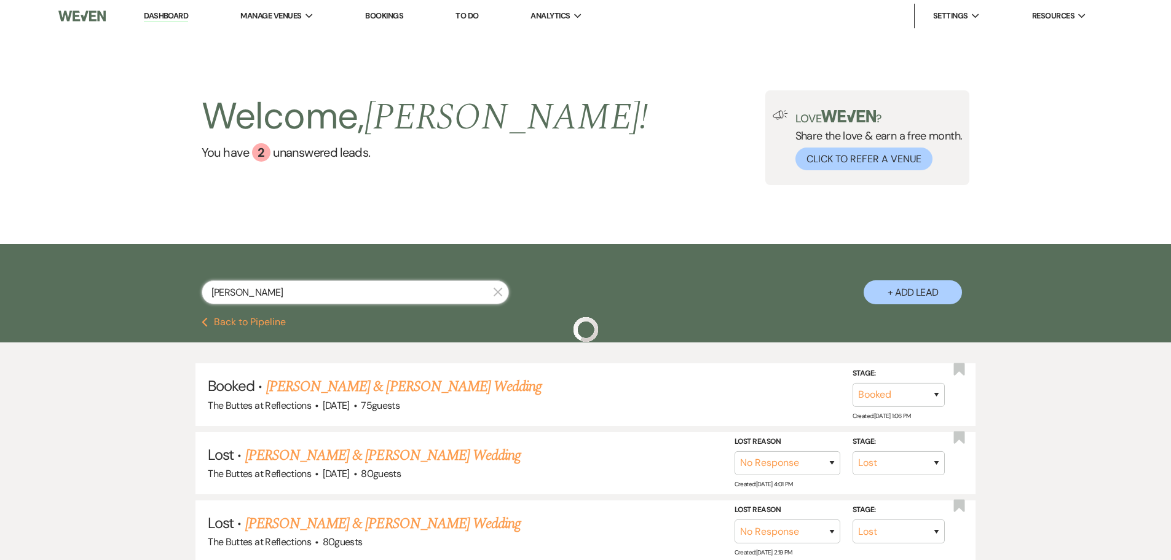
click at [456, 291] on input "[PERSON_NAME]" at bounding box center [355, 292] width 307 height 24
drag, startPoint x: 283, startPoint y: 290, endPoint x: 155, endPoint y: 290, distance: 128.5
click at [175, 290] on div "mendoza X + Add Lead" at bounding box center [585, 282] width 885 height 65
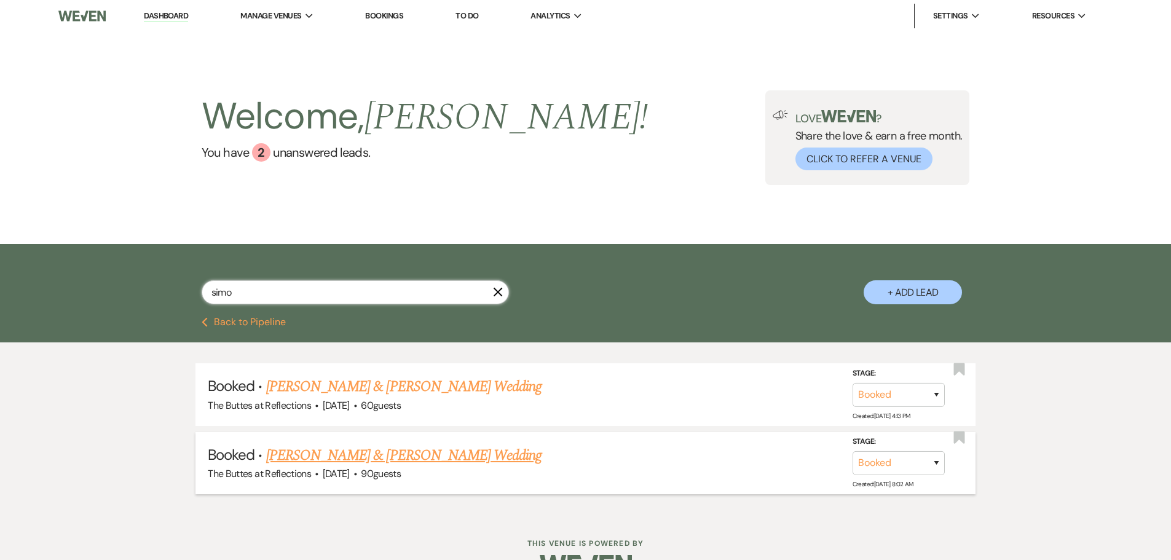
type input "simo"
click at [381, 452] on link "[PERSON_NAME] & [PERSON_NAME] Wedding" at bounding box center [403, 455] width 275 height 22
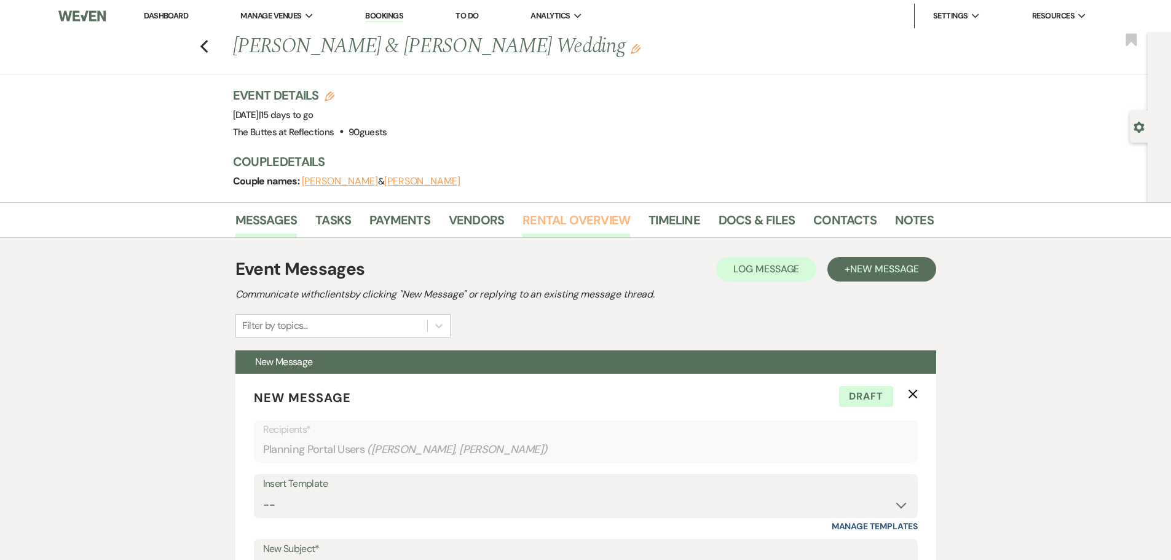
click at [575, 219] on link "Rental Overview" at bounding box center [577, 223] width 108 height 27
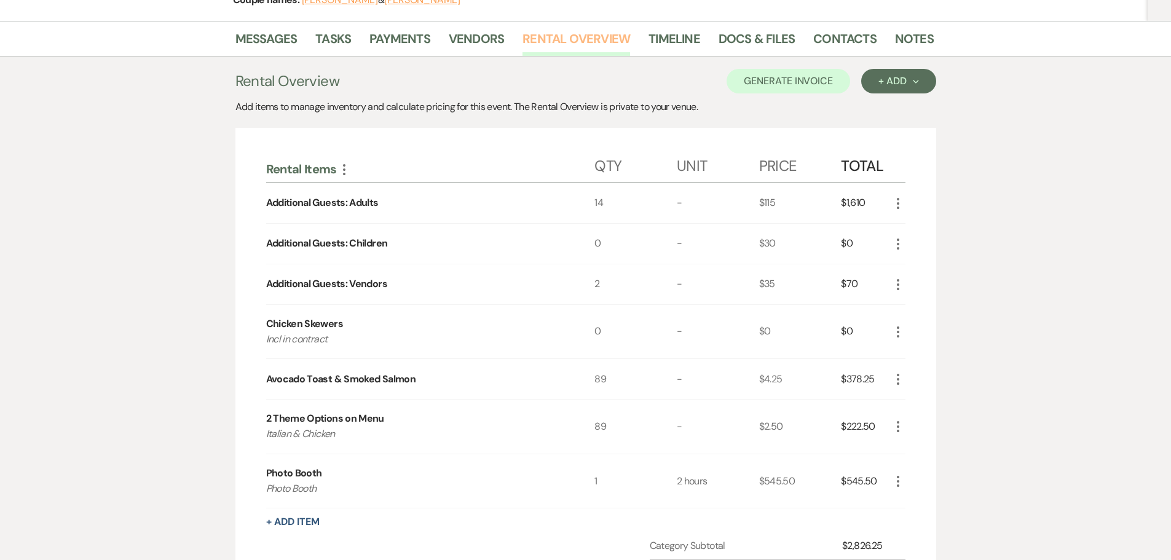
scroll to position [184, 0]
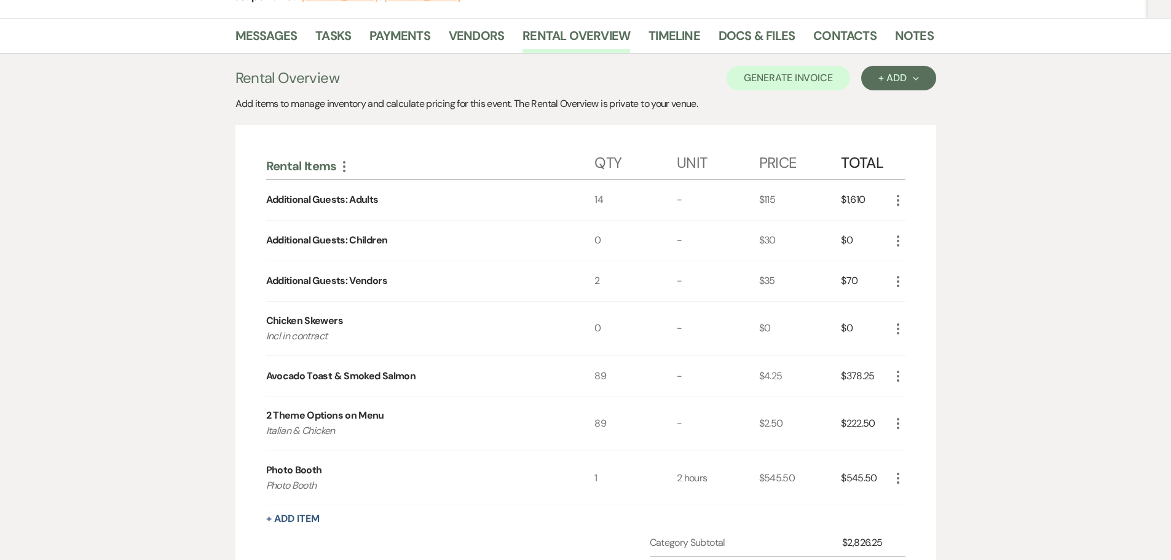
click at [895, 238] on icon "More" at bounding box center [898, 241] width 15 height 15
click at [914, 285] on button "X Delete" at bounding box center [924, 284] width 66 height 20
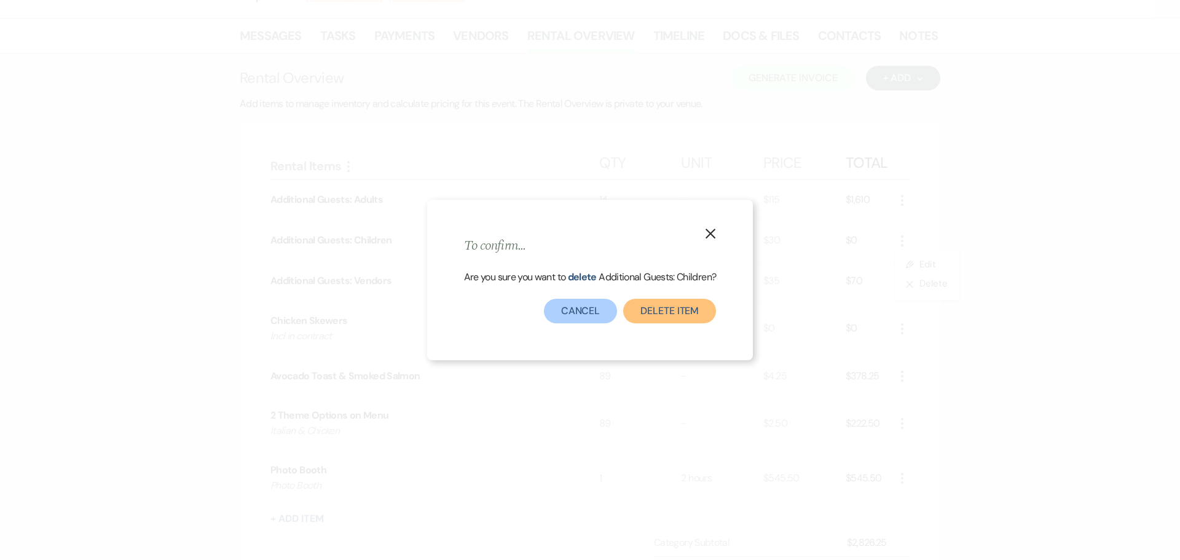
click at [674, 312] on button "Delete Item" at bounding box center [669, 311] width 93 height 25
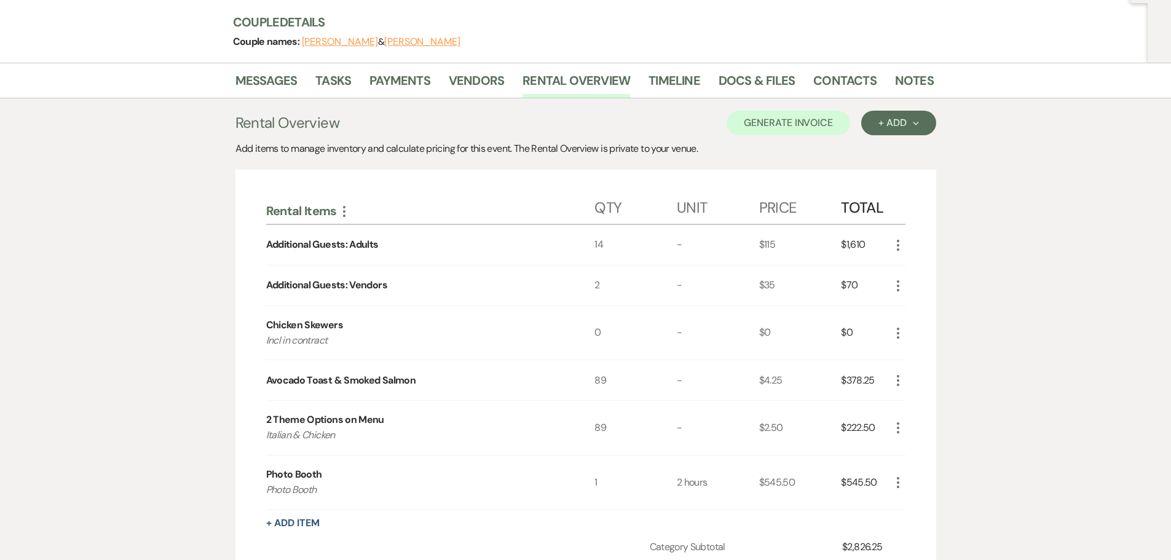
scroll to position [118, 0]
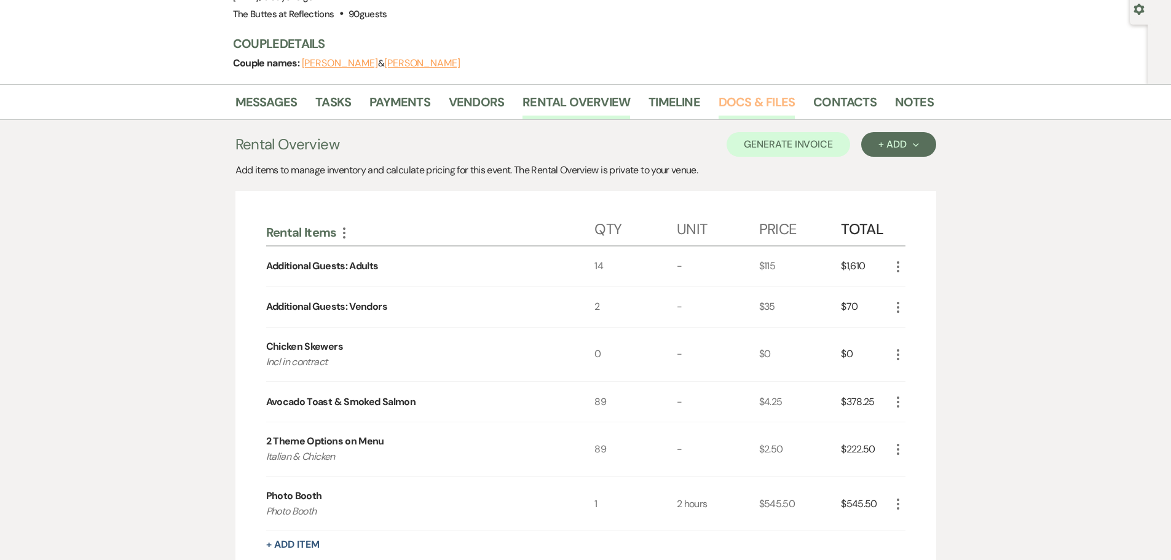
click at [747, 101] on link "Docs & Files" at bounding box center [757, 105] width 76 height 27
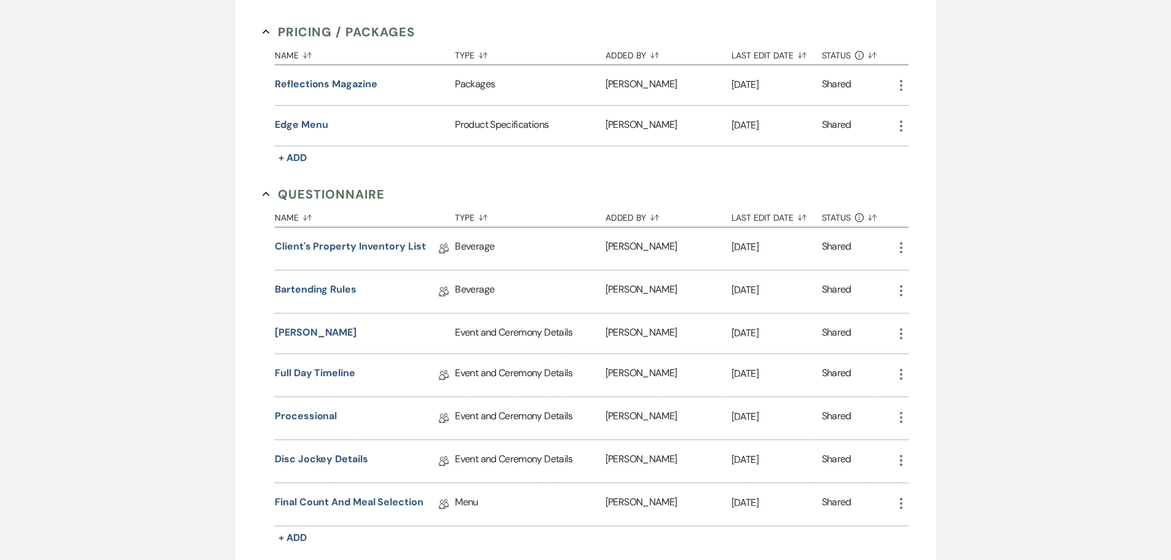
scroll to position [1084, 0]
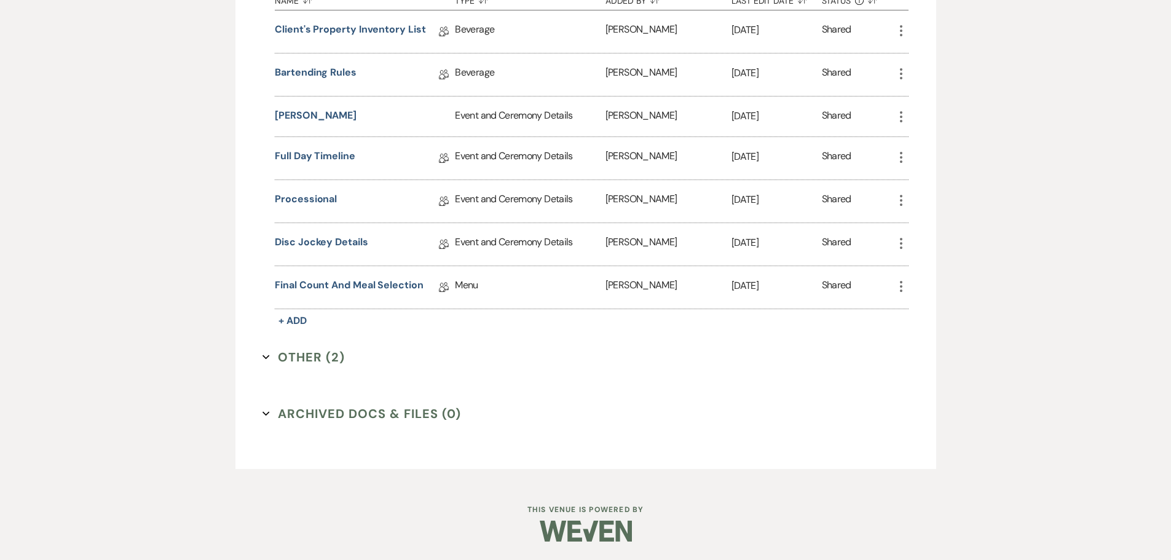
click at [306, 352] on button "Other (2) Expand" at bounding box center [304, 357] width 82 height 18
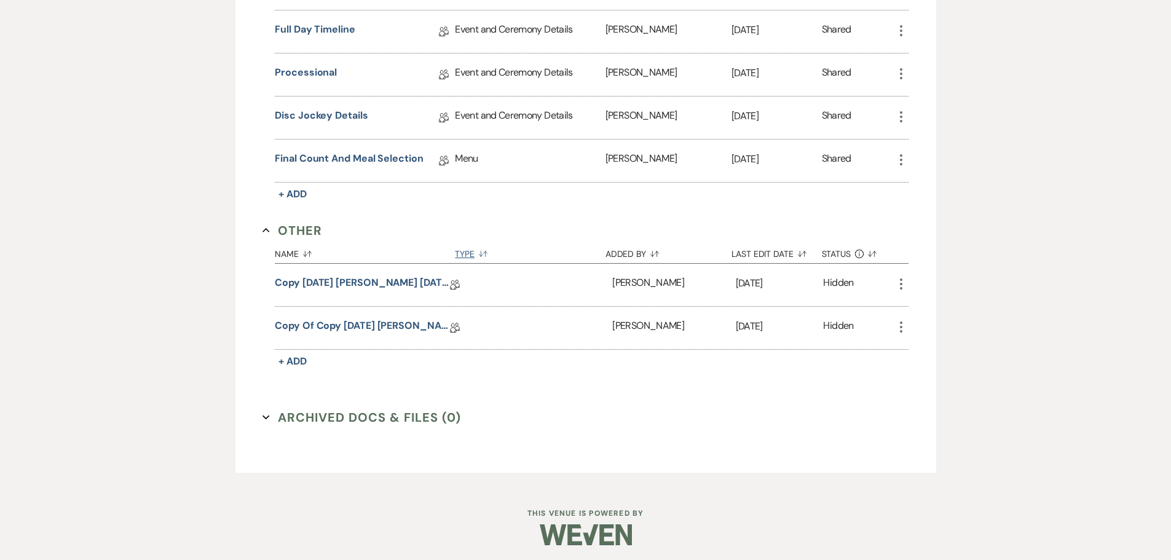
scroll to position [1214, 0]
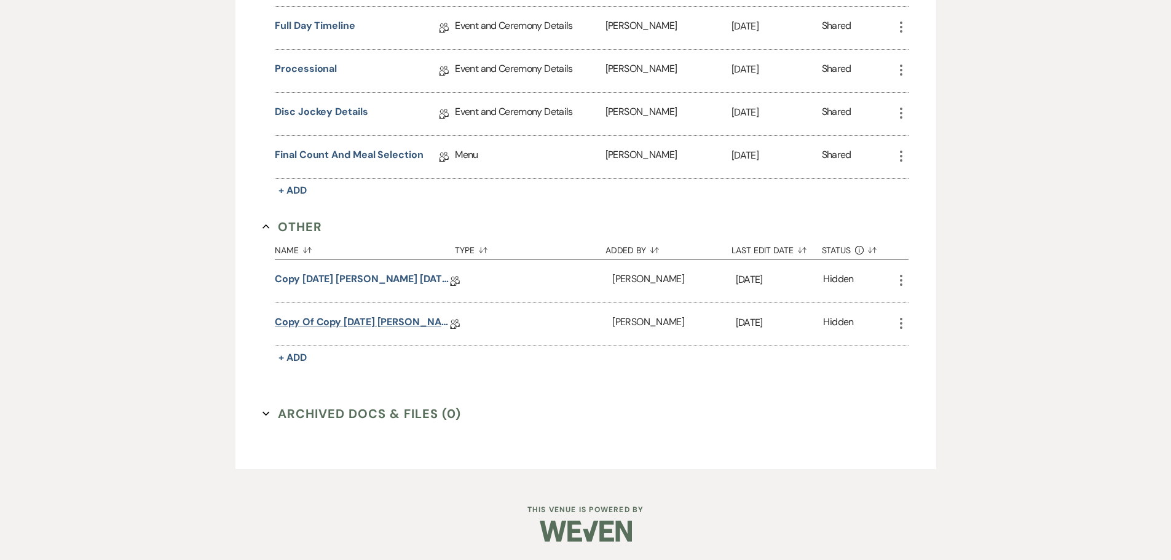
click at [330, 322] on link "Copy of Copy 05.14.2025 Simo, Julia 09.26.2025 Eucalyptus Wedding Details" at bounding box center [362, 324] width 175 height 19
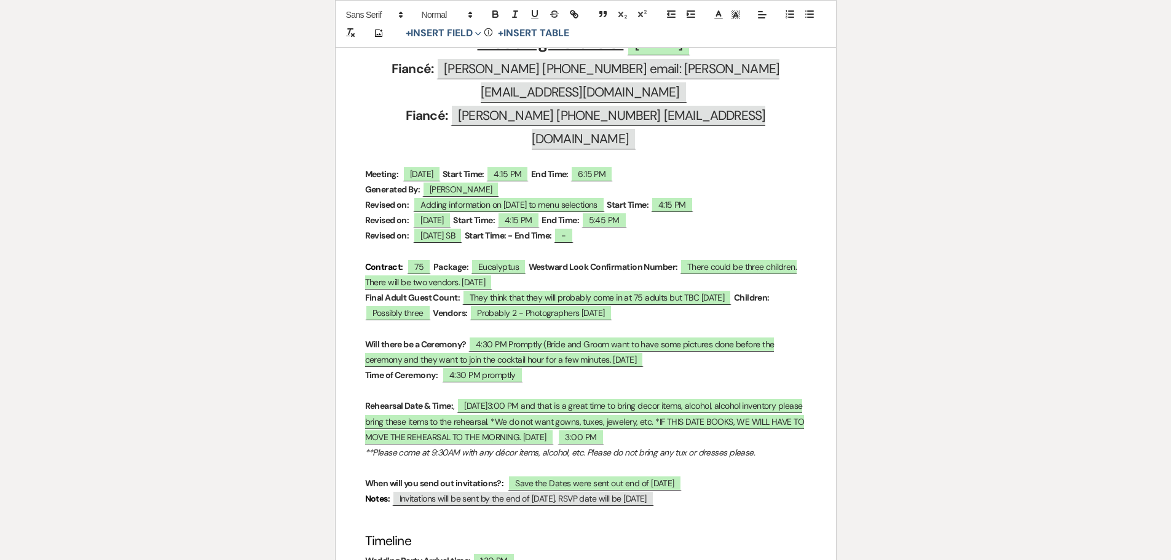
scroll to position [492, 0]
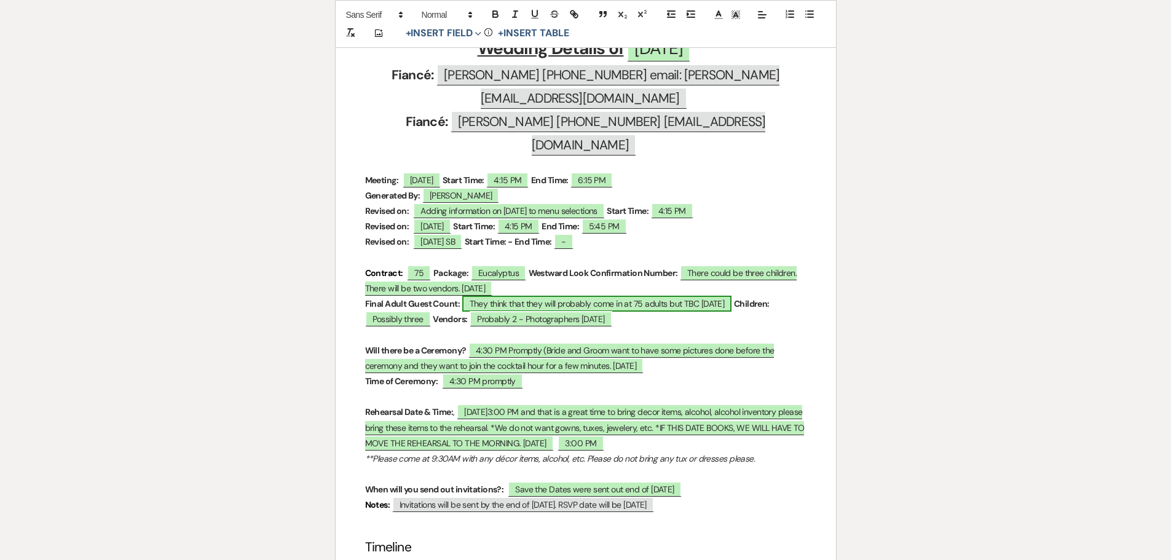
click at [644, 296] on span "They think that they will probably come in at 75 adults but TBC 05.14.2025" at bounding box center [597, 304] width 270 height 16
select select "owner"
select select "custom_placeholder"
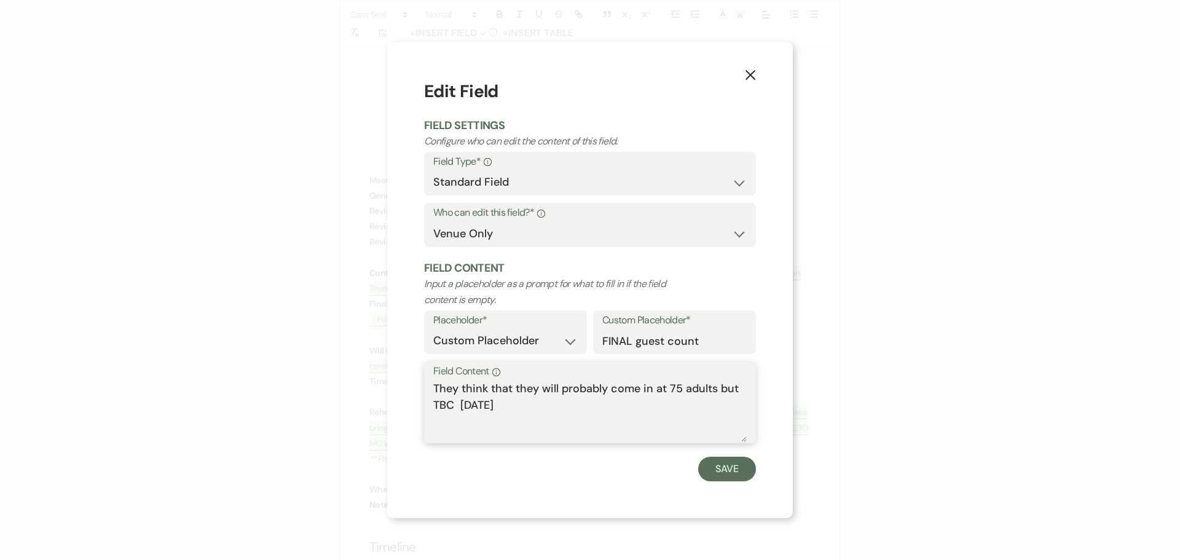
drag, startPoint x: 521, startPoint y: 406, endPoint x: 421, endPoint y: 387, distance: 101.4
click at [421, 387] on div "X Edit Field Field Settings Configure who can edit the content of this field. F…" at bounding box center [590, 280] width 406 height 476
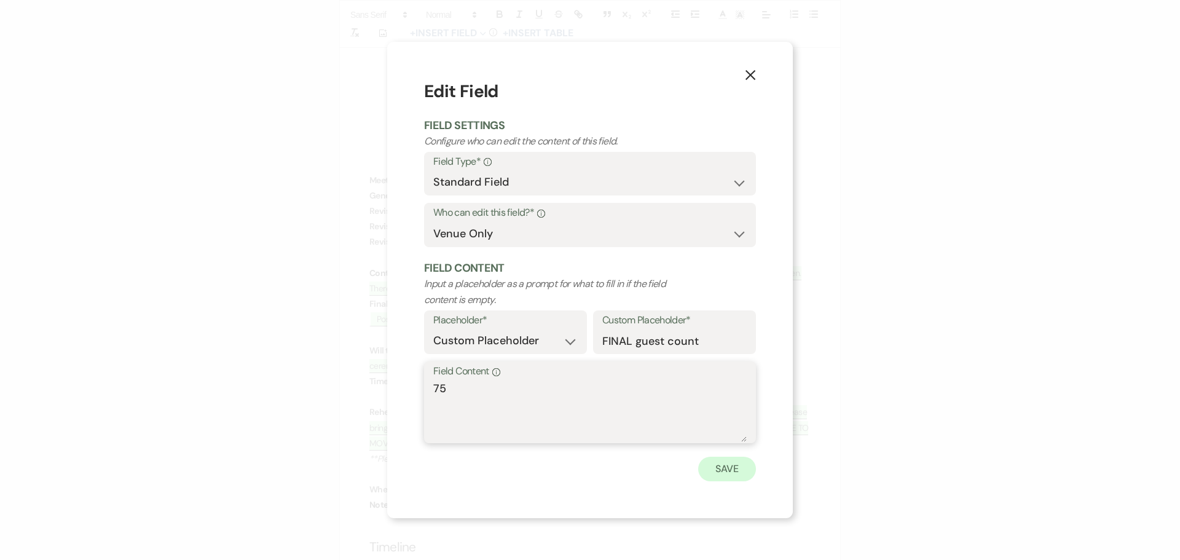
type textarea "75"
click at [729, 470] on button "Save" at bounding box center [727, 469] width 58 height 25
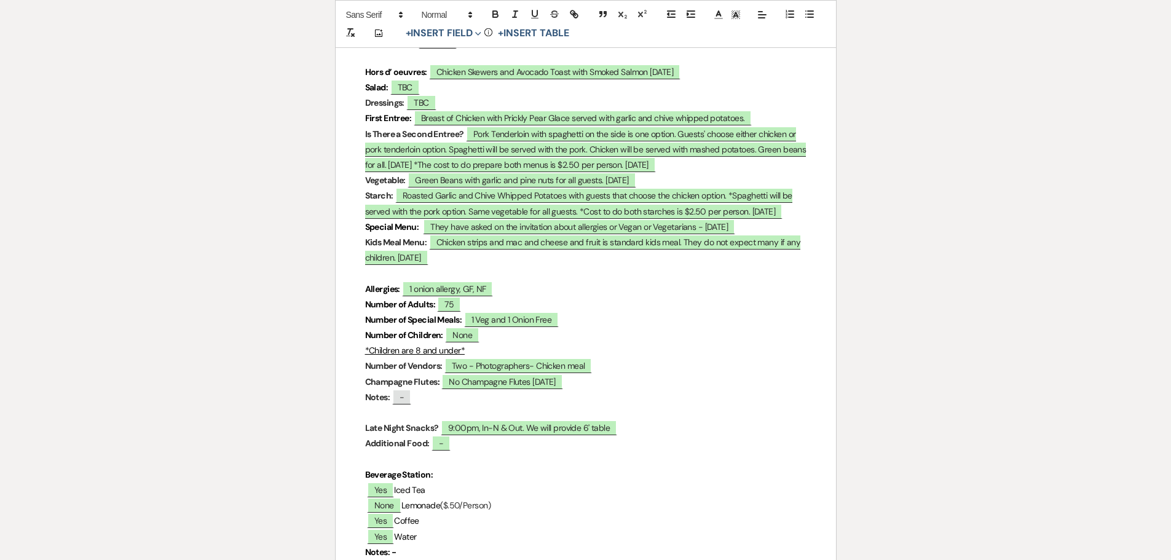
scroll to position [3480, 0]
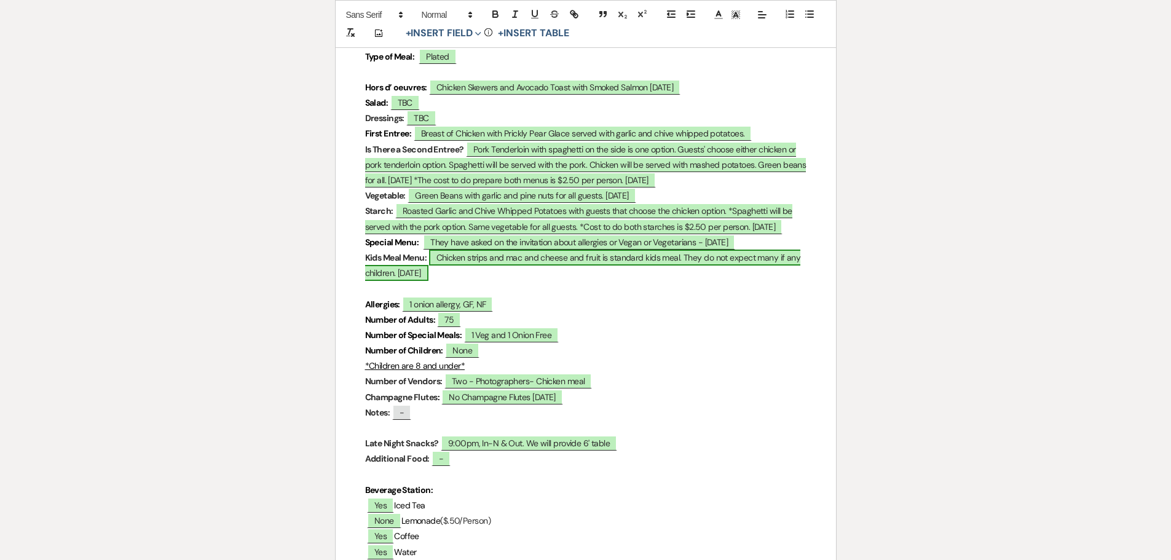
click at [697, 250] on span "Chicken strips and mac and cheese and fruit is standard kids meal. They do not …" at bounding box center [583, 265] width 436 height 31
select select "owner"
select select "custom_placeholder"
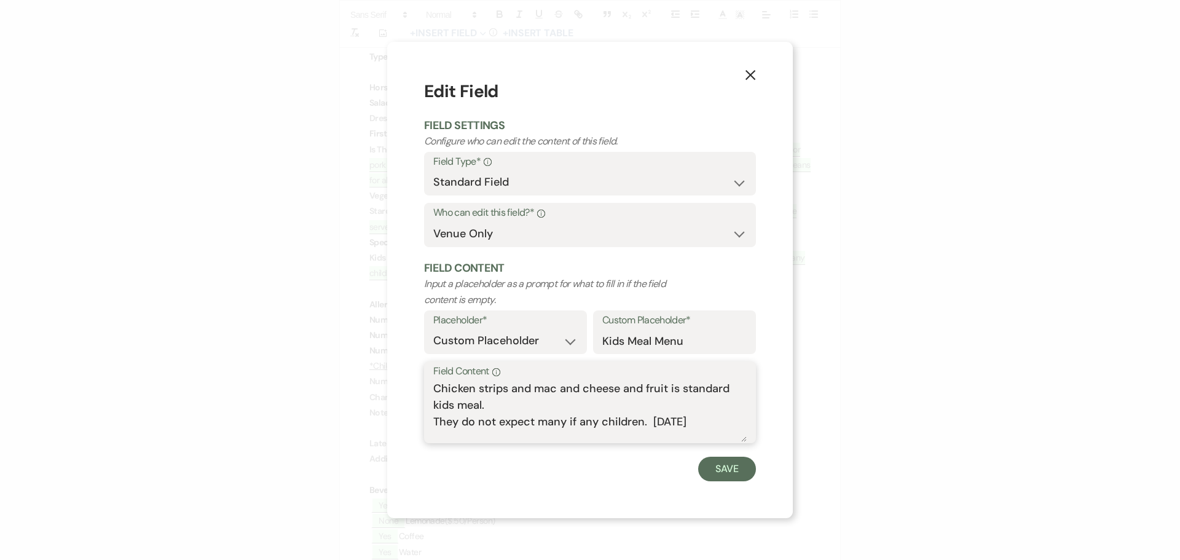
drag, startPoint x: 711, startPoint y: 424, endPoint x: 421, endPoint y: 389, distance: 292.9
click at [421, 389] on div "X Edit Field Field Settings Configure who can edit the content of this field. F…" at bounding box center [590, 280] width 406 height 476
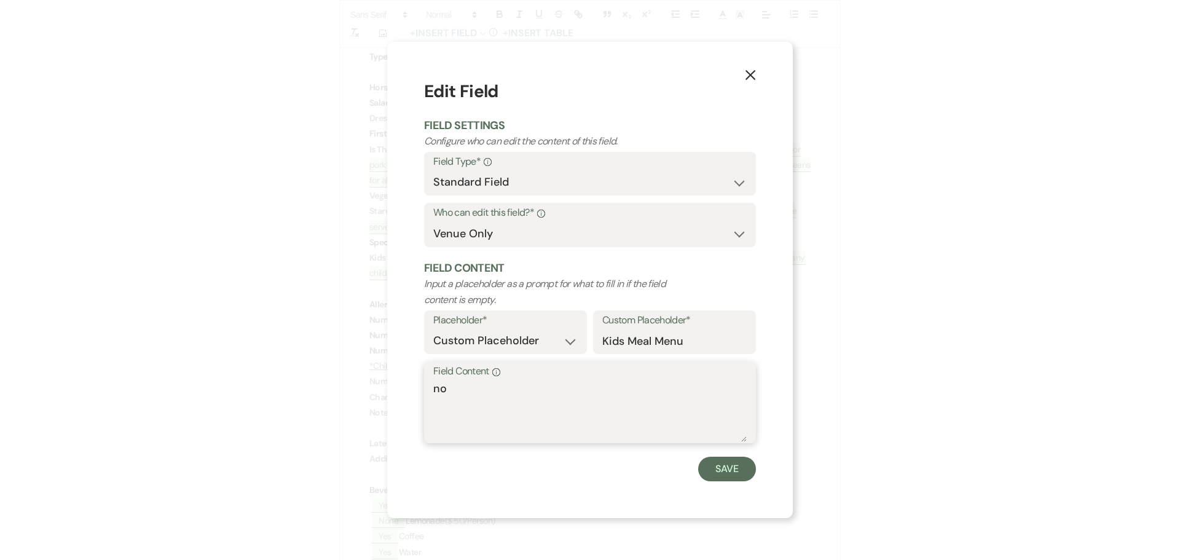
type textarea "n"
type textarea "None"
click at [732, 474] on button "Save" at bounding box center [727, 469] width 58 height 25
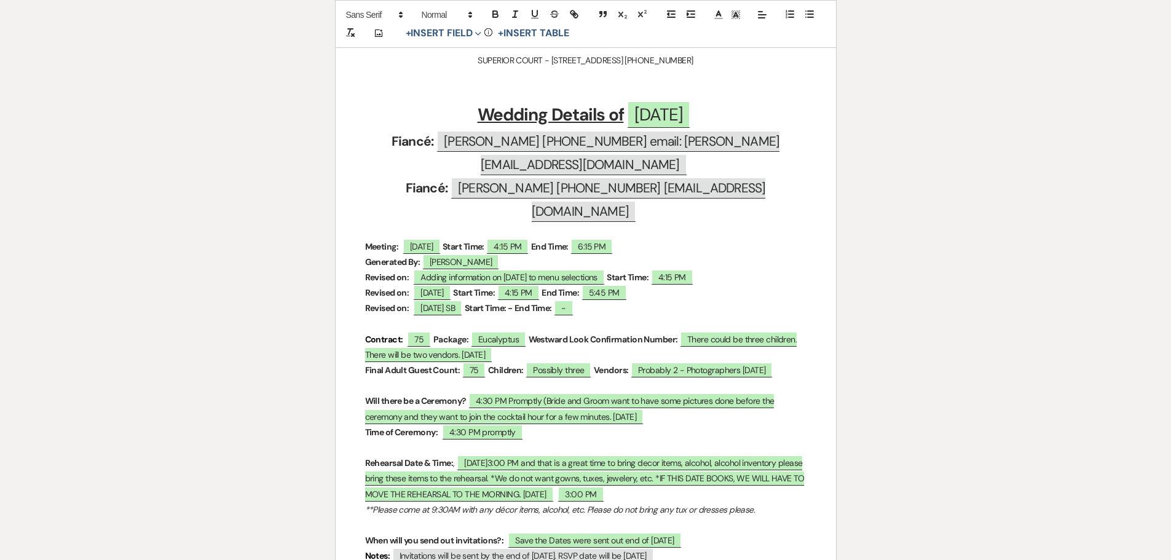
scroll to position [430, 0]
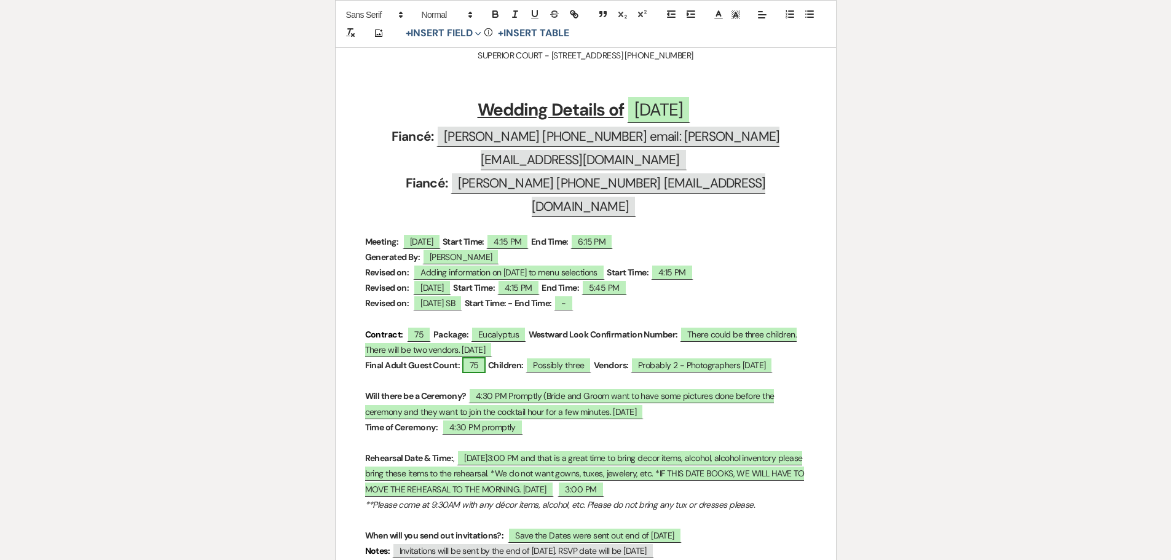
click at [473, 357] on span "75" at bounding box center [474, 365] width 24 height 16
select select "owner"
select select "custom_placeholder"
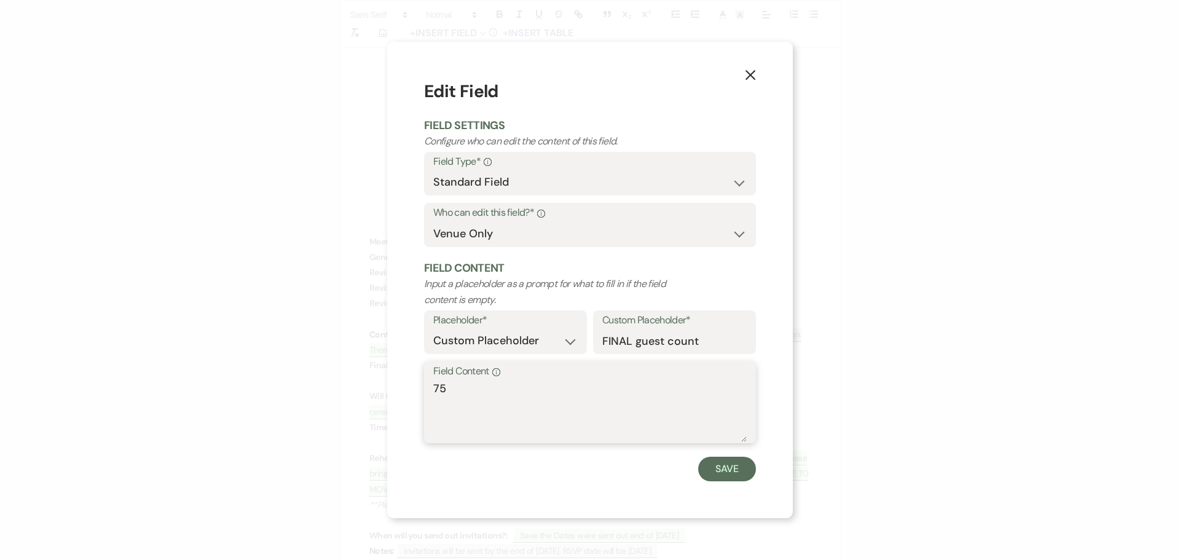
drag, startPoint x: 460, startPoint y: 392, endPoint x: 421, endPoint y: 393, distance: 39.4
click at [421, 393] on div "X Edit Field Field Settings Configure who can edit the content of this field. F…" at bounding box center [590, 280] width 406 height 476
click at [721, 467] on button "Save" at bounding box center [727, 469] width 58 height 25
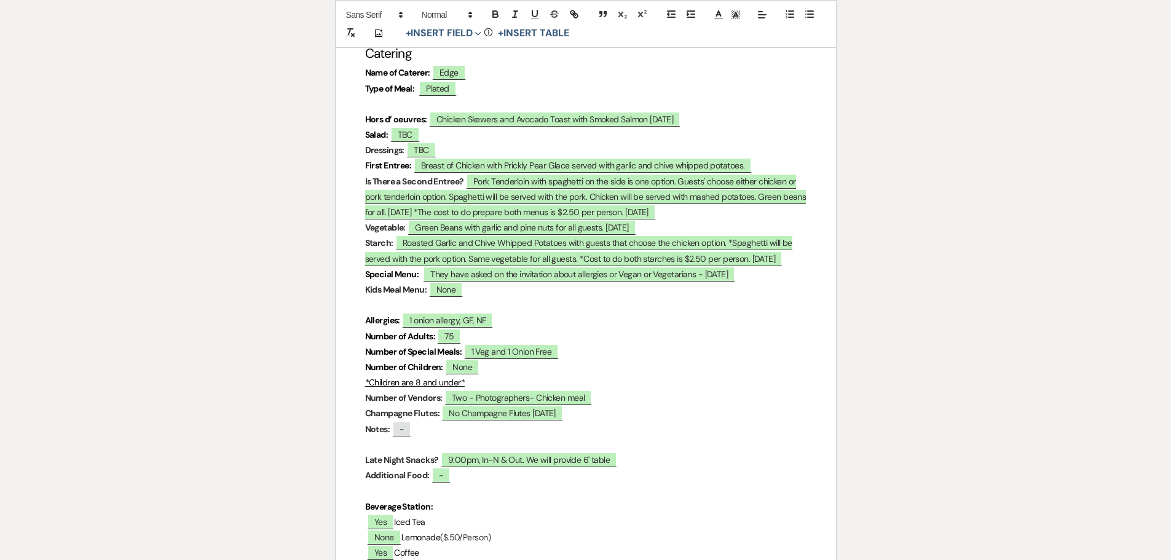
scroll to position [3504, 0]
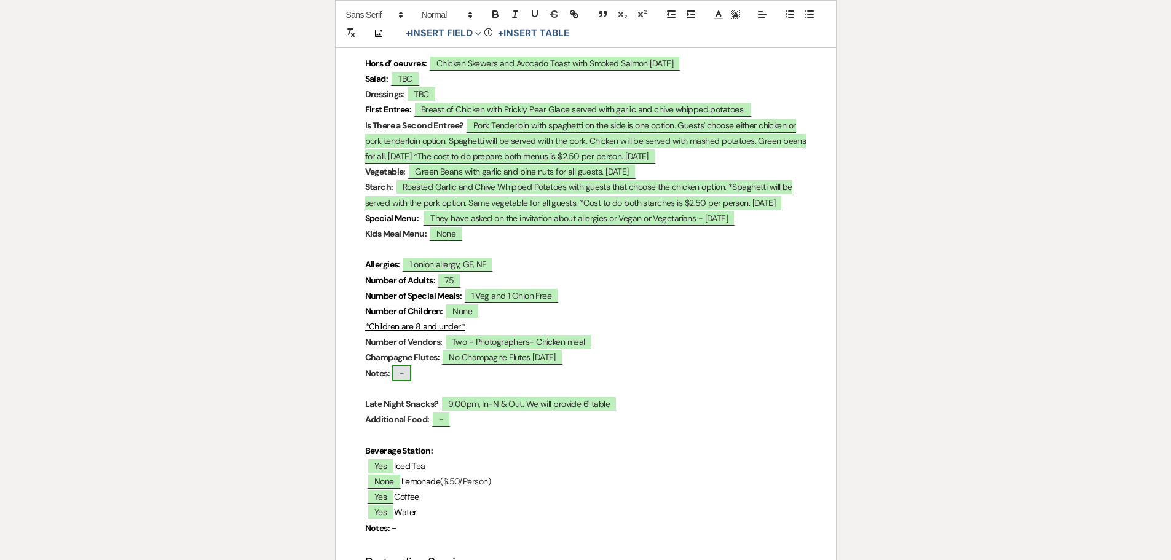
click at [401, 365] on span "-" at bounding box center [401, 373] width 19 height 16
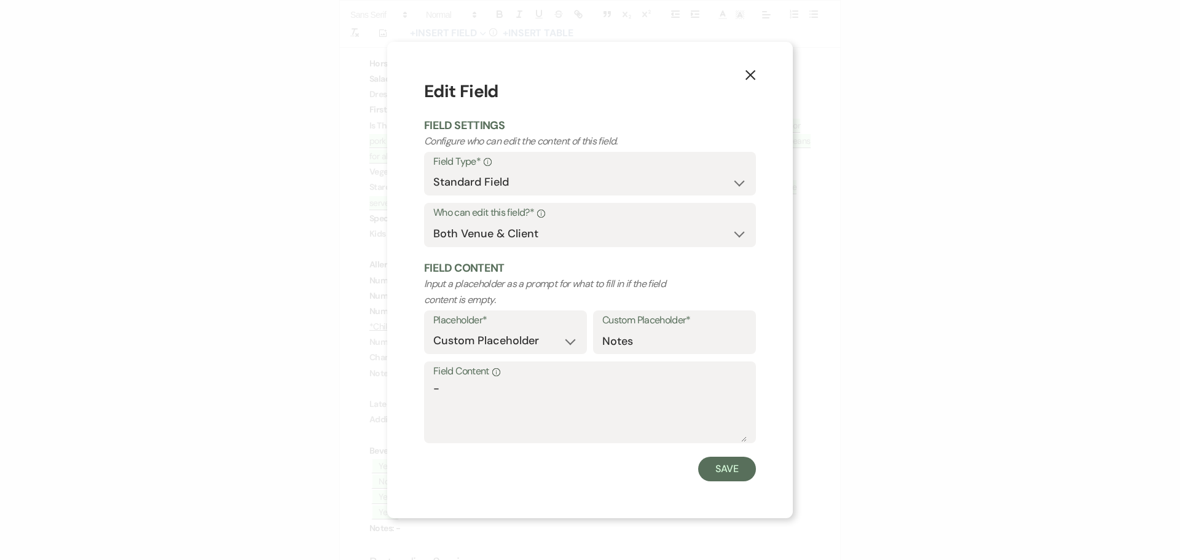
click at [327, 342] on div "X Edit Field Field Settings Configure who can edit the content of this field. F…" at bounding box center [590, 280] width 1180 height 560
click at [751, 76] on use "button" at bounding box center [751, 75] width 10 height 10
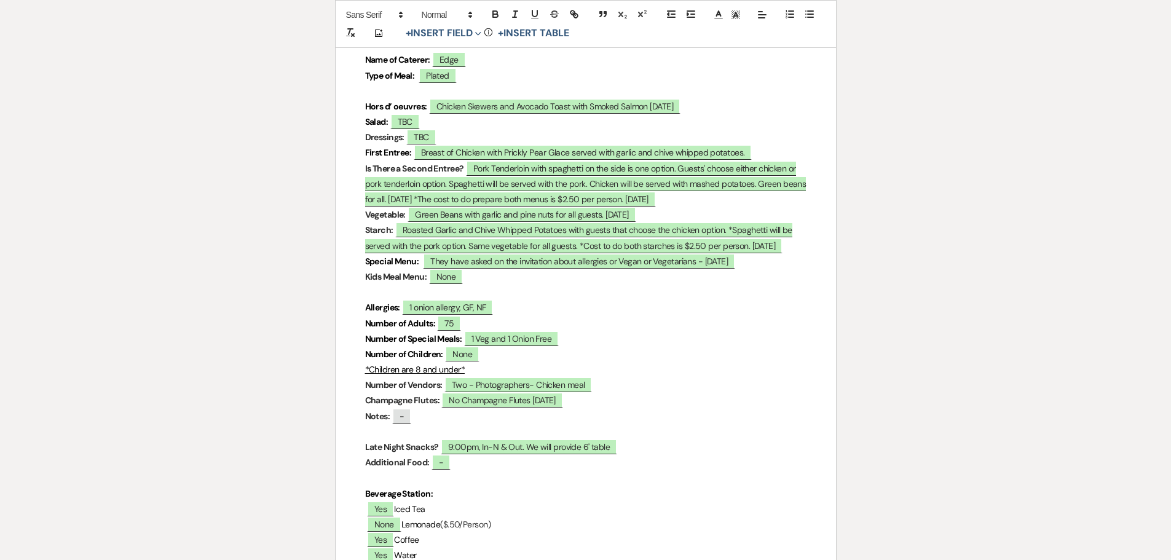
scroll to position [3443, 0]
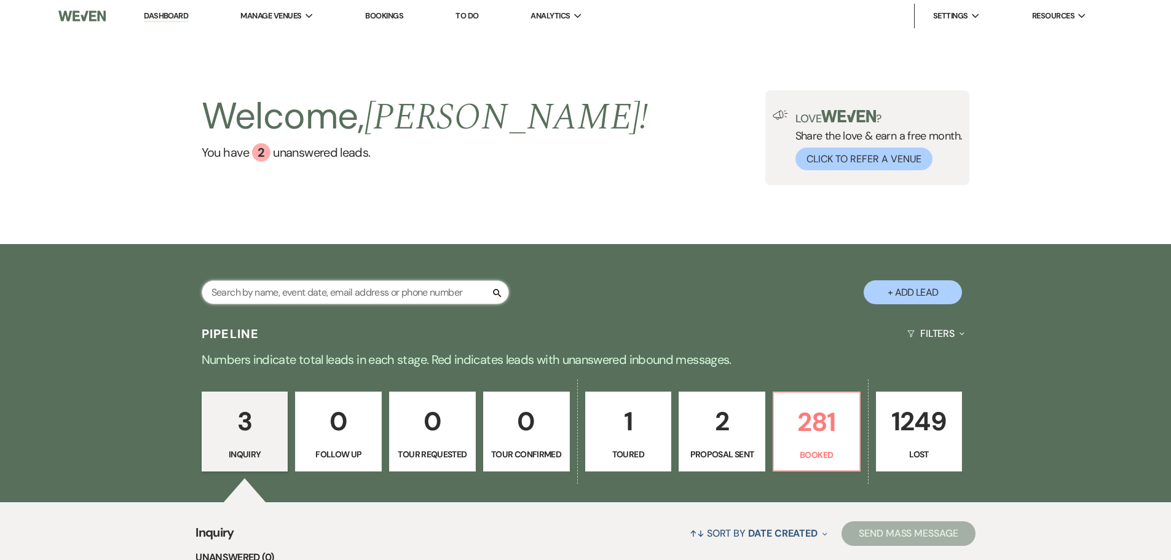
click at [419, 289] on input "text" at bounding box center [355, 292] width 307 height 24
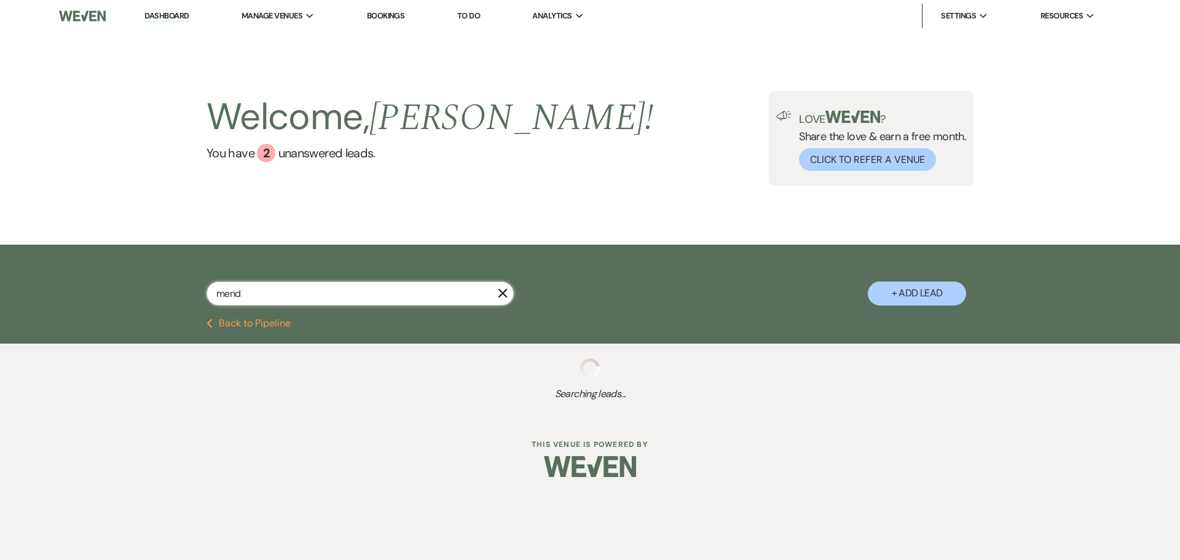
type input "mendo"
select select "8"
select select "5"
select select "8"
select select "5"
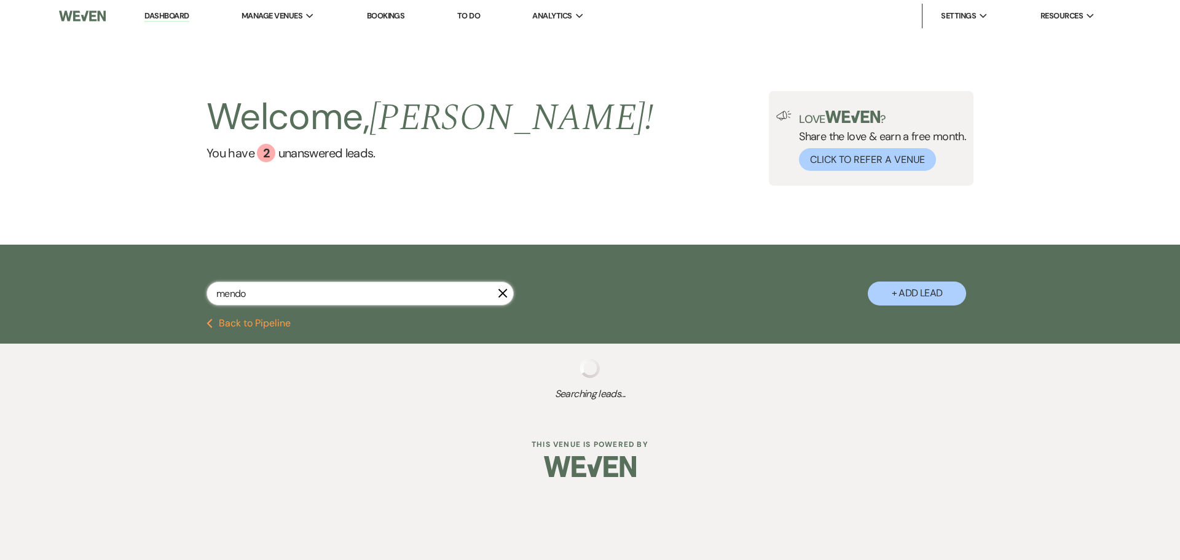
select select "8"
select select "7"
select select "8"
select select "5"
select select "8"
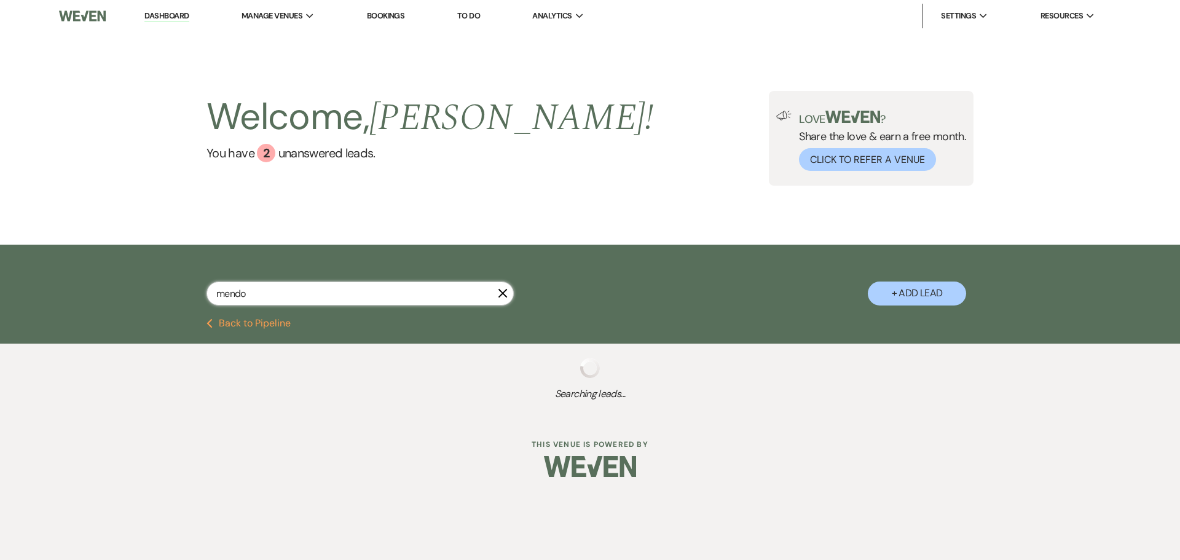
select select "5"
select select "8"
select select "5"
select select "8"
select select "5"
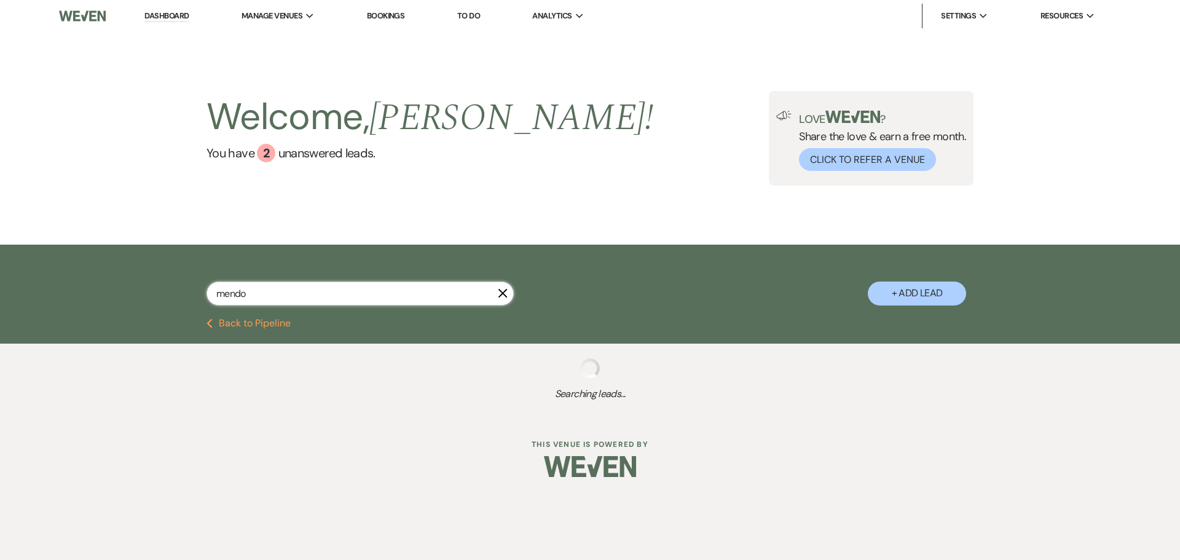
select select "8"
select select "5"
select select "8"
select select "5"
select select "8"
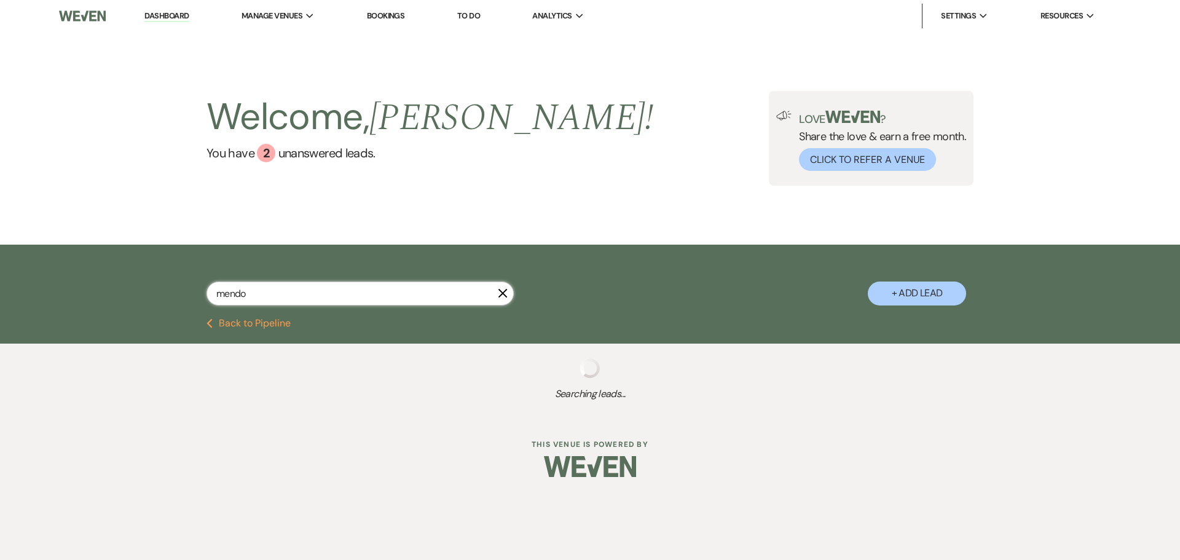
select select "2"
select select "8"
select select "5"
select select "8"
select select "5"
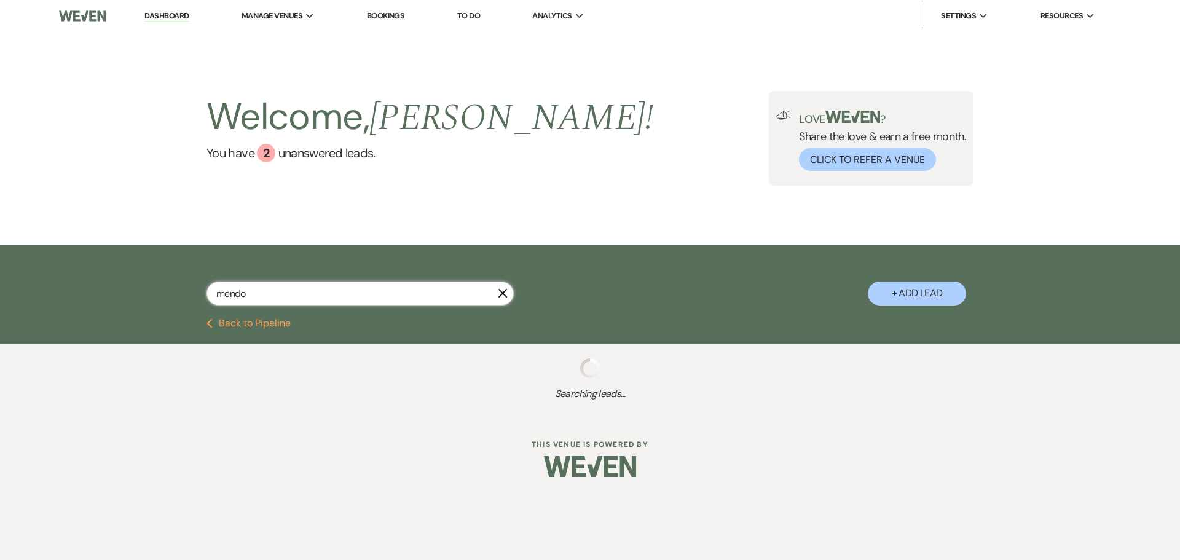
select select "8"
select select "5"
select select "8"
select select "4"
select select "8"
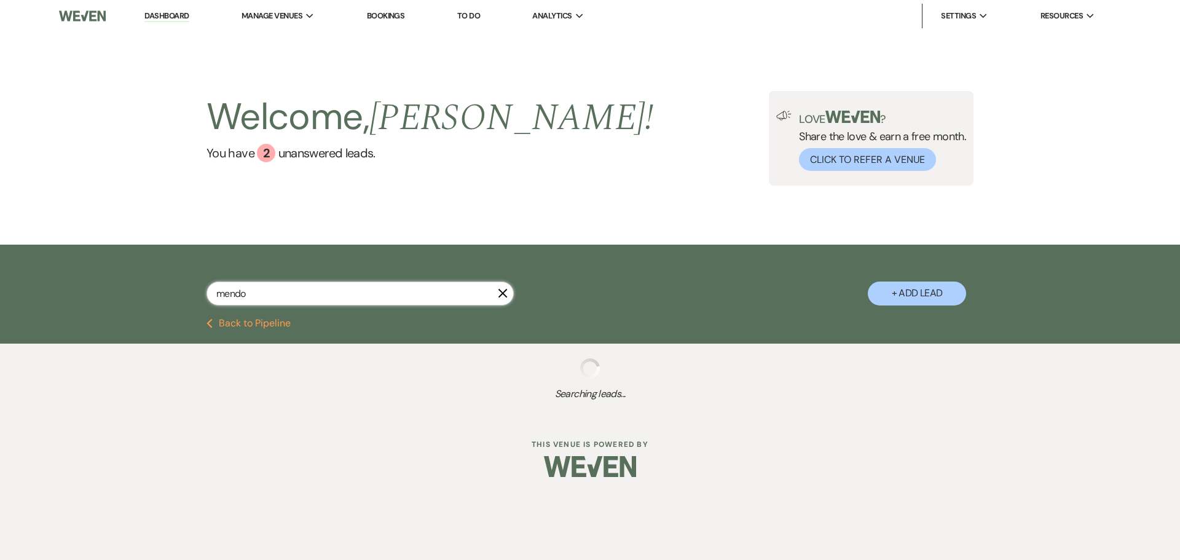
select select "8"
select select "5"
select select "8"
select select "6"
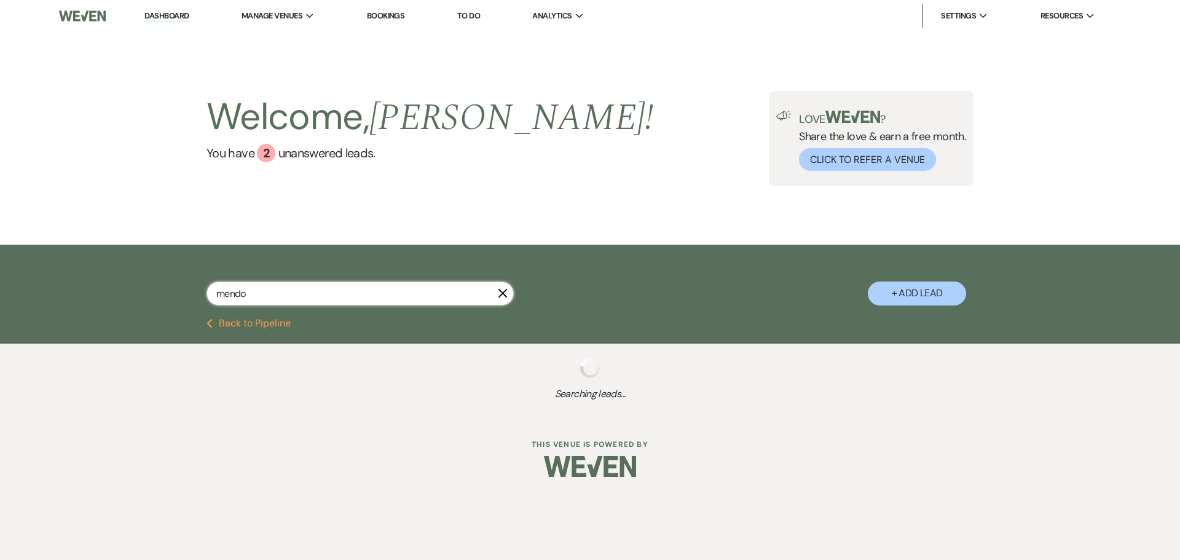
select select "8"
select select "6"
select select "8"
select select "6"
select select "8"
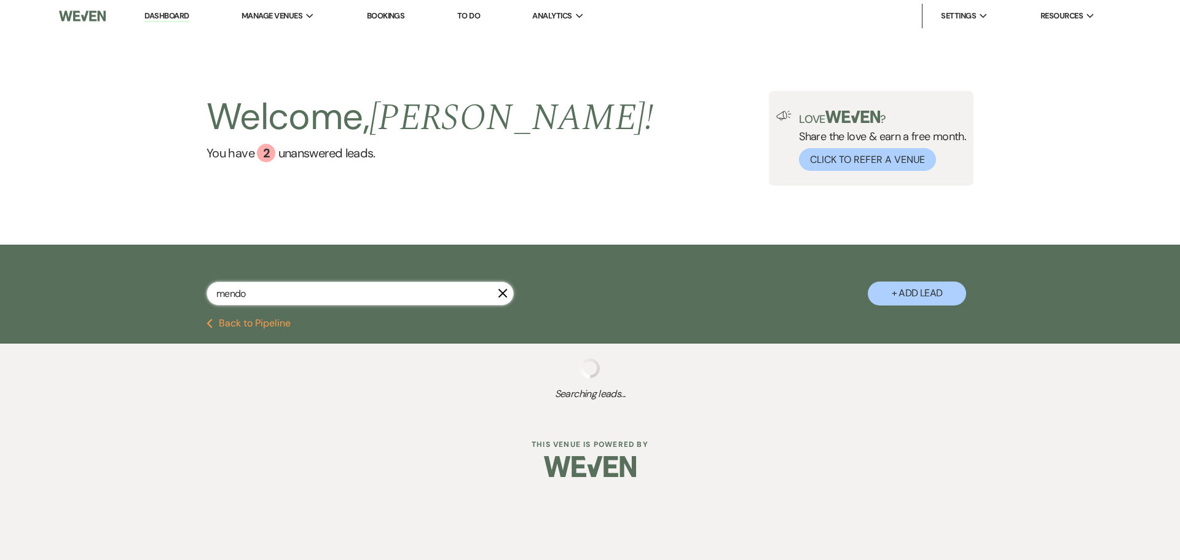
select select "5"
select select "8"
select select "5"
select select "8"
select select "9"
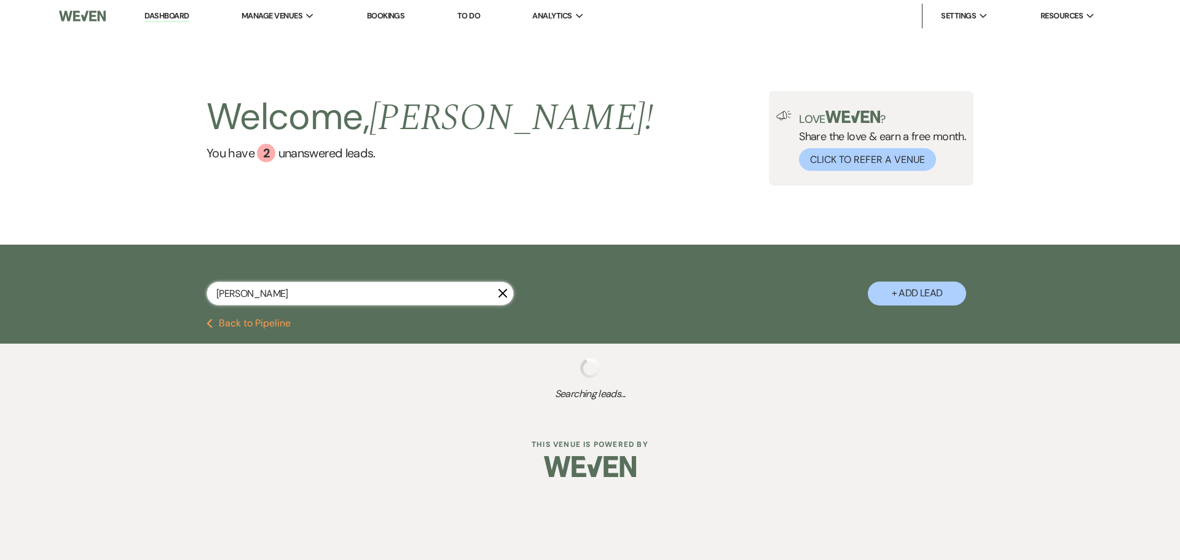
type input "[PERSON_NAME]"
select select "8"
select select "5"
select select "8"
select select "5"
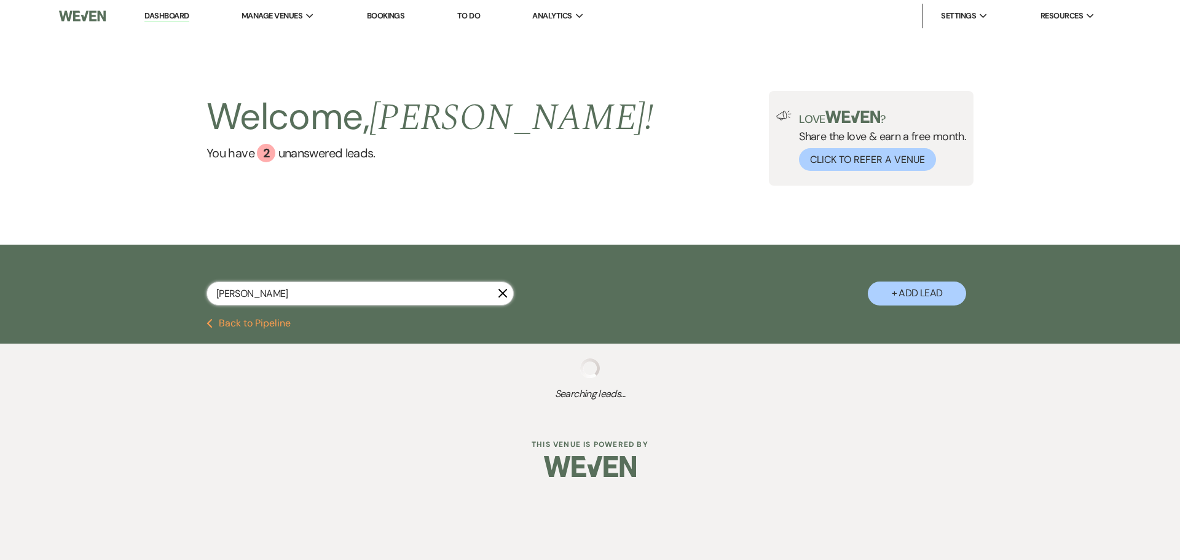
select select "8"
select select "5"
select select "8"
select select "5"
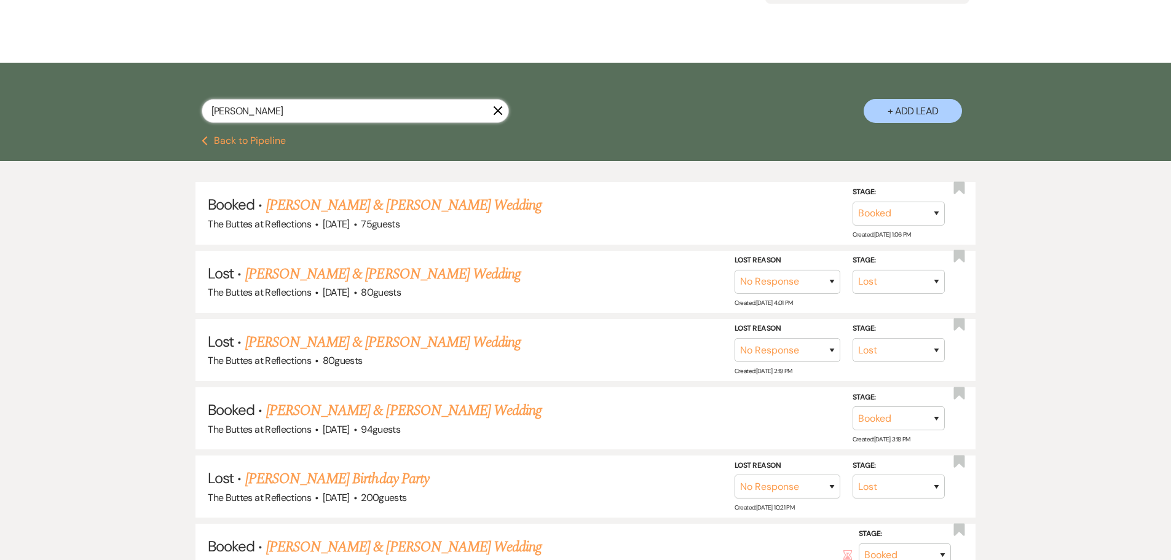
scroll to position [184, 0]
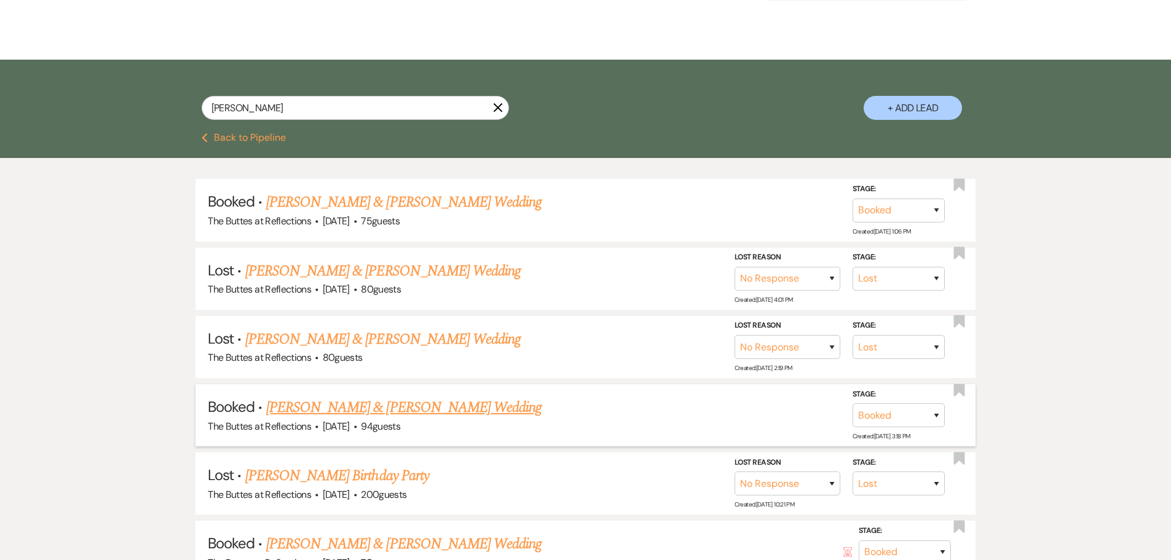
click at [438, 408] on link "[PERSON_NAME] & [PERSON_NAME] Wedding" at bounding box center [403, 408] width 275 height 22
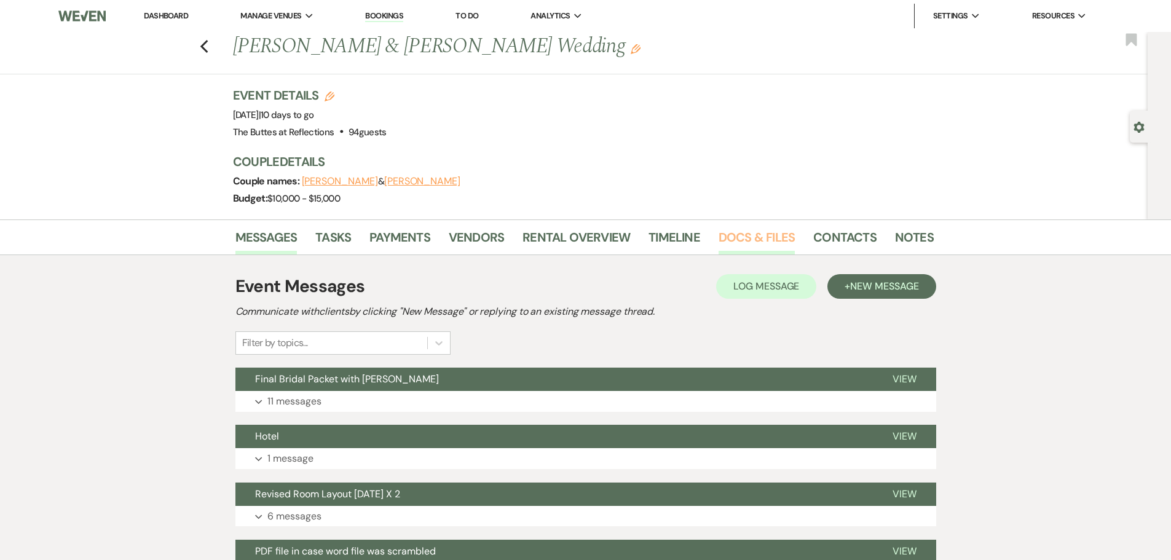
click at [737, 237] on link "Docs & Files" at bounding box center [757, 240] width 76 height 27
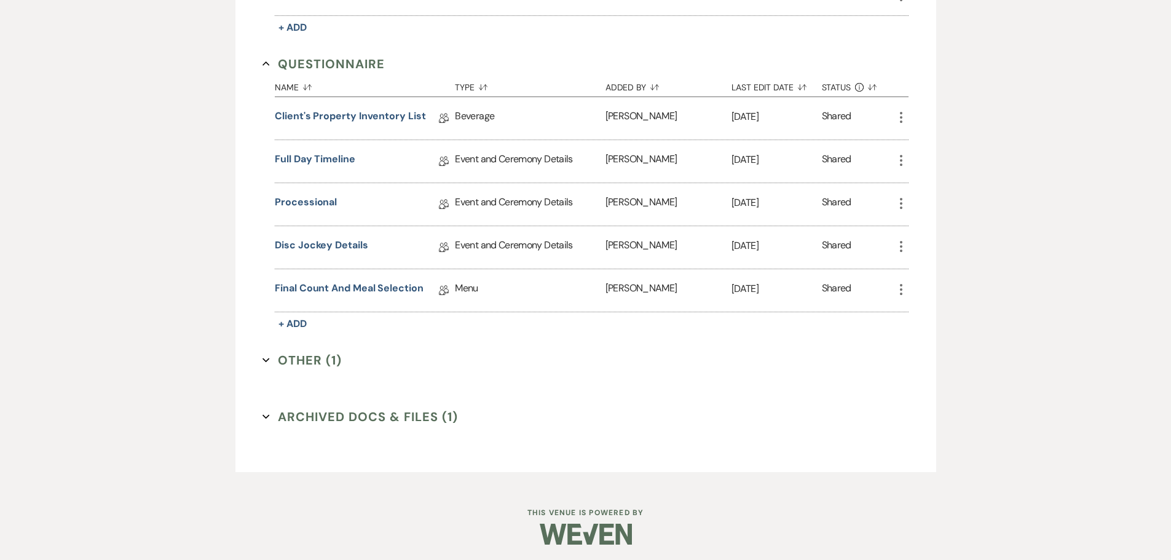
scroll to position [815, 0]
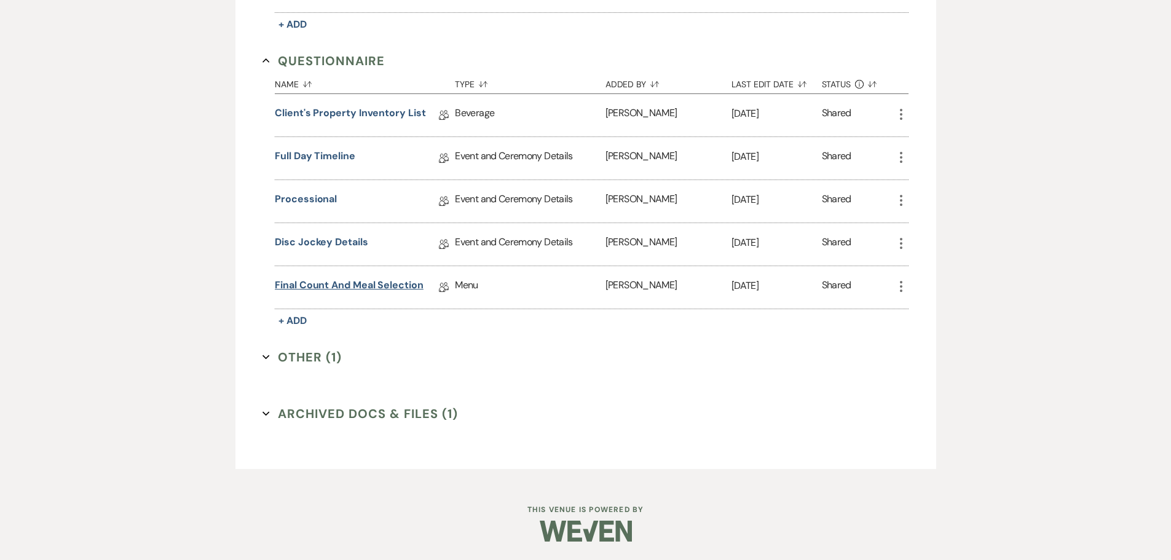
click at [369, 288] on link "Final Count and Meal Selection" at bounding box center [349, 287] width 149 height 19
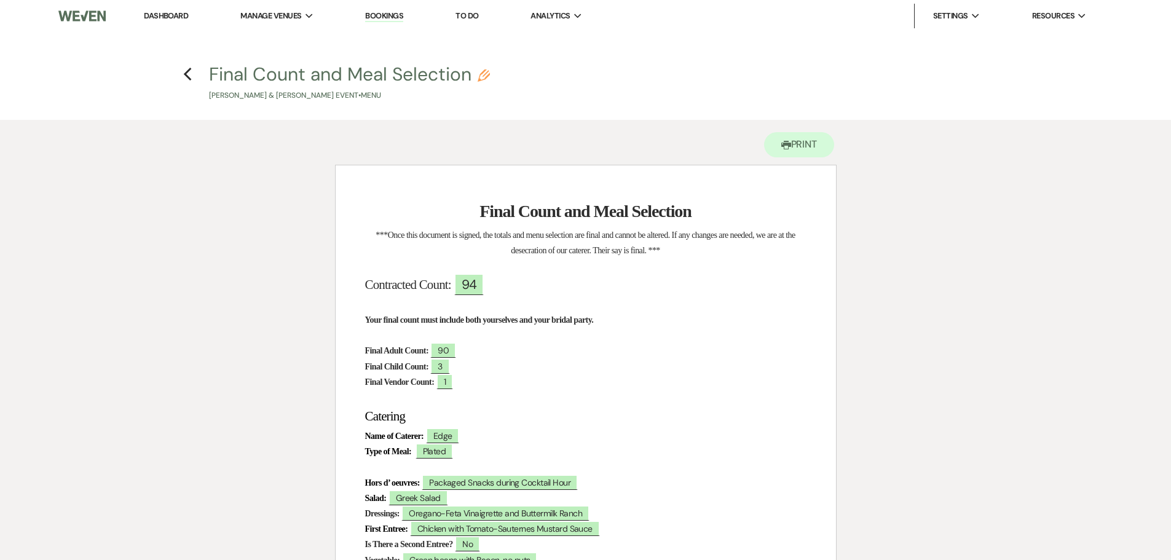
click at [479, 283] on span "94" at bounding box center [469, 285] width 30 height 22
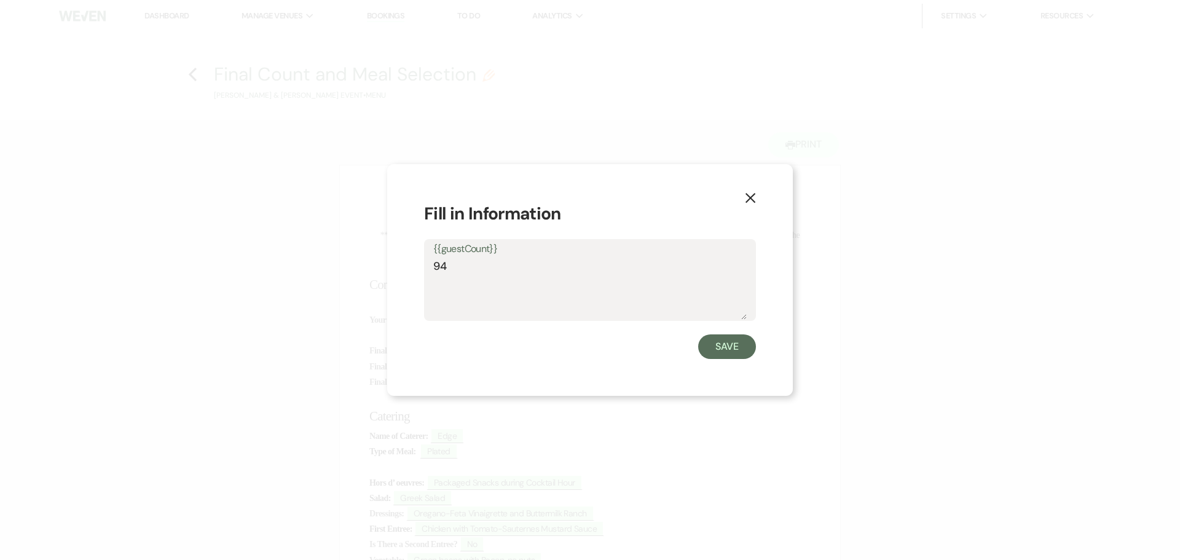
drag, startPoint x: 449, startPoint y: 270, endPoint x: 443, endPoint y: 267, distance: 7.2
click at [443, 267] on textarea "94" at bounding box center [590, 288] width 314 height 61
type textarea "92"
click at [729, 352] on button "Save" at bounding box center [727, 346] width 58 height 25
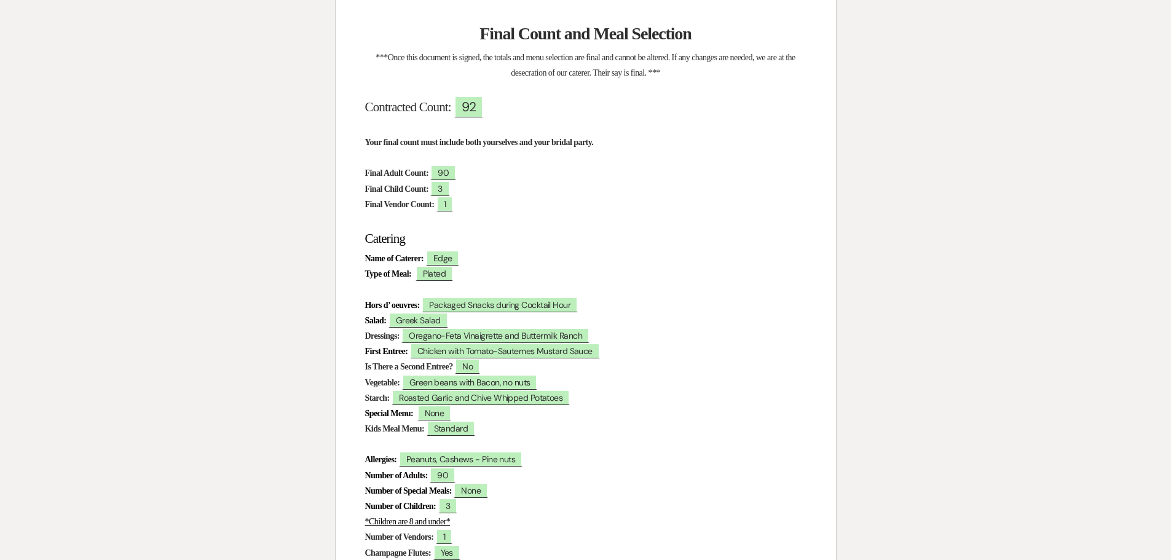
scroll to position [61, 0]
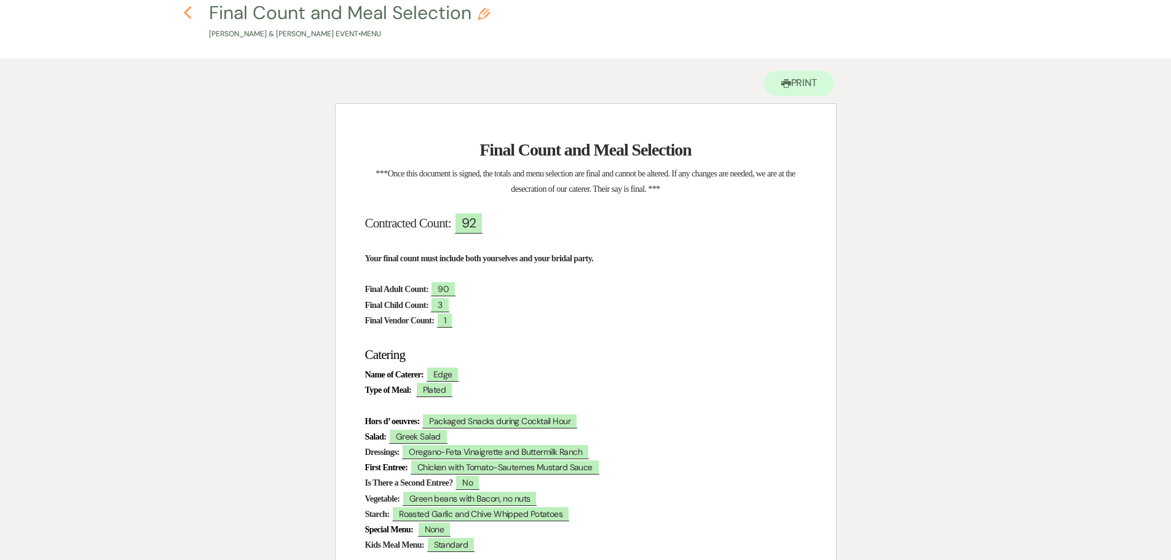
click at [189, 14] on icon "Previous" at bounding box center [187, 13] width 9 height 15
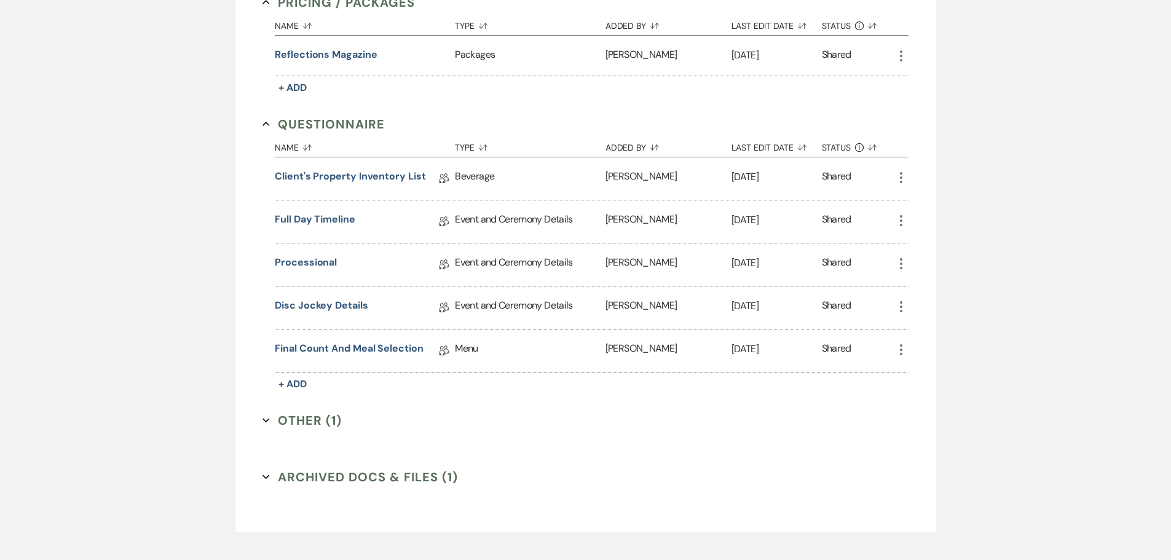
scroll to position [692, 0]
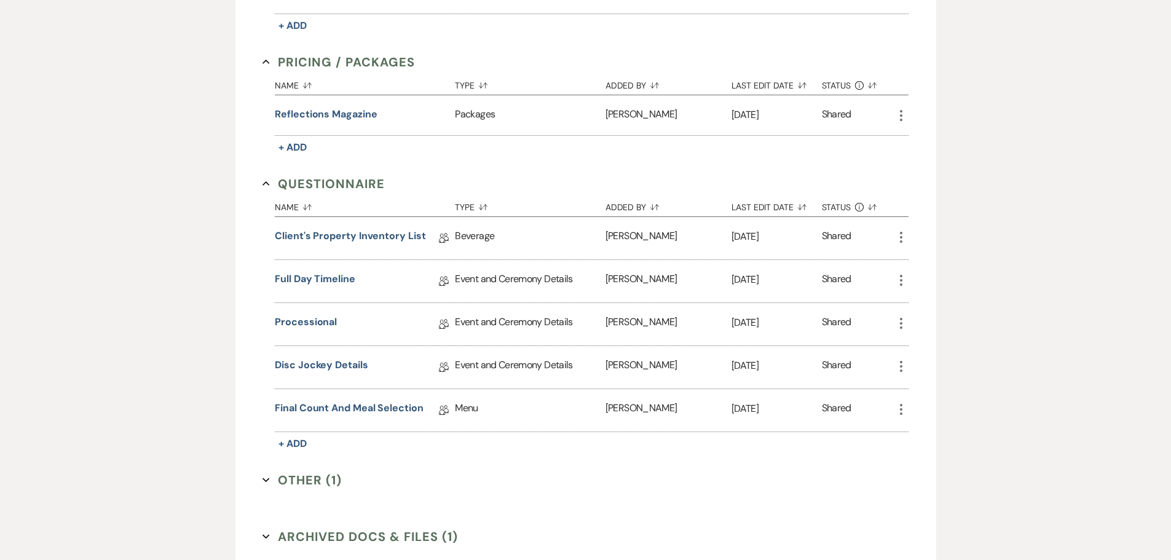
click at [322, 477] on button "Other (1) Expand" at bounding box center [302, 480] width 79 height 18
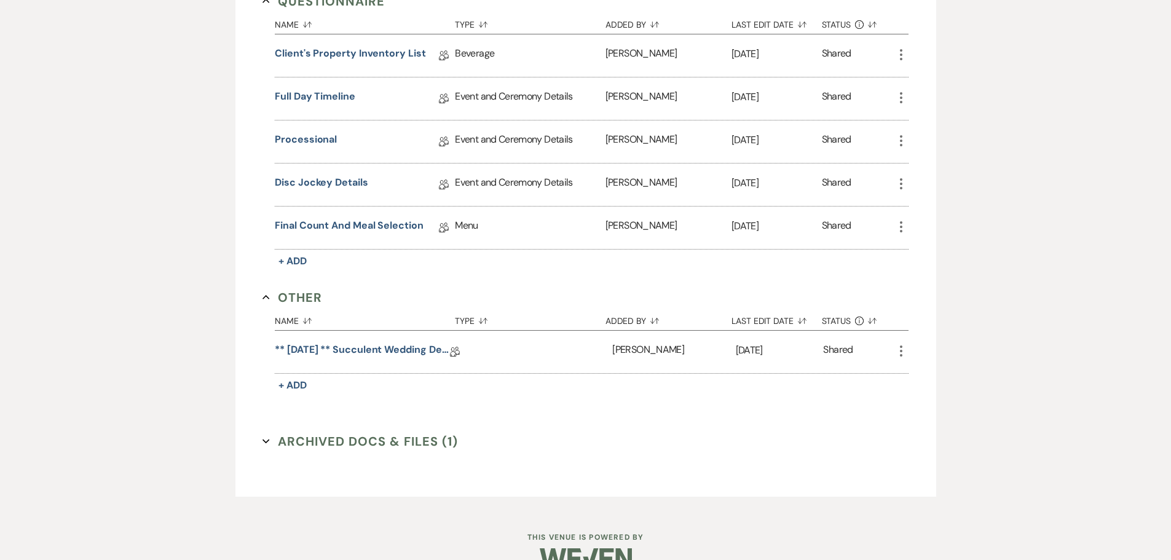
scroll to position [902, 0]
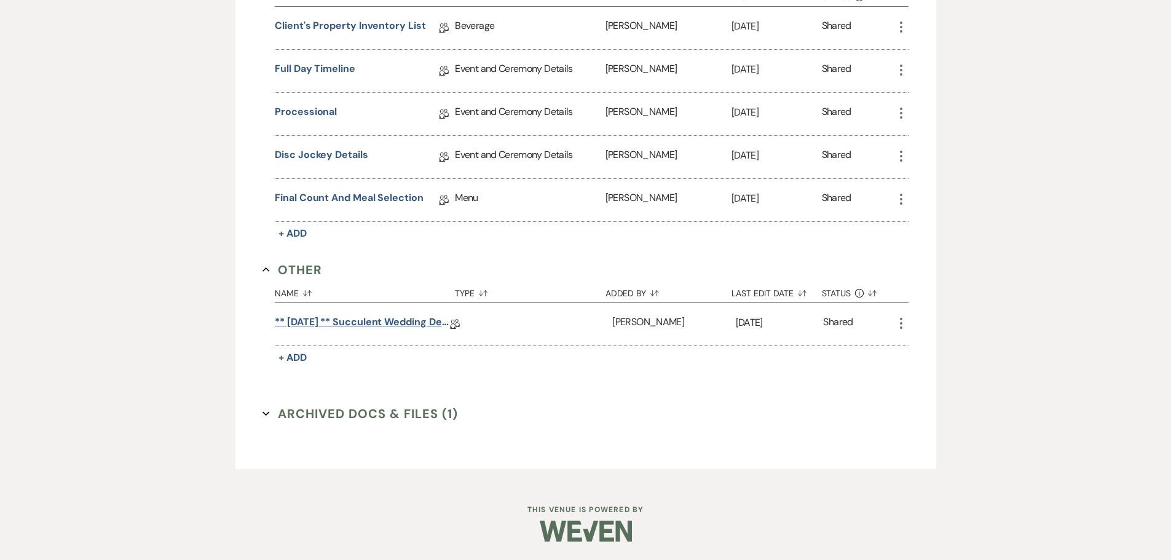
click at [376, 326] on link "** [DATE] ** Succulent Wedding Details" at bounding box center [362, 324] width 175 height 19
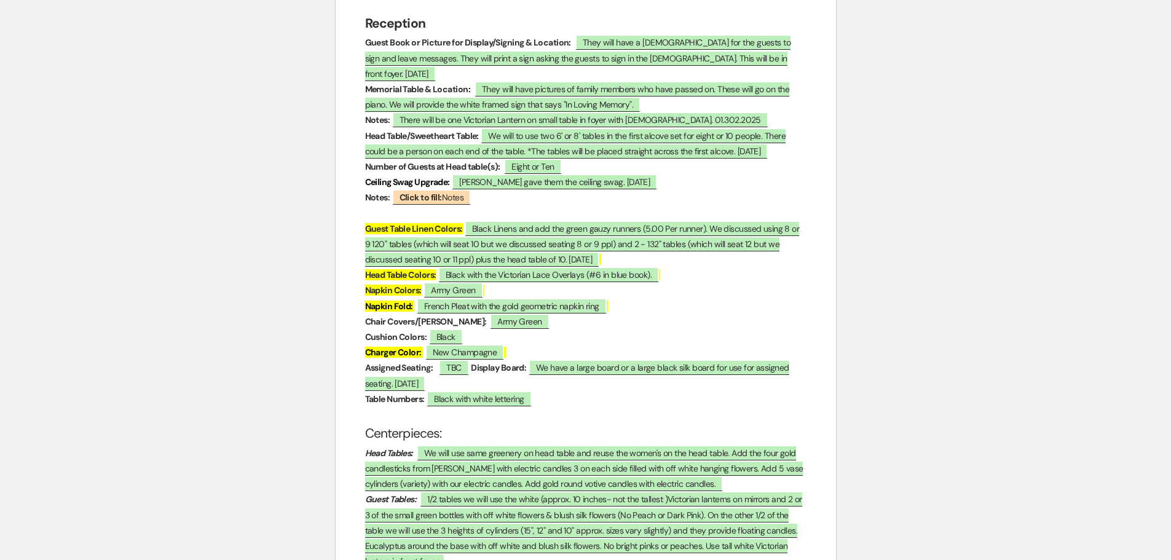
scroll to position [1794, 0]
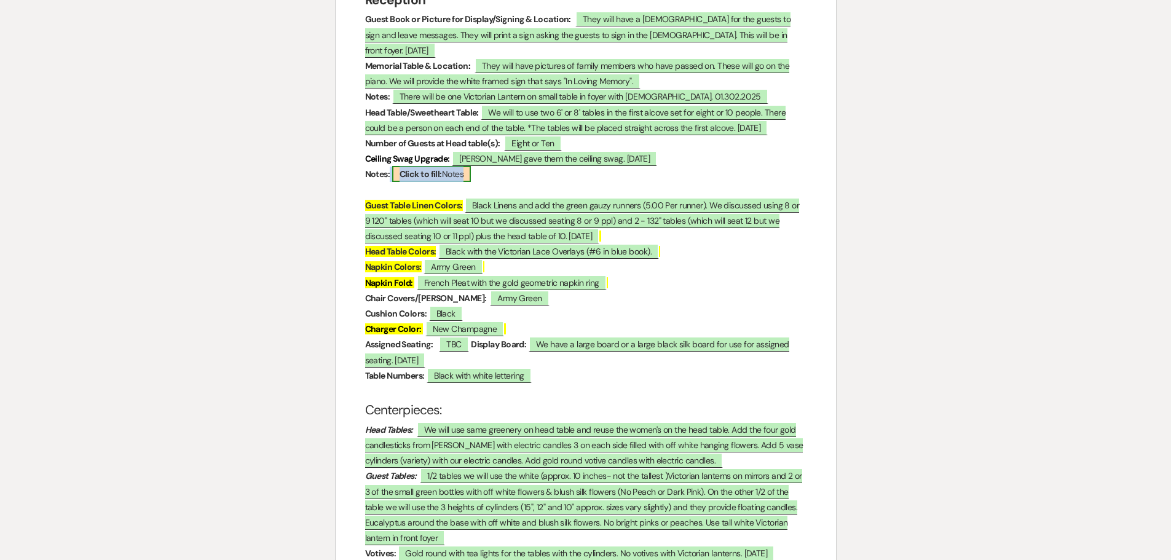
click at [460, 168] on span "Click to fill: Notes" at bounding box center [431, 174] width 79 height 16
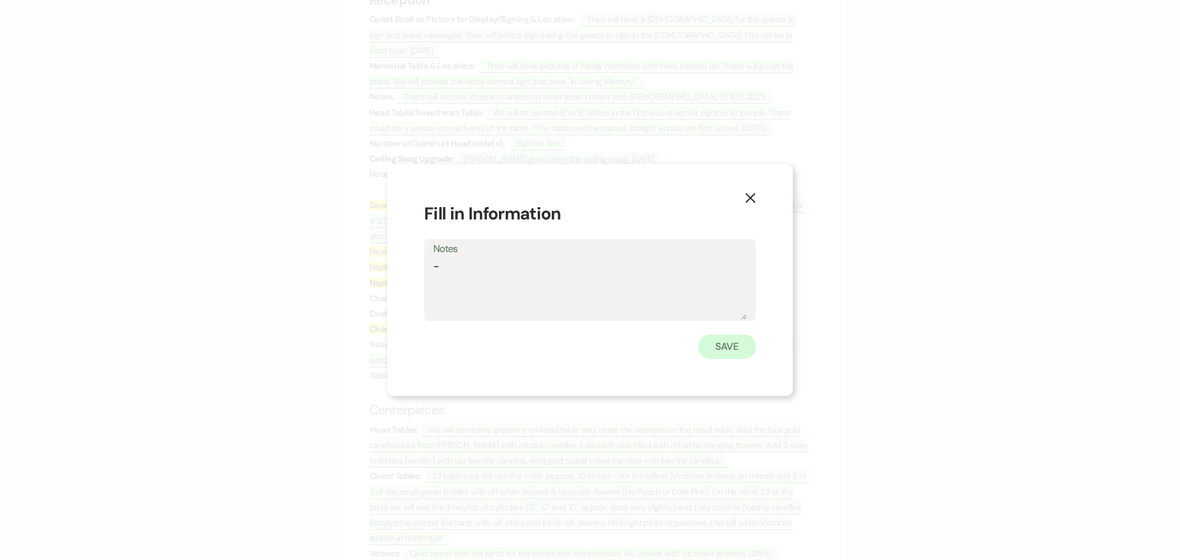
type textarea "-"
click at [714, 350] on button "Save" at bounding box center [727, 346] width 58 height 25
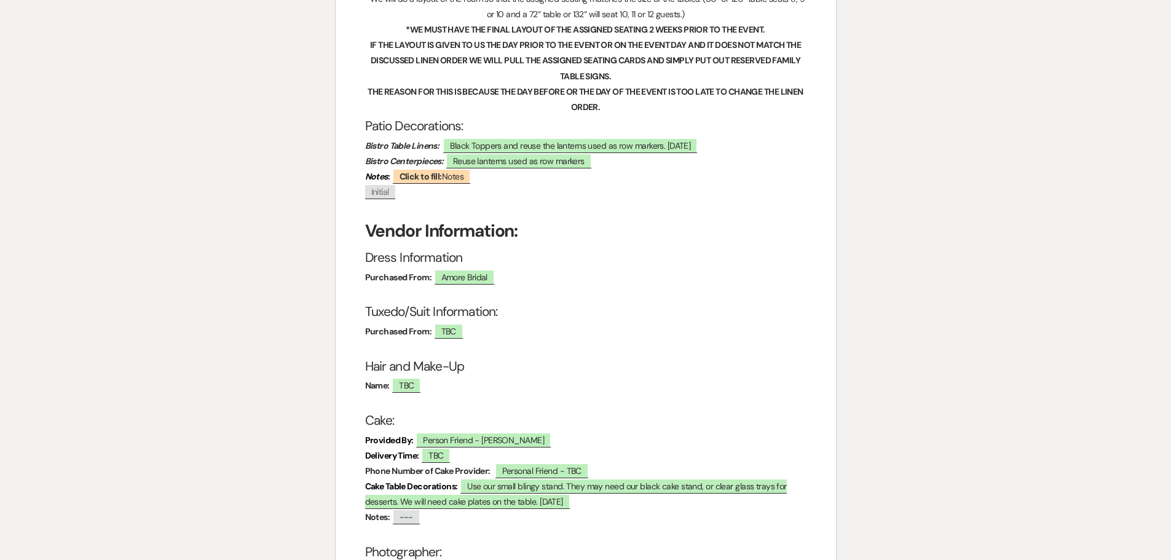
scroll to position [2655, 0]
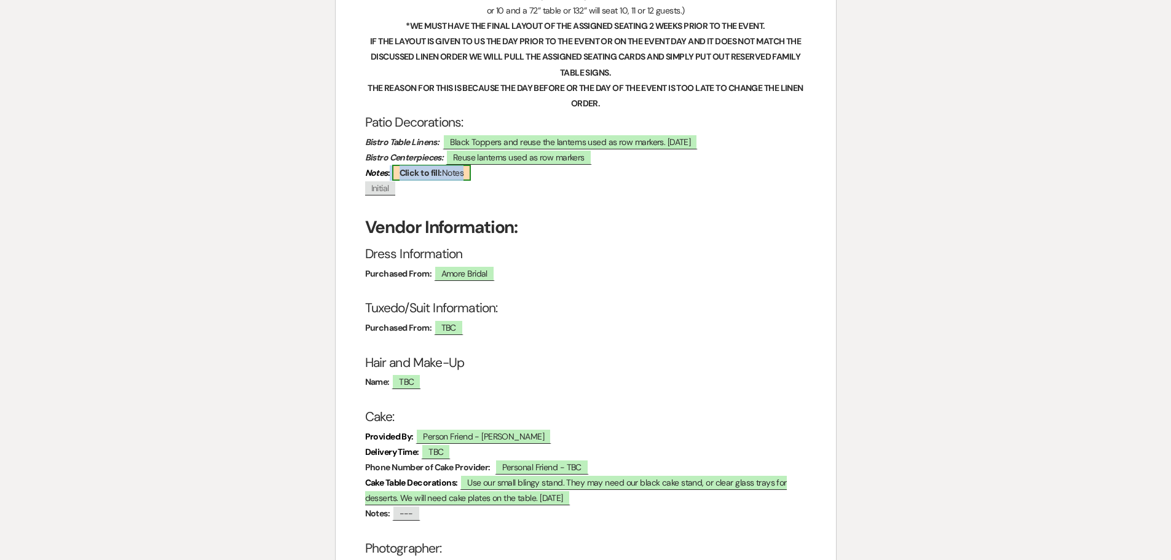
click at [418, 178] on b "Click to fill:" at bounding box center [421, 172] width 42 height 11
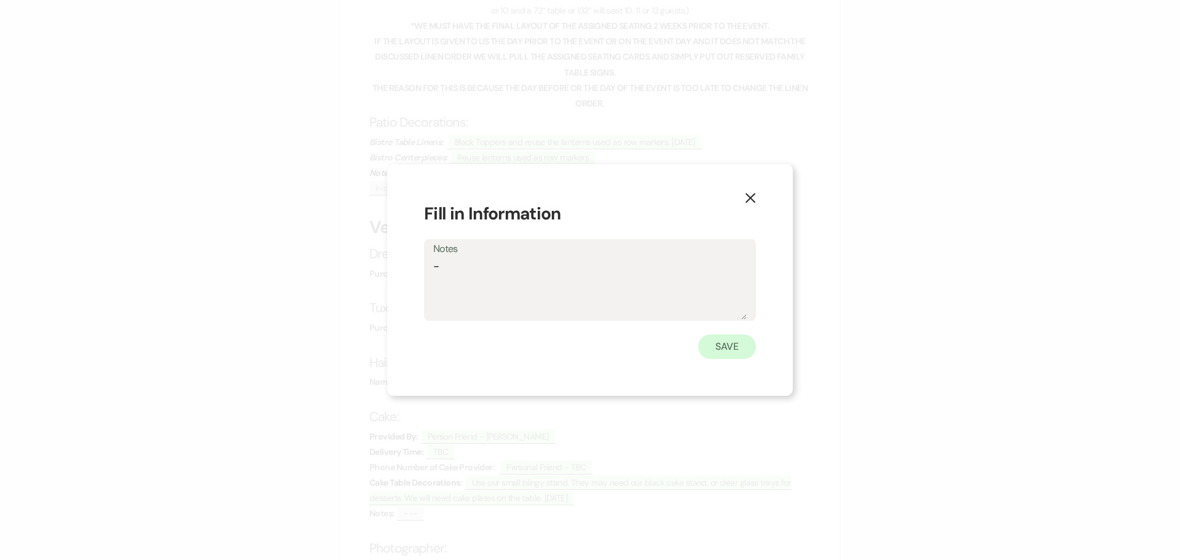
type textarea "-"
click at [737, 348] on button "Save" at bounding box center [727, 346] width 58 height 25
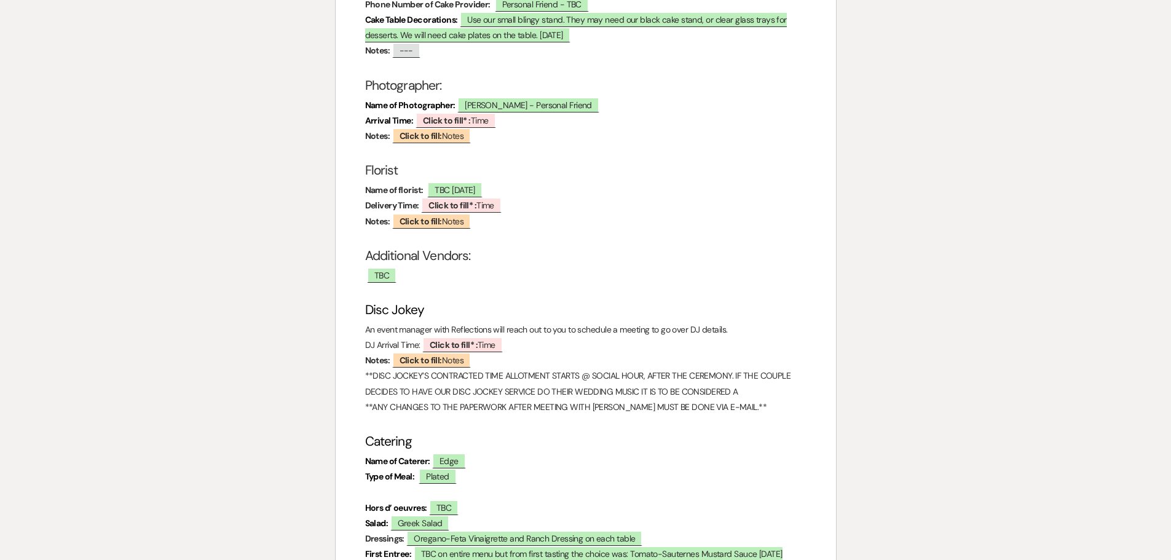
scroll to position [3147, 0]
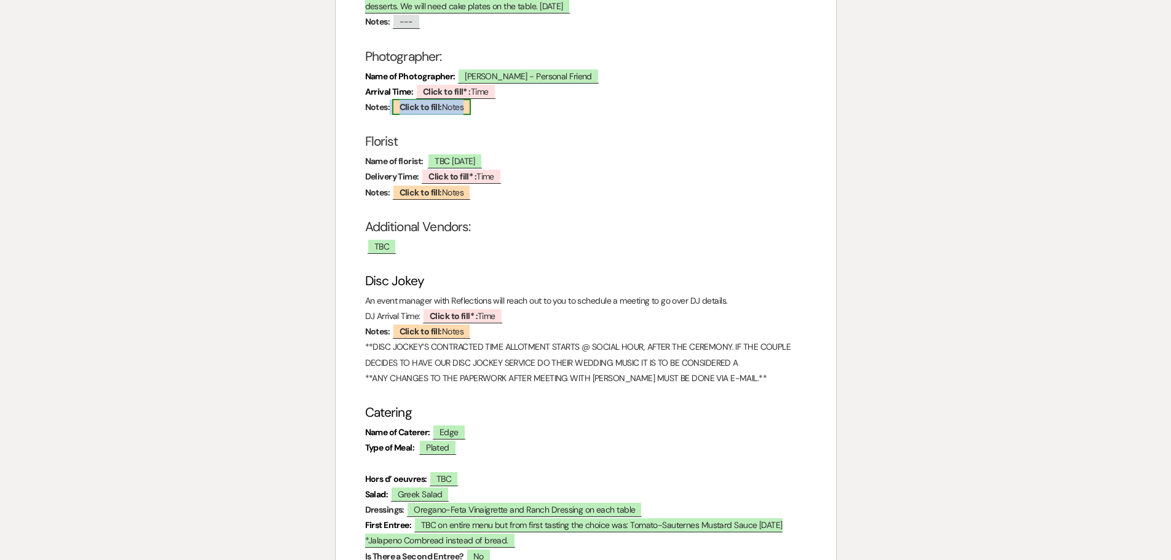
click at [437, 115] on span "Click to fill: Notes" at bounding box center [431, 107] width 79 height 16
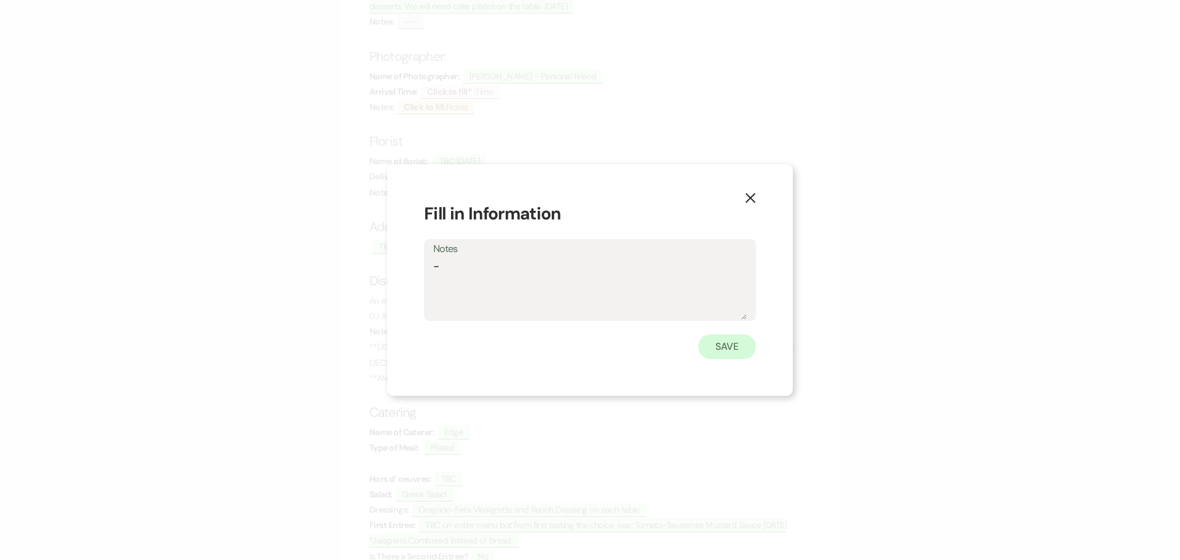
type textarea "-"
click at [738, 350] on button "Save" at bounding box center [727, 346] width 58 height 25
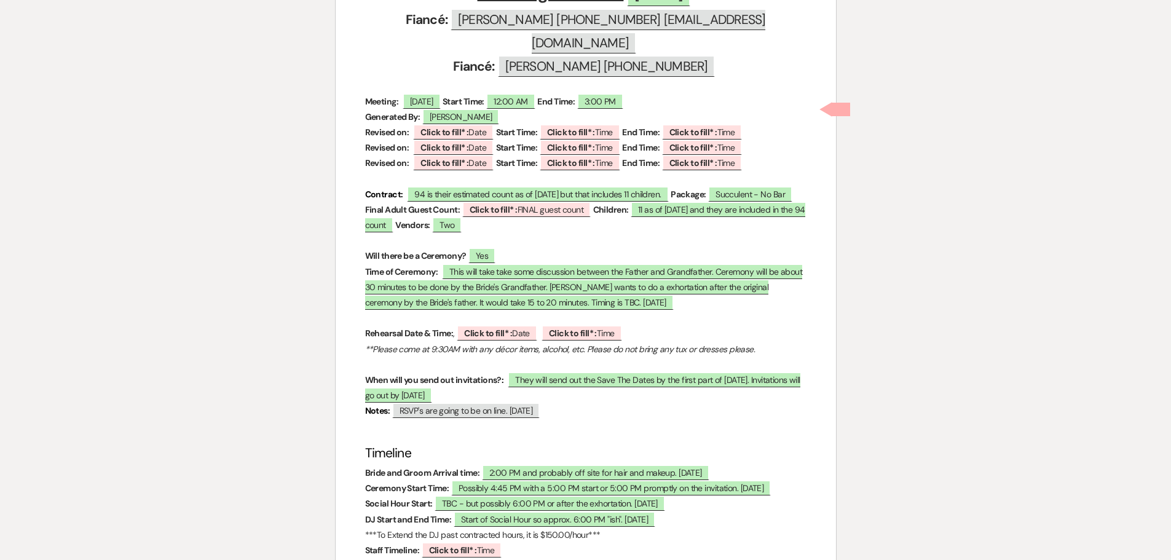
scroll to position [492, 0]
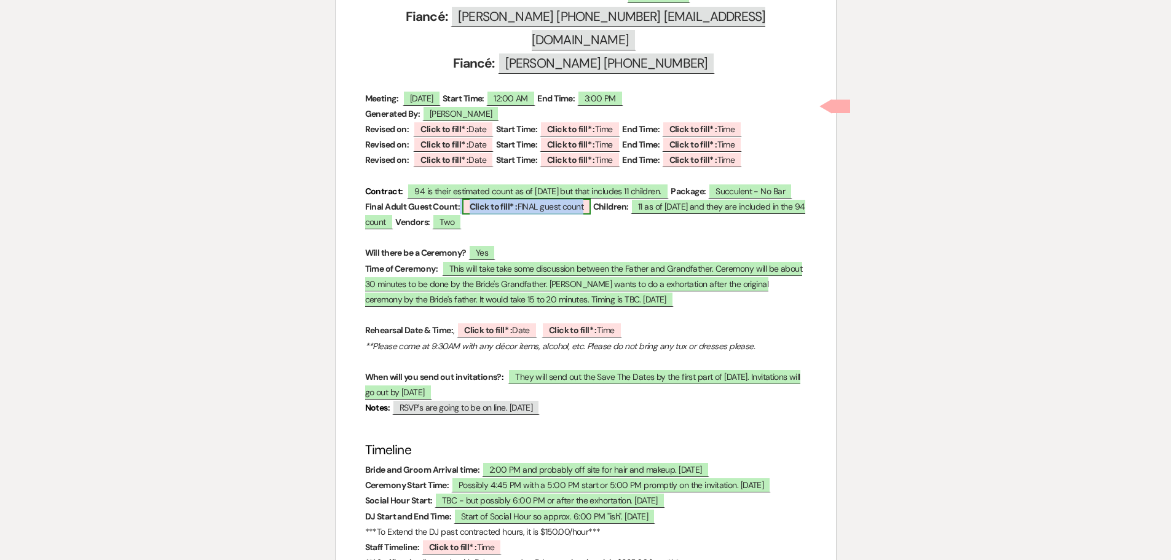
click at [553, 199] on span "Click to fill* : FINAL guest count" at bounding box center [526, 207] width 129 height 16
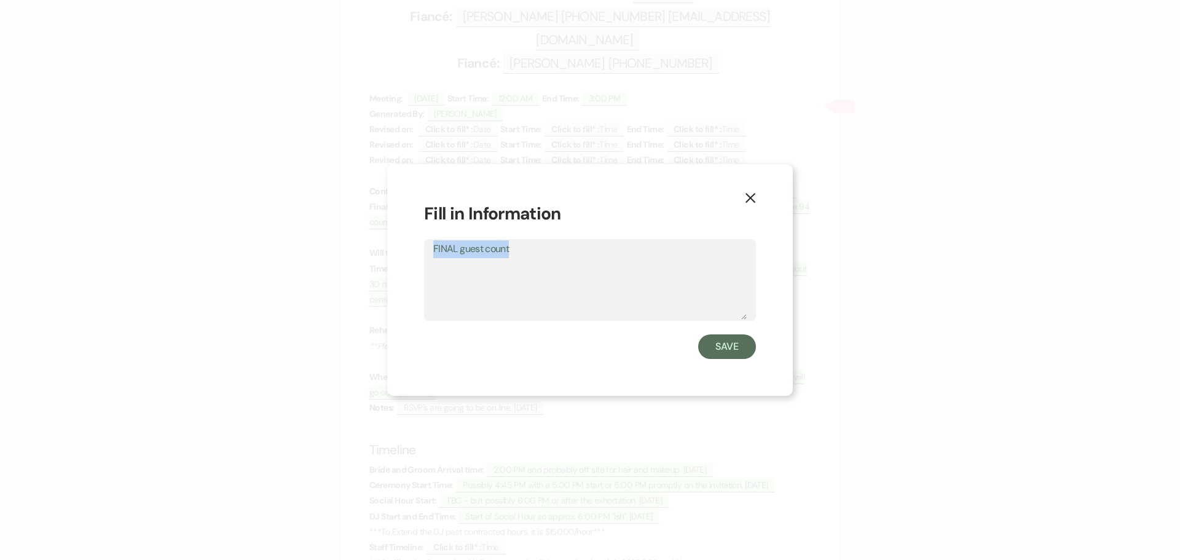
drag, startPoint x: 545, startPoint y: 250, endPoint x: 540, endPoint y: 263, distance: 13.2
click at [540, 263] on div "FINAL guest count" at bounding box center [590, 280] width 332 height 82
click at [516, 251] on label "FINAL guest count" at bounding box center [590, 249] width 314 height 18
click at [516, 258] on textarea "FINAL guest count" at bounding box center [590, 288] width 314 height 61
click at [516, 247] on label "FINAL guest count" at bounding box center [590, 249] width 314 height 18
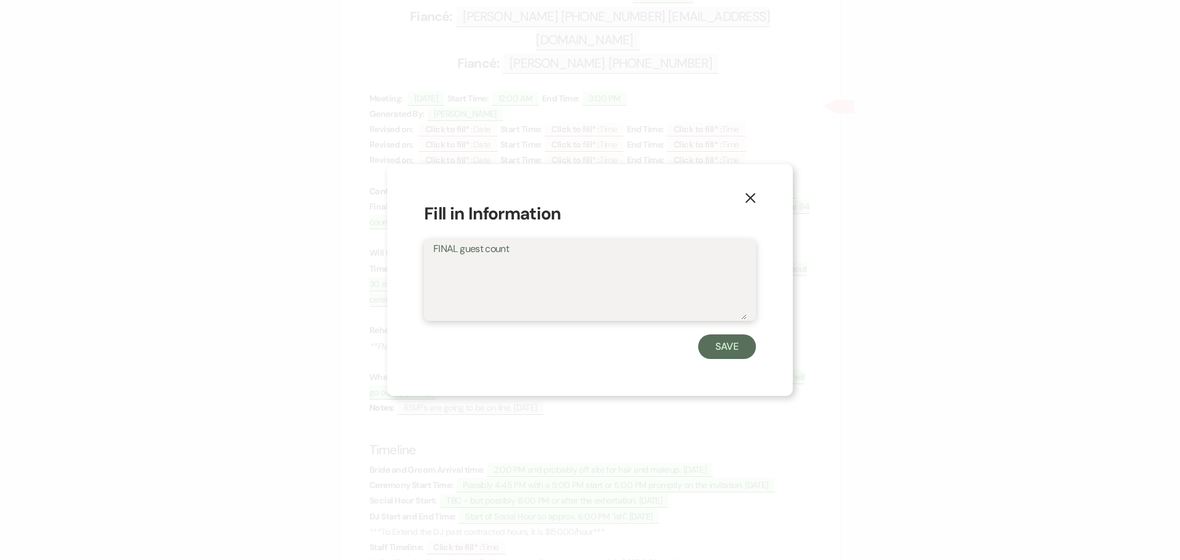
click at [516, 258] on textarea "FINAL guest count" at bounding box center [590, 288] width 314 height 61
type textarea "90"
click at [718, 343] on button "Save" at bounding box center [727, 346] width 58 height 25
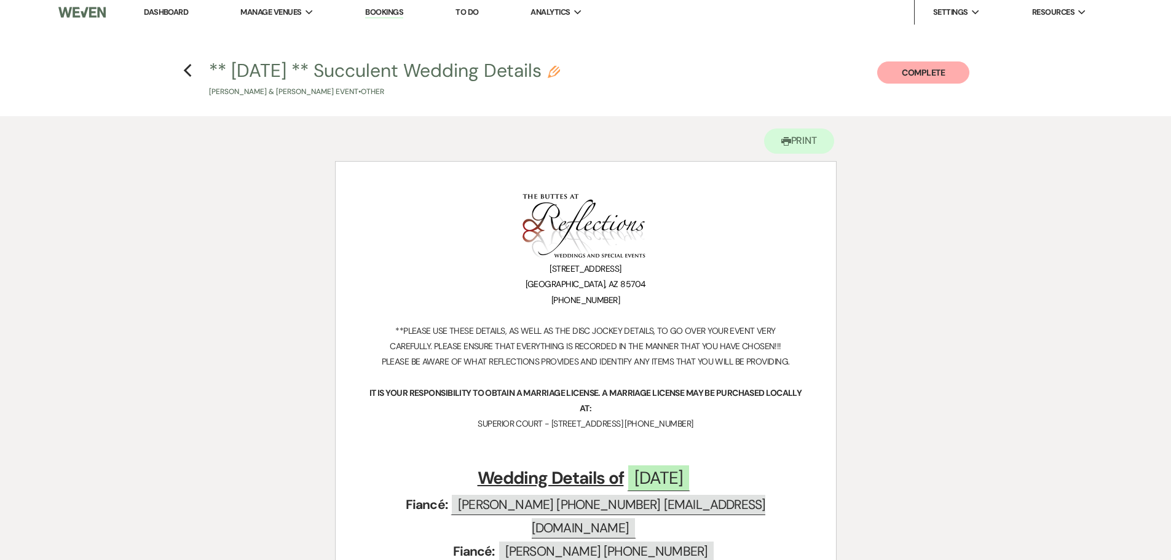
scroll to position [0, 0]
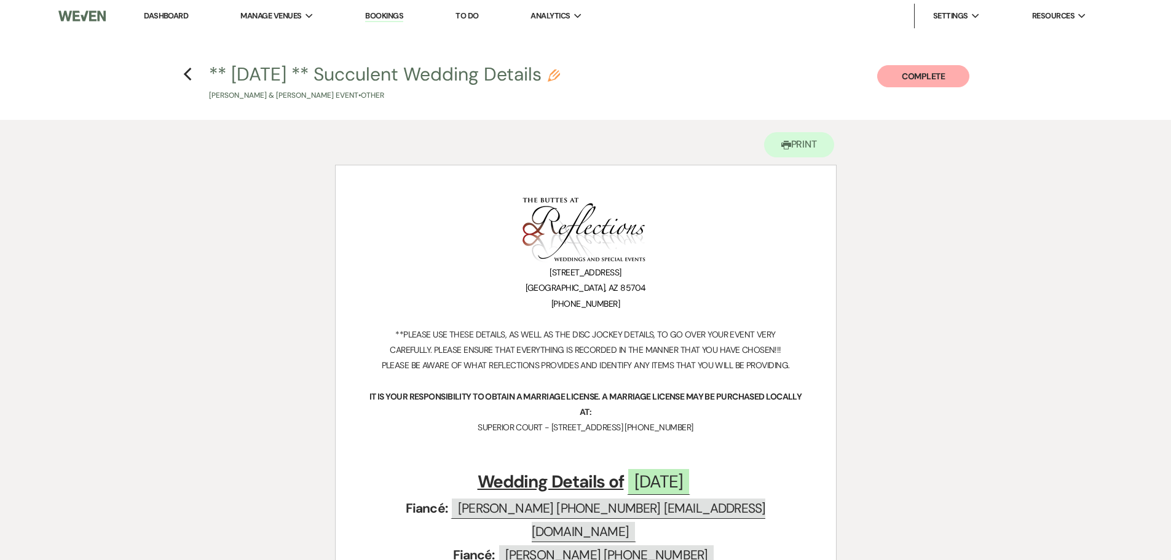
click at [154, 16] on link "Dashboard" at bounding box center [166, 15] width 44 height 10
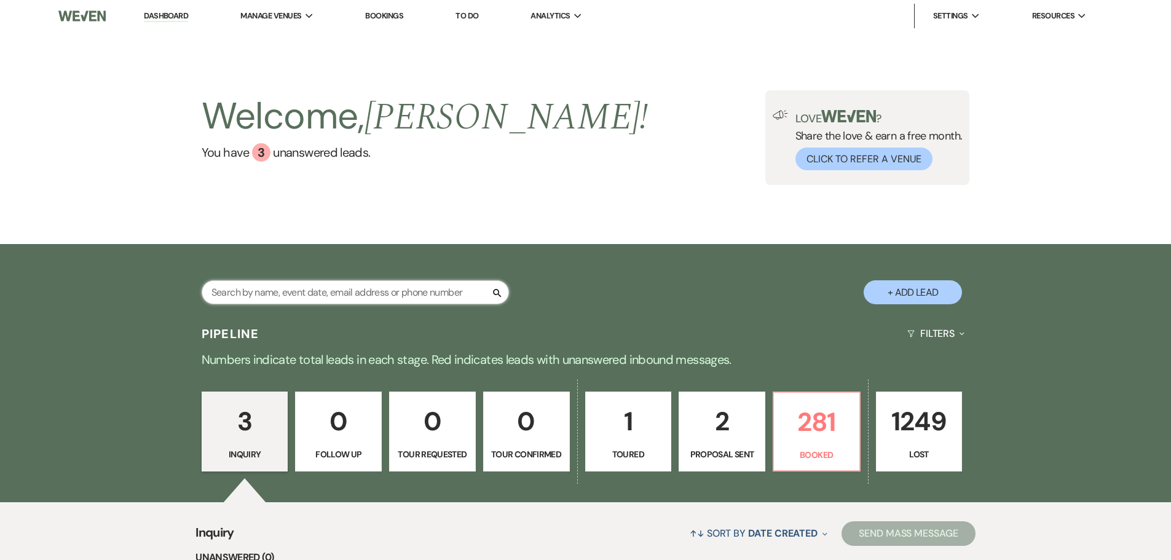
click at [417, 293] on input "text" at bounding box center [355, 292] width 307 height 24
type input "black"
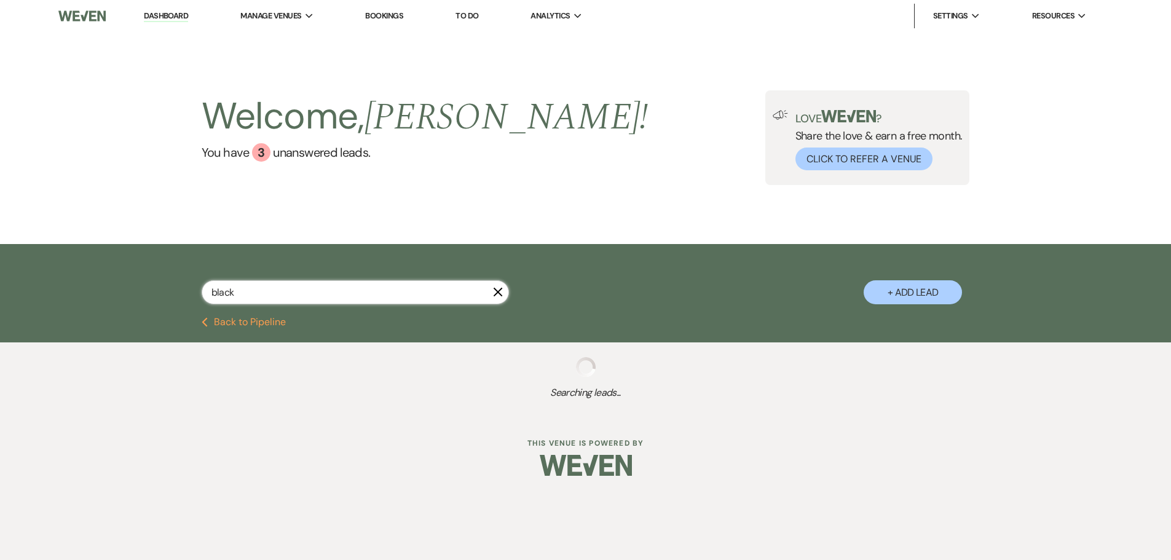
select select "8"
select select "5"
select select "8"
select select "5"
select select "8"
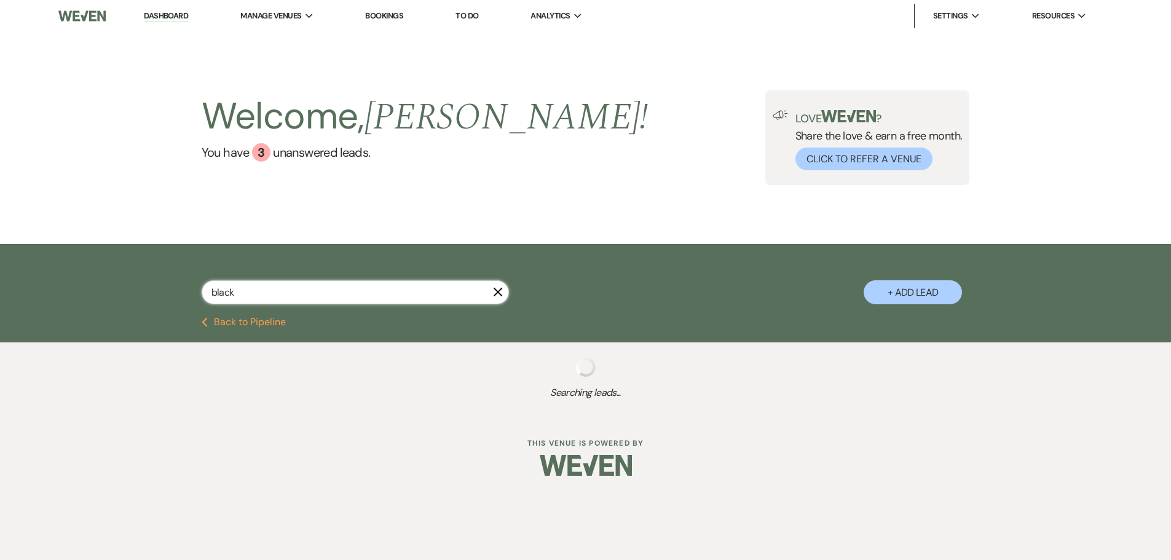
select select "10"
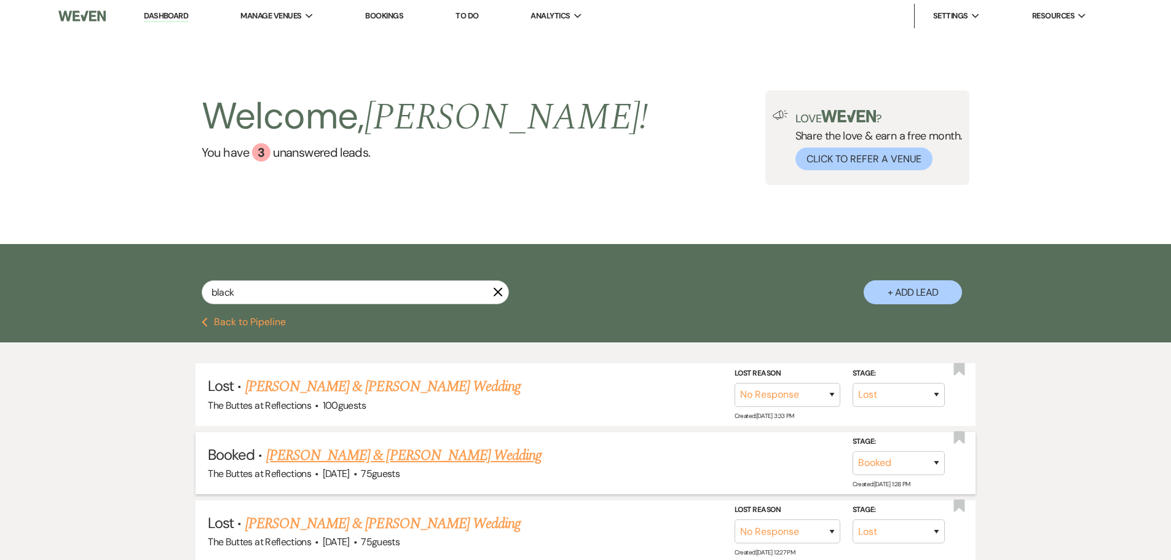
click at [417, 460] on link "[PERSON_NAME] & [PERSON_NAME] Wedding" at bounding box center [403, 455] width 275 height 22
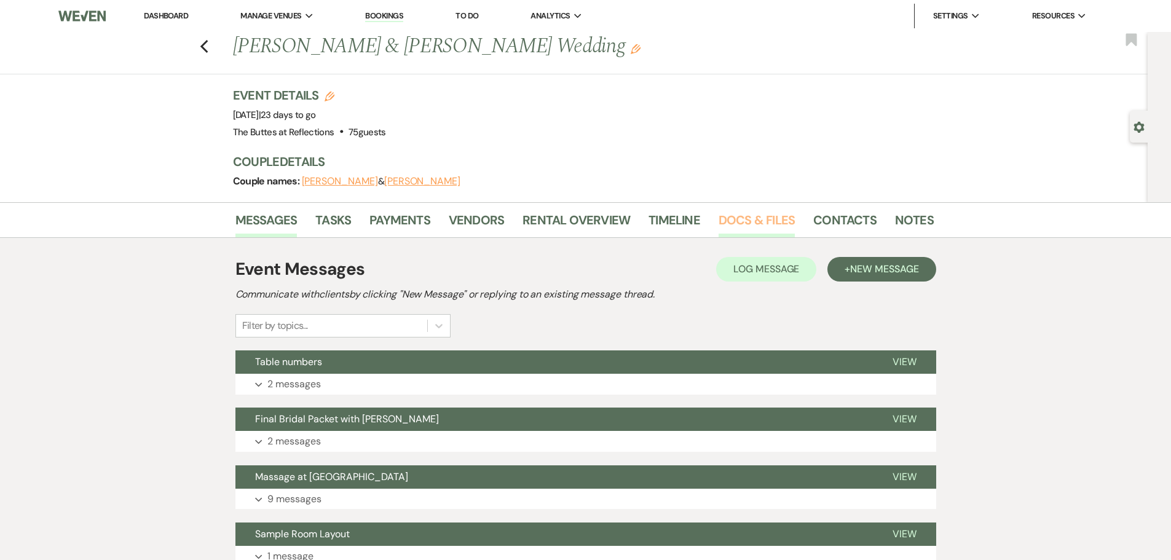
click at [739, 221] on link "Docs & Files" at bounding box center [757, 223] width 76 height 27
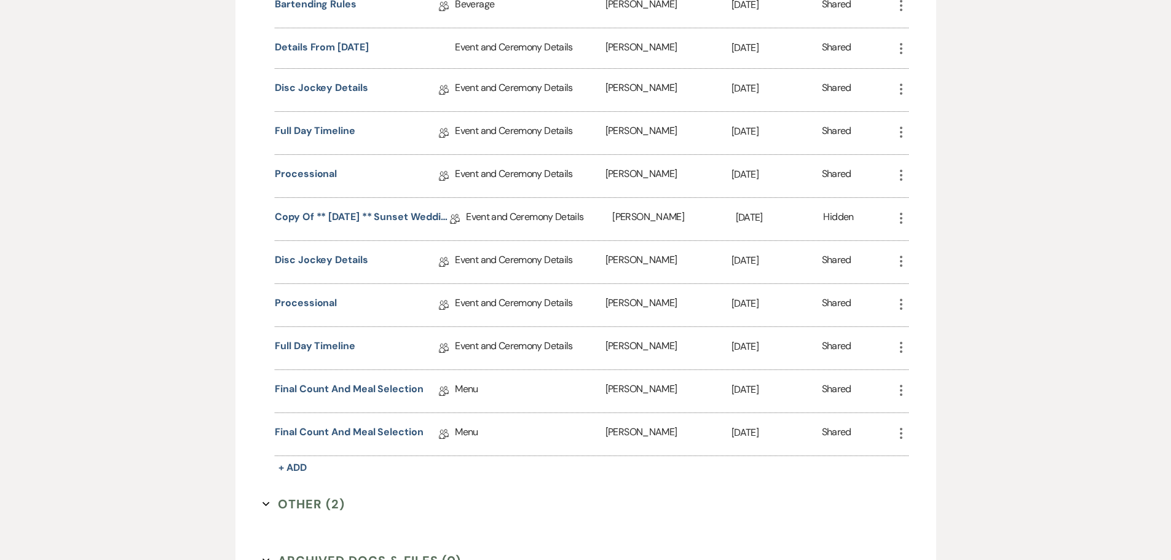
scroll to position [973, 0]
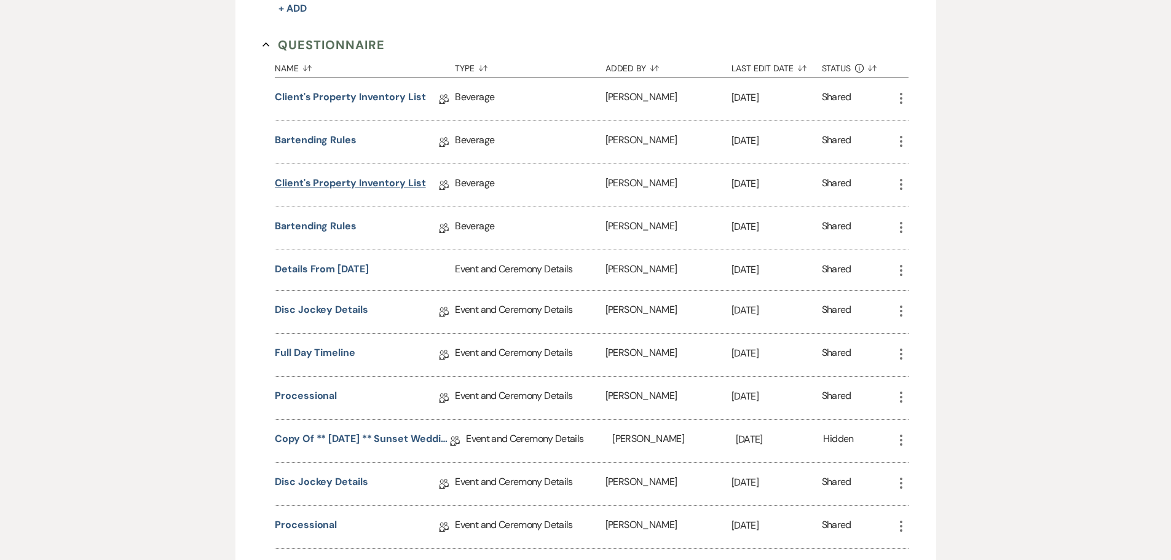
click at [352, 185] on link "Client's Property Inventory List" at bounding box center [350, 185] width 151 height 19
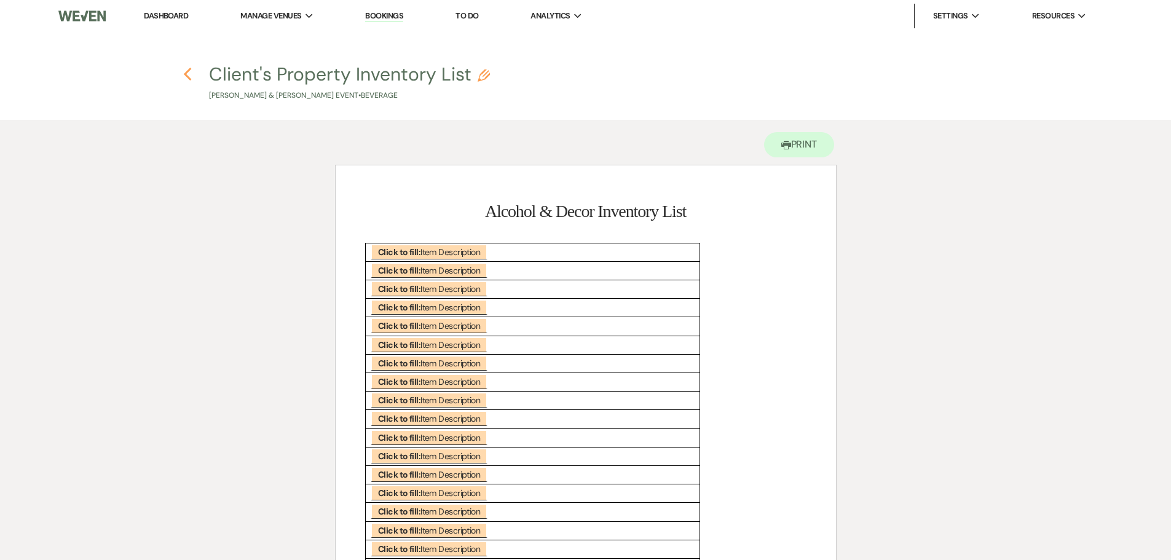
click at [188, 72] on use "button" at bounding box center [188, 75] width 8 height 14
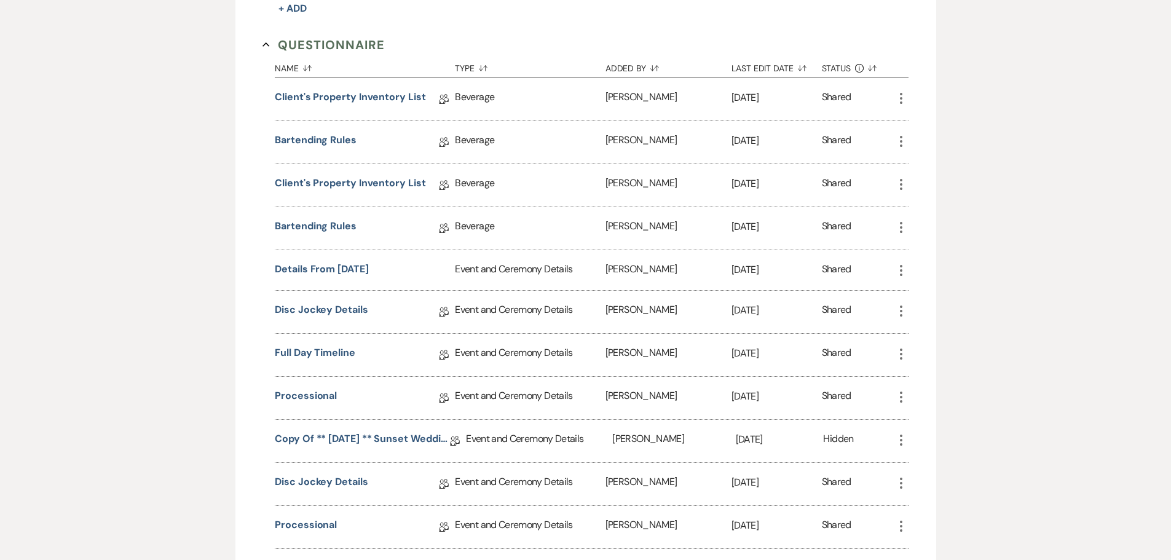
click at [902, 186] on icon "More" at bounding box center [901, 184] width 15 height 15
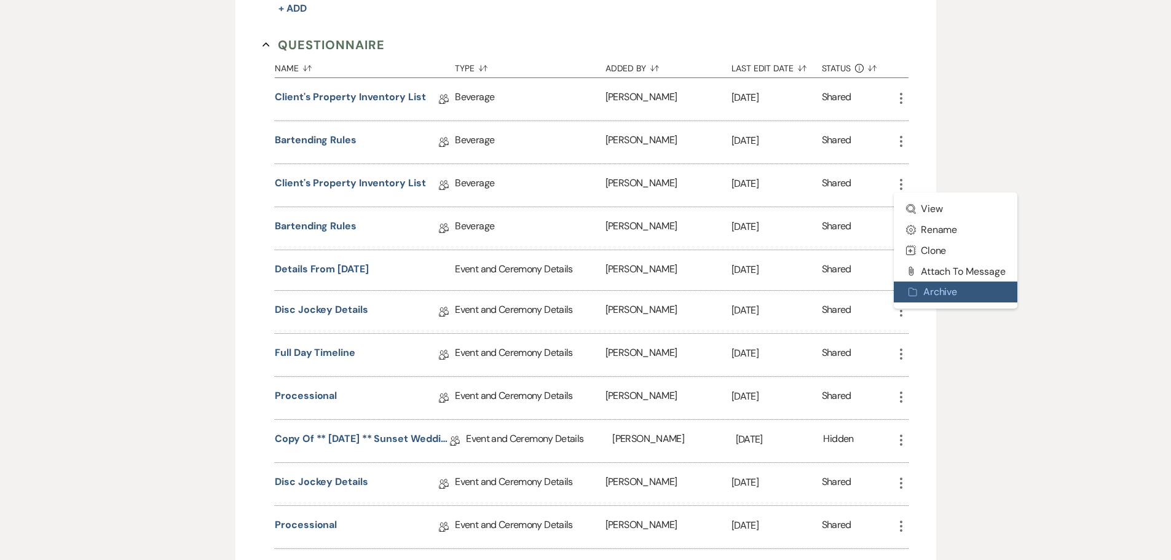
click at [941, 291] on button "Archive Archive" at bounding box center [956, 292] width 124 height 21
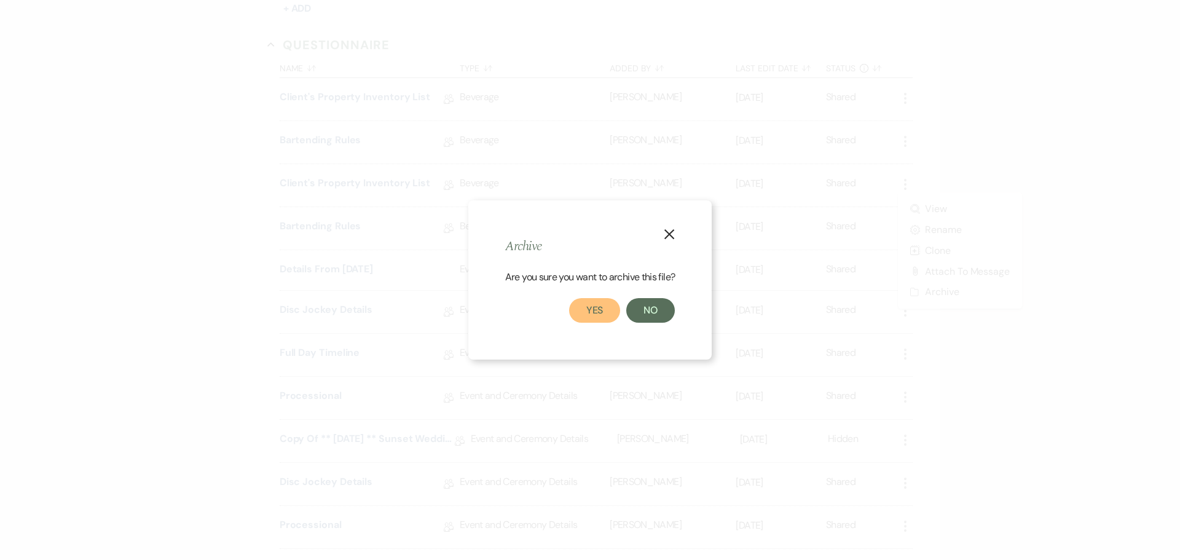
click at [602, 310] on button "Yes" at bounding box center [595, 310] width 52 height 25
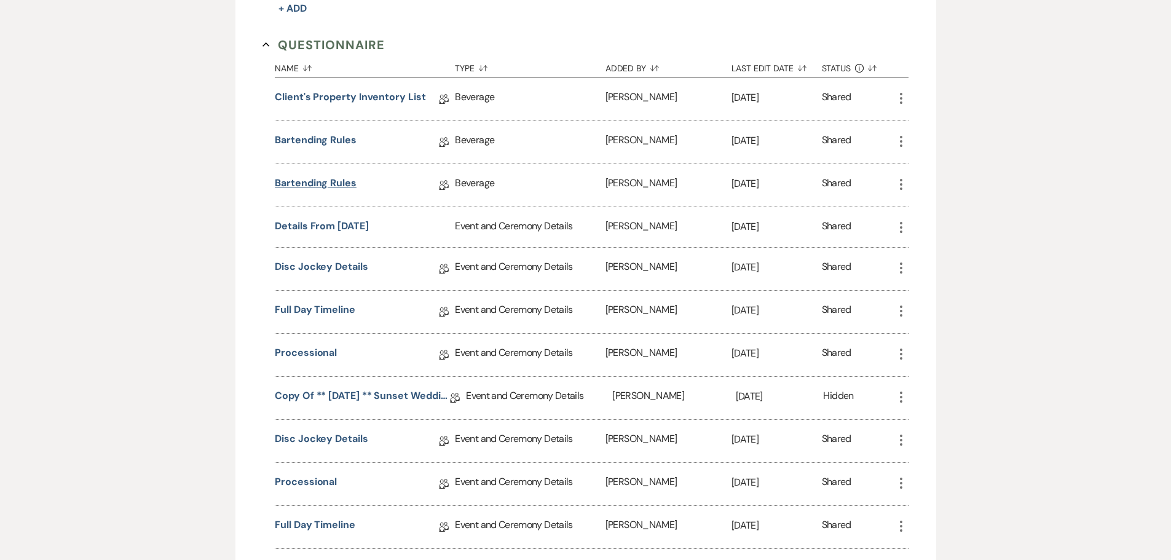
click at [325, 185] on link "Bartending Rules" at bounding box center [316, 185] width 82 height 19
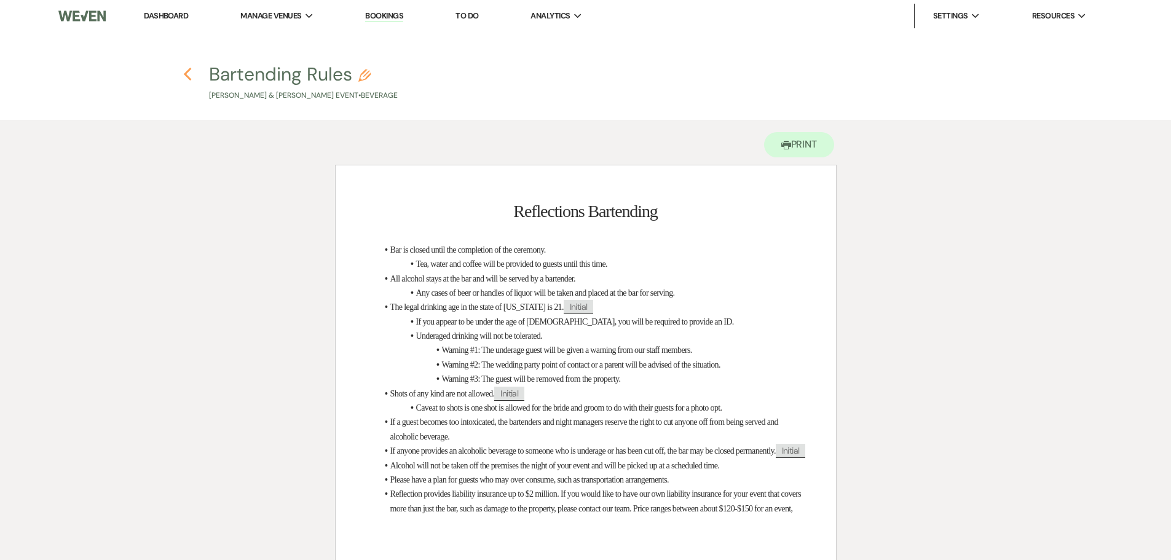
click at [186, 73] on use "button" at bounding box center [188, 75] width 8 height 14
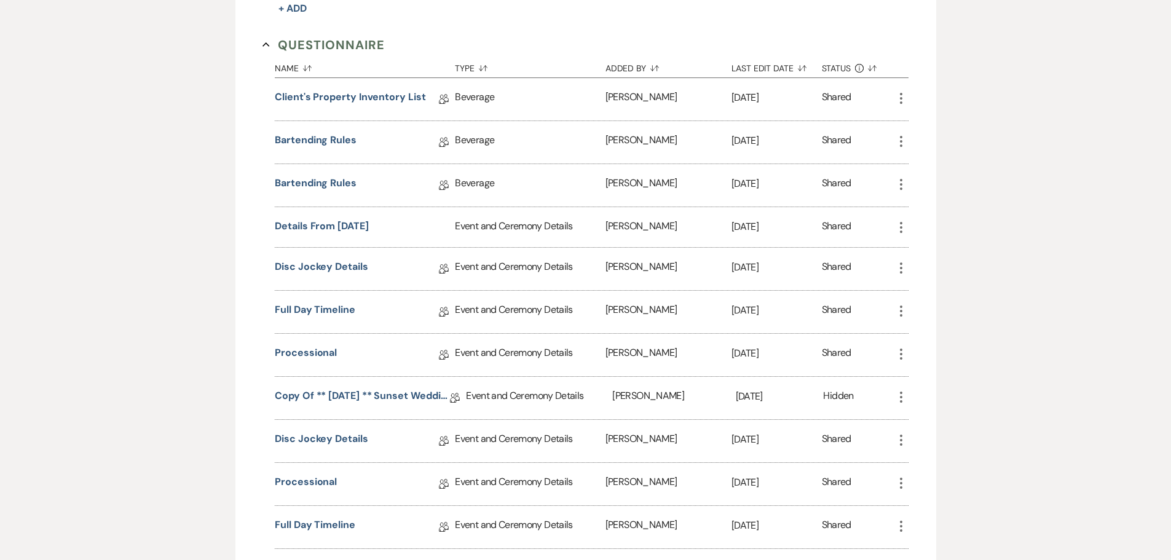
click at [901, 182] on icon "More" at bounding box center [901, 184] width 15 height 15
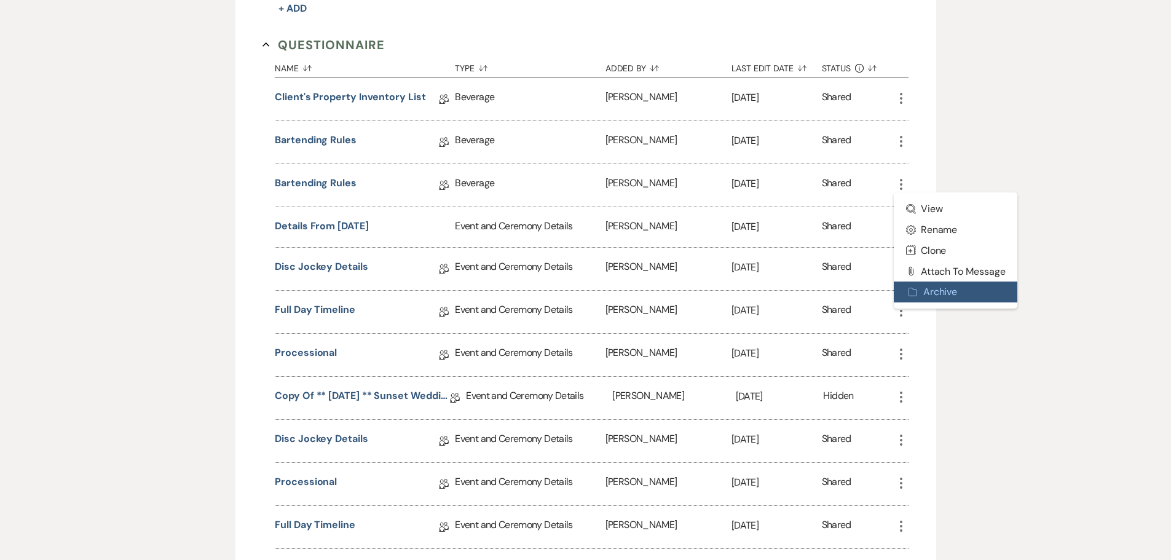
click at [926, 293] on button "Archive Archive" at bounding box center [956, 292] width 124 height 21
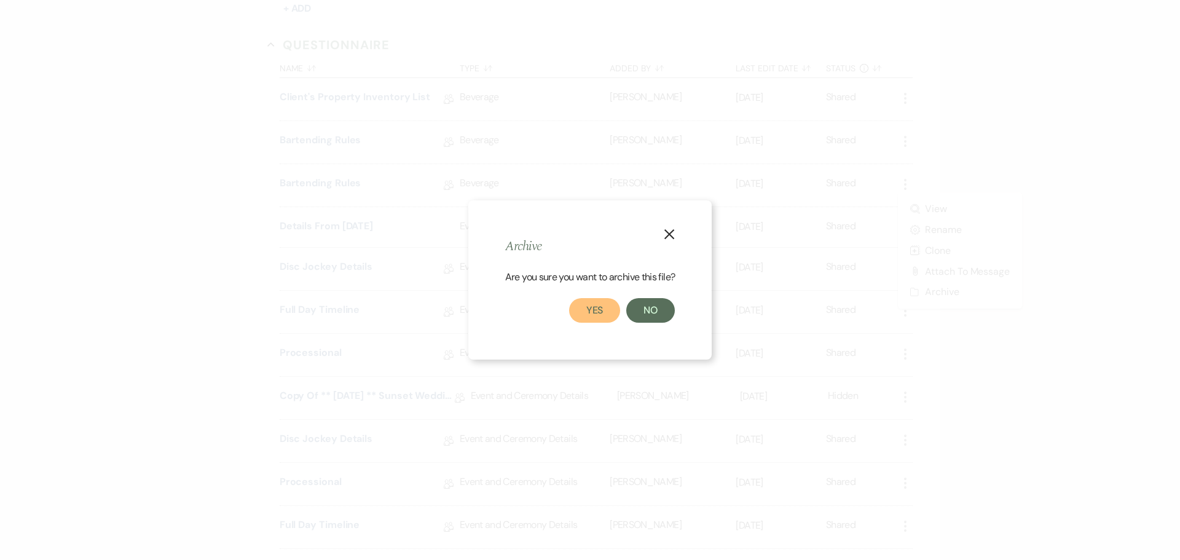
click at [580, 307] on button "Yes" at bounding box center [595, 310] width 52 height 25
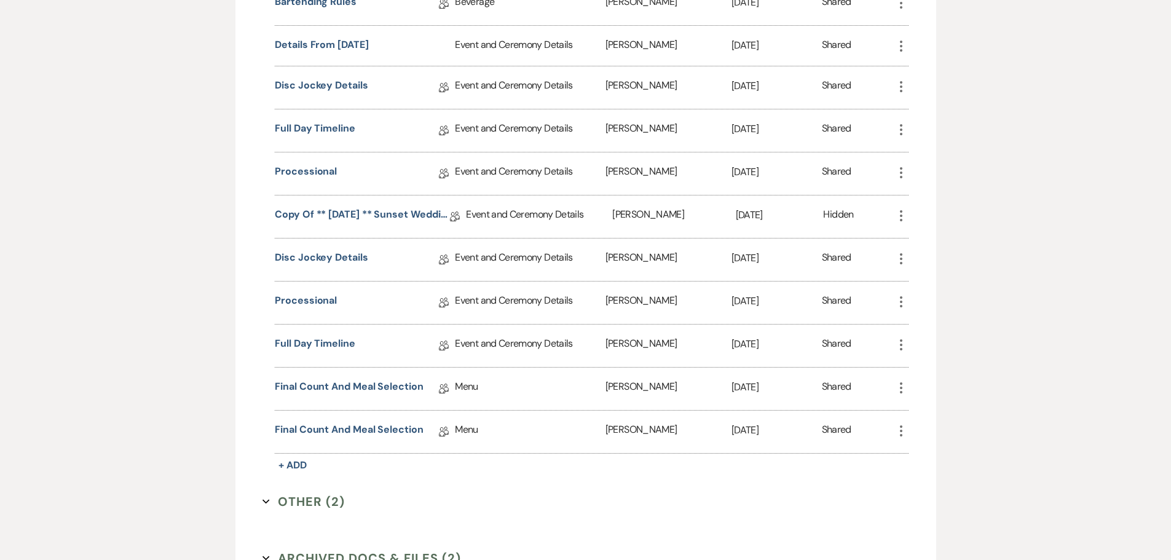
scroll to position [1158, 0]
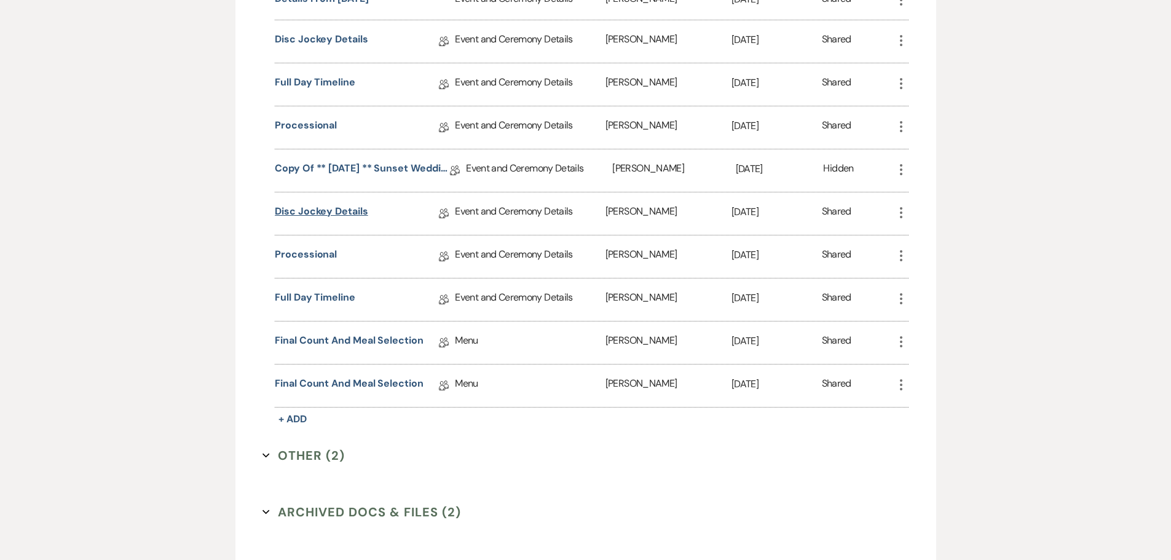
click at [339, 210] on link "Disc Jockey Details" at bounding box center [321, 213] width 93 height 19
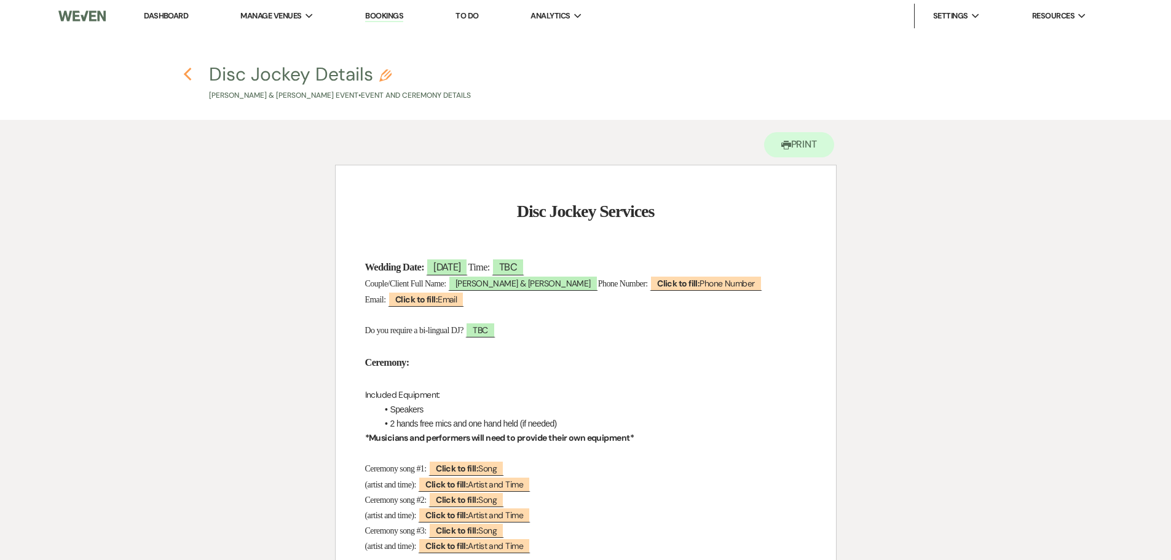
click at [184, 73] on icon "Previous" at bounding box center [187, 74] width 9 height 15
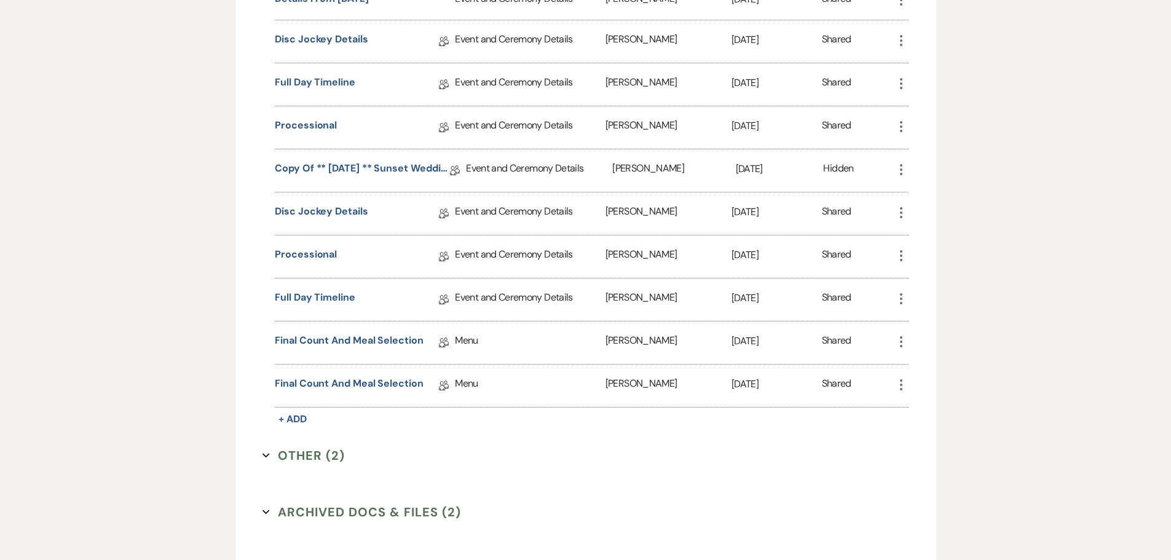
click at [902, 210] on icon "More" at bounding box center [901, 212] width 15 height 15
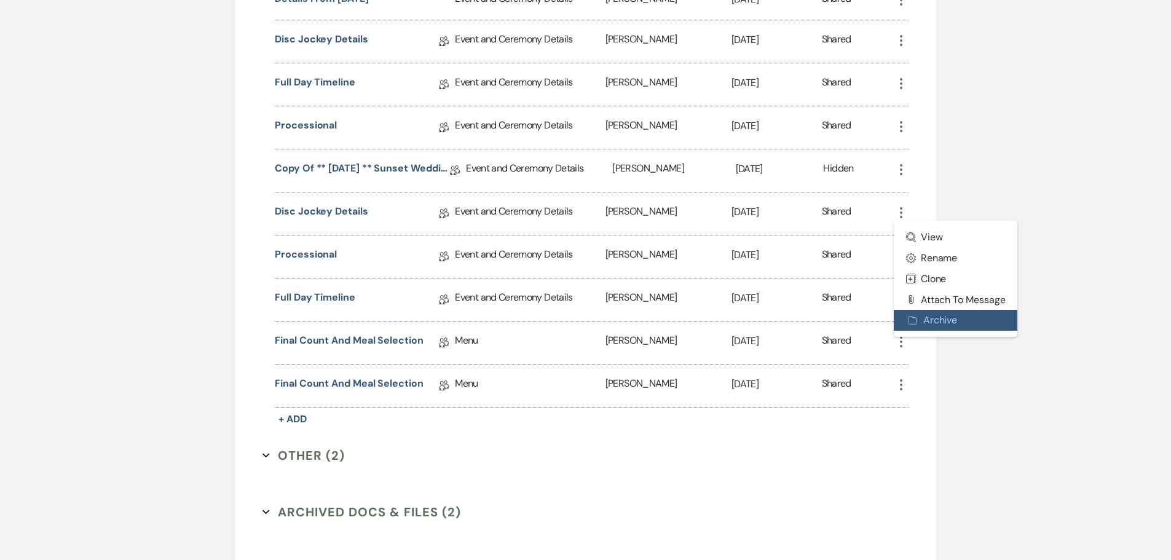
click at [938, 321] on button "Archive Archive" at bounding box center [956, 320] width 124 height 21
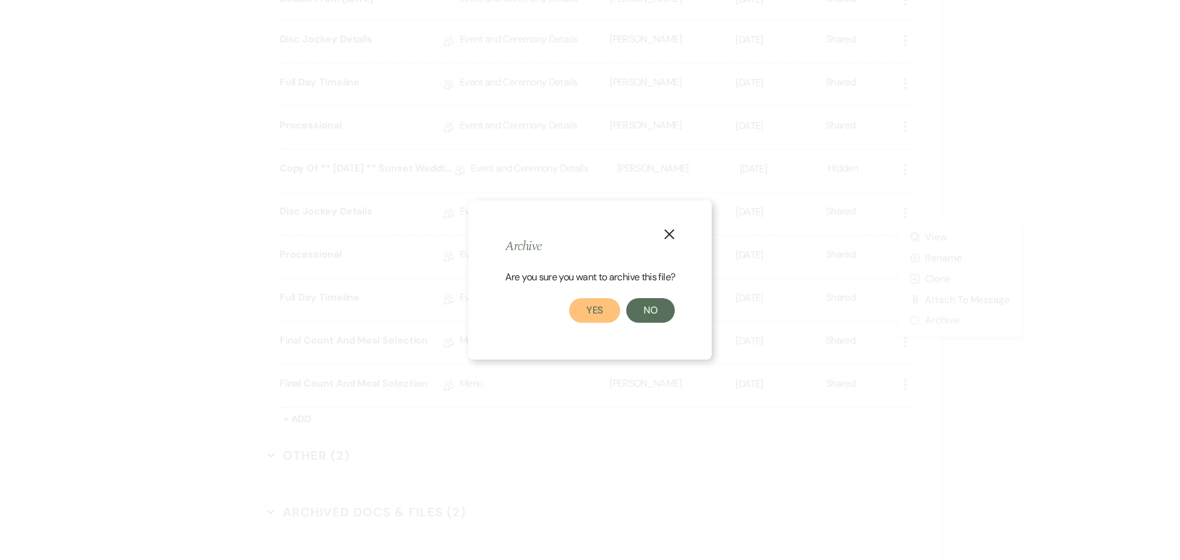
click at [588, 310] on button "Yes" at bounding box center [595, 310] width 52 height 25
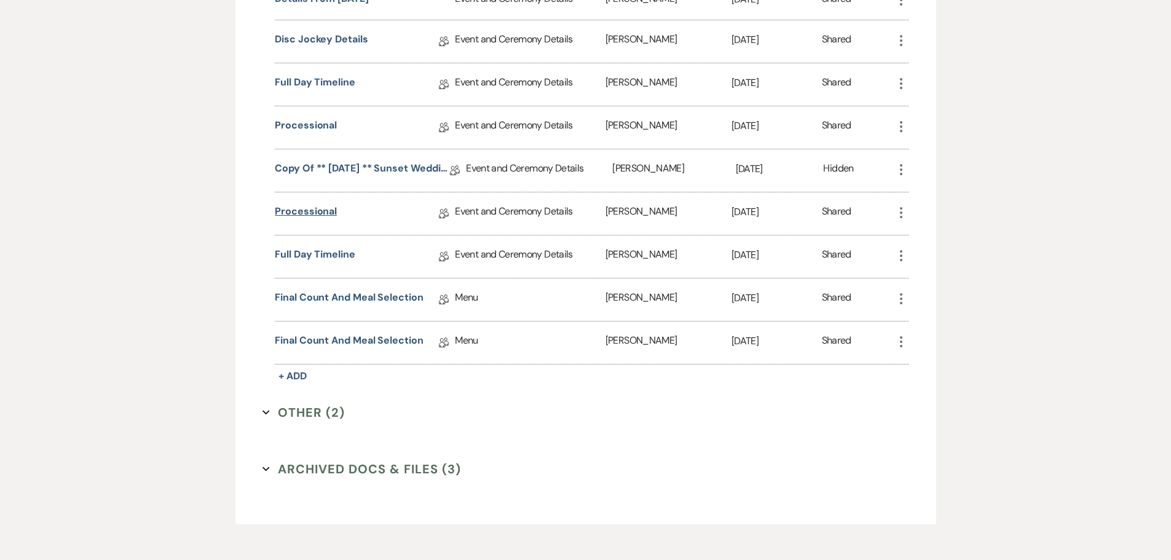
click at [298, 215] on link "Processional" at bounding box center [306, 213] width 62 height 19
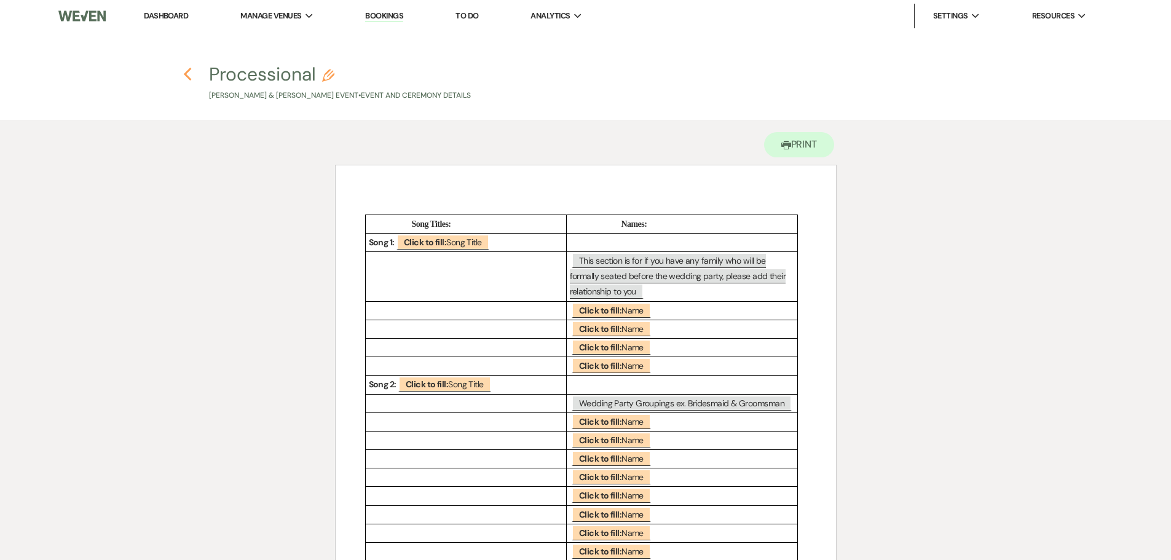
click at [189, 76] on icon "Previous" at bounding box center [187, 74] width 9 height 15
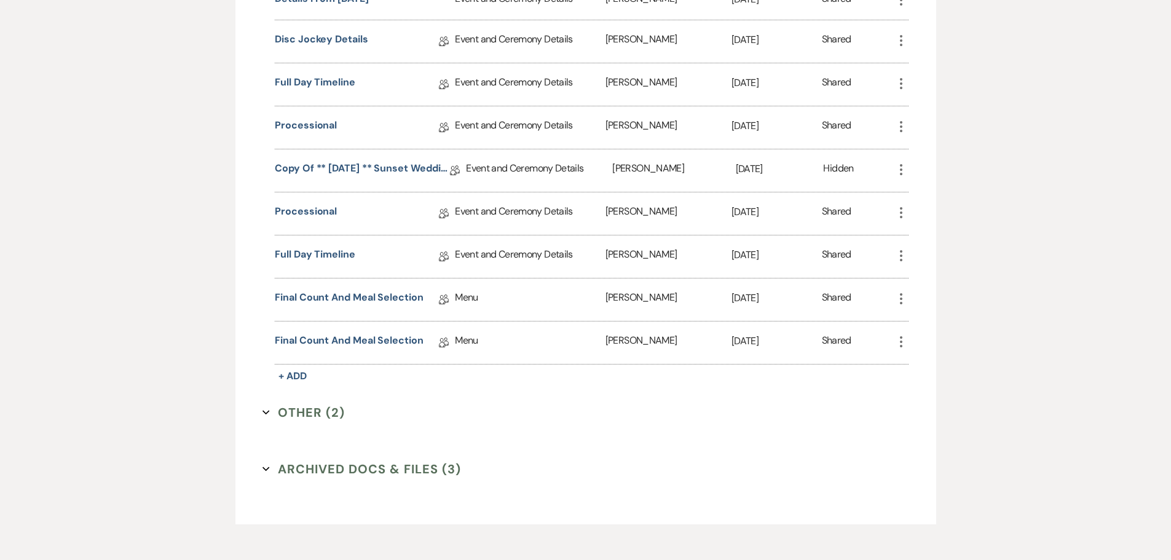
click at [902, 216] on icon "More" at bounding box center [901, 212] width 15 height 15
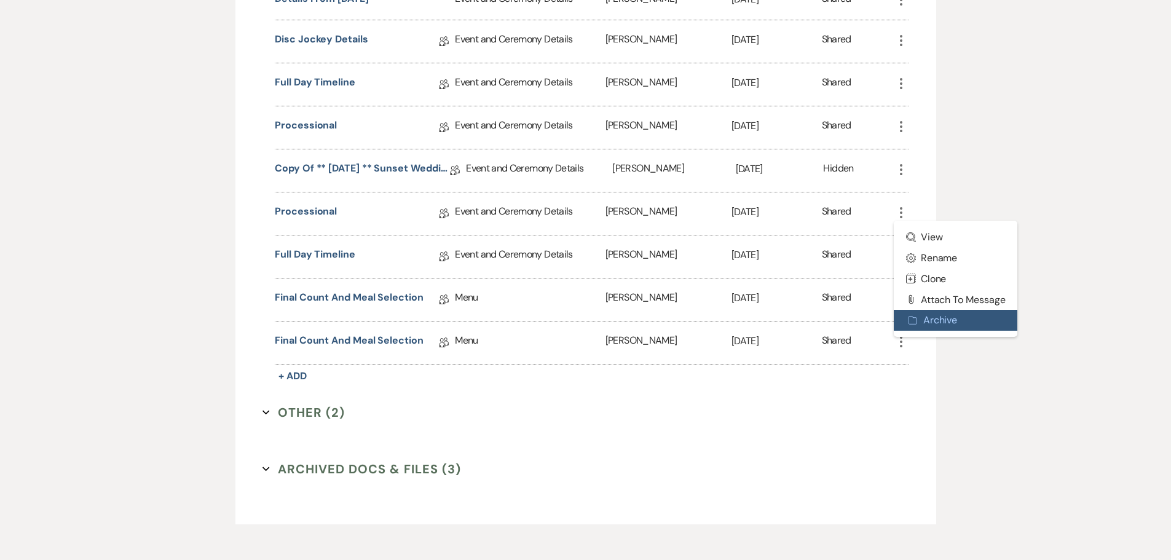
click at [925, 323] on button "Archive Archive" at bounding box center [956, 320] width 124 height 21
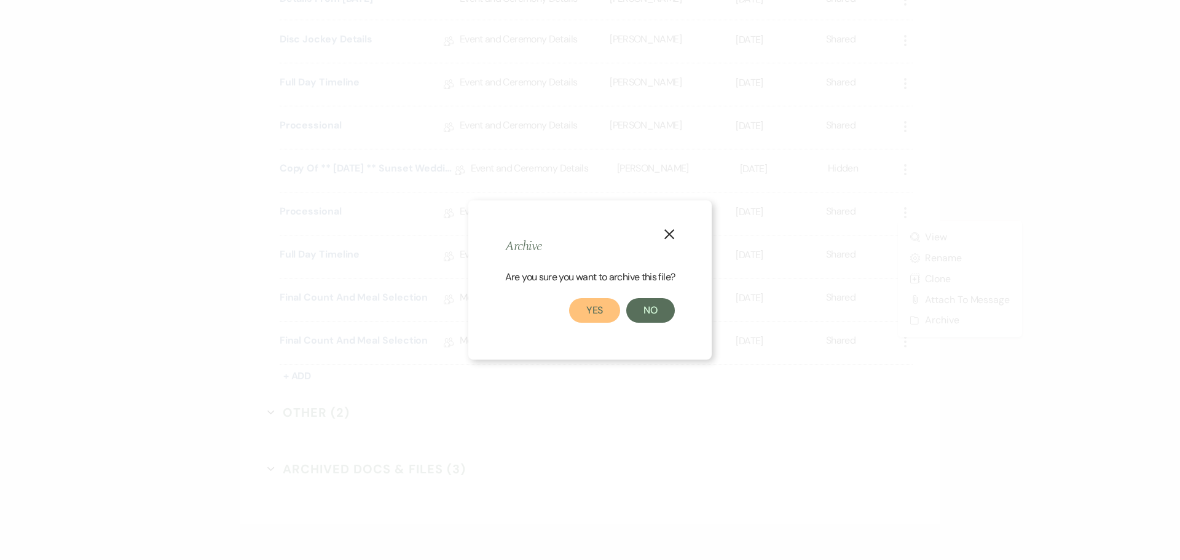
click at [588, 307] on button "Yes" at bounding box center [595, 310] width 52 height 25
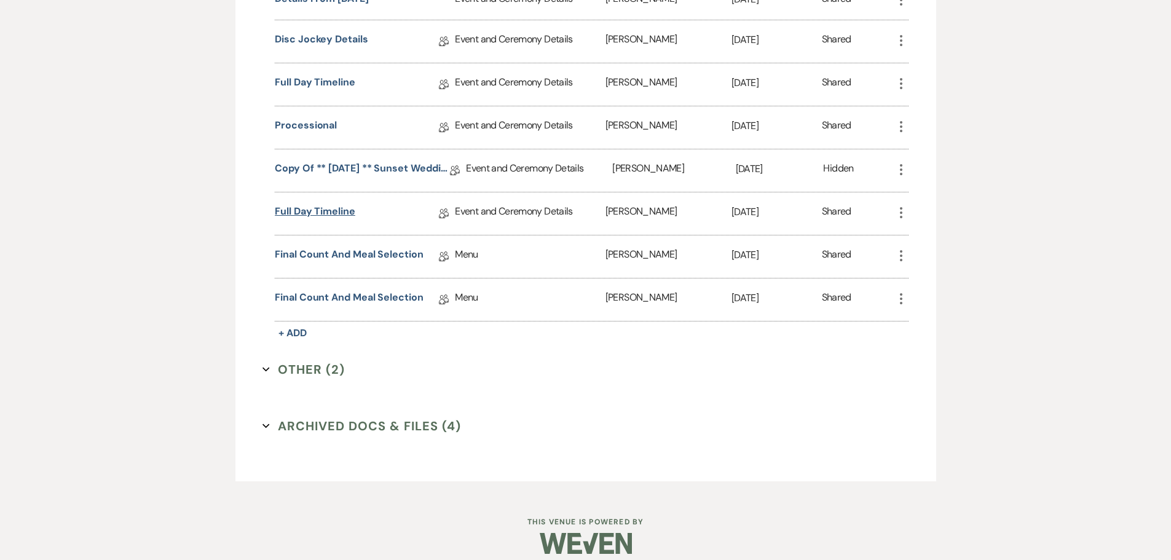
click at [317, 211] on link "Full Day Timeline" at bounding box center [315, 213] width 81 height 19
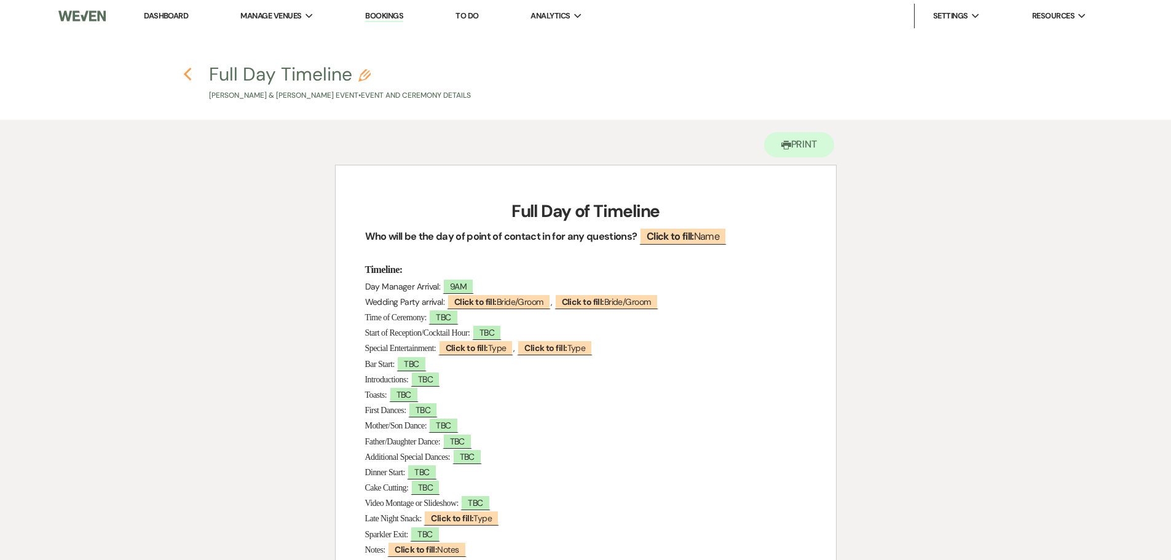
click at [189, 72] on icon "Previous" at bounding box center [187, 74] width 9 height 15
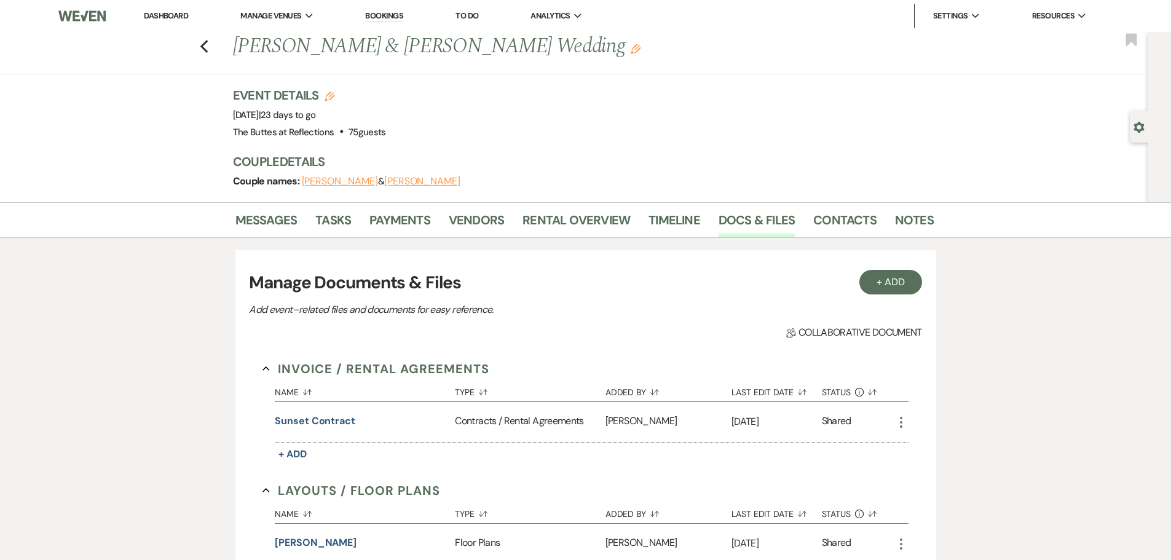
scroll to position [1158, 0]
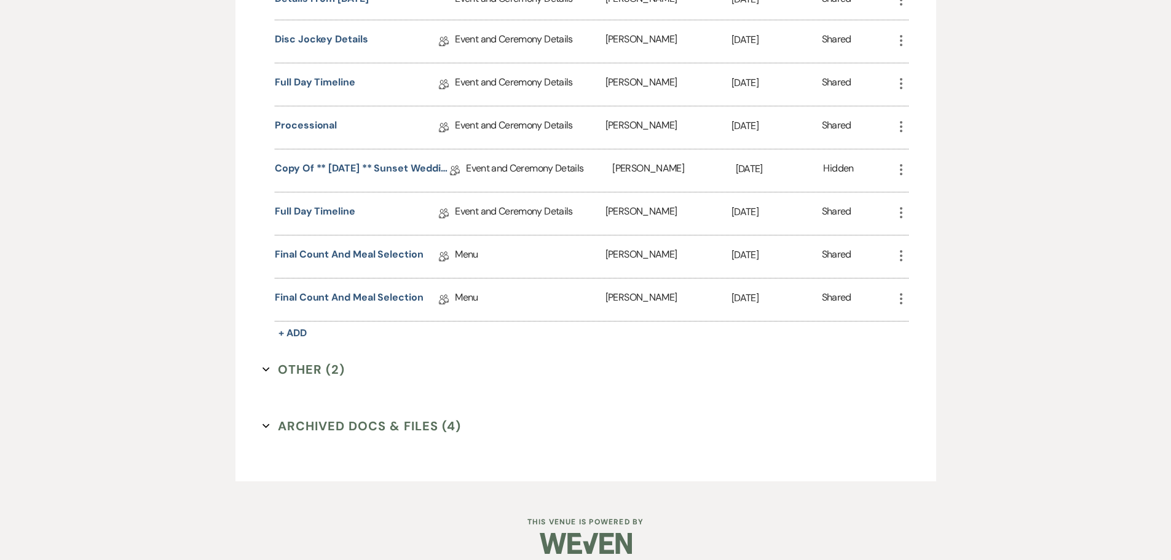
click at [901, 215] on icon "More" at bounding box center [901, 212] width 15 height 15
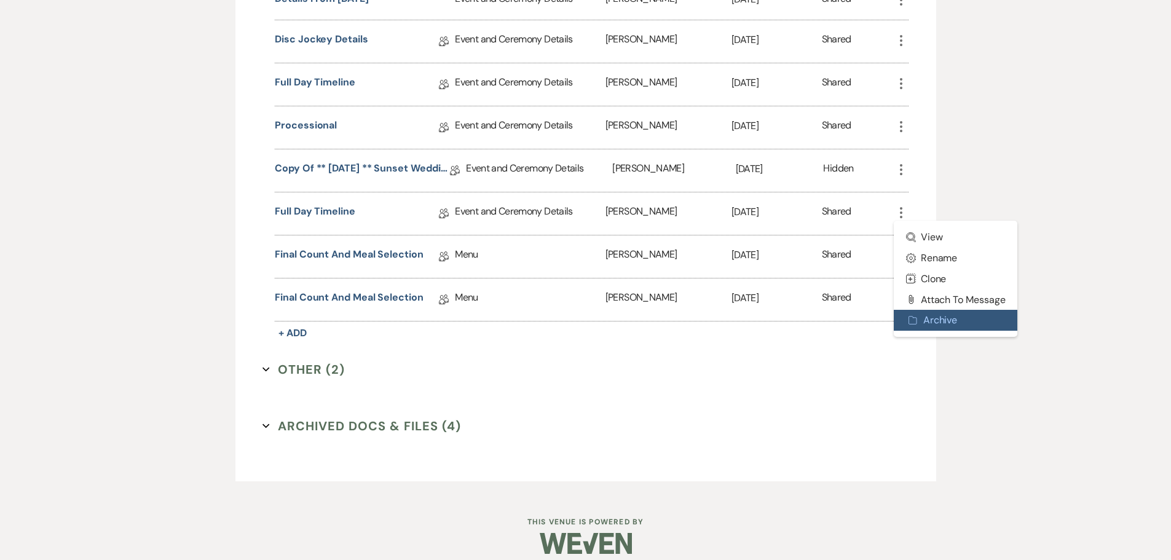
click at [916, 317] on icon "Archive" at bounding box center [914, 320] width 10 height 10
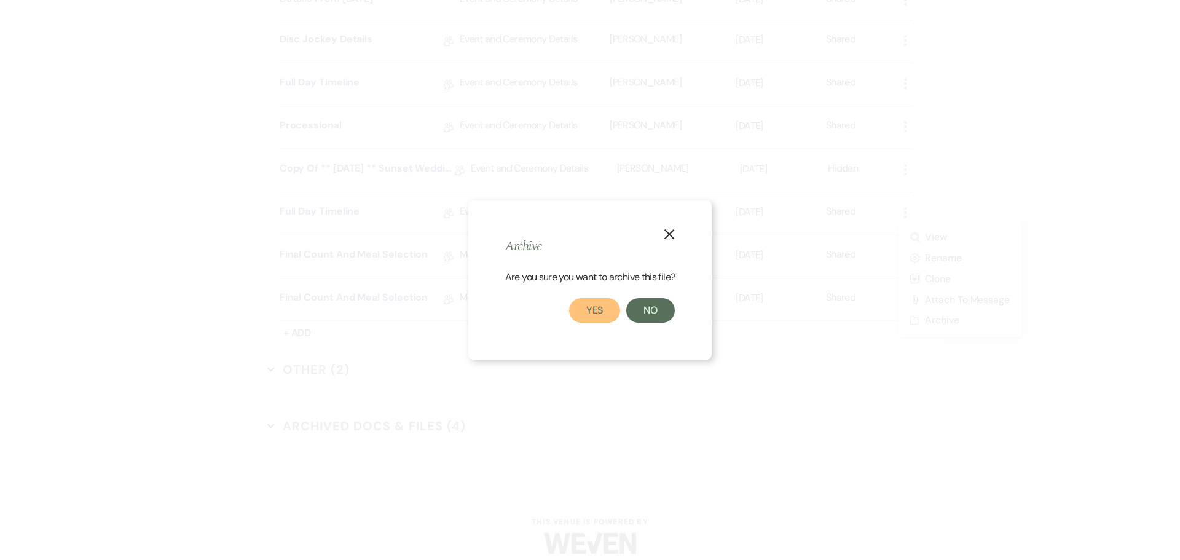
click at [595, 308] on button "Yes" at bounding box center [595, 310] width 52 height 25
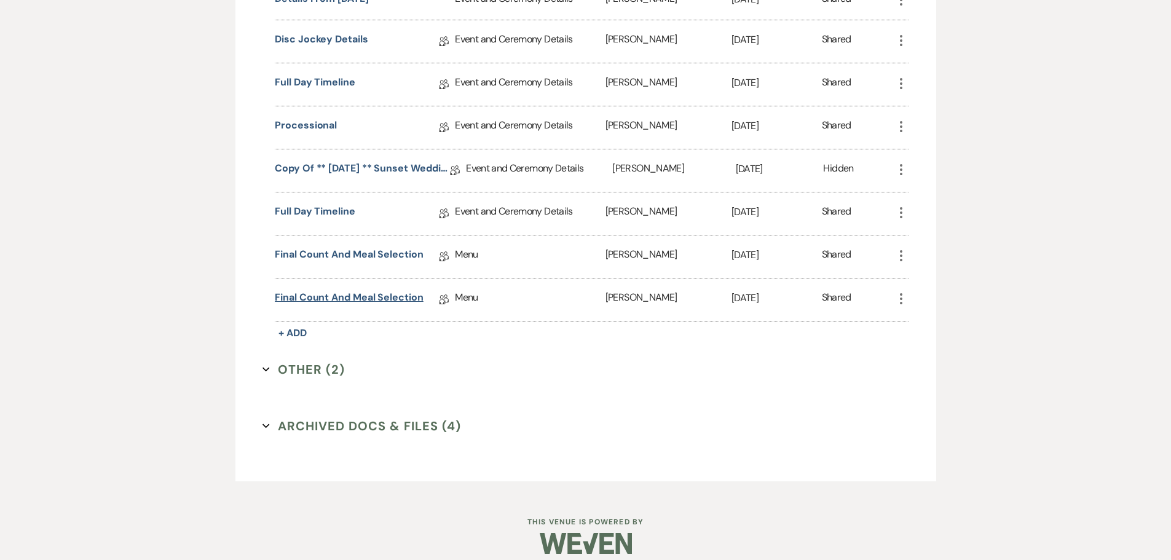
click at [376, 298] on link "Final Count and Meal Selection" at bounding box center [349, 299] width 149 height 19
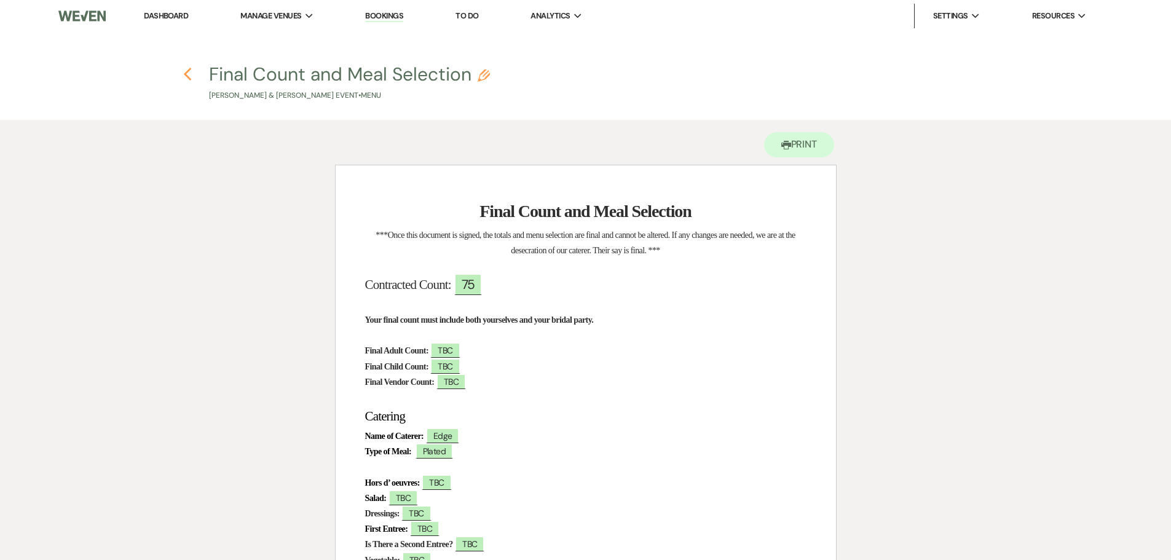
click at [184, 75] on use "button" at bounding box center [188, 75] width 8 height 14
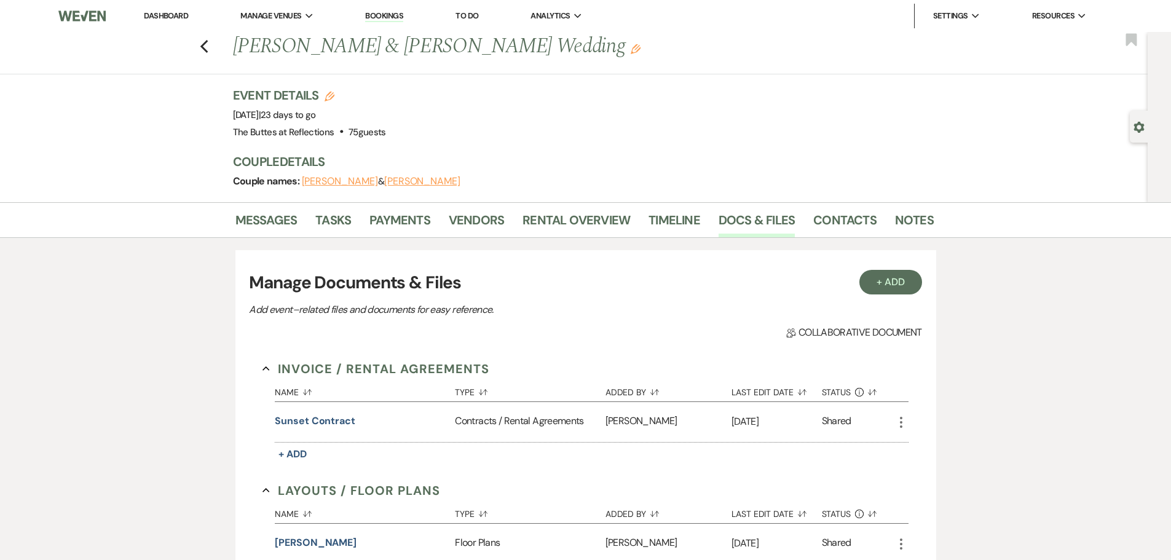
scroll to position [1127, 0]
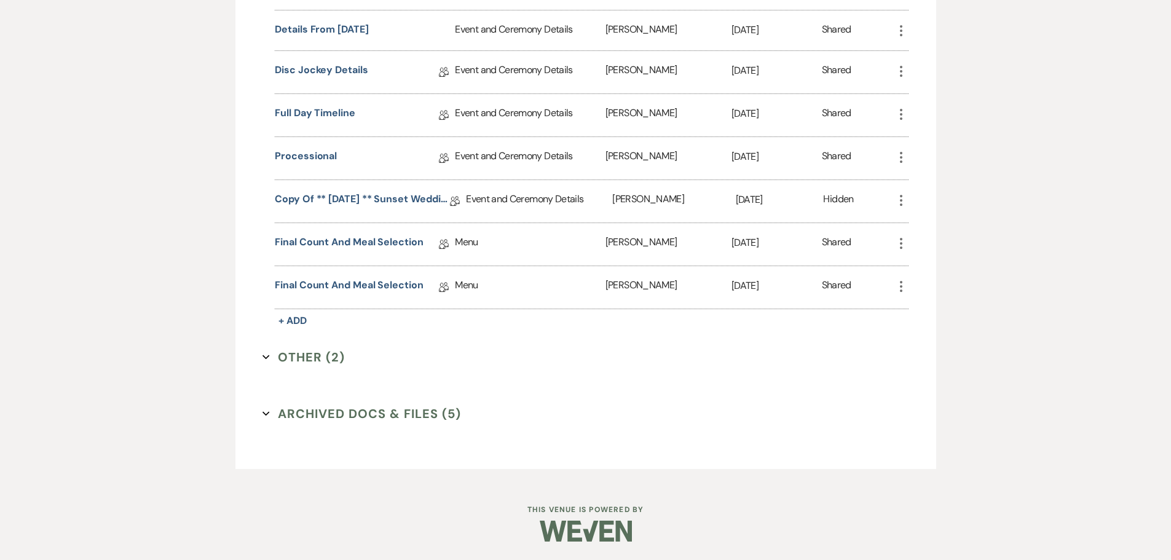
click at [902, 291] on use "button" at bounding box center [901, 286] width 2 height 11
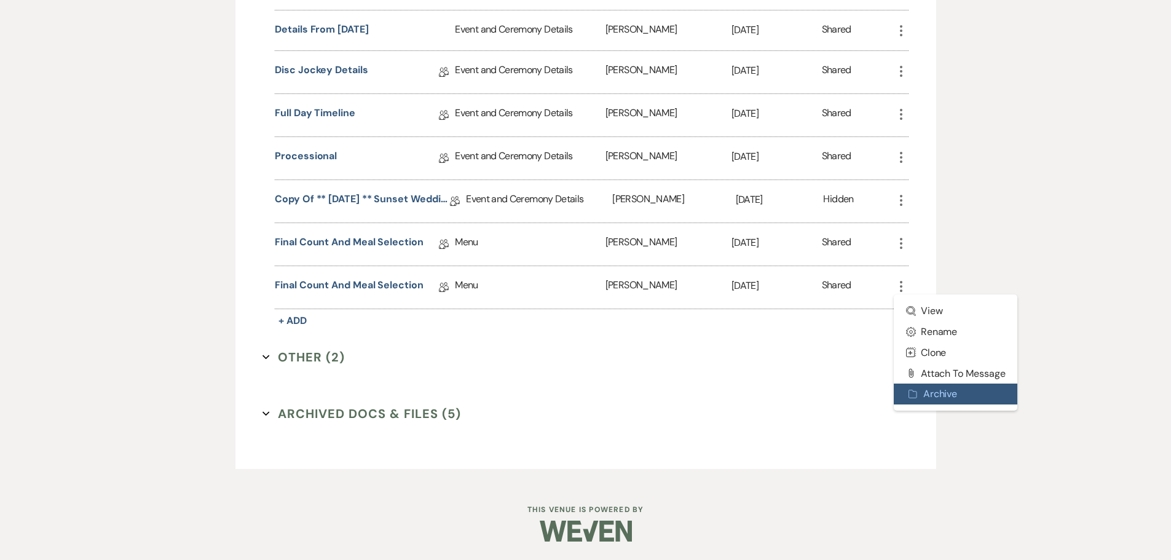
click at [925, 396] on button "Archive Archive" at bounding box center [956, 394] width 124 height 21
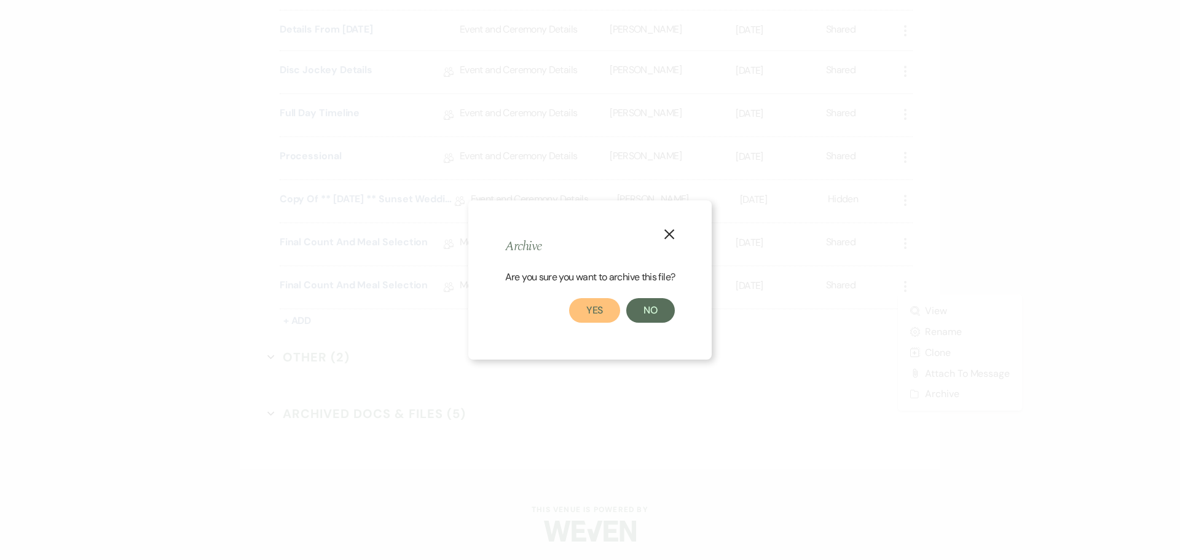
click at [593, 311] on button "Yes" at bounding box center [595, 310] width 52 height 25
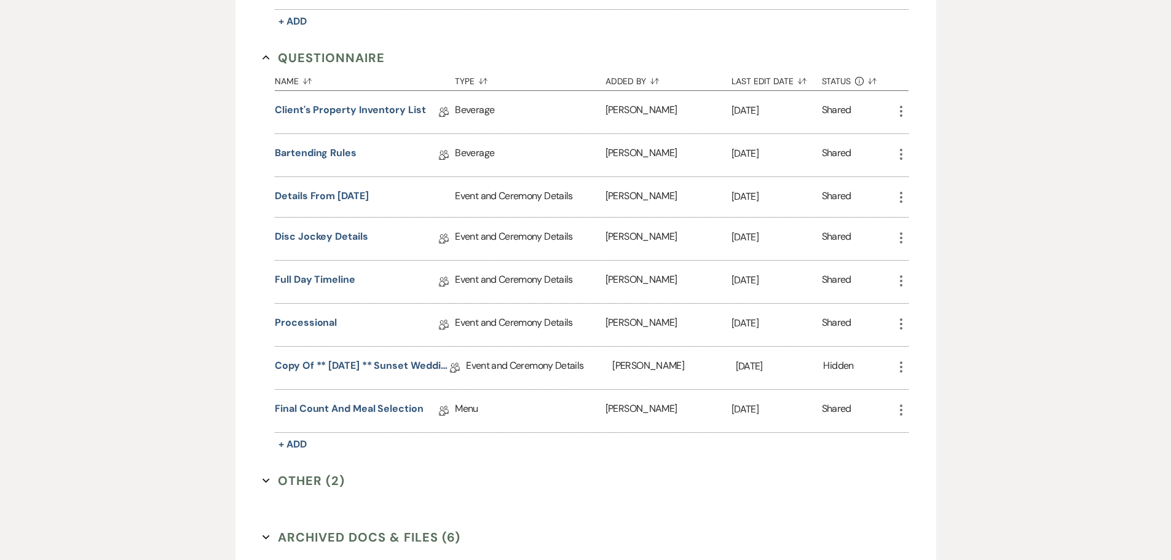
scroll to position [961, 0]
click at [372, 406] on link "Final Count and Meal Selection" at bounding box center [349, 410] width 149 height 19
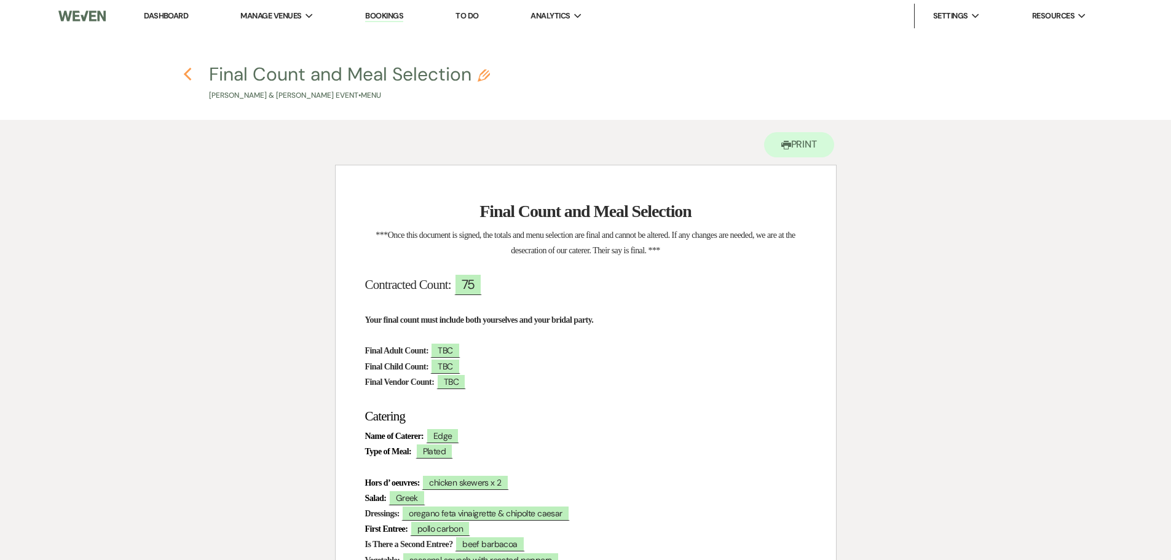
click at [188, 73] on use "button" at bounding box center [188, 75] width 8 height 14
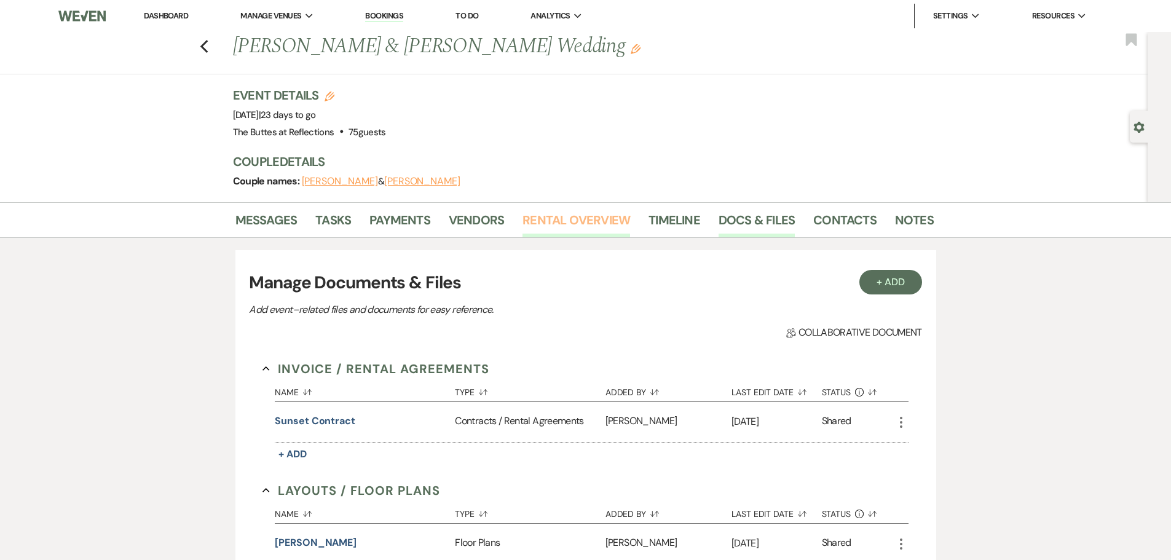
click at [590, 224] on link "Rental Overview" at bounding box center [577, 223] width 108 height 27
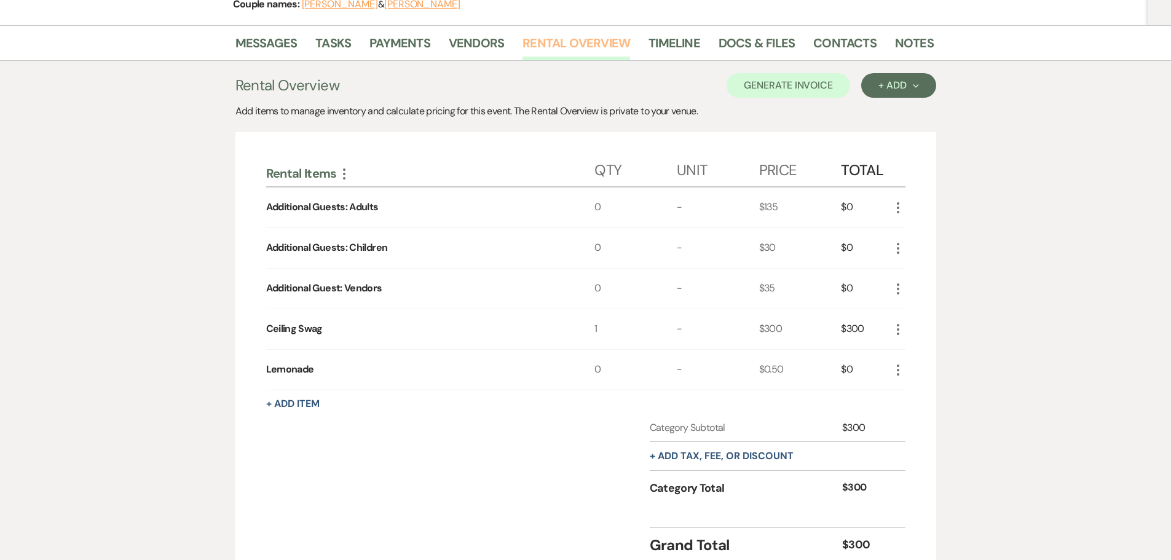
scroll to position [184, 0]
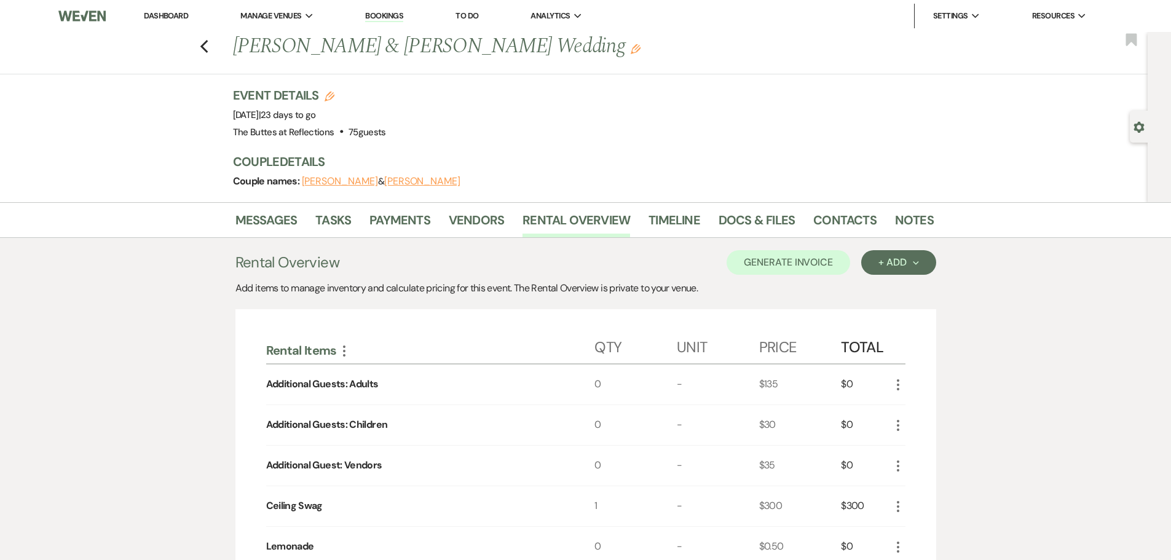
select select "8"
select select "5"
select select "8"
select select "5"
select select "8"
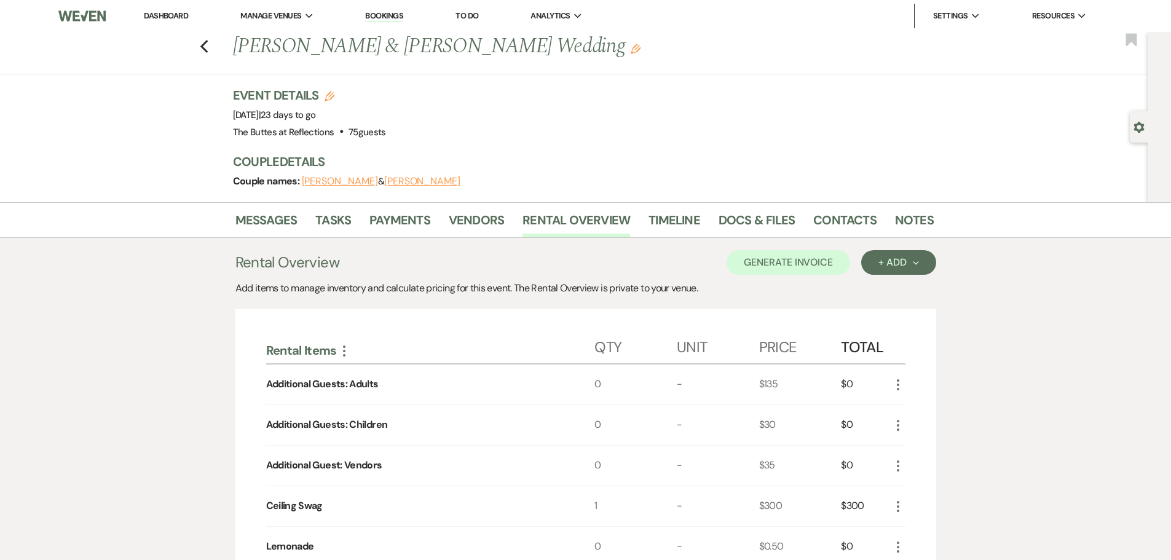
select select "10"
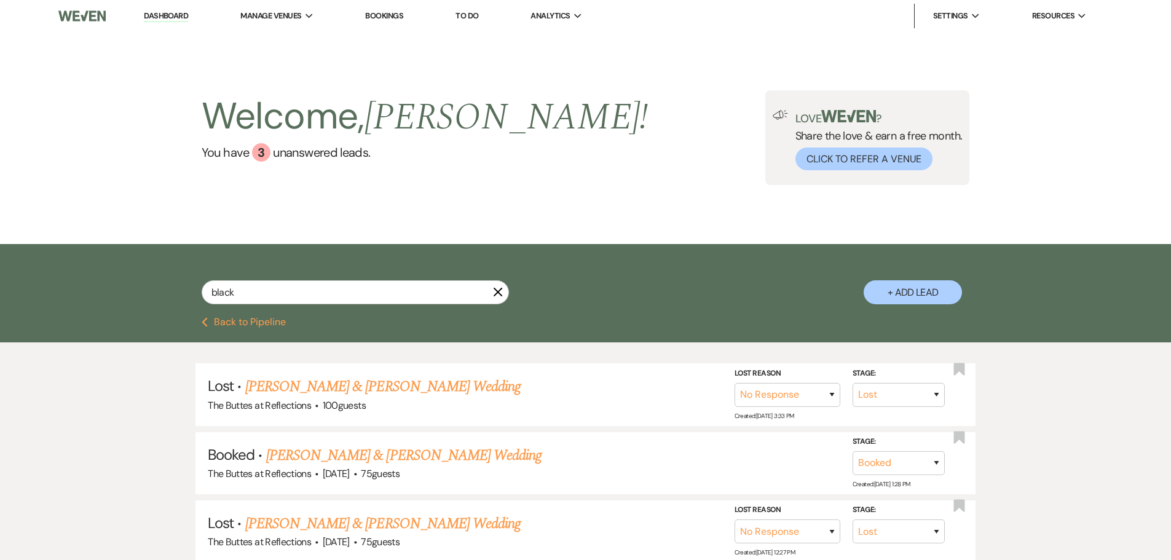
click at [176, 15] on link "Dashboard" at bounding box center [166, 16] width 44 height 12
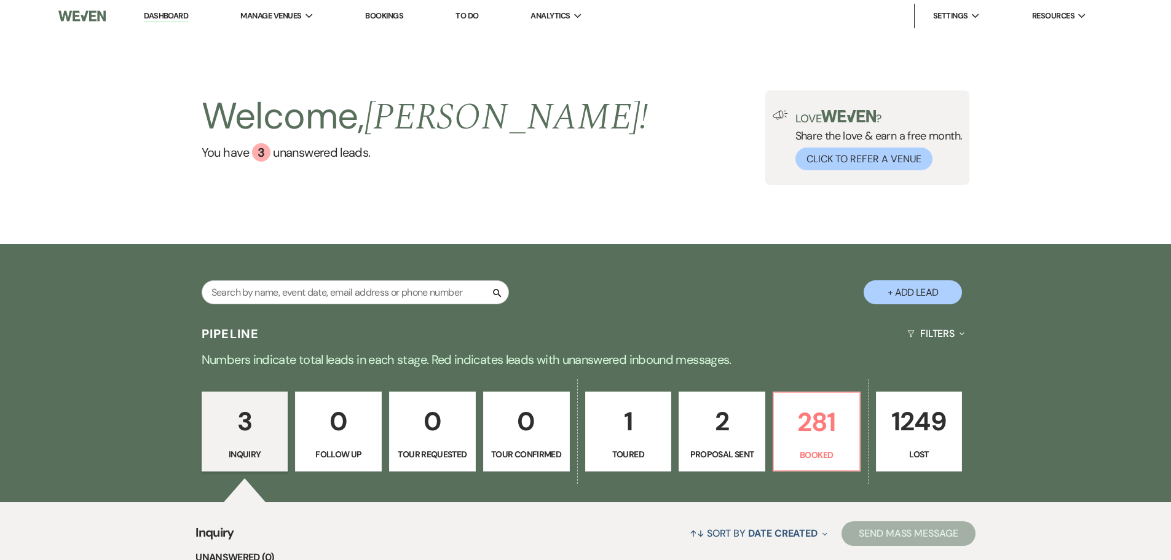
click at [162, 18] on link "Dashboard" at bounding box center [166, 16] width 44 height 12
click at [800, 422] on p "281" at bounding box center [816, 421] width 71 height 41
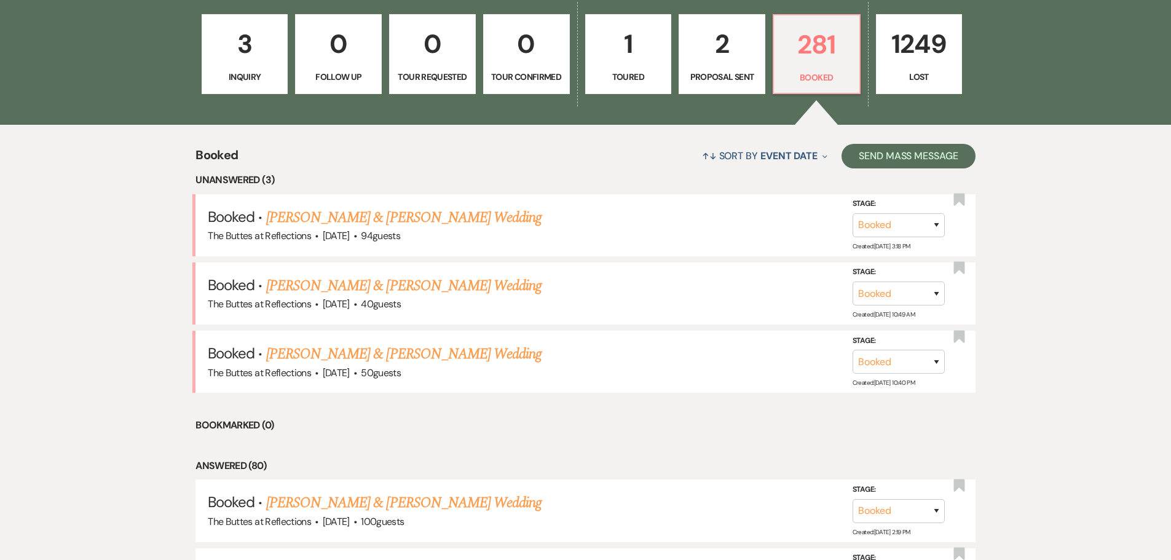
scroll to position [340, 0]
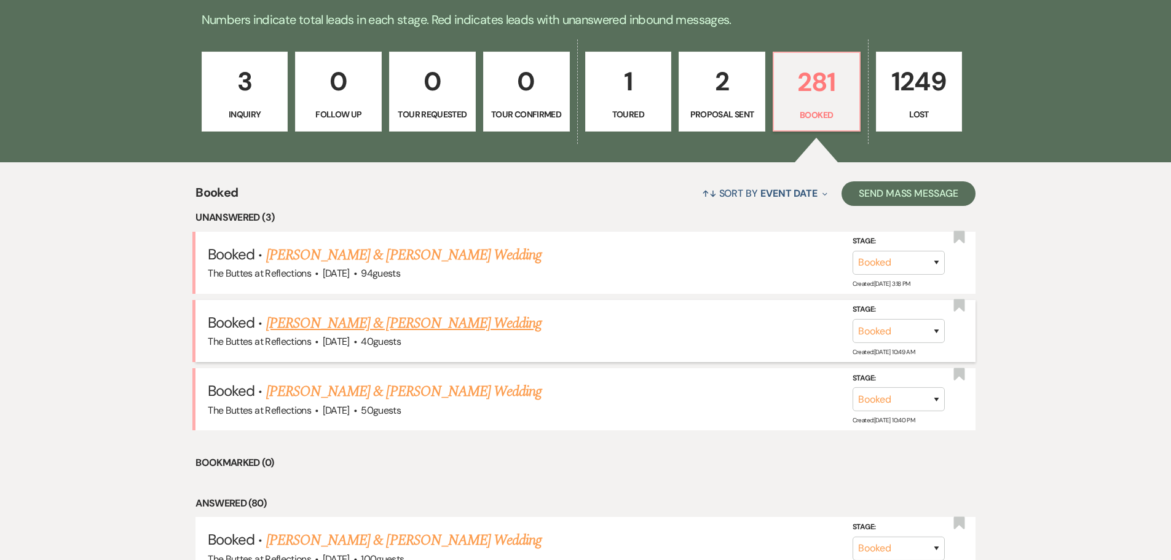
click at [392, 325] on link "[PERSON_NAME] & [PERSON_NAME] Wedding" at bounding box center [403, 323] width 275 height 22
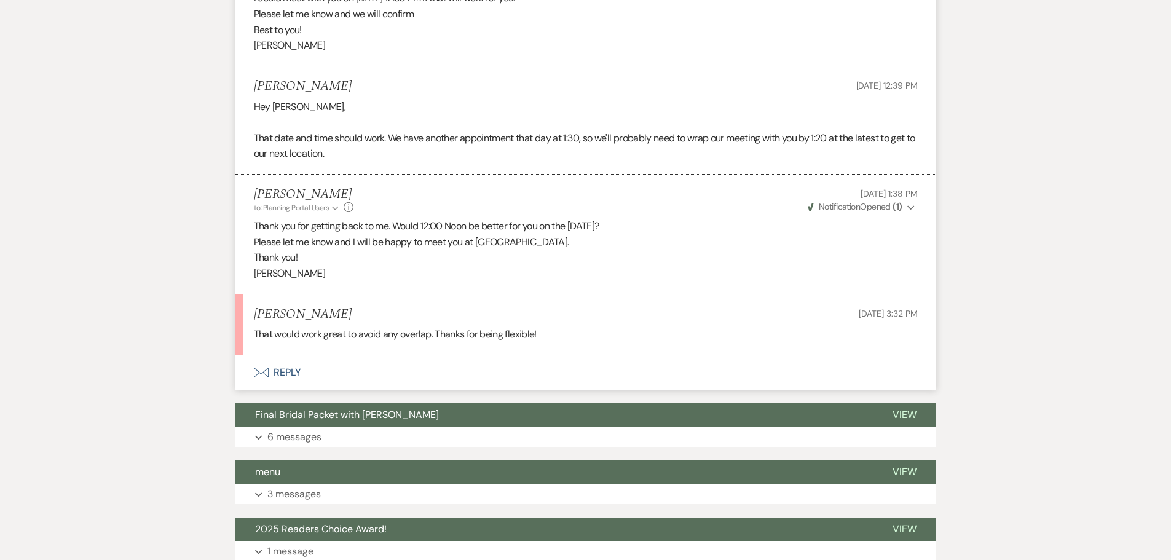
scroll to position [861, 0]
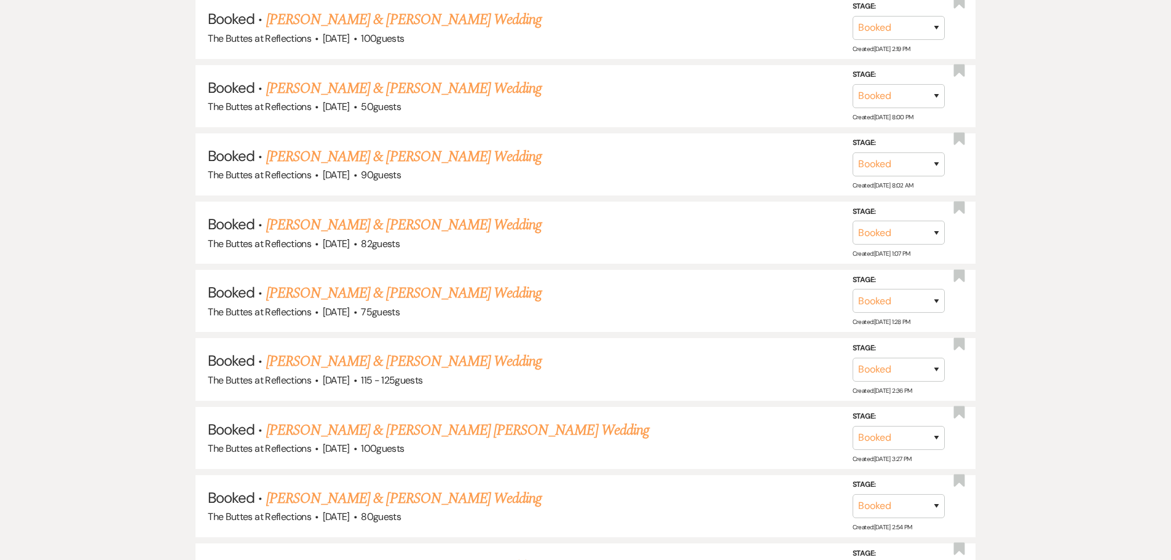
scroll to position [340, 0]
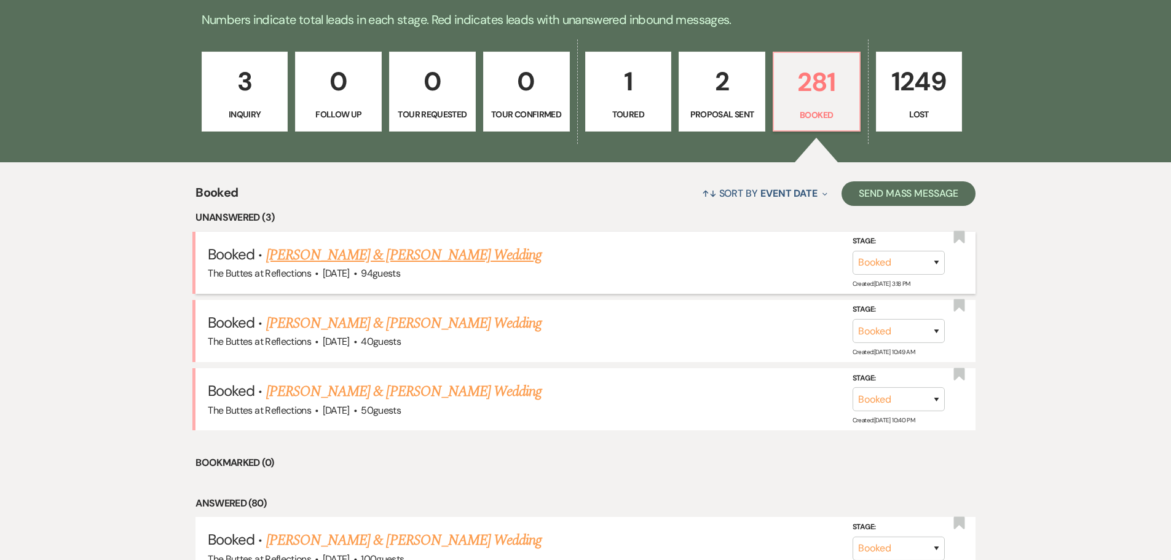
click at [354, 255] on link "[PERSON_NAME] & [PERSON_NAME] Wedding" at bounding box center [403, 255] width 275 height 22
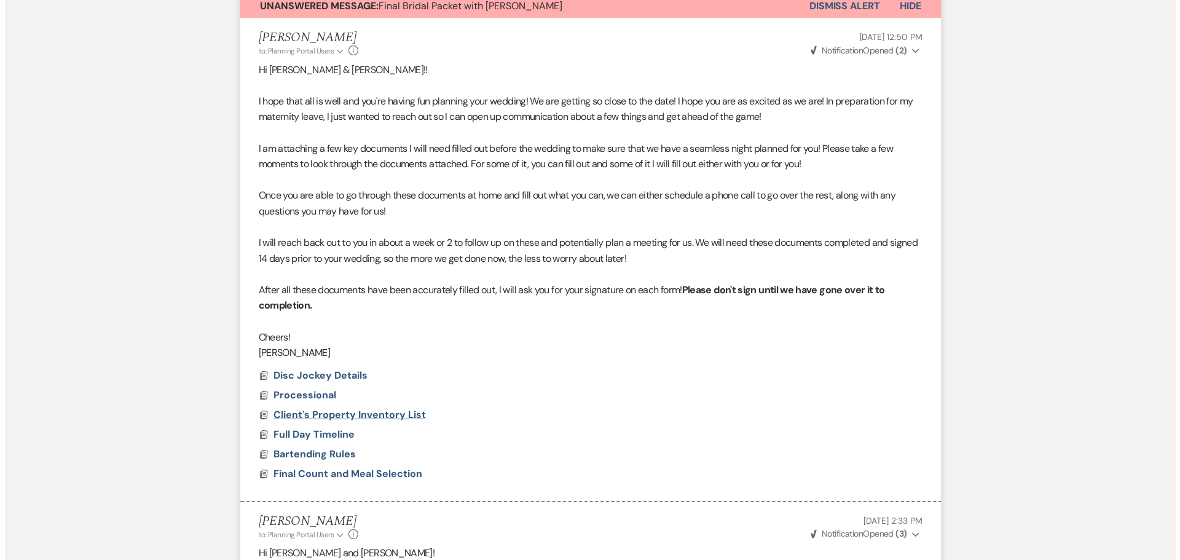
scroll to position [403, 0]
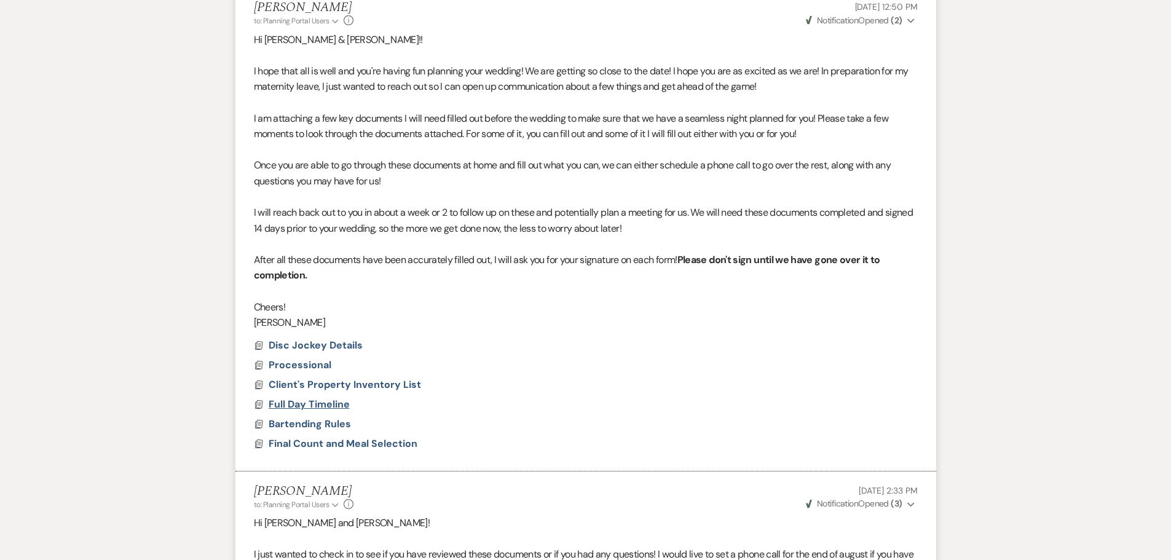
click at [328, 400] on span "Full Day Timeline" at bounding box center [309, 404] width 81 height 13
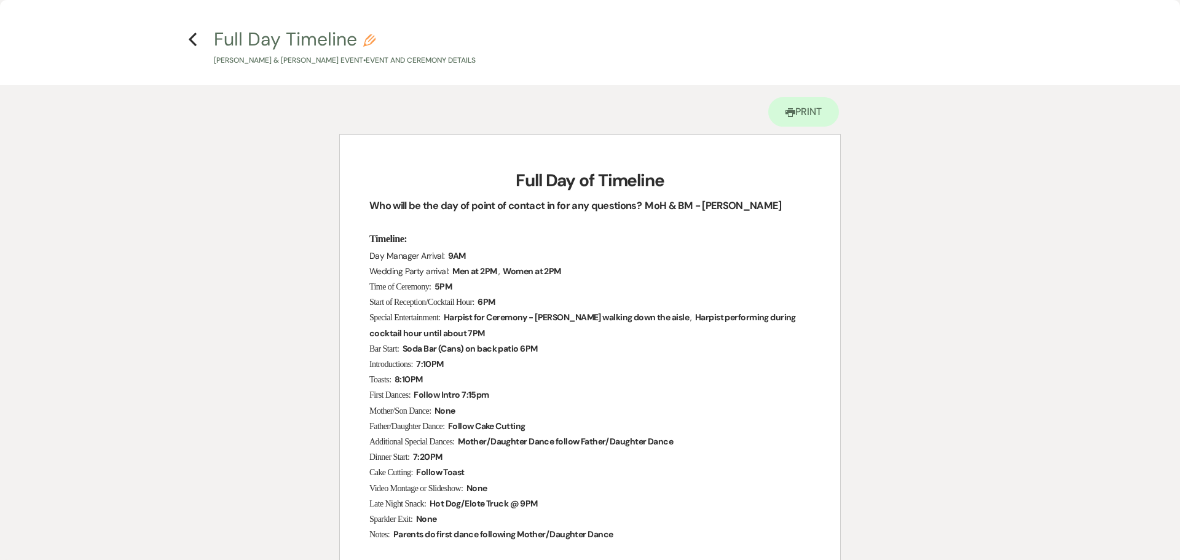
scroll to position [0, 0]
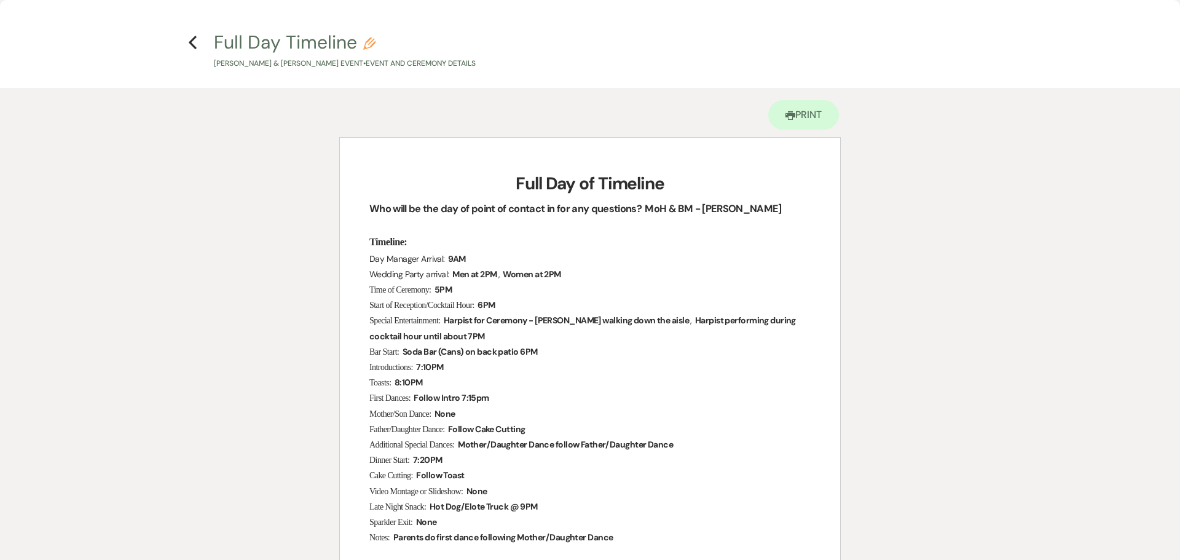
click at [184, 41] on h4 "Previous Full Day Timeline Pencil [PERSON_NAME] & [PERSON_NAME] Event • Event a…" at bounding box center [590, 50] width 885 height 40
click at [192, 42] on icon "Previous" at bounding box center [192, 42] width 9 height 15
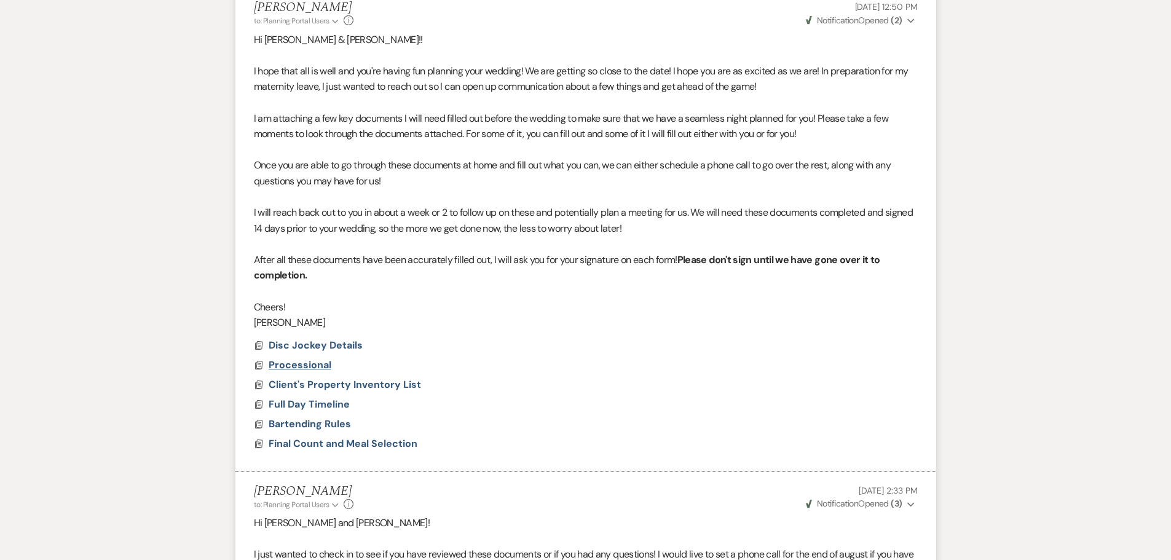
click at [300, 366] on span "Processional" at bounding box center [300, 364] width 63 height 13
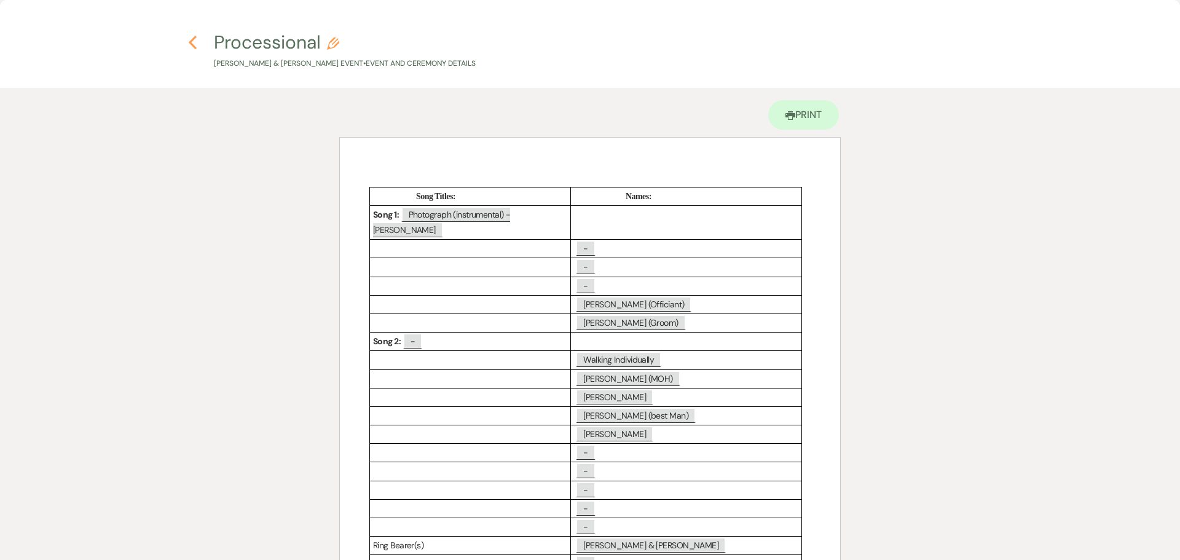
click at [193, 42] on icon "Previous" at bounding box center [192, 42] width 9 height 15
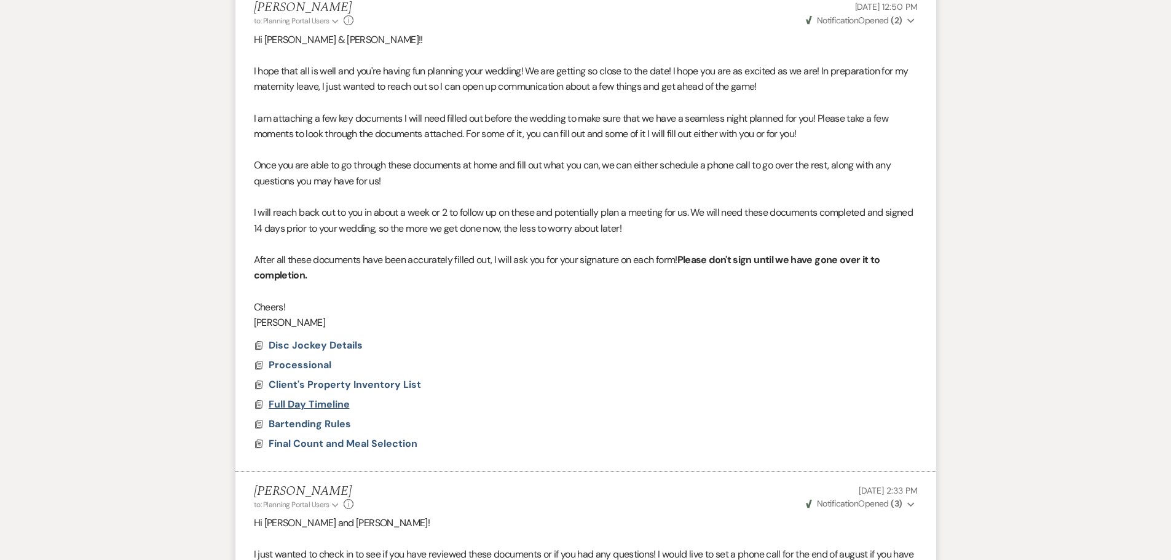
click at [330, 401] on span "Full Day Timeline" at bounding box center [309, 404] width 81 height 13
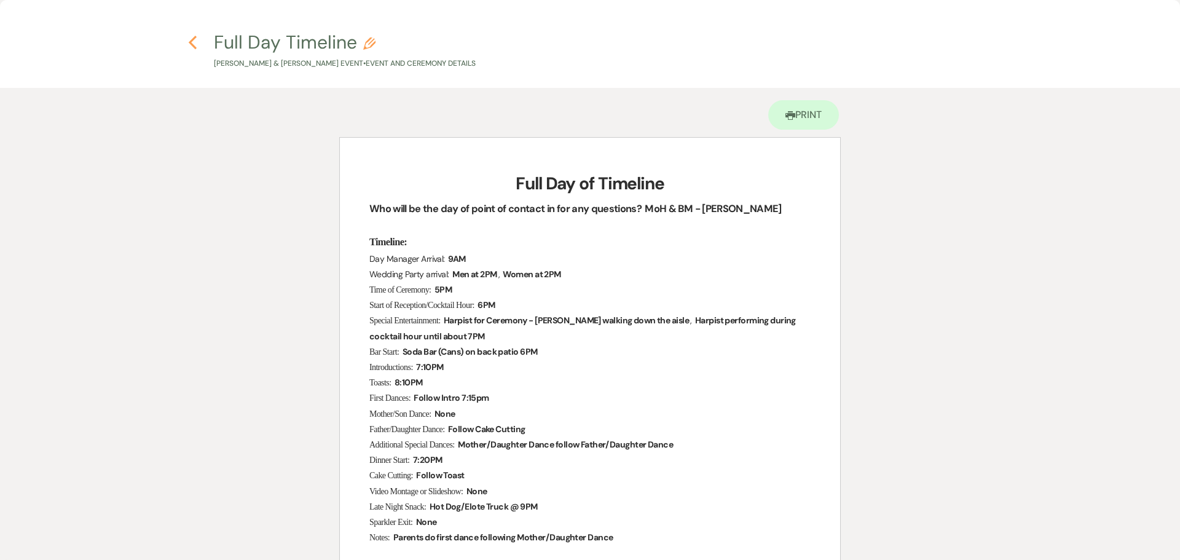
click at [192, 45] on use "button" at bounding box center [193, 43] width 8 height 14
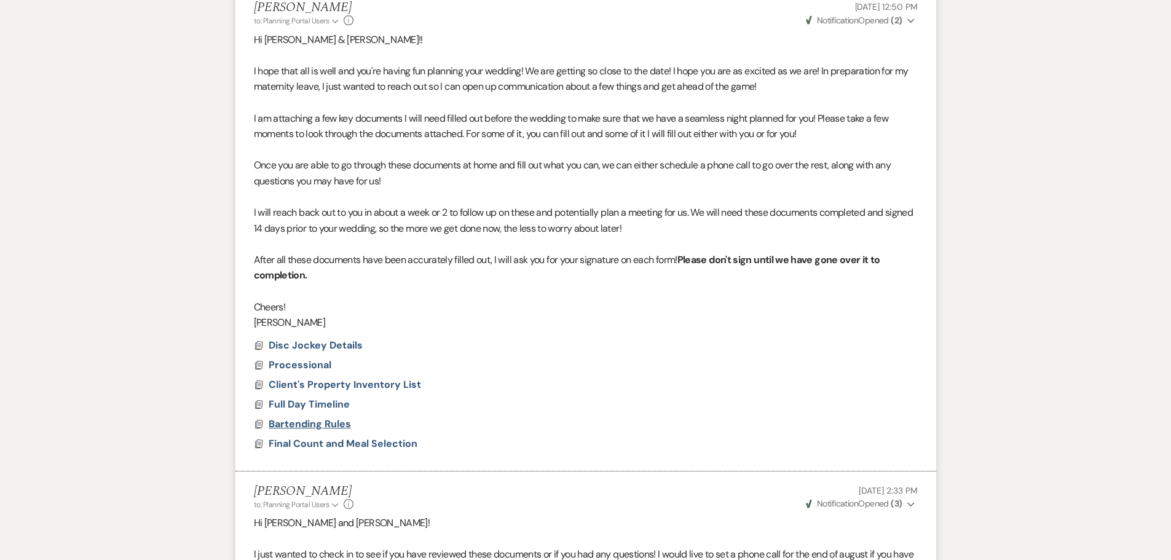
click at [322, 422] on span "Bartending Rules" at bounding box center [310, 423] width 82 height 13
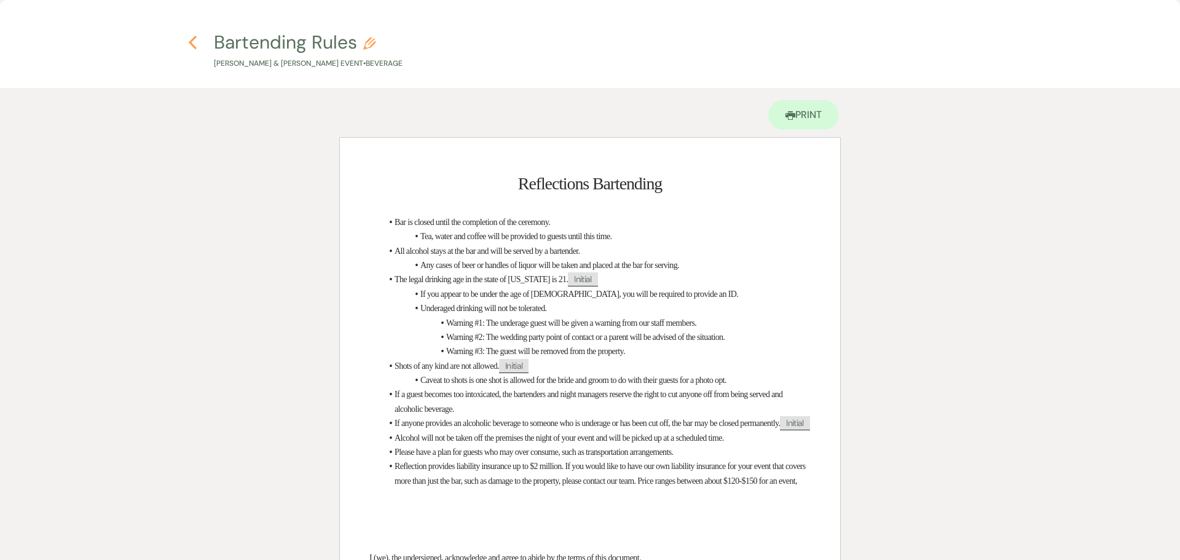
click at [191, 41] on use "button" at bounding box center [193, 43] width 8 height 14
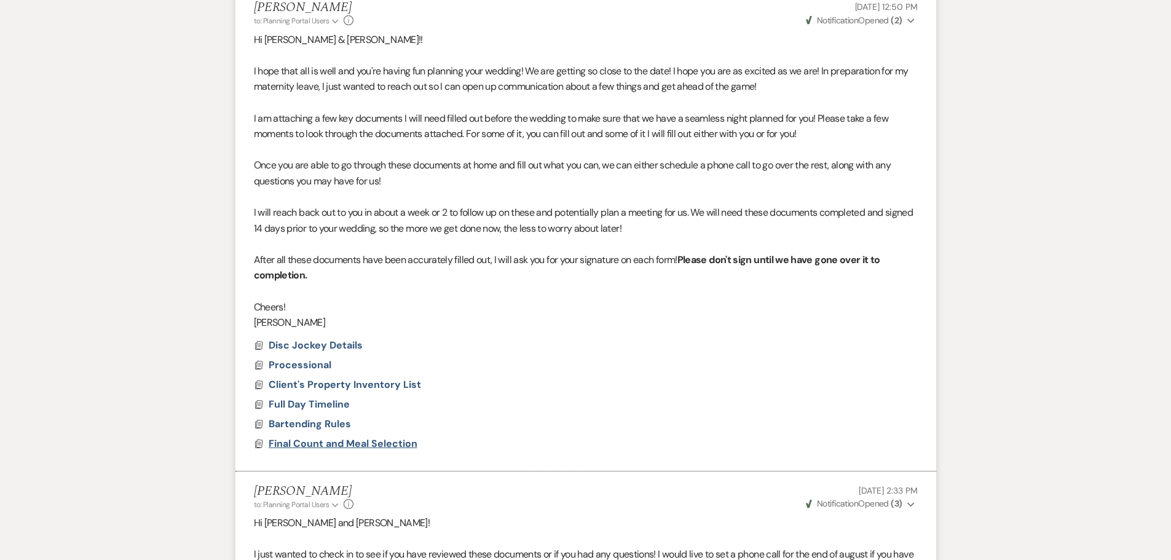
click at [340, 446] on span "Final Count and Meal Selection" at bounding box center [343, 443] width 149 height 13
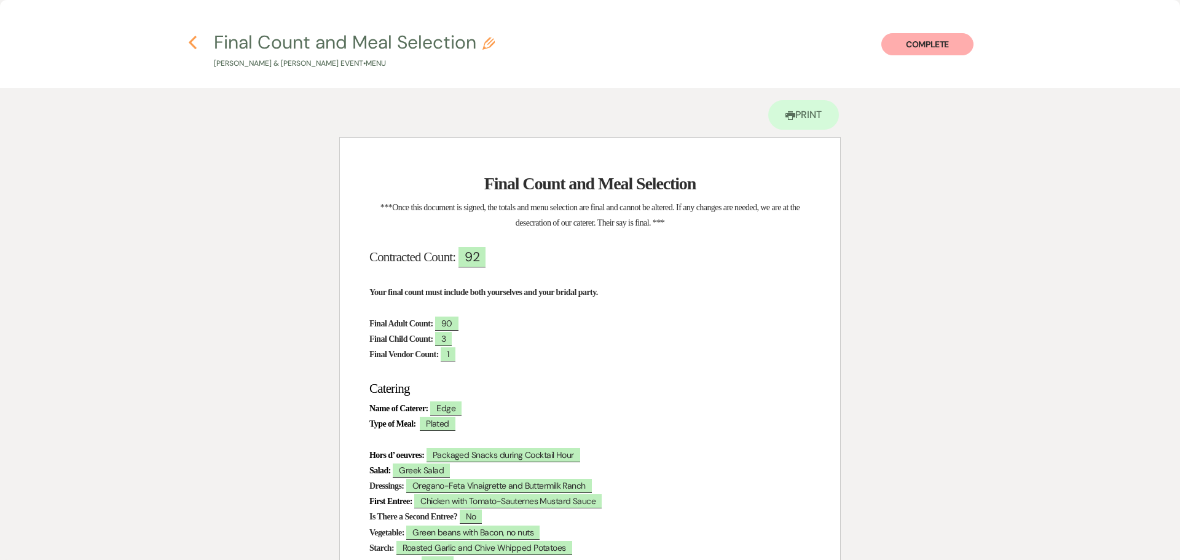
click at [191, 42] on use "button" at bounding box center [193, 43] width 8 height 14
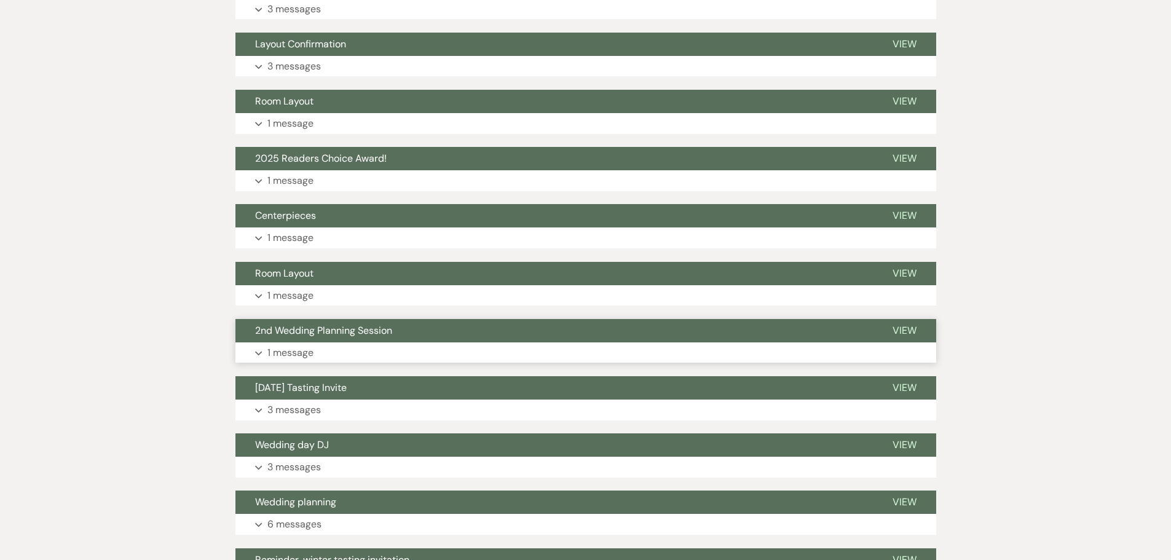
scroll to position [1817, 0]
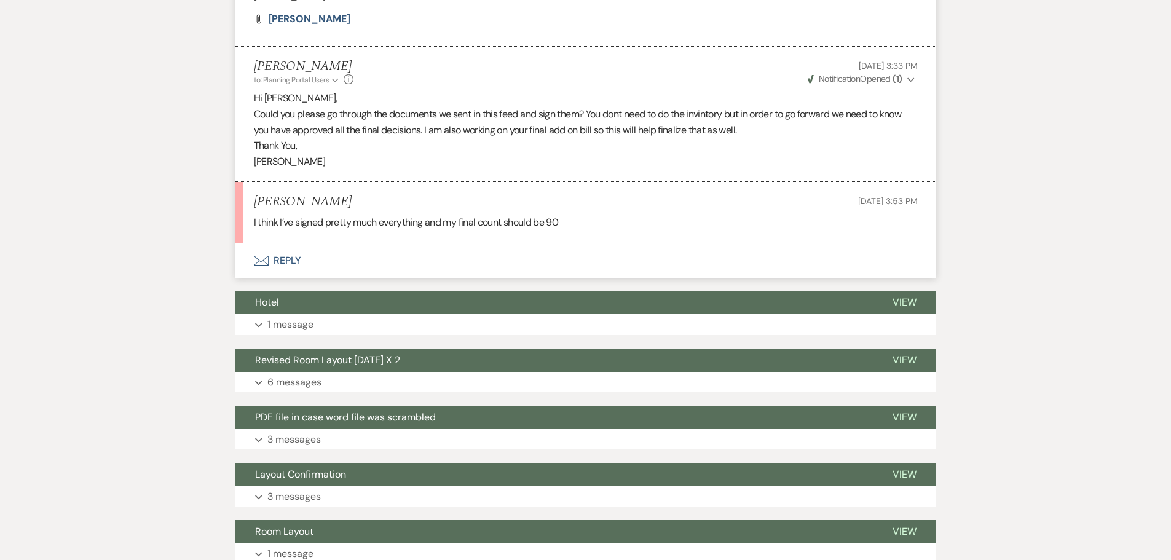
click at [279, 260] on button "Envelope Reply" at bounding box center [585, 260] width 701 height 34
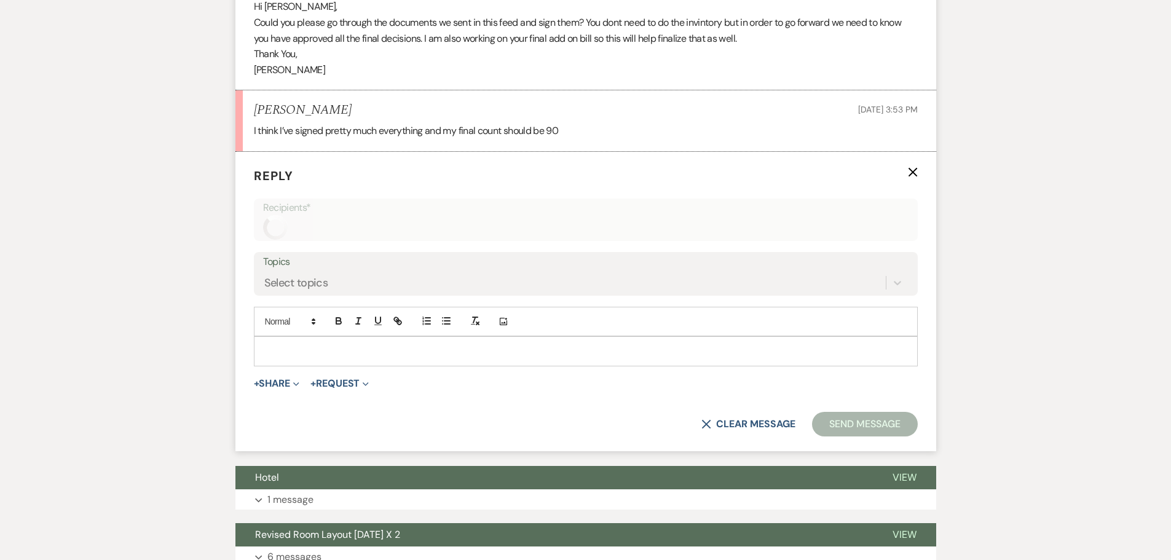
scroll to position [1930, 0]
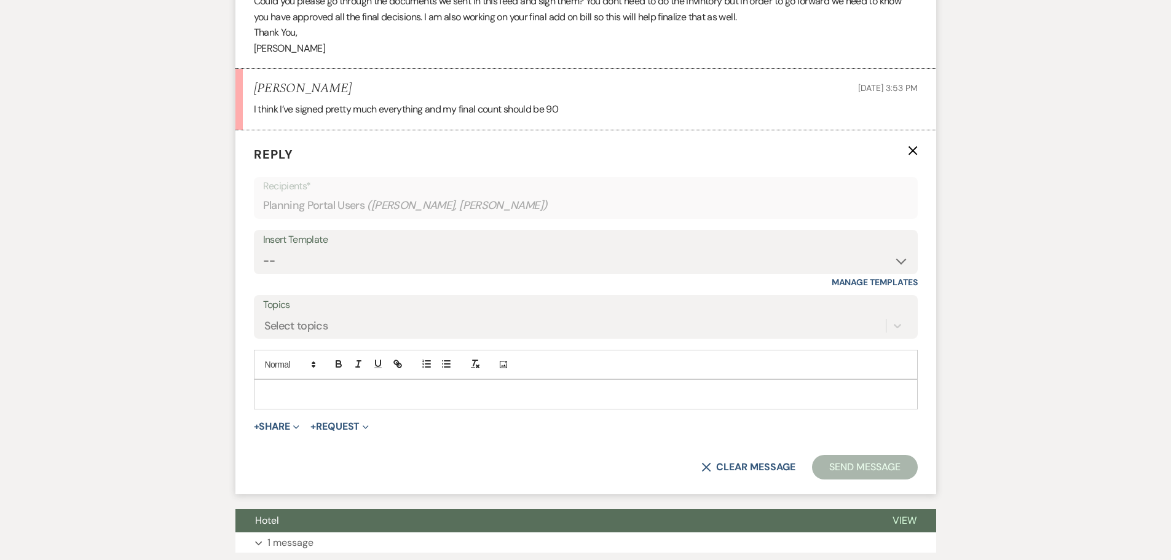
click at [406, 400] on p at bounding box center [586, 394] width 644 height 14
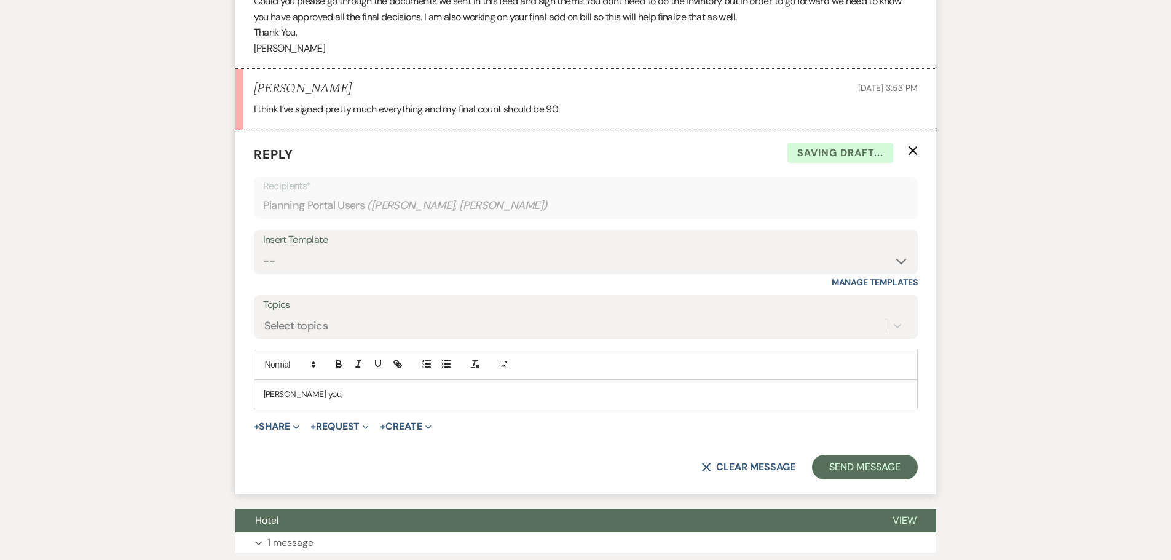
click at [262, 394] on div "[PERSON_NAME] you," at bounding box center [586, 394] width 663 height 28
drag, startPoint x: 310, startPoint y: 399, endPoint x: 248, endPoint y: 401, distance: 62.8
click at [248, 401] on form "Reply X Draft saved! Recipients* Planning Portal Users ( [PERSON_NAME], [PERSON…" at bounding box center [585, 312] width 701 height 364
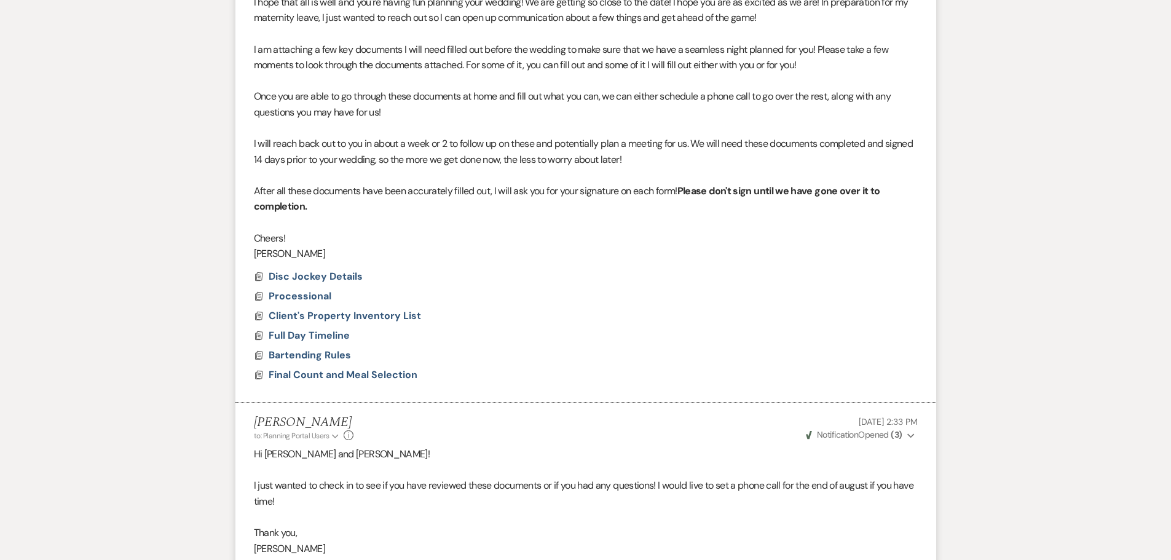
scroll to position [148, 0]
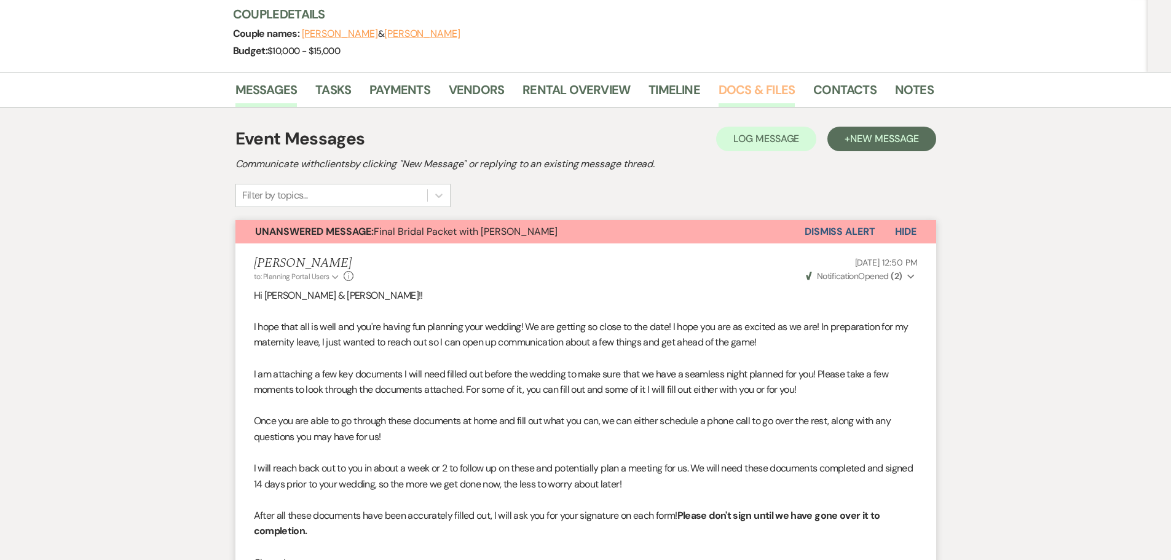
click at [754, 85] on link "Docs & Files" at bounding box center [757, 93] width 76 height 27
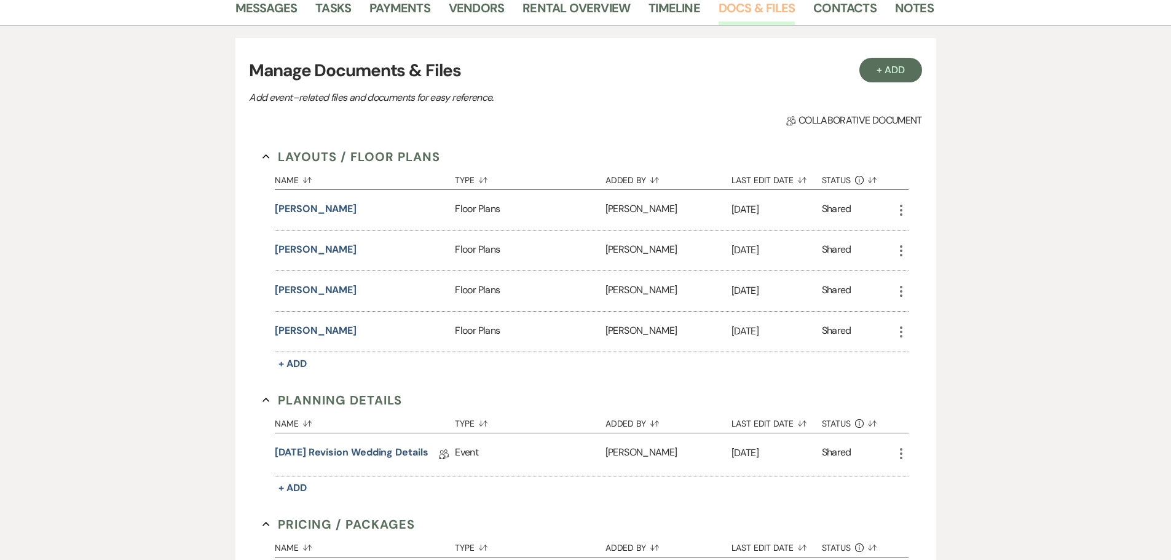
scroll to position [209, 0]
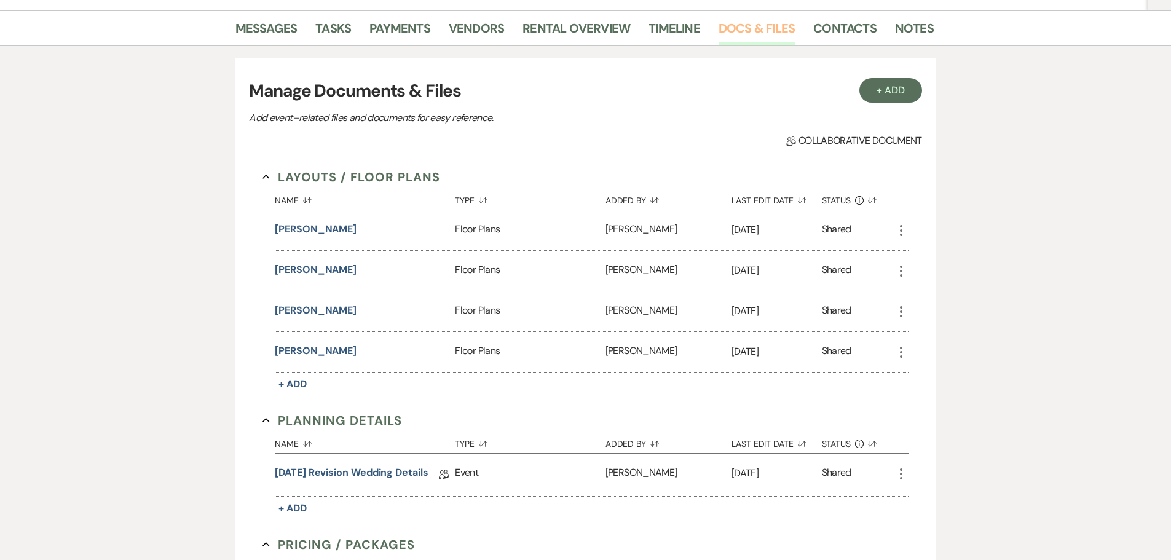
click at [725, 31] on link "Docs & Files" at bounding box center [757, 31] width 76 height 27
click at [596, 30] on link "Rental Overview" at bounding box center [577, 31] width 108 height 27
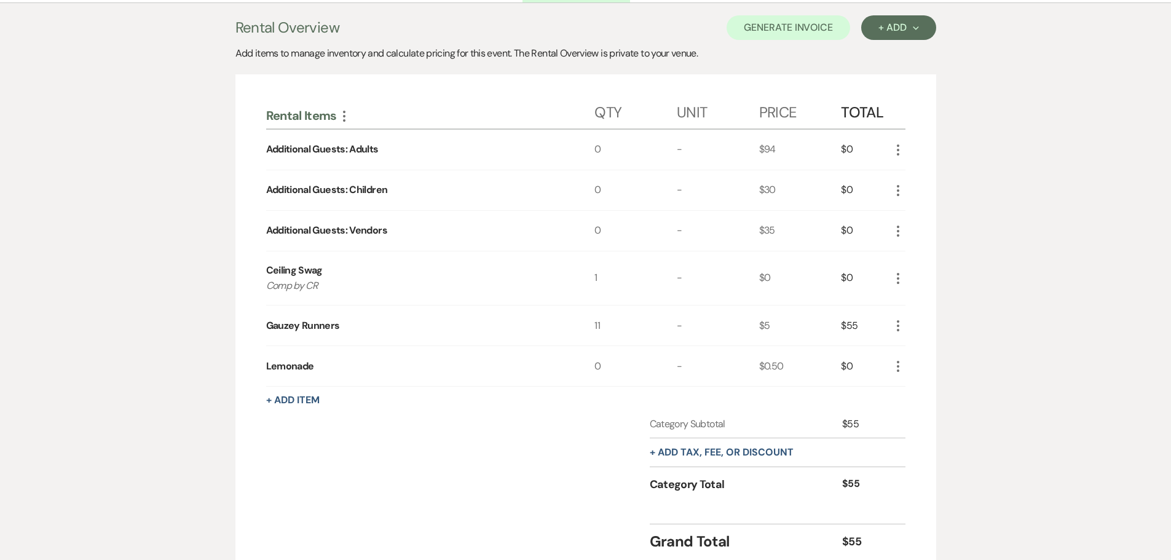
scroll to position [231, 0]
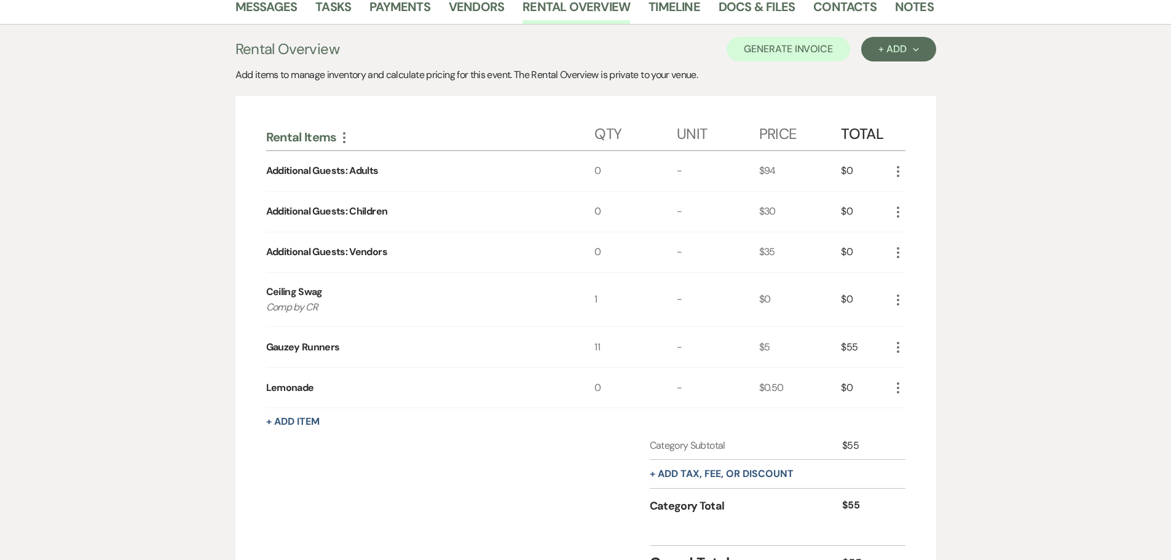
click at [898, 390] on icon "More" at bounding box center [898, 388] width 15 height 15
click at [908, 409] on use "button" at bounding box center [907, 411] width 7 height 7
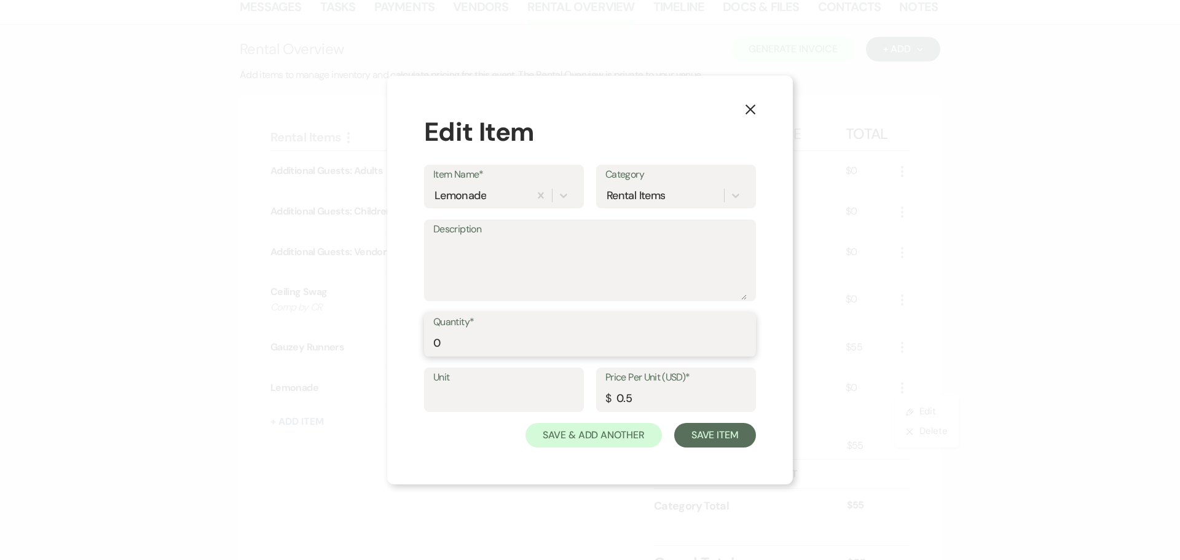
drag, startPoint x: 443, startPoint y: 341, endPoint x: 432, endPoint y: 342, distance: 11.7
click at [432, 342] on div "Quantity* 0" at bounding box center [590, 334] width 332 height 44
type input "92"
click at [706, 435] on button "Save Item" at bounding box center [715, 435] width 82 height 25
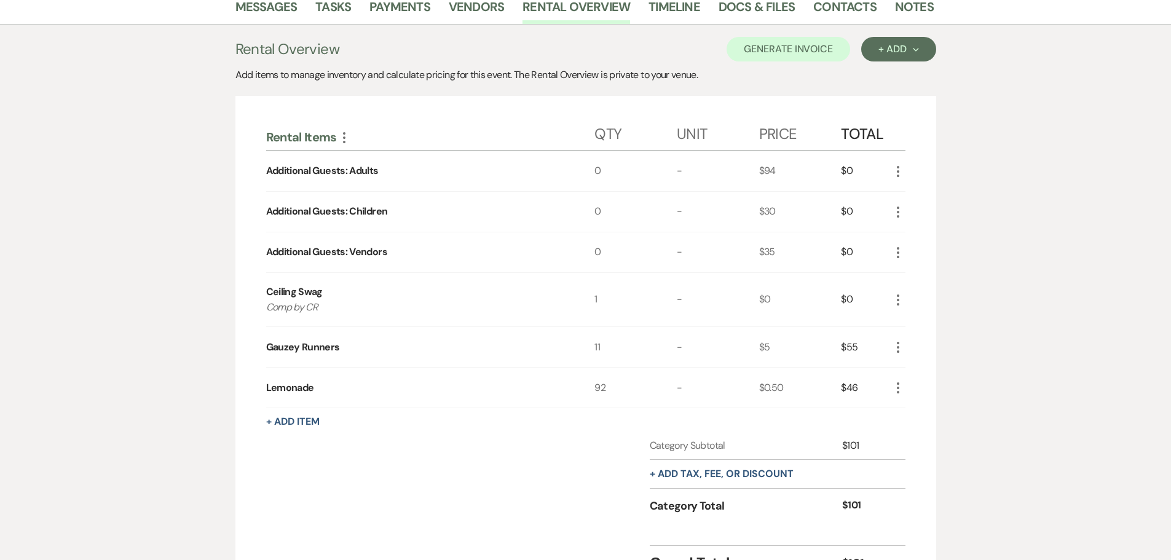
click at [106, 115] on div "Messages Tasks Payments Vendors Rental Overview Timeline Docs & Files Contacts …" at bounding box center [585, 296] width 1171 height 615
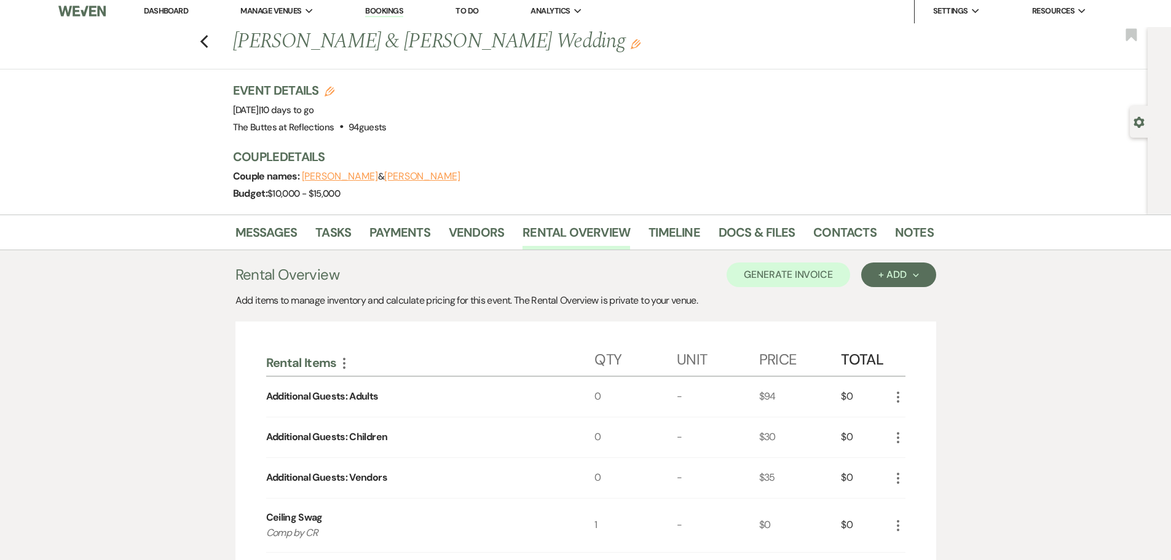
scroll to position [0, 0]
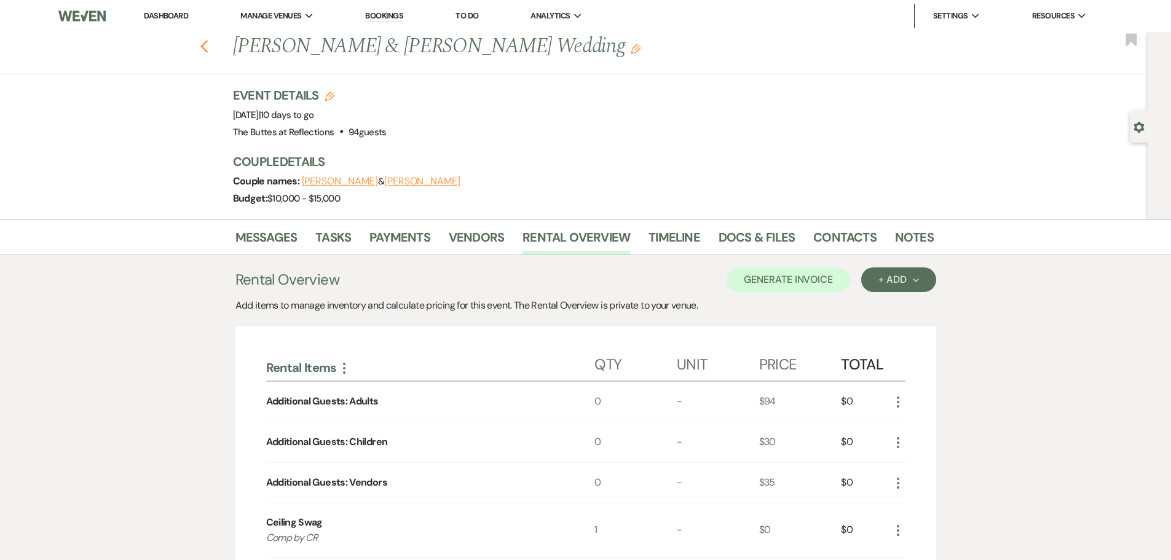
click at [207, 48] on use "button" at bounding box center [204, 47] width 8 height 14
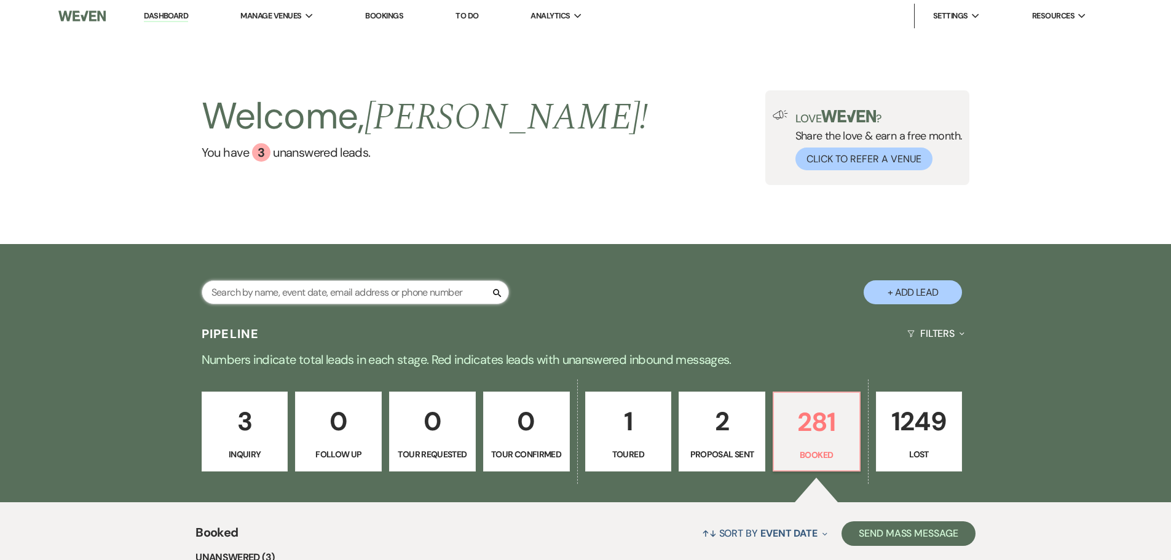
click at [362, 294] on input "text" at bounding box center [355, 292] width 307 height 24
type input "det"
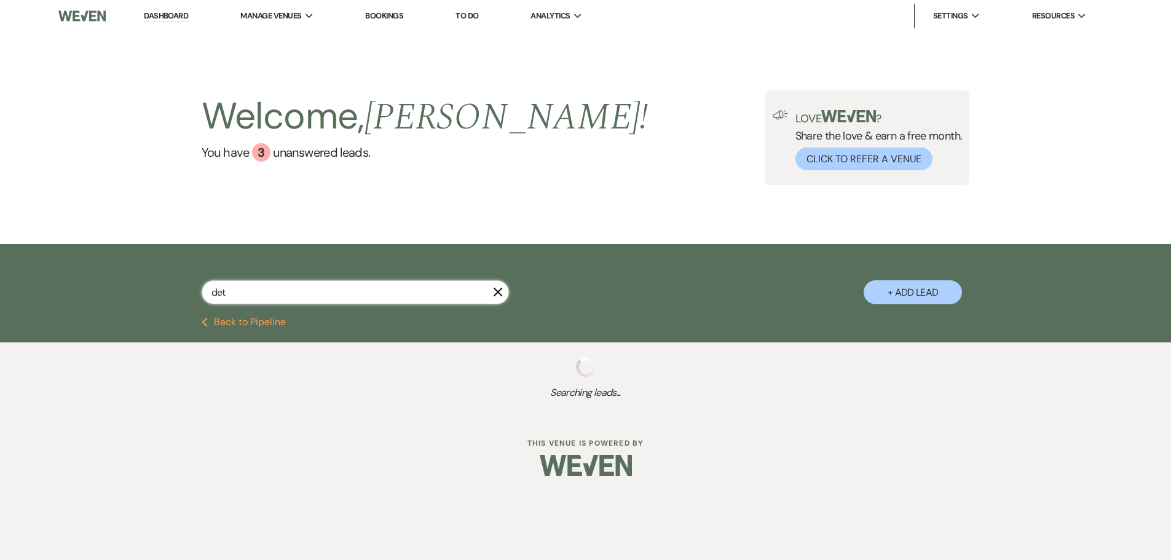
select select "8"
select select "5"
select select "8"
select select "5"
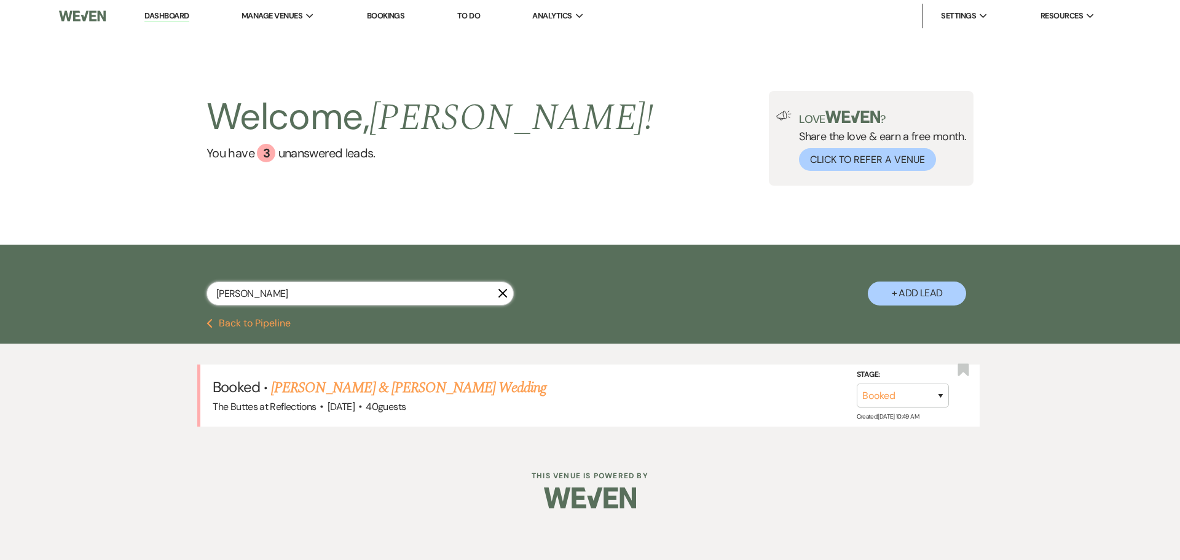
type input "[PERSON_NAME]"
click at [377, 386] on link "[PERSON_NAME] & [PERSON_NAME] Wedding" at bounding box center [408, 388] width 275 height 22
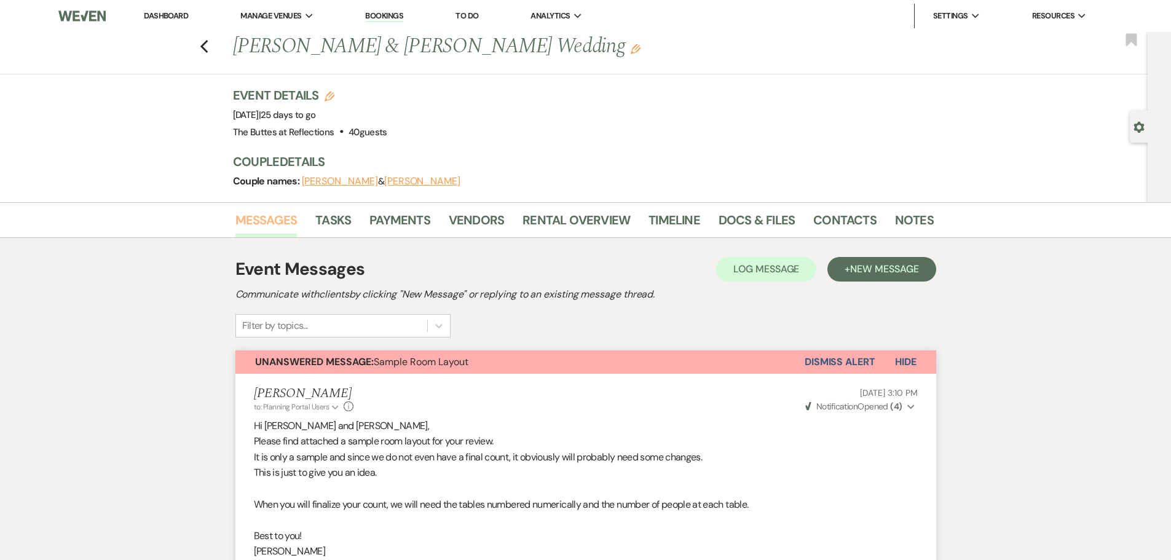
click at [271, 219] on link "Messages" at bounding box center [266, 223] width 62 height 27
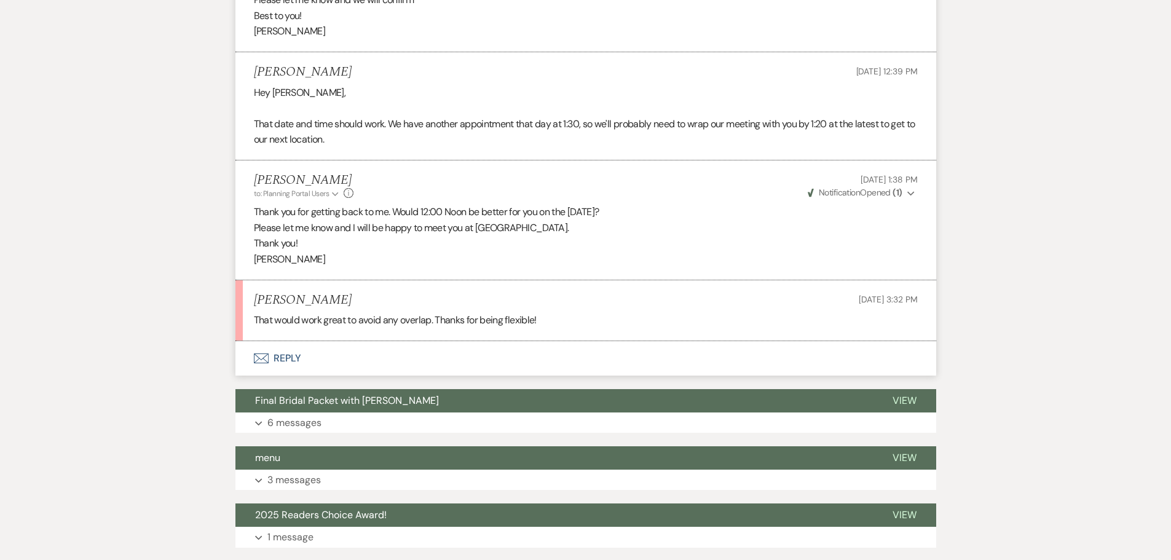
scroll to position [984, 0]
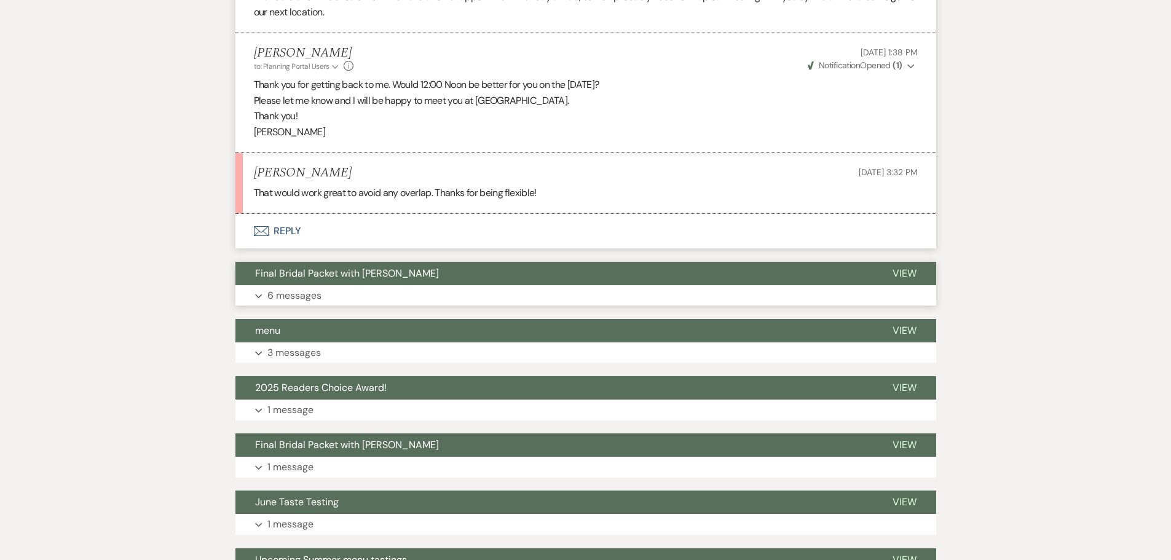
click at [288, 298] on p "6 messages" at bounding box center [294, 296] width 54 height 16
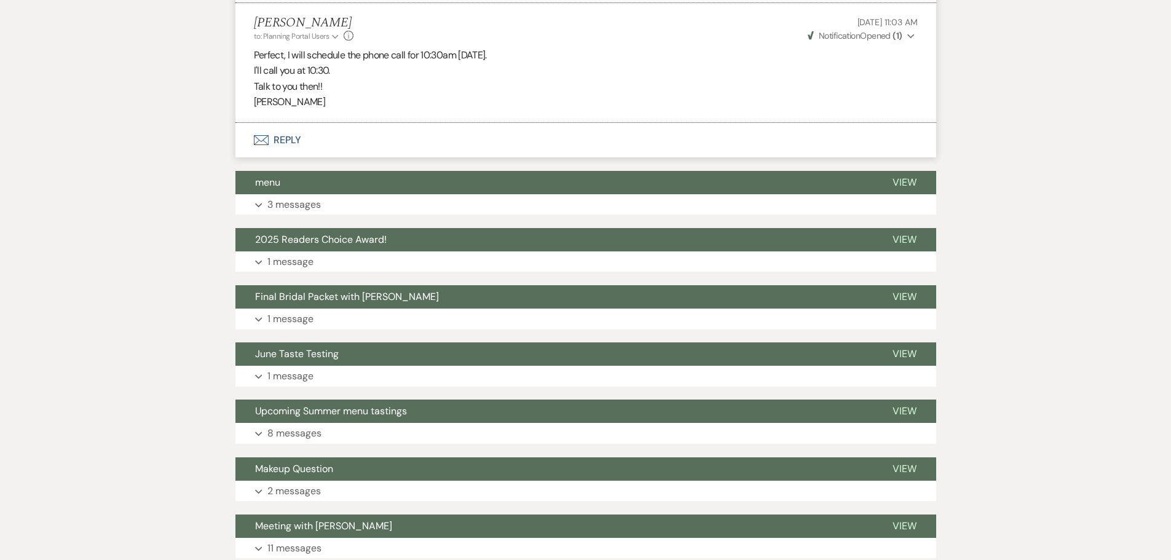
scroll to position [2337, 0]
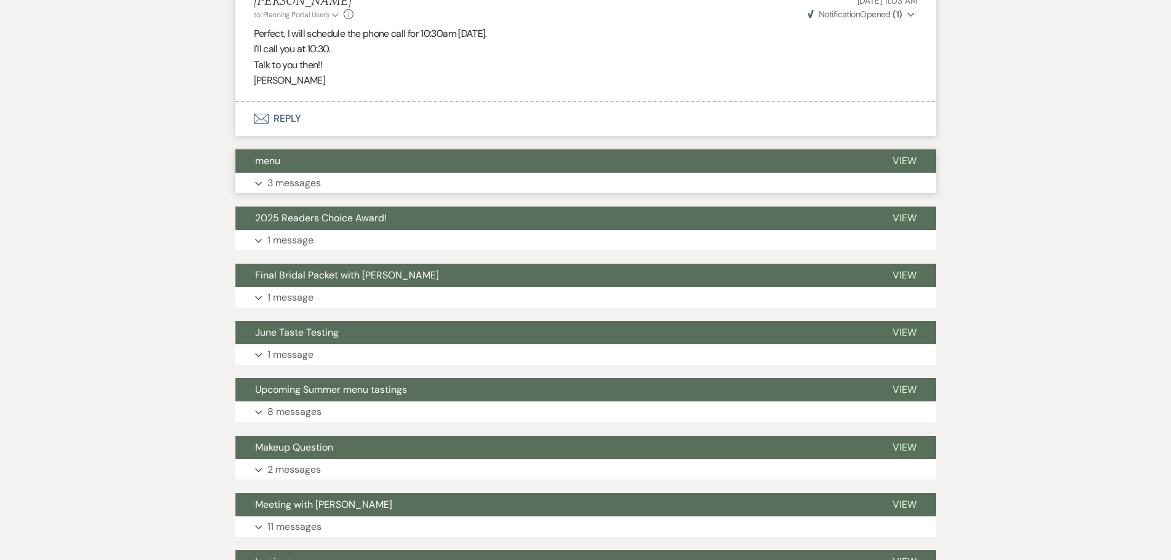
click at [291, 175] on p "3 messages" at bounding box center [293, 183] width 53 height 16
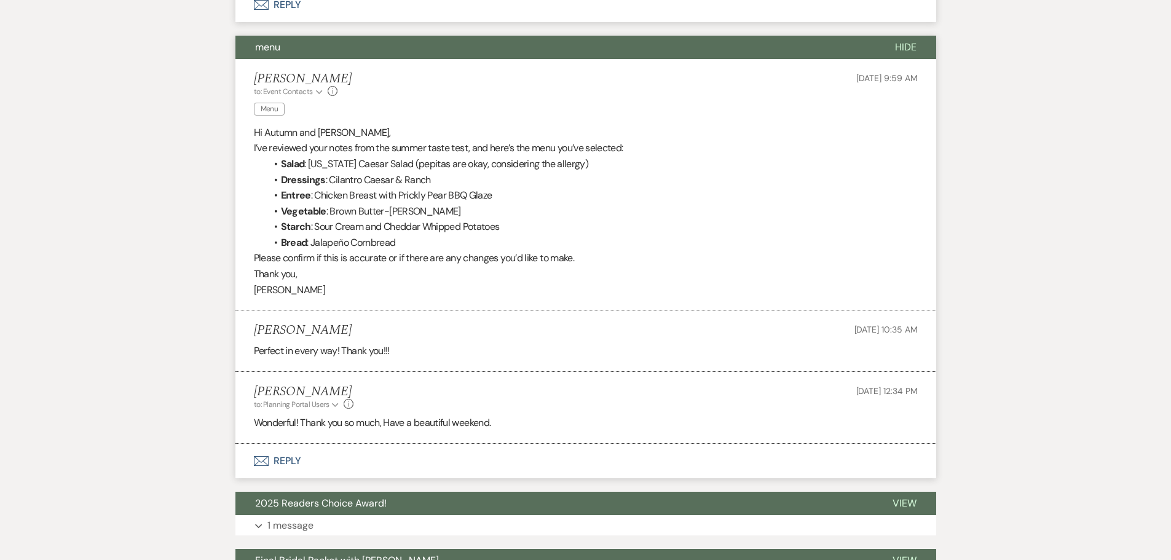
scroll to position [2644, 0]
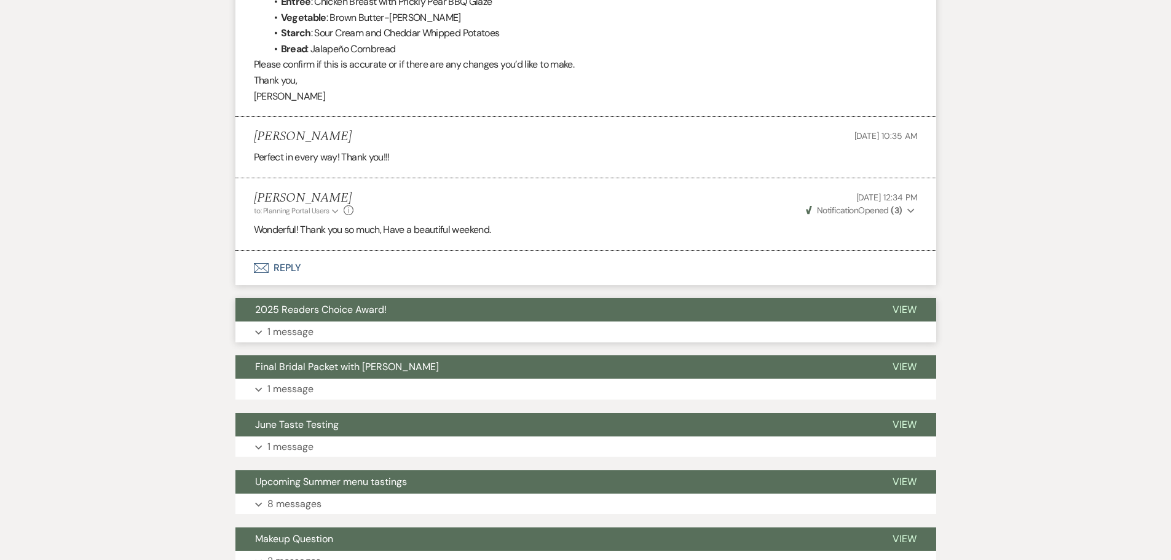
click at [299, 324] on p "1 message" at bounding box center [290, 332] width 46 height 16
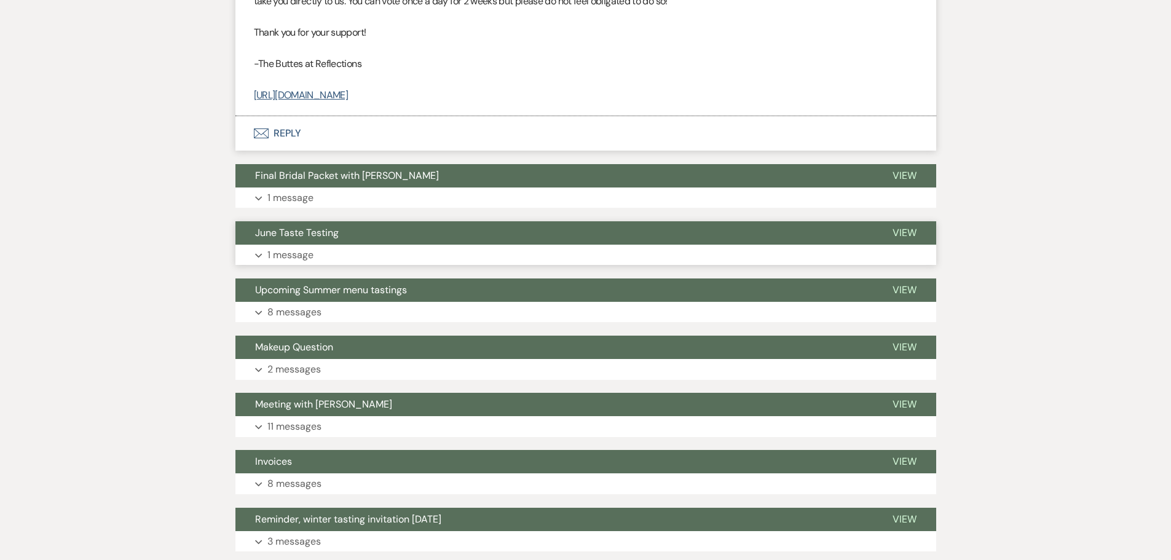
scroll to position [3013, 0]
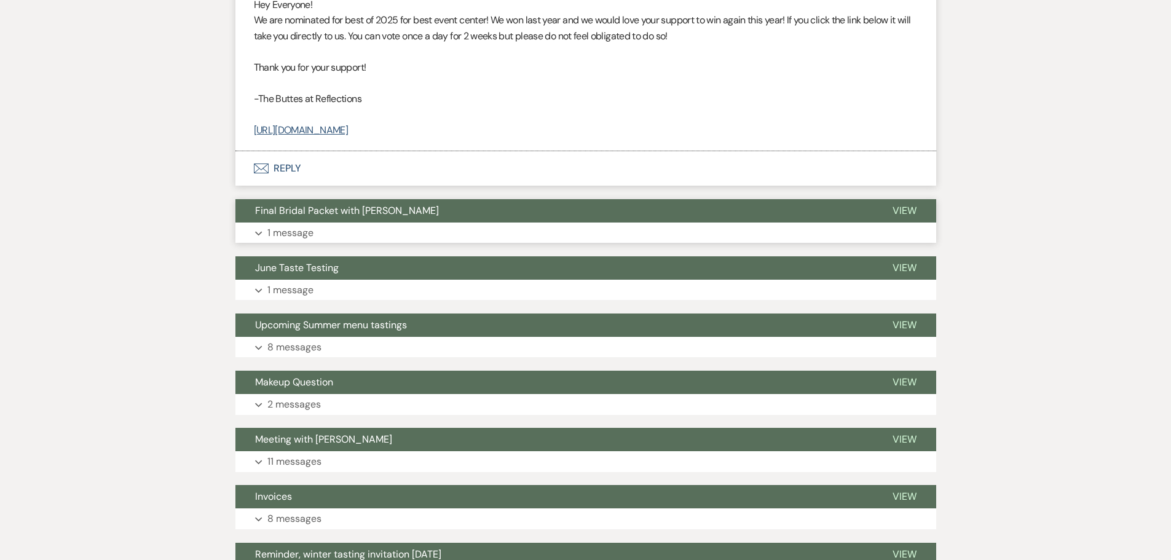
click at [298, 225] on p "1 message" at bounding box center [290, 233] width 46 height 16
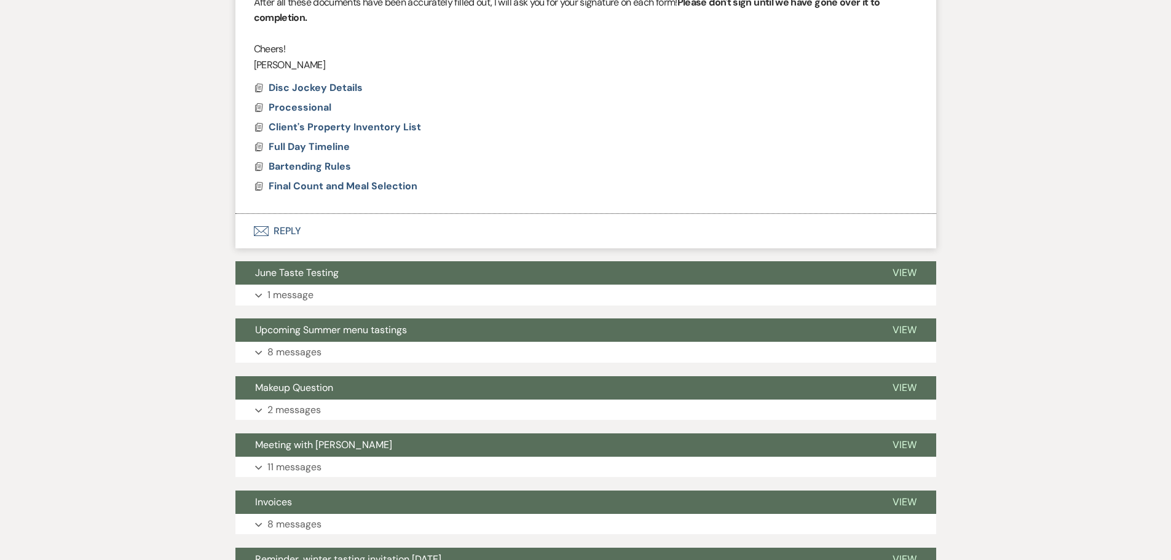
scroll to position [3506, 0]
click at [298, 287] on p "1 message" at bounding box center [290, 295] width 46 height 16
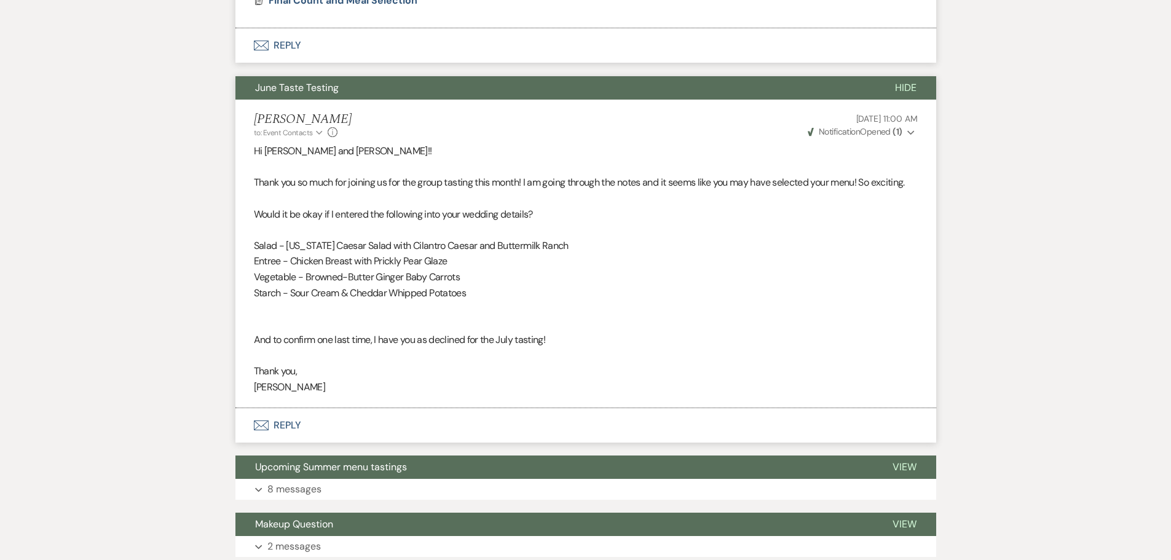
scroll to position [3629, 0]
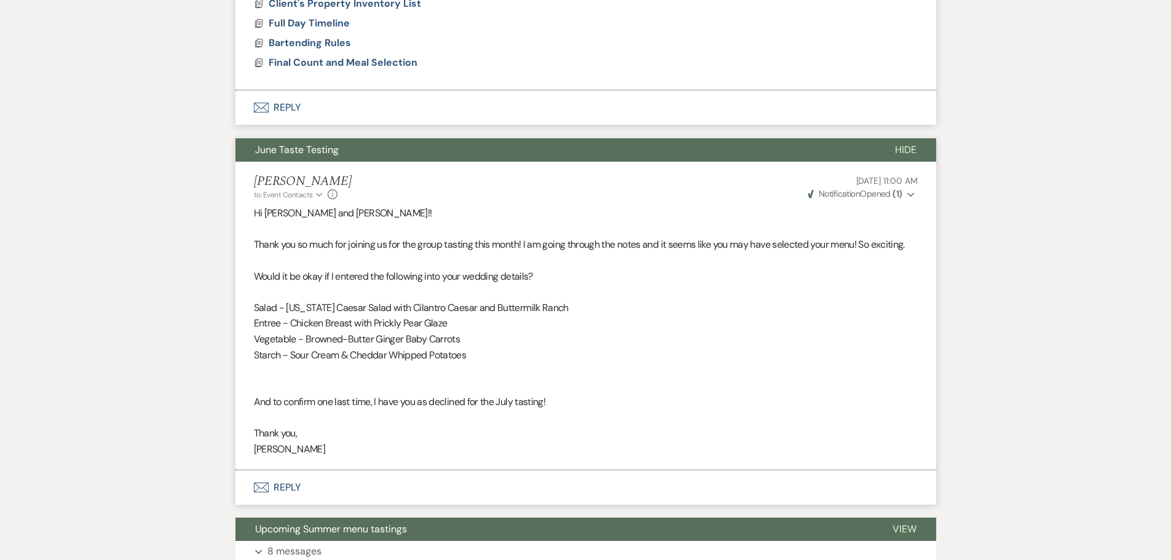
click at [909, 143] on span "Hide" at bounding box center [906, 149] width 22 height 13
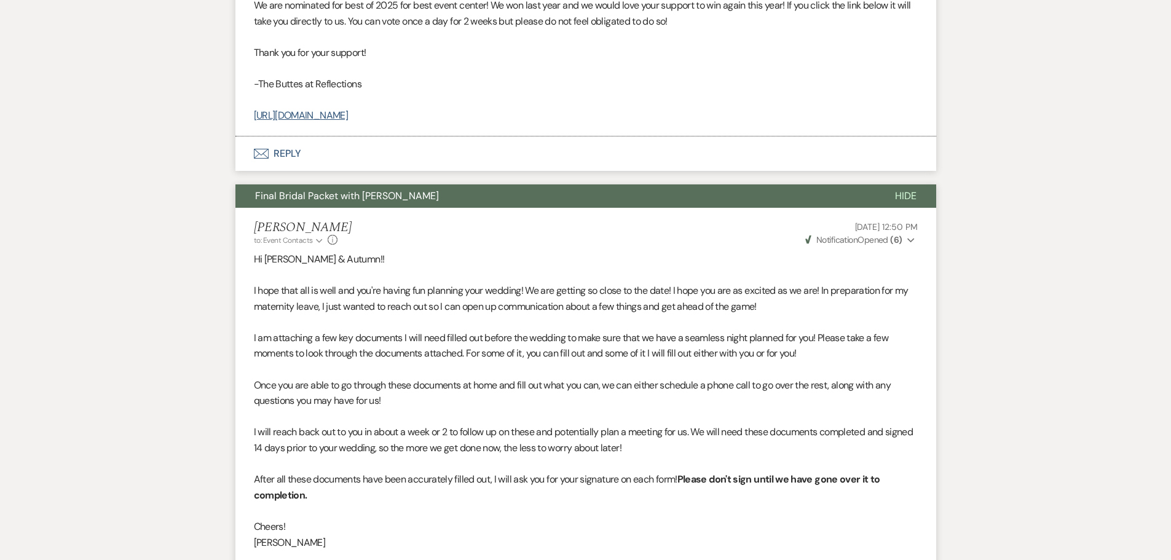
scroll to position [3014, 0]
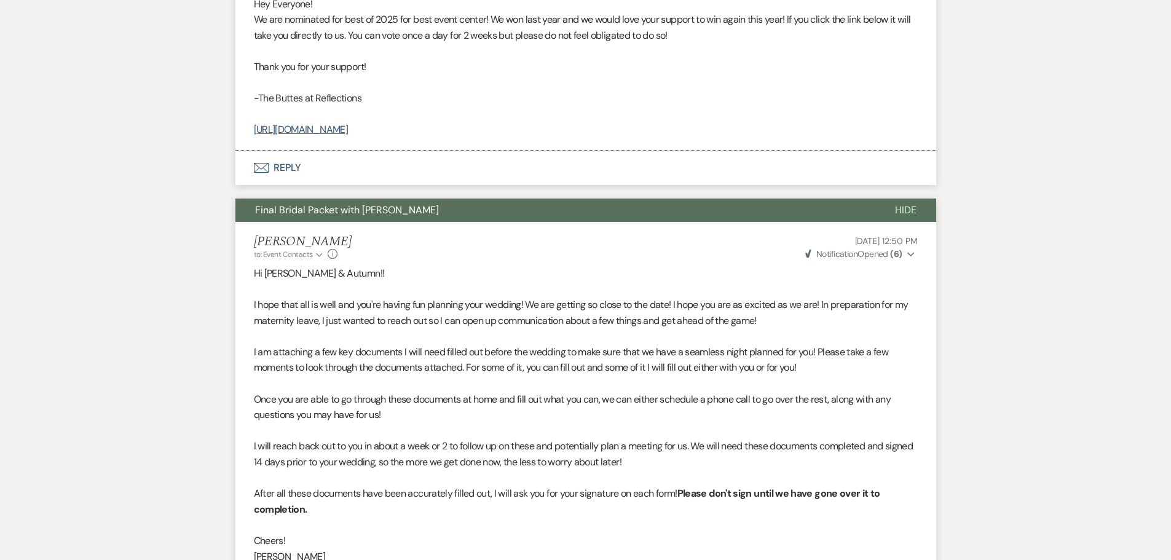
click at [901, 203] on span "Hide" at bounding box center [906, 209] width 22 height 13
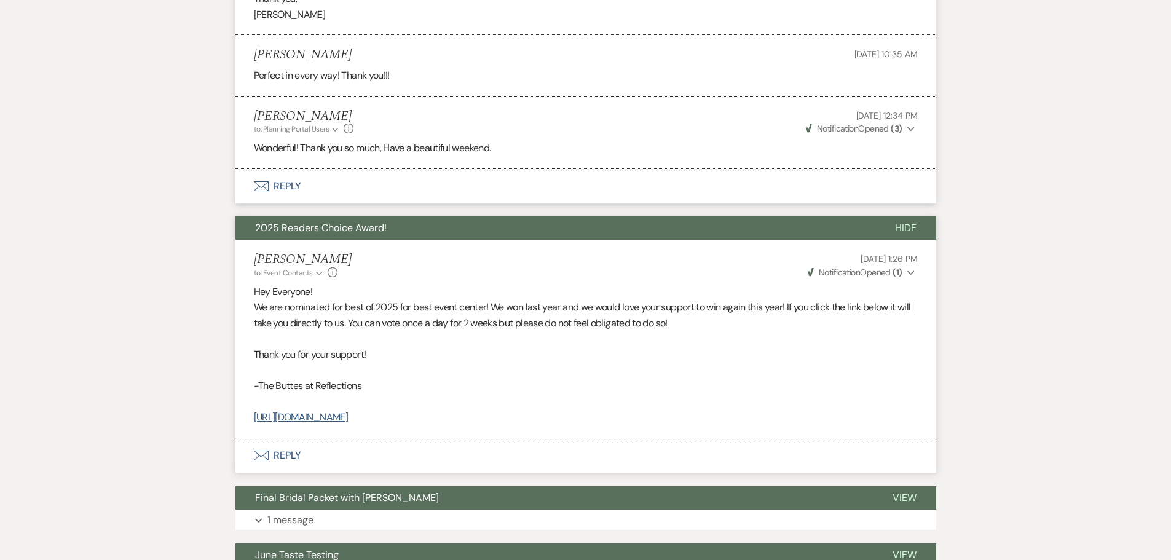
scroll to position [2706, 0]
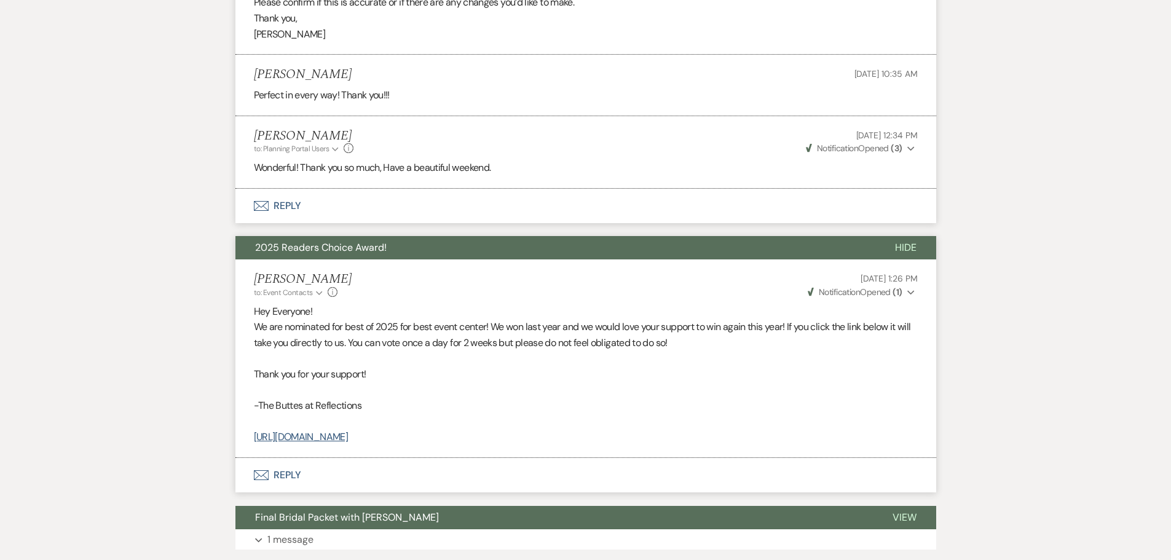
click at [912, 241] on span "Hide" at bounding box center [906, 247] width 22 height 13
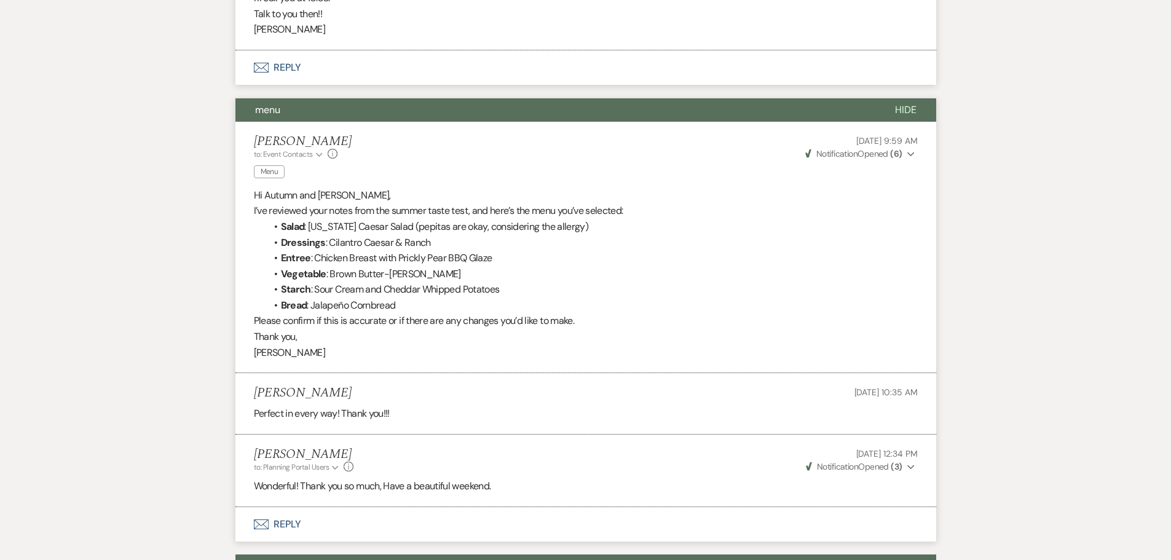
scroll to position [2399, 0]
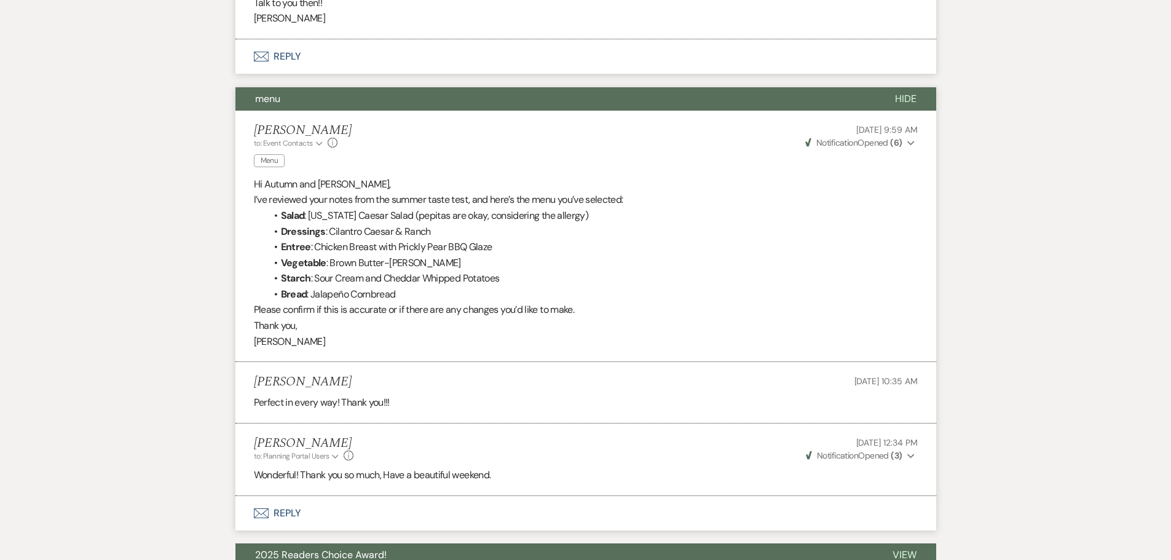
click at [907, 92] on span "Hide" at bounding box center [906, 98] width 22 height 13
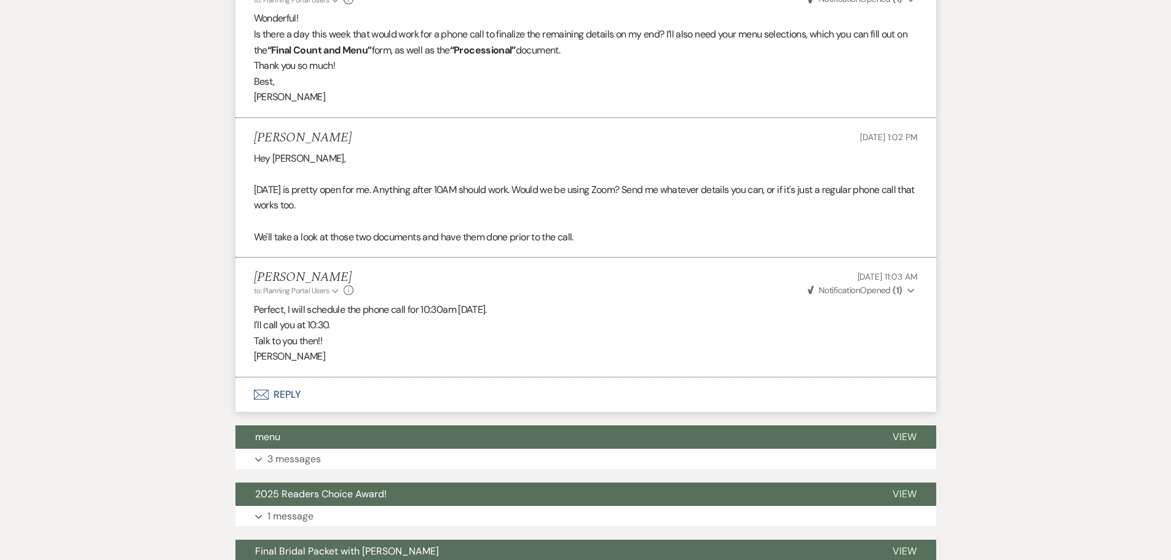
scroll to position [2153, 0]
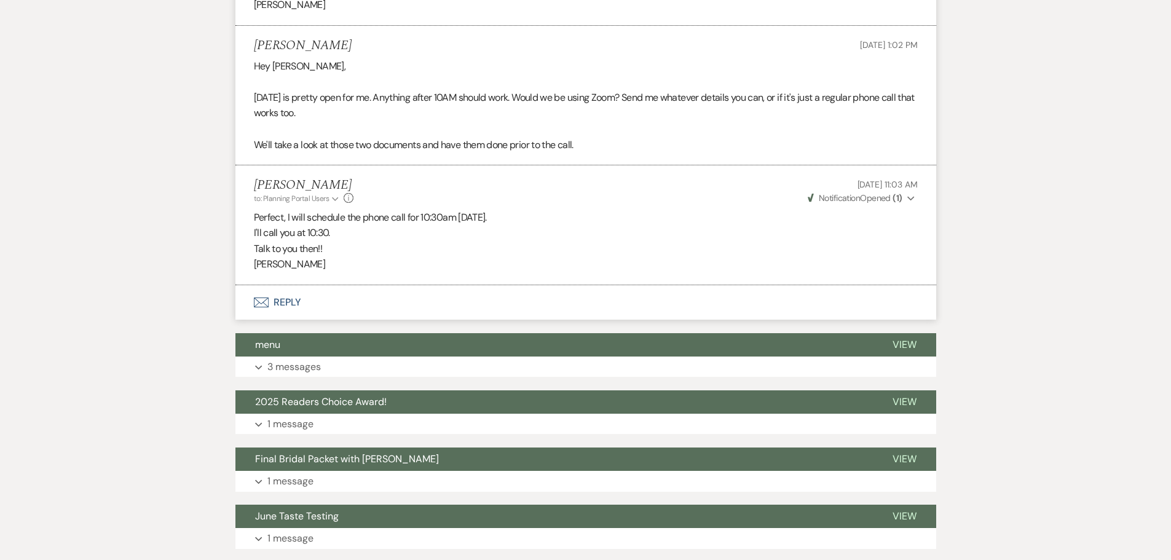
click at [288, 286] on button "Envelope Reply" at bounding box center [585, 302] width 701 height 34
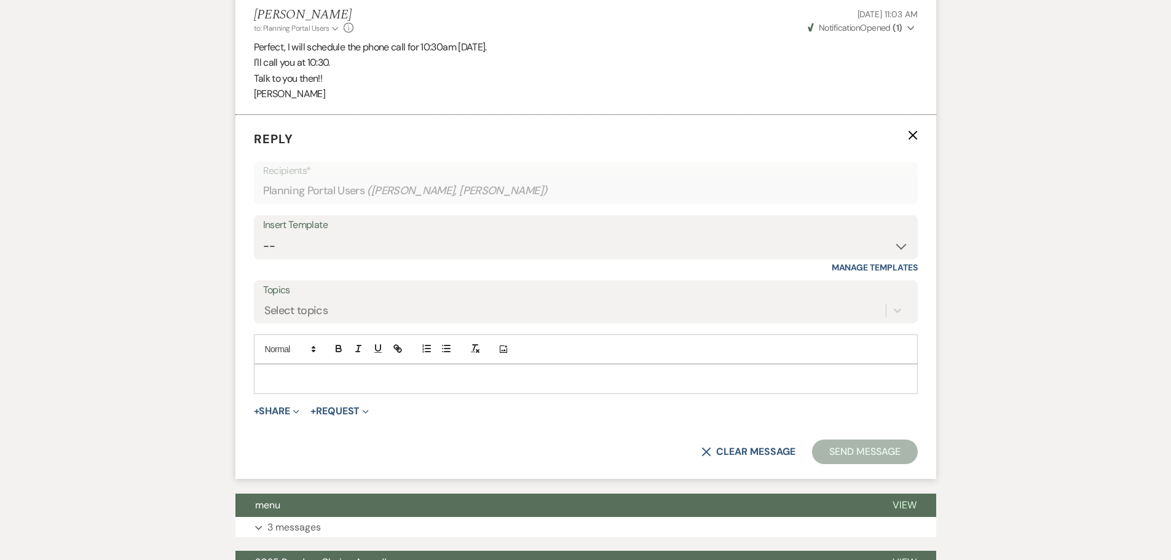
scroll to position [2325, 0]
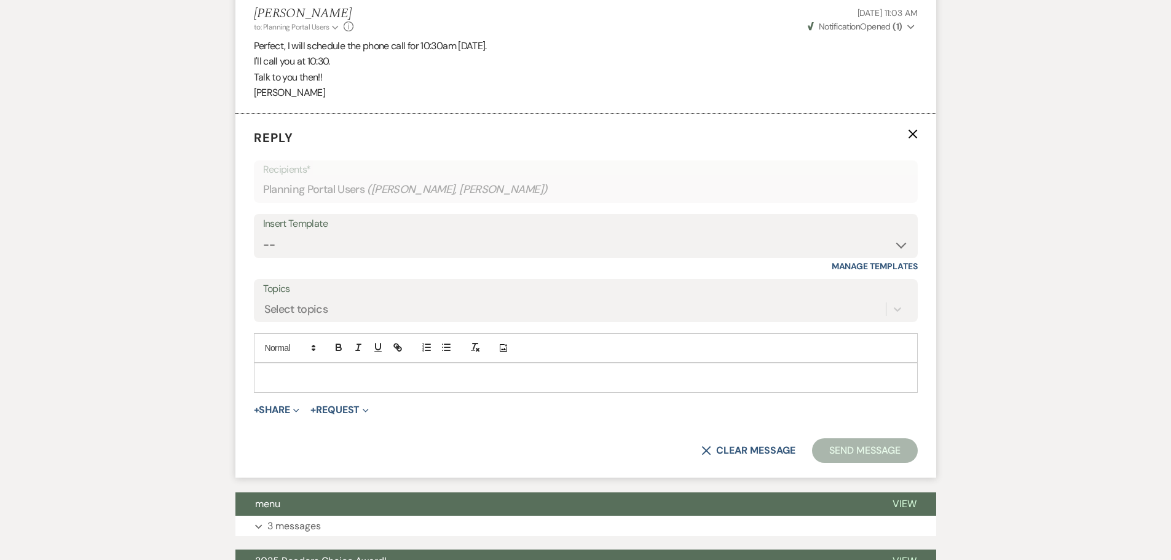
click at [329, 371] on p at bounding box center [586, 378] width 644 height 14
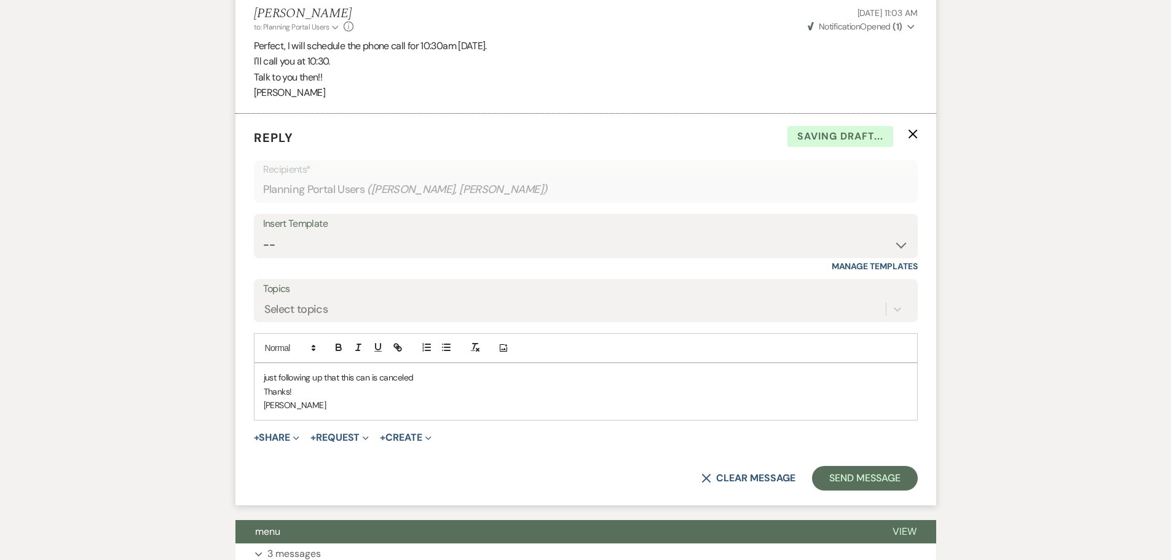
click at [264, 371] on p "just following up that this can is canceled" at bounding box center [586, 378] width 644 height 14
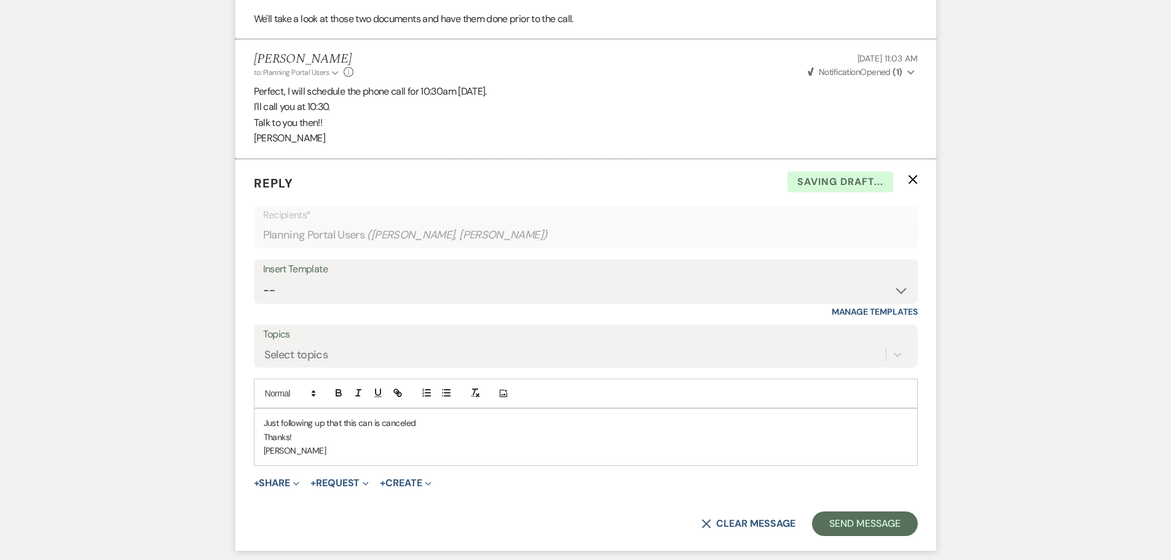
scroll to position [2202, 0]
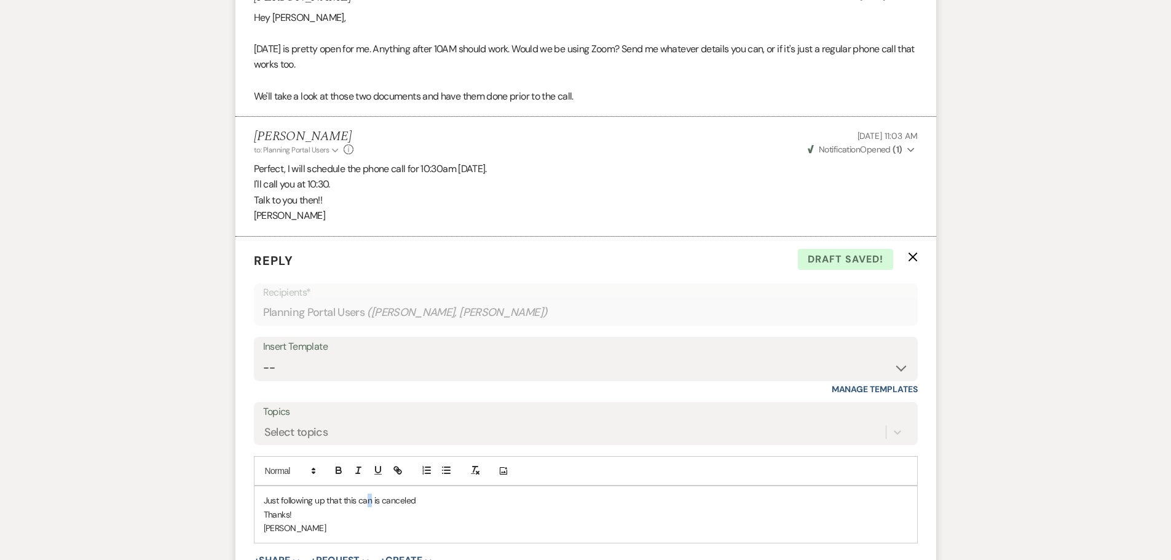
click at [366, 494] on p "Just following up that this can is canceled" at bounding box center [586, 501] width 644 height 14
click at [488, 508] on p "Thanks!" at bounding box center [586, 515] width 644 height 14
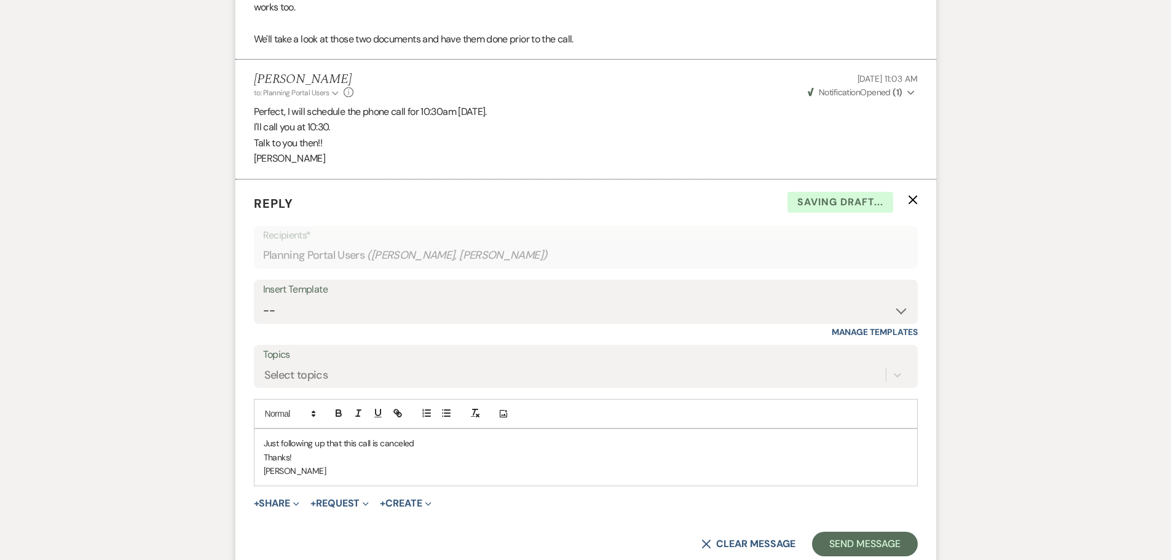
scroll to position [2325, 0]
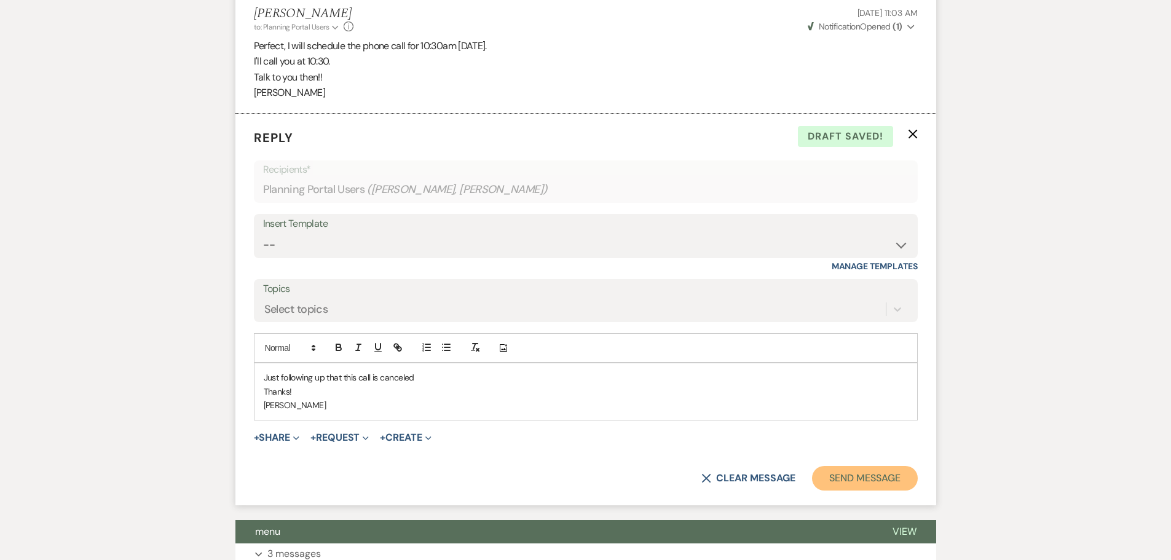
click at [857, 466] on button "Send Message" at bounding box center [864, 478] width 105 height 25
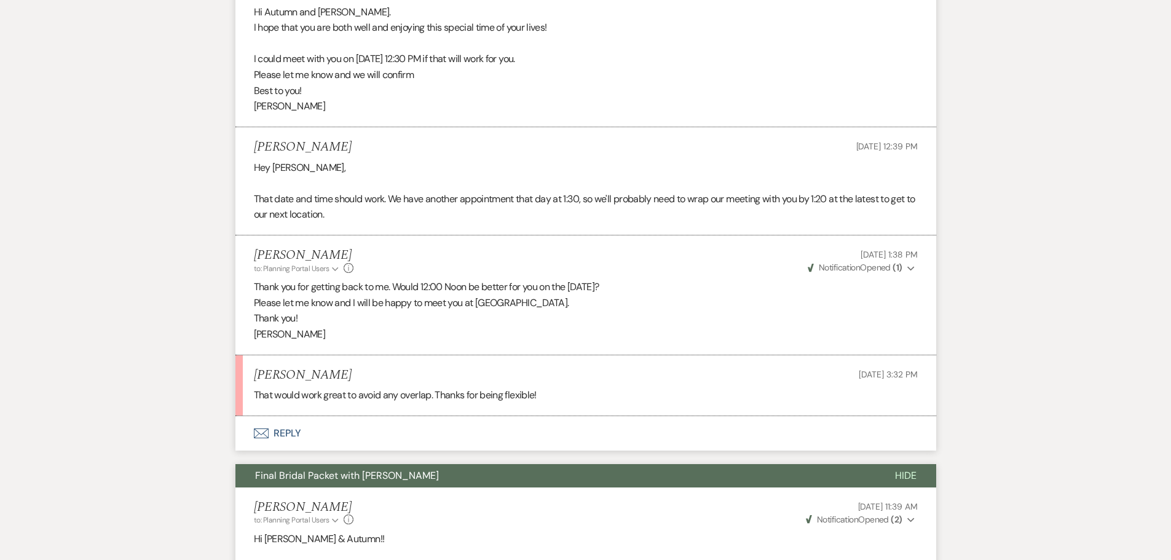
scroll to position [911, 0]
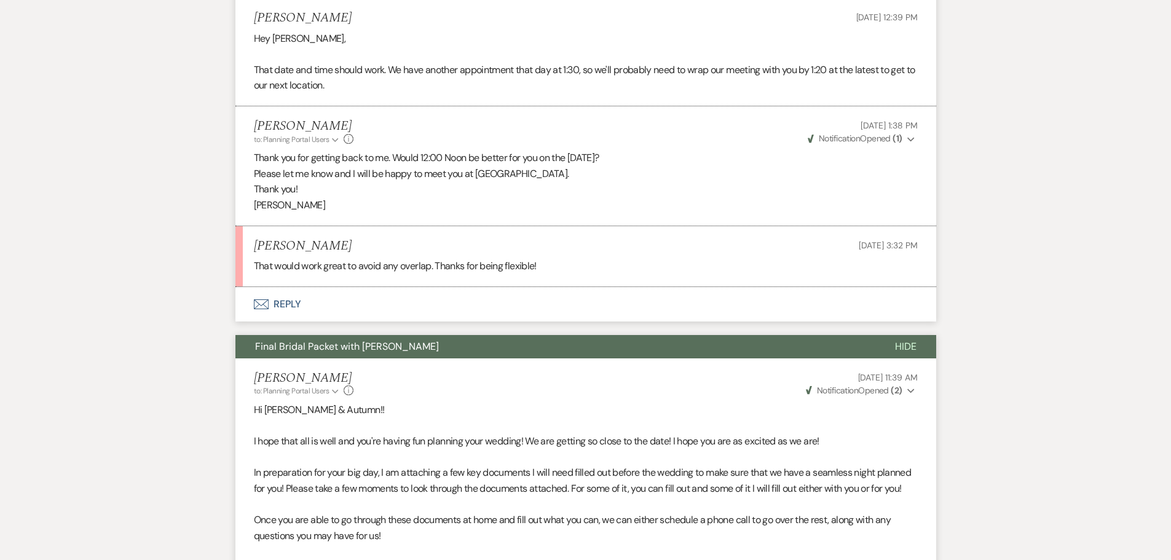
click at [907, 349] on span "Hide" at bounding box center [906, 346] width 22 height 13
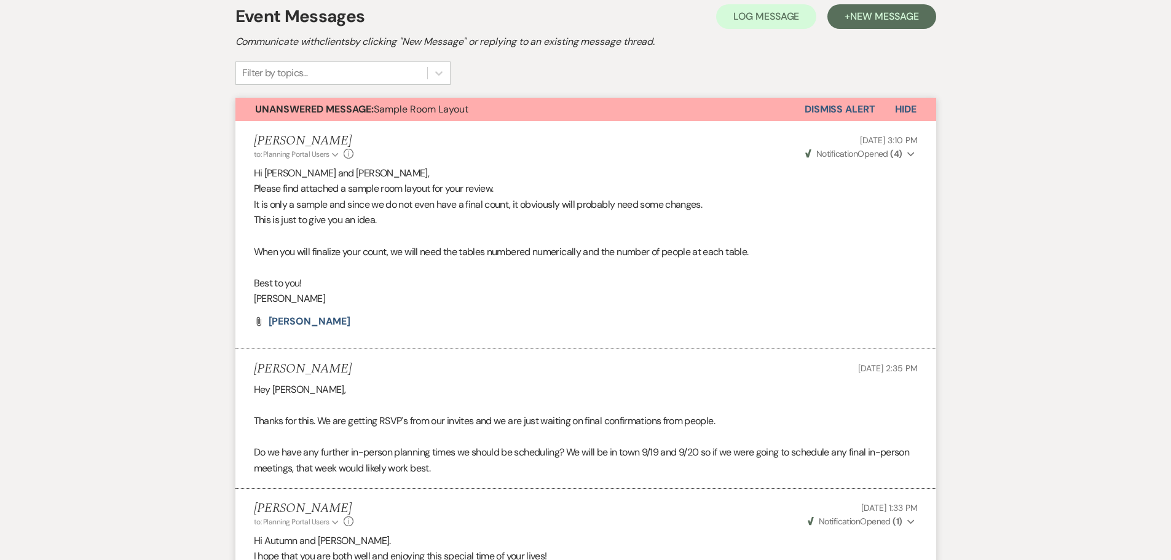
scroll to position [0, 0]
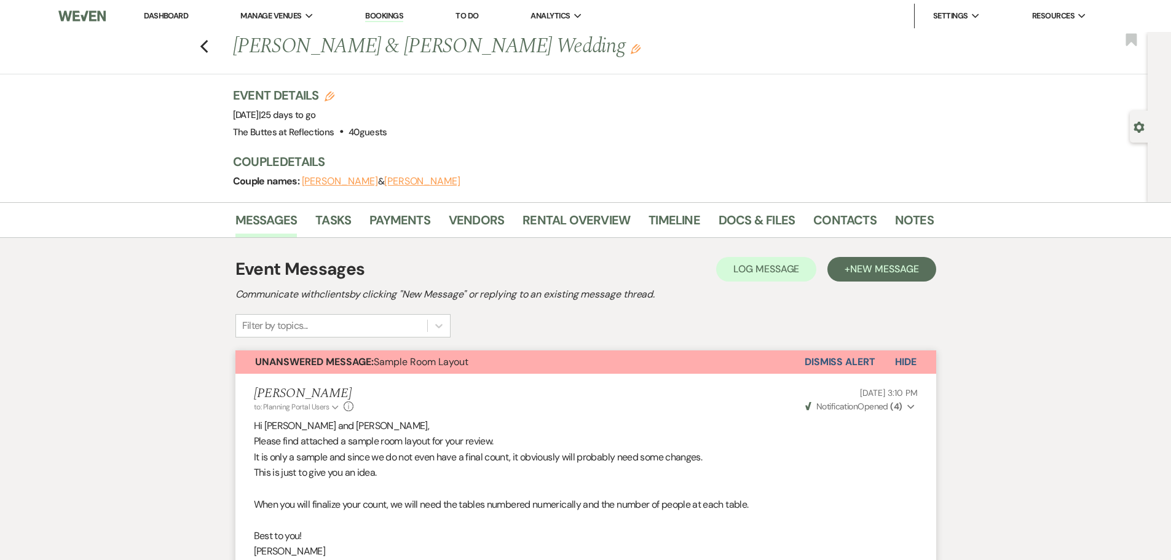
click at [901, 357] on span "Hide" at bounding box center [906, 361] width 22 height 13
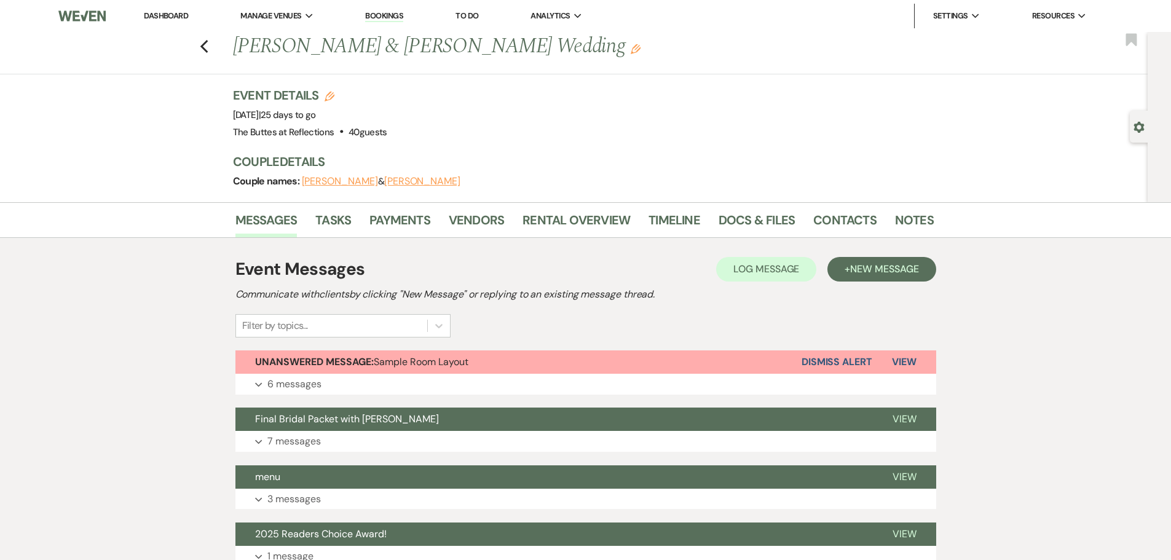
click at [162, 13] on link "Dashboard" at bounding box center [166, 15] width 44 height 10
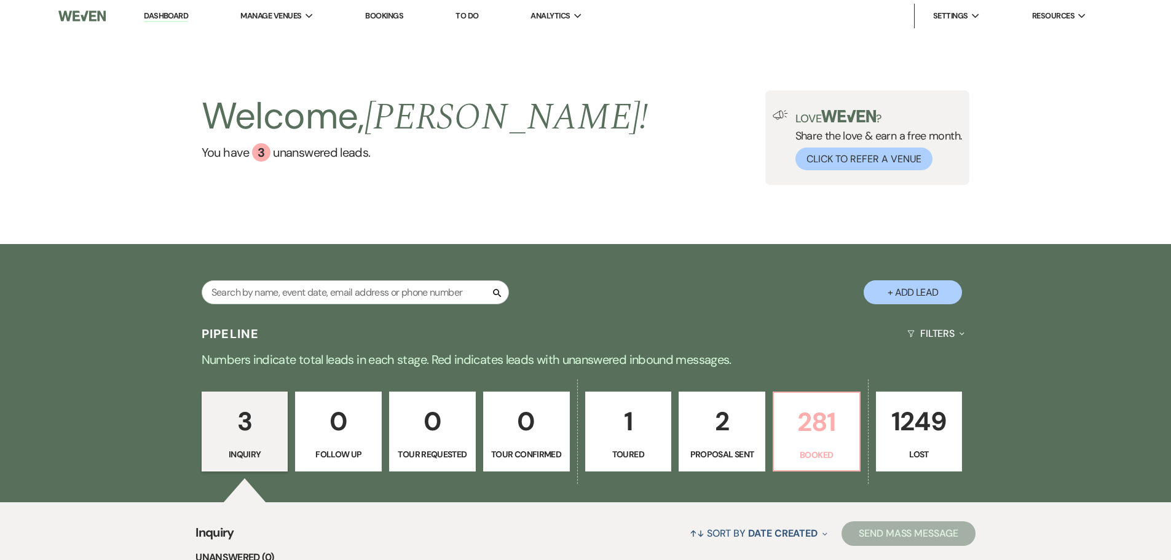
click at [808, 424] on p "281" at bounding box center [816, 421] width 71 height 41
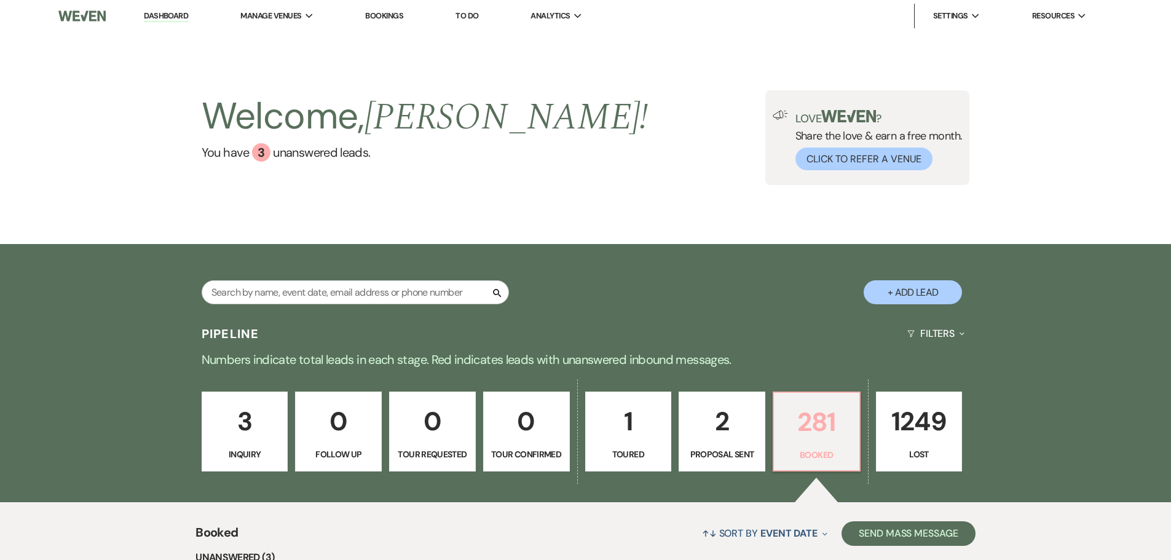
click at [820, 421] on p "281" at bounding box center [816, 421] width 71 height 41
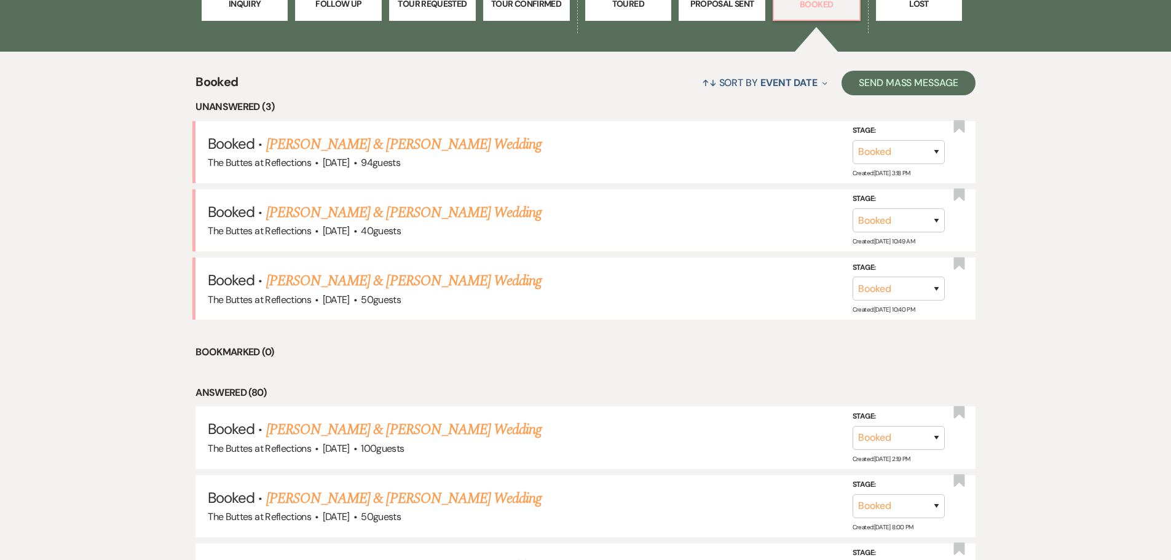
scroll to position [492, 0]
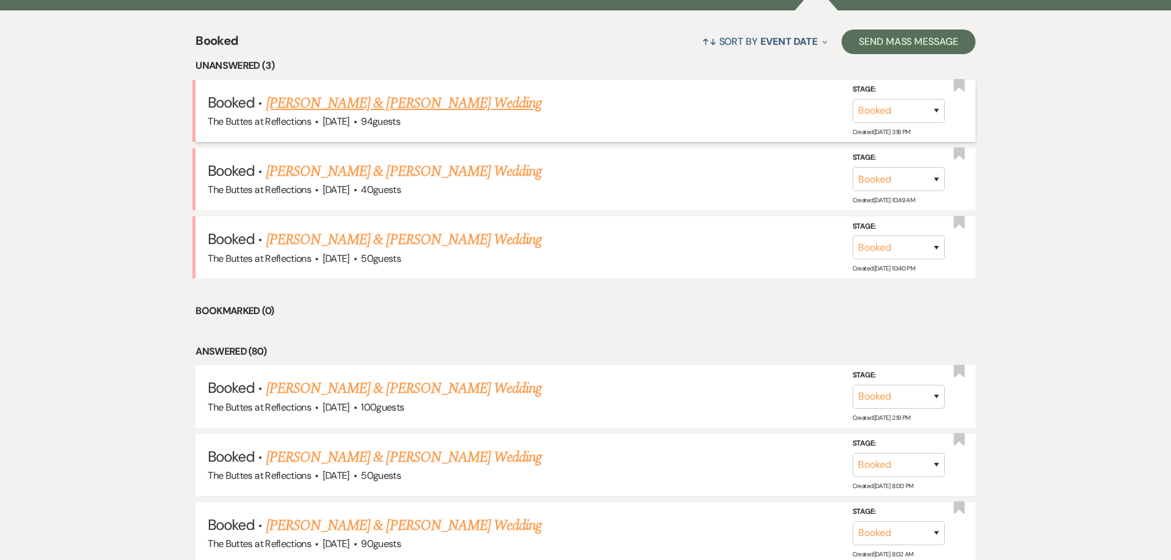
click at [357, 101] on link "[PERSON_NAME] & [PERSON_NAME] Wedding" at bounding box center [403, 103] width 275 height 22
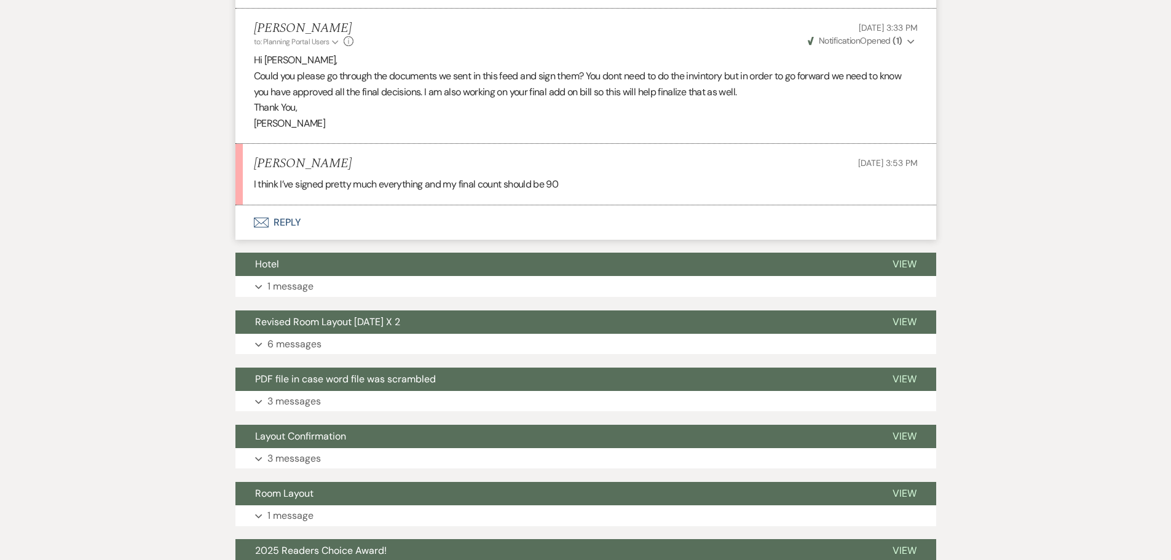
scroll to position [1844, 0]
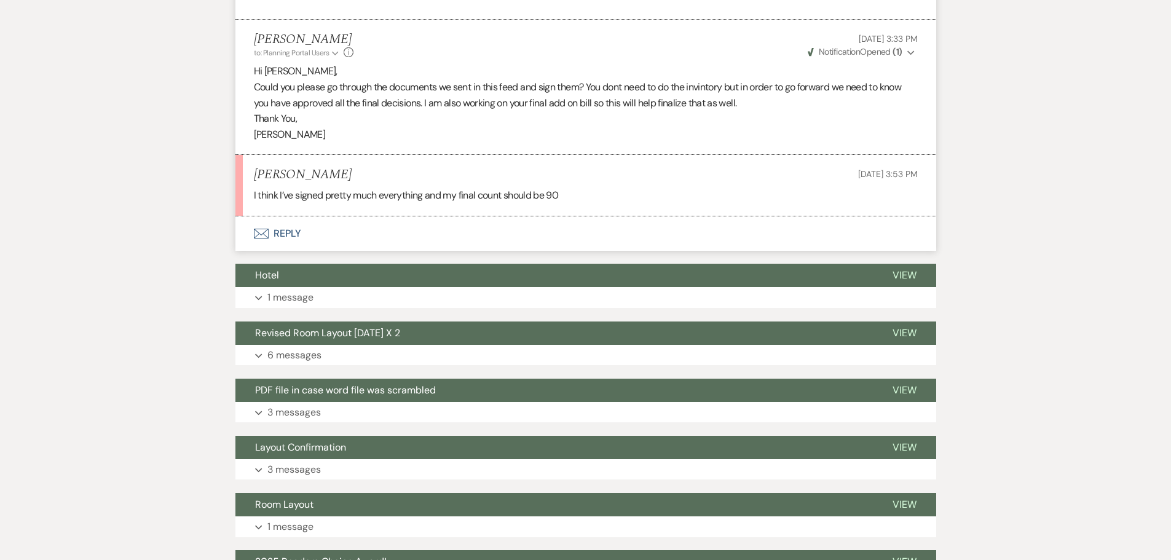
click at [285, 237] on button "Envelope Reply" at bounding box center [585, 233] width 701 height 34
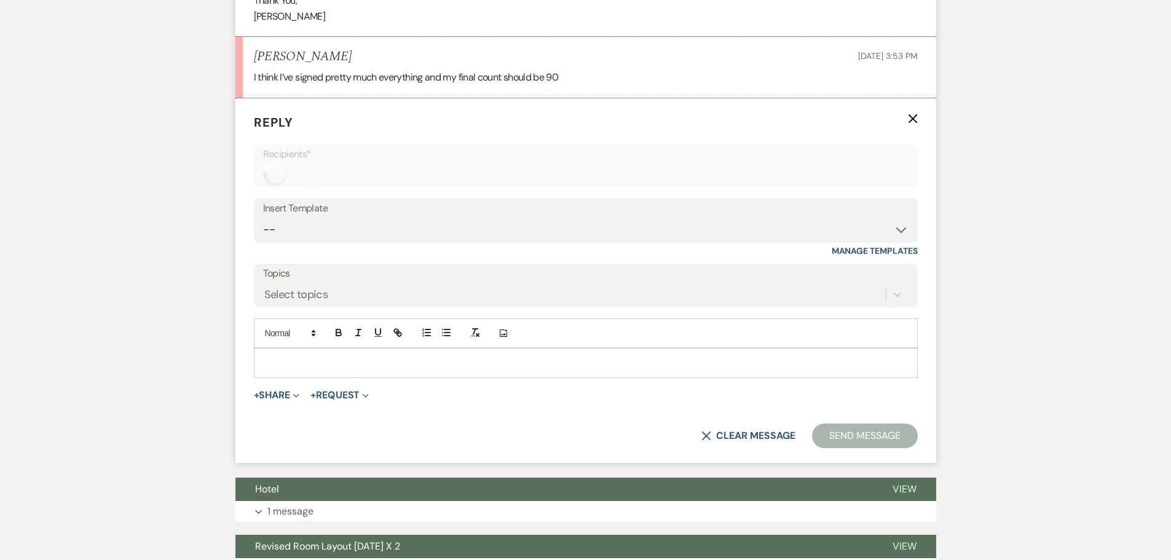
scroll to position [1963, 0]
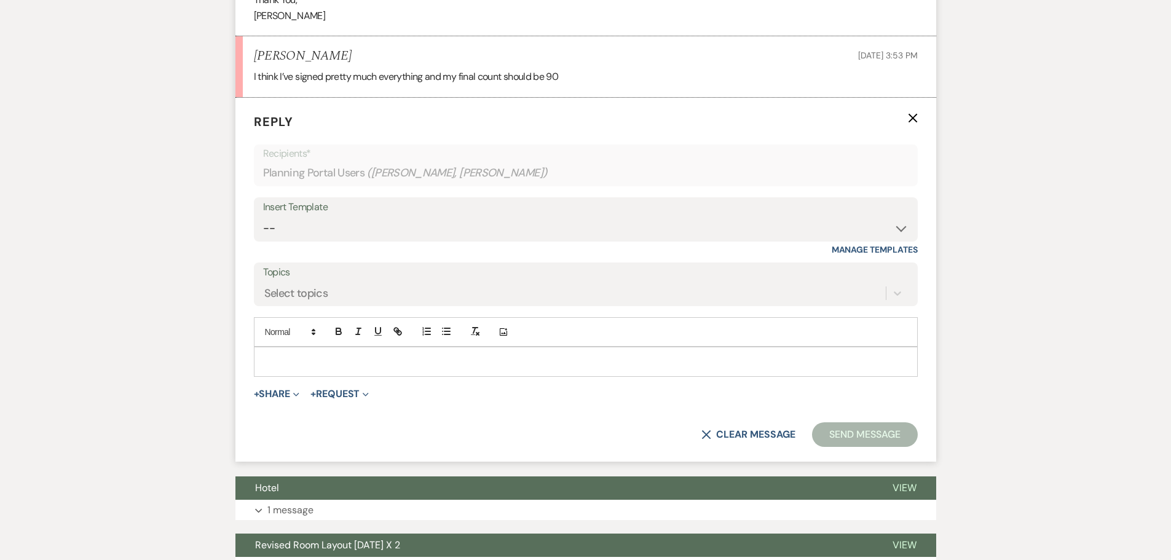
click at [369, 354] on div at bounding box center [586, 361] width 663 height 28
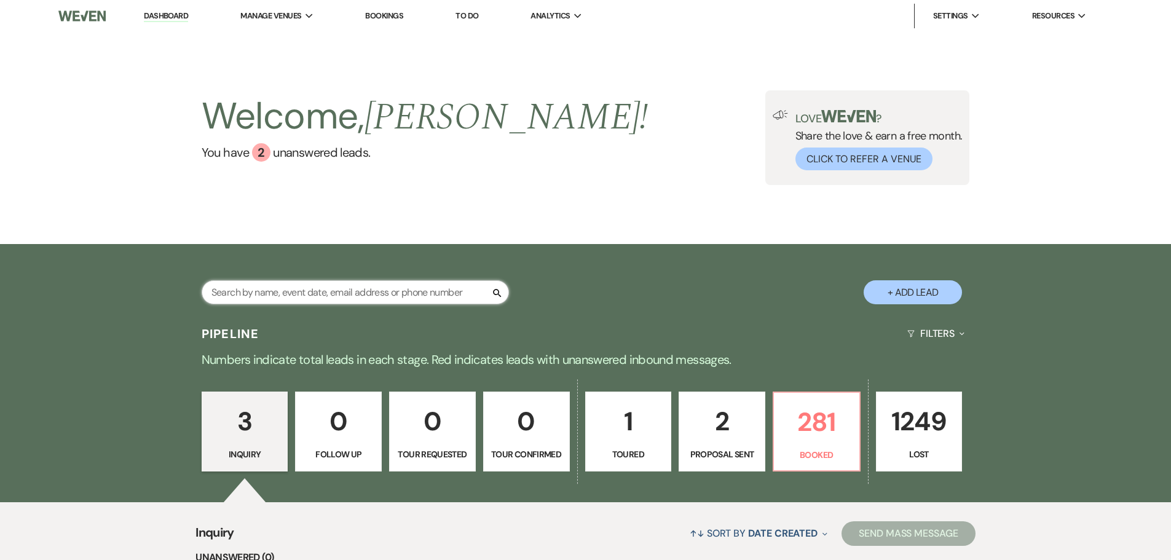
click at [318, 290] on input "text" at bounding box center [355, 292] width 307 height 24
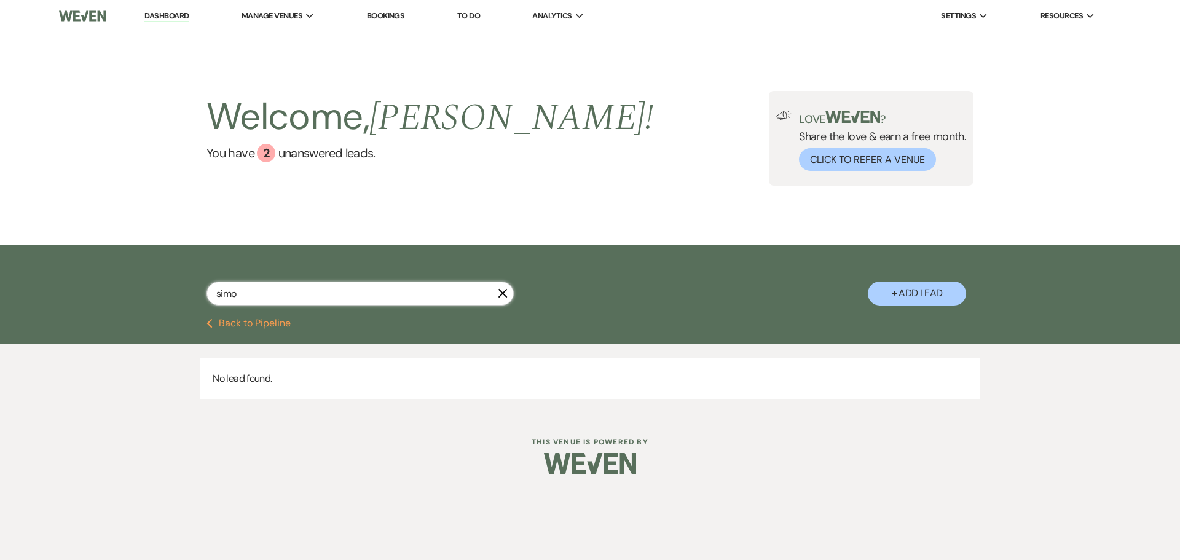
type input "simo"
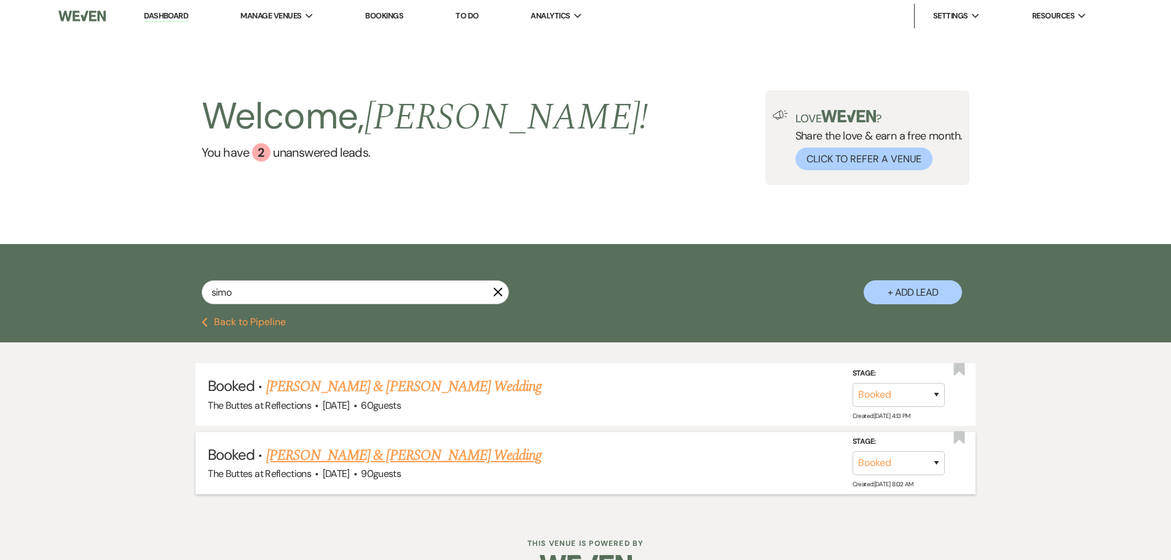
click at [377, 454] on link "[PERSON_NAME] & [PERSON_NAME] Wedding" at bounding box center [403, 455] width 275 height 22
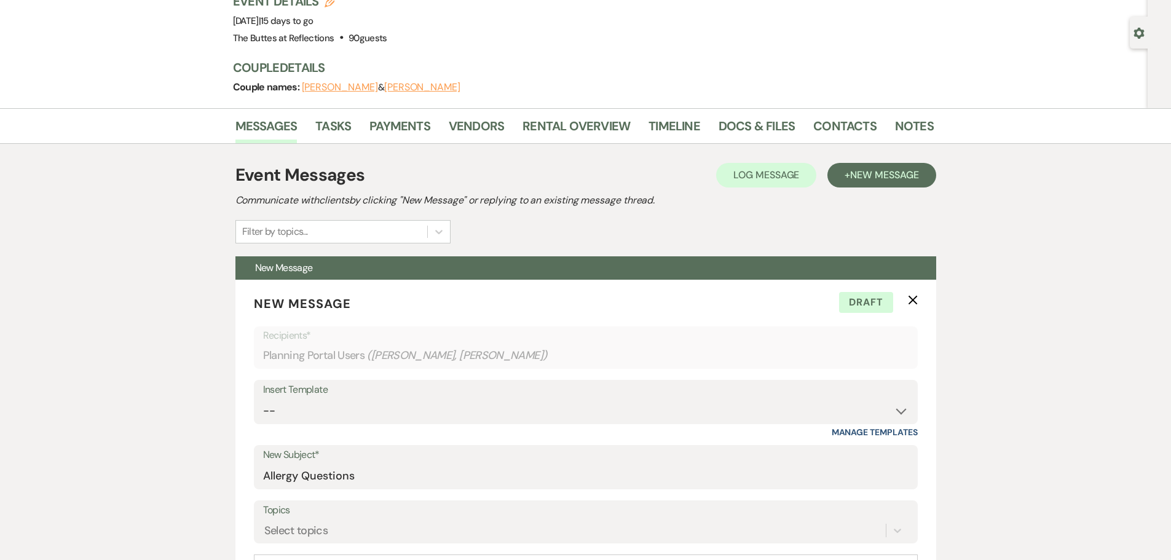
scroll to position [61, 0]
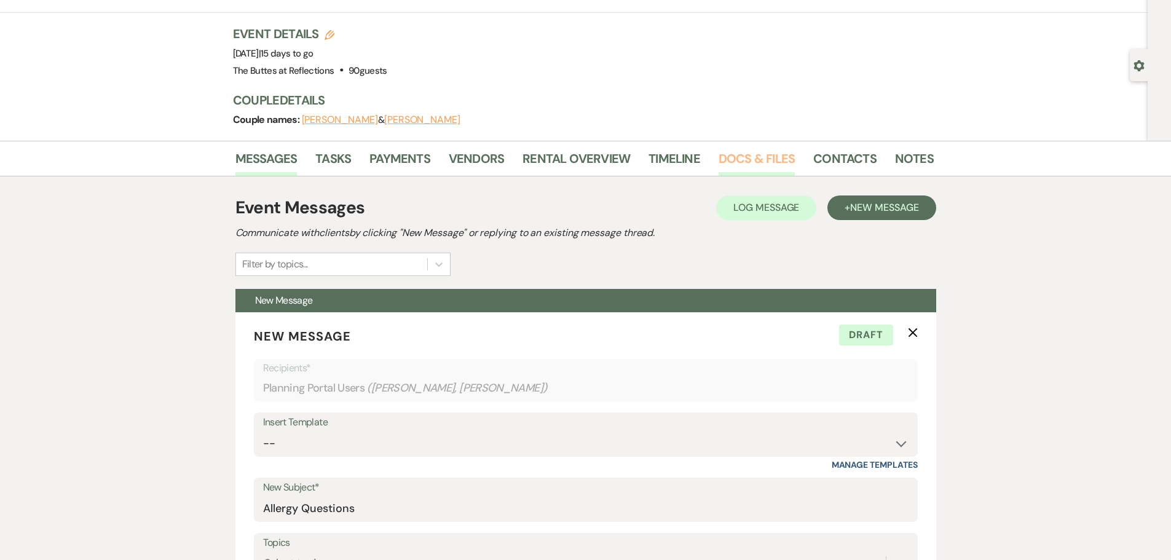
click at [769, 156] on link "Docs & Files" at bounding box center [757, 162] width 76 height 27
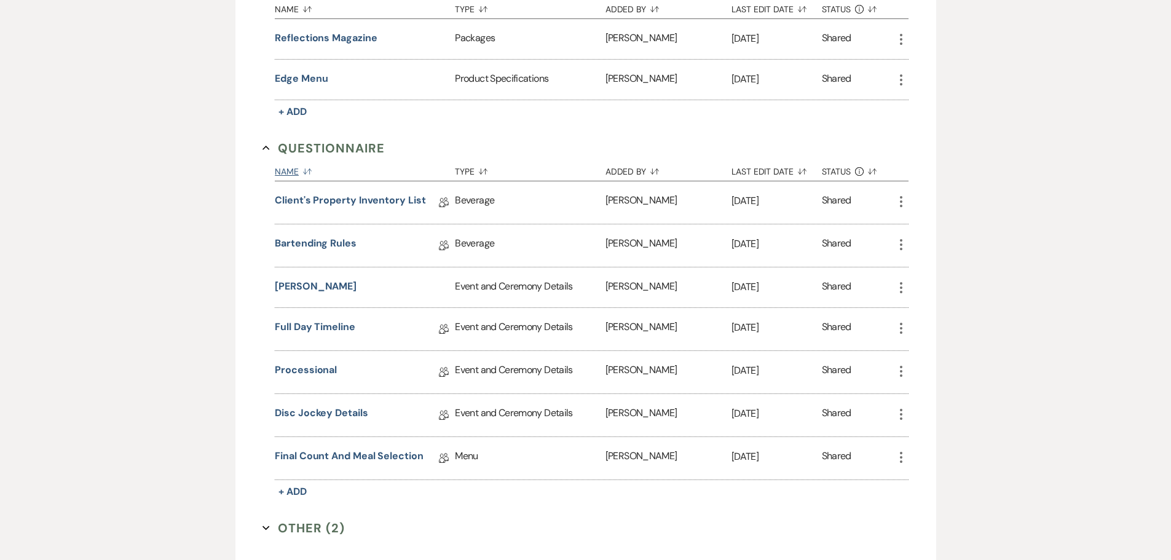
scroll to position [922, 0]
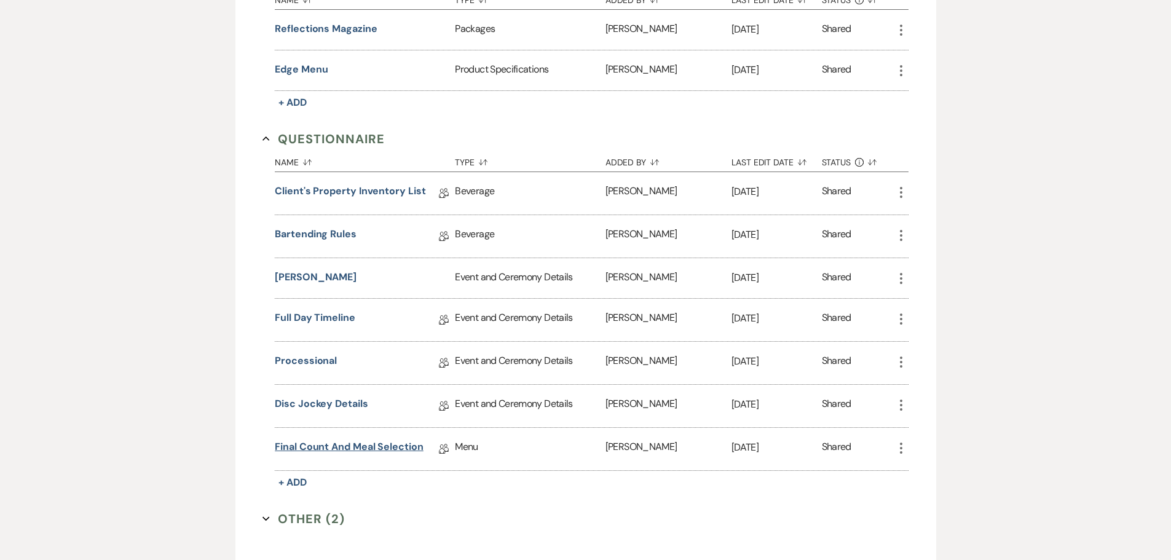
click at [354, 446] on link "Final Count and Meal Selection" at bounding box center [349, 449] width 149 height 19
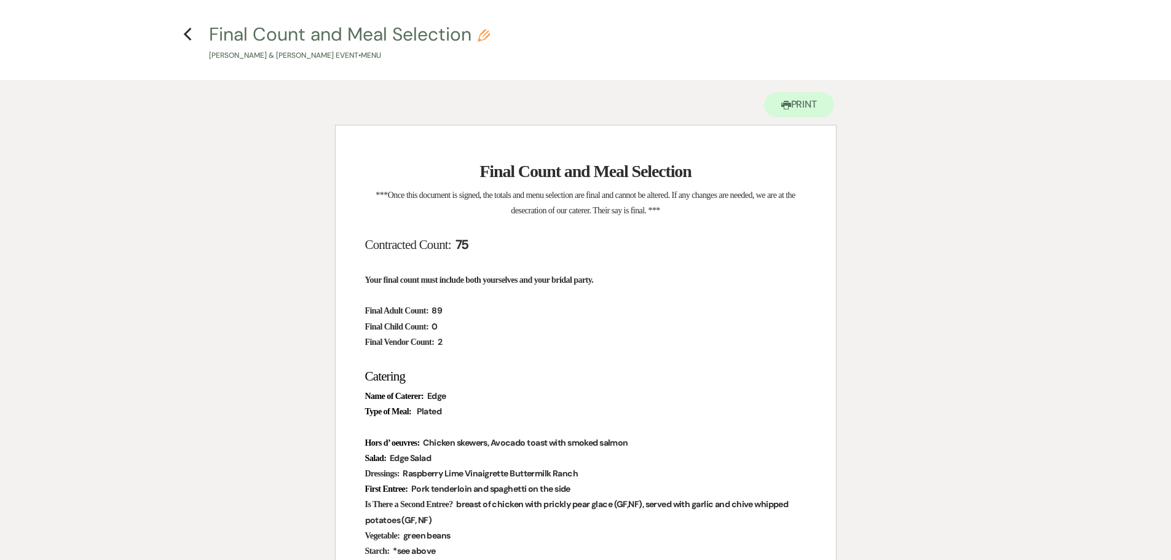
scroll to position [61, 0]
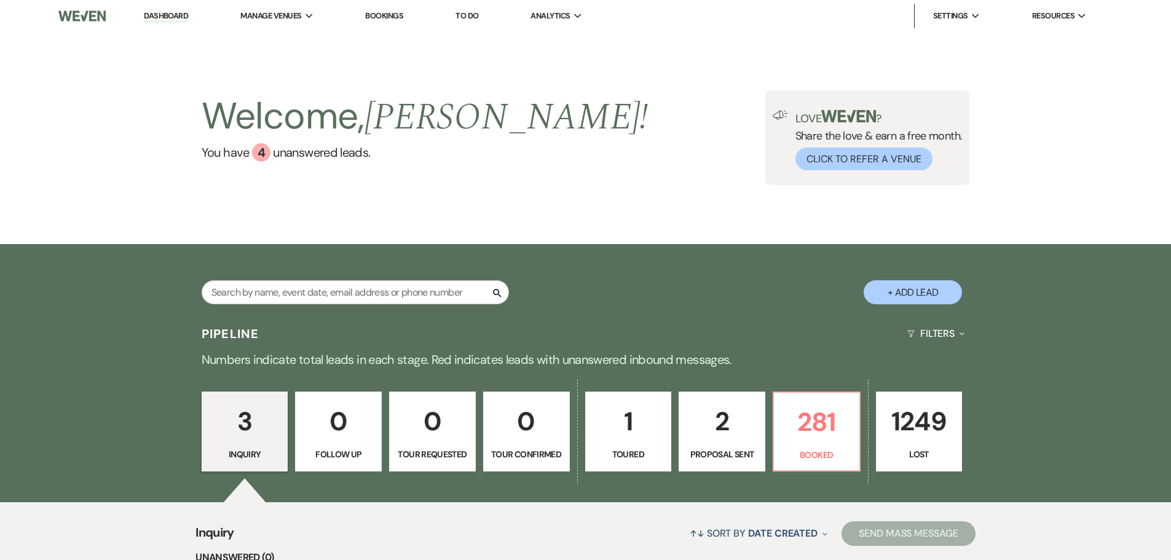
click at [394, 14] on link "Bookings" at bounding box center [384, 15] width 38 height 10
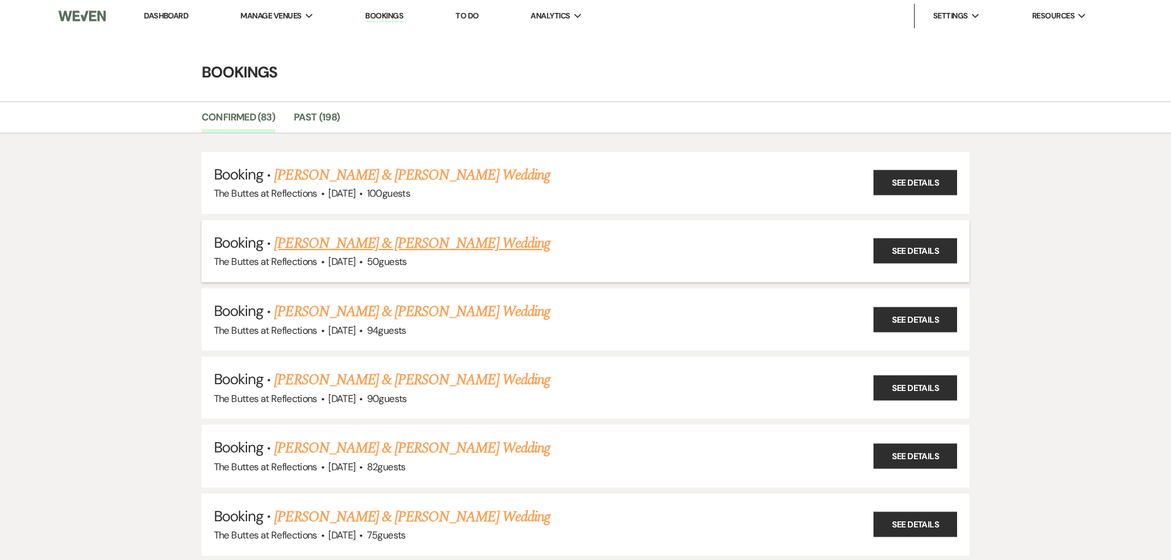
click at [456, 244] on link "[PERSON_NAME] & [PERSON_NAME] Wedding" at bounding box center [411, 243] width 275 height 22
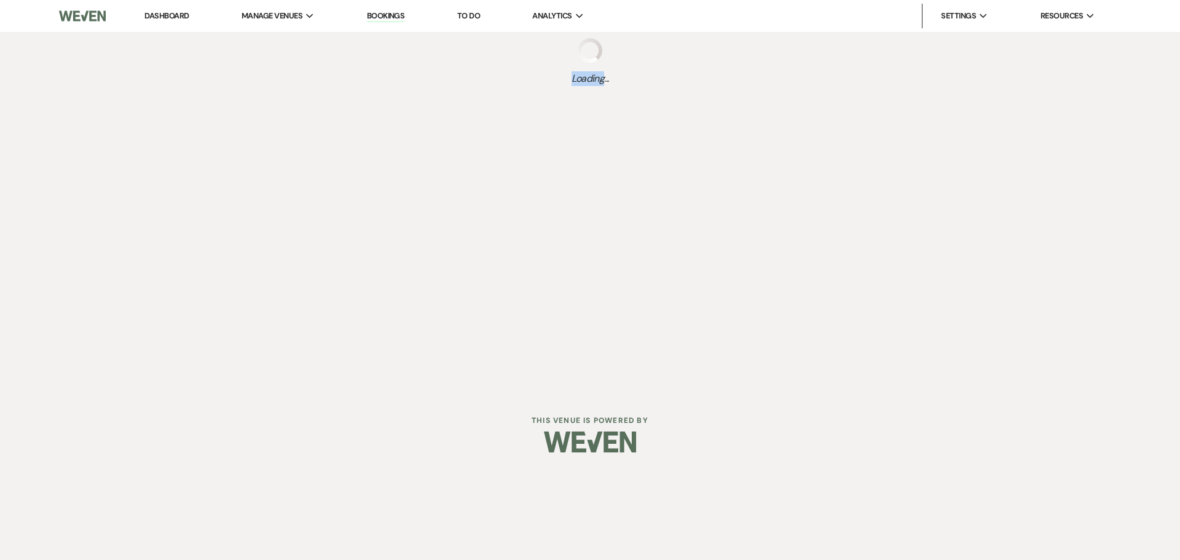
click at [456, 244] on div "Dashboard Manage Venues Expand The Buttes at Reflections Bookings To Do Analyti…" at bounding box center [590, 196] width 1180 height 392
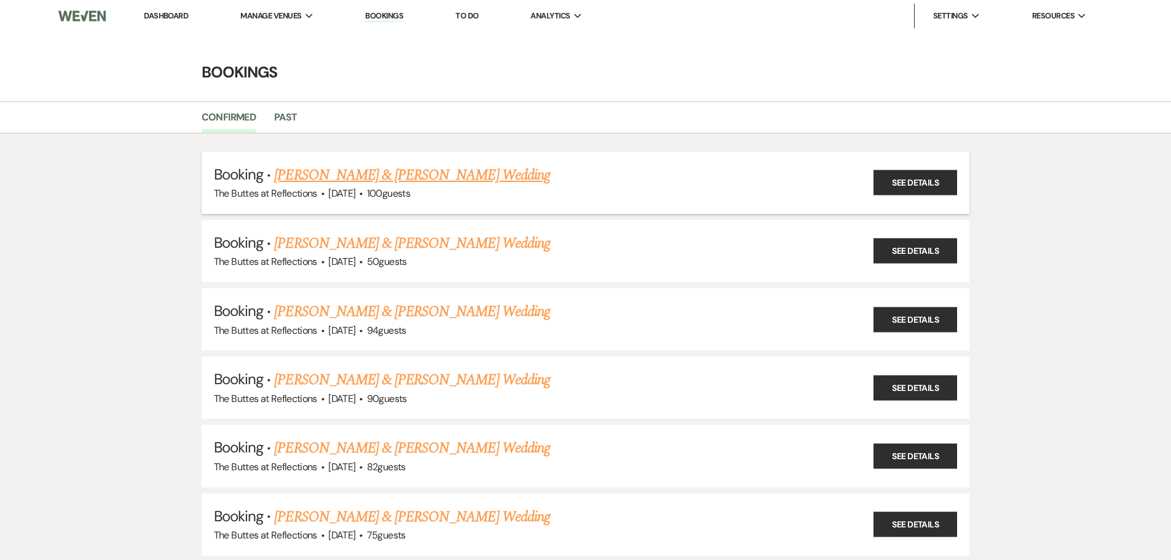
click at [440, 180] on link "[PERSON_NAME] & [PERSON_NAME] Wedding" at bounding box center [411, 175] width 275 height 22
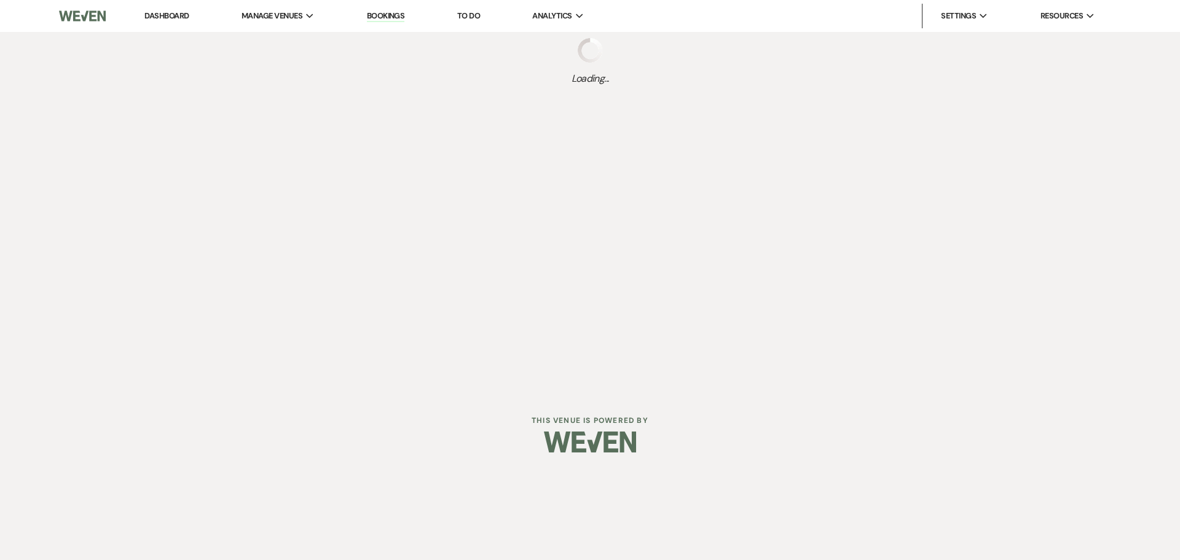
click at [440, 180] on div "Dashboard Manage Venues Expand The Buttes at Reflections Bookings To Do Analyti…" at bounding box center [590, 196] width 1180 height 392
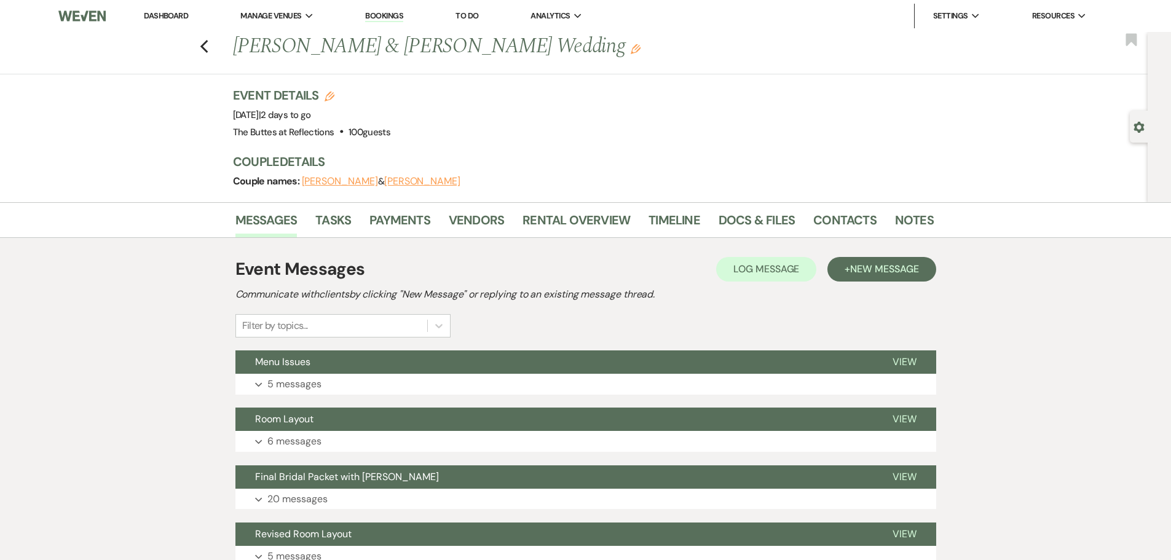
click at [169, 17] on link "Dashboard" at bounding box center [166, 15] width 44 height 10
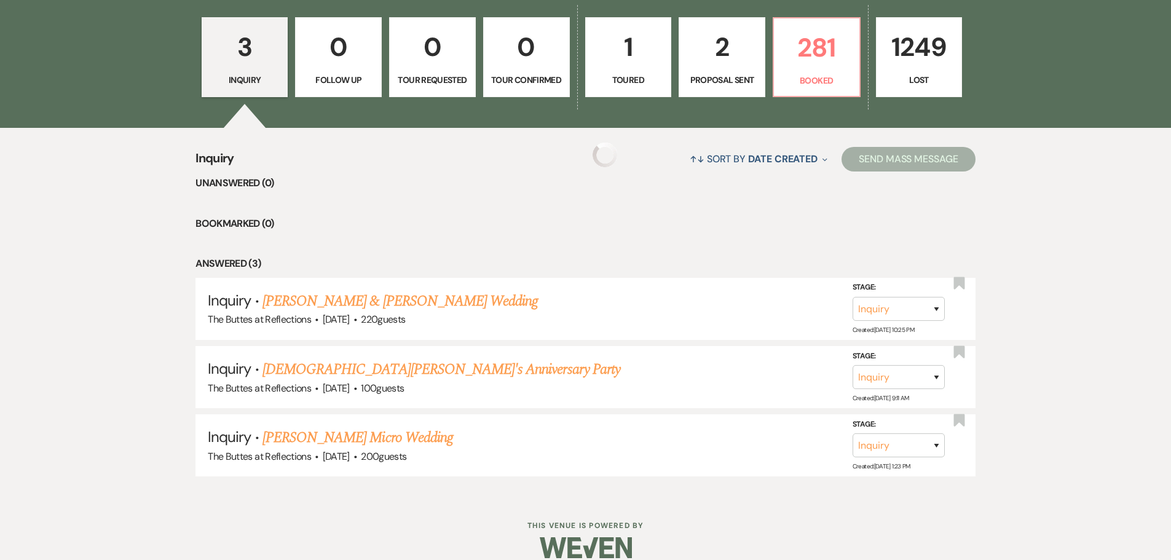
scroll to position [391, 0]
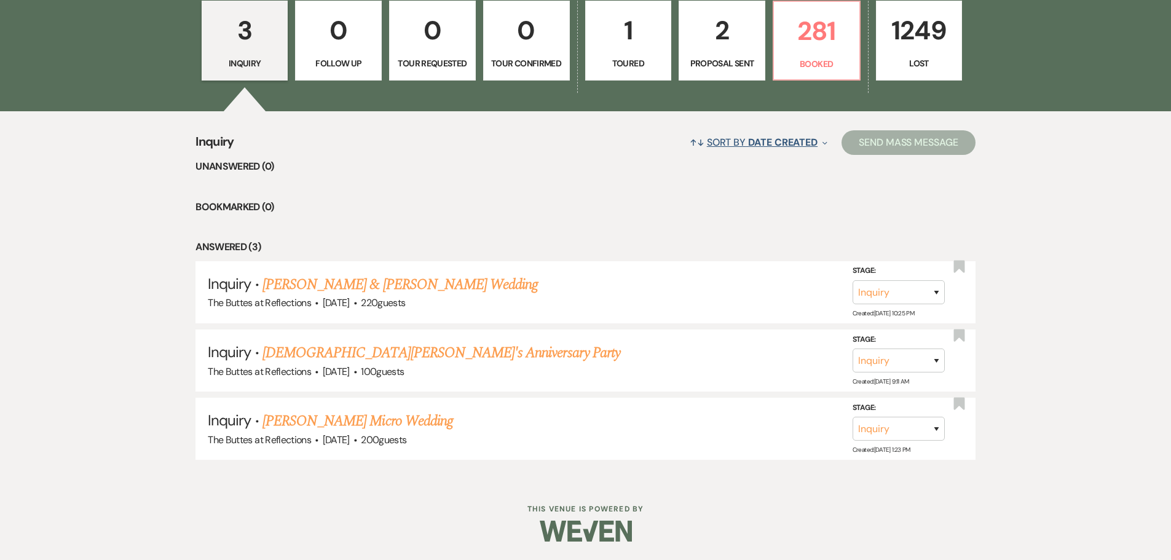
click at [716, 141] on button "↑↓ Sort By Date Created Expand" at bounding box center [759, 142] width 148 height 33
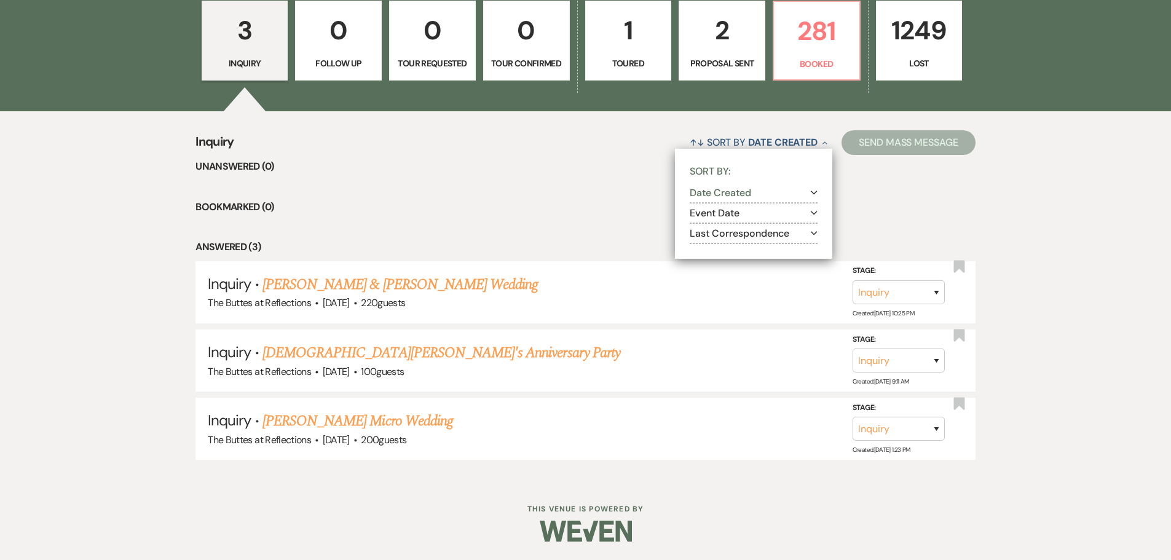
click at [715, 233] on button "Last Correspondence Expand" at bounding box center [754, 234] width 128 height 10
click at [543, 210] on li "Bookmarked (0)" at bounding box center [586, 207] width 780 height 16
